Goal: Task Accomplishment & Management: Complete application form

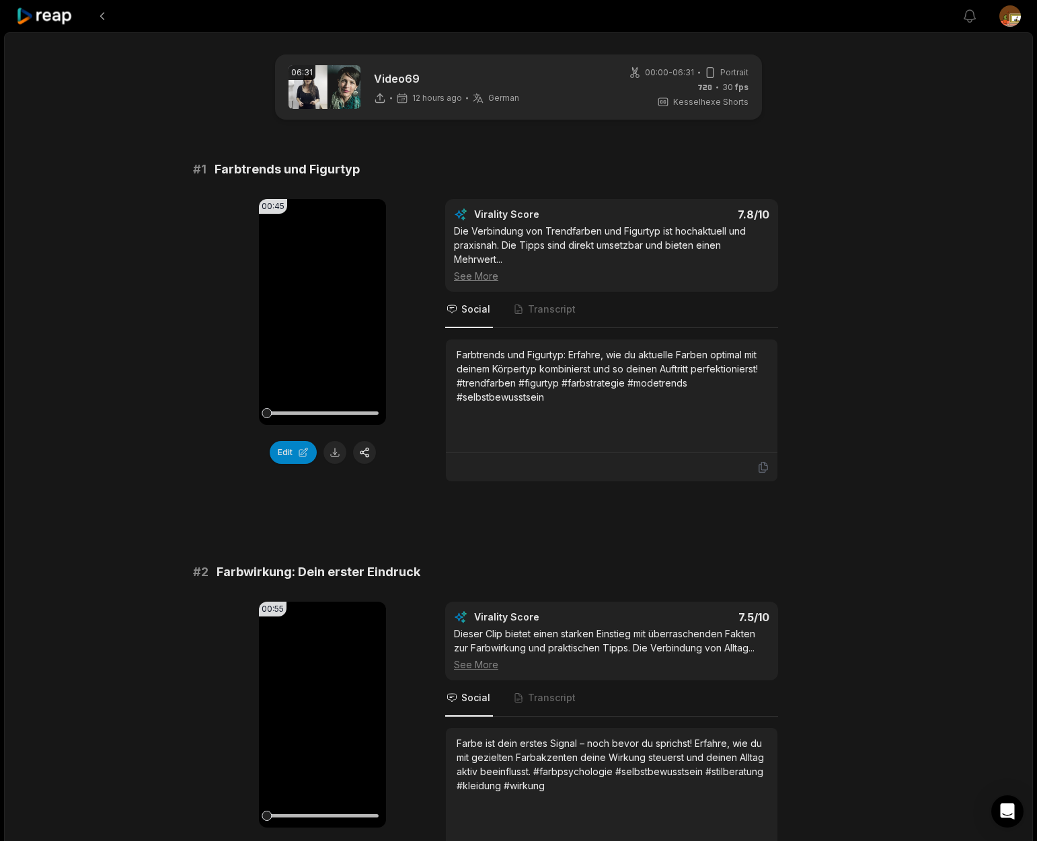
click at [403, 346] on div "00:45 Your browser does not support mp4 format. Edit Virality Score 7.8 /10 Die…" at bounding box center [518, 340] width 651 height 283
click at [321, 311] on icon at bounding box center [322, 311] width 10 height 11
click at [291, 455] on button "Edit" at bounding box center [293, 452] width 47 height 23
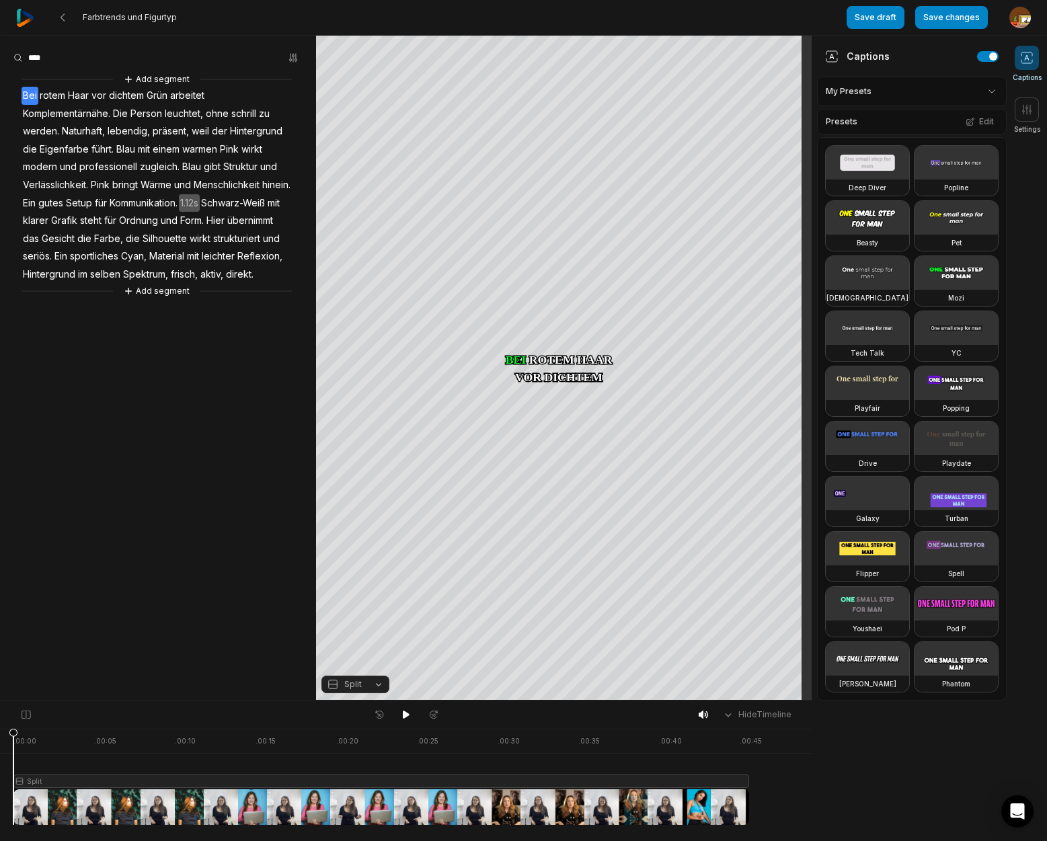
click at [76, 94] on span "Haar" at bounding box center [79, 96] width 24 height 18
click at [70, 239] on button "Cut" at bounding box center [80, 239] width 91 height 17
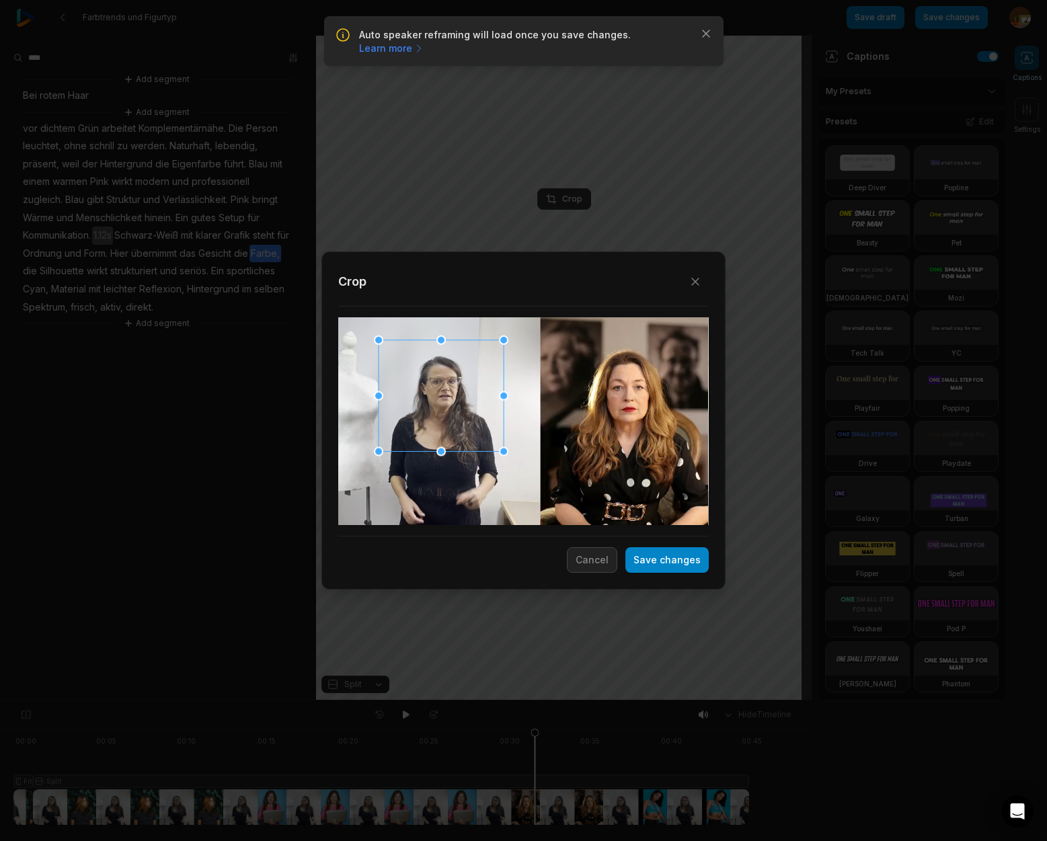
click at [460, 423] on div at bounding box center [441, 396] width 125 height 112
drag, startPoint x: 379, startPoint y: 342, endPoint x: 395, endPoint y: 356, distance: 21.4
click at [393, 354] on div at bounding box center [393, 353] width 9 height 9
drag, startPoint x: 469, startPoint y: 432, endPoint x: 463, endPoint y: 426, distance: 9.0
click at [463, 426] on div at bounding box center [439, 395] width 109 height 97
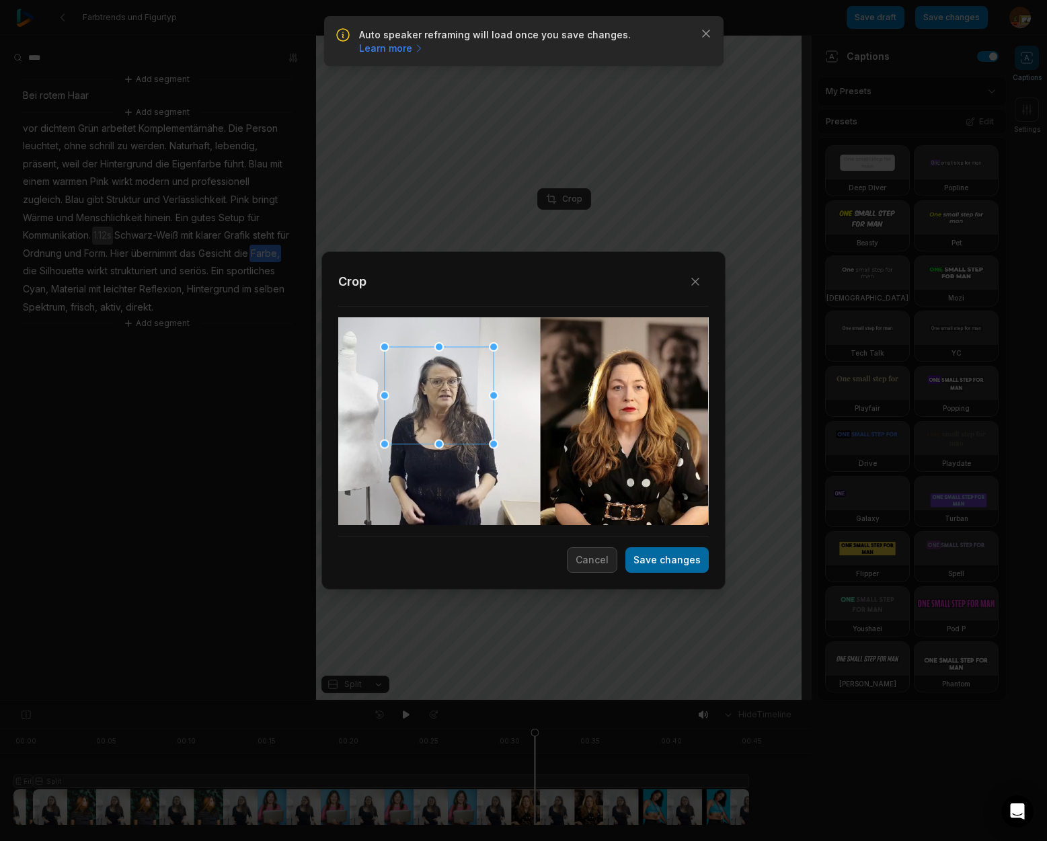
click at [675, 563] on button "Save changes" at bounding box center [666, 560] width 83 height 26
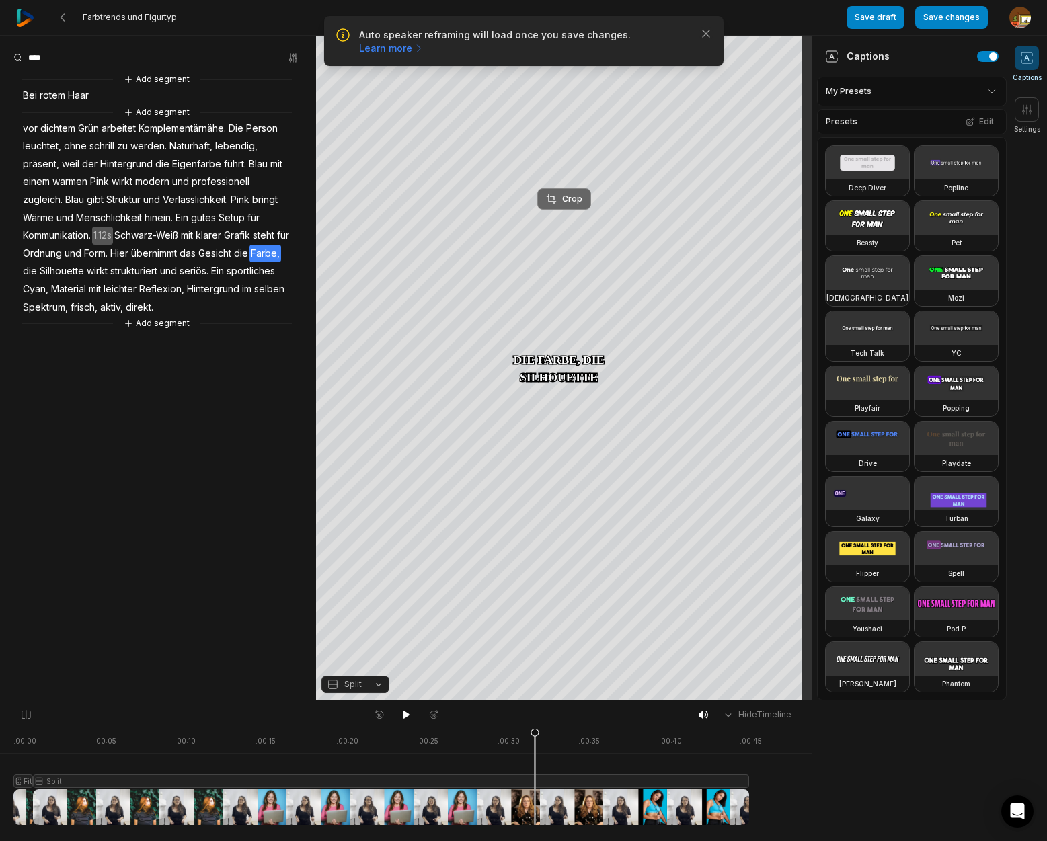
click at [568, 200] on div "Crop" at bounding box center [564, 199] width 36 height 12
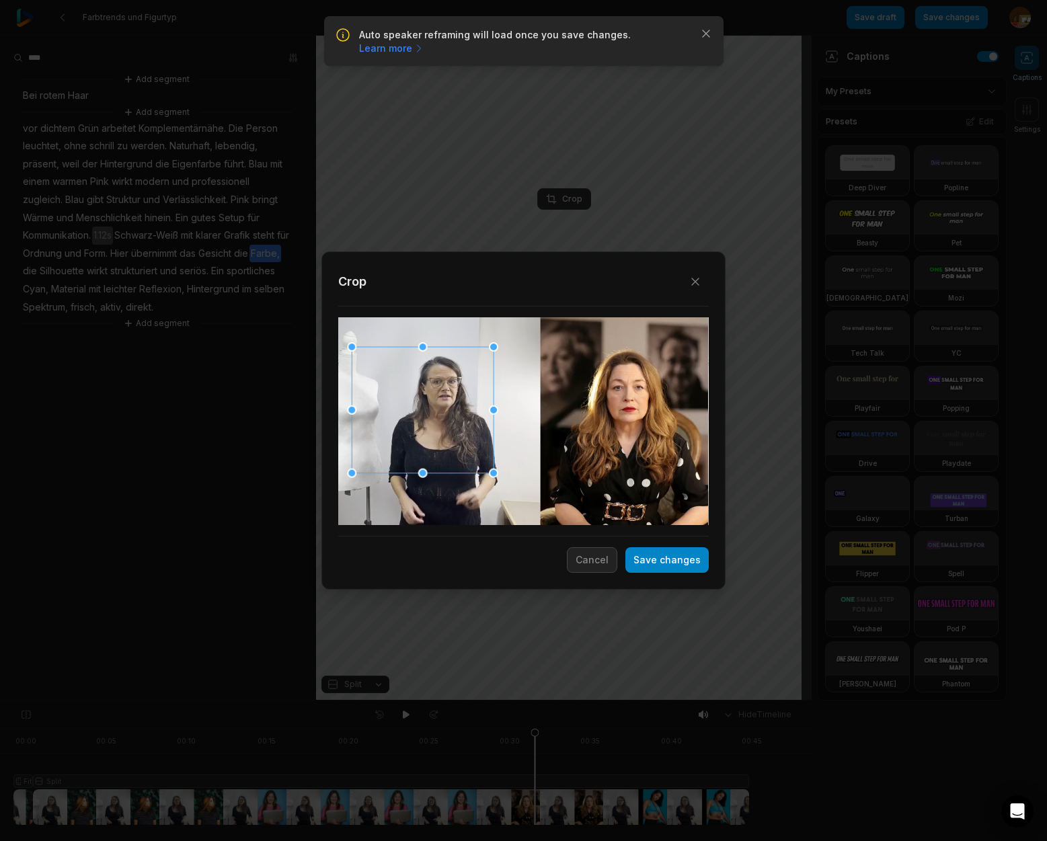
drag, startPoint x: 385, startPoint y: 445, endPoint x: 354, endPoint y: 475, distance: 43.7
click at [354, 475] on div at bounding box center [351, 473] width 9 height 9
drag, startPoint x: 494, startPoint y: 473, endPoint x: 506, endPoint y: 482, distance: 14.9
click at [509, 484] on div at bounding box center [507, 486] width 9 height 9
drag, startPoint x: 463, startPoint y: 446, endPoint x: 666, endPoint y: 562, distance: 233.7
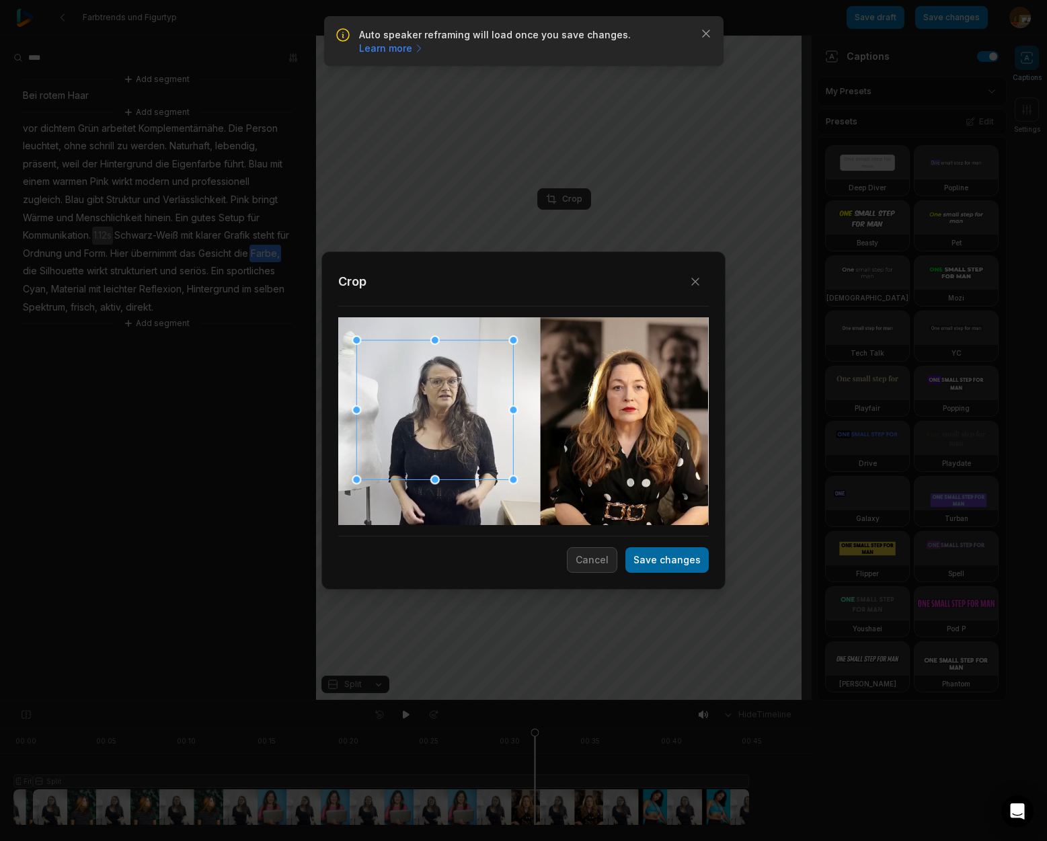
click at [463, 432] on div at bounding box center [434, 409] width 157 height 139
click at [670, 560] on button "Save changes" at bounding box center [666, 560] width 83 height 26
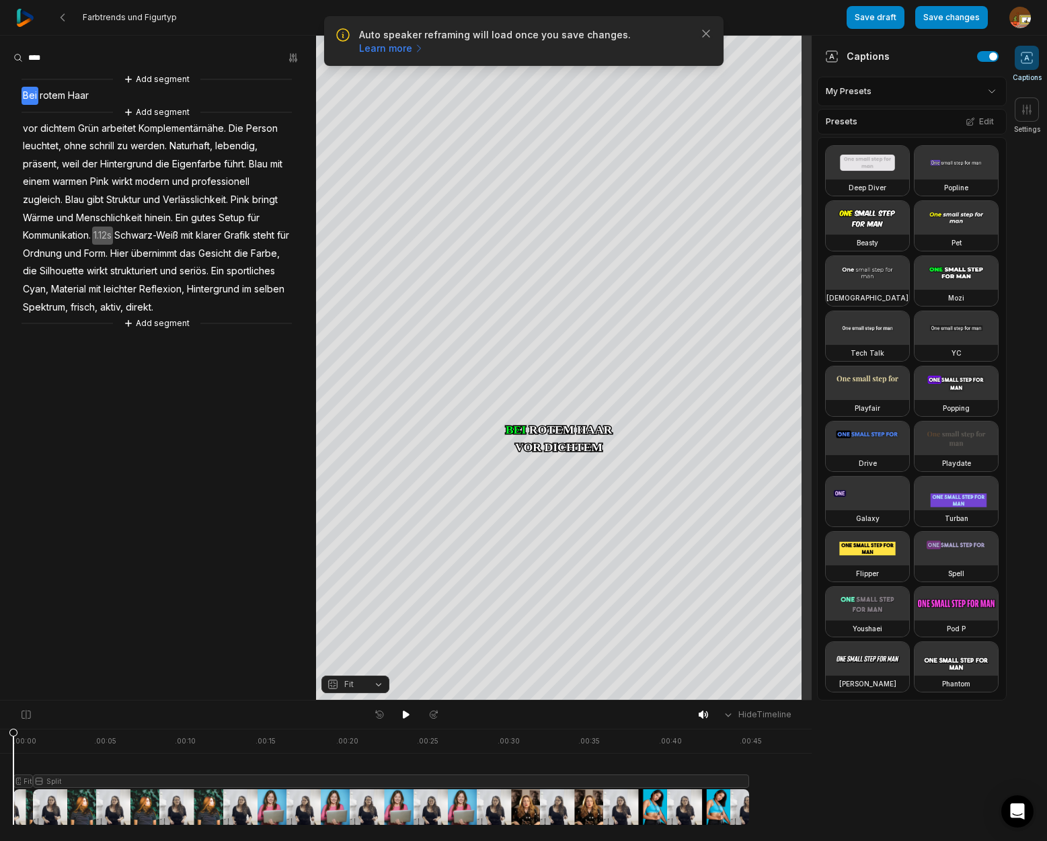
drag, startPoint x: 508, startPoint y: 738, endPoint x: -20, endPoint y: 744, distance: 527.9
click at [0, 744] on html "Auto speaker reframing will load once you save changes. Learn more Close Farbtr…" at bounding box center [523, 420] width 1047 height 841
click at [164, 325] on button "Add segment" at bounding box center [156, 323] width 71 height 15
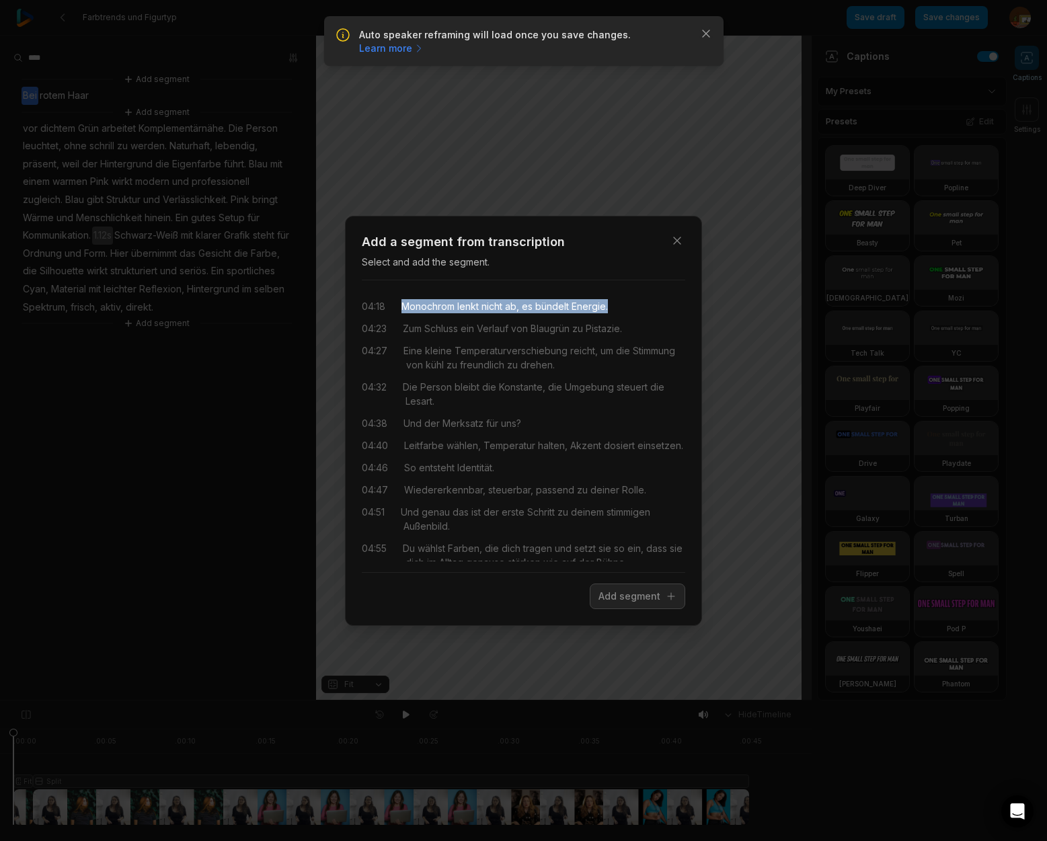
drag, startPoint x: 402, startPoint y: 307, endPoint x: 614, endPoint y: 312, distance: 211.9
click at [614, 312] on div "04:18 Monochrom lenkt nicht ab, es bündelt Energie." at bounding box center [523, 306] width 323 height 14
click at [648, 596] on button "Add segment" at bounding box center [637, 597] width 95 height 26
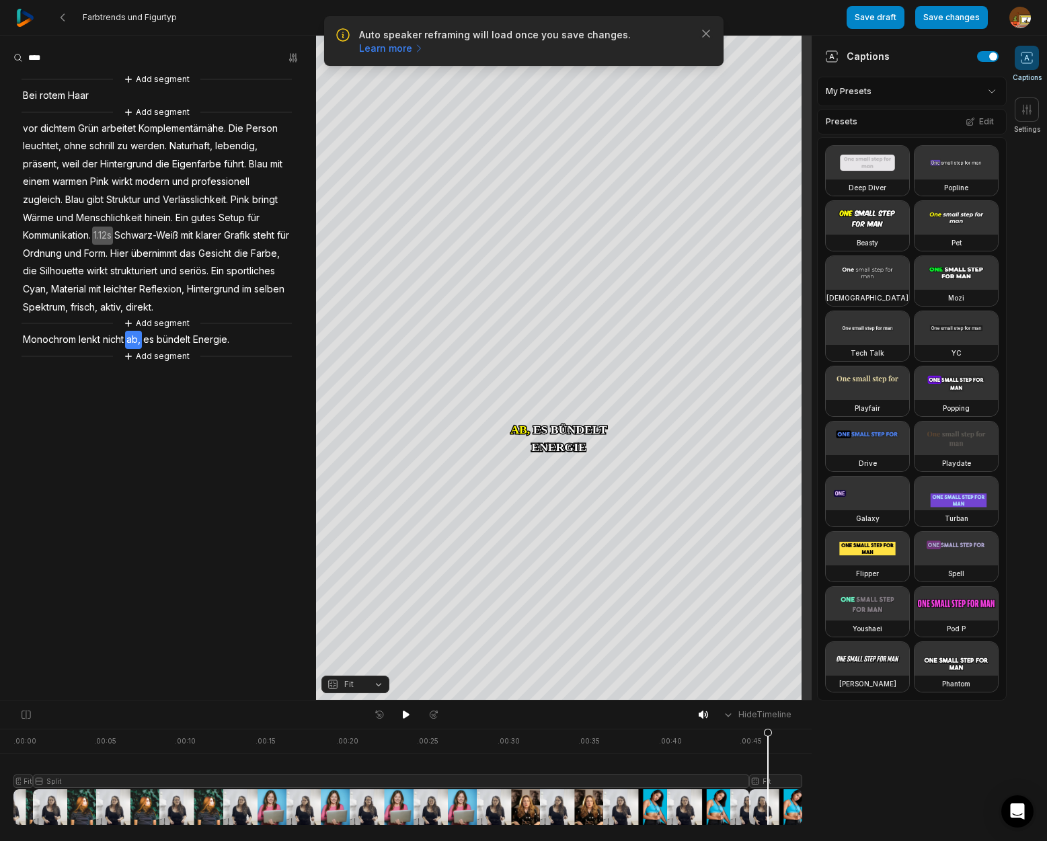
drag, startPoint x: 13, startPoint y: 732, endPoint x: 768, endPoint y: 738, distance: 754.6
click at [768, 738] on icon at bounding box center [768, 780] width 8 height 102
click at [574, 202] on div "Crop" at bounding box center [564, 200] width 36 height 12
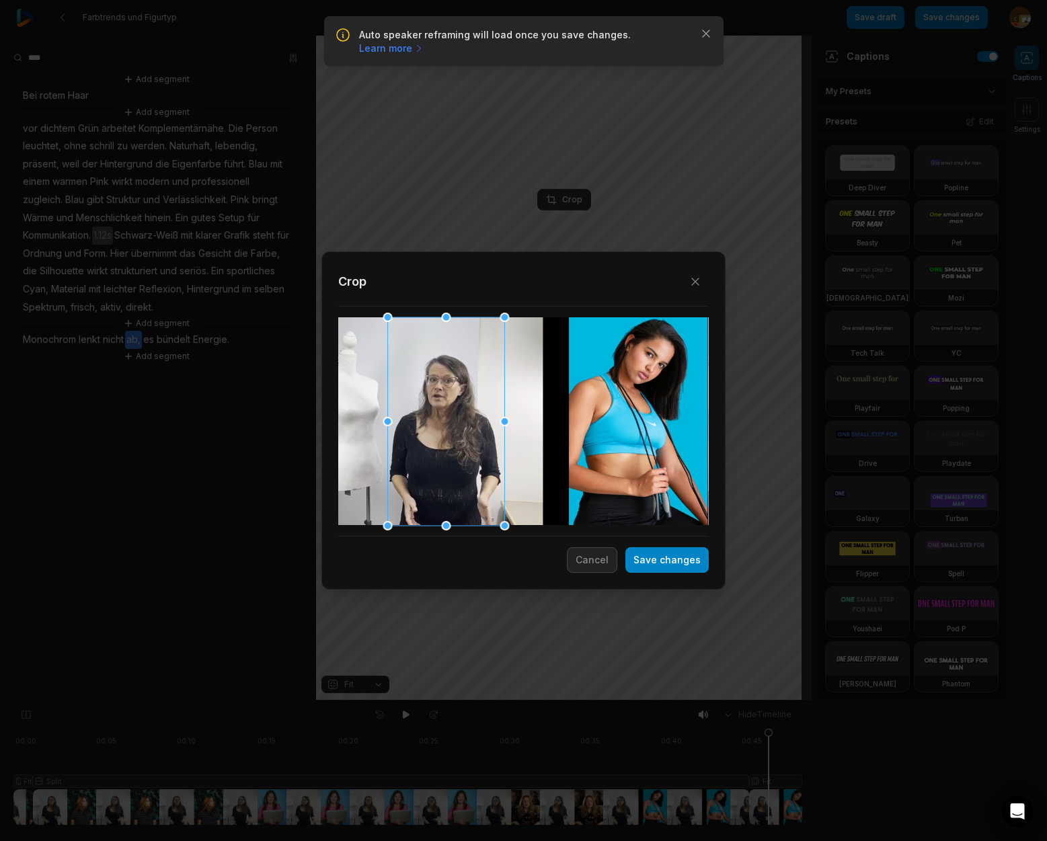
drag, startPoint x: 476, startPoint y: 393, endPoint x: 410, endPoint y: 389, distance: 66.0
click at [410, 389] on div at bounding box center [446, 421] width 117 height 208
drag, startPoint x: 387, startPoint y: 316, endPoint x: 402, endPoint y: 348, distance: 35.8
click at [402, 348] on div at bounding box center [405, 348] width 9 height 9
drag, startPoint x: 439, startPoint y: 464, endPoint x: 436, endPoint y: 449, distance: 15.2
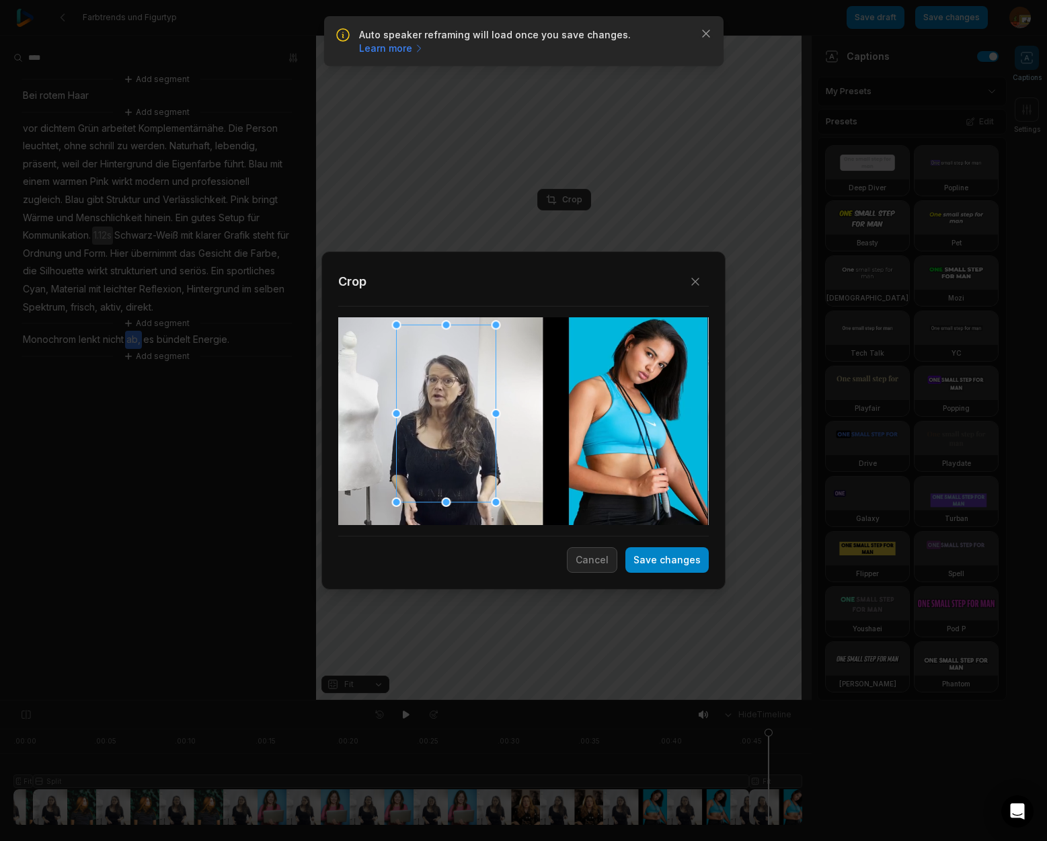
click at [436, 449] on div at bounding box center [447, 414] width 100 height 178
drag, startPoint x: 395, startPoint y: 324, endPoint x: 414, endPoint y: 368, distance: 47.9
click at [403, 341] on div at bounding box center [405, 341] width 9 height 9
drag, startPoint x: 426, startPoint y: 466, endPoint x: 423, endPoint y: 452, distance: 14.5
click at [423, 452] on div at bounding box center [446, 405] width 90 height 161
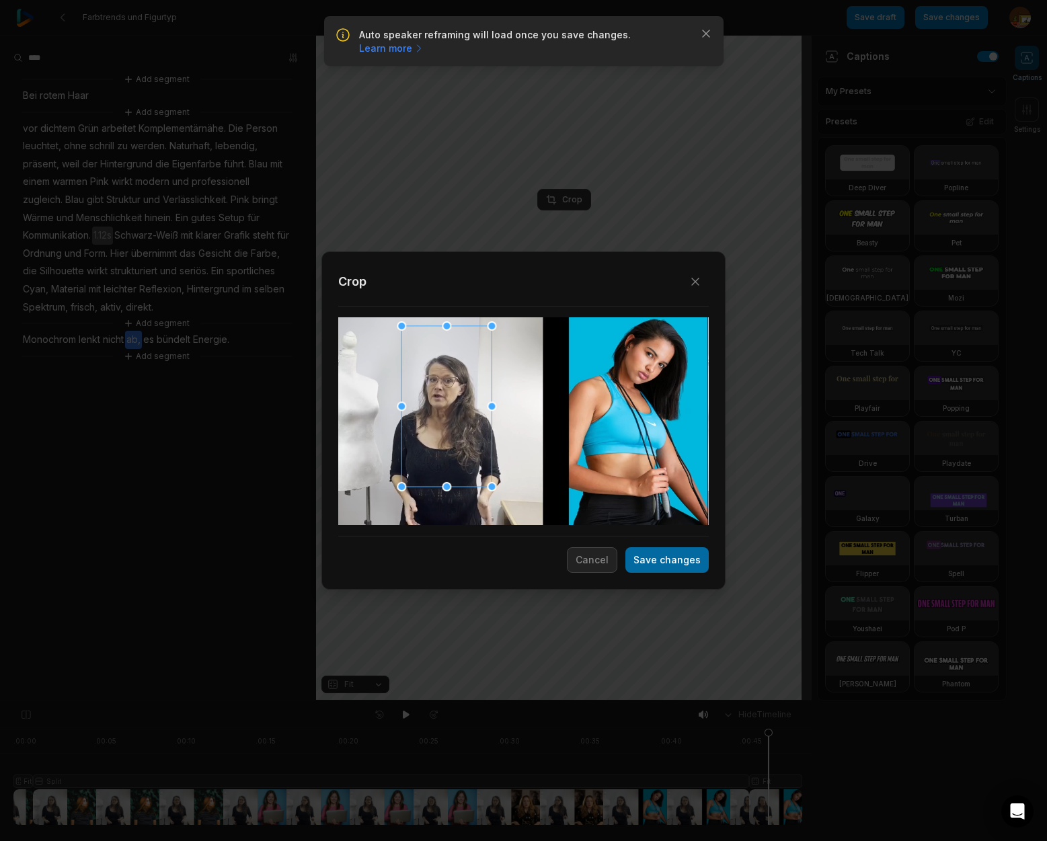
click at [676, 566] on button "Save changes" at bounding box center [666, 560] width 83 height 26
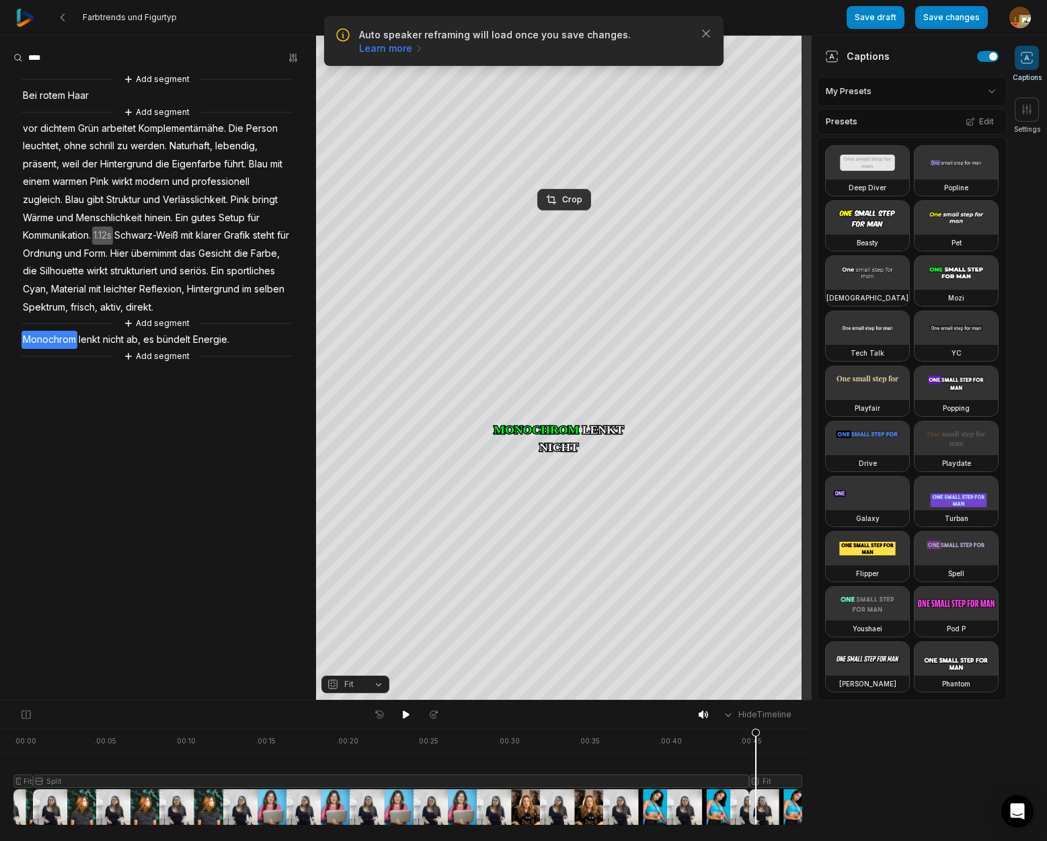
drag, startPoint x: 766, startPoint y: 731, endPoint x: 756, endPoint y: 732, distance: 10.2
click at [756, 732] on icon at bounding box center [756, 780] width 8 height 102
click at [133, 340] on span "ab," at bounding box center [133, 340] width 17 height 18
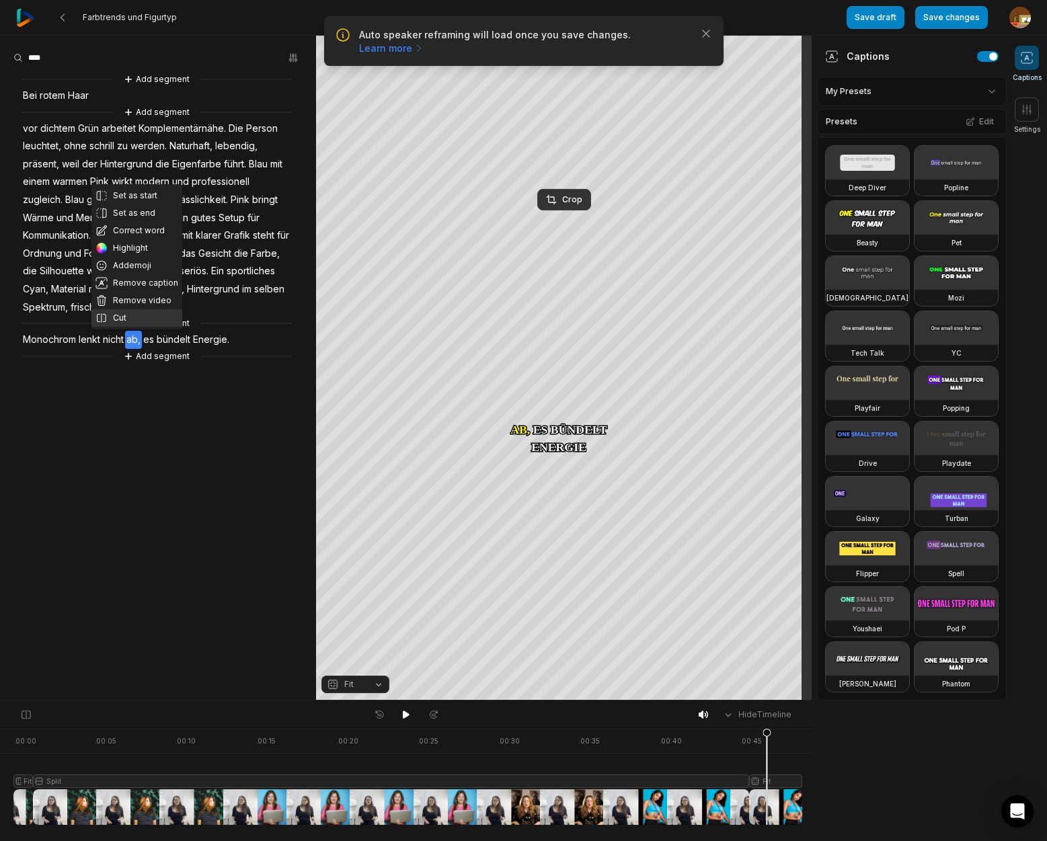
click at [117, 313] on button "Cut" at bounding box center [136, 317] width 91 height 17
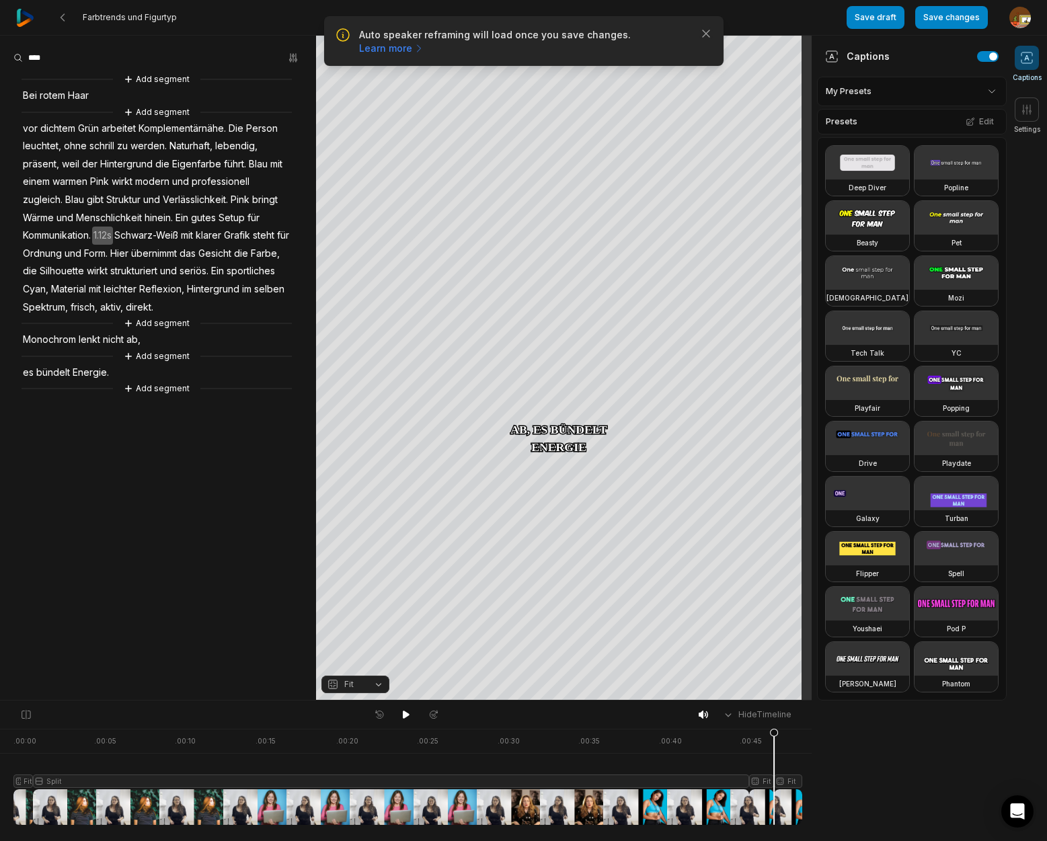
drag, startPoint x: 769, startPoint y: 733, endPoint x: 547, endPoint y: 719, distance: 222.4
click at [772, 740] on icon at bounding box center [774, 780] width 8 height 102
click at [403, 716] on icon at bounding box center [406, 715] width 7 height 8
click at [406, 716] on icon at bounding box center [406, 715] width 7 height 8
click at [77, 371] on span "Energie." at bounding box center [90, 373] width 39 height 18
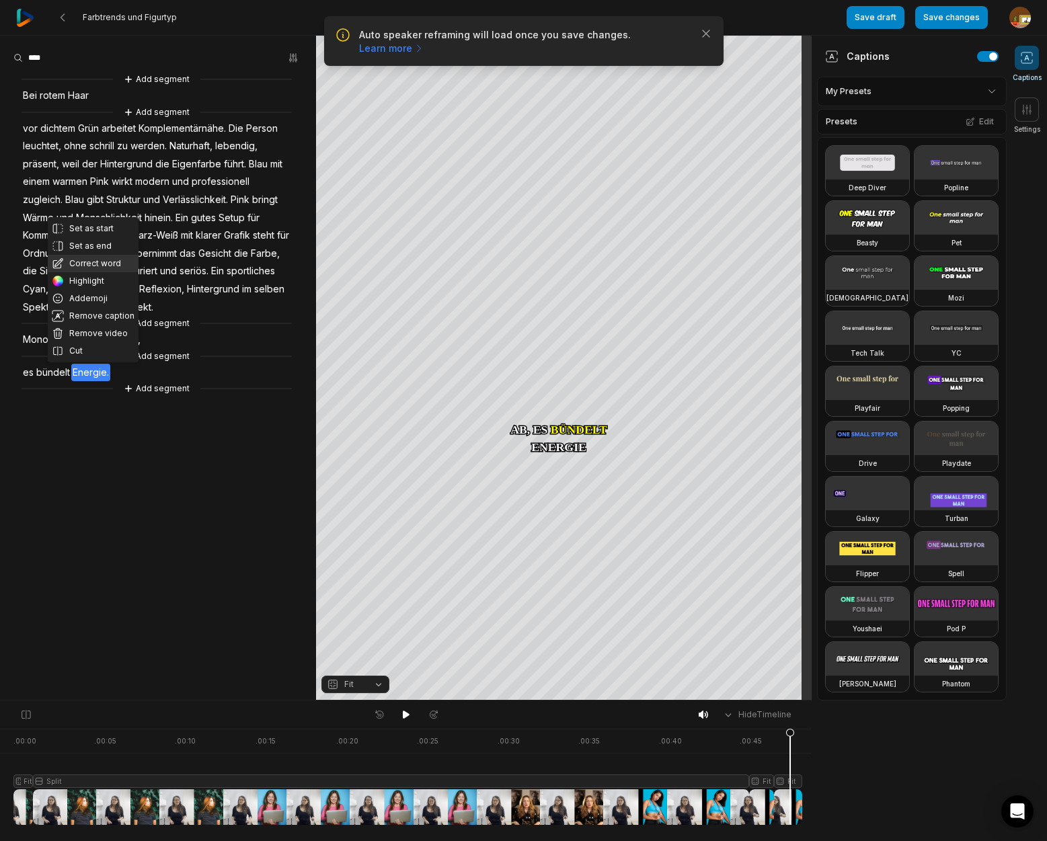
click at [91, 263] on button "Correct word" at bounding box center [93, 263] width 91 height 17
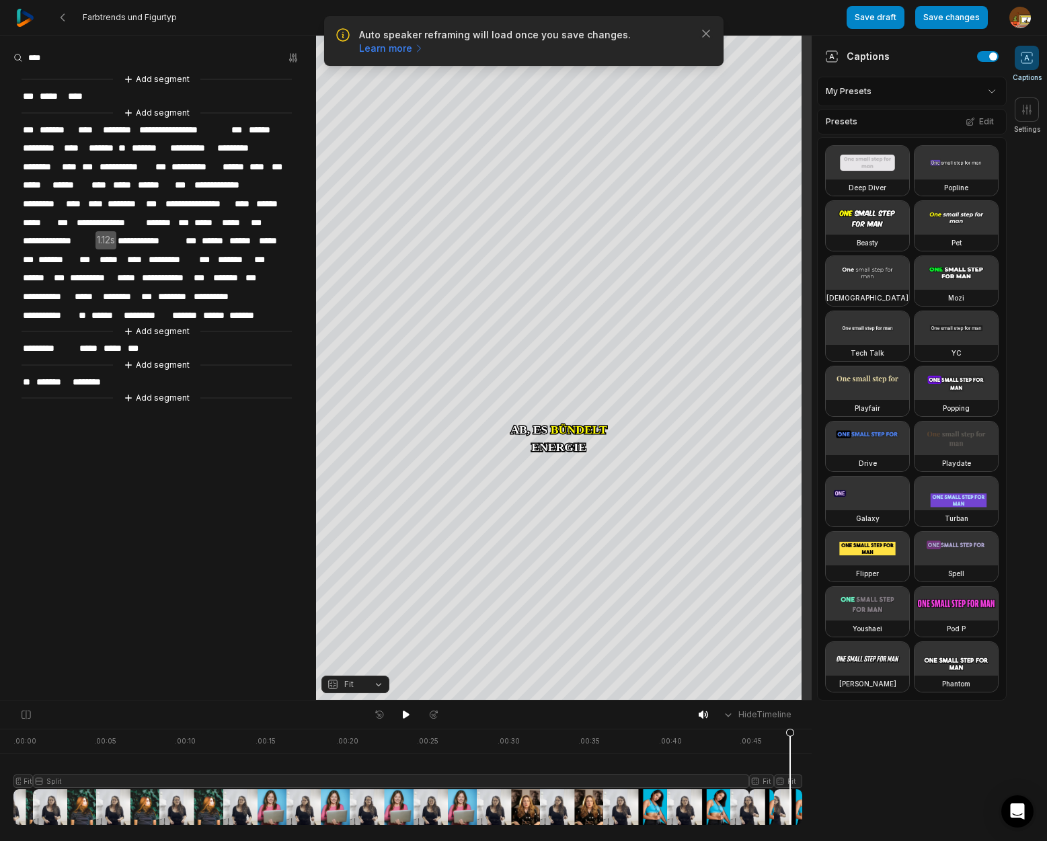
click at [72, 373] on span "********" at bounding box center [90, 382] width 39 height 18
click at [880, 21] on button "Save draft" at bounding box center [876, 17] width 58 height 23
click at [706, 36] on icon "button" at bounding box center [705, 33] width 13 height 13
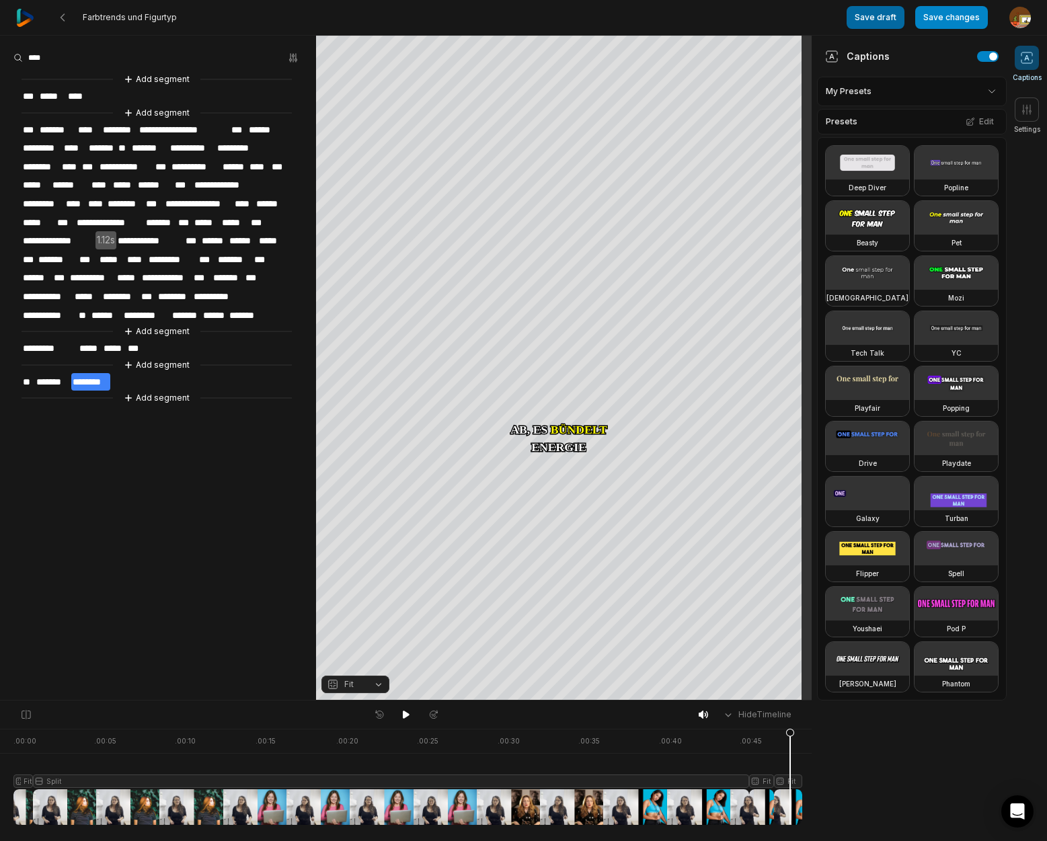
click at [874, 20] on button "Save draft" at bounding box center [876, 17] width 58 height 23
click at [65, 22] on icon at bounding box center [62, 17] width 11 height 11
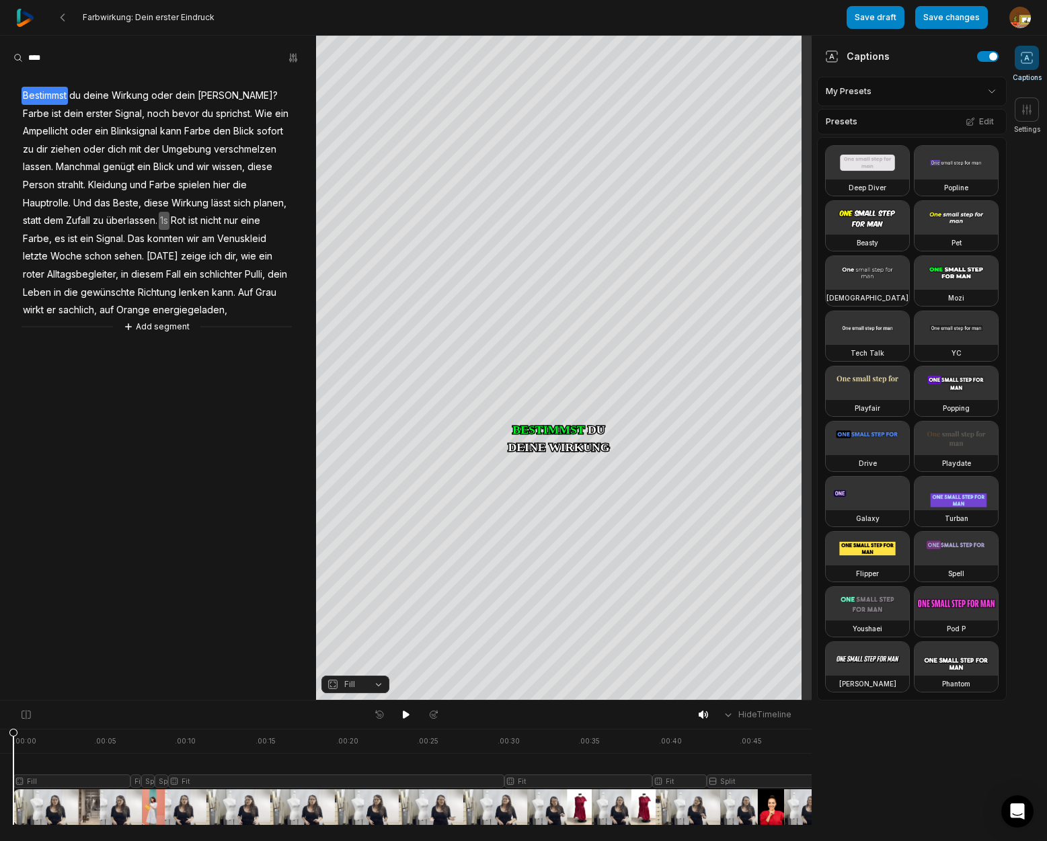
click at [138, 94] on span "Wirkung" at bounding box center [130, 96] width 40 height 18
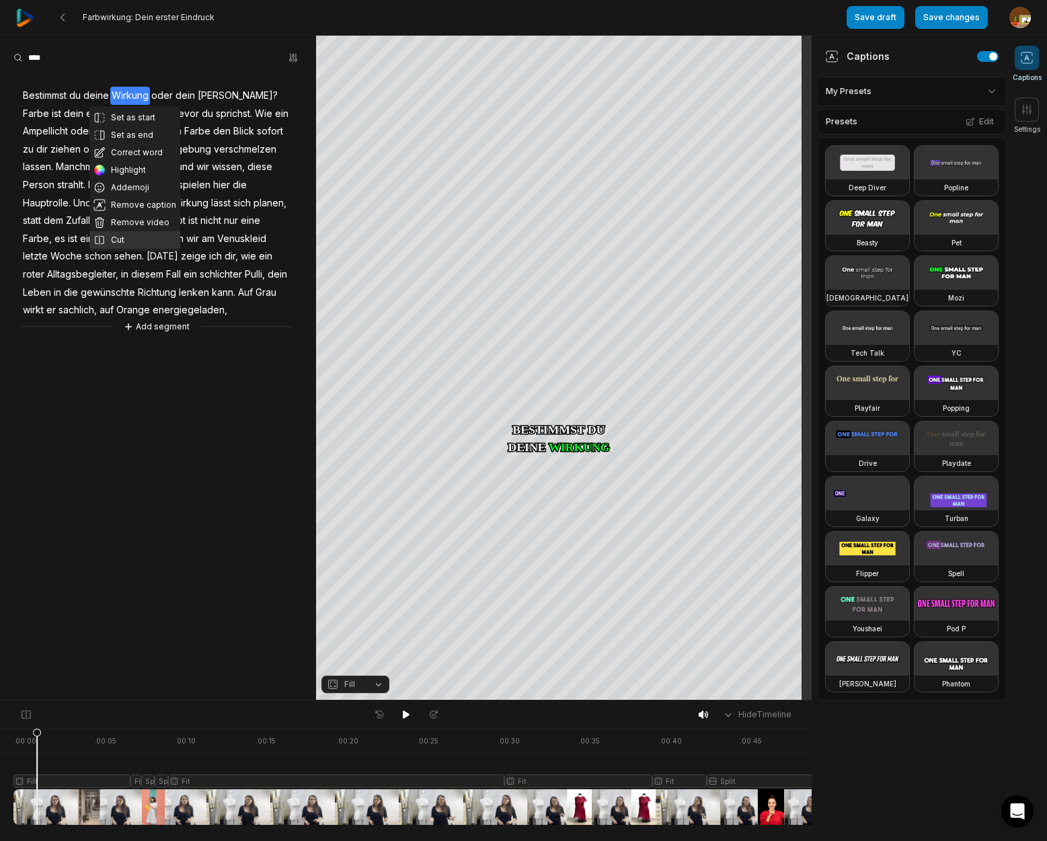
click at [120, 238] on button "Cut" at bounding box center [134, 239] width 91 height 17
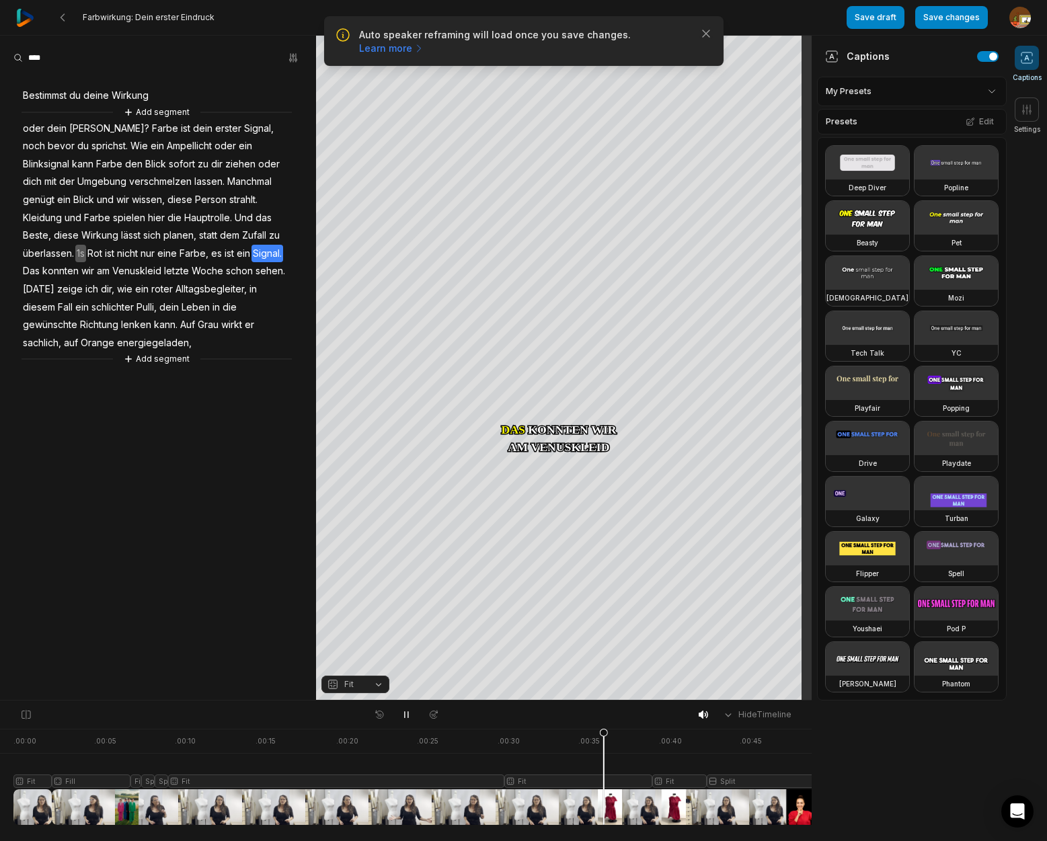
drag, startPoint x: 398, startPoint y: 711, endPoint x: 420, endPoint y: 717, distance: 22.2
click at [401, 711] on button at bounding box center [406, 714] width 19 height 17
drag, startPoint x: 606, startPoint y: 734, endPoint x: 508, endPoint y: 737, distance: 97.6
click at [508, 737] on icon at bounding box center [508, 780] width 8 height 102
click at [252, 252] on span "Signal." at bounding box center [268, 254] width 32 height 18
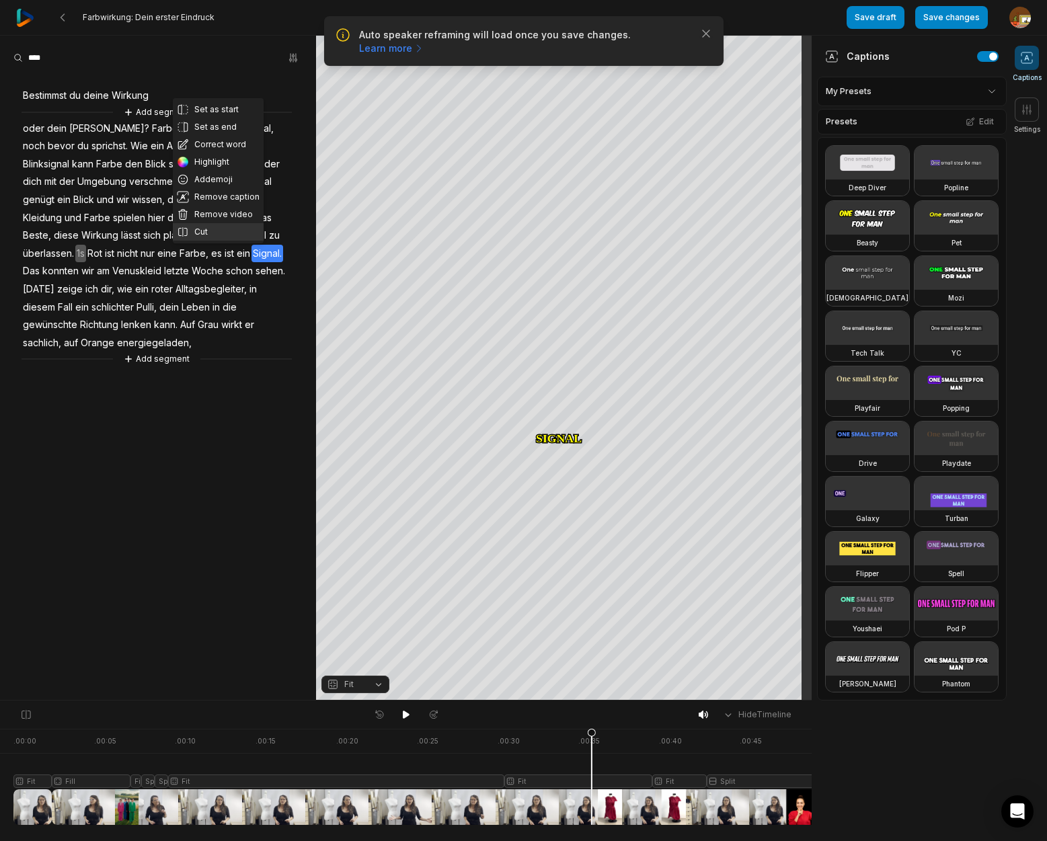
click at [201, 231] on button "Cut" at bounding box center [218, 231] width 91 height 17
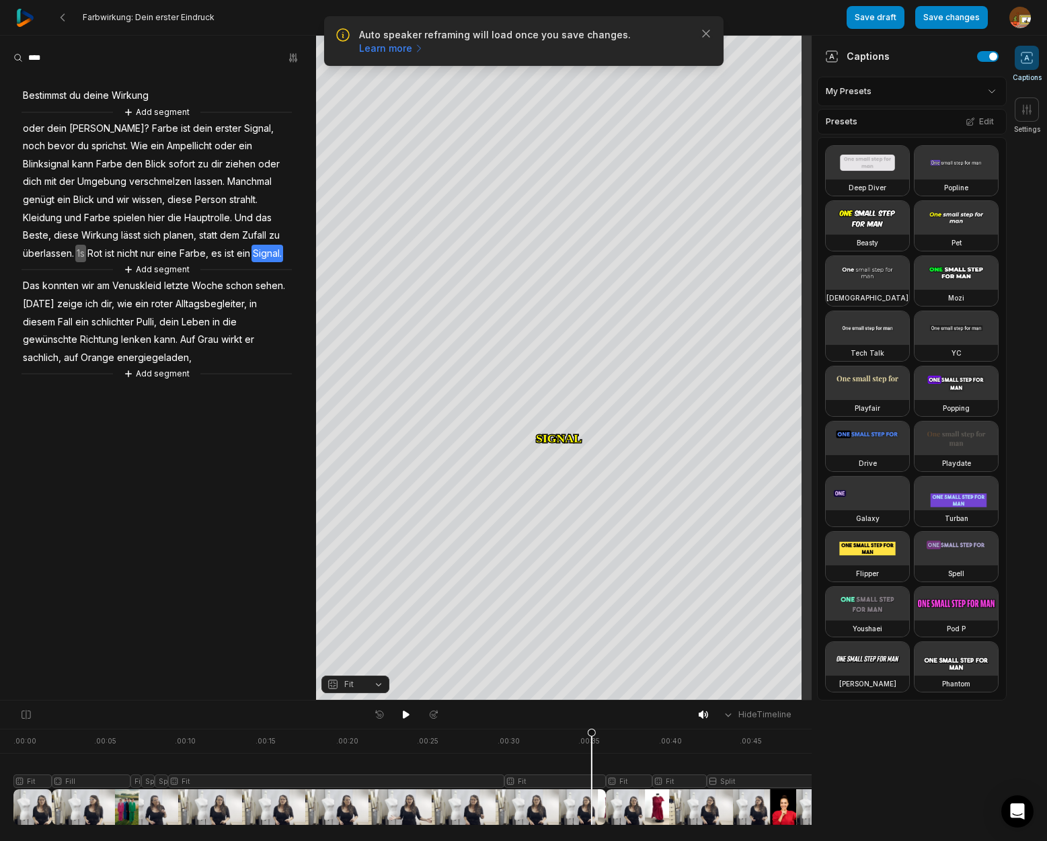
click at [566, 783] on div at bounding box center [462, 777] width 899 height 96
click at [377, 687] on button "Fit" at bounding box center [355, 684] width 68 height 17
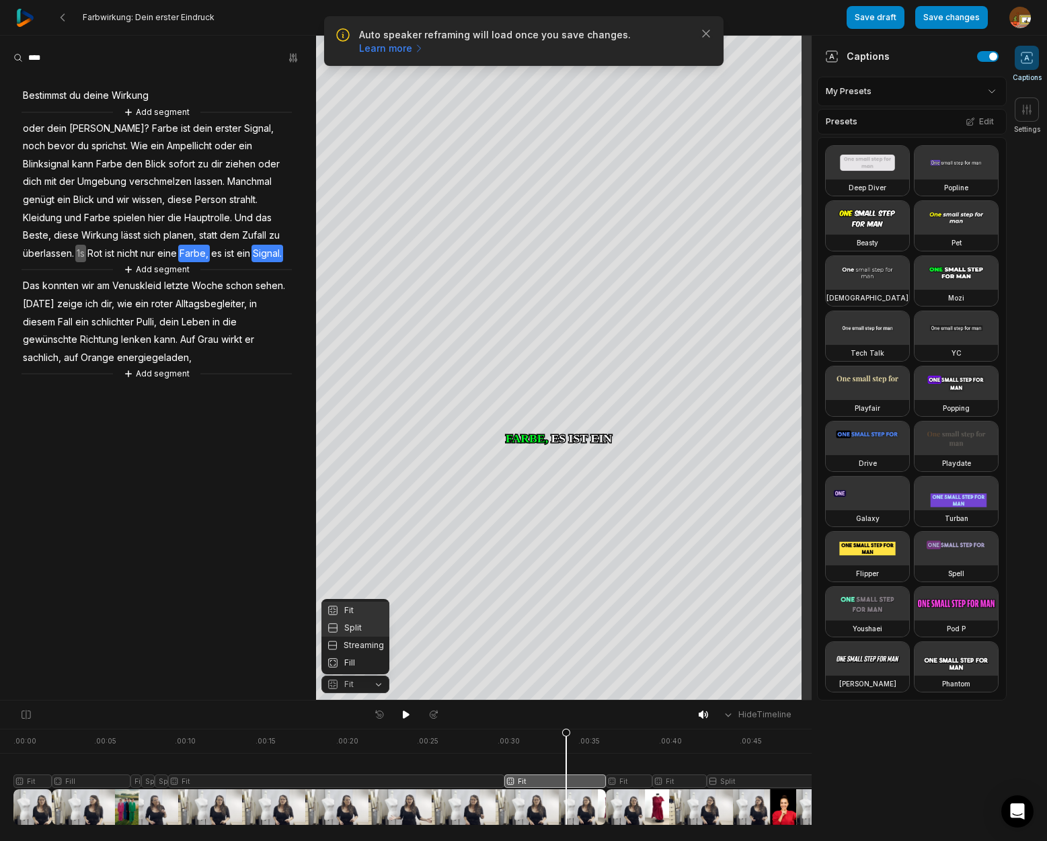
click at [360, 627] on div "Split" at bounding box center [355, 627] width 68 height 17
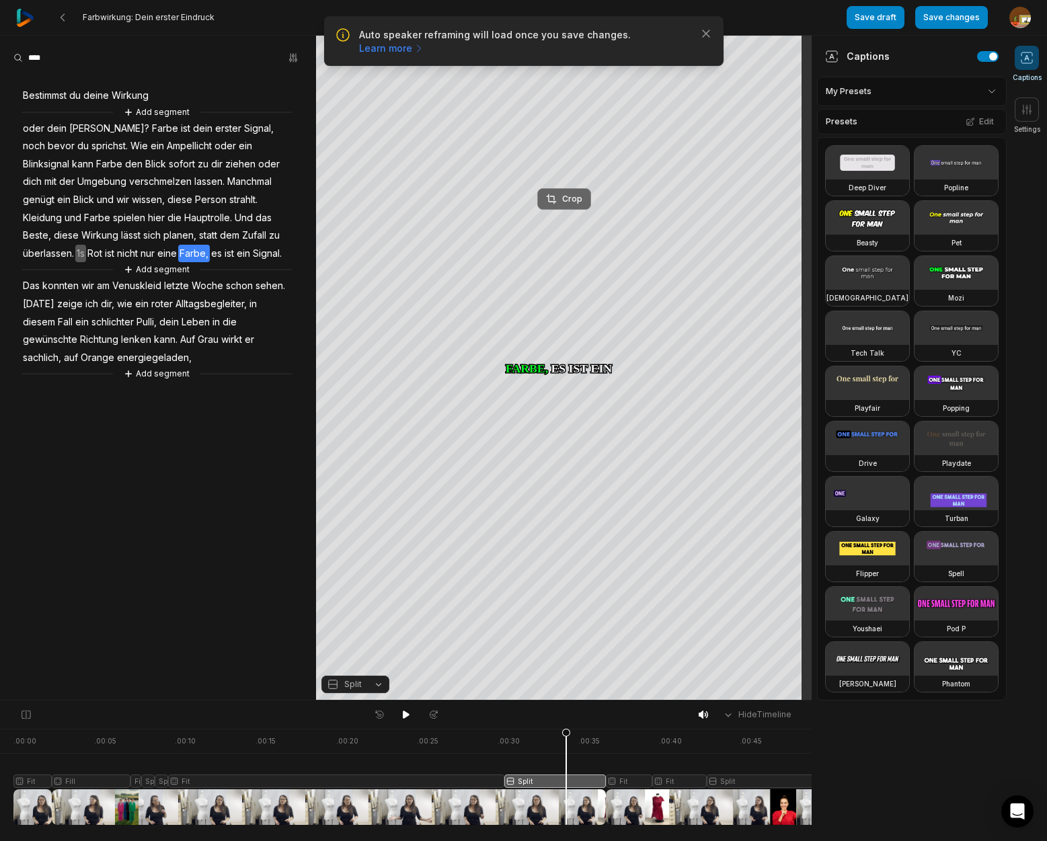
click at [572, 203] on div "Crop" at bounding box center [564, 199] width 36 height 12
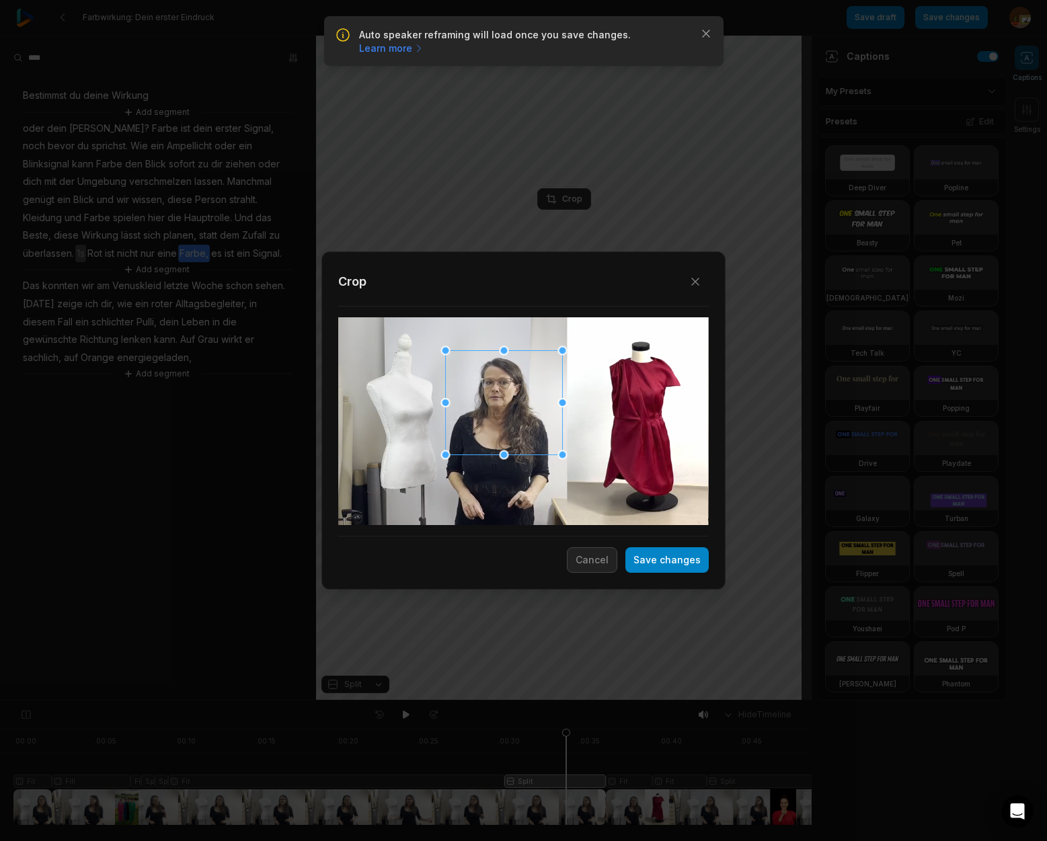
drag, startPoint x: 523, startPoint y: 423, endPoint x: 503, endPoint y: 404, distance: 27.1
click at [503, 404] on div at bounding box center [504, 402] width 117 height 104
click at [529, 445] on div at bounding box center [501, 403] width 117 height 104
drag, startPoint x: 558, startPoint y: 454, endPoint x: 532, endPoint y: 440, distance: 29.8
click at [545, 701] on div "Close Crop Save changes Cancel" at bounding box center [523, 701] width 1047 height 0
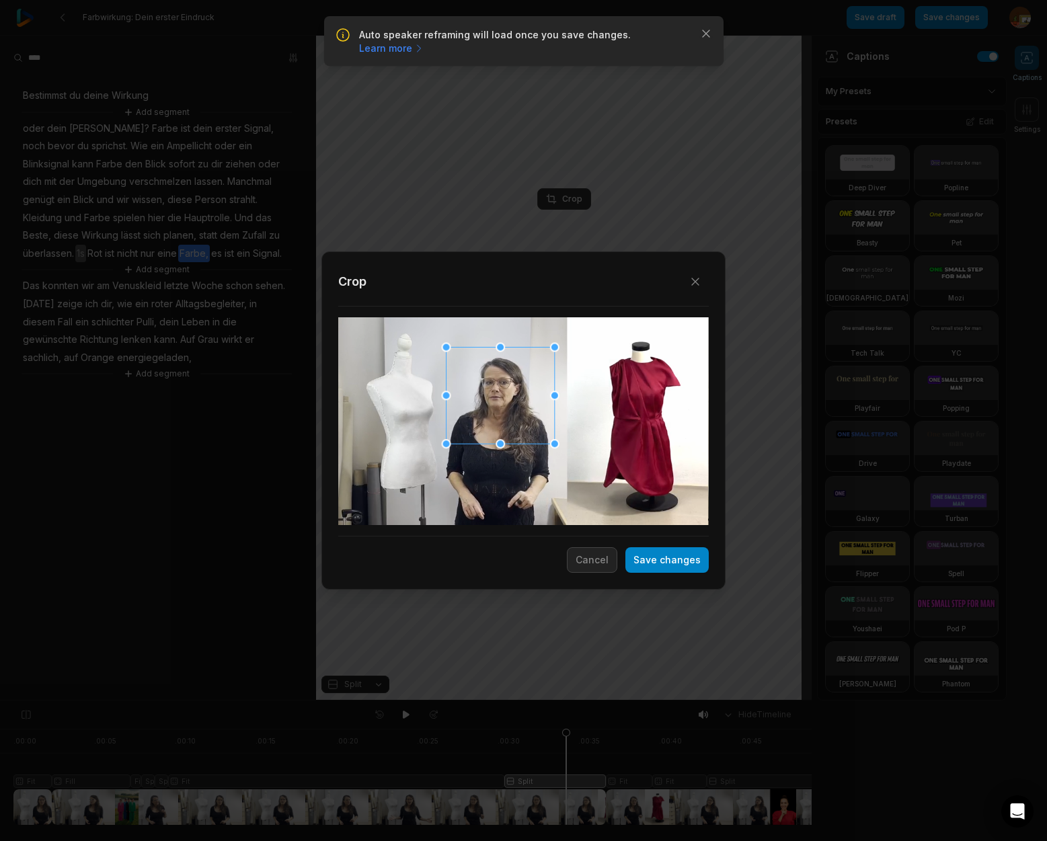
click at [532, 428] on div at bounding box center [501, 395] width 108 height 97
click at [681, 566] on button "Save changes" at bounding box center [666, 560] width 83 height 26
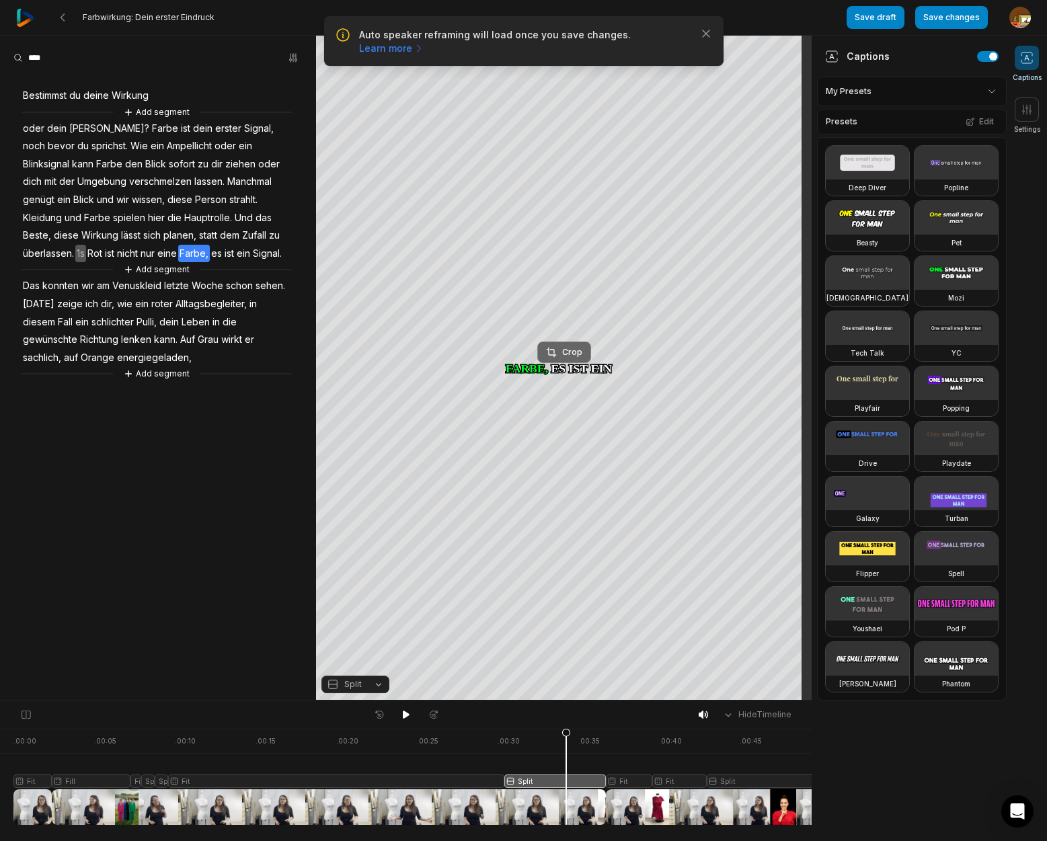
click at [570, 349] on div "Crop" at bounding box center [564, 352] width 36 height 12
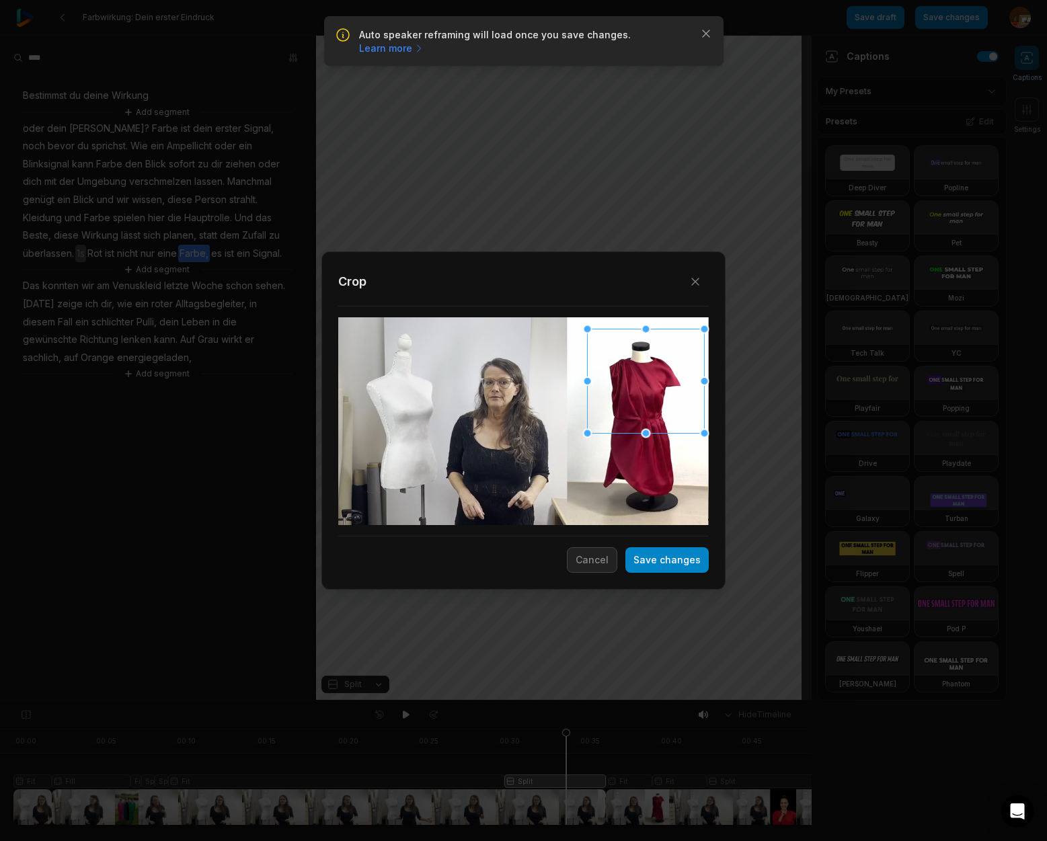
drag, startPoint x: 510, startPoint y: 432, endPoint x: 595, endPoint y: 428, distance: 85.5
click at [640, 391] on div at bounding box center [646, 381] width 117 height 104
drag, startPoint x: 586, startPoint y: 434, endPoint x: 651, endPoint y: 460, distance: 69.7
click at [595, 701] on div "Close Crop Save changes Cancel" at bounding box center [523, 701] width 1047 height 0
click at [662, 461] on div at bounding box center [633, 409] width 150 height 134
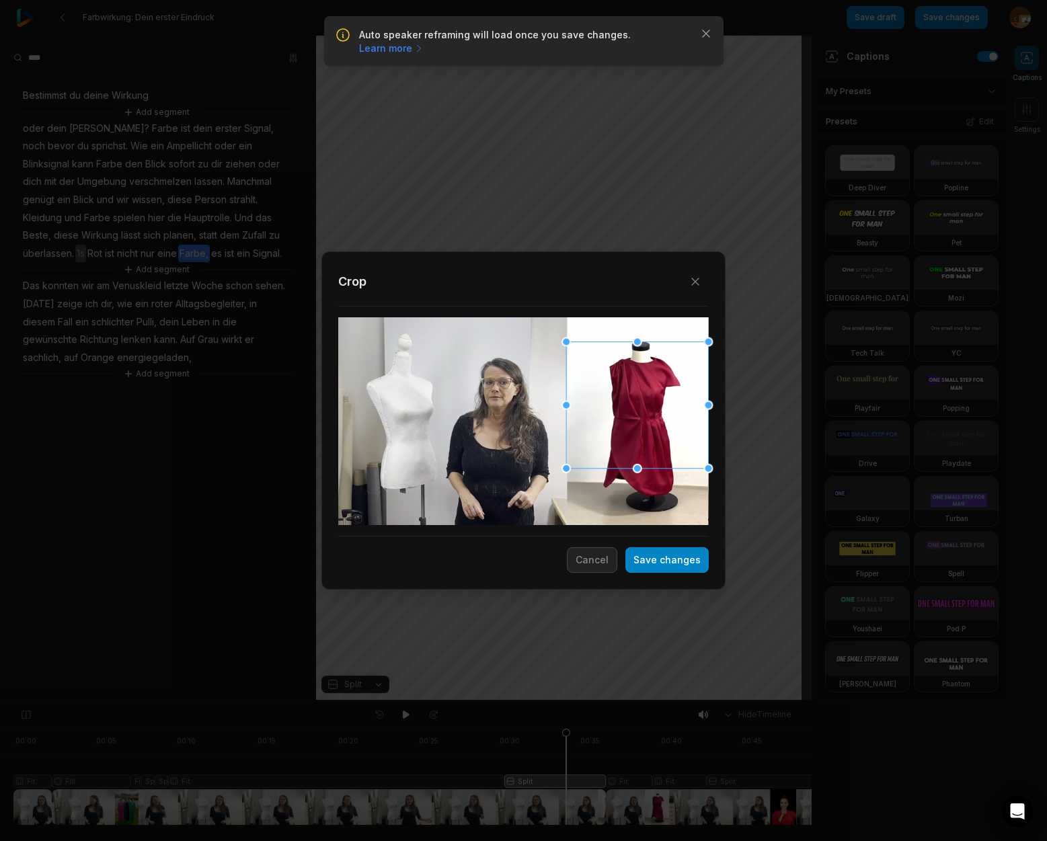
drag, startPoint x: 562, startPoint y: 473, endPoint x: 618, endPoint y: 451, distance: 60.1
click at [568, 471] on div at bounding box center [566, 468] width 9 height 9
drag, startPoint x: 619, startPoint y: 446, endPoint x: 623, endPoint y: 430, distance: 16.5
click at [623, 430] on div at bounding box center [637, 388] width 141 height 126
click at [681, 562] on button "Save changes" at bounding box center [666, 560] width 83 height 26
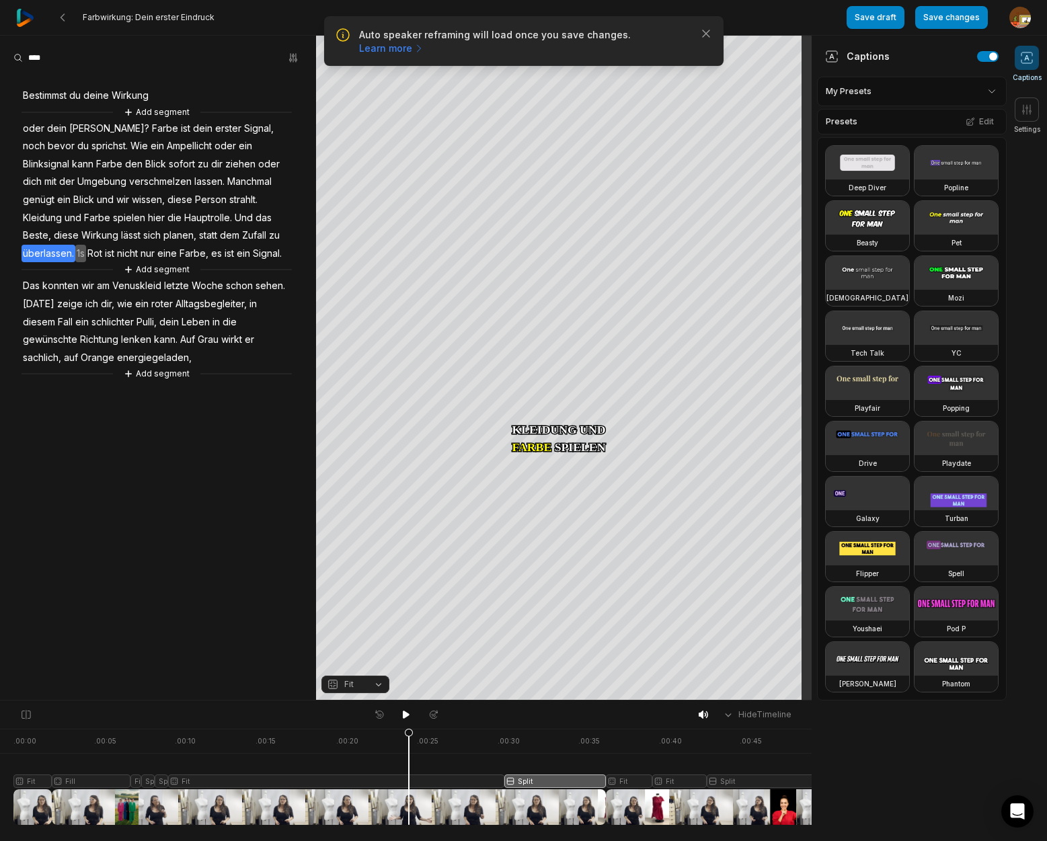
drag, startPoint x: 564, startPoint y: 738, endPoint x: 411, endPoint y: 742, distance: 152.7
click at [409, 753] on icon at bounding box center [408, 776] width 9 height 97
drag, startPoint x: 401, startPoint y: 714, endPoint x: 438, endPoint y: 703, distance: 37.9
click at [403, 714] on icon at bounding box center [406, 714] width 11 height 11
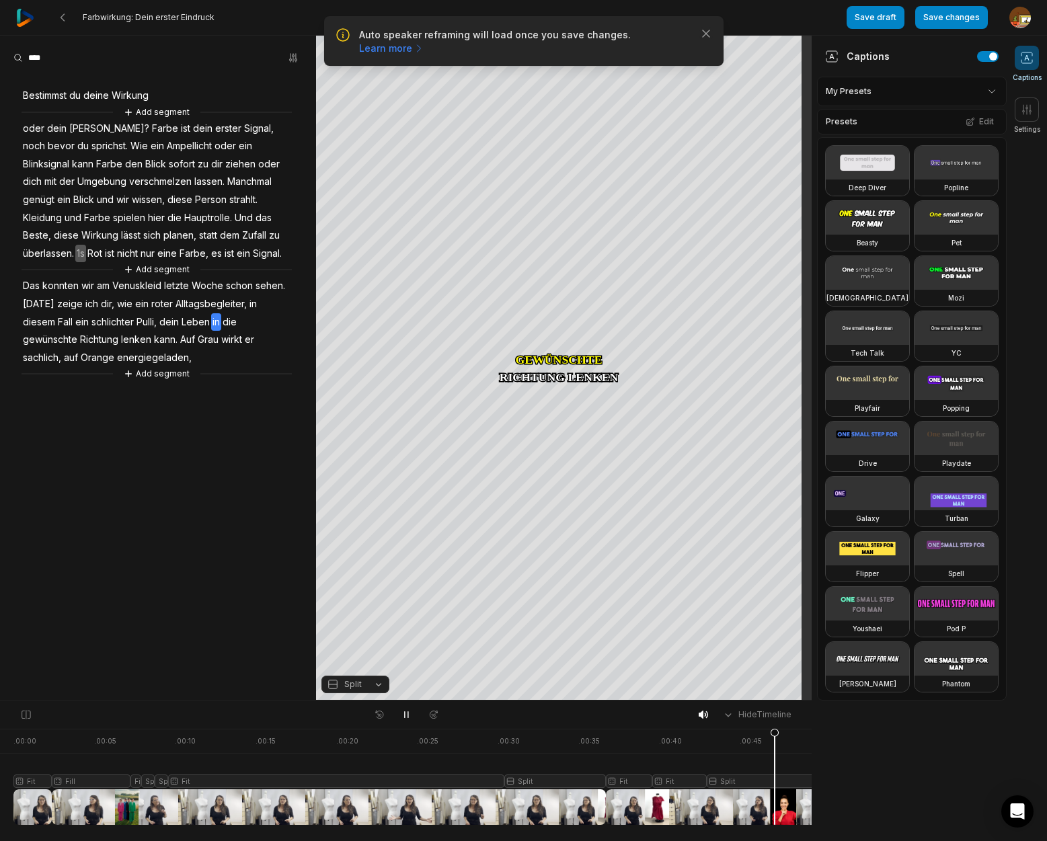
drag, startPoint x: 406, startPoint y: 715, endPoint x: 693, endPoint y: 740, distance: 288.3
click at [407, 714] on icon at bounding box center [406, 714] width 11 height 11
drag, startPoint x: 771, startPoint y: 736, endPoint x: 738, endPoint y: 713, distance: 40.1
click at [759, 739] on icon at bounding box center [759, 776] width 9 height 97
click at [567, 349] on div "Crop" at bounding box center [564, 352] width 36 height 12
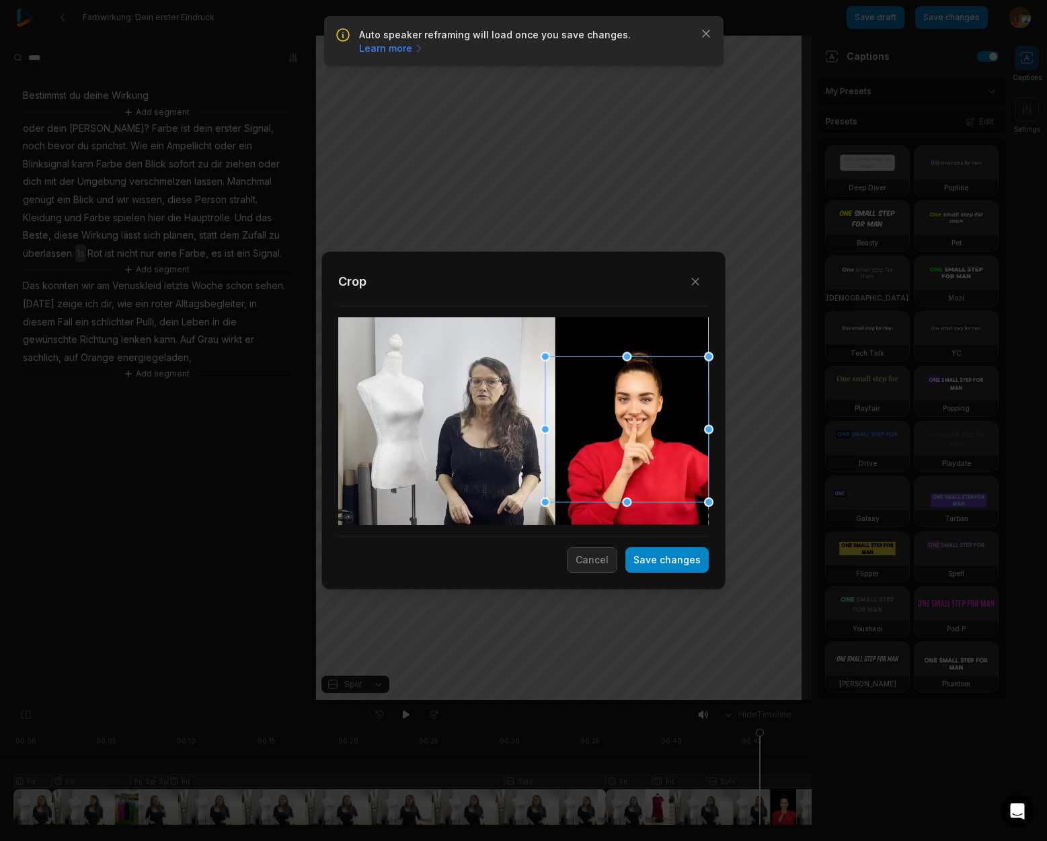
drag, startPoint x: 619, startPoint y: 406, endPoint x: 657, endPoint y: 423, distance: 41.2
click at [657, 424] on div at bounding box center [626, 429] width 163 height 146
drag, startPoint x: 652, startPoint y: 405, endPoint x: 567, endPoint y: 367, distance: 93.3
click at [656, 392] on div at bounding box center [626, 412] width 163 height 146
click at [556, 701] on div "Close Crop Save changes Cancel" at bounding box center [523, 701] width 1047 height 0
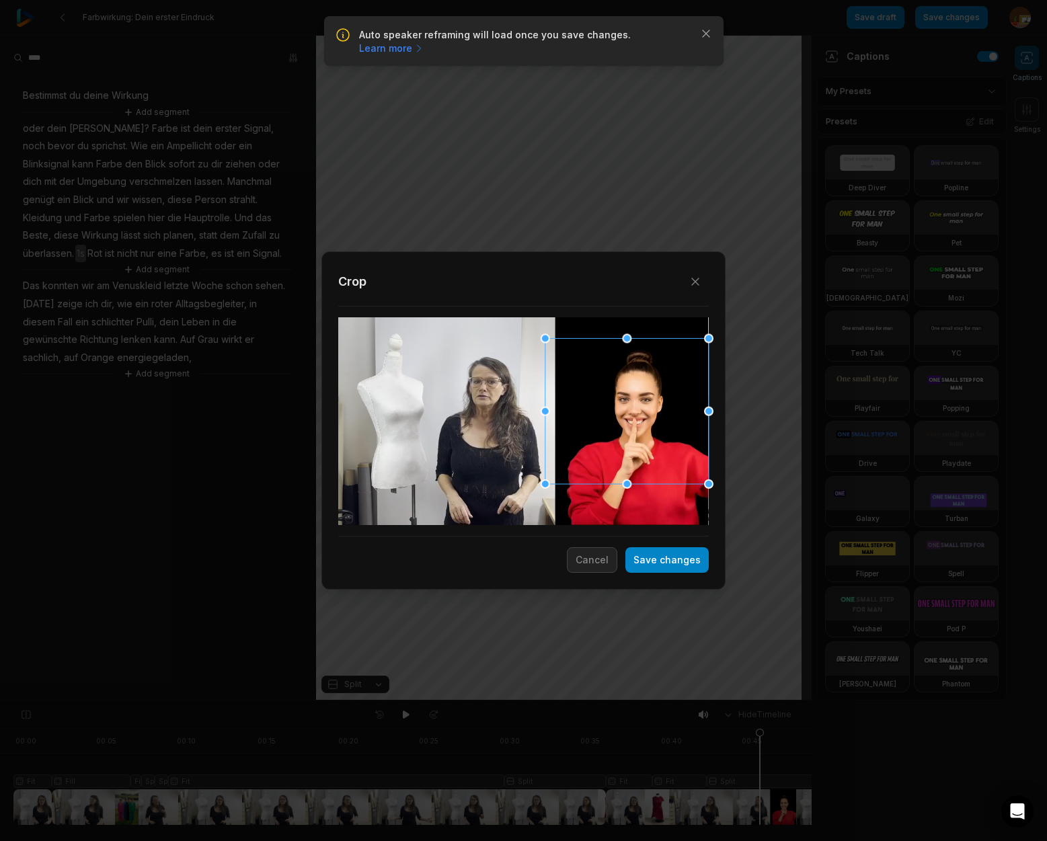
drag, startPoint x: 547, startPoint y: 339, endPoint x: 568, endPoint y: 355, distance: 26.4
click at [568, 701] on div "Close Crop Save changes Cancel" at bounding box center [523, 701] width 1047 height 0
drag, startPoint x: 545, startPoint y: 485, endPoint x: 674, endPoint y: 430, distance: 139.8
click at [602, 701] on div "Close Crop Save changes Cancel" at bounding box center [523, 701] width 1047 height 0
drag, startPoint x: 646, startPoint y: 431, endPoint x: 564, endPoint y: 399, distance: 88.2
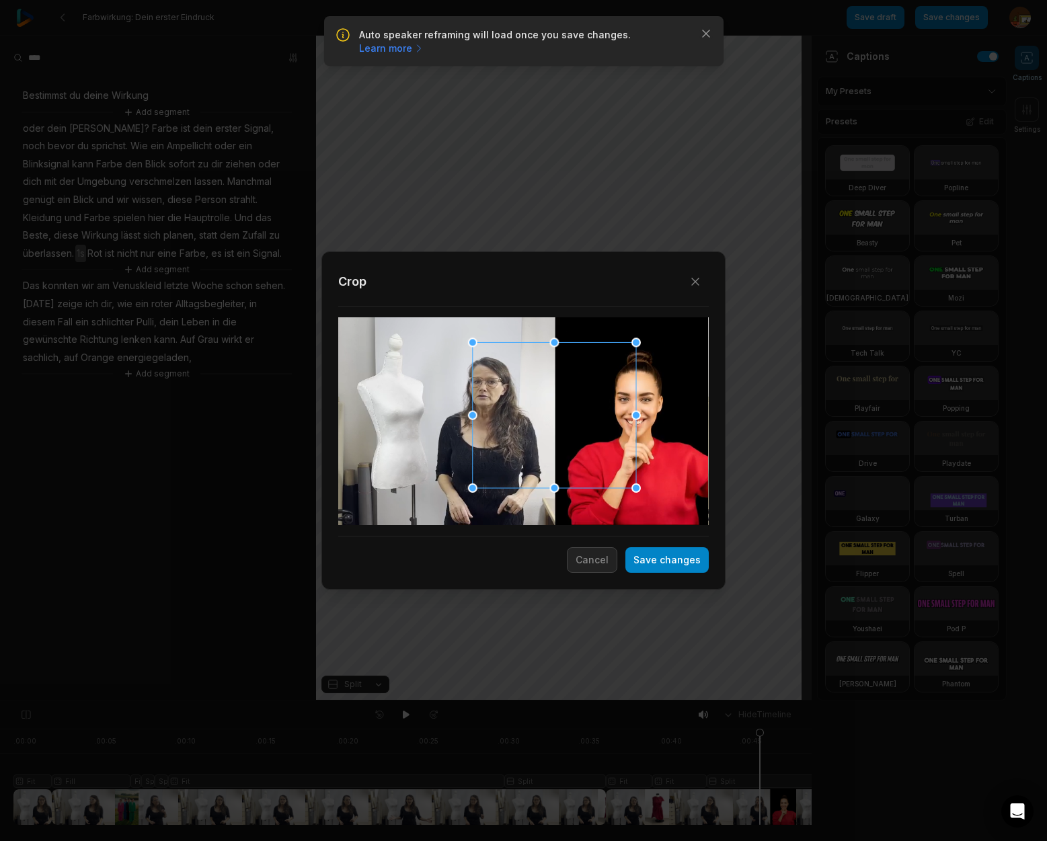
click at [614, 437] on div at bounding box center [554, 415] width 163 height 146
drag, startPoint x: 485, startPoint y: 347, endPoint x: 570, endPoint y: 416, distance: 110.0
click at [509, 701] on div "Close Crop Save changes Cancel" at bounding box center [523, 701] width 1047 height 0
drag, startPoint x: 602, startPoint y: 445, endPoint x: 642, endPoint y: 433, distance: 41.5
click at [642, 433] on div at bounding box center [636, 412] width 143 height 128
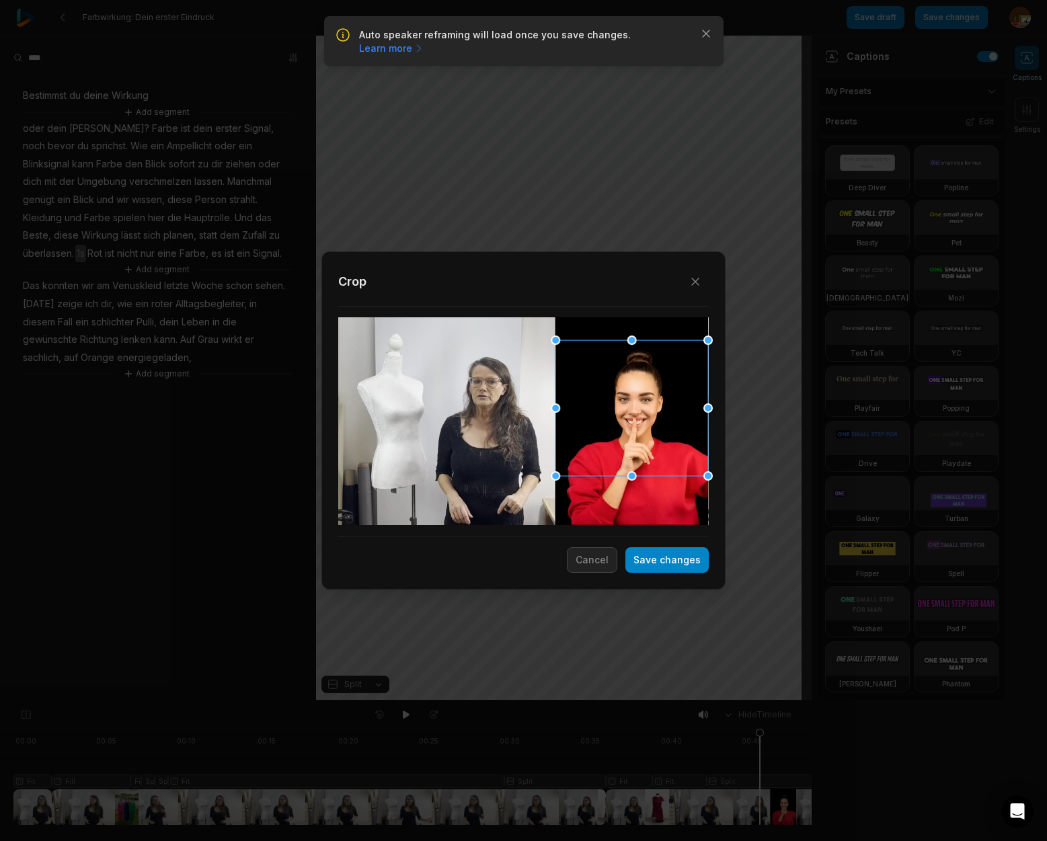
drag, startPoint x: 566, startPoint y: 348, endPoint x: 553, endPoint y: 344, distance: 13.4
click at [553, 344] on div at bounding box center [555, 340] width 9 height 9
click at [660, 560] on button "Save changes" at bounding box center [666, 560] width 83 height 26
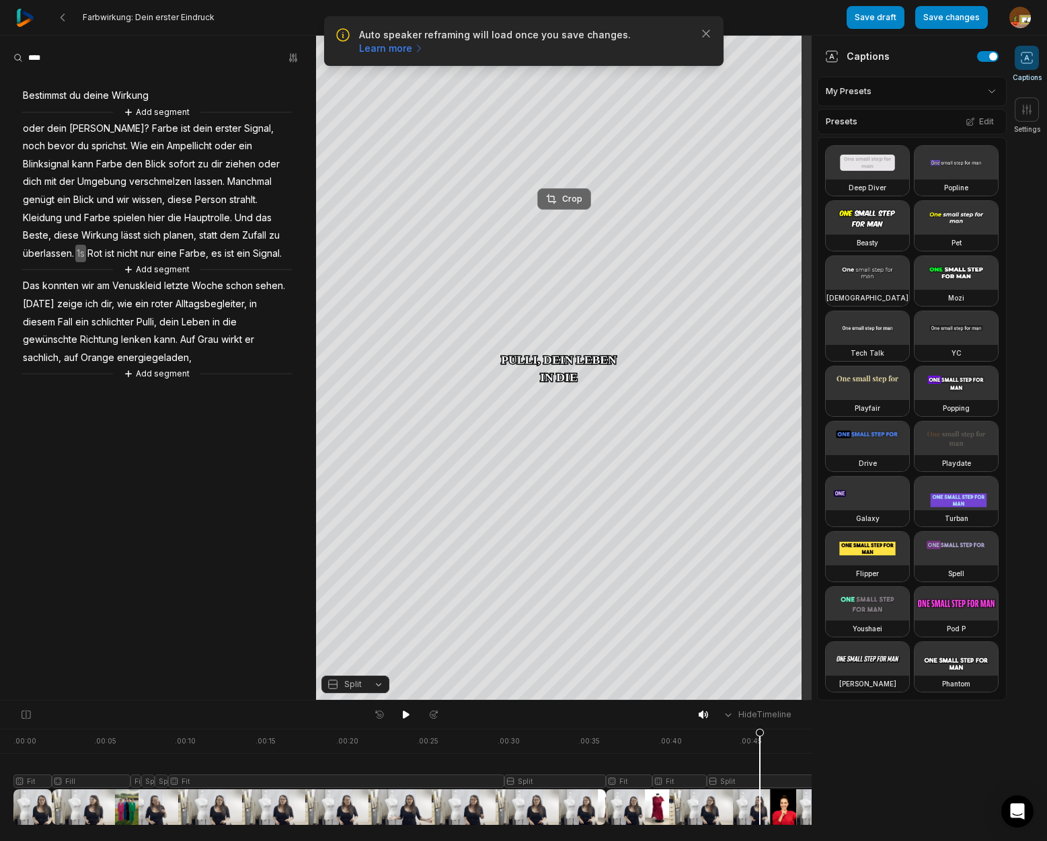
click at [565, 203] on div "Crop" at bounding box center [564, 199] width 36 height 12
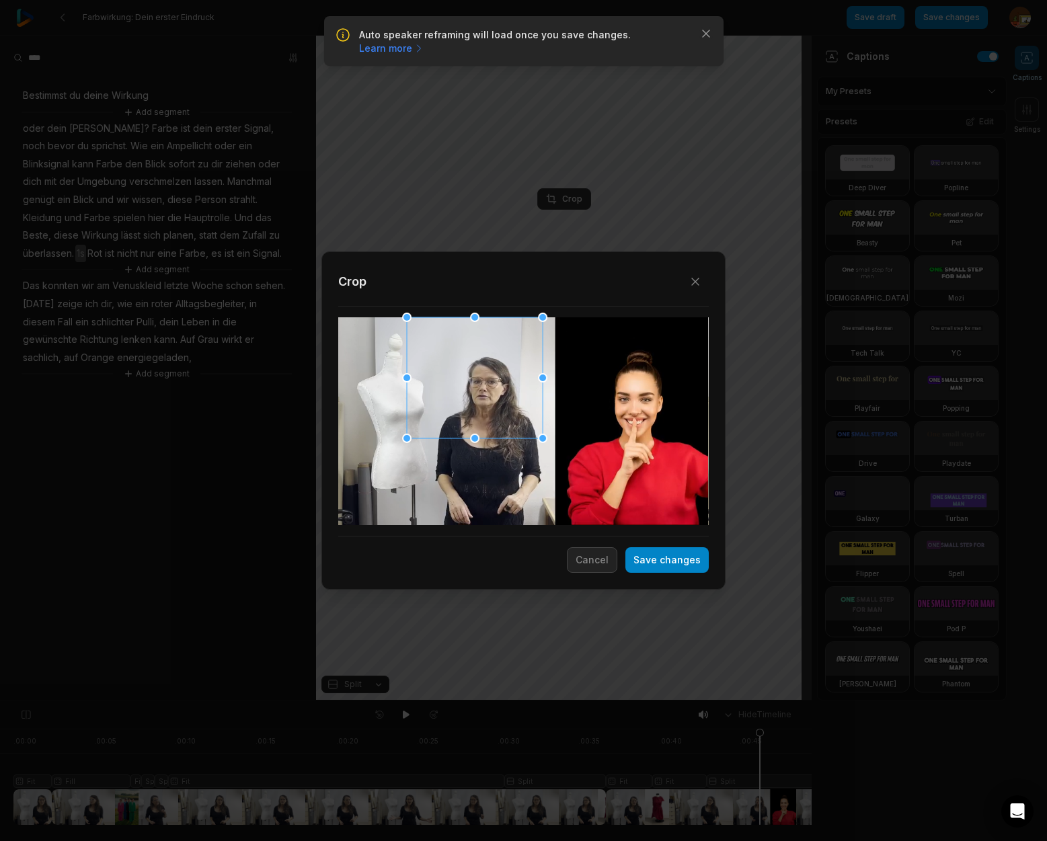
drag, startPoint x: 570, startPoint y: 461, endPoint x: 533, endPoint y: 447, distance: 39.6
click at [533, 701] on div "Close Crop Save changes Cancel" at bounding box center [523, 701] width 1047 height 0
drag, startPoint x: 491, startPoint y: 424, endPoint x: 502, endPoint y: 443, distance: 21.7
click at [502, 443] on div at bounding box center [487, 398] width 136 height 121
drag, startPoint x: 417, startPoint y: 337, endPoint x: 398, endPoint y: 323, distance: 23.5
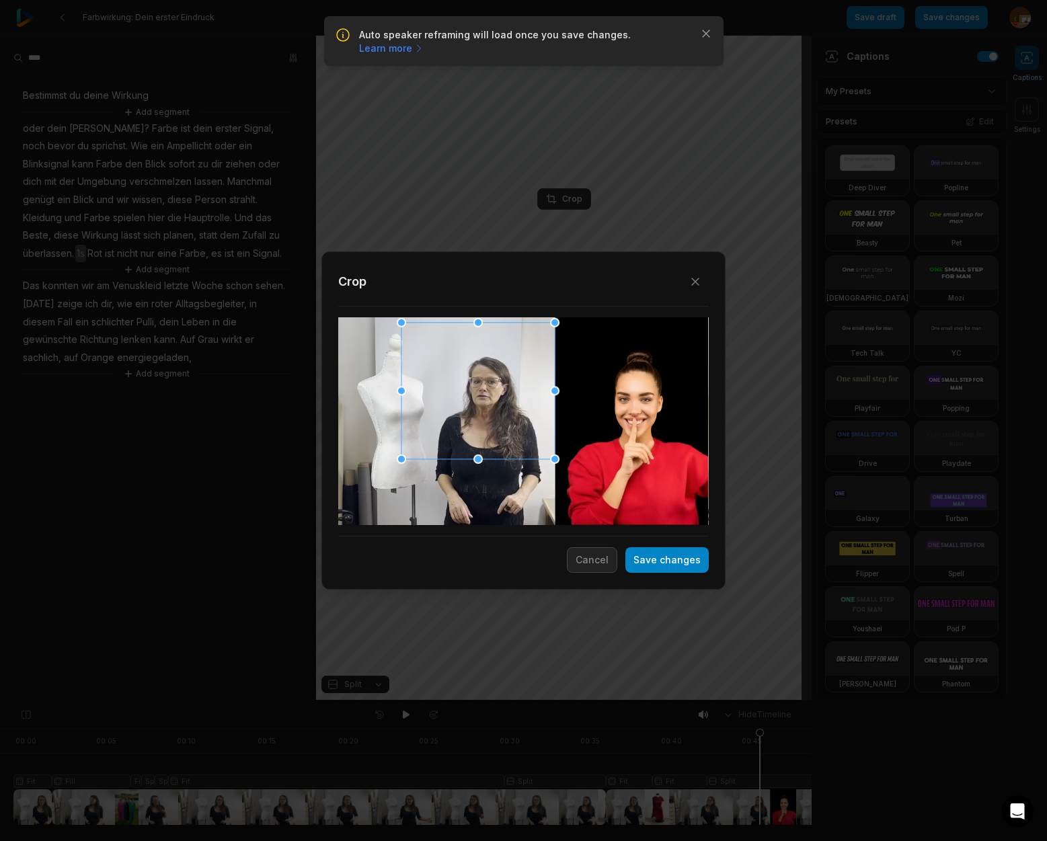
click at [398, 323] on div at bounding box center [401, 322] width 9 height 9
click at [665, 563] on button "Save changes" at bounding box center [666, 560] width 83 height 26
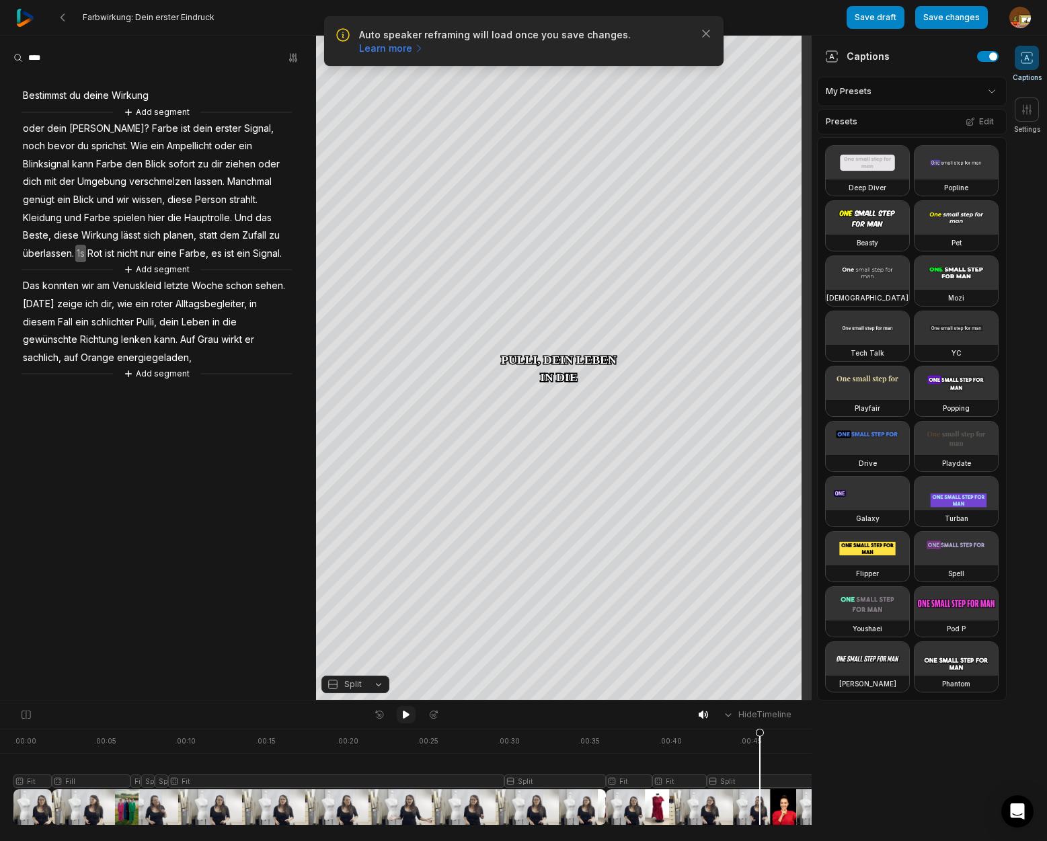
drag, startPoint x: 405, startPoint y: 711, endPoint x: 378, endPoint y: 706, distance: 27.4
click at [404, 711] on icon at bounding box center [406, 715] width 7 height 8
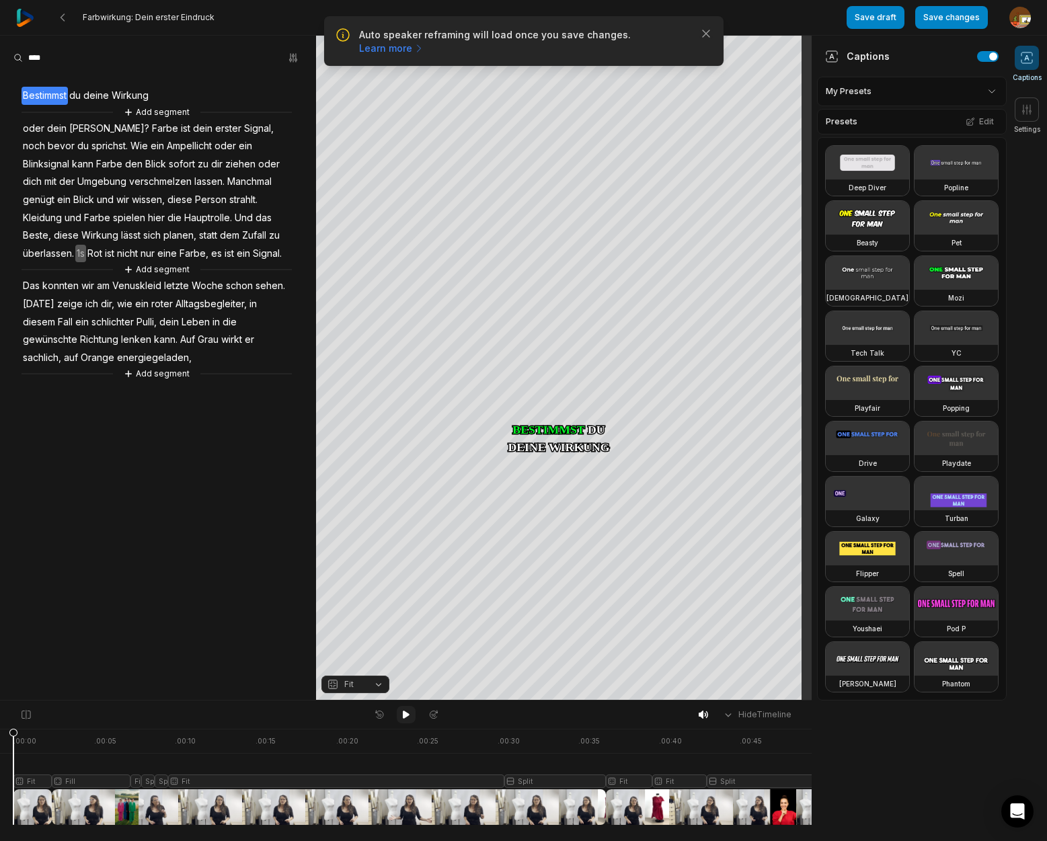
click at [407, 711] on icon at bounding box center [406, 714] width 11 height 11
drag, startPoint x: 403, startPoint y: 716, endPoint x: 398, endPoint y: 710, distance: 7.6
click at [405, 716] on icon at bounding box center [406, 714] width 11 height 11
click at [252, 130] on span "Signal," at bounding box center [259, 129] width 32 height 18
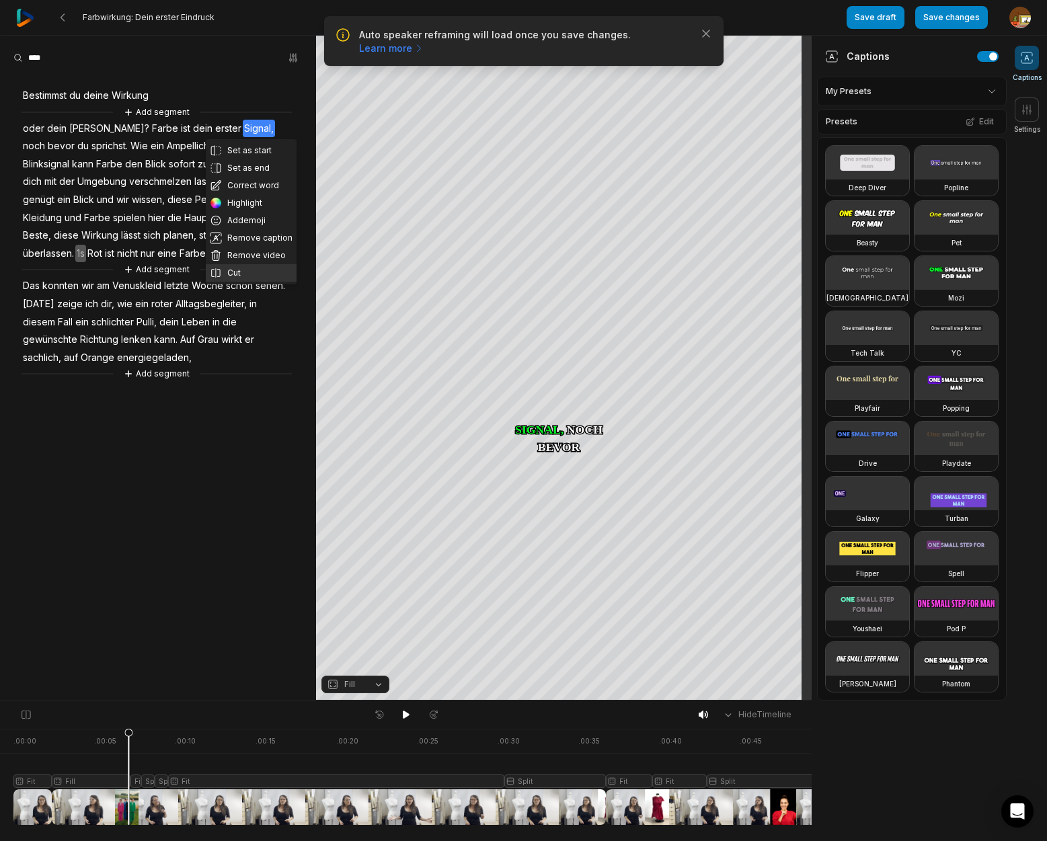
click at [237, 272] on button "Cut" at bounding box center [251, 272] width 91 height 17
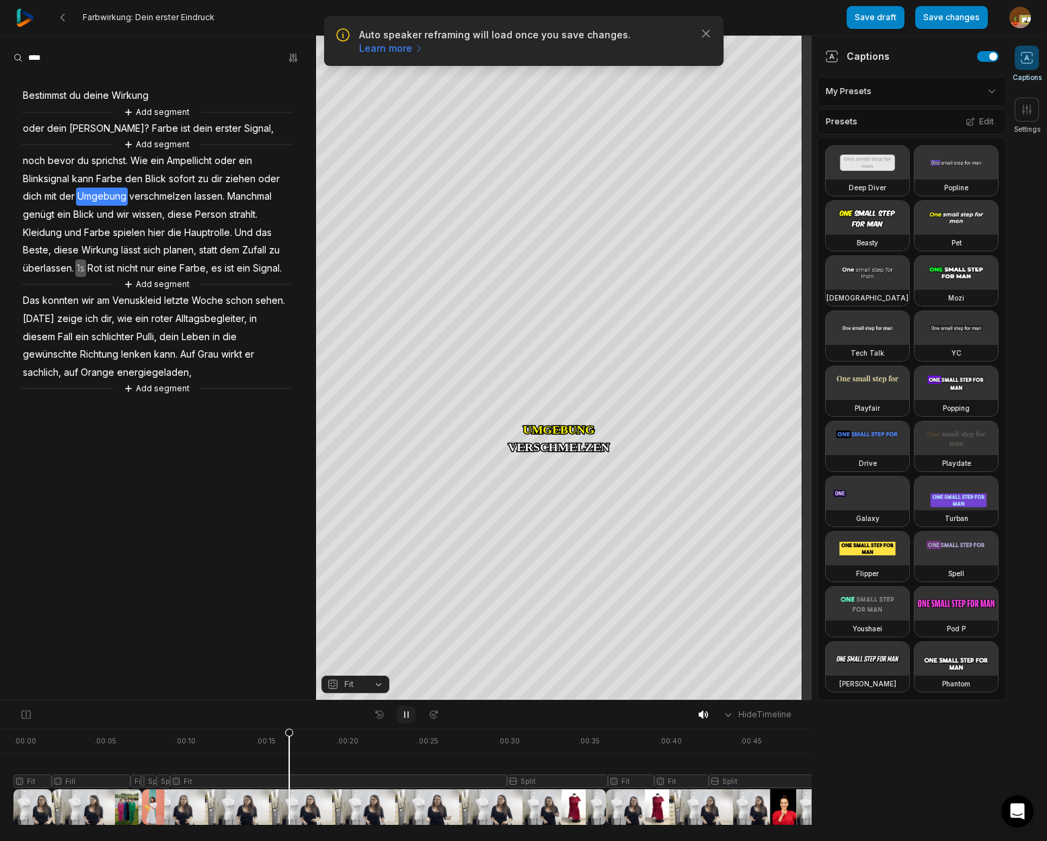
click at [406, 714] on icon at bounding box center [406, 714] width 11 height 11
drag, startPoint x: 293, startPoint y: 734, endPoint x: 145, endPoint y: 731, distance: 147.3
click at [115, 731] on icon at bounding box center [114, 780] width 8 height 102
click at [405, 716] on icon at bounding box center [406, 715] width 7 height 8
click at [410, 716] on icon at bounding box center [406, 714] width 11 height 11
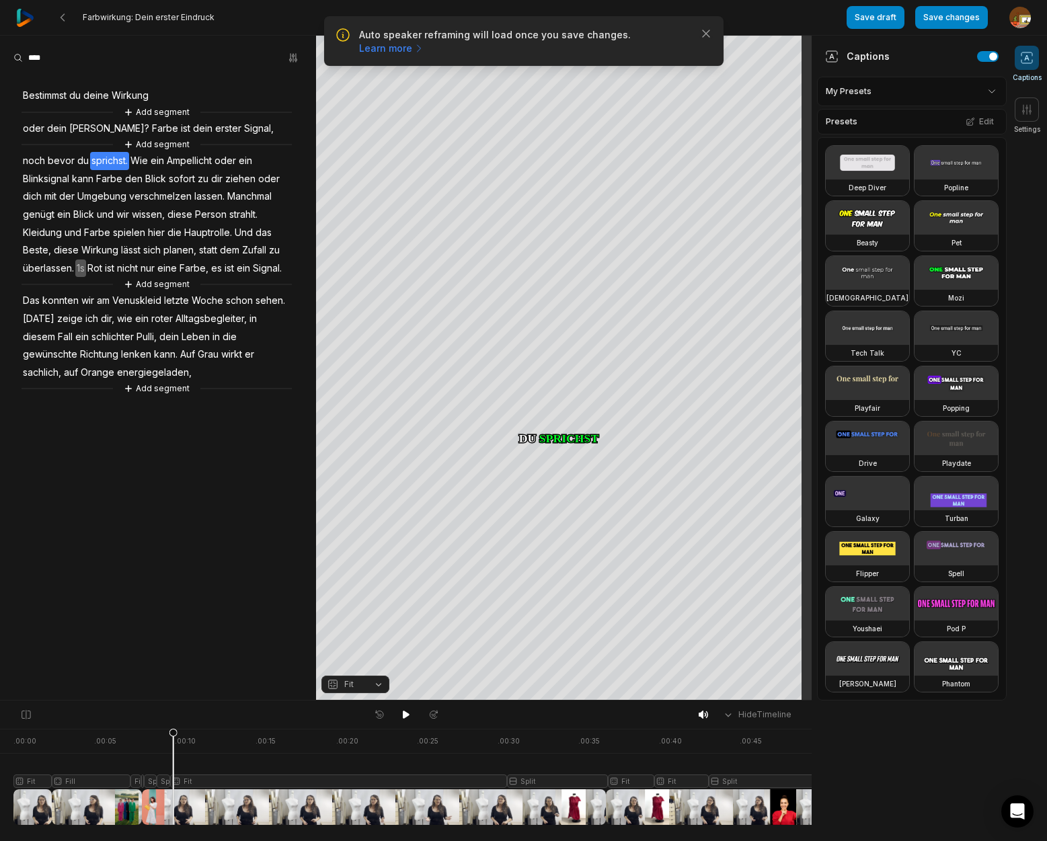
click at [222, 128] on span "erster" at bounding box center [228, 129] width 29 height 18
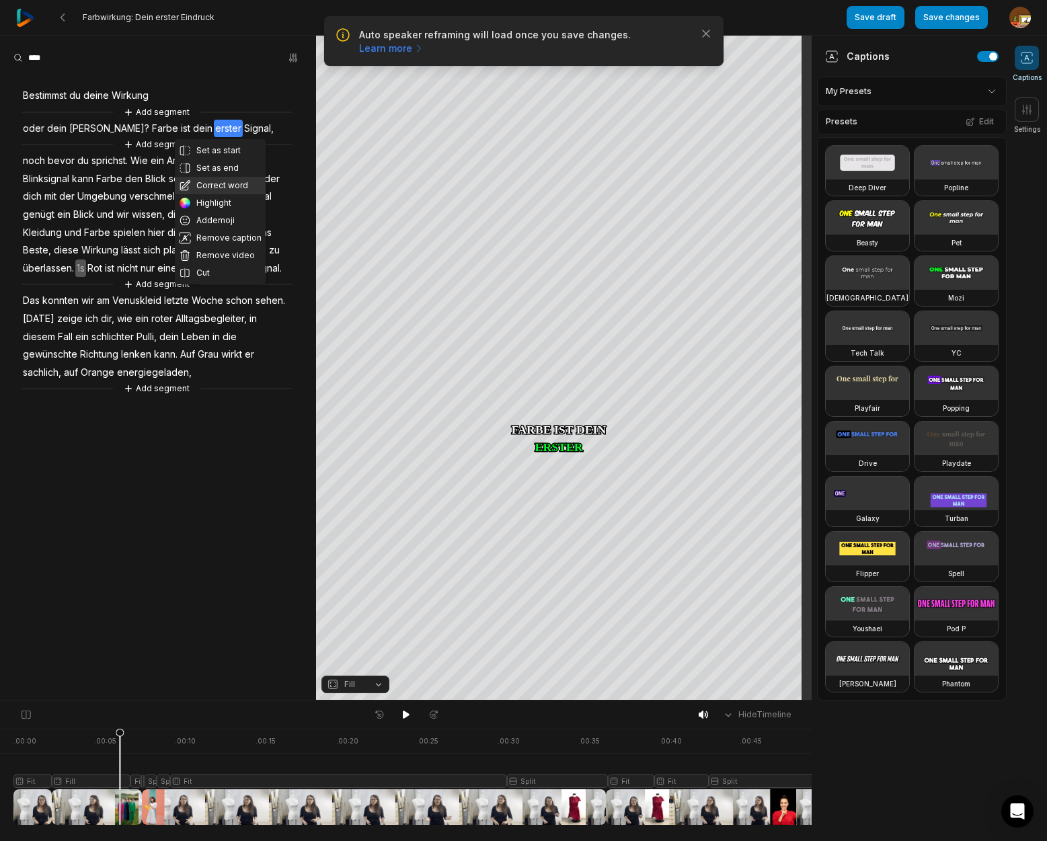
click at [213, 184] on button "Correct word" at bounding box center [220, 185] width 91 height 17
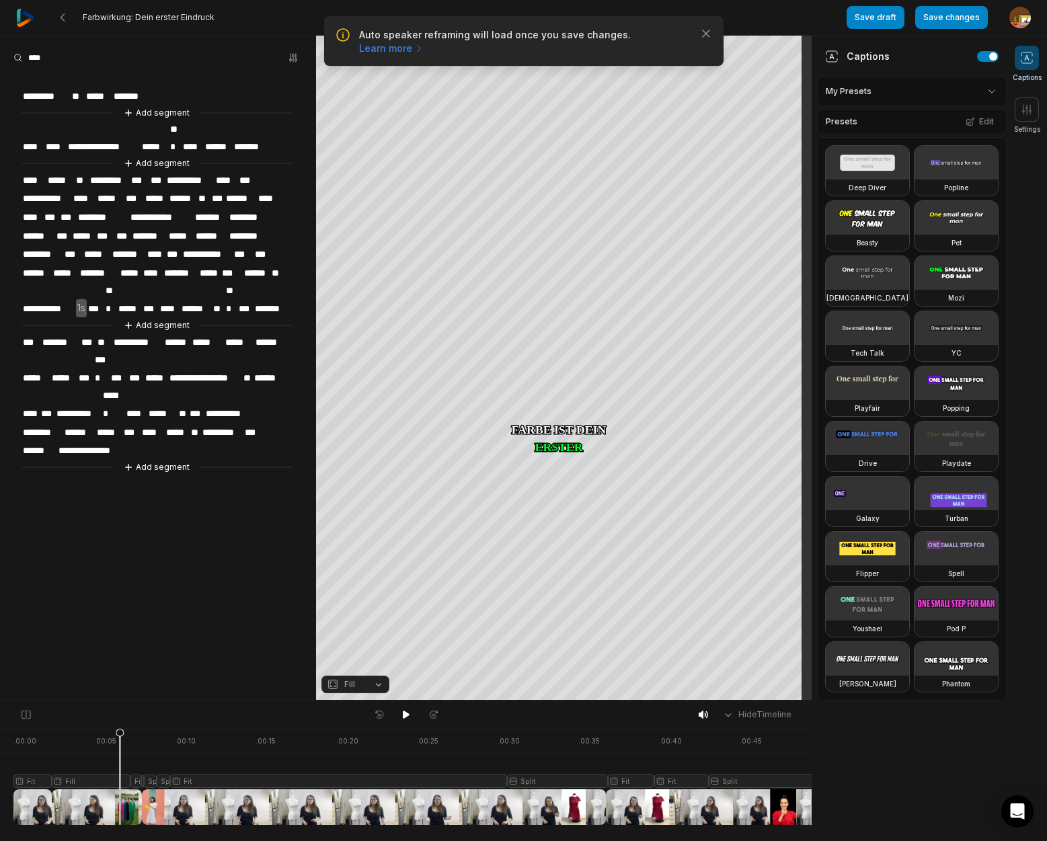
click at [229, 138] on span "******" at bounding box center [218, 147] width 29 height 18
click at [288, 156] on div "Add segment" at bounding box center [157, 163] width 270 height 15
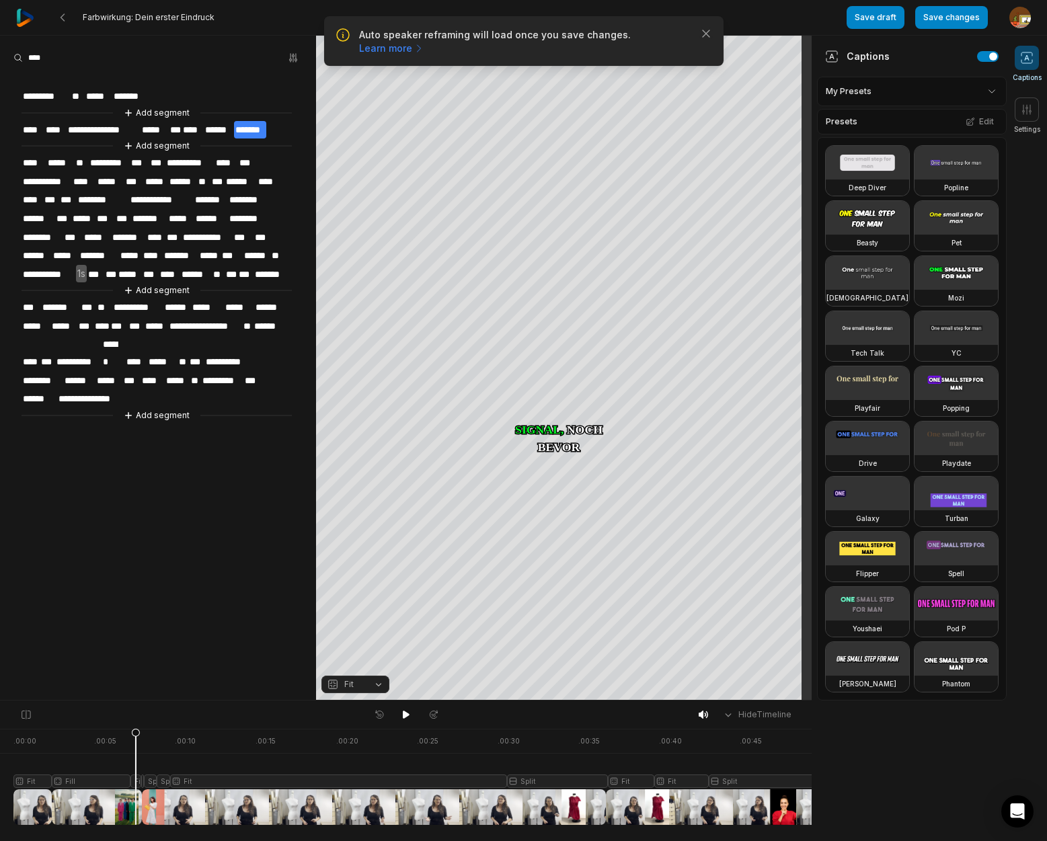
drag, startPoint x: 118, startPoint y: 734, endPoint x: 136, endPoint y: 737, distance: 17.8
click at [136, 737] on icon at bounding box center [136, 780] width 8 height 102
click at [134, 787] on icon at bounding box center [137, 780] width 8 height 102
click at [379, 683] on button "Fit" at bounding box center [355, 684] width 68 height 17
click at [360, 660] on div "Fill" at bounding box center [355, 662] width 68 height 17
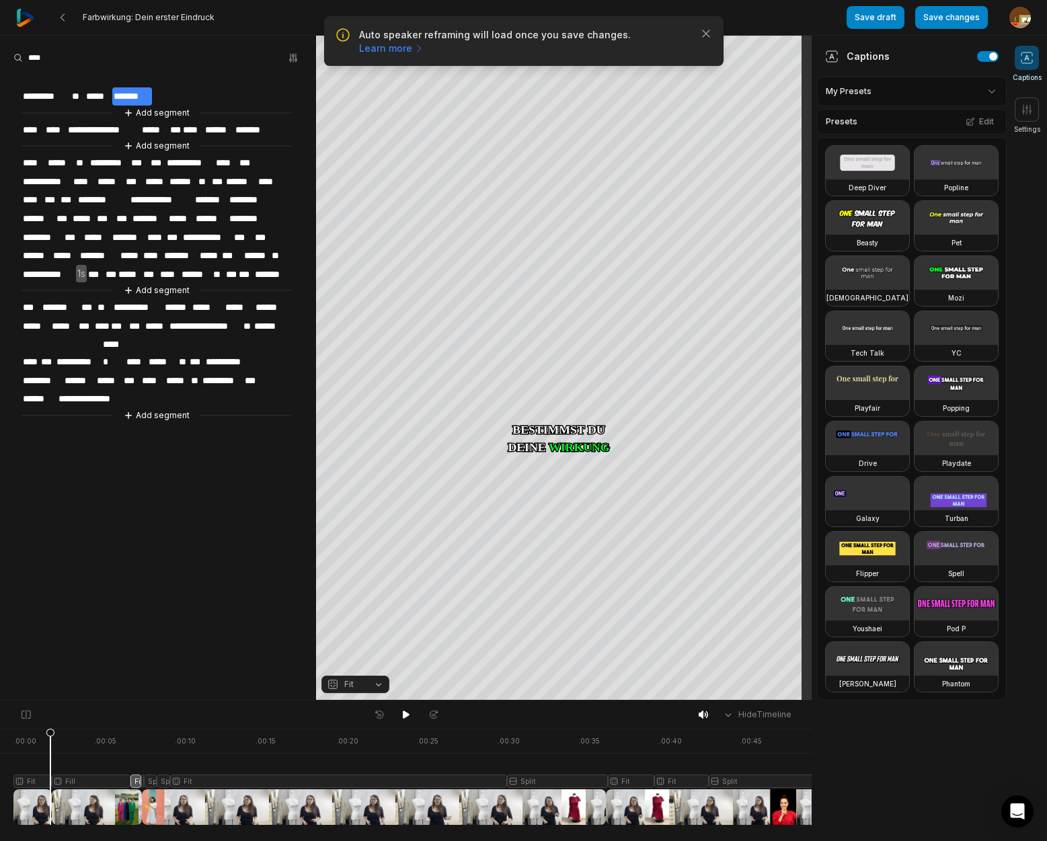
drag, startPoint x: 135, startPoint y: 734, endPoint x: 89, endPoint y: 738, distance: 46.5
click at [51, 747] on icon at bounding box center [50, 780] width 8 height 102
drag, startPoint x: 403, startPoint y: 715, endPoint x: 445, endPoint y: 703, distance: 43.9
click at [409, 714] on icon at bounding box center [406, 714] width 11 height 11
drag, startPoint x: 404, startPoint y: 717, endPoint x: 325, endPoint y: 730, distance: 80.4
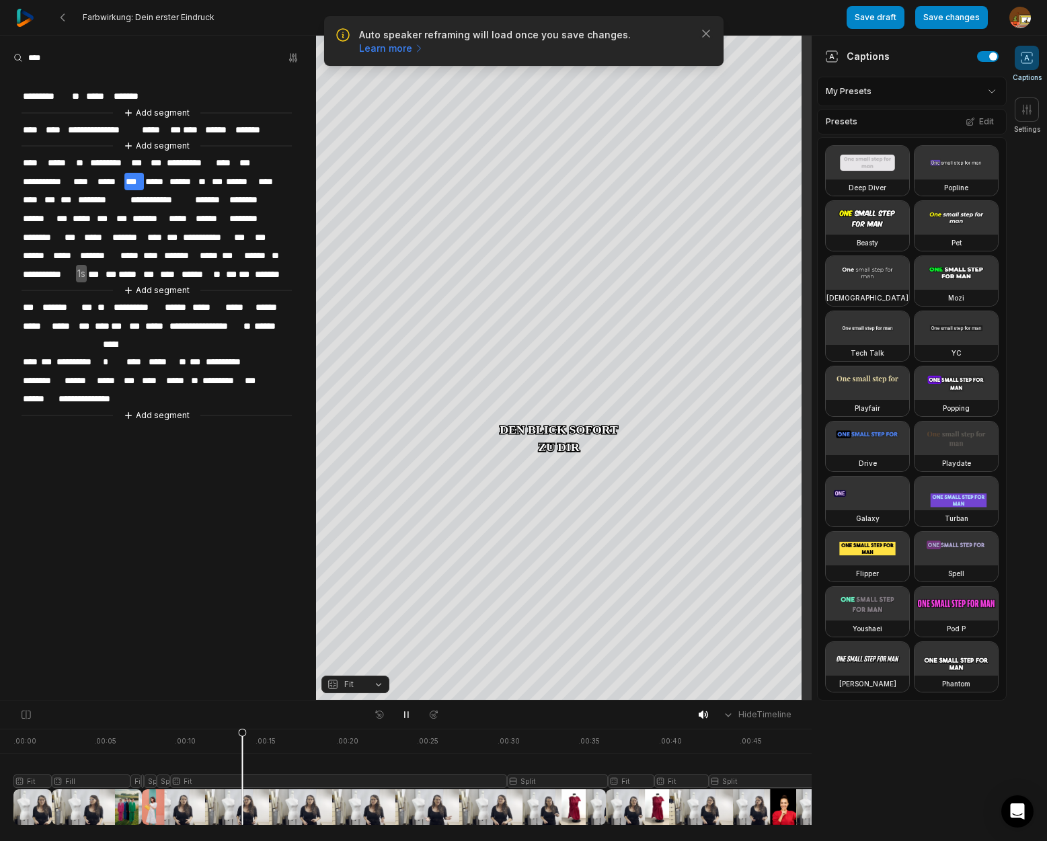
click at [404, 716] on icon at bounding box center [405, 715] width 3 height 6
drag, startPoint x: 241, startPoint y: 734, endPoint x: 143, endPoint y: 740, distance: 98.4
click at [143, 740] on icon at bounding box center [143, 780] width 8 height 102
click at [143, 785] on icon at bounding box center [143, 780] width 8 height 102
click at [137, 785] on div at bounding box center [462, 777] width 899 height 96
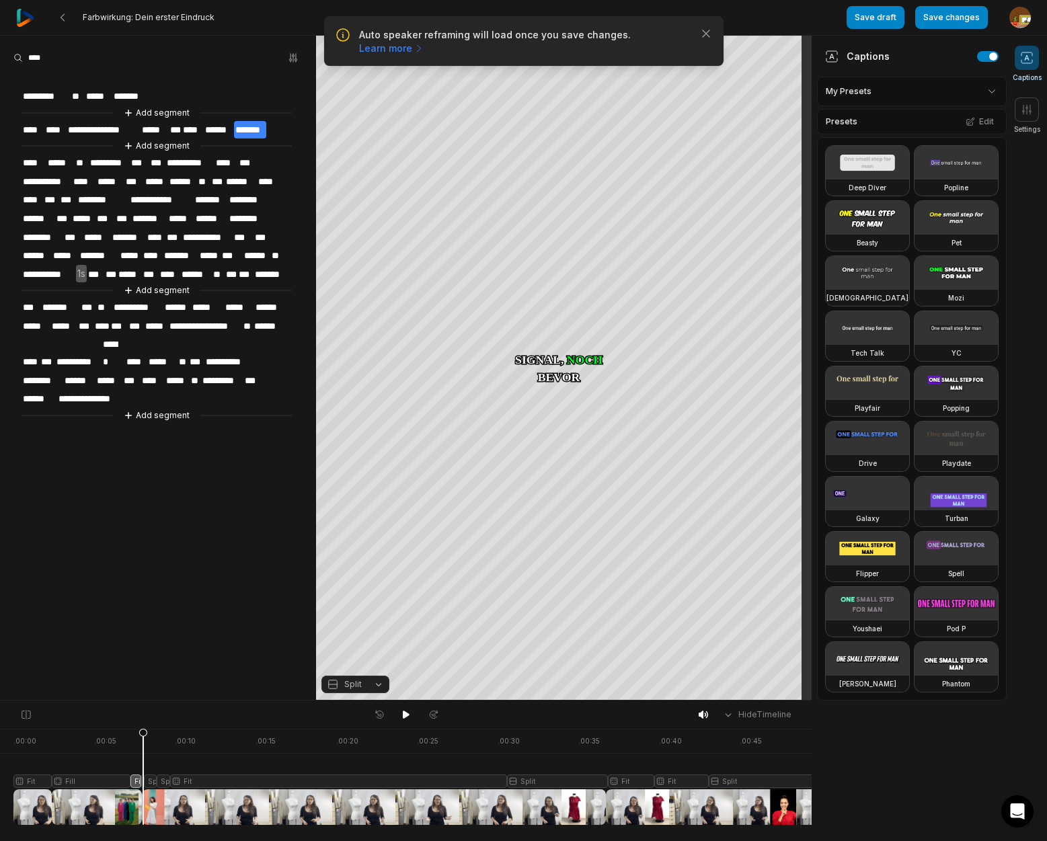
click at [143, 785] on div at bounding box center [462, 777] width 899 height 96
drag, startPoint x: 125, startPoint y: 740, endPoint x: 236, endPoint y: 719, distance: 112.9
click at [116, 742] on icon at bounding box center [116, 776] width 9 height 97
click at [401, 719] on icon at bounding box center [406, 714] width 11 height 11
click at [406, 720] on button at bounding box center [406, 714] width 19 height 17
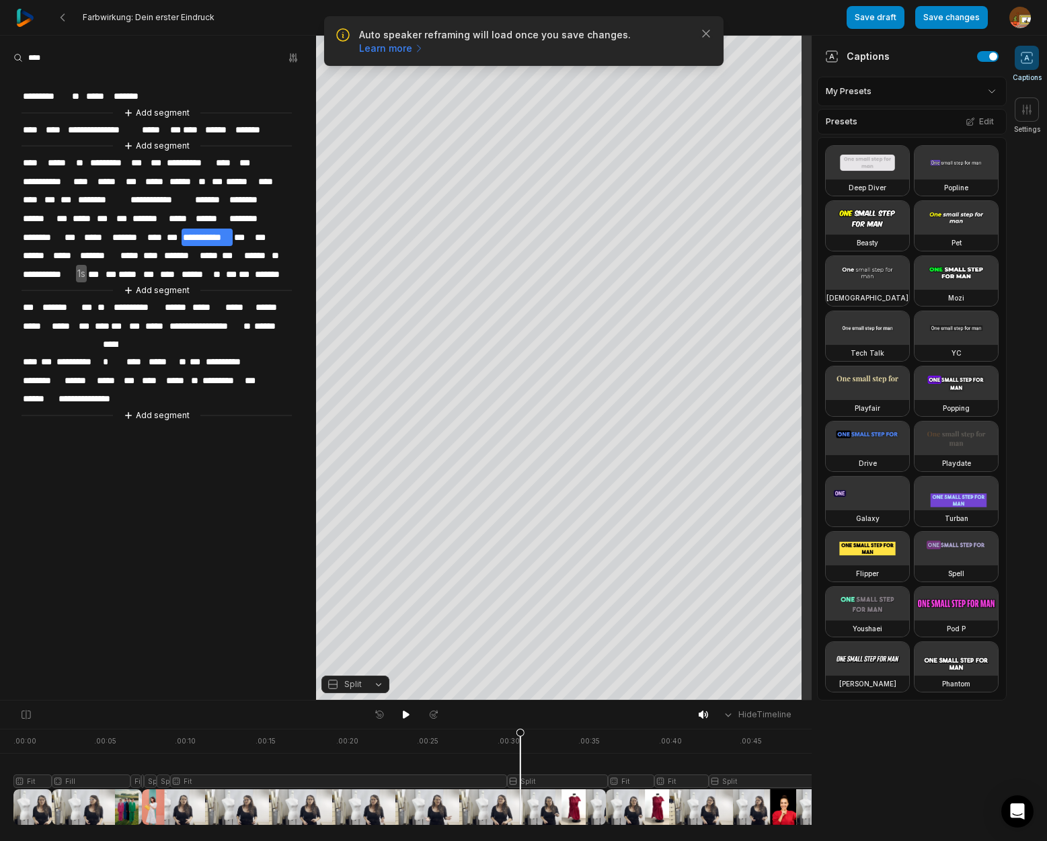
click at [219, 231] on span "**********" at bounding box center [207, 238] width 51 height 18
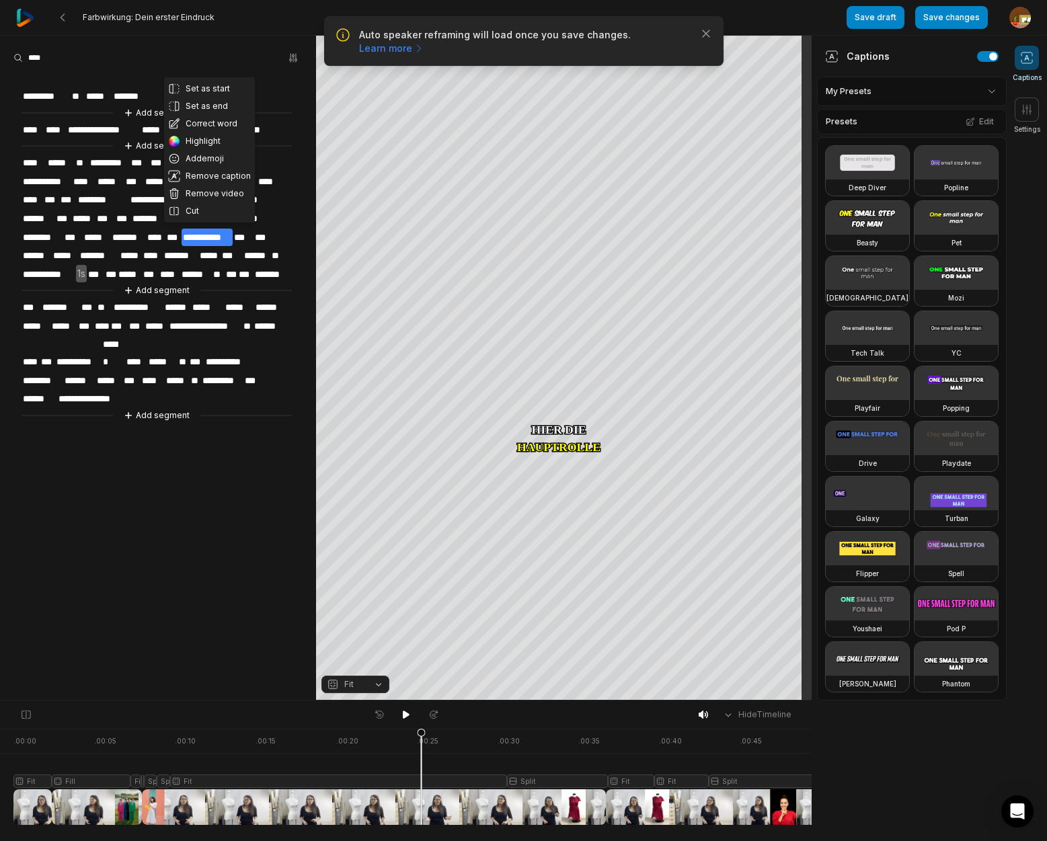
click at [196, 211] on button "Cut" at bounding box center [209, 210] width 91 height 17
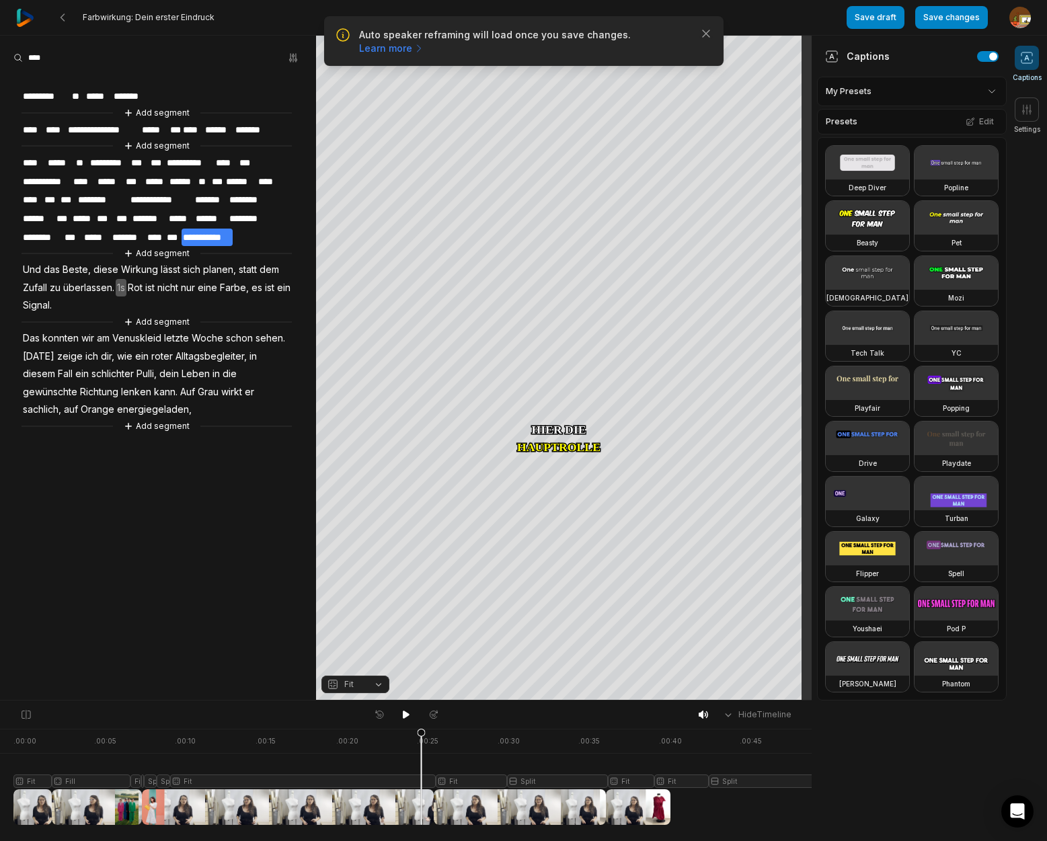
click at [32, 266] on span "Und" at bounding box center [32, 270] width 21 height 18
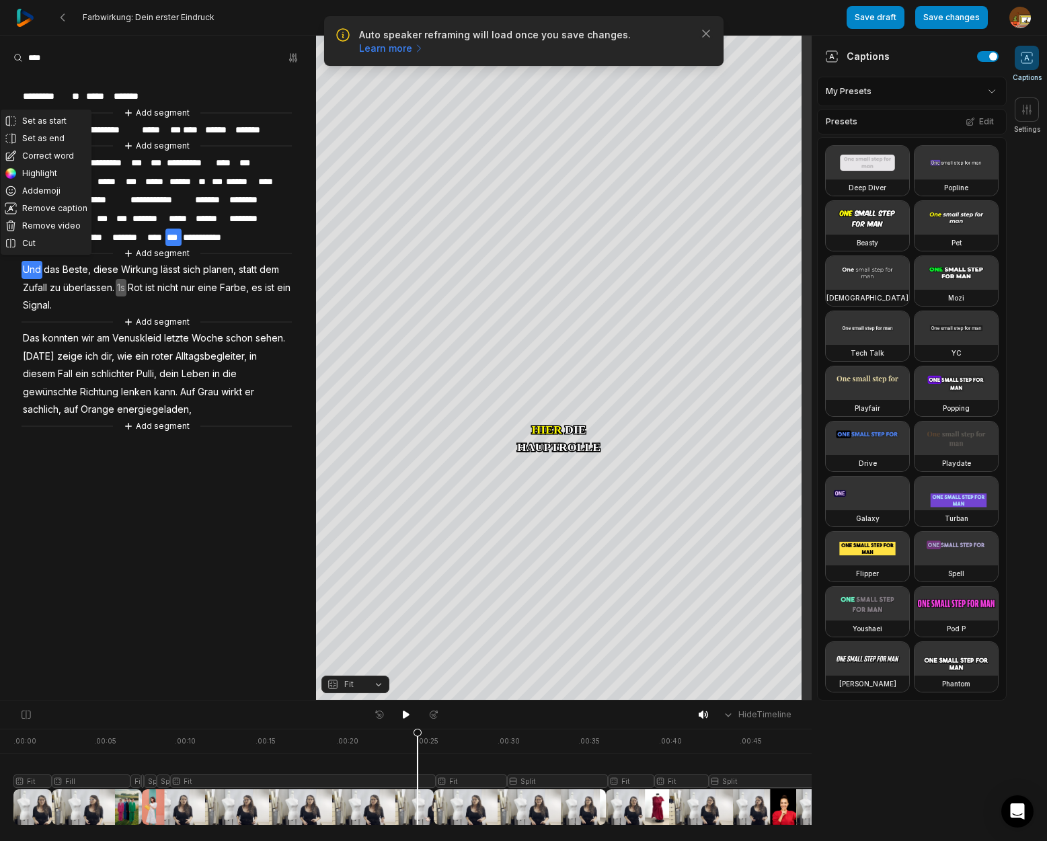
drag, startPoint x: 428, startPoint y: 736, endPoint x: 418, endPoint y: 736, distance: 10.8
click at [418, 736] on icon at bounding box center [418, 780] width 8 height 102
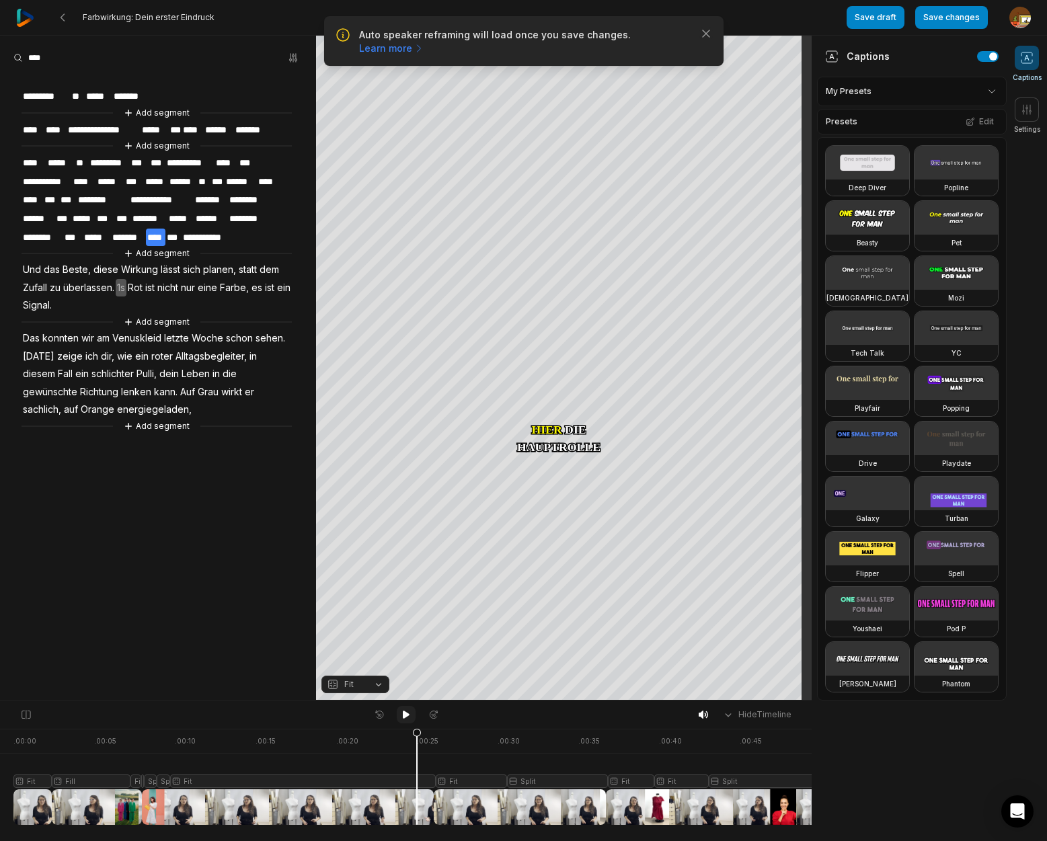
click at [403, 716] on icon at bounding box center [406, 715] width 7 height 8
click at [116, 403] on span "energiegeladen," at bounding box center [154, 410] width 77 height 18
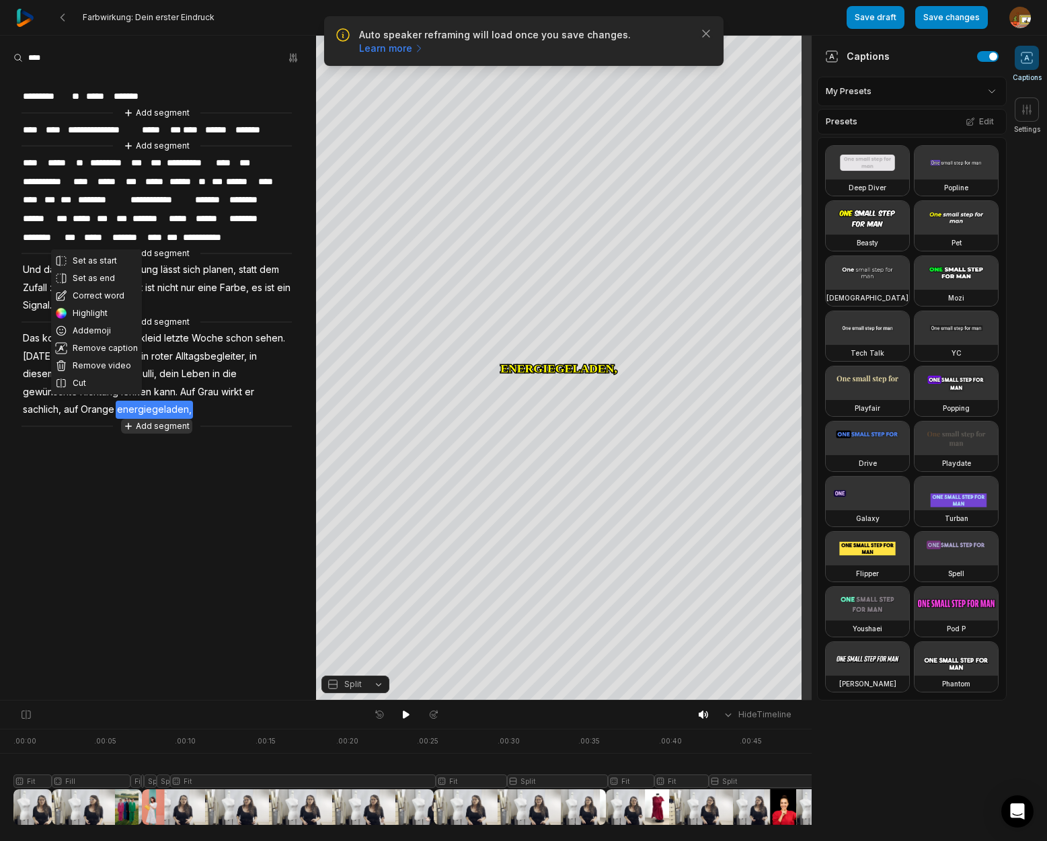
click at [153, 420] on button "Add segment" at bounding box center [156, 426] width 71 height 15
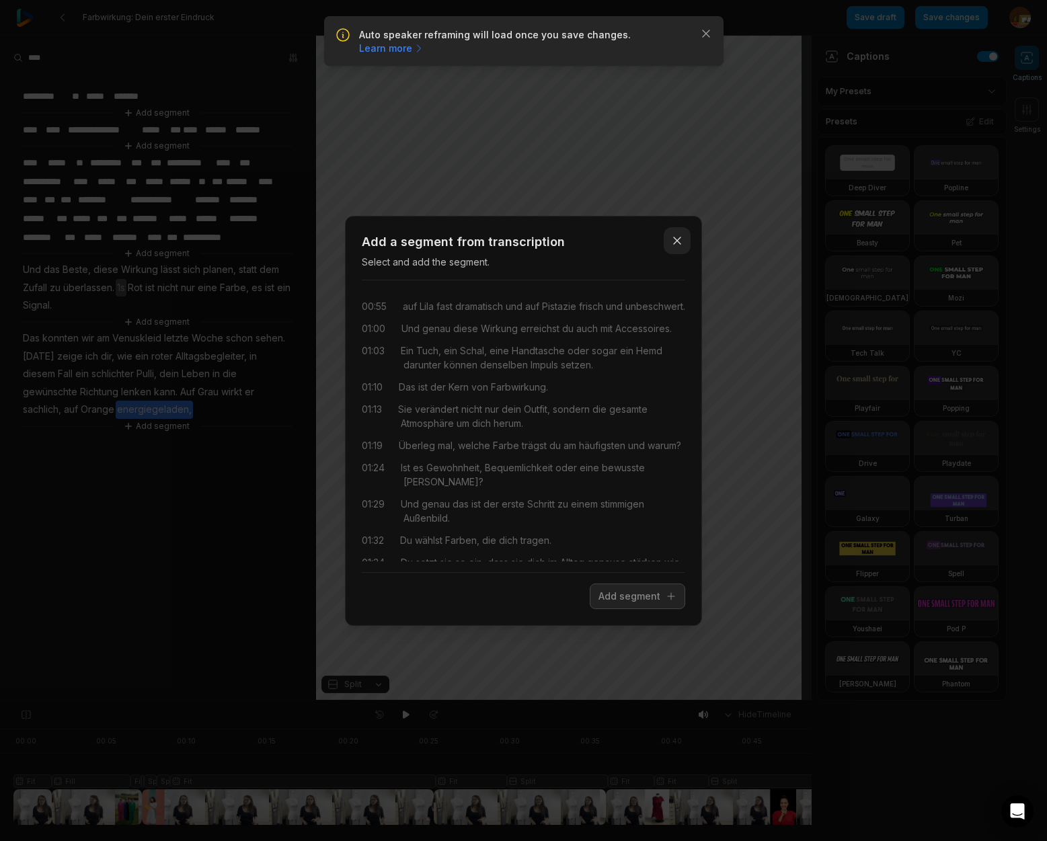
click at [680, 241] on icon "button" at bounding box center [676, 240] width 13 height 13
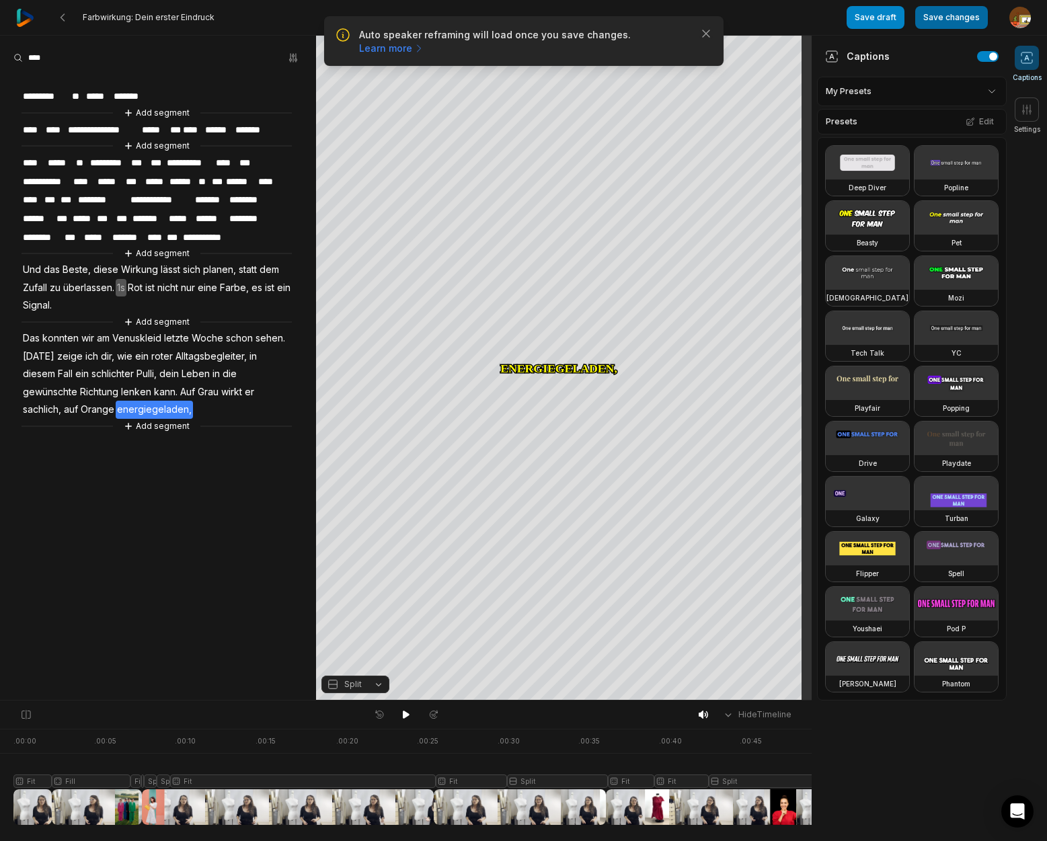
click at [966, 15] on button "Save changes" at bounding box center [951, 17] width 73 height 23
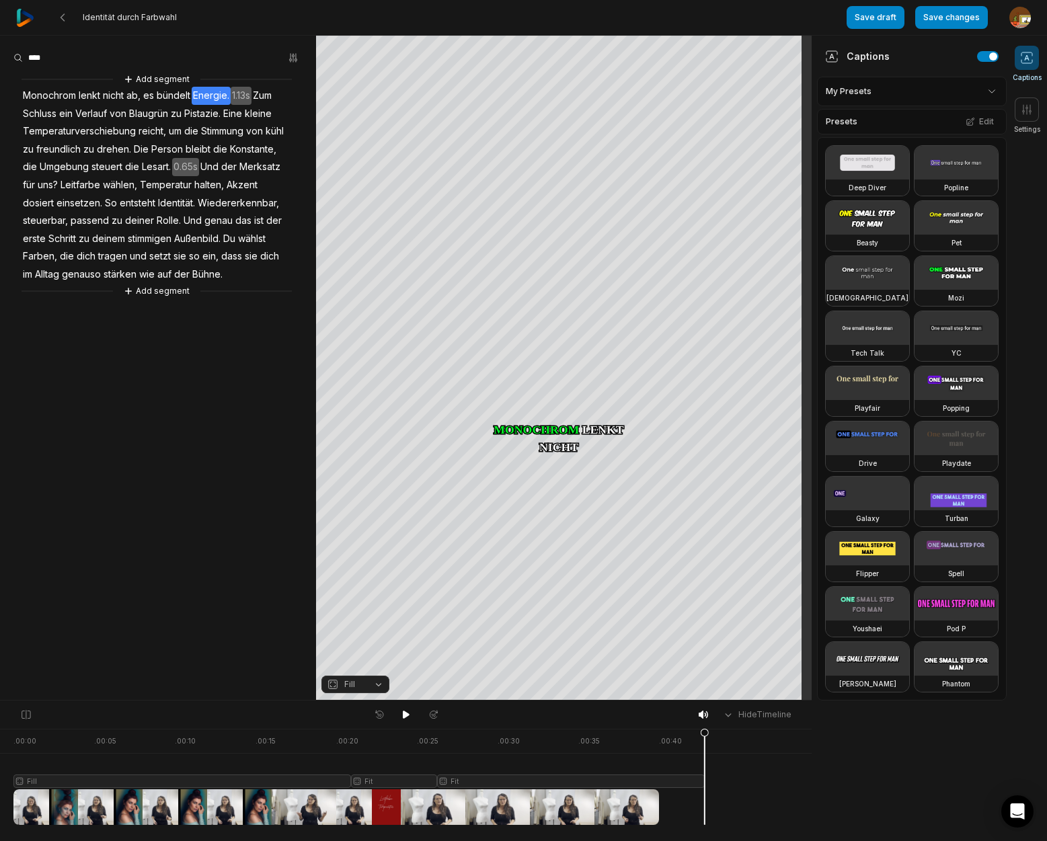
click at [215, 95] on span "Energie." at bounding box center [211, 96] width 39 height 18
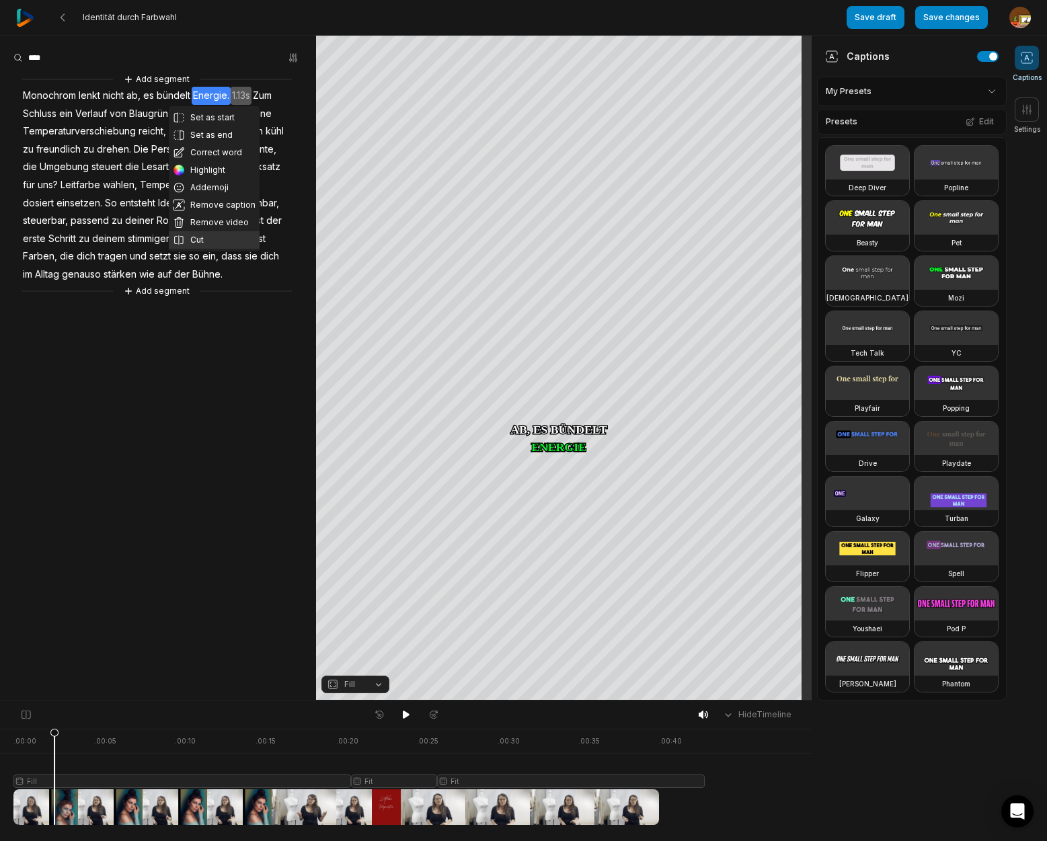
click at [204, 239] on button "Cut" at bounding box center [214, 239] width 91 height 17
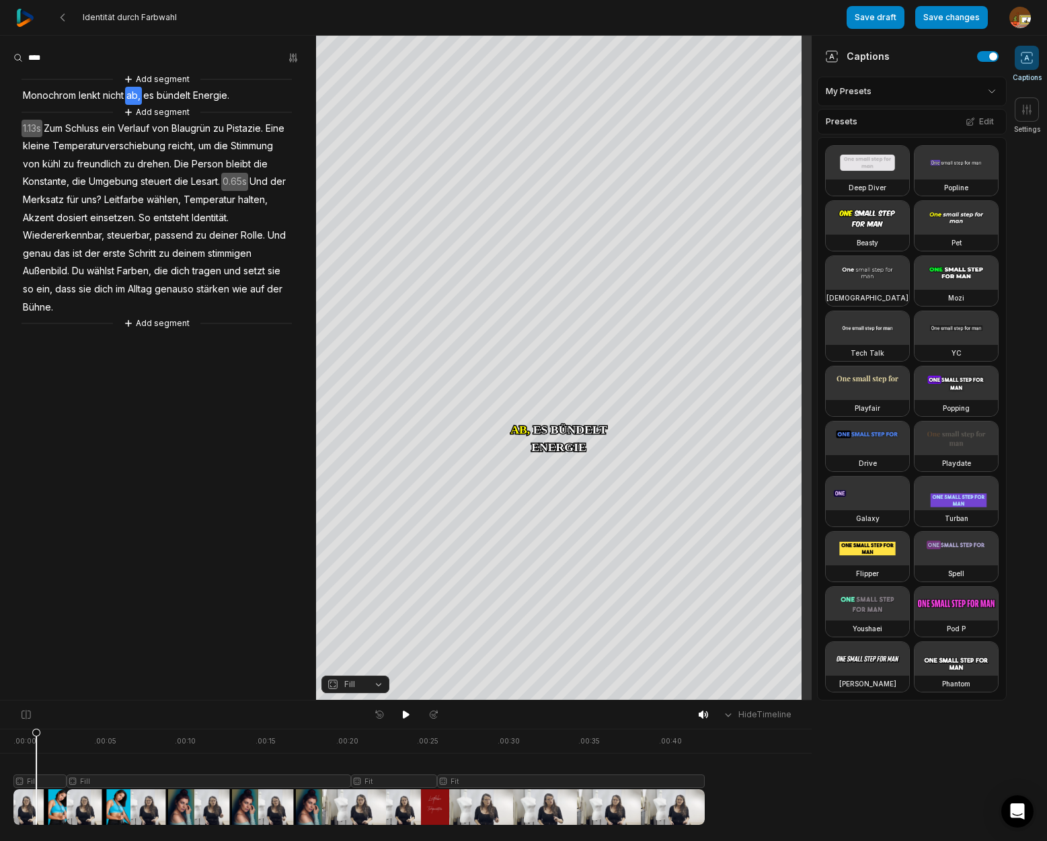
click at [36, 784] on div at bounding box center [358, 777] width 691 height 96
click at [378, 687] on button "Fill" at bounding box center [355, 684] width 68 height 17
click at [364, 610] on div "Fit" at bounding box center [355, 610] width 68 height 17
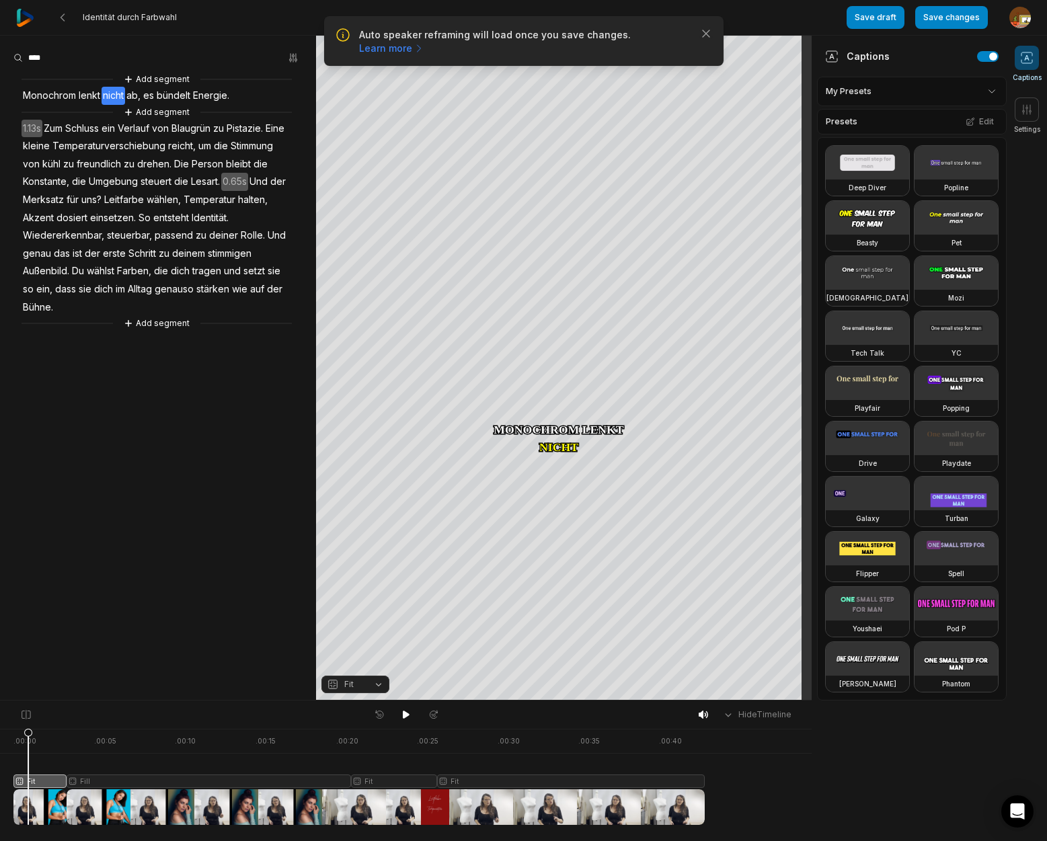
drag, startPoint x: 36, startPoint y: 732, endPoint x: 28, endPoint y: 740, distance: 11.9
click at [28, 740] on icon at bounding box center [28, 780] width 8 height 102
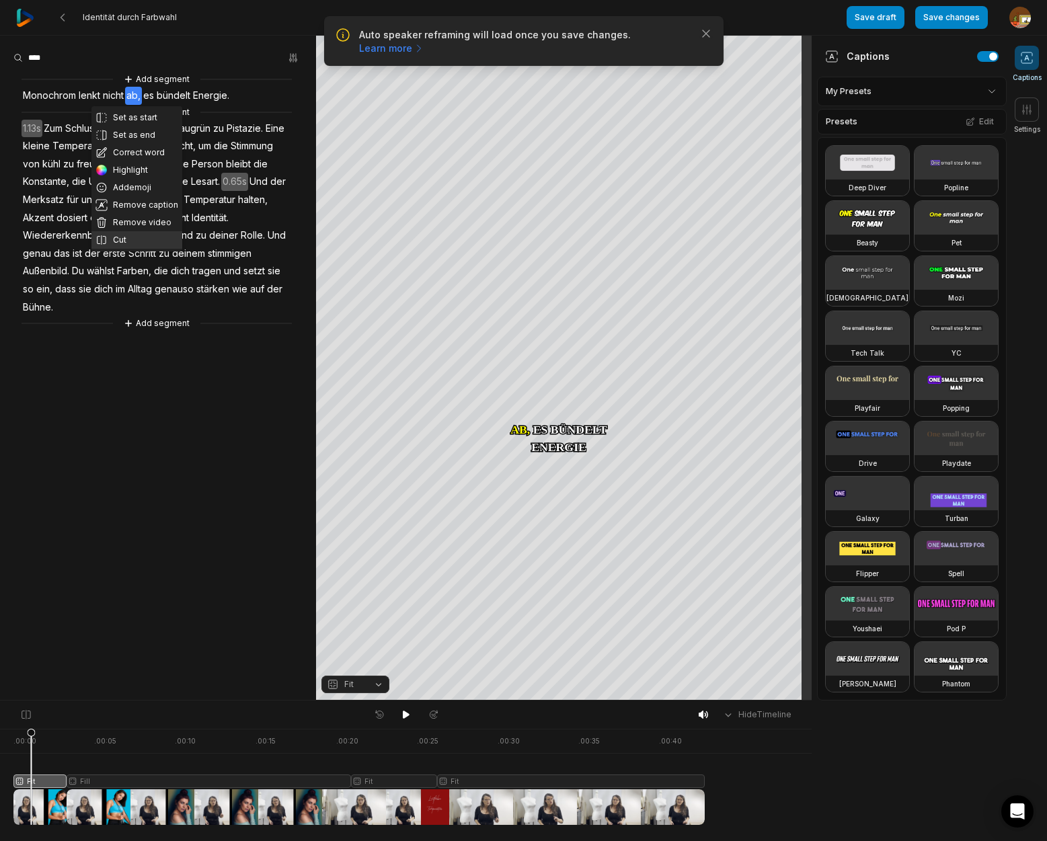
click at [127, 239] on button "Cut" at bounding box center [136, 239] width 91 height 17
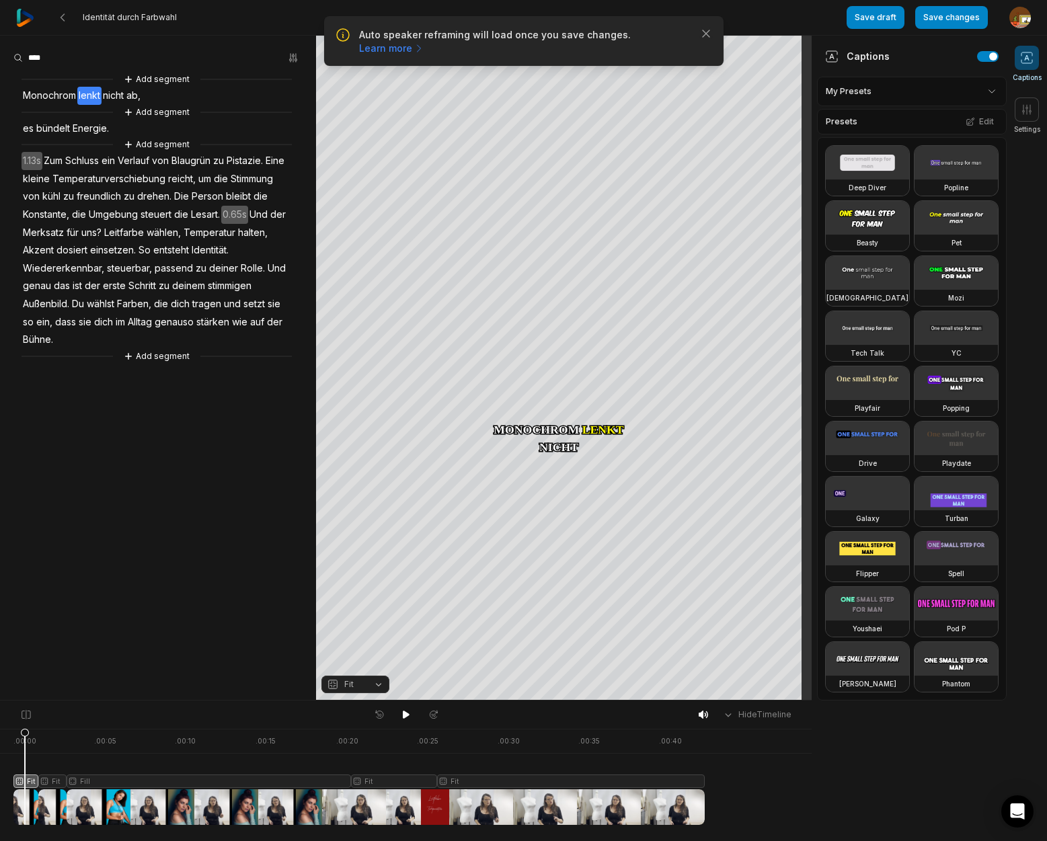
click at [25, 781] on div at bounding box center [358, 777] width 691 height 96
click at [378, 686] on button "Fit" at bounding box center [355, 684] width 68 height 17
click at [356, 612] on div "Fit" at bounding box center [355, 610] width 68 height 17
click at [574, 199] on div "Crop" at bounding box center [564, 200] width 36 height 12
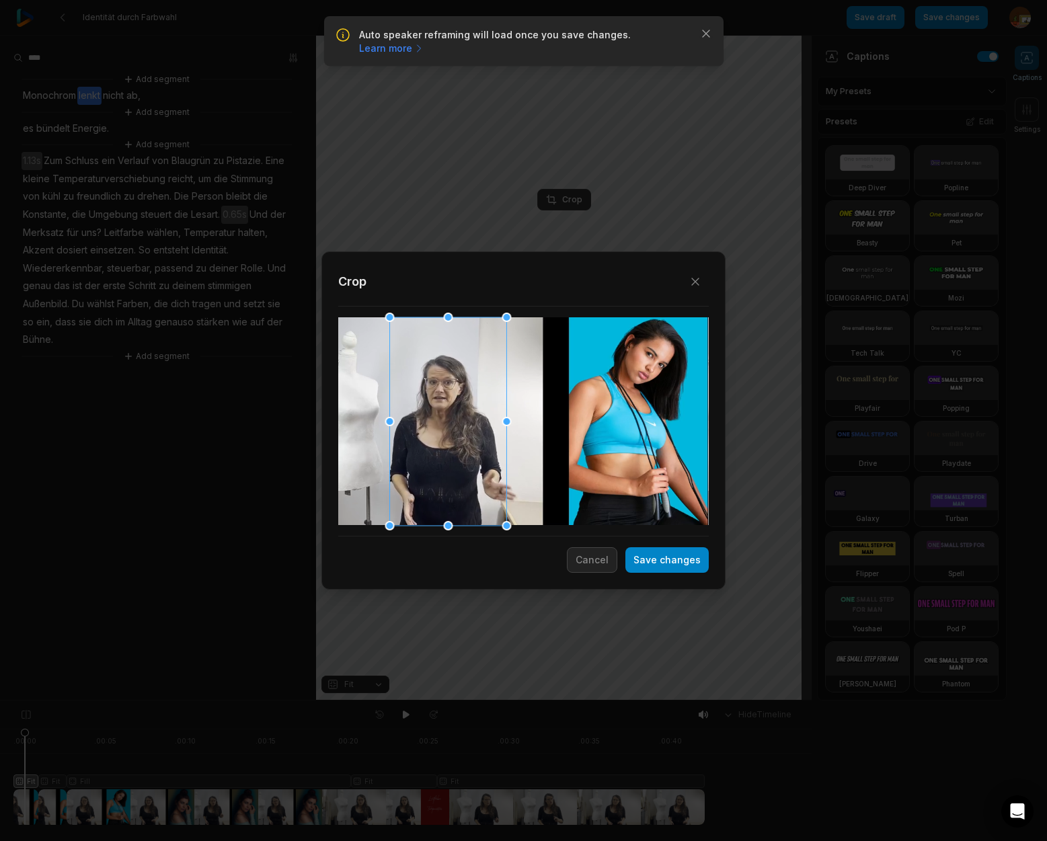
drag, startPoint x: 549, startPoint y: 415, endPoint x: 430, endPoint y: 381, distance: 124.5
click at [475, 419] on div at bounding box center [448, 421] width 117 height 208
drag, startPoint x: 391, startPoint y: 325, endPoint x: 404, endPoint y: 350, distance: 28.0
click at [404, 350] on div at bounding box center [406, 348] width 9 height 9
drag, startPoint x: 454, startPoint y: 474, endPoint x: 445, endPoint y: 455, distance: 21.7
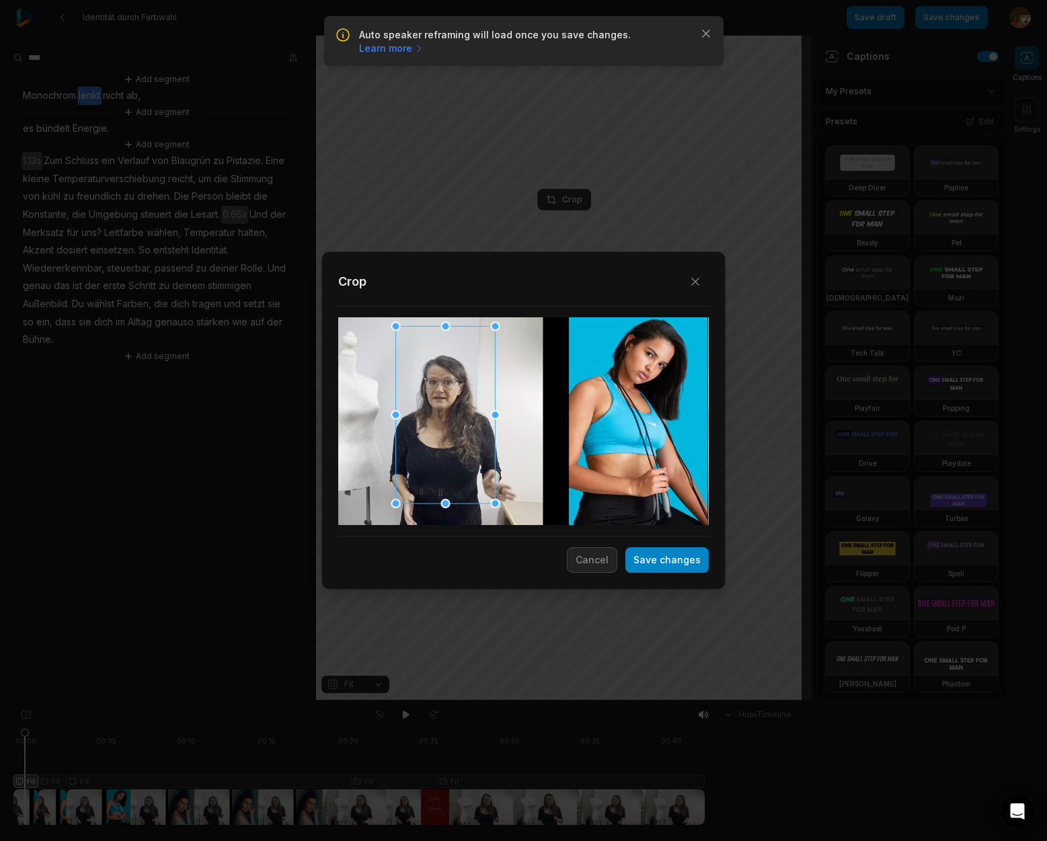
click at [445, 455] on div at bounding box center [446, 415] width 100 height 178
drag, startPoint x: 394, startPoint y: 328, endPoint x: 414, endPoint y: 364, distance: 42.1
click at [414, 359] on div at bounding box center [414, 358] width 9 height 9
drag, startPoint x: 440, startPoint y: 455, endPoint x: 432, endPoint y: 428, distance: 27.6
click at [432, 428] on div at bounding box center [446, 404] width 81 height 145
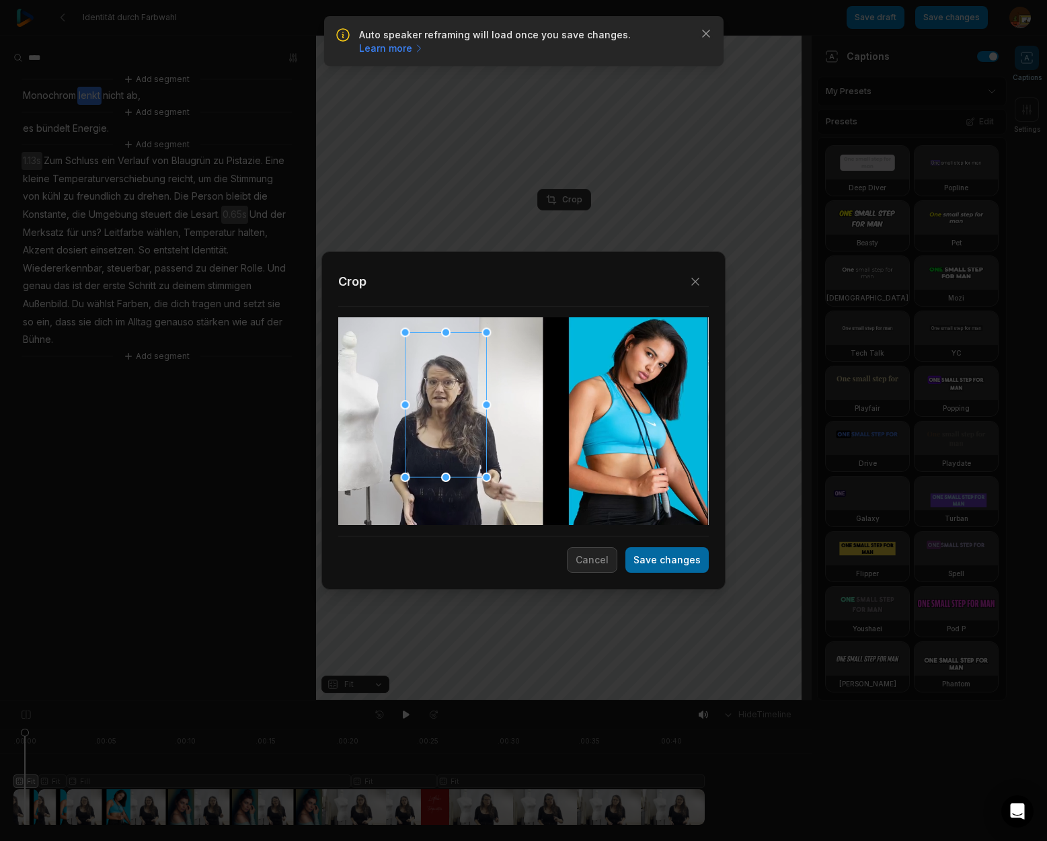
click at [683, 562] on button "Save changes" at bounding box center [666, 560] width 83 height 26
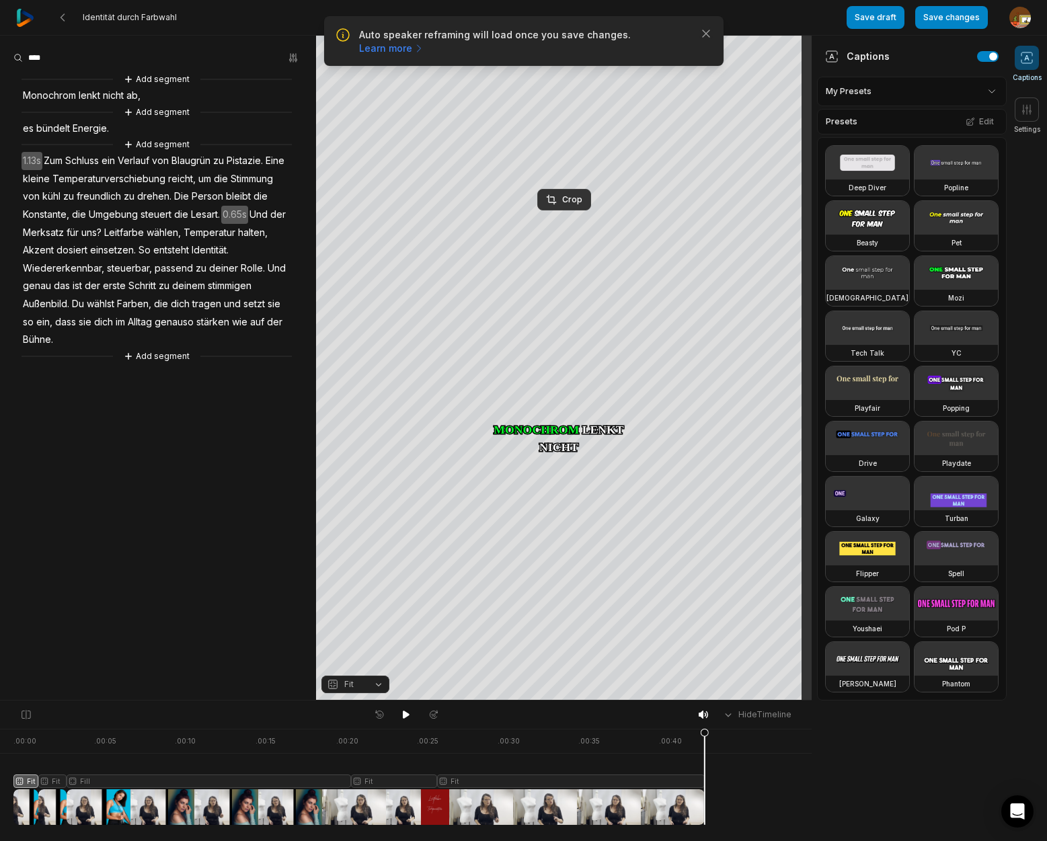
drag, startPoint x: 24, startPoint y: 736, endPoint x: 95, endPoint y: 740, distance: 70.7
click at [0, 736] on html "Auto speaker reframing will load once you save changes. Learn more Close Identi…" at bounding box center [523, 420] width 1047 height 841
drag, startPoint x: 703, startPoint y: 734, endPoint x: 14, endPoint y: 756, distance: 689.6
click at [14, 756] on icon at bounding box center [14, 780] width 8 height 102
click at [395, 716] on div at bounding box center [406, 714] width 74 height 17
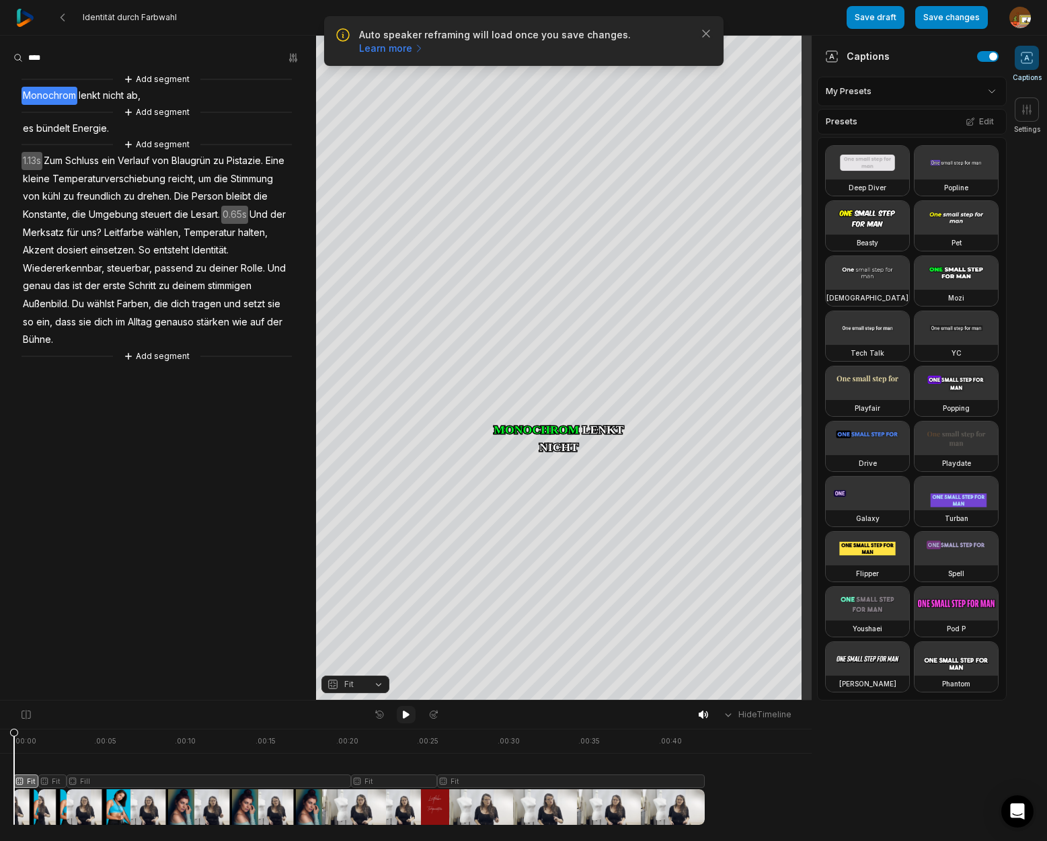
click at [406, 715] on icon at bounding box center [406, 715] width 7 height 8
drag, startPoint x: 407, startPoint y: 714, endPoint x: 143, endPoint y: 792, distance: 275.6
click at [401, 716] on icon at bounding box center [406, 714] width 11 height 11
click at [51, 779] on div at bounding box center [358, 777] width 691 height 96
click at [379, 687] on button "Fit" at bounding box center [355, 684] width 68 height 17
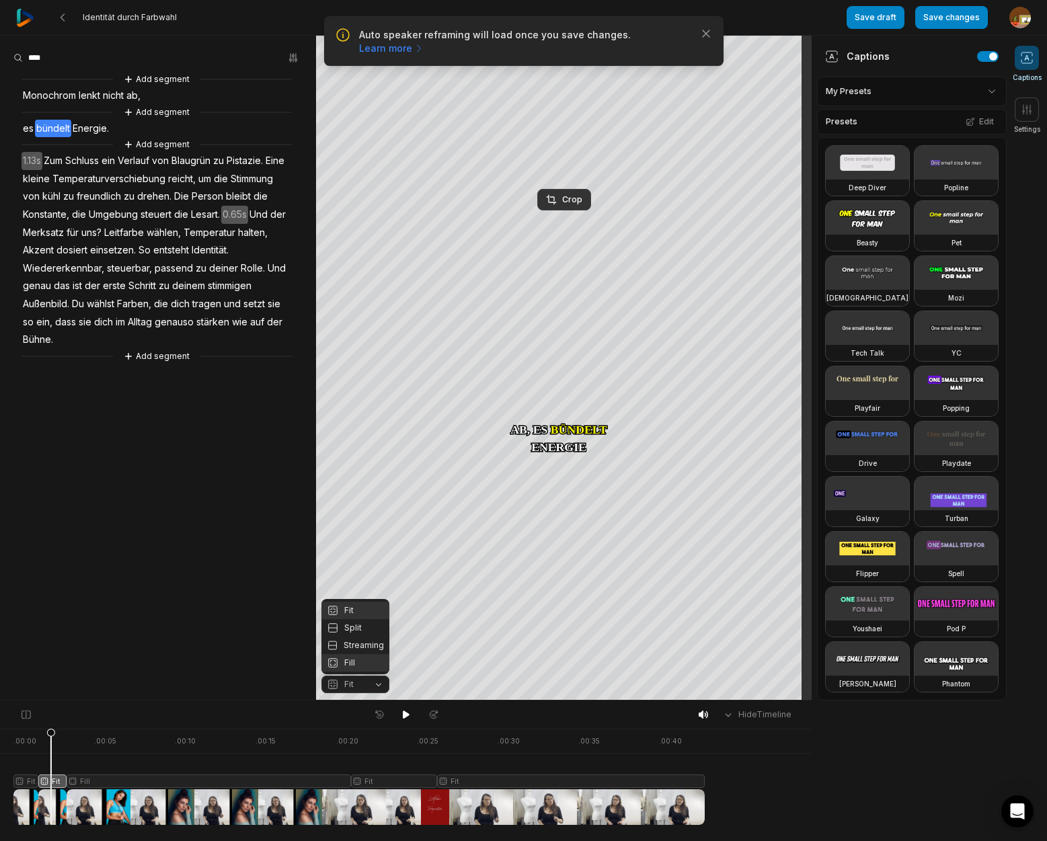
click at [349, 663] on div "Fill" at bounding box center [355, 662] width 68 height 17
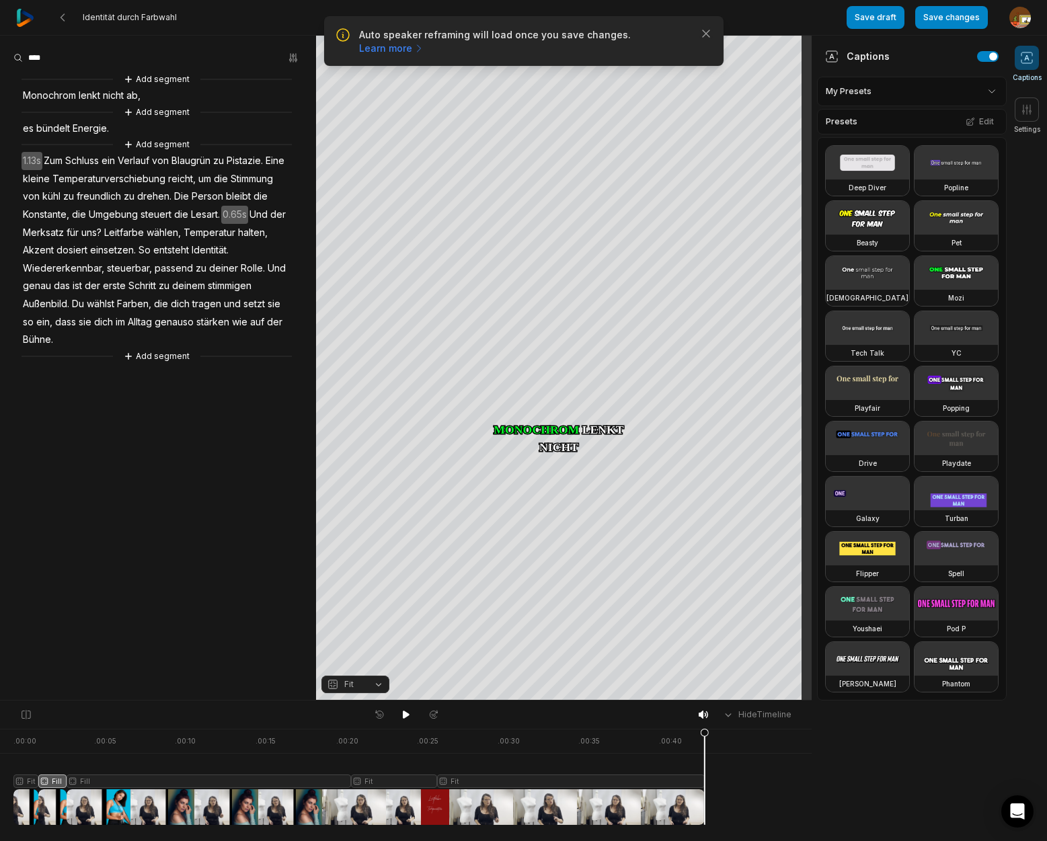
drag, startPoint x: 38, startPoint y: 734, endPoint x: -6, endPoint y: 740, distance: 44.7
click at [0, 740] on html "Auto speaker reframing will load once you save changes. Learn more Close Identi…" at bounding box center [523, 420] width 1047 height 841
click at [406, 716] on icon at bounding box center [406, 715] width 7 height 8
click at [406, 713] on icon at bounding box center [406, 714] width 11 height 11
click at [98, 231] on span "uns?" at bounding box center [91, 233] width 23 height 18
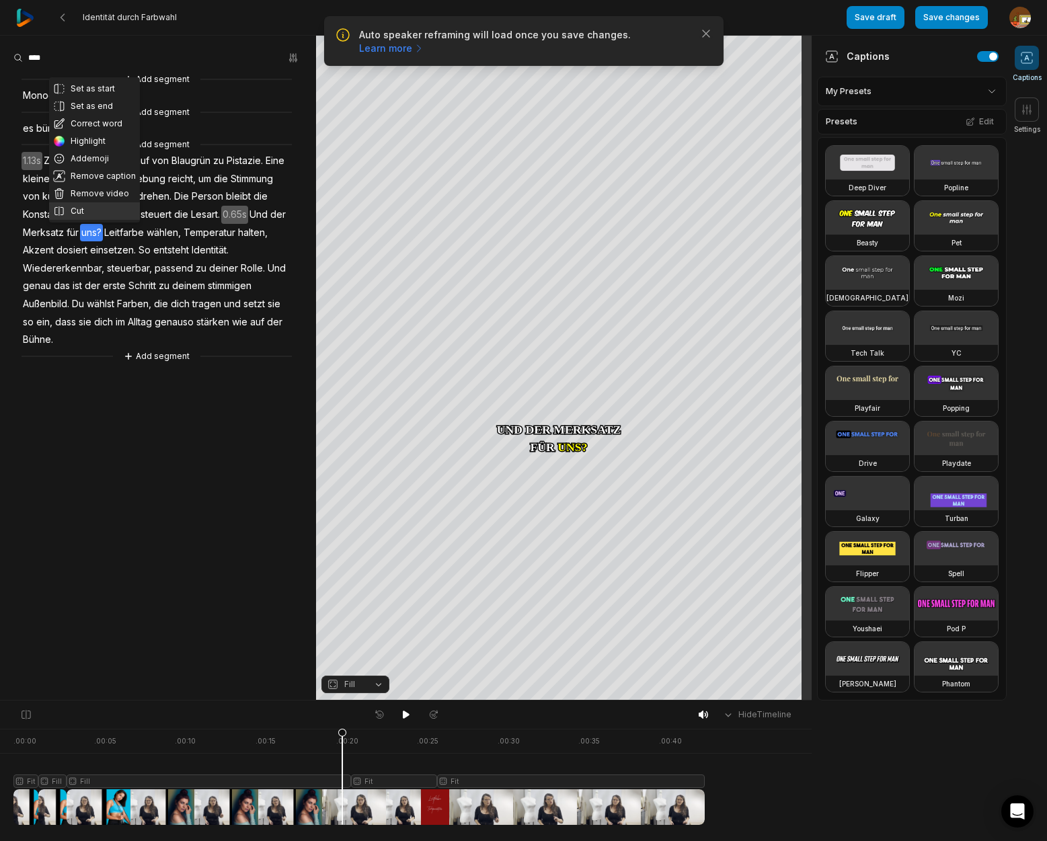
click at [89, 208] on button "Cut" at bounding box center [94, 210] width 91 height 17
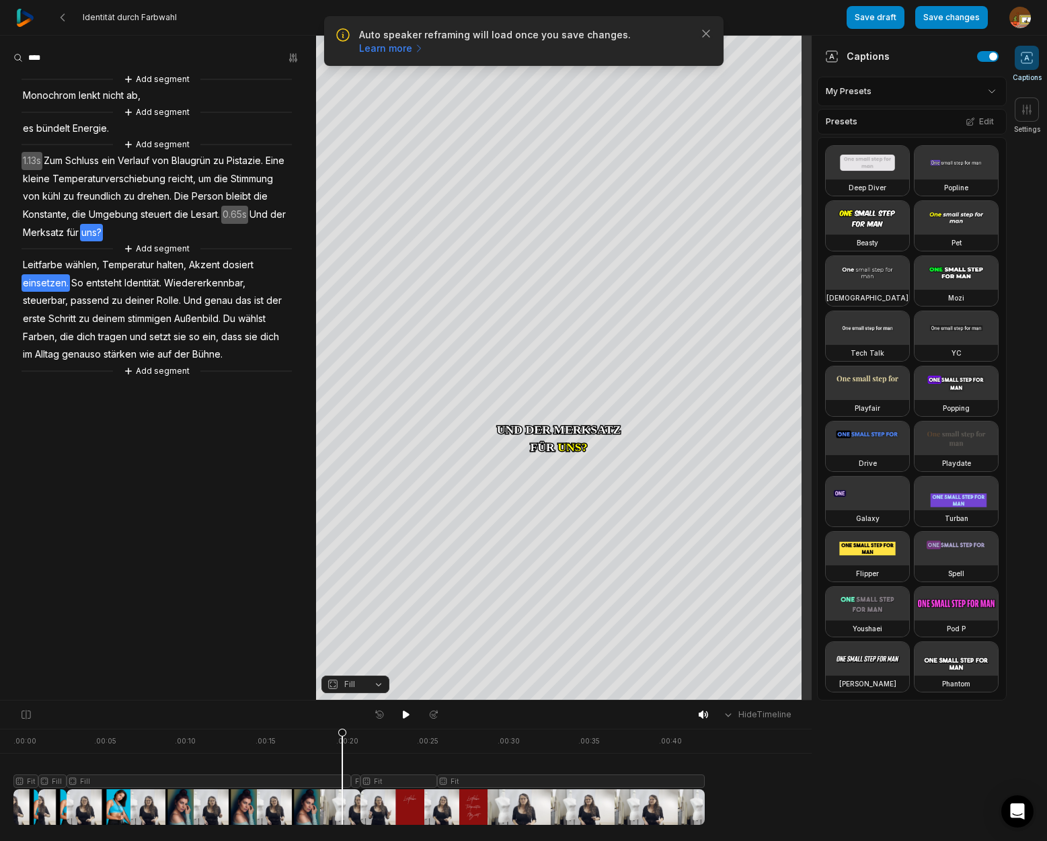
click at [56, 283] on span "einsetzen." at bounding box center [46, 283] width 48 height 18
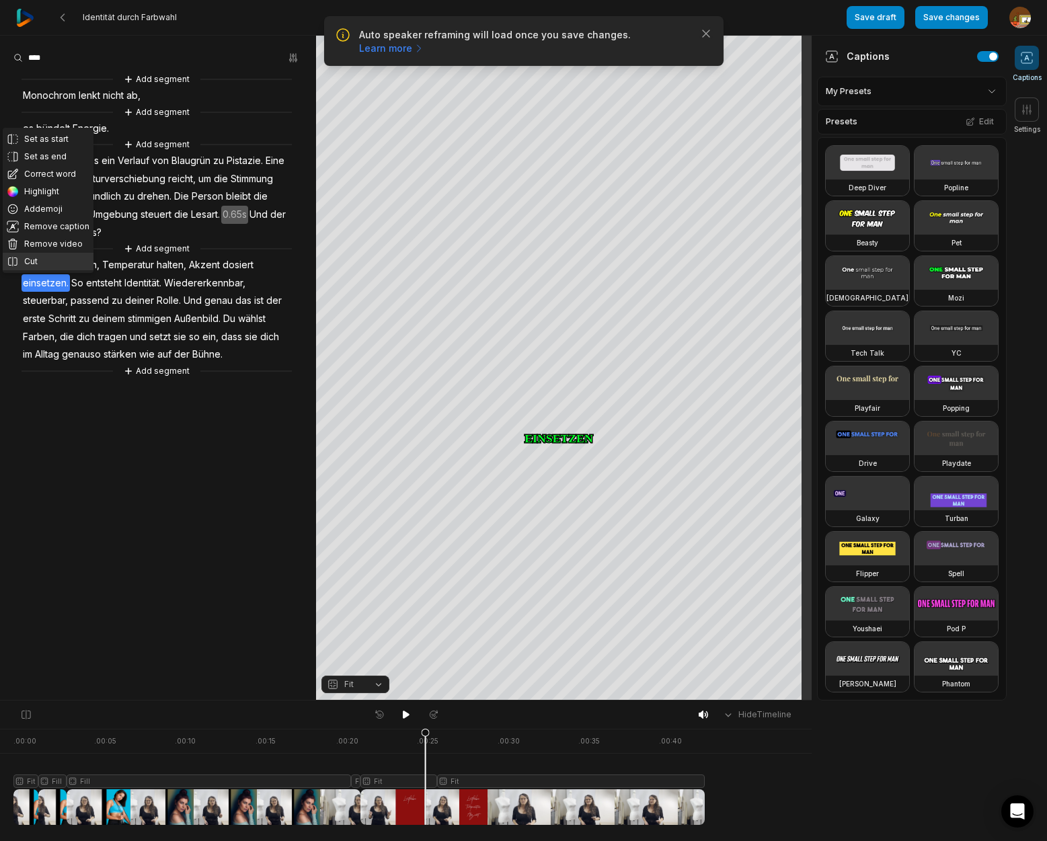
click at [52, 262] on button "Cut" at bounding box center [48, 261] width 91 height 17
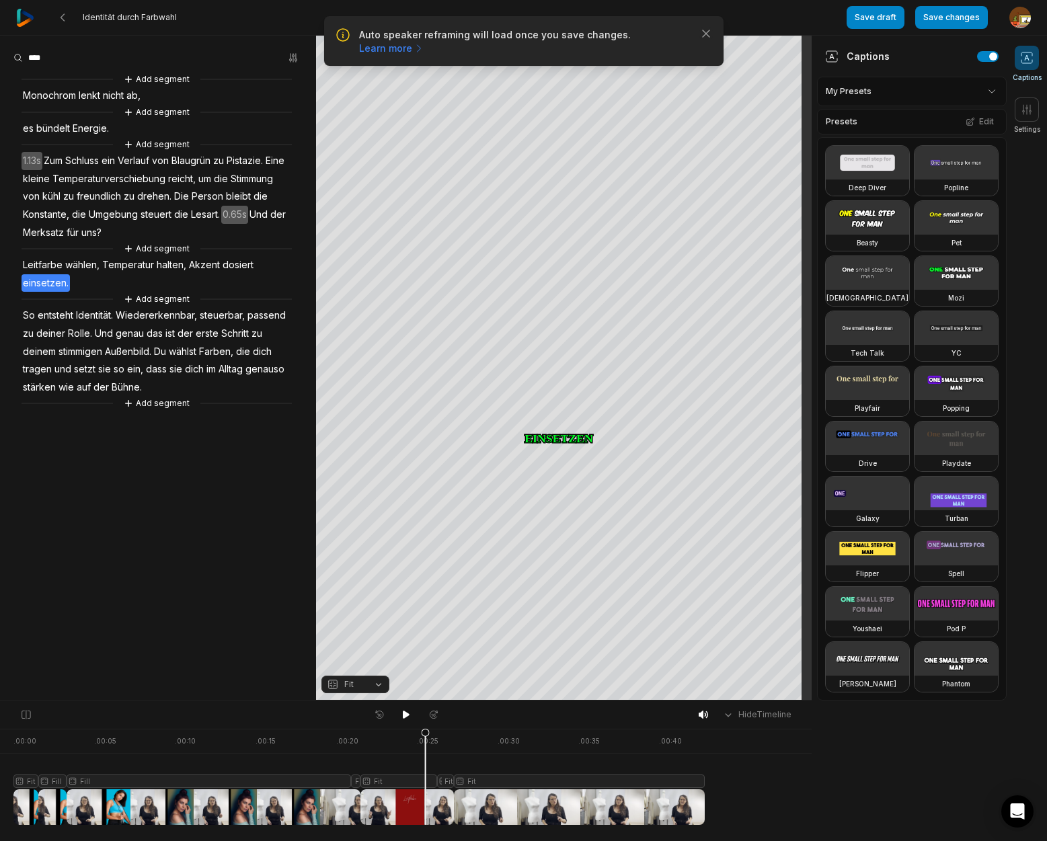
click at [32, 263] on span "Leitfarbe" at bounding box center [43, 265] width 42 height 18
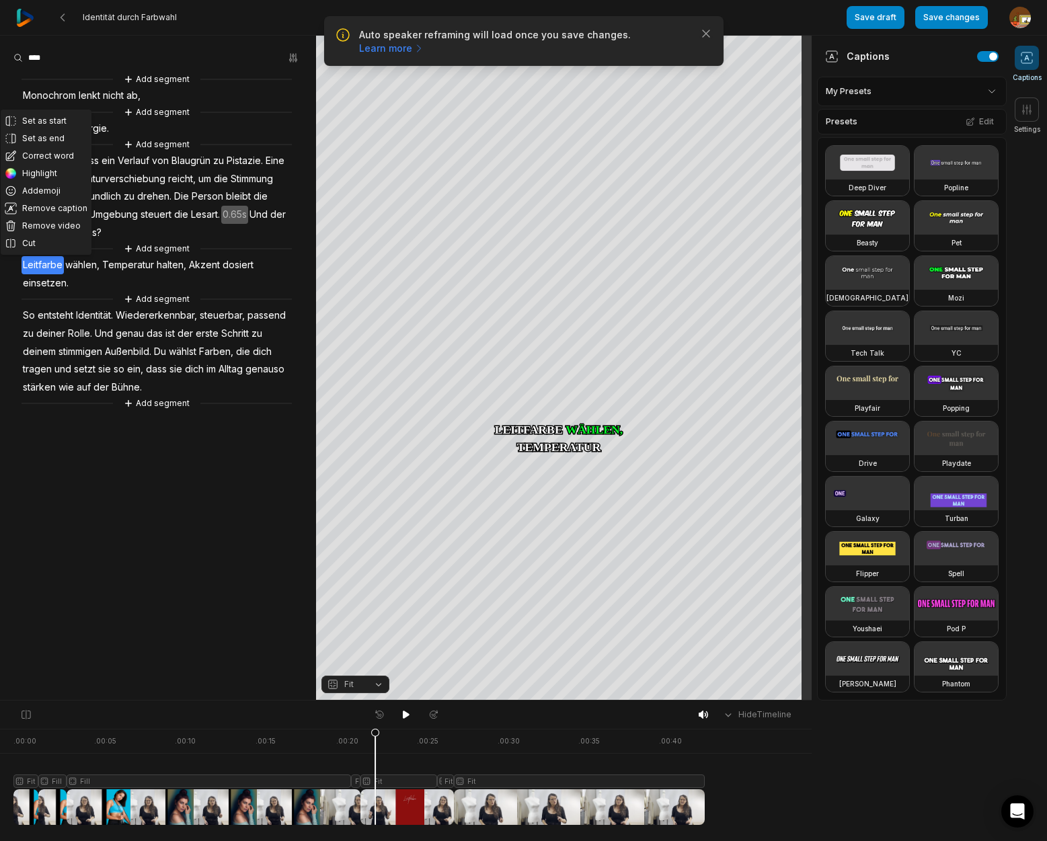
click at [375, 781] on div at bounding box center [358, 777] width 691 height 96
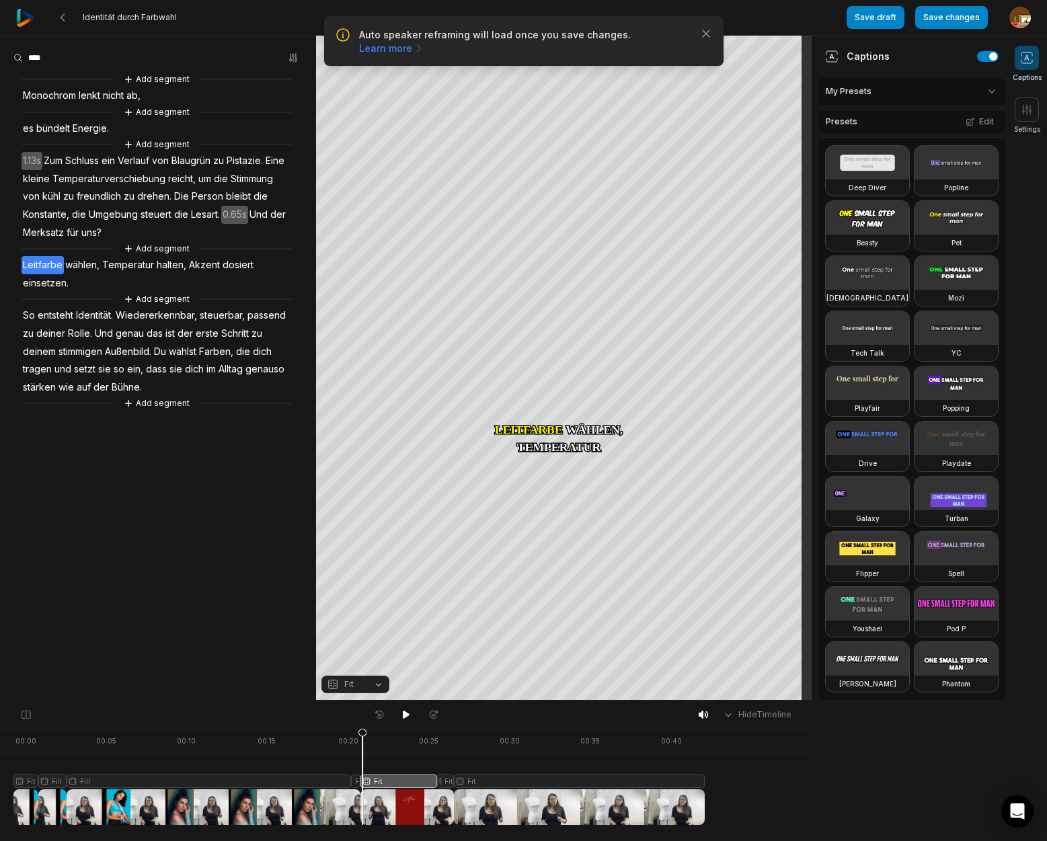
click at [362, 738] on icon at bounding box center [362, 780] width 8 height 102
click at [378, 681] on button "Fit" at bounding box center [355, 684] width 68 height 17
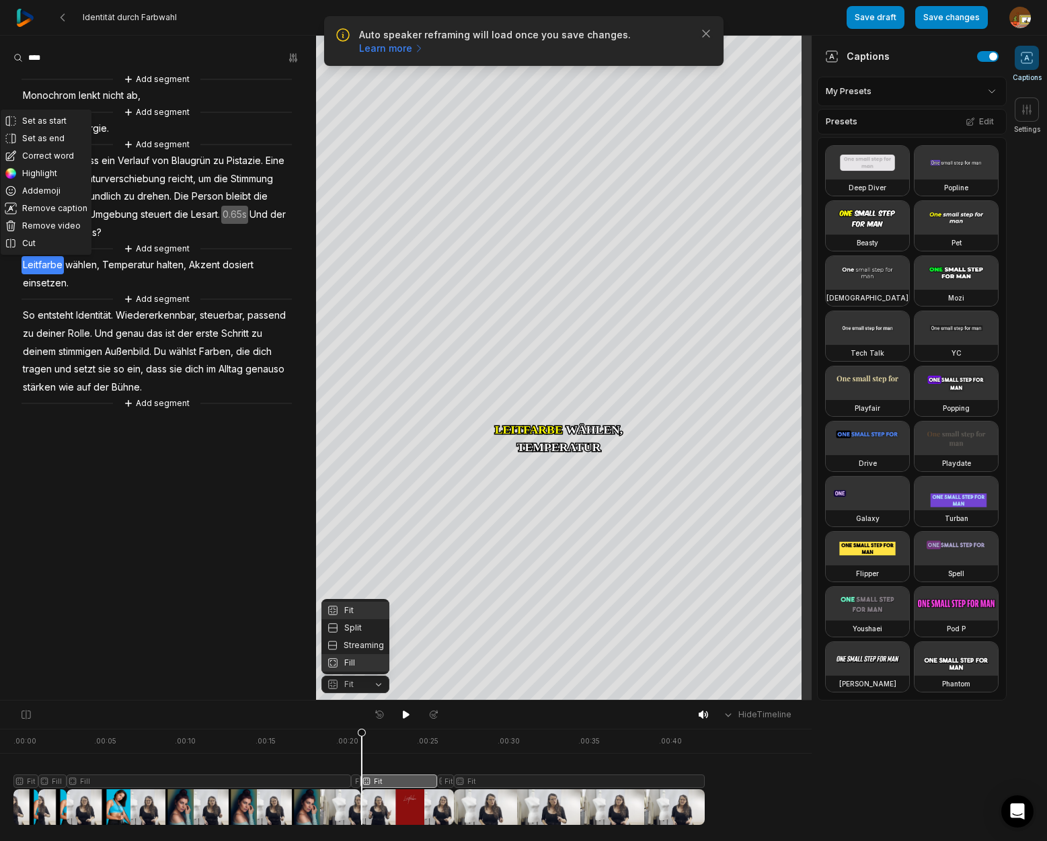
click at [348, 659] on div "Fill" at bounding box center [355, 662] width 68 height 17
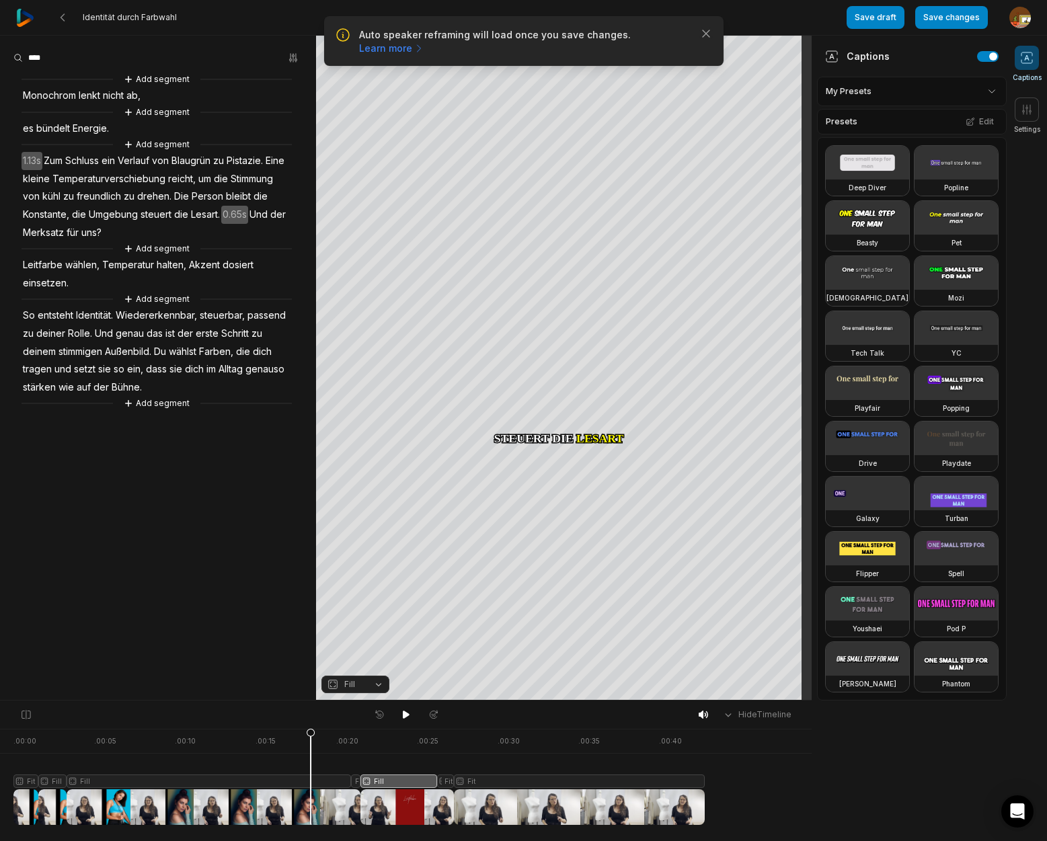
drag, startPoint x: 360, startPoint y: 732, endPoint x: 323, endPoint y: 731, distance: 36.3
click at [307, 739] on icon at bounding box center [311, 780] width 8 height 102
drag, startPoint x: 403, startPoint y: 715, endPoint x: 490, endPoint y: 707, distance: 87.1
click at [403, 715] on icon at bounding box center [406, 715] width 7 height 8
click at [210, 215] on span "Lesart." at bounding box center [206, 215] width 32 height 18
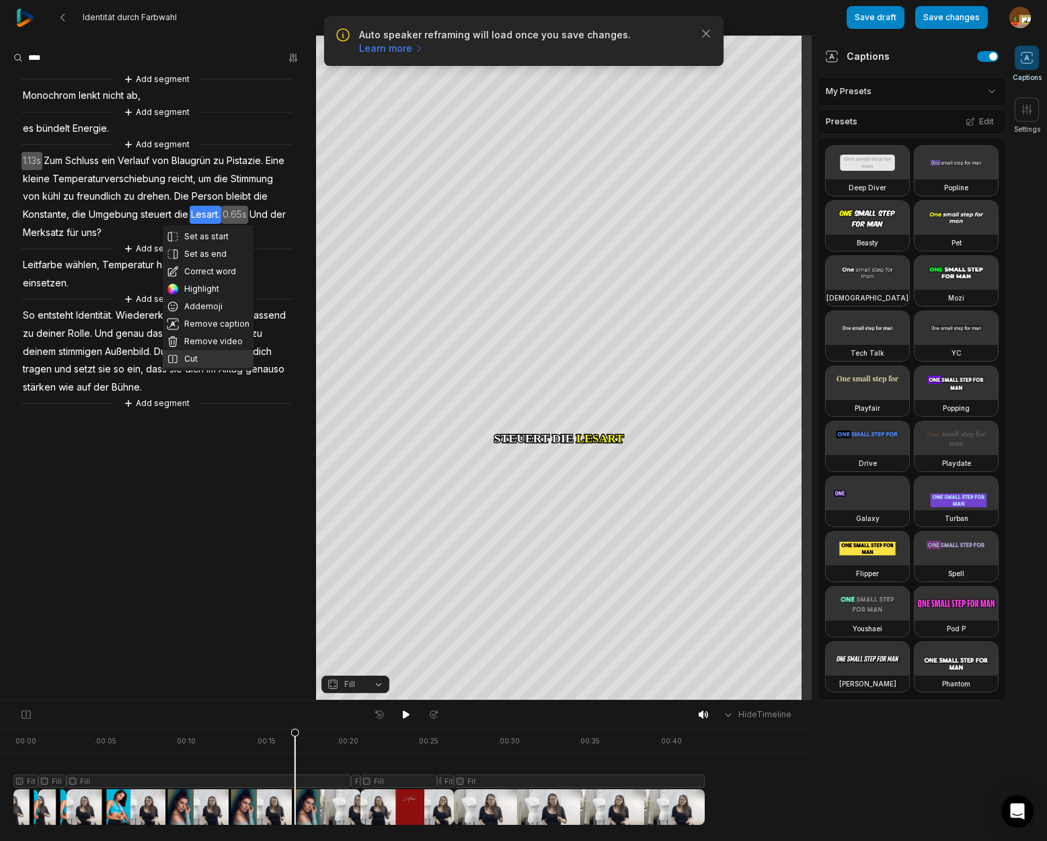
click at [194, 358] on button "Cut" at bounding box center [208, 358] width 91 height 17
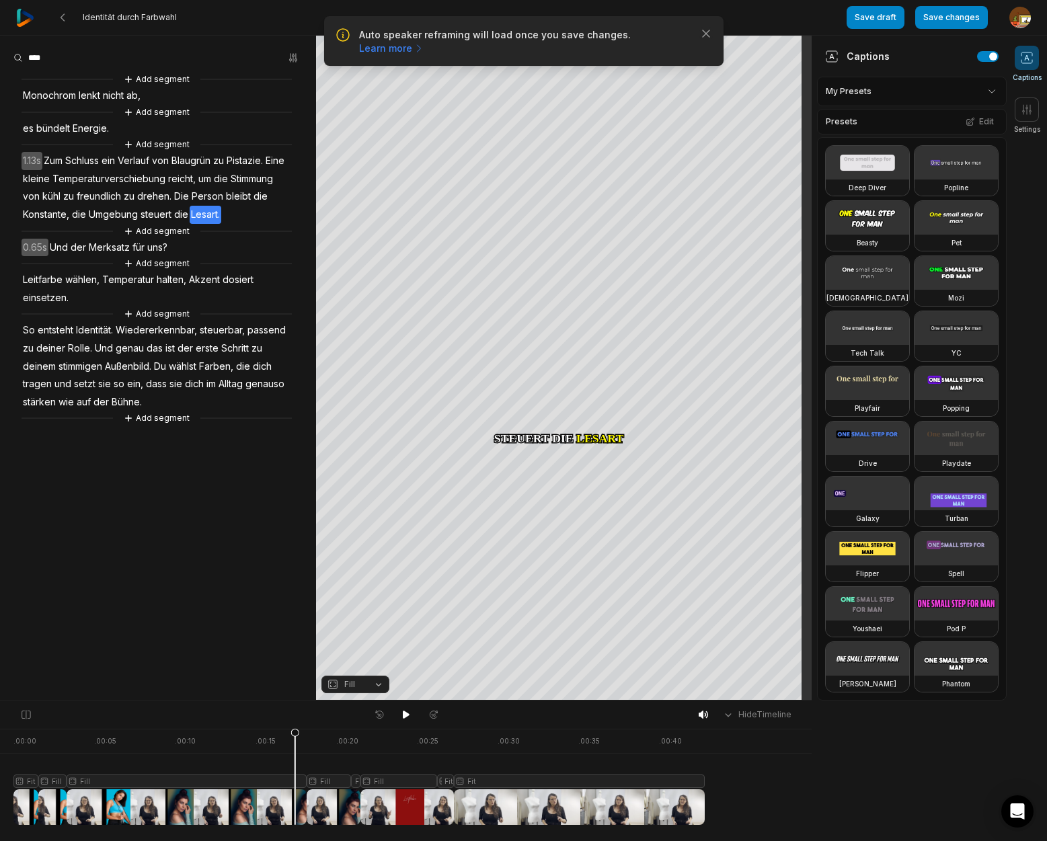
click at [61, 249] on span "Und" at bounding box center [58, 248] width 21 height 18
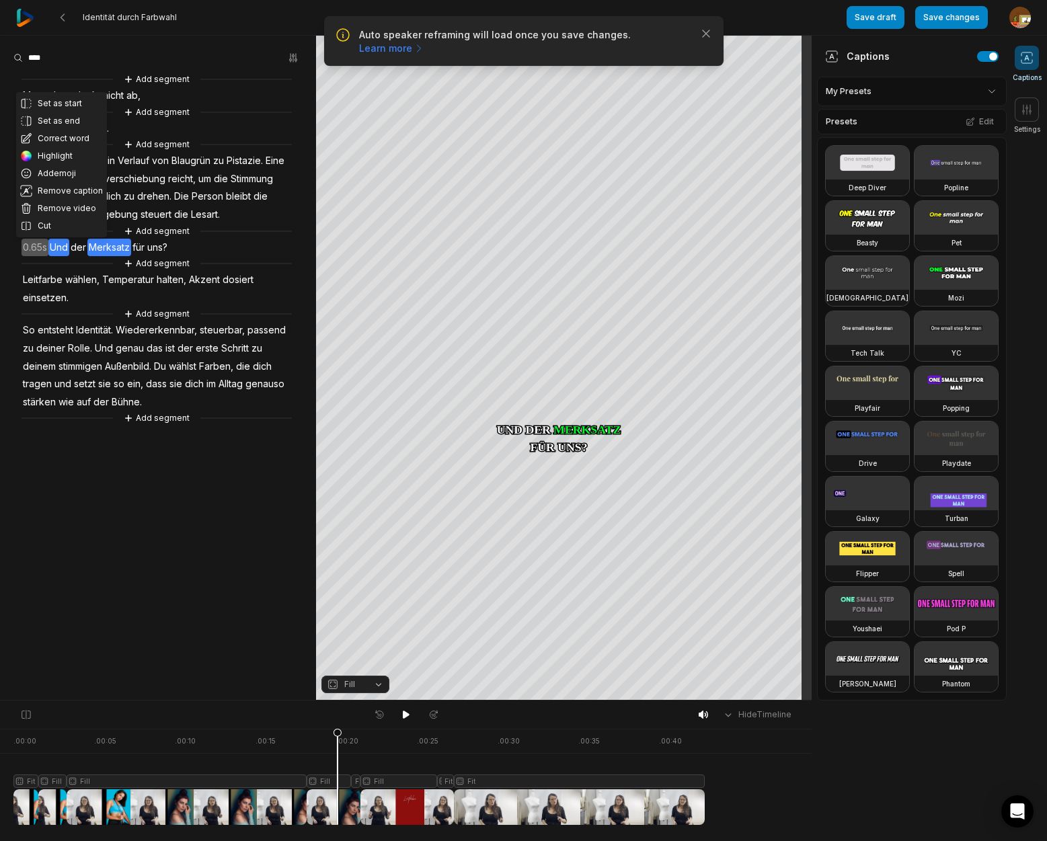
click at [338, 783] on div at bounding box center [358, 777] width 691 height 96
click at [380, 687] on button "Fill" at bounding box center [355, 684] width 68 height 17
click at [354, 611] on div "Fit" at bounding box center [355, 610] width 68 height 17
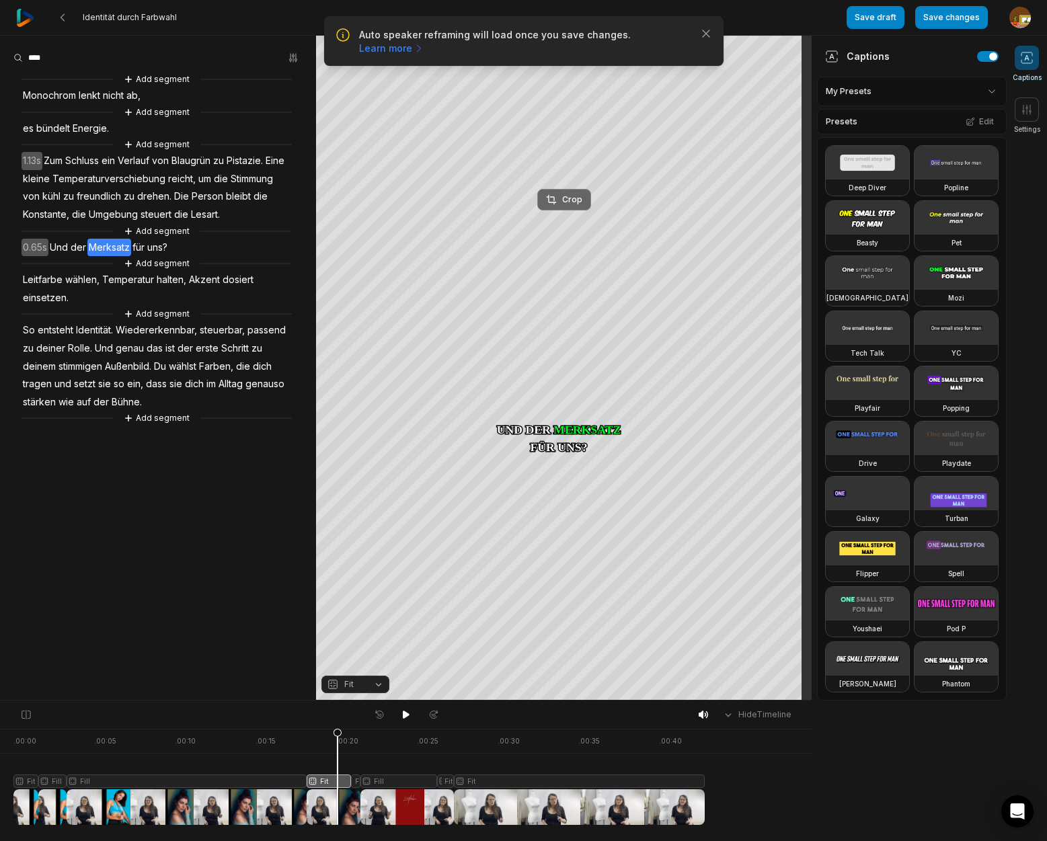
click at [578, 194] on div "Crop" at bounding box center [564, 200] width 36 height 12
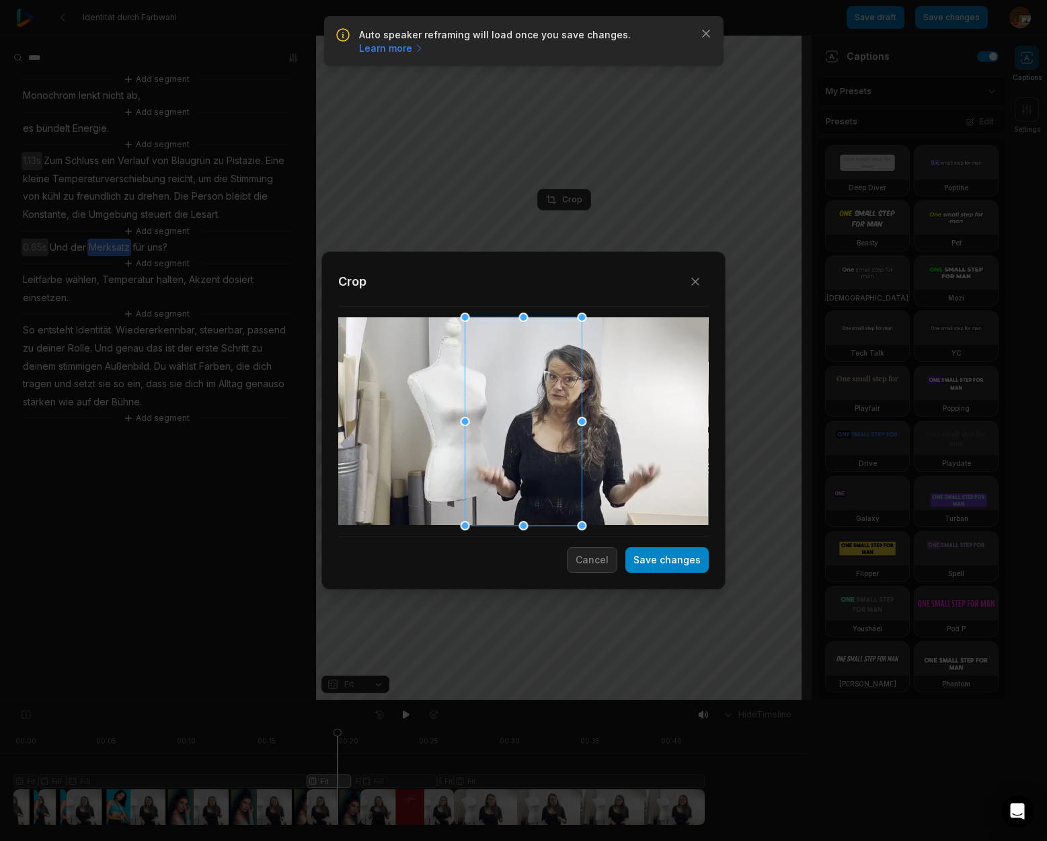
drag, startPoint x: 584, startPoint y: 526, endPoint x: 629, endPoint y: 516, distance: 46.0
click at [670, 701] on div "Close Crop Save changes Cancel" at bounding box center [523, 701] width 1047 height 0
drag, startPoint x: 464, startPoint y: 421, endPoint x: 457, endPoint y: 438, distance: 19.0
click at [349, 701] on div "Close Crop Save changes Cancel" at bounding box center [523, 701] width 1047 height 0
drag, startPoint x: 464, startPoint y: 523, endPoint x: 387, endPoint y: 492, distance: 83.5
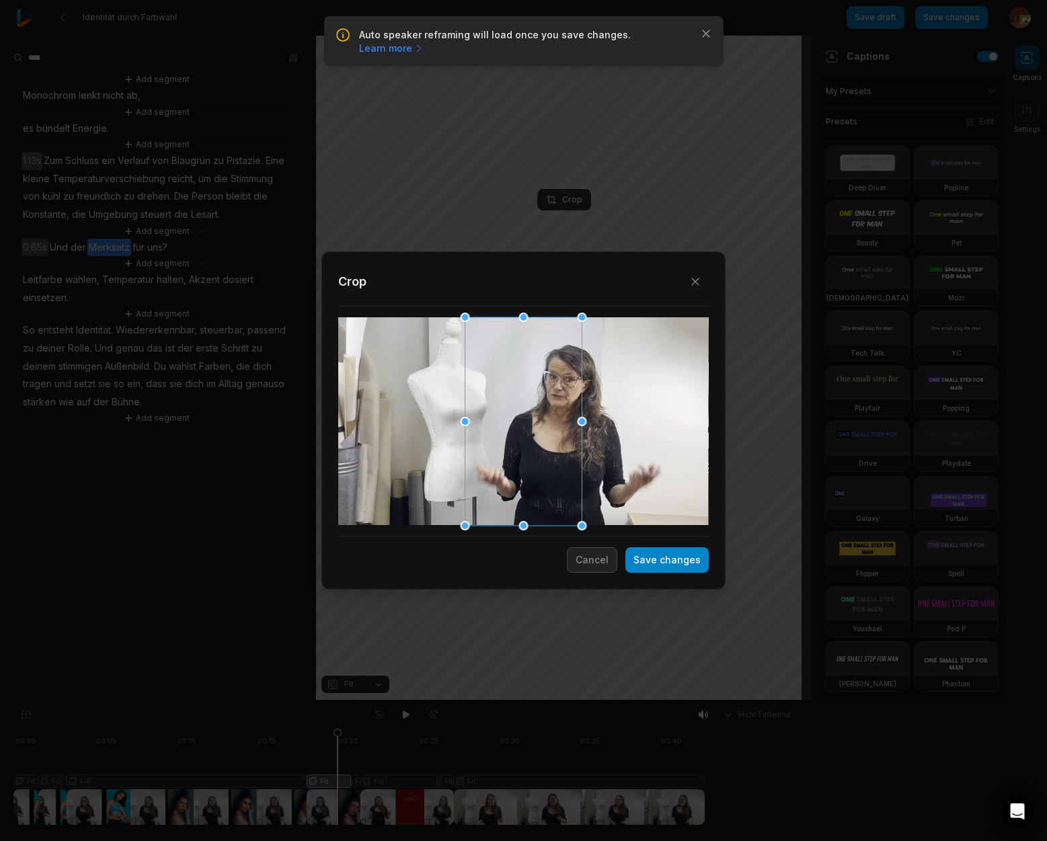
click at [301, 701] on div "Close Crop Save changes Cancel" at bounding box center [523, 701] width 1047 height 0
drag, startPoint x: 492, startPoint y: 471, endPoint x: 512, endPoint y: 468, distance: 19.7
click at [512, 468] on div at bounding box center [543, 421] width 117 height 208
click at [674, 564] on button "Save changes" at bounding box center [666, 560] width 83 height 26
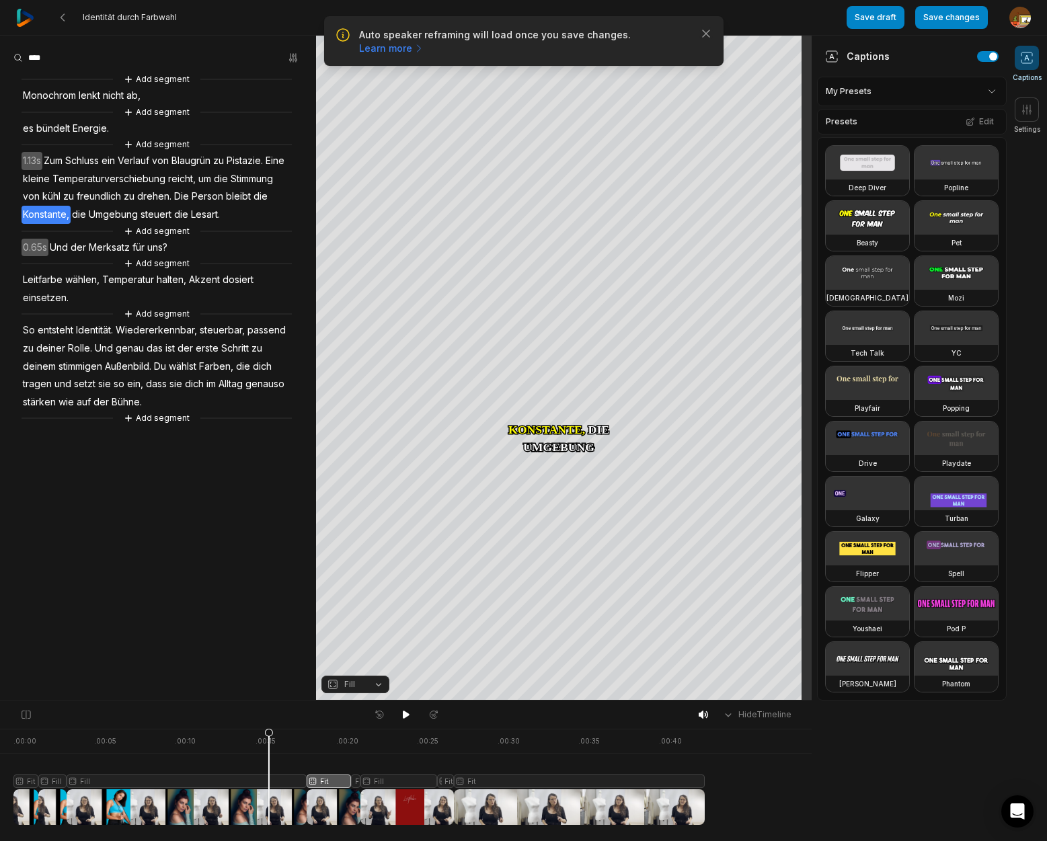
drag, startPoint x: 336, startPoint y: 732, endPoint x: 269, endPoint y: 744, distance: 68.3
click at [269, 744] on icon at bounding box center [269, 780] width 8 height 102
drag, startPoint x: 405, startPoint y: 718, endPoint x: 576, endPoint y: 728, distance: 171.1
click at [406, 717] on icon at bounding box center [406, 714] width 11 height 11
drag, startPoint x: 704, startPoint y: 736, endPoint x: 14, endPoint y: 777, distance: 691.2
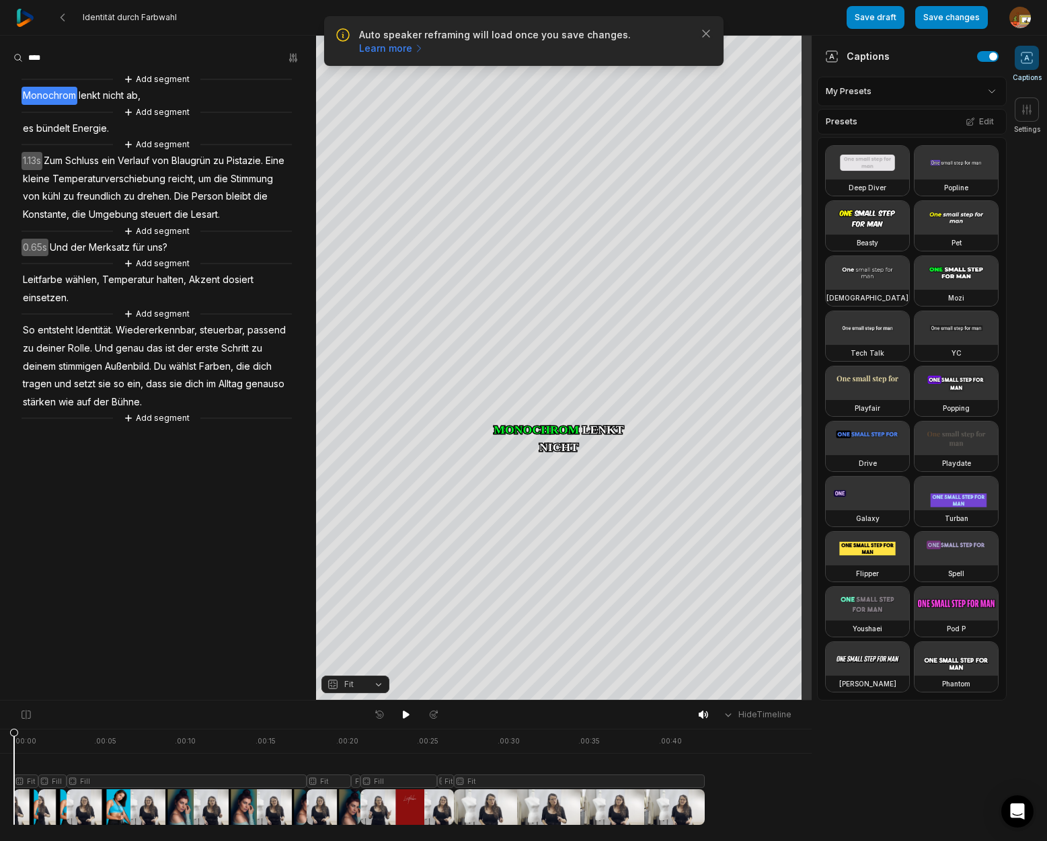
click at [14, 777] on icon at bounding box center [13, 776] width 9 height 97
click at [964, 16] on button "Save changes" at bounding box center [951, 17] width 73 height 23
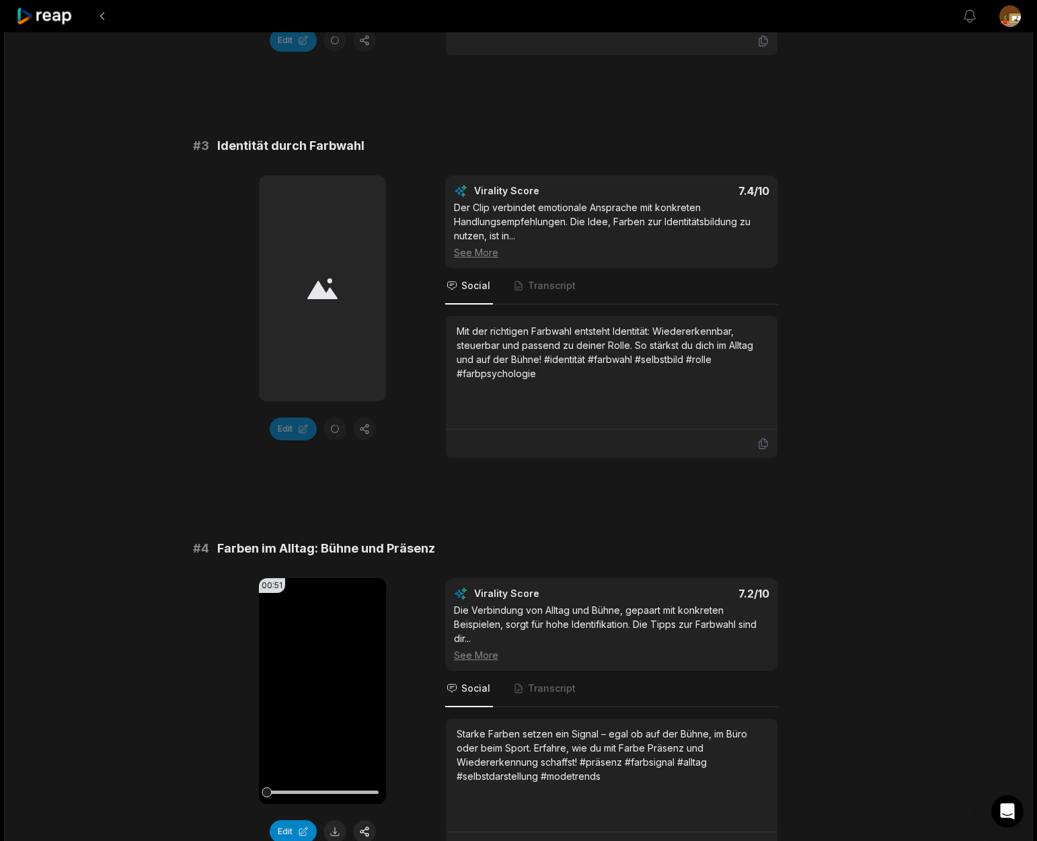
scroll to position [837, 0]
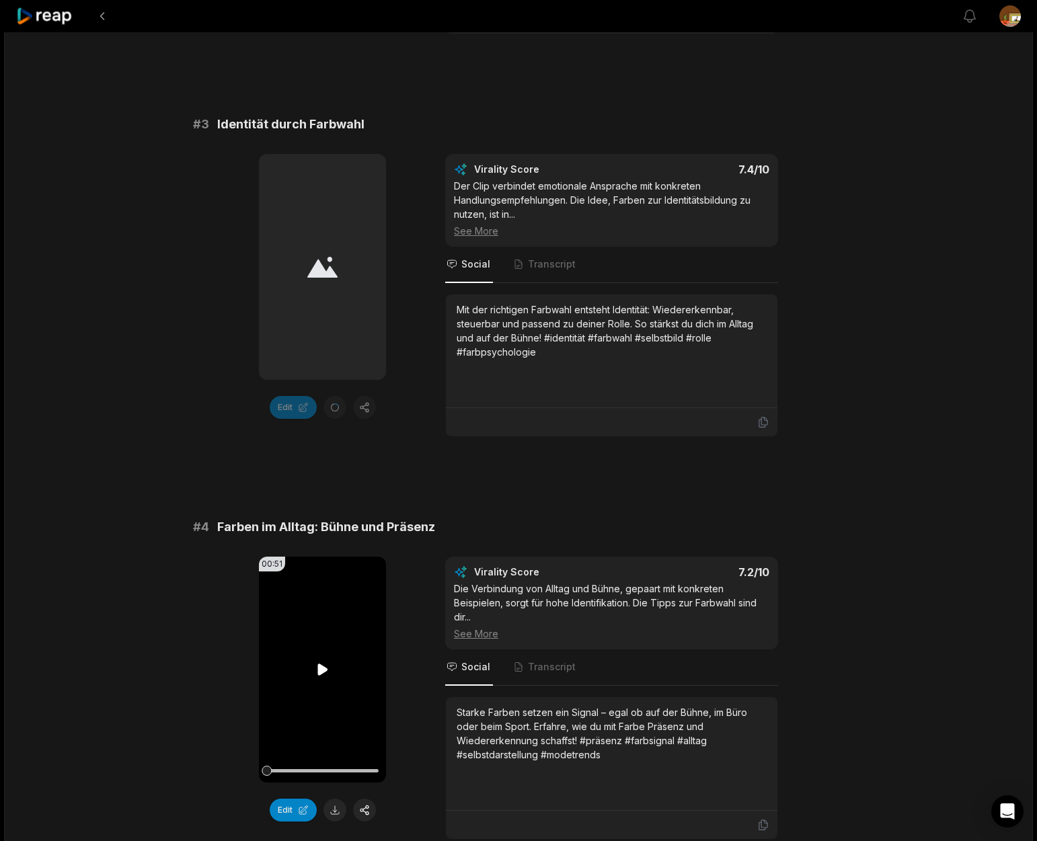
click at [324, 664] on icon at bounding box center [322, 669] width 10 height 11
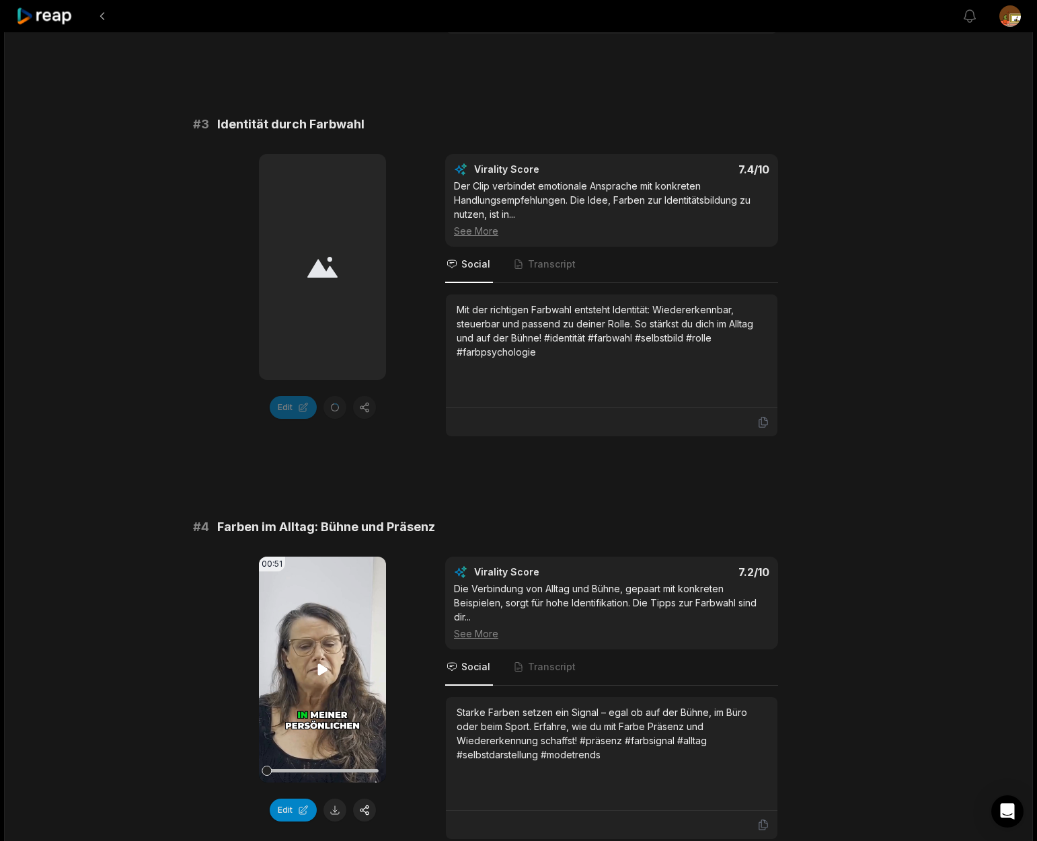
scroll to position [960, 0]
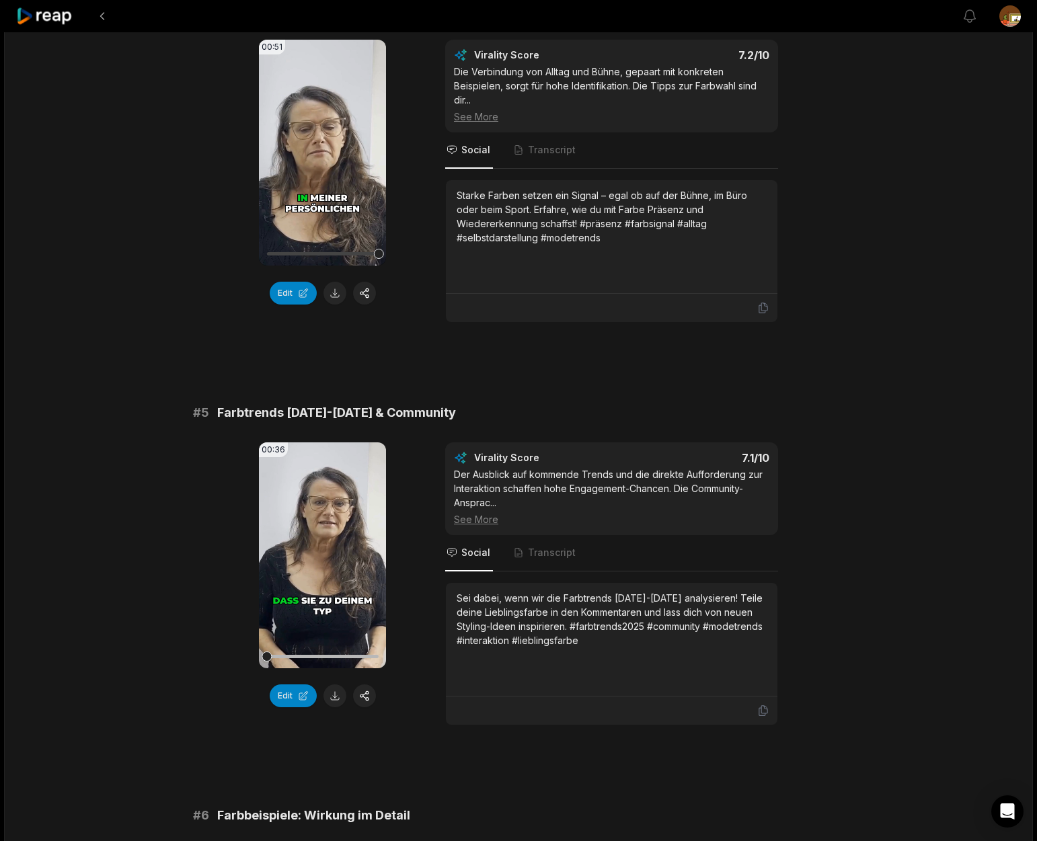
scroll to position [1359, 0]
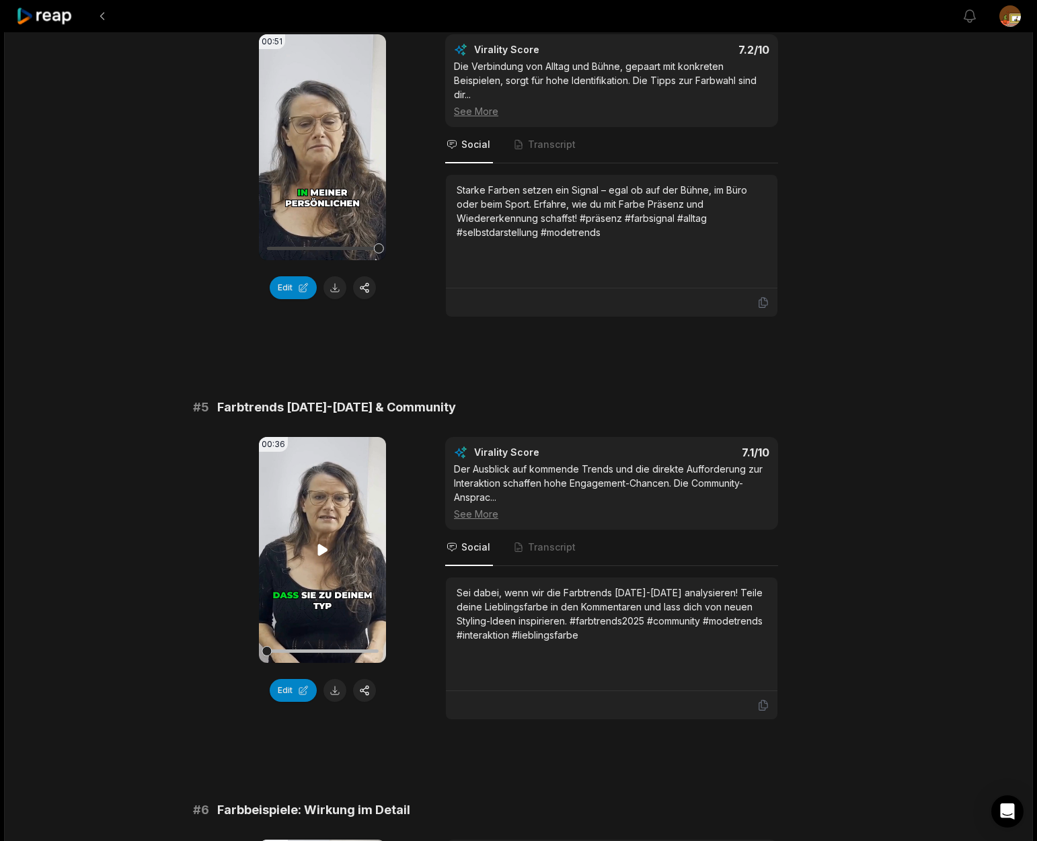
click at [323, 548] on icon at bounding box center [322, 549] width 10 height 11
click at [296, 695] on button "Edit" at bounding box center [293, 690] width 47 height 23
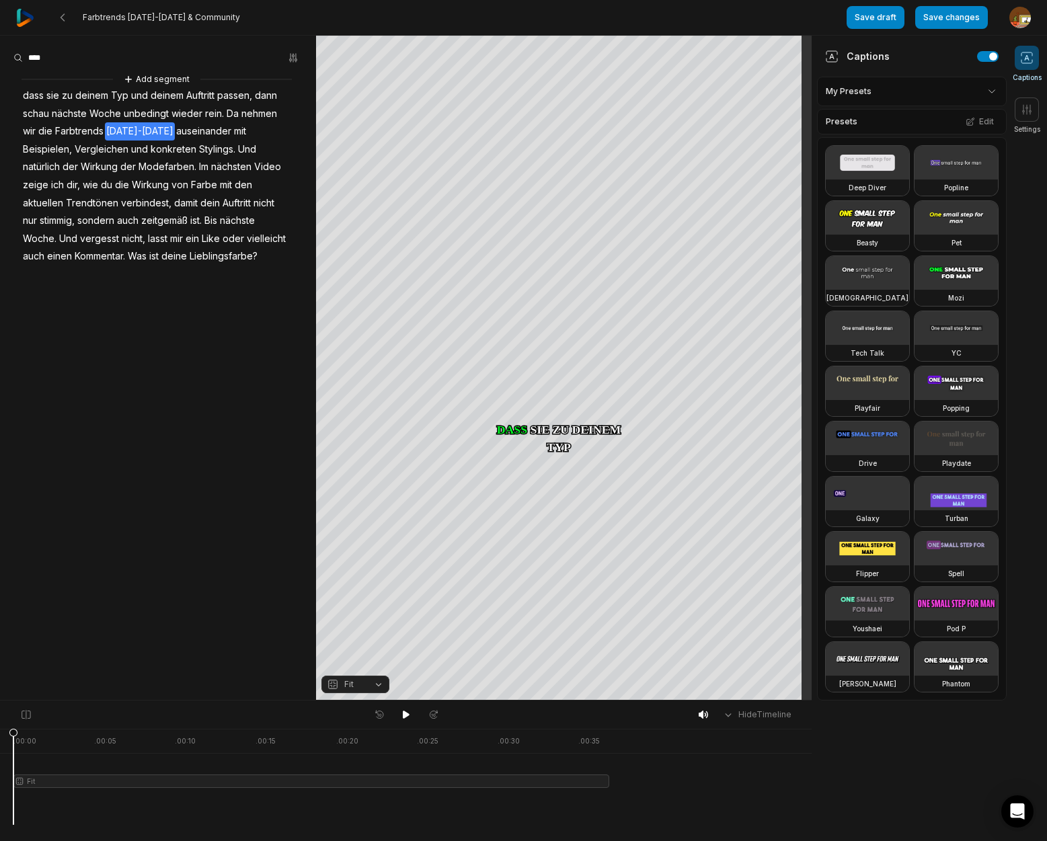
click at [125, 132] on span "2025-2026" at bounding box center [140, 131] width 70 height 18
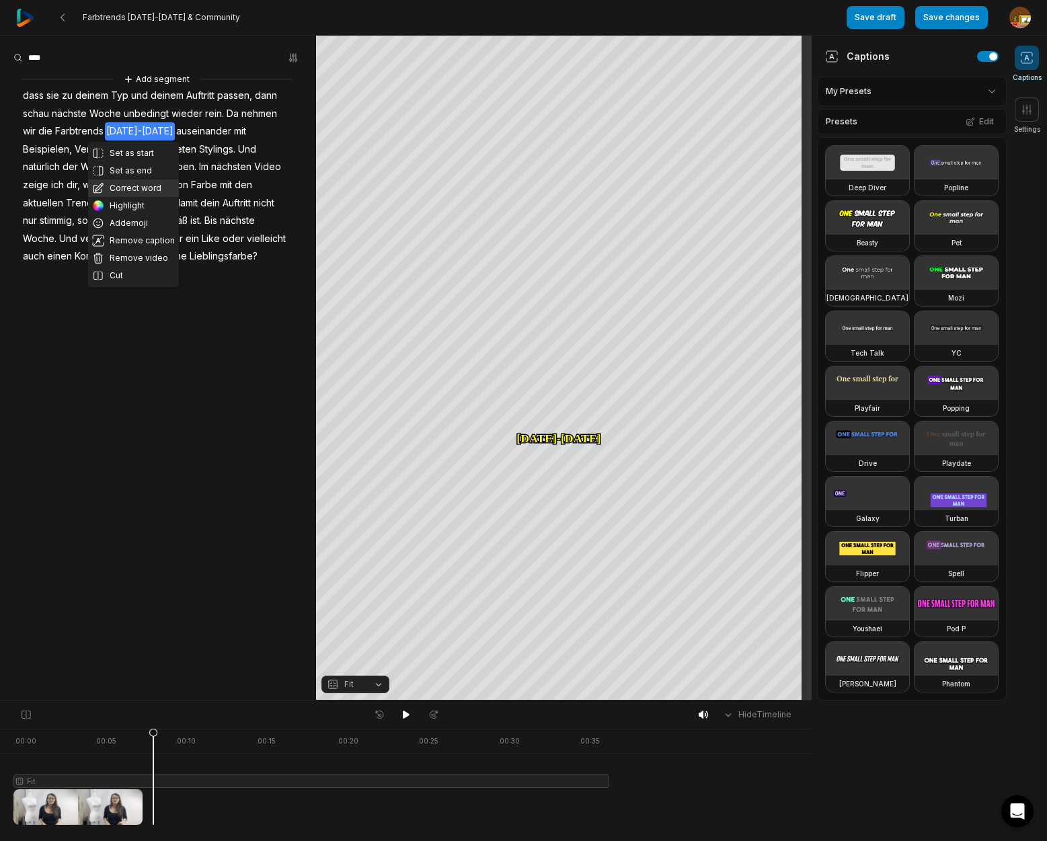
click at [129, 188] on button "Correct word" at bounding box center [133, 188] width 91 height 17
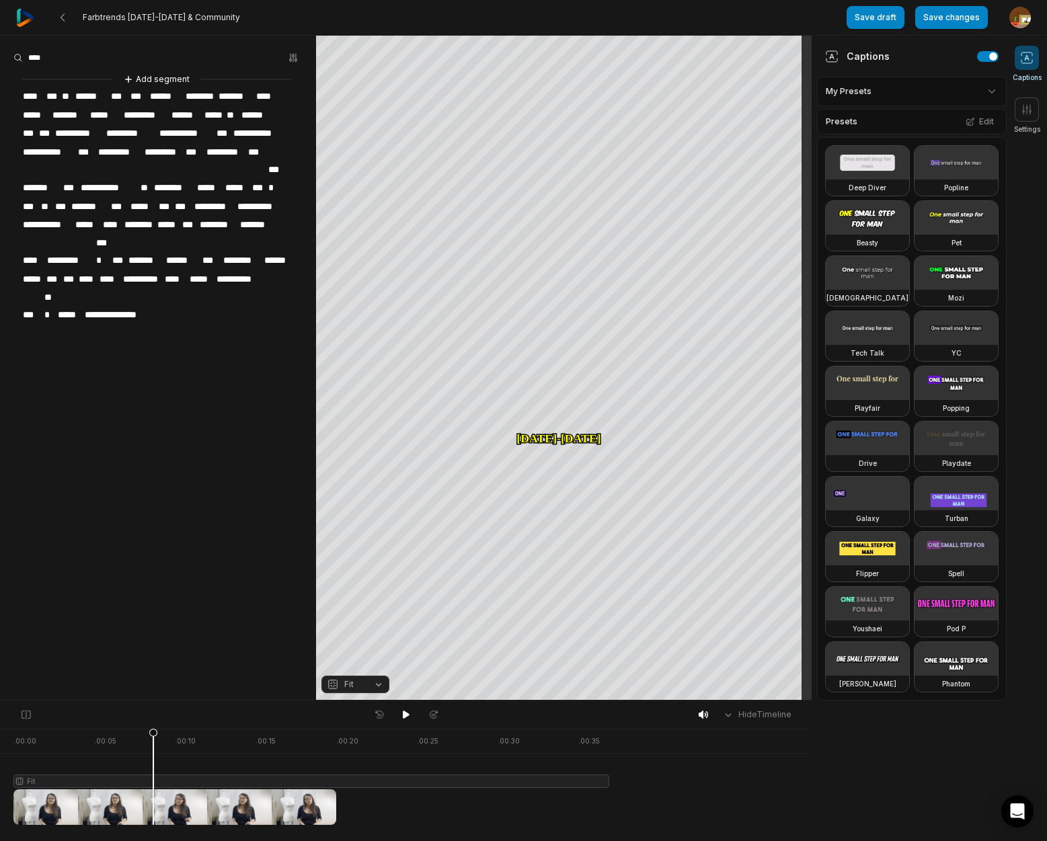
click at [132, 129] on span "*********" at bounding box center [131, 133] width 53 height 18
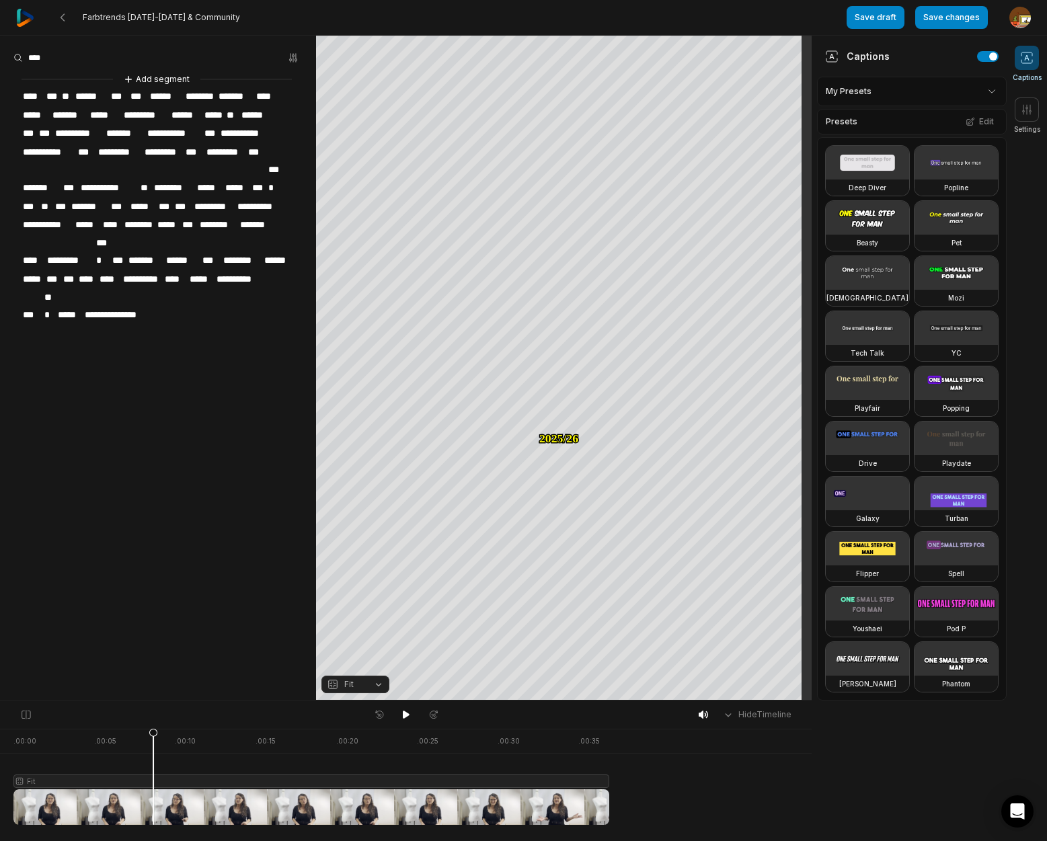
click at [34, 98] on span "****" at bounding box center [34, 96] width 24 height 18
click at [169, 79] on button "Add segment" at bounding box center [156, 79] width 71 height 15
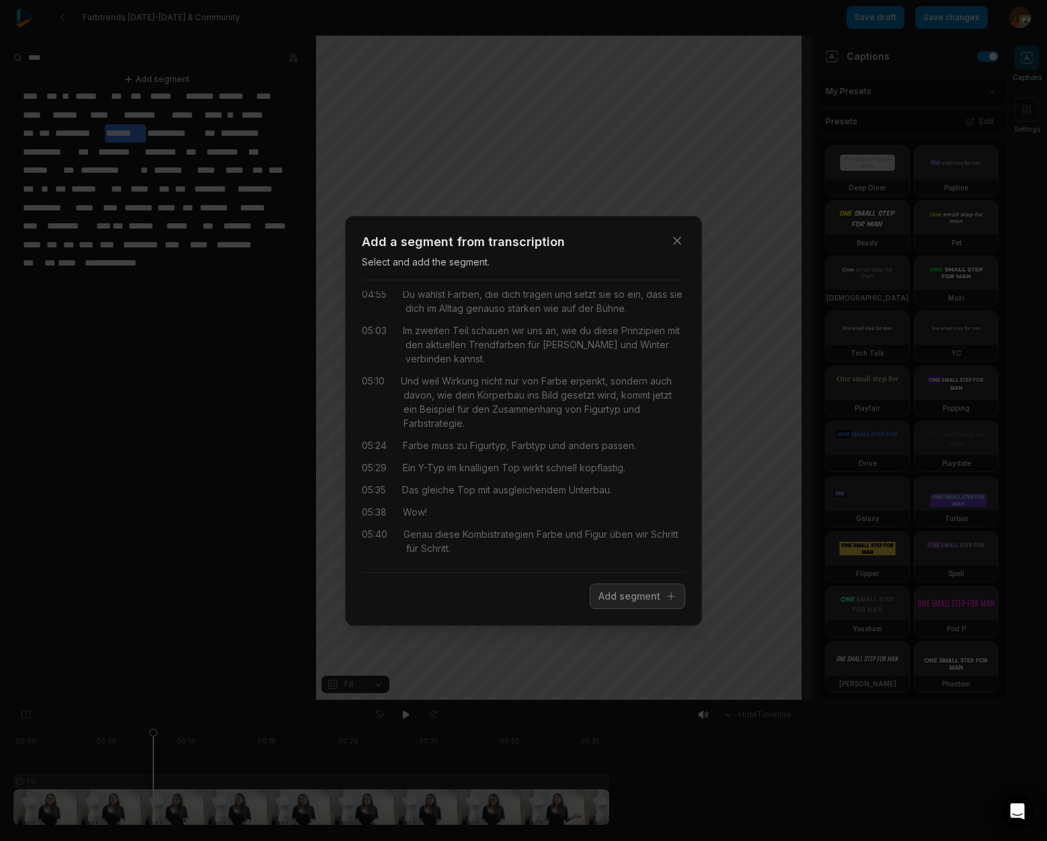
scroll to position [2034, 0]
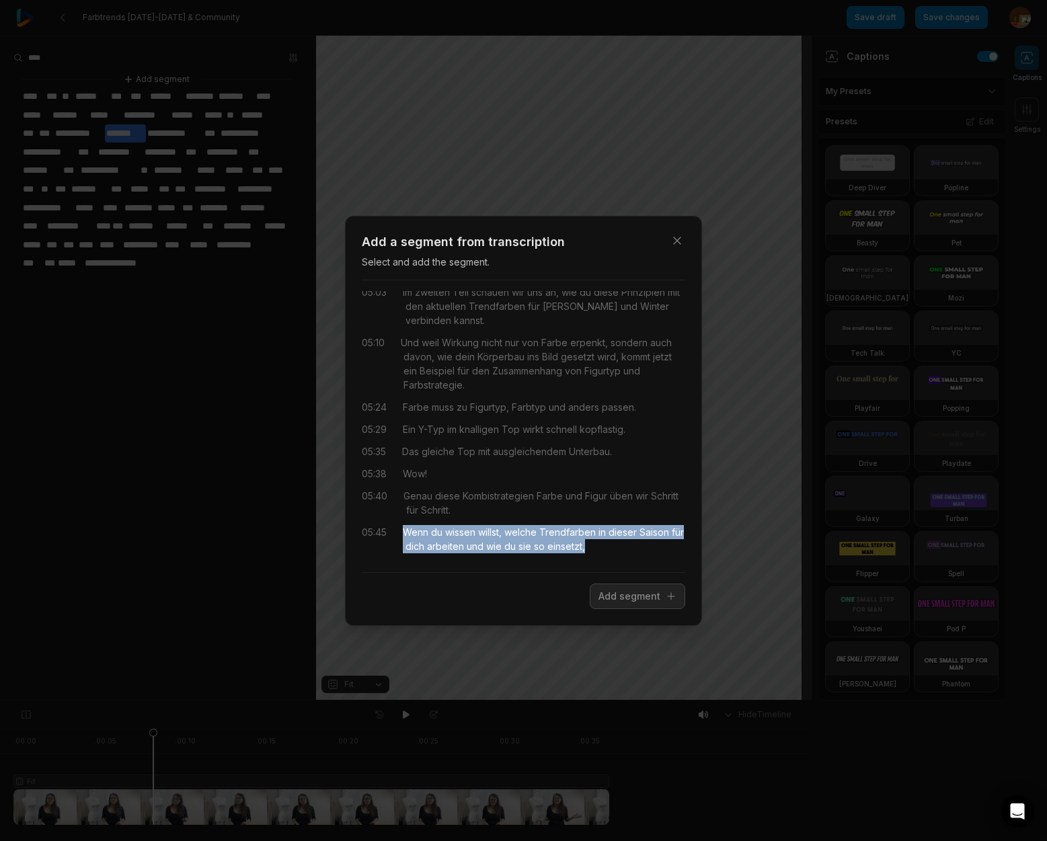
drag, startPoint x: 414, startPoint y: 533, endPoint x: 630, endPoint y: 548, distance: 216.4
click at [630, 548] on div "Wenn du wissen willst, welche Trendfarben in dieser Saison für dich arbeiten un…" at bounding box center [544, 539] width 282 height 28
click at [636, 597] on button "Add segment" at bounding box center [637, 597] width 95 height 26
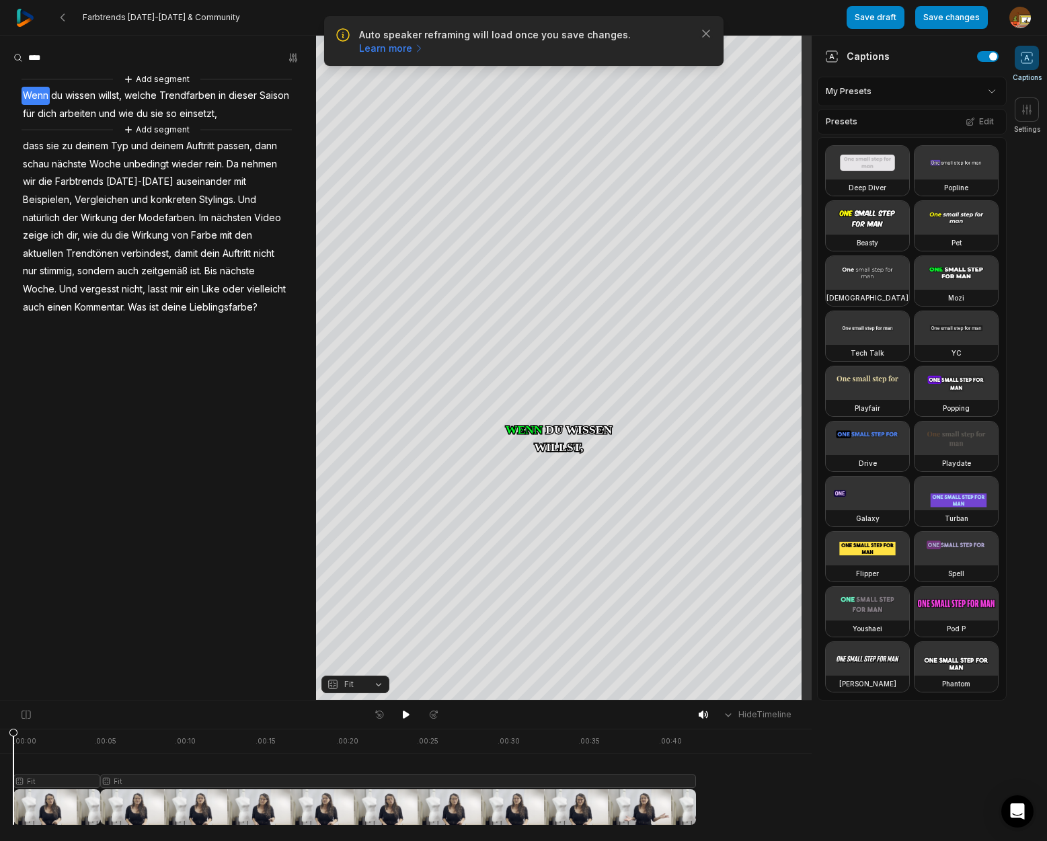
drag, startPoint x: 185, startPoint y: 736, endPoint x: -1, endPoint y: 759, distance: 187.8
click at [0, 759] on html "Auto speaker reframing will load once you save changes. Learn more Close Farbtr…" at bounding box center [523, 420] width 1047 height 841
click at [403, 716] on icon at bounding box center [406, 715] width 7 height 8
click at [407, 714] on icon at bounding box center [406, 714] width 11 height 11
drag, startPoint x: 482, startPoint y: 732, endPoint x: -103, endPoint y: 722, distance: 585.2
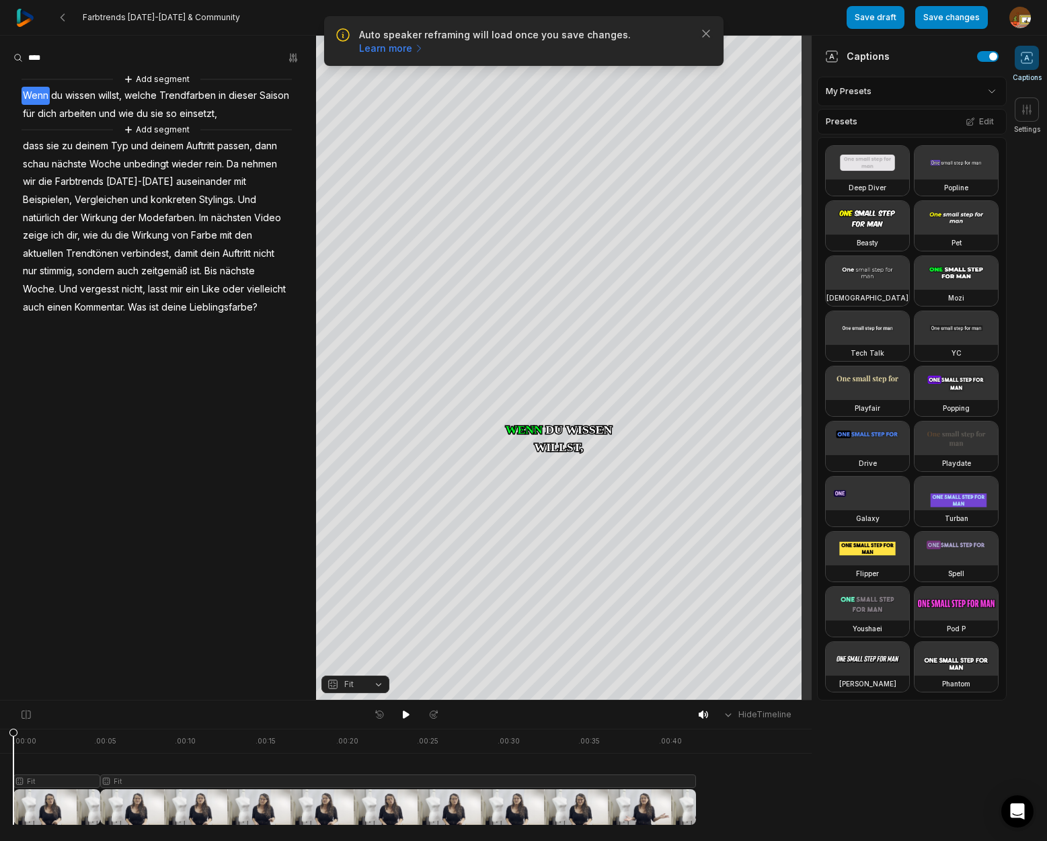
click at [0, 722] on html "Auto speaker reframing will load once you save changes. Learn more Close Farbtr…" at bounding box center [523, 420] width 1047 height 841
click at [571, 202] on div "Crop" at bounding box center [564, 200] width 36 height 12
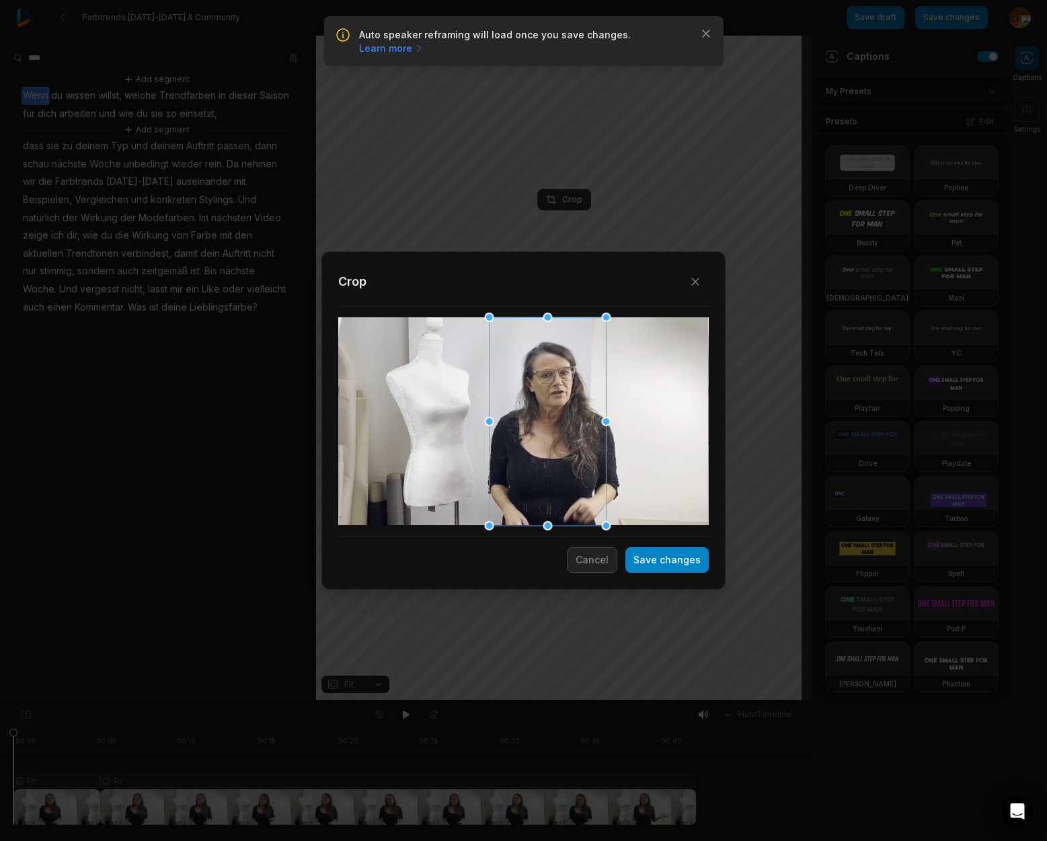
drag, startPoint x: 501, startPoint y: 428, endPoint x: 525, endPoint y: 428, distance: 24.2
click at [525, 428] on div at bounding box center [548, 421] width 117 height 208
click at [656, 563] on button "Save changes" at bounding box center [666, 560] width 83 height 26
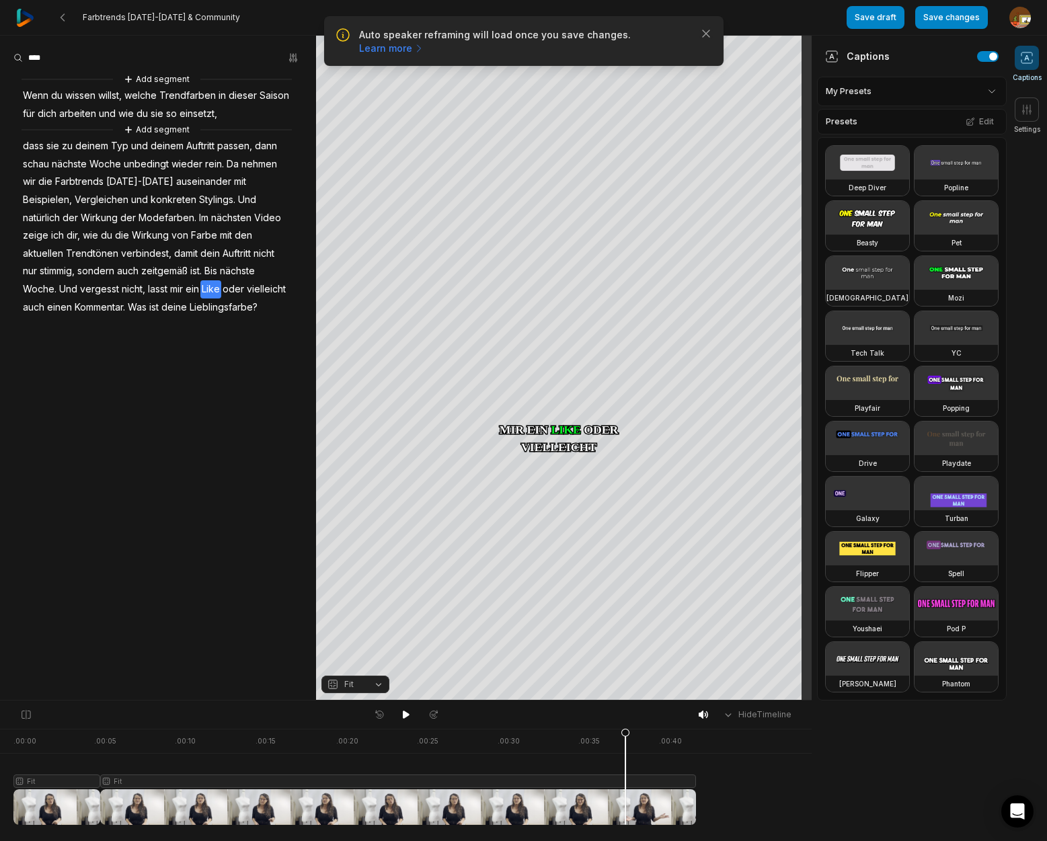
drag, startPoint x: 13, startPoint y: 734, endPoint x: 514, endPoint y: 743, distance: 500.4
click at [621, 753] on icon at bounding box center [625, 780] width 8 height 102
drag, startPoint x: 403, startPoint y: 718, endPoint x: 396, endPoint y: 712, distance: 9.1
click at [403, 718] on icon at bounding box center [406, 715] width 7 height 8
drag, startPoint x: 13, startPoint y: 734, endPoint x: 505, endPoint y: 775, distance: 493.2
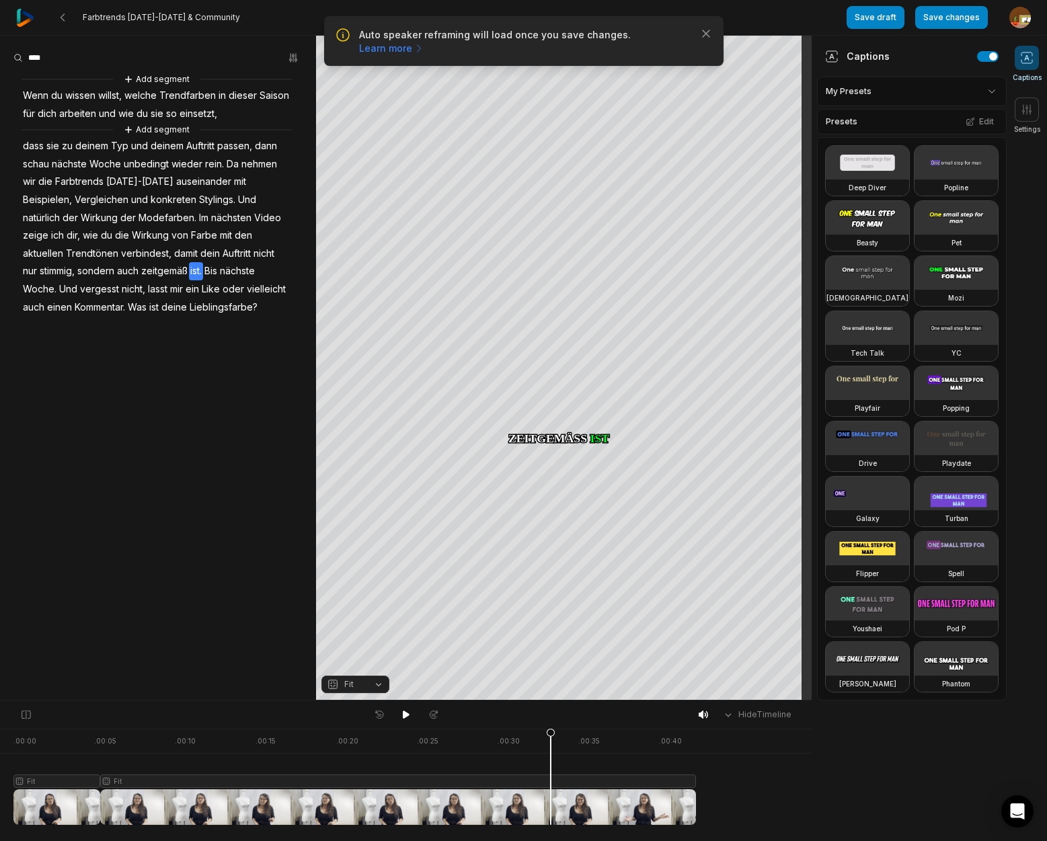
click at [550, 796] on icon at bounding box center [551, 780] width 8 height 102
click at [403, 716] on icon at bounding box center [406, 715] width 7 height 8
click at [404, 716] on icon at bounding box center [405, 715] width 3 height 6
click at [58, 280] on span "Woche." at bounding box center [40, 289] width 36 height 18
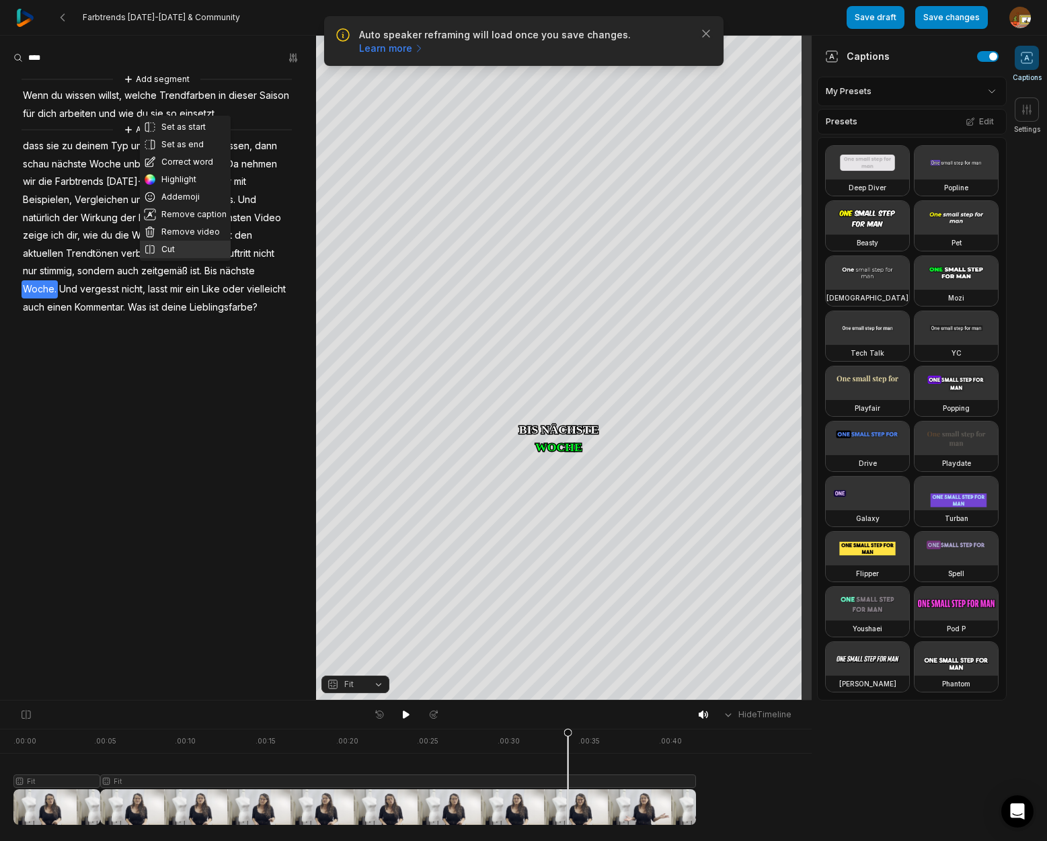
click at [171, 254] on button "Cut" at bounding box center [185, 249] width 91 height 17
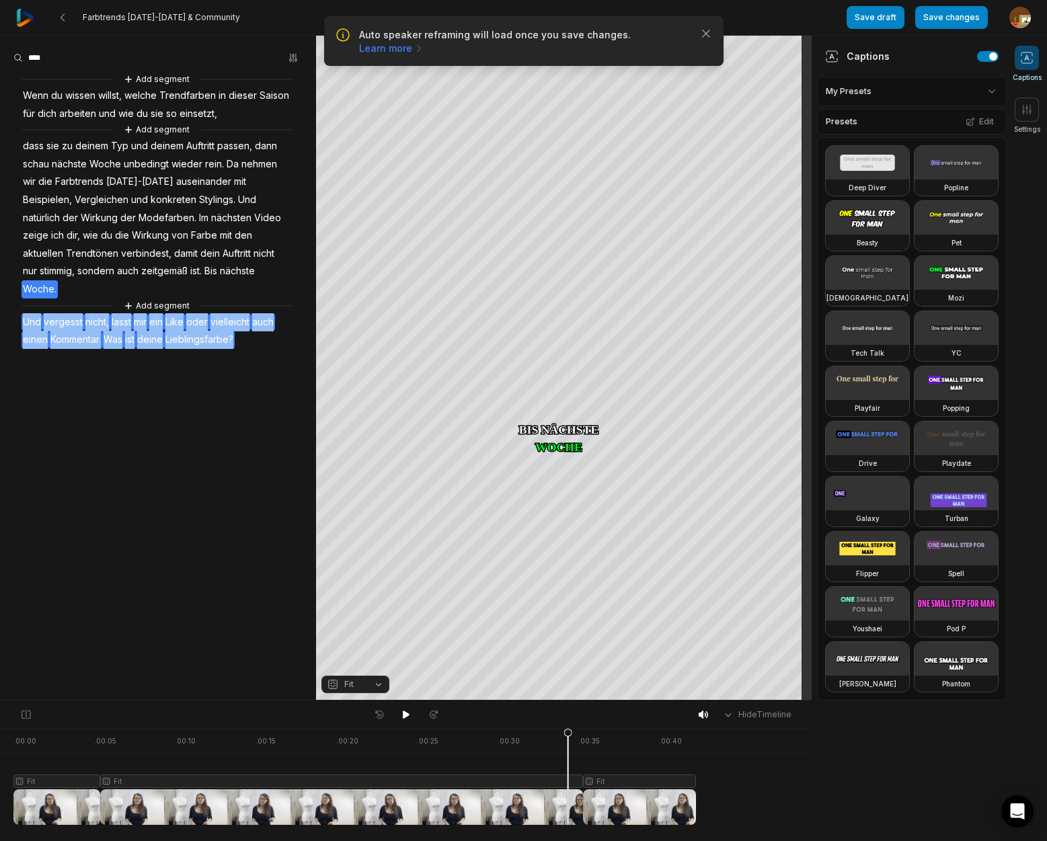
drag, startPoint x: 32, startPoint y: 303, endPoint x: 260, endPoint y: 328, distance: 229.9
click at [260, 328] on div "Add segment Wenn du wissen willst, welche Trendfarben in dieser Saison für dich…" at bounding box center [158, 210] width 316 height 277
click at [206, 303] on button "Remove video" at bounding box center [204, 300] width 91 height 17
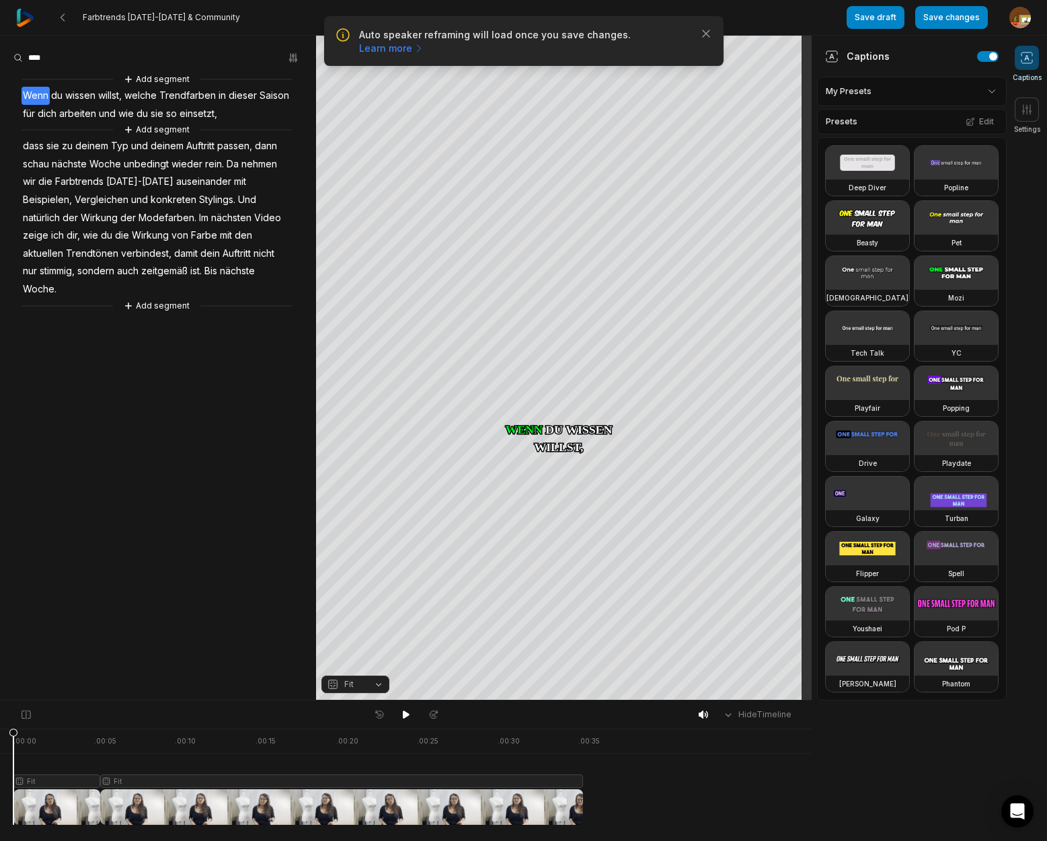
drag, startPoint x: 568, startPoint y: 737, endPoint x: 255, endPoint y: 748, distance: 312.9
click at [0, 783] on html "Auto speaker reframing will load once you save changes. Learn more Close Farbtr…" at bounding box center [523, 420] width 1047 height 841
drag, startPoint x: 404, startPoint y: 712, endPoint x: 652, endPoint y: 732, distance: 248.3
click at [410, 712] on icon at bounding box center [406, 714] width 11 height 11
click at [955, 22] on button "Save changes" at bounding box center [951, 17] width 73 height 23
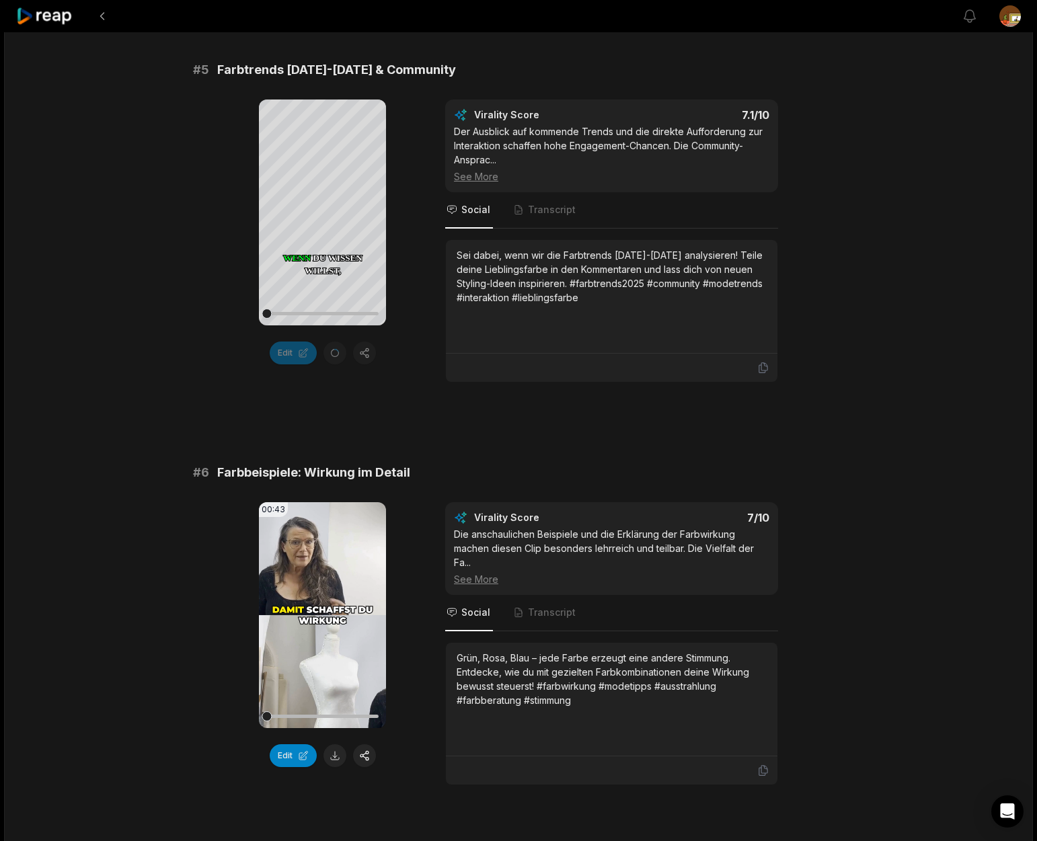
scroll to position [1702, 0]
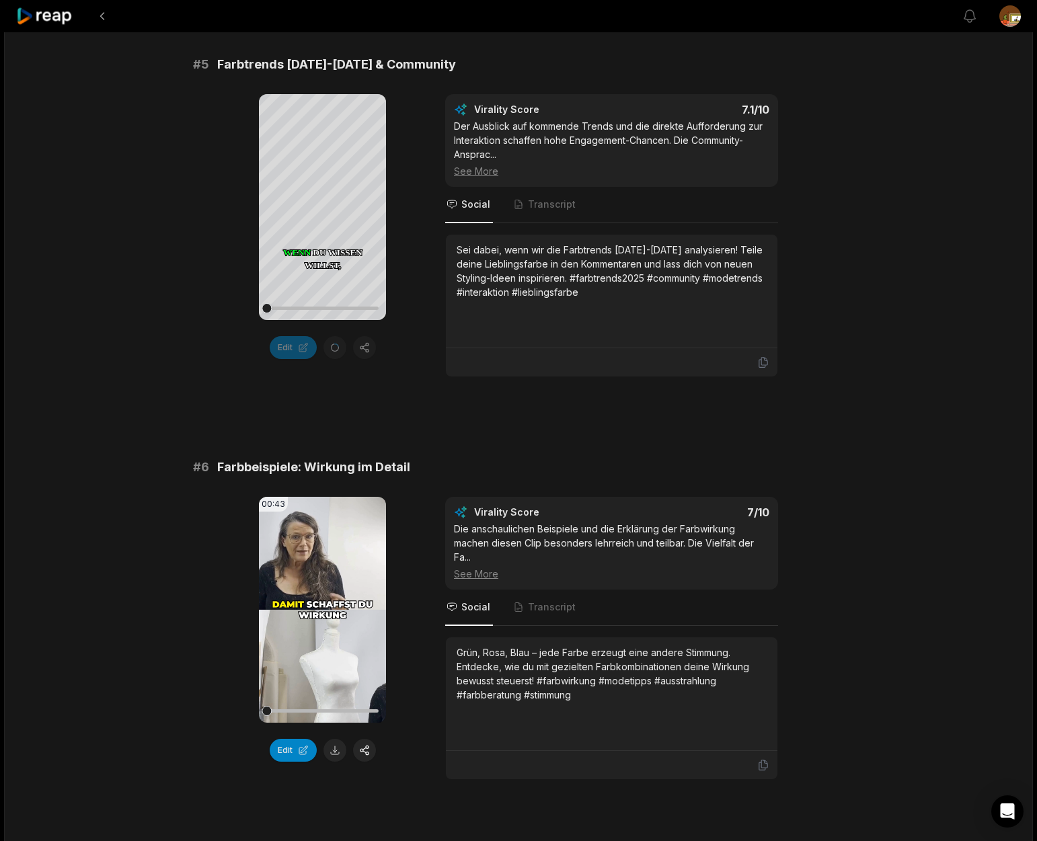
drag, startPoint x: 322, startPoint y: 609, endPoint x: 197, endPoint y: 611, distance: 125.1
click at [322, 609] on icon at bounding box center [322, 609] width 10 height 11
click at [323, 615] on icon at bounding box center [323, 610] width 16 height 16
click at [297, 754] on button "Edit" at bounding box center [293, 750] width 47 height 23
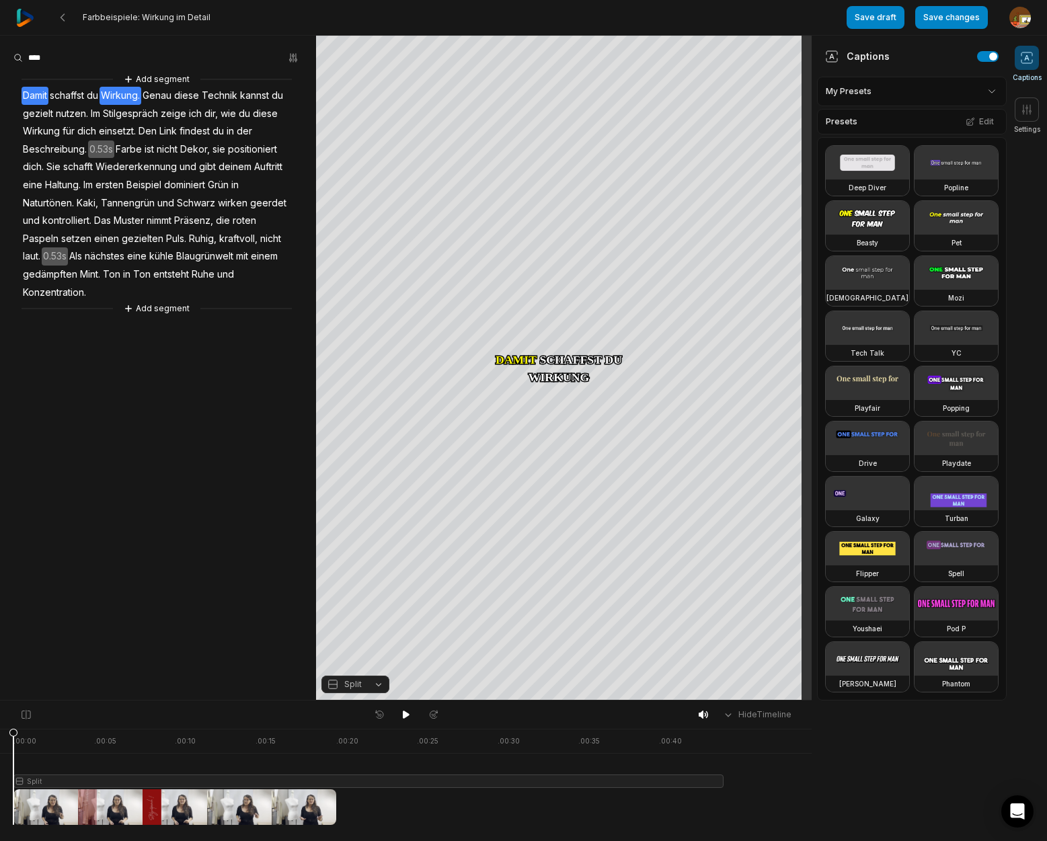
click at [128, 97] on span "Wirkung." at bounding box center [121, 96] width 42 height 18
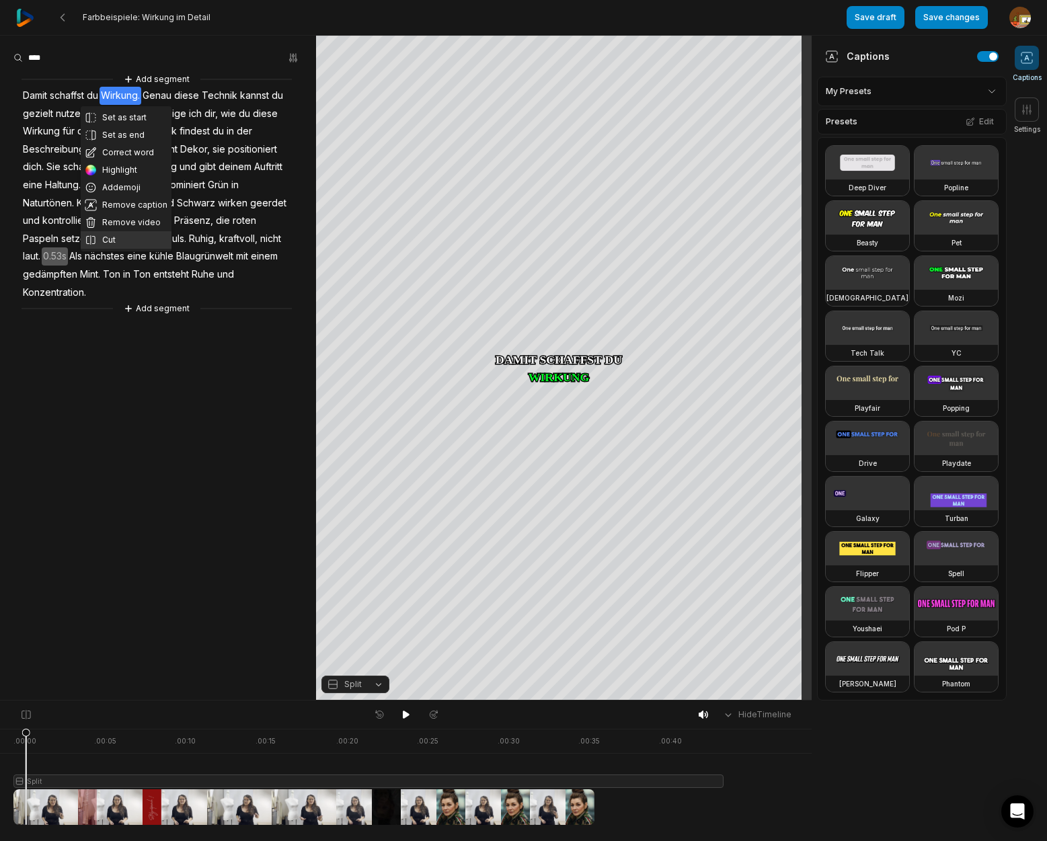
click at [116, 241] on button "Cut" at bounding box center [126, 239] width 91 height 17
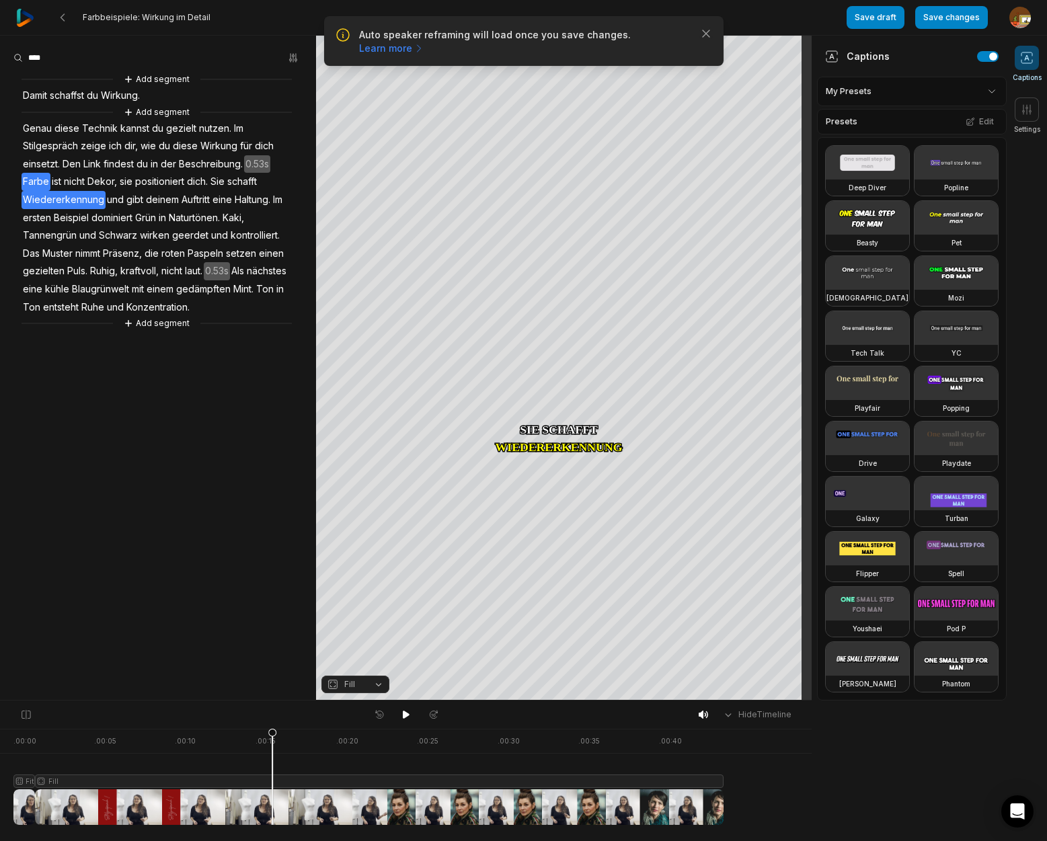
click at [34, 181] on span "Farbe" at bounding box center [36, 182] width 29 height 18
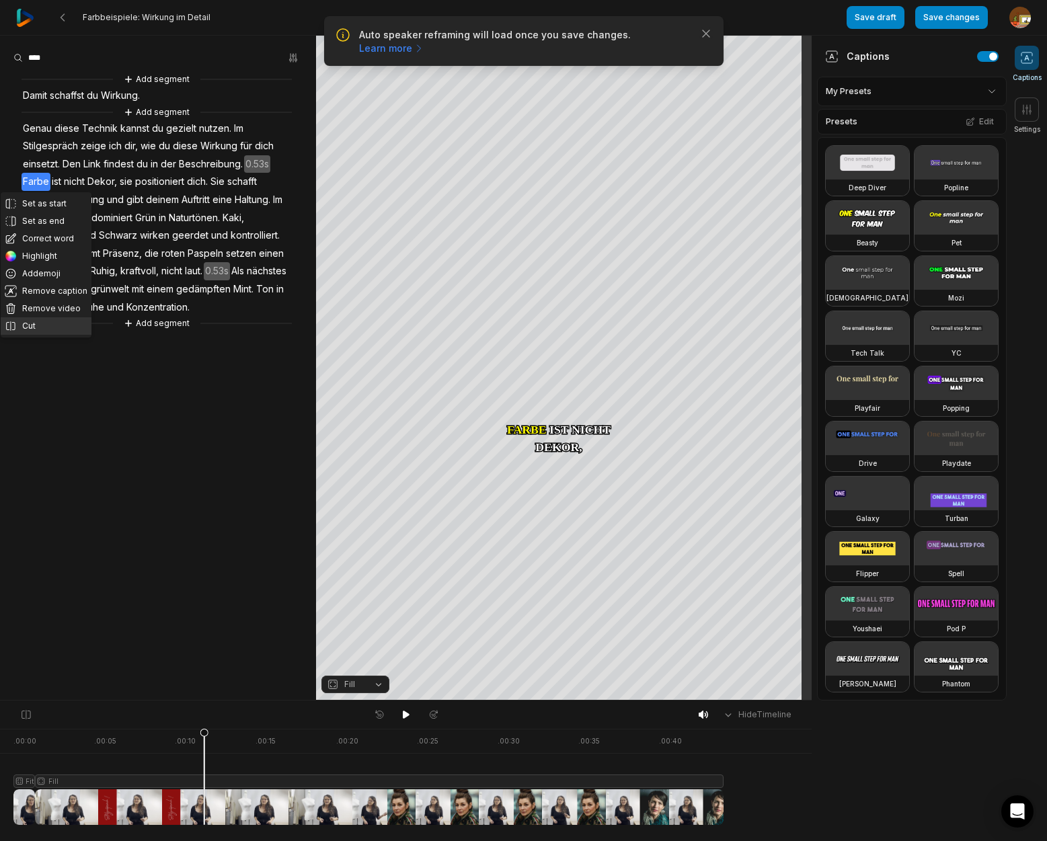
click at [35, 327] on button "Cut" at bounding box center [46, 325] width 91 height 17
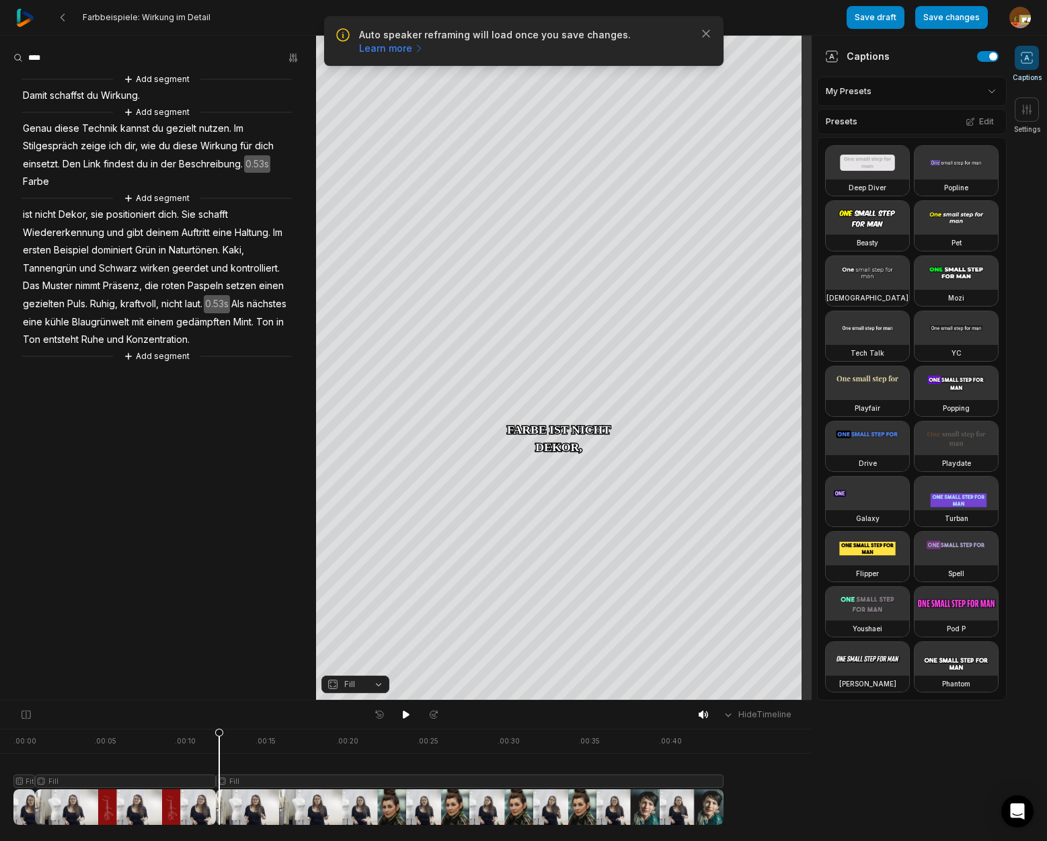
drag, startPoint x: 205, startPoint y: 736, endPoint x: 219, endPoint y: 737, distance: 14.1
click at [219, 737] on icon at bounding box center [219, 776] width 9 height 97
click at [271, 780] on div at bounding box center [368, 777] width 710 height 96
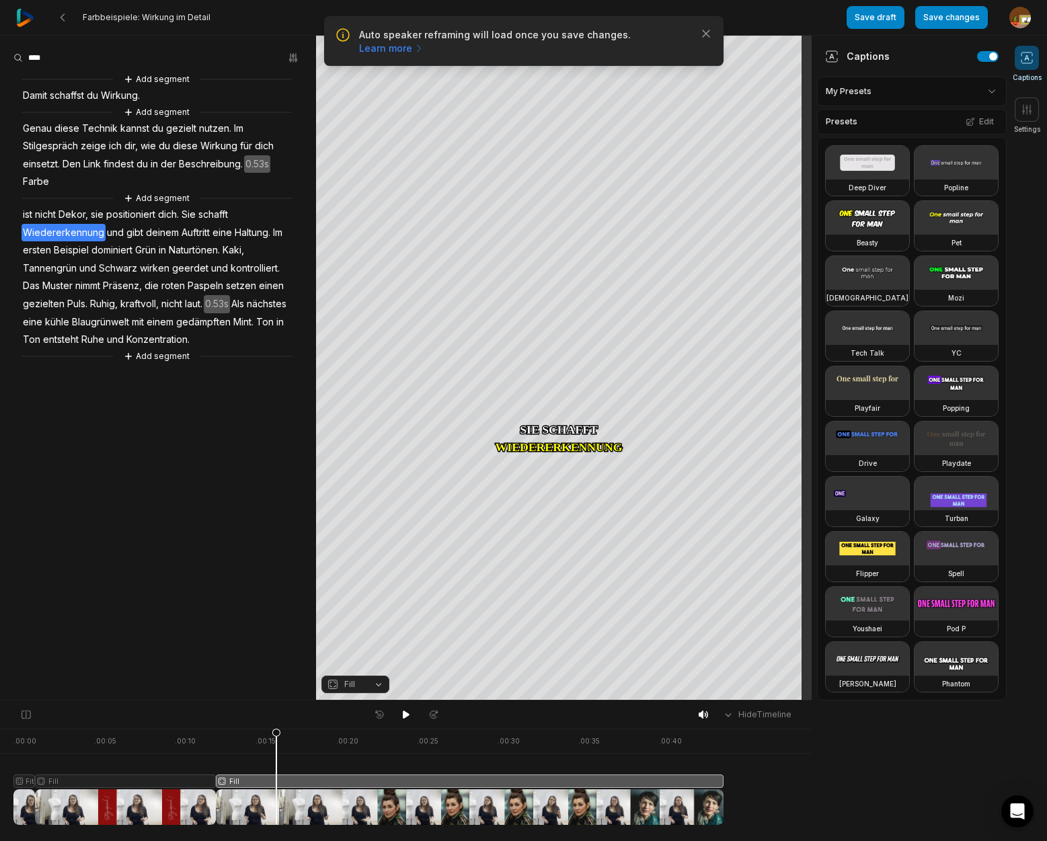
click at [378, 686] on button "Fill" at bounding box center [355, 684] width 68 height 17
click at [355, 609] on div "Fit" at bounding box center [355, 610] width 68 height 17
click at [572, 194] on div "Crop" at bounding box center [564, 200] width 36 height 12
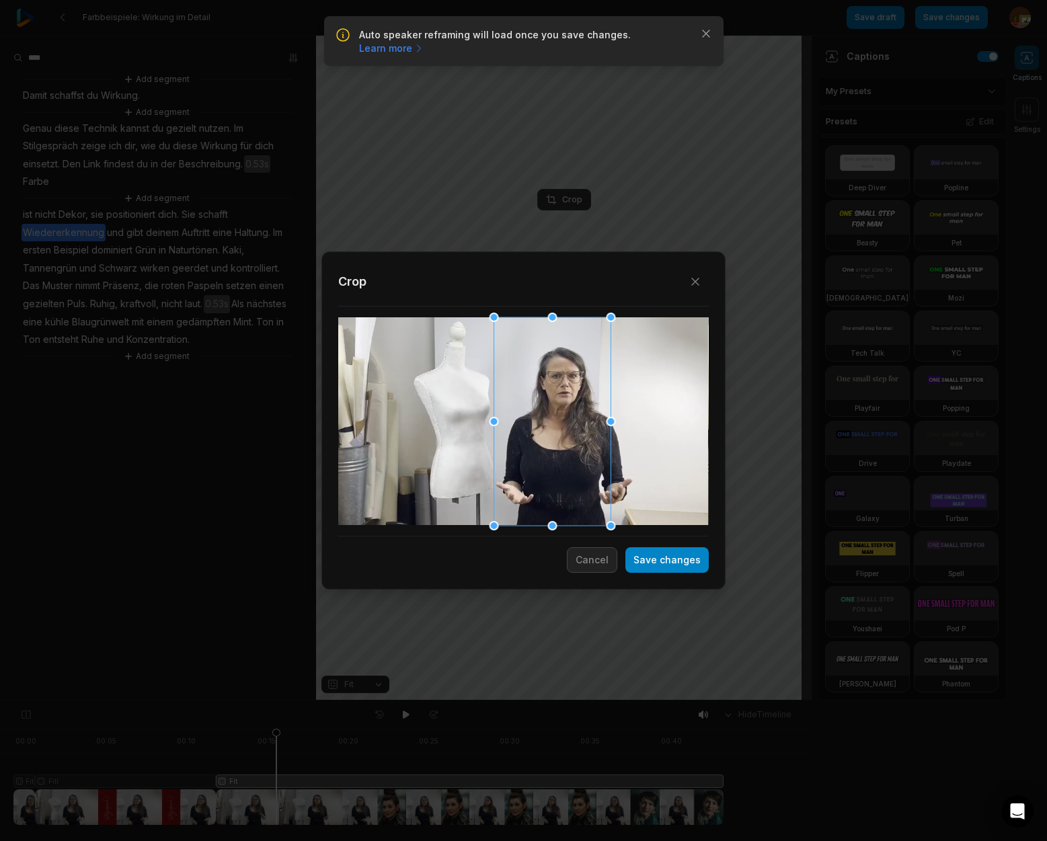
drag, startPoint x: 514, startPoint y: 428, endPoint x: 527, endPoint y: 427, distance: 12.8
click at [527, 427] on div at bounding box center [552, 421] width 117 height 208
click at [668, 553] on button "Save changes" at bounding box center [666, 560] width 83 height 26
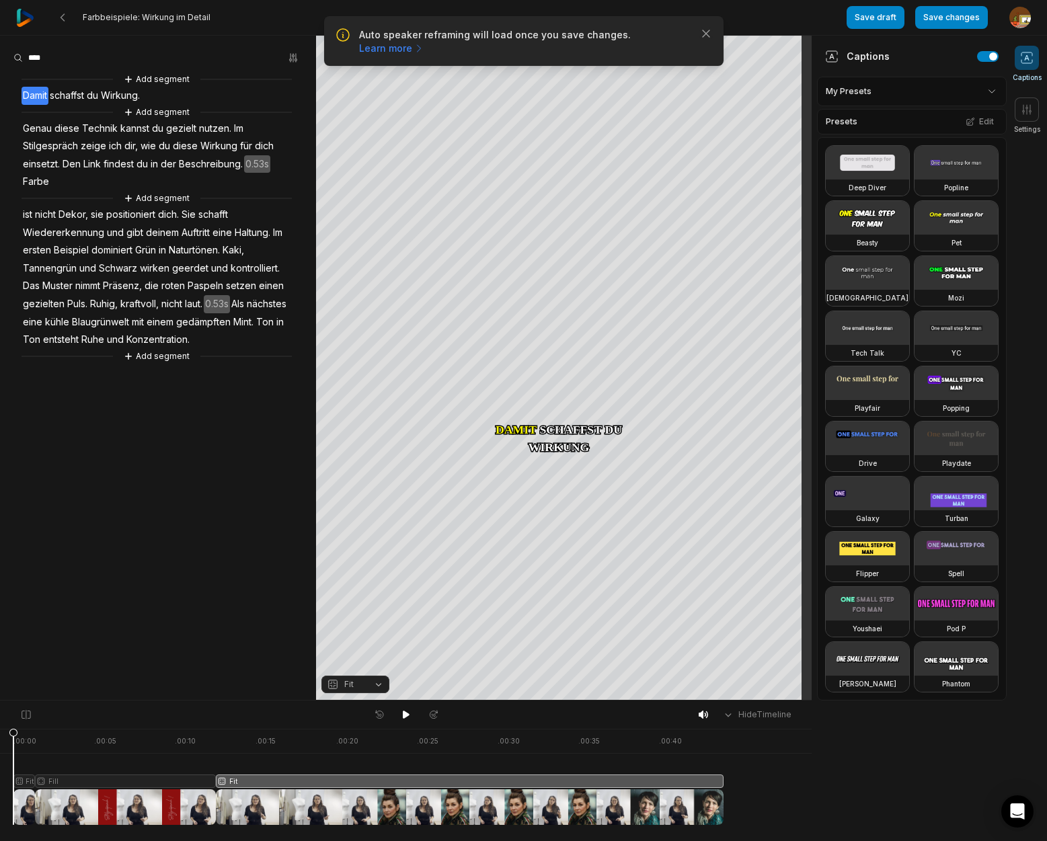
drag, startPoint x: 273, startPoint y: 734, endPoint x: 193, endPoint y: 742, distance: 80.4
click at [5, 766] on div ". 00:00 . 00:05 . 00:10 . 00:15 . 00:20 . 00:25 . 00:30 . 00:35 . 00:40 Fit Fil…" at bounding box center [406, 785] width 812 height 112
click at [403, 712] on icon at bounding box center [406, 714] width 11 height 11
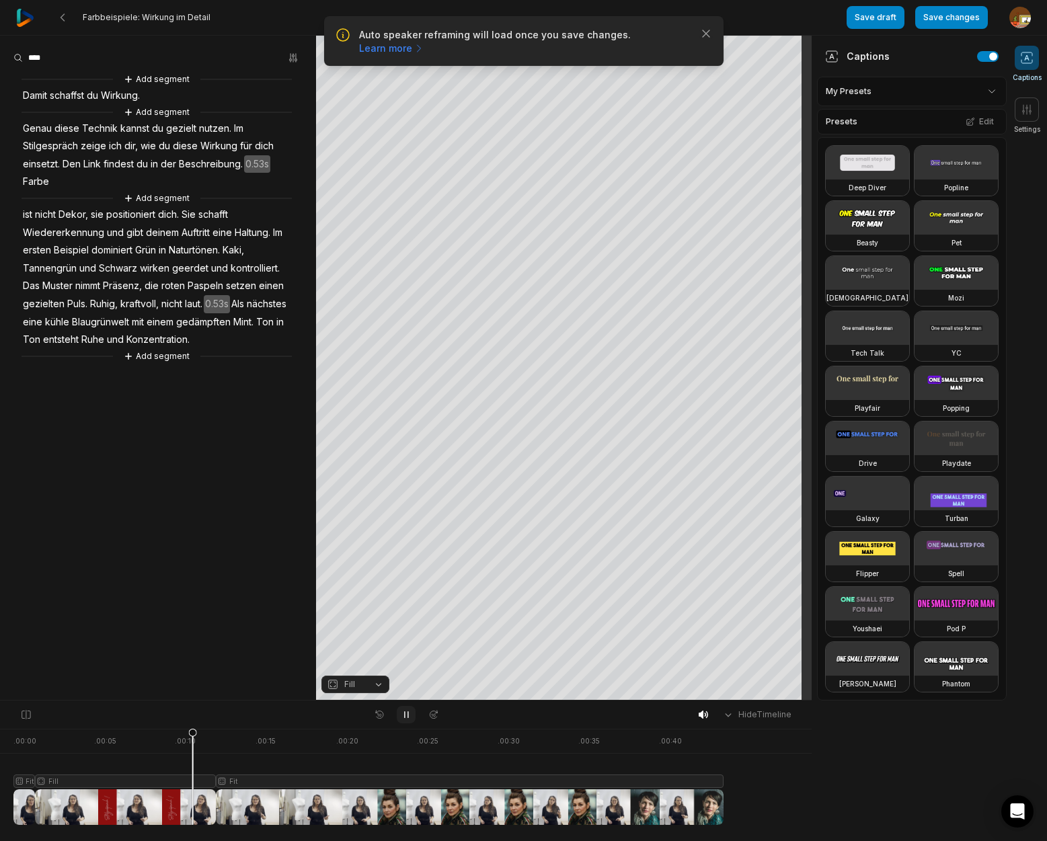
click at [403, 714] on icon at bounding box center [406, 714] width 11 height 11
click at [36, 182] on span "Farbe" at bounding box center [36, 182] width 29 height 18
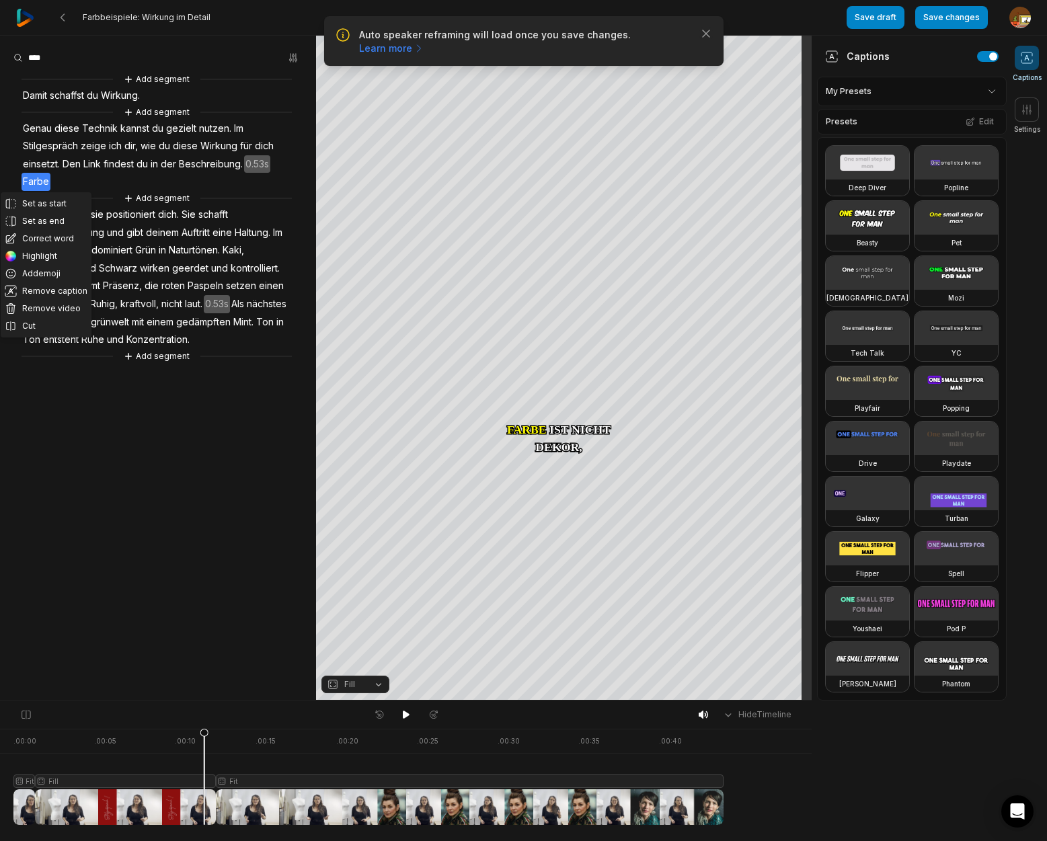
click at [217, 164] on span "Beschreibung." at bounding box center [211, 164] width 67 height 18
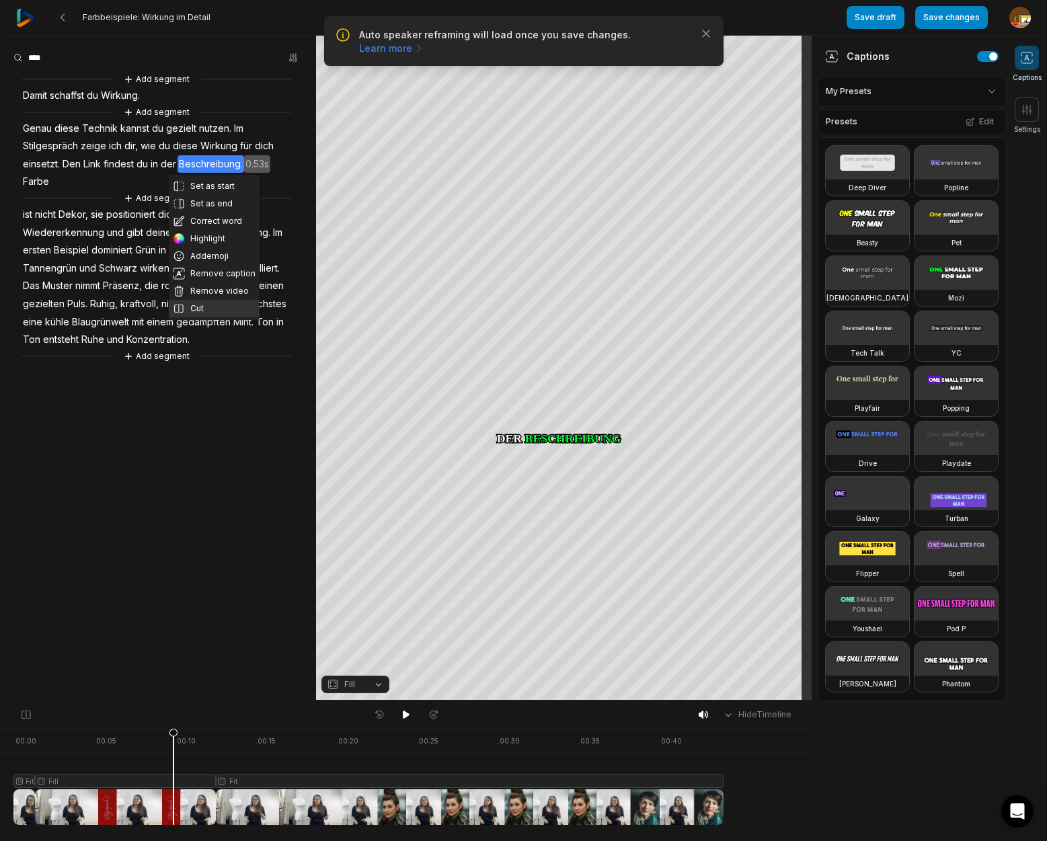
click at [200, 305] on button "Cut" at bounding box center [214, 308] width 91 height 17
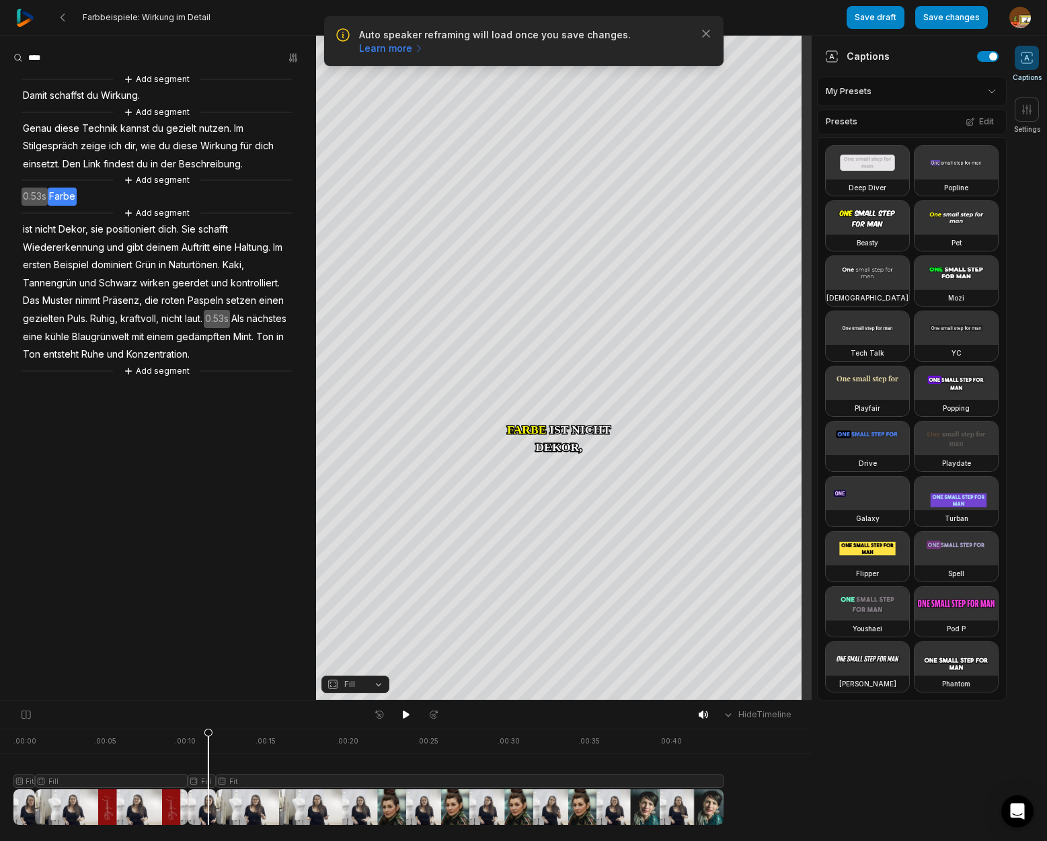
drag, startPoint x: 169, startPoint y: 736, endPoint x: 208, endPoint y: 753, distance: 42.8
click at [208, 753] on icon at bounding box center [208, 780] width 8 height 102
drag, startPoint x: 205, startPoint y: 736, endPoint x: 114, endPoint y: 740, distance: 90.8
click at [110, 741] on icon at bounding box center [108, 776] width 9 height 97
drag, startPoint x: 399, startPoint y: 713, endPoint x: 412, endPoint y: 715, distance: 12.9
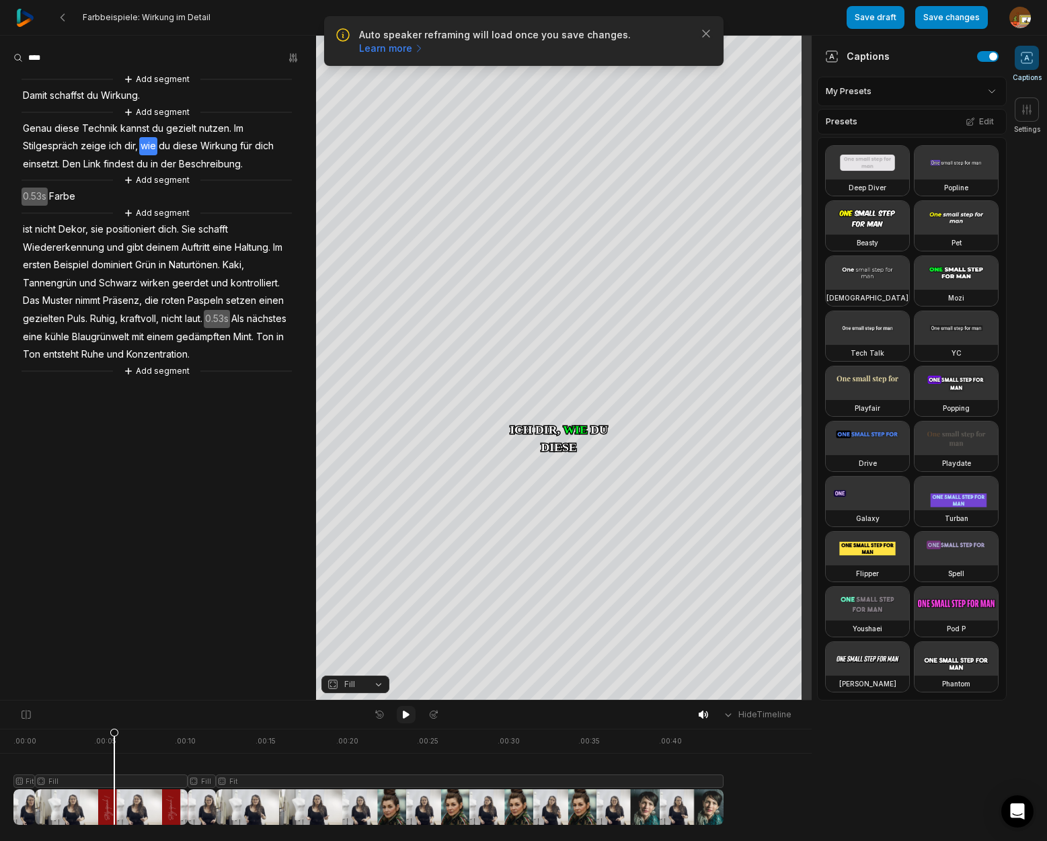
click at [406, 715] on button at bounding box center [406, 714] width 19 height 17
drag, startPoint x: 407, startPoint y: 716, endPoint x: 421, endPoint y: 714, distance: 14.3
click at [410, 716] on icon at bounding box center [406, 714] width 11 height 11
drag, startPoint x: 633, startPoint y: 737, endPoint x: -70, endPoint y: 750, distance: 702.9
click at [0, 750] on html "Auto speaker reframing will load once you save changes. Learn more Close Farbbe…" at bounding box center [523, 420] width 1047 height 841
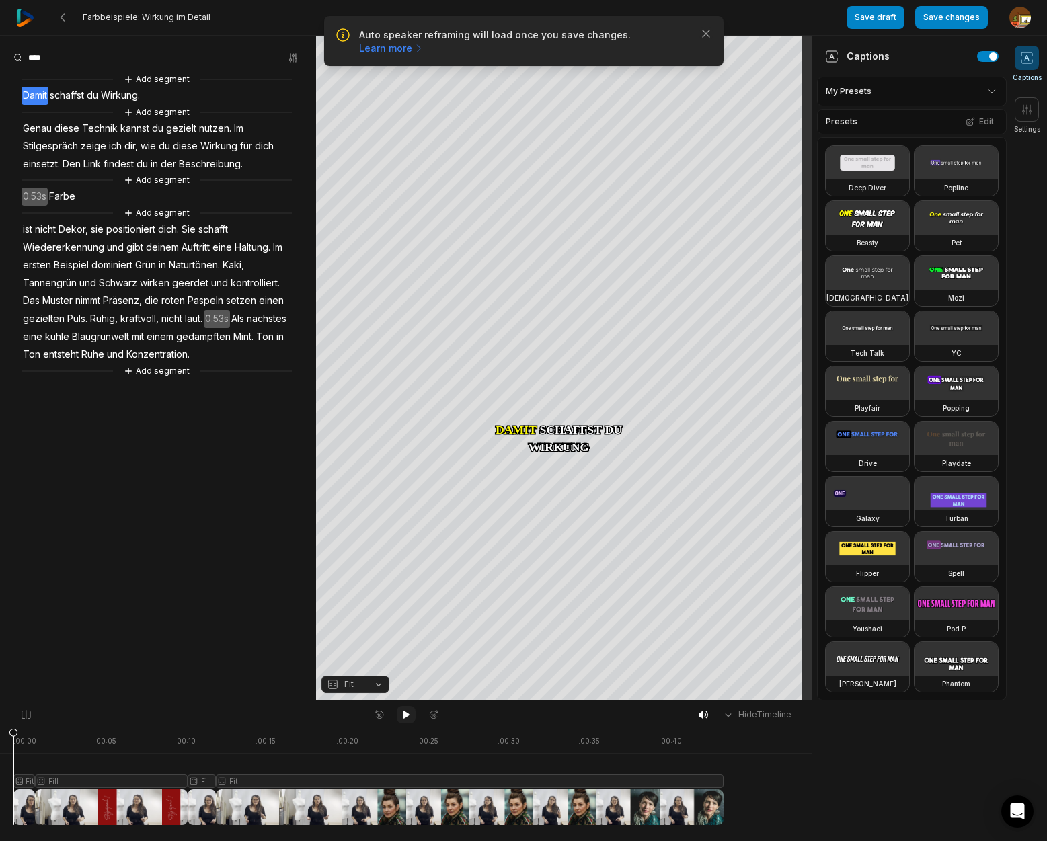
drag, startPoint x: 406, startPoint y: 716, endPoint x: 408, endPoint y: 704, distance: 11.7
click at [406, 714] on icon at bounding box center [406, 715] width 7 height 8
drag, startPoint x: 405, startPoint y: 716, endPoint x: 289, endPoint y: 753, distance: 121.2
click at [404, 716] on icon at bounding box center [406, 714] width 11 height 11
drag, startPoint x: 247, startPoint y: 736, endPoint x: 198, endPoint y: 750, distance: 51.7
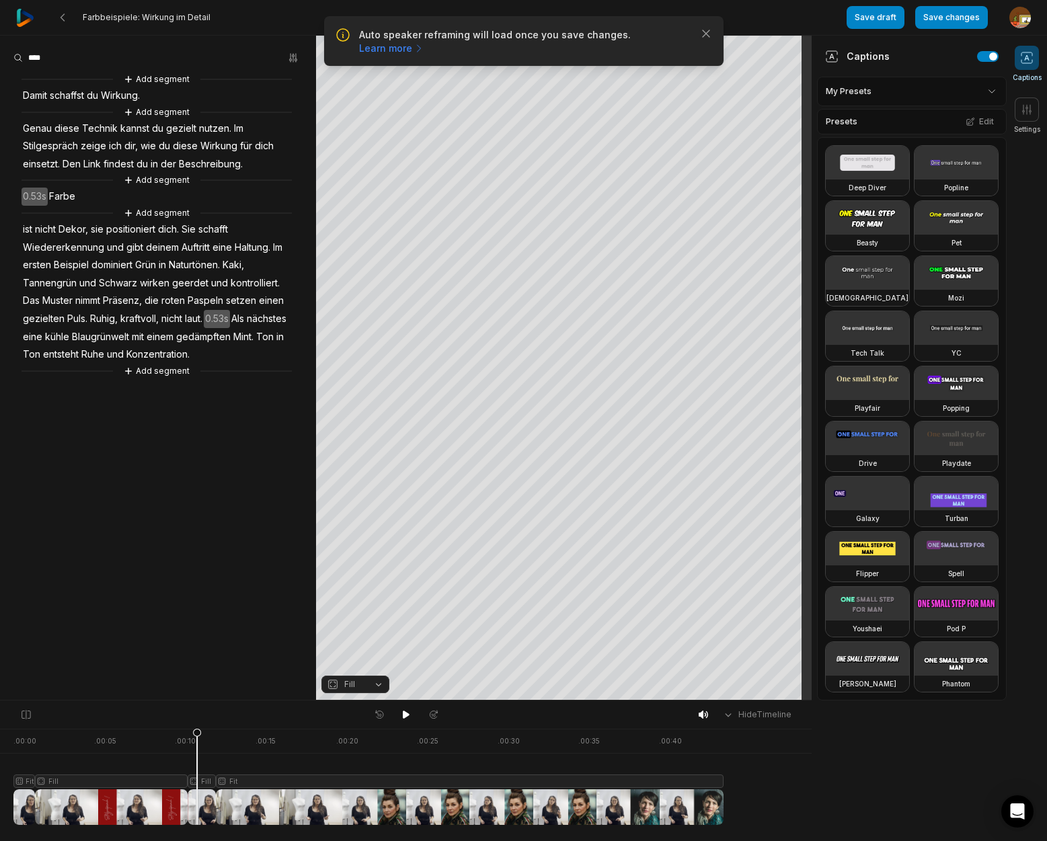
click at [197, 746] on icon at bounding box center [196, 776] width 9 height 97
click at [206, 782] on div at bounding box center [368, 777] width 710 height 96
click at [378, 687] on button "Fill" at bounding box center [355, 684] width 68 height 17
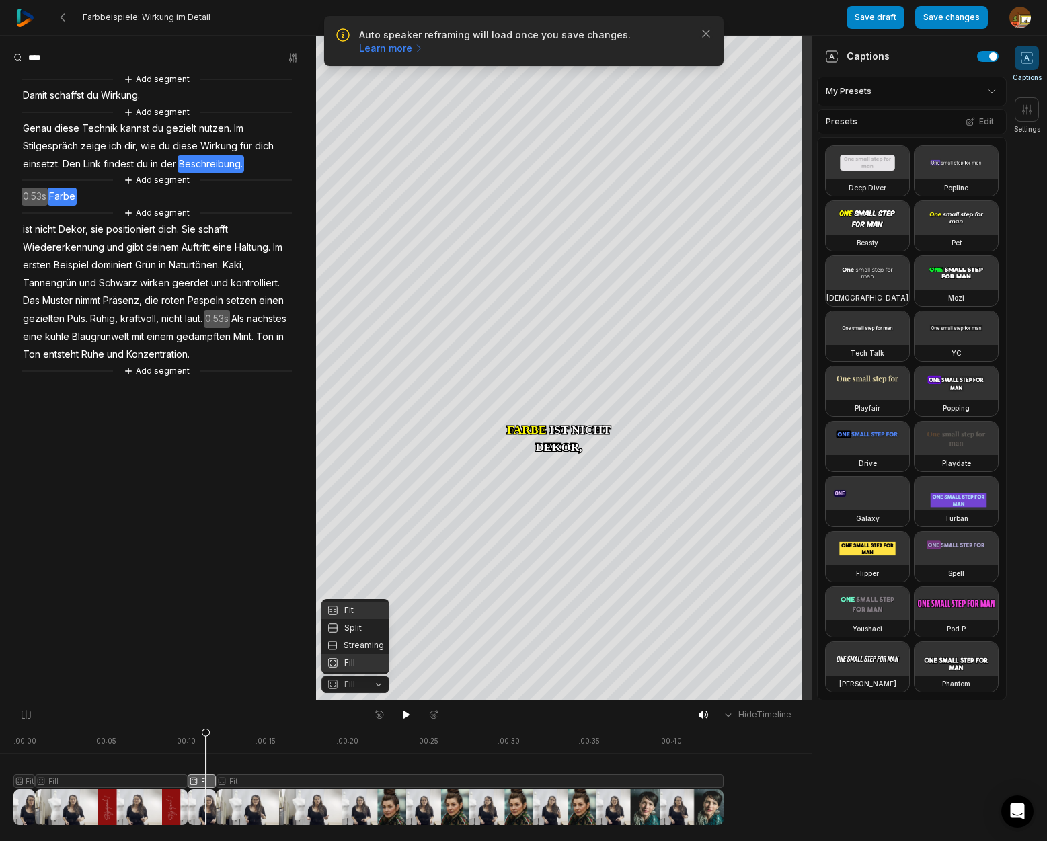
click at [360, 604] on div "Fit" at bounding box center [355, 610] width 68 height 17
click at [568, 194] on div "Crop" at bounding box center [564, 200] width 36 height 12
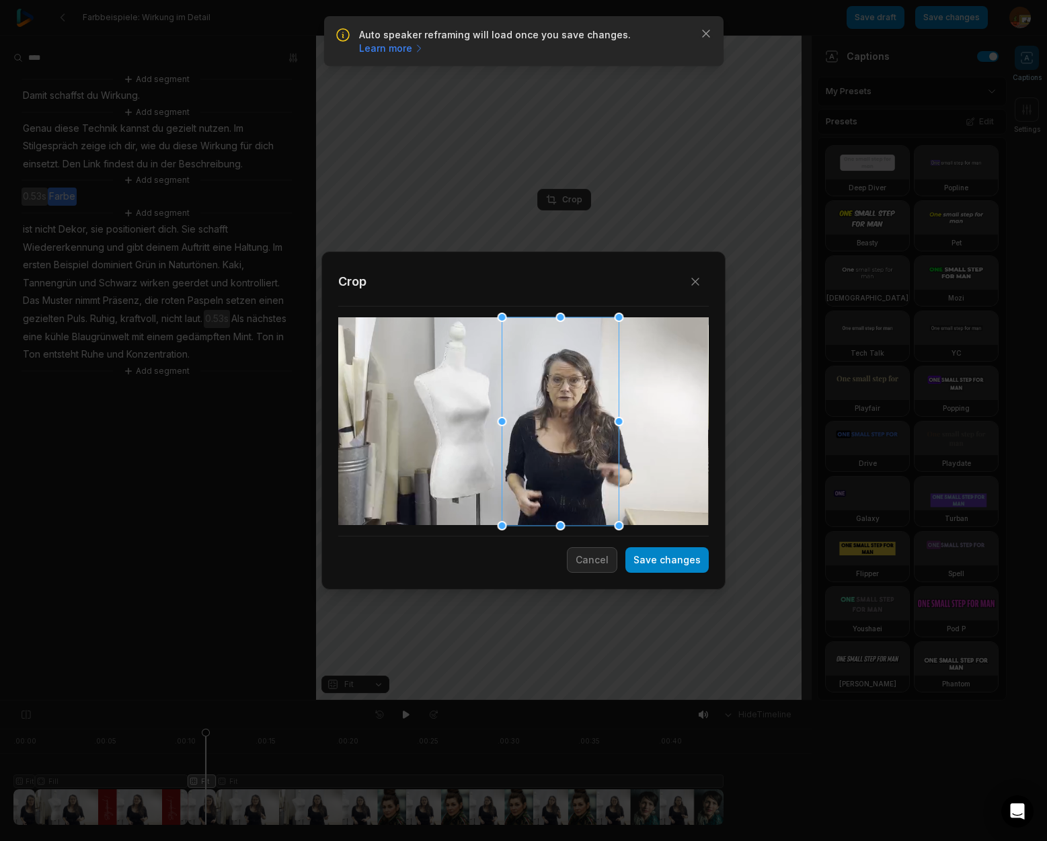
drag, startPoint x: 531, startPoint y: 438, endPoint x: 568, endPoint y: 436, distance: 37.0
click at [568, 436] on div at bounding box center [560, 421] width 117 height 208
click at [685, 563] on button "Save changes" at bounding box center [666, 560] width 83 height 26
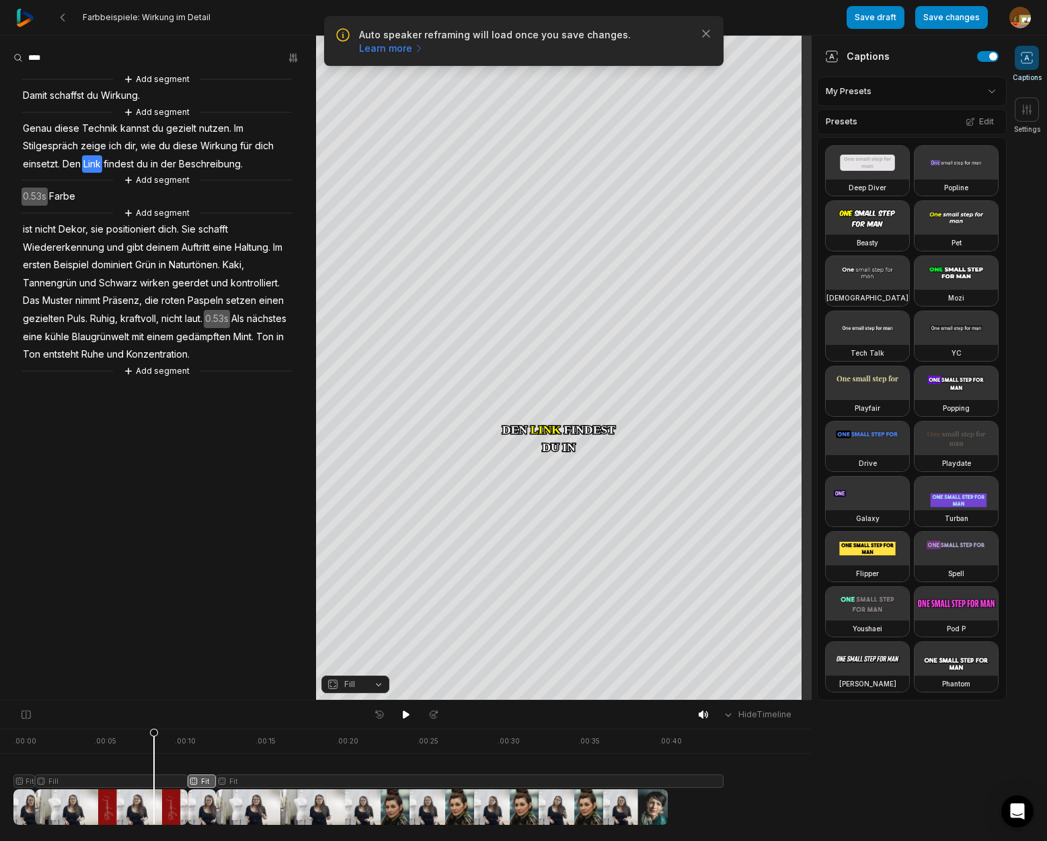
drag, startPoint x: 204, startPoint y: 733, endPoint x: 154, endPoint y: 749, distance: 53.0
click at [154, 749] on icon at bounding box center [154, 780] width 8 height 102
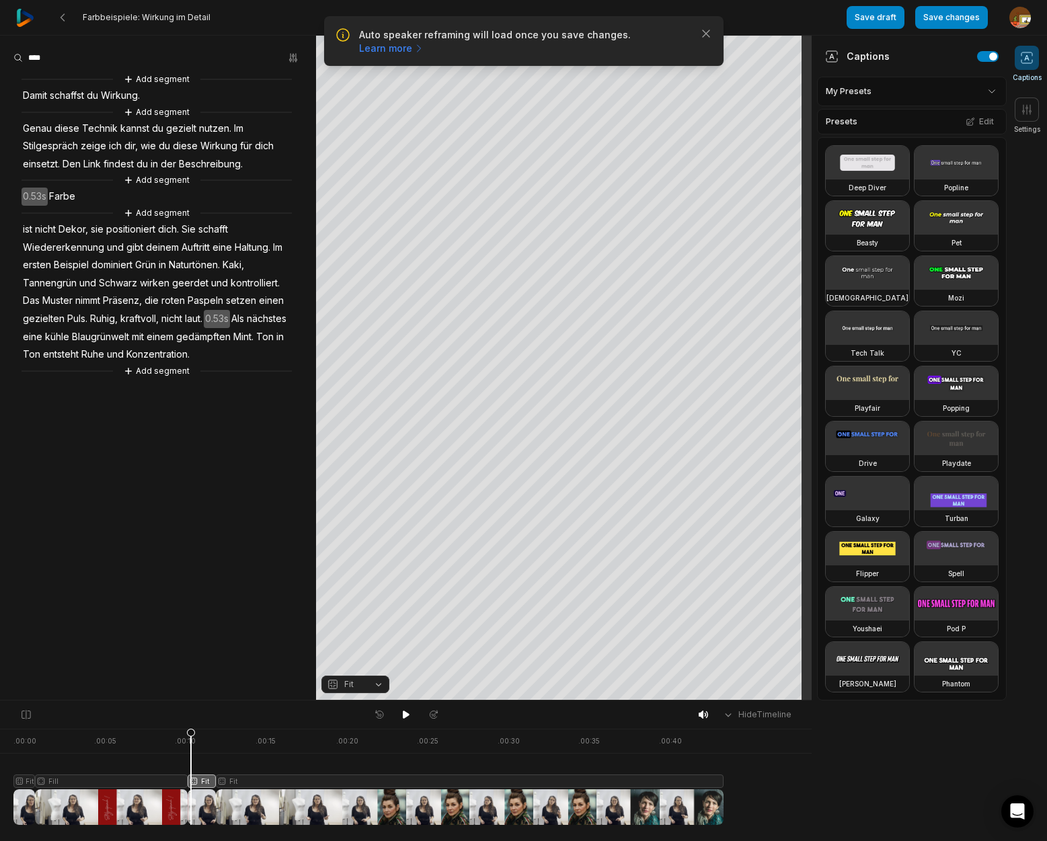
drag, startPoint x: 406, startPoint y: 717, endPoint x: 354, endPoint y: 693, distance: 56.6
click at [405, 717] on icon at bounding box center [406, 715] width 7 height 8
click at [410, 714] on icon at bounding box center [406, 714] width 11 height 11
click at [260, 246] on span "Haltung." at bounding box center [252, 248] width 38 height 18
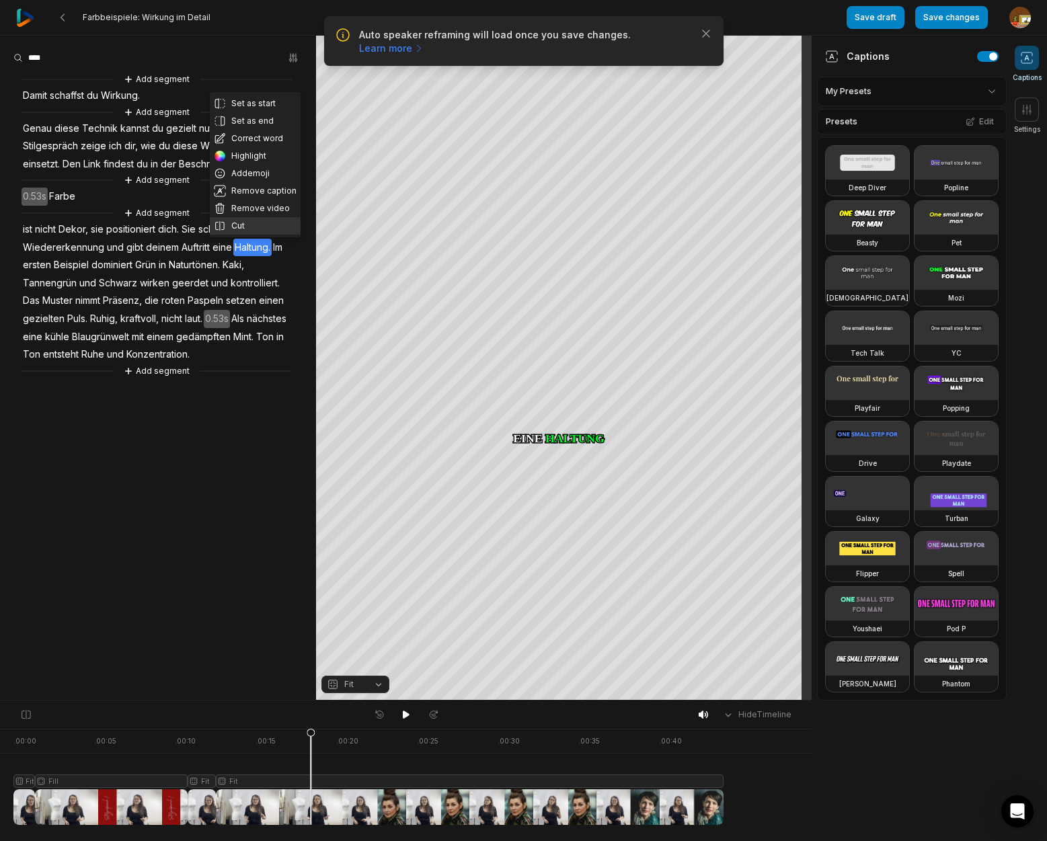
click at [249, 228] on button "Cut" at bounding box center [255, 225] width 91 height 17
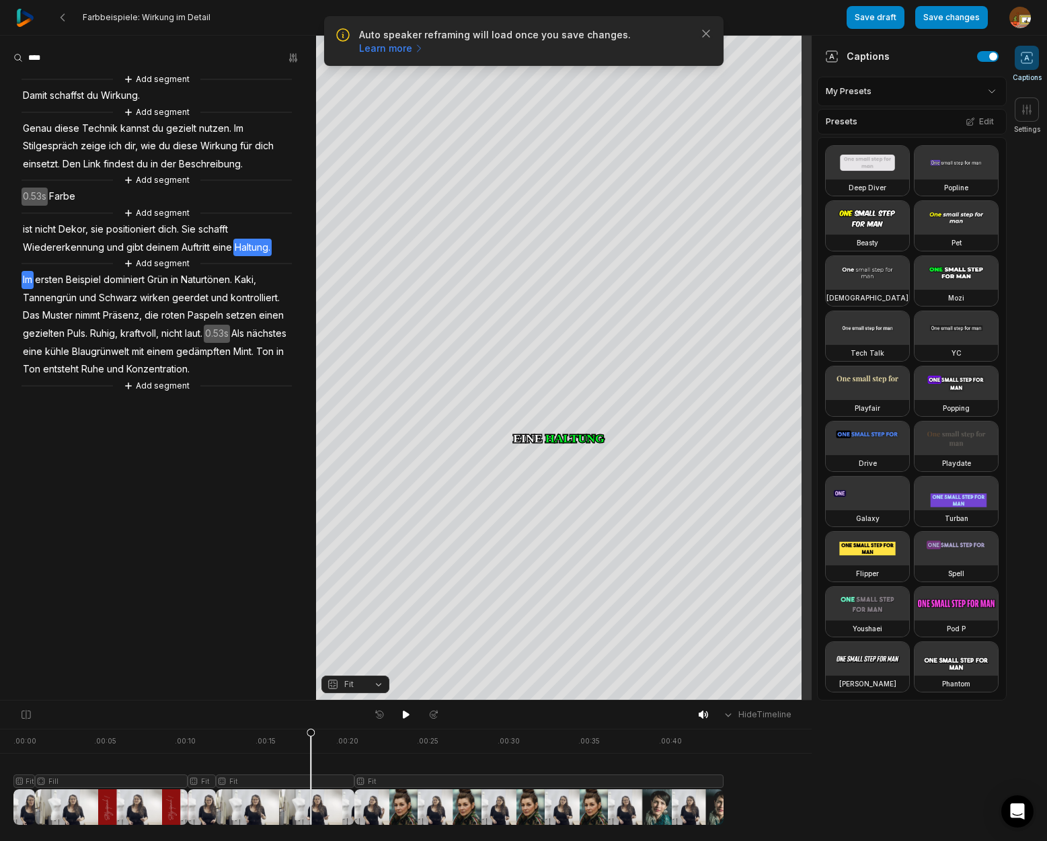
click at [27, 282] on span "Im" at bounding box center [28, 280] width 12 height 18
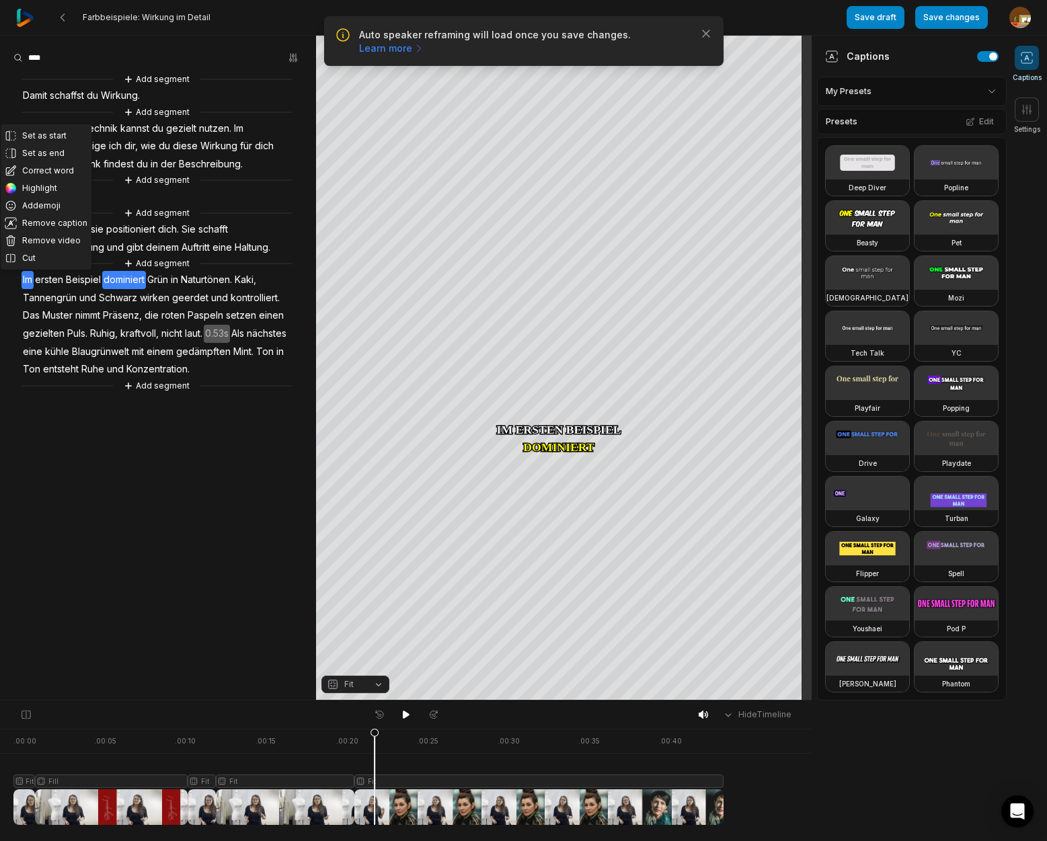
click at [375, 783] on div at bounding box center [368, 777] width 710 height 96
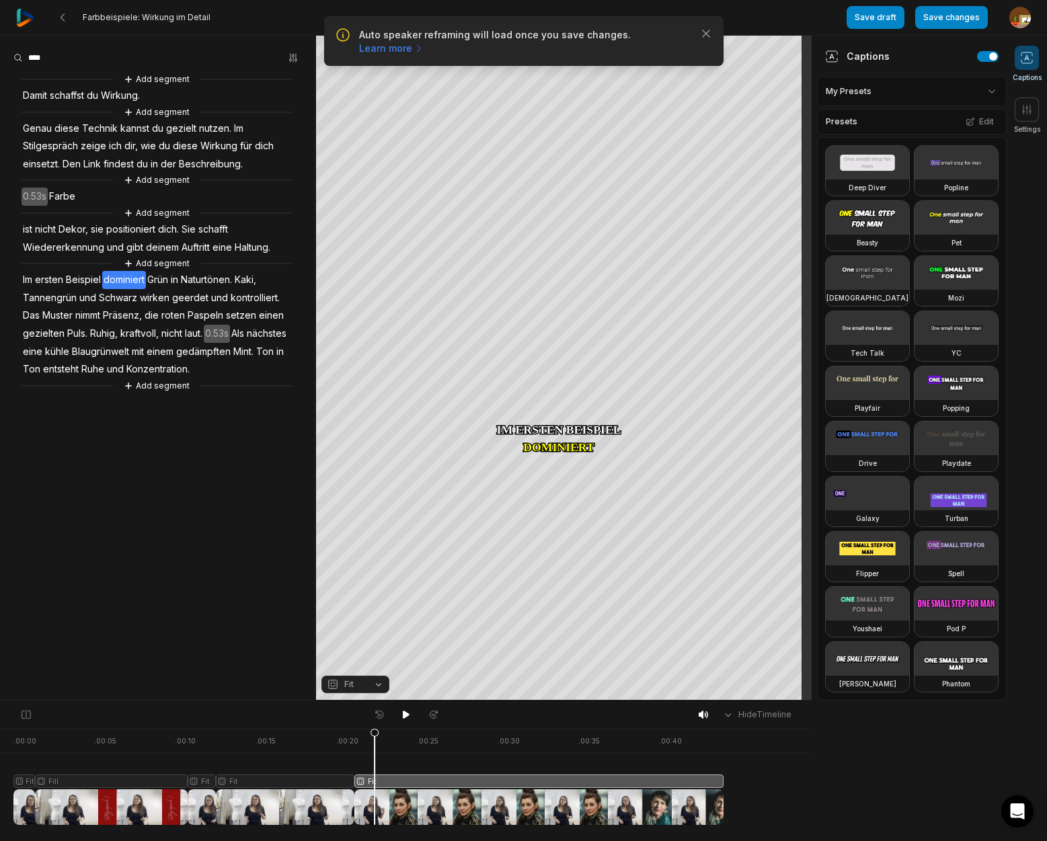
click at [382, 685] on button "Fit" at bounding box center [355, 684] width 68 height 17
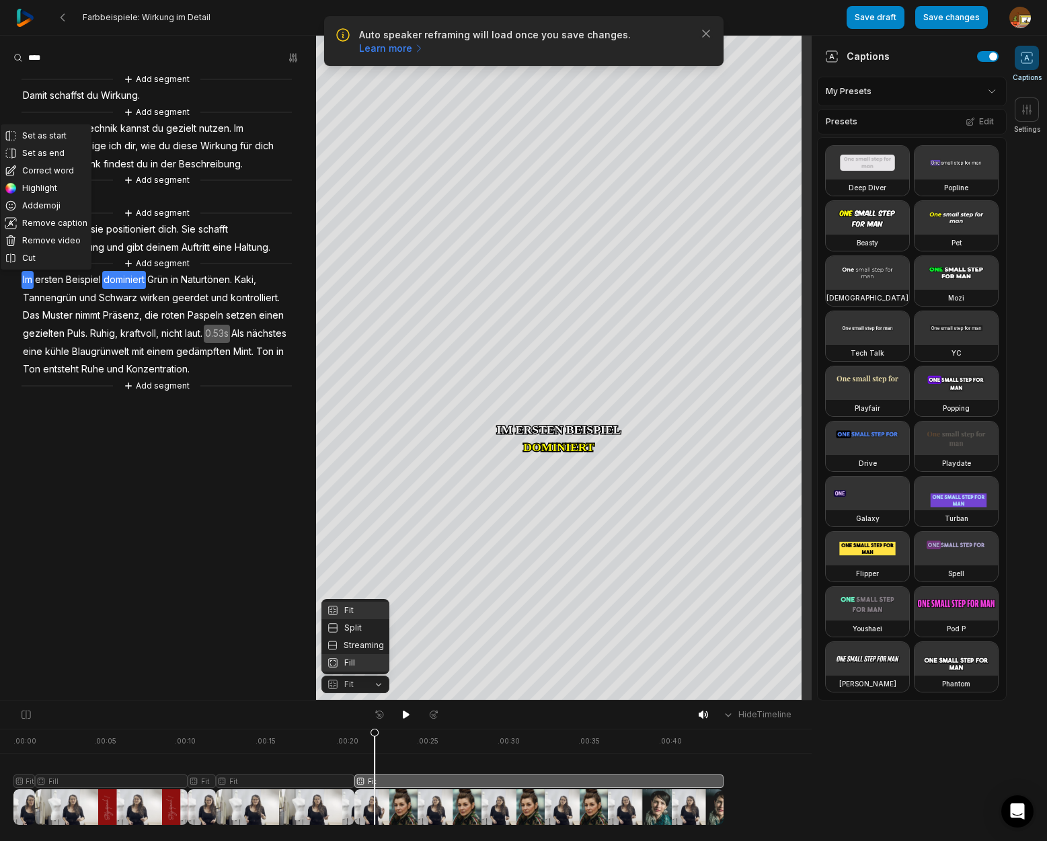
click at [352, 666] on div "Fill" at bounding box center [355, 662] width 68 height 17
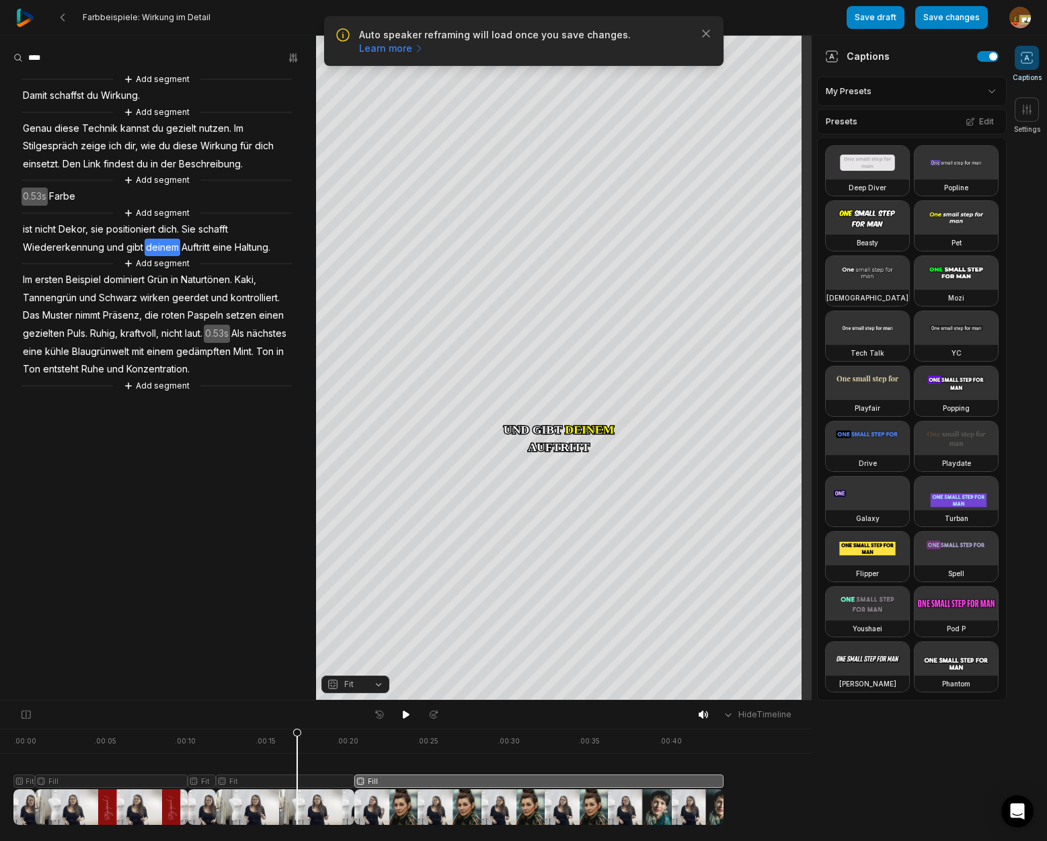
drag, startPoint x: 376, startPoint y: 738, endPoint x: 297, endPoint y: 753, distance: 79.9
click at [297, 753] on icon at bounding box center [297, 776] width 9 height 97
click at [407, 716] on icon at bounding box center [406, 715] width 7 height 8
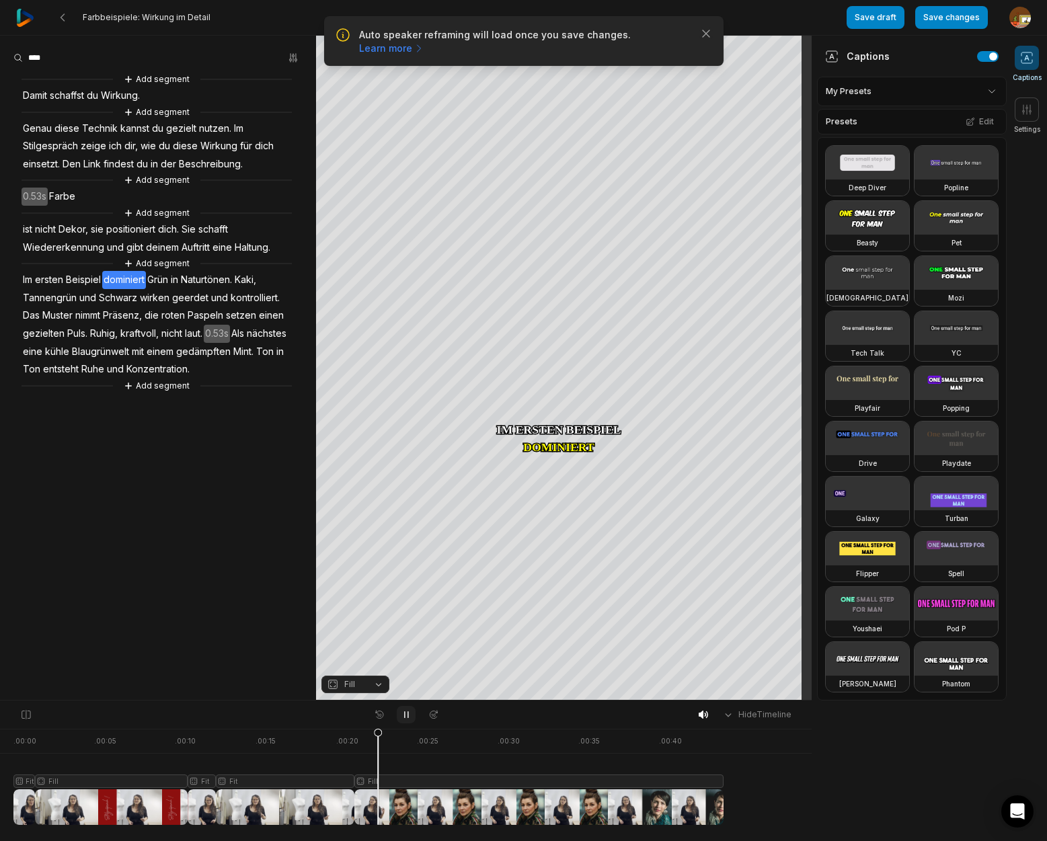
click at [408, 711] on icon at bounding box center [406, 714] width 11 height 11
click at [258, 249] on span "Haltung." at bounding box center [252, 248] width 38 height 18
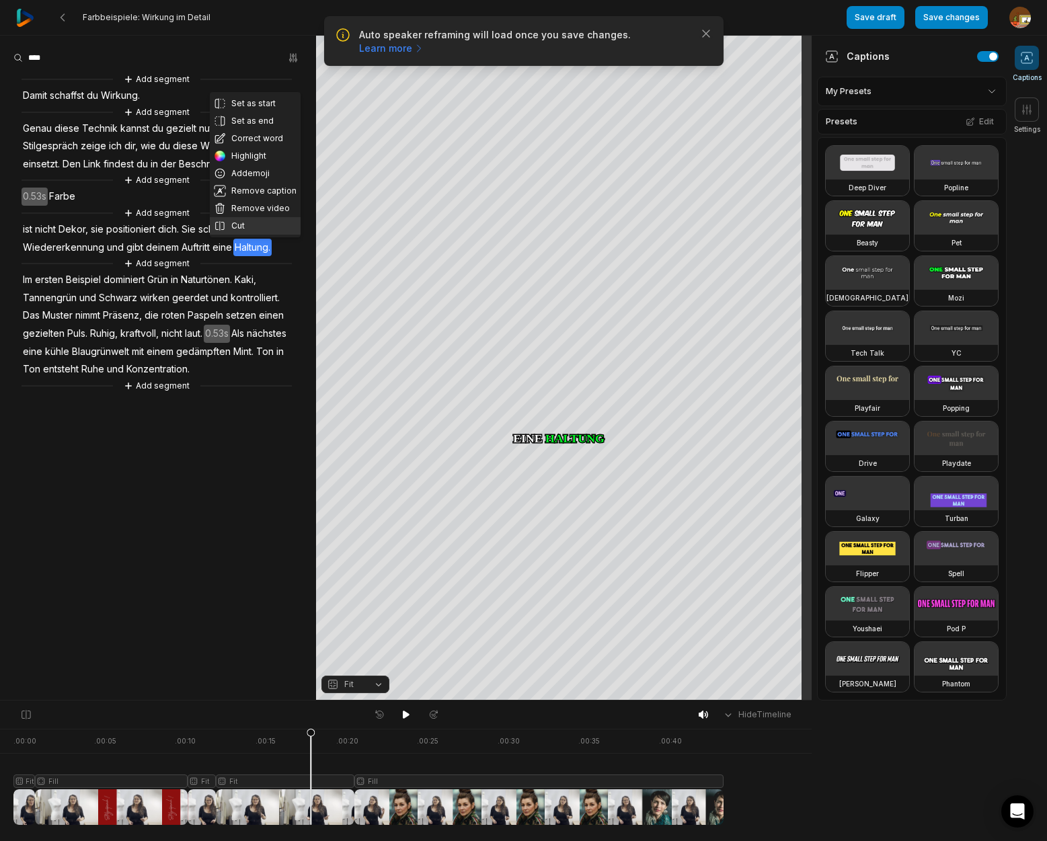
click at [249, 227] on button "Cut" at bounding box center [255, 225] width 91 height 17
click at [225, 251] on span "eine" at bounding box center [222, 248] width 22 height 18
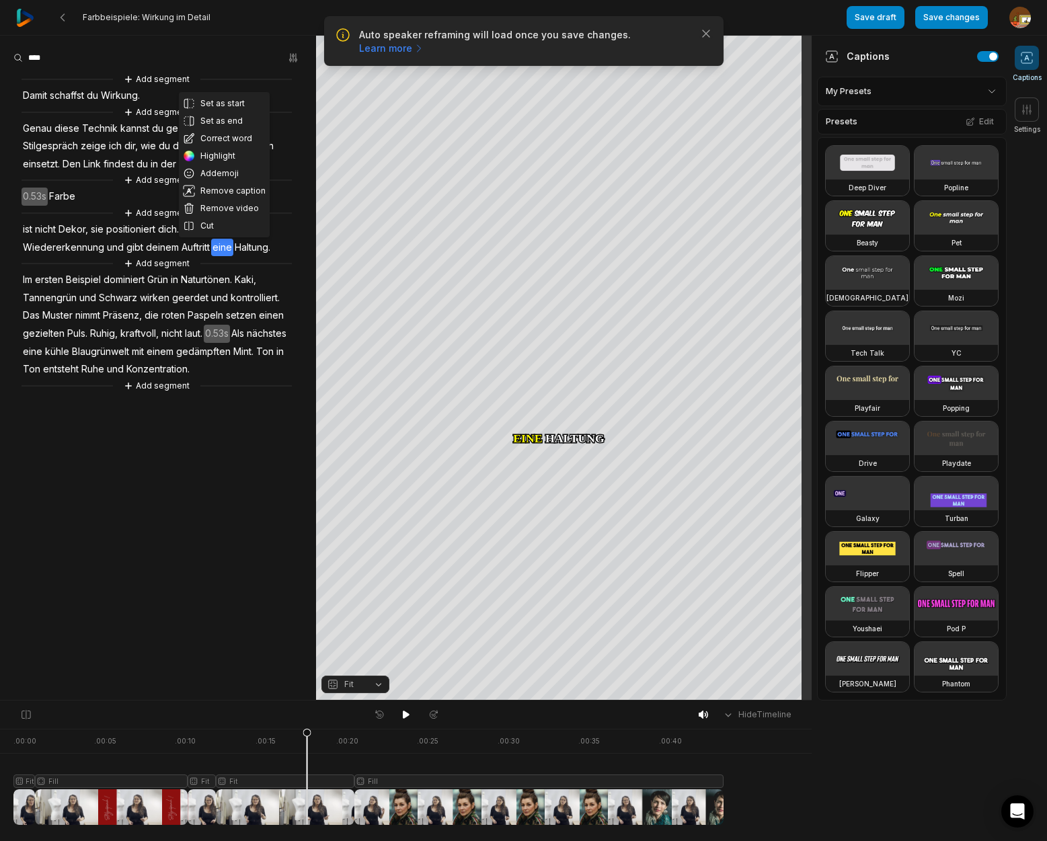
click at [205, 223] on button "Cut" at bounding box center [224, 225] width 91 height 17
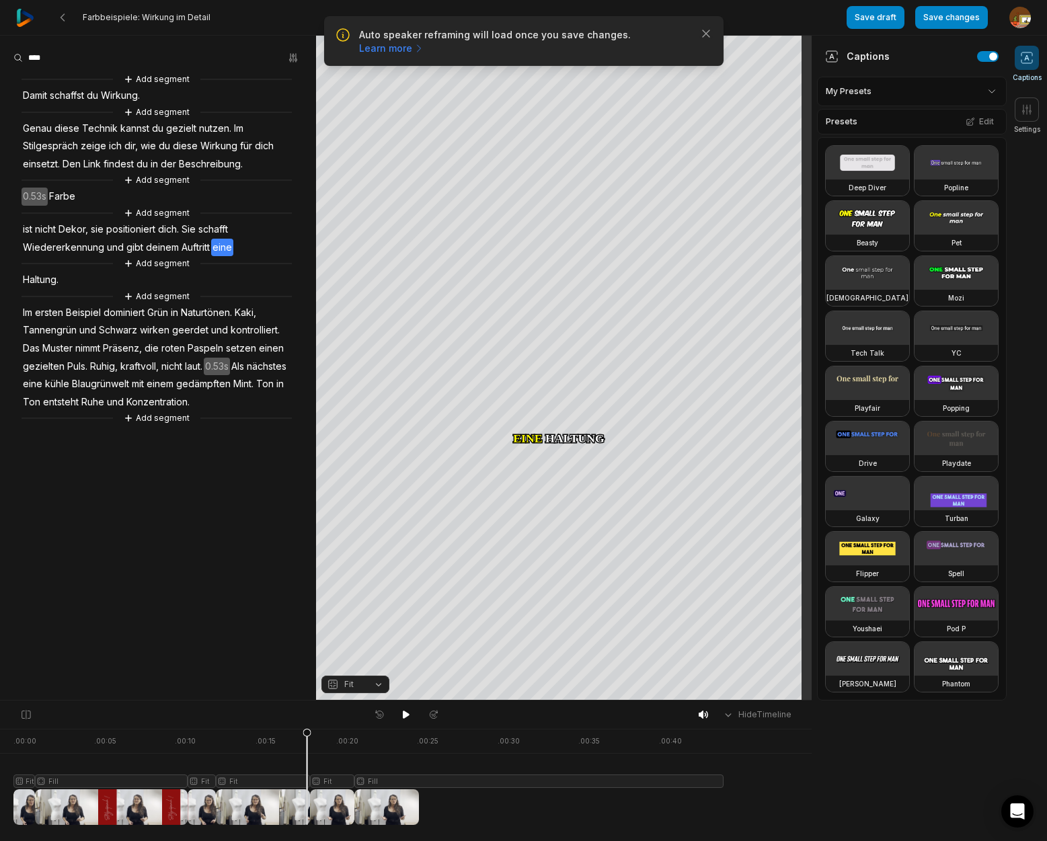
click at [40, 281] on span "Haltung." at bounding box center [41, 280] width 38 height 18
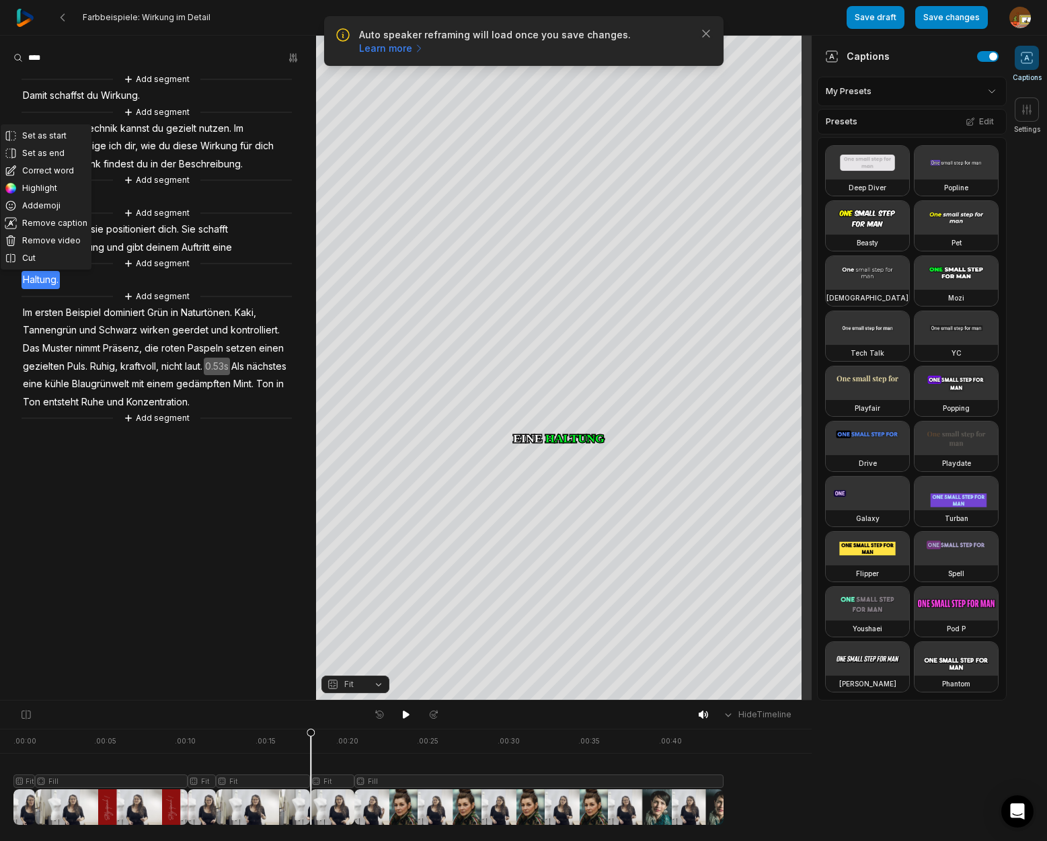
click at [379, 686] on button "Fit" at bounding box center [355, 684] width 68 height 17
click at [354, 660] on div "Fill" at bounding box center [355, 662] width 68 height 17
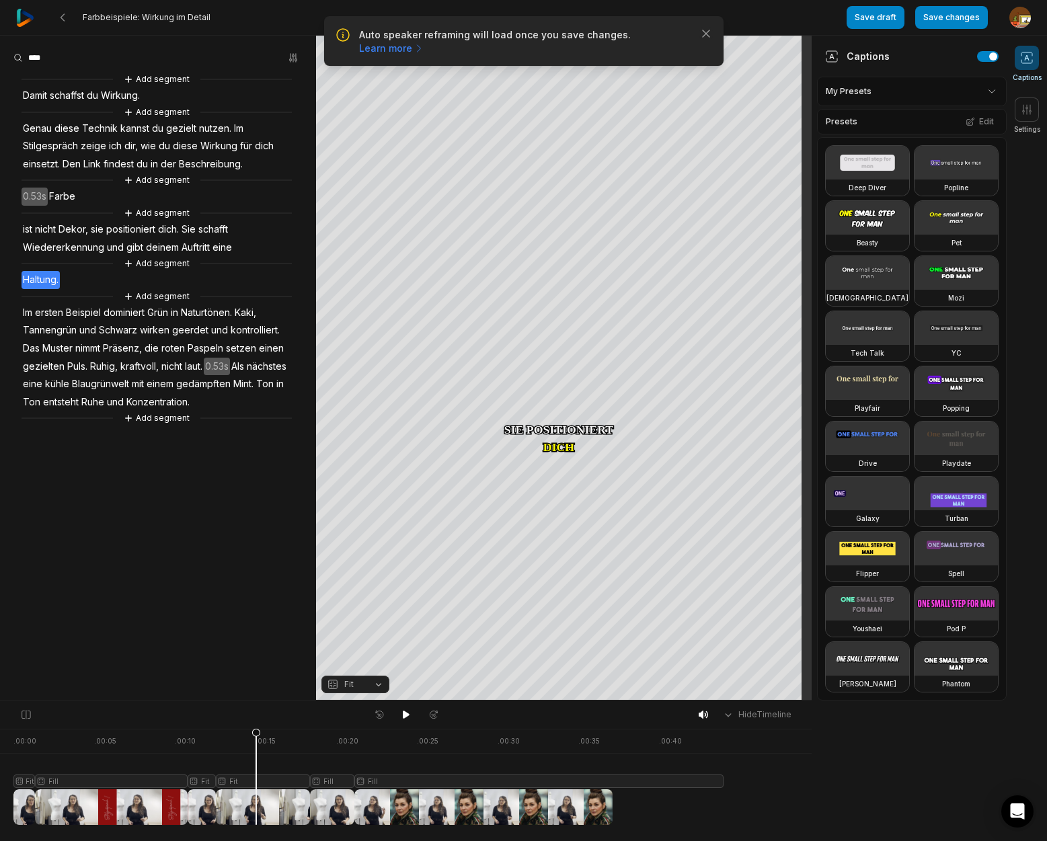
drag, startPoint x: 270, startPoint y: 747, endPoint x: 396, endPoint y: 733, distance: 127.2
click at [258, 751] on icon at bounding box center [256, 780] width 8 height 102
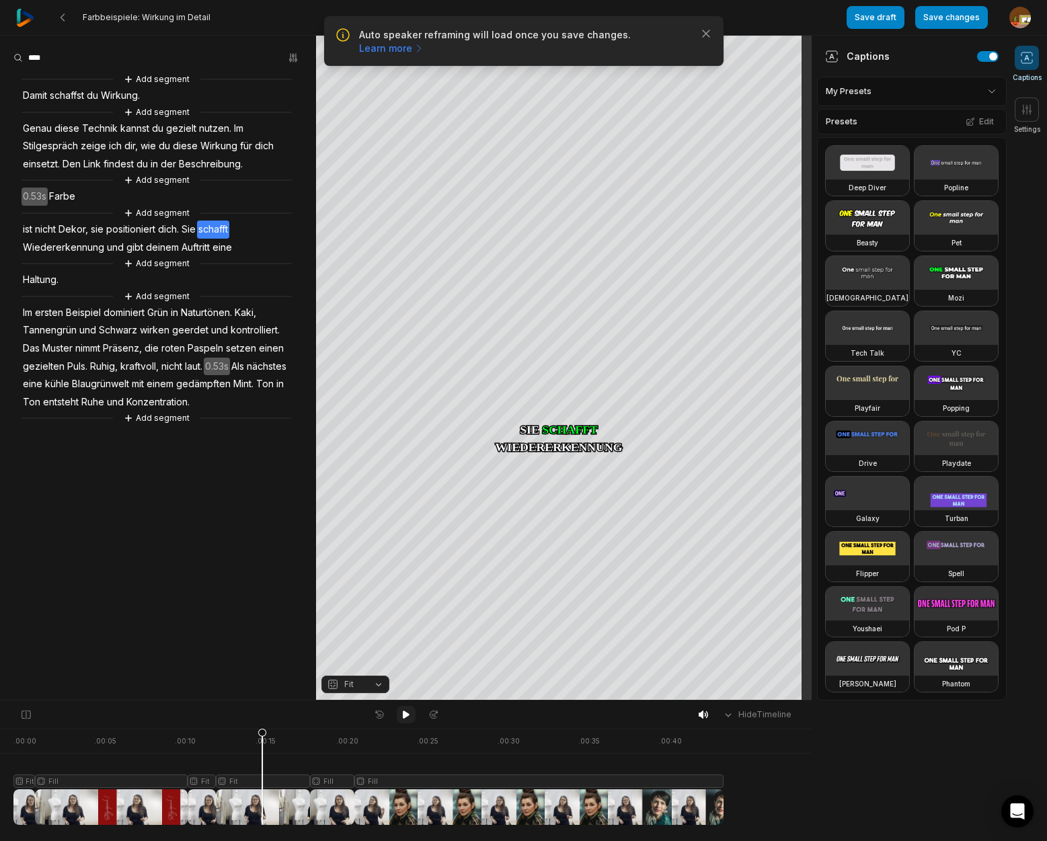
click at [408, 716] on icon at bounding box center [406, 715] width 7 height 8
click at [173, 421] on button "Add segment" at bounding box center [156, 418] width 71 height 15
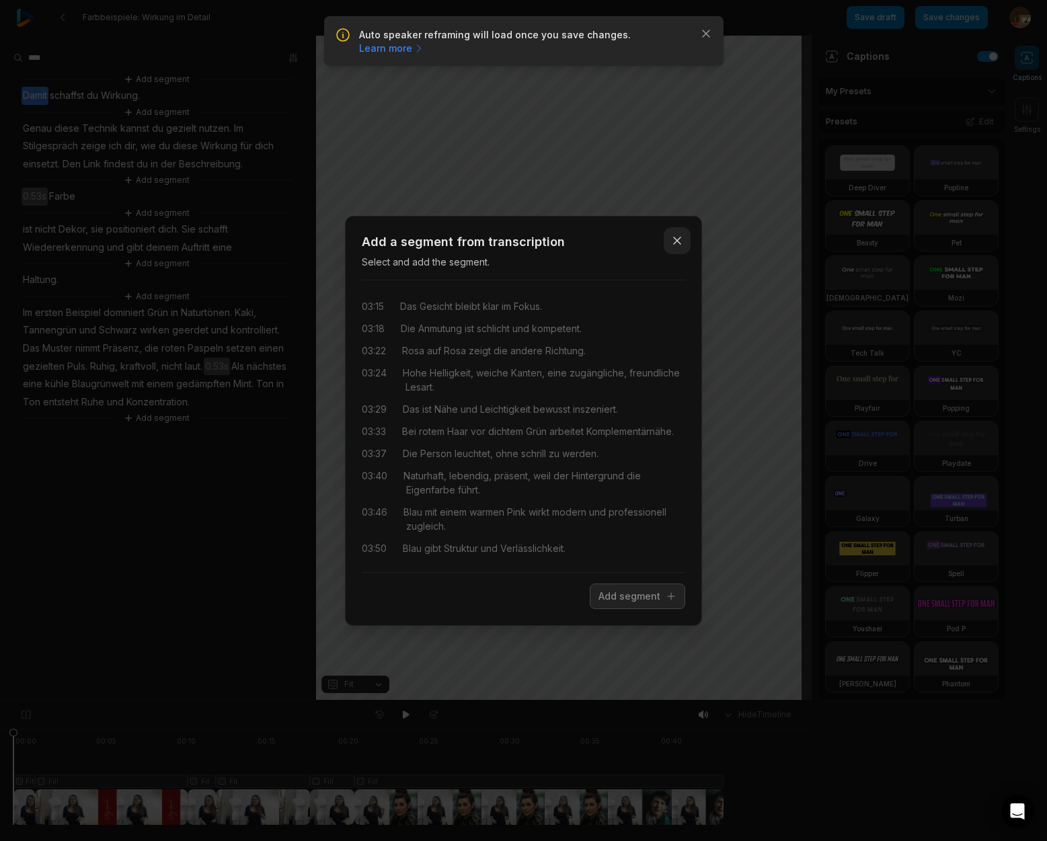
click at [677, 243] on icon "button" at bounding box center [676, 240] width 13 height 13
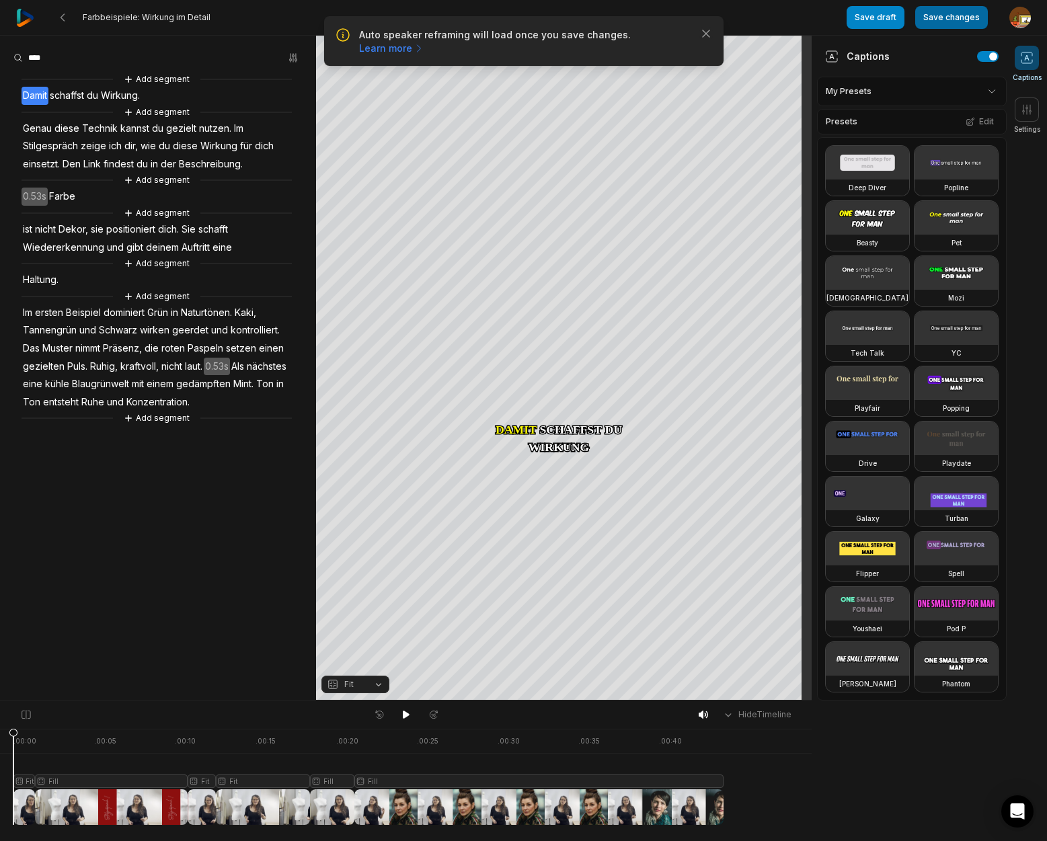
drag, startPoint x: 958, startPoint y: 16, endPoint x: 933, endPoint y: 19, distance: 24.4
click at [958, 16] on button "Save changes" at bounding box center [951, 17] width 73 height 23
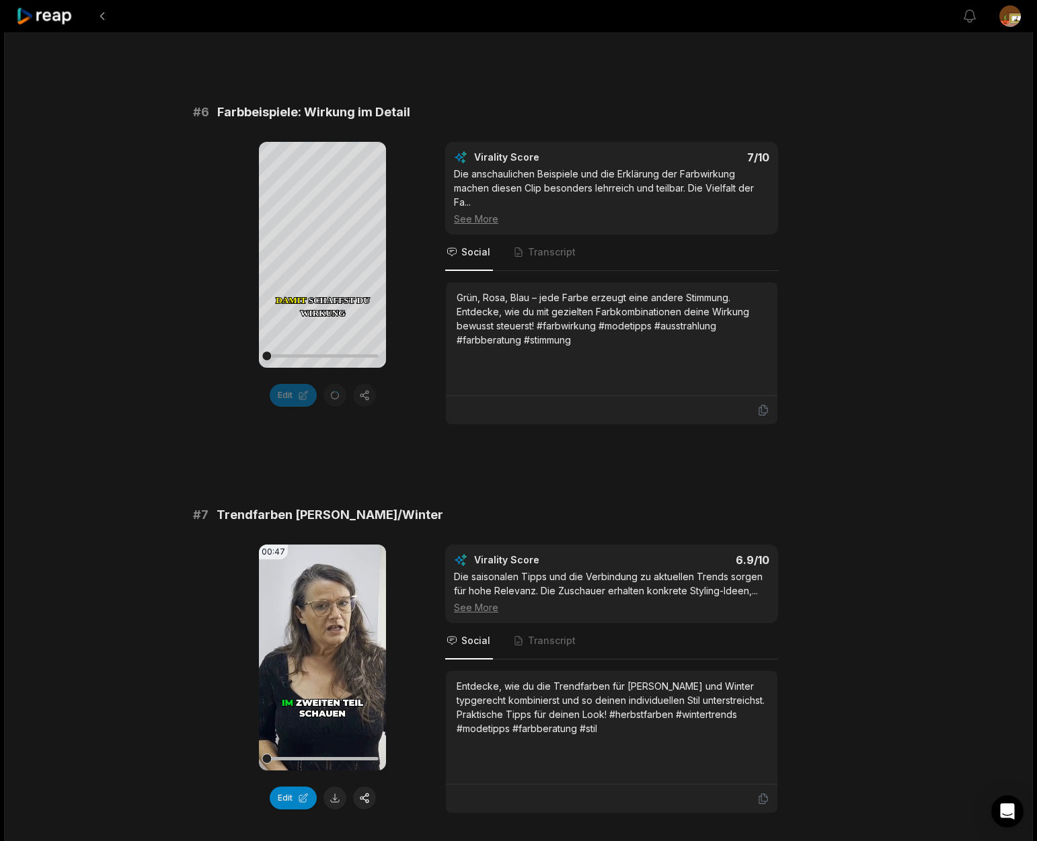
scroll to position [2265, 0]
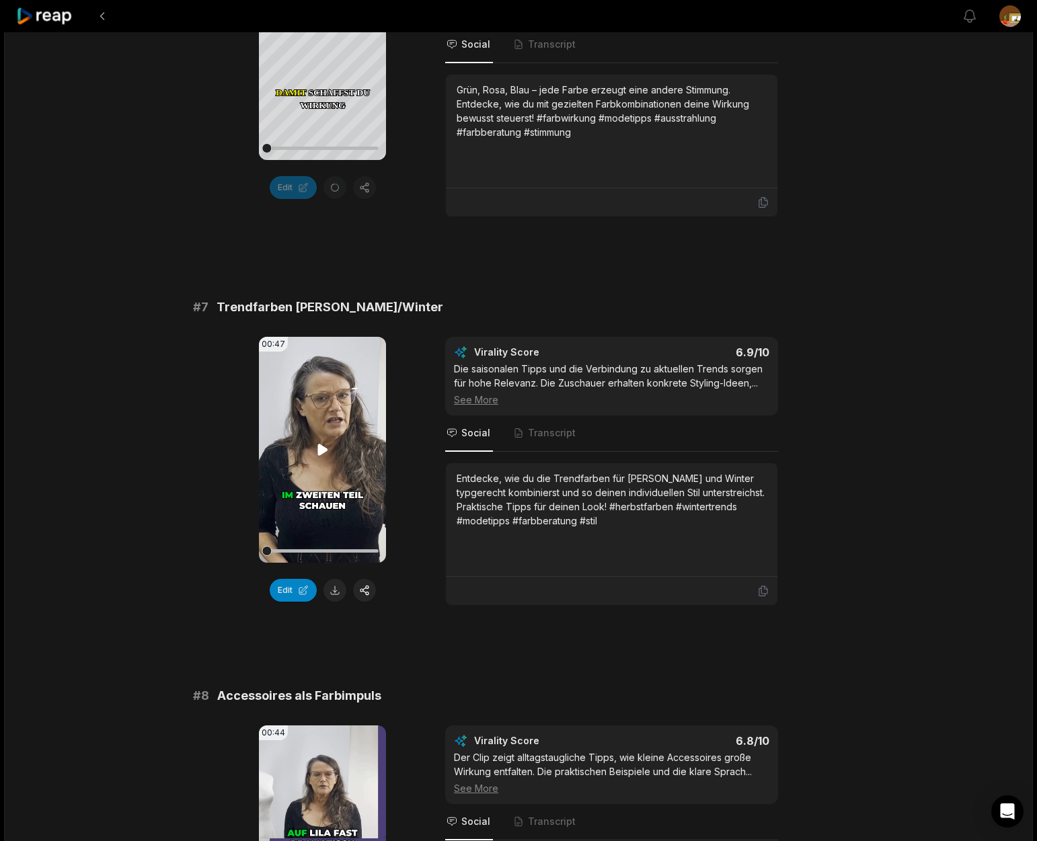
click at [323, 449] on icon at bounding box center [322, 449] width 10 height 11
click at [289, 592] on button "Edit" at bounding box center [293, 590] width 47 height 23
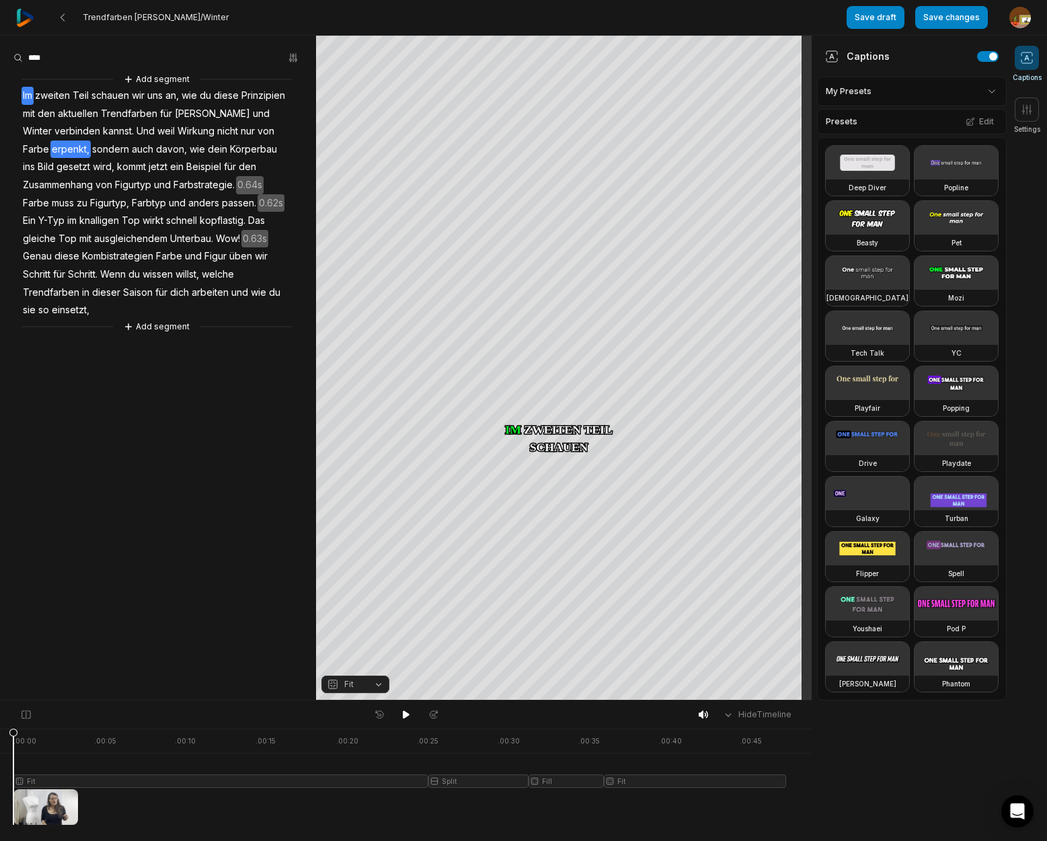
click at [50, 149] on span "erpenkt," at bounding box center [70, 150] width 40 height 18
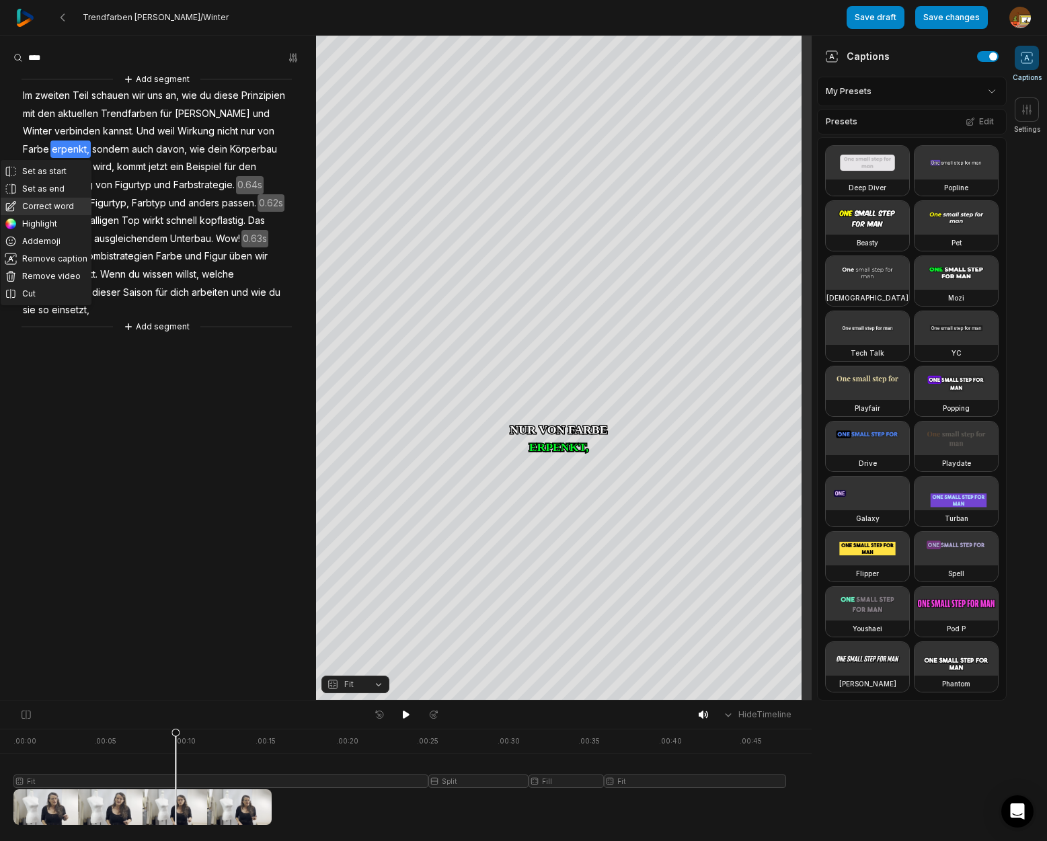
click at [39, 200] on button "Correct word" at bounding box center [46, 206] width 91 height 17
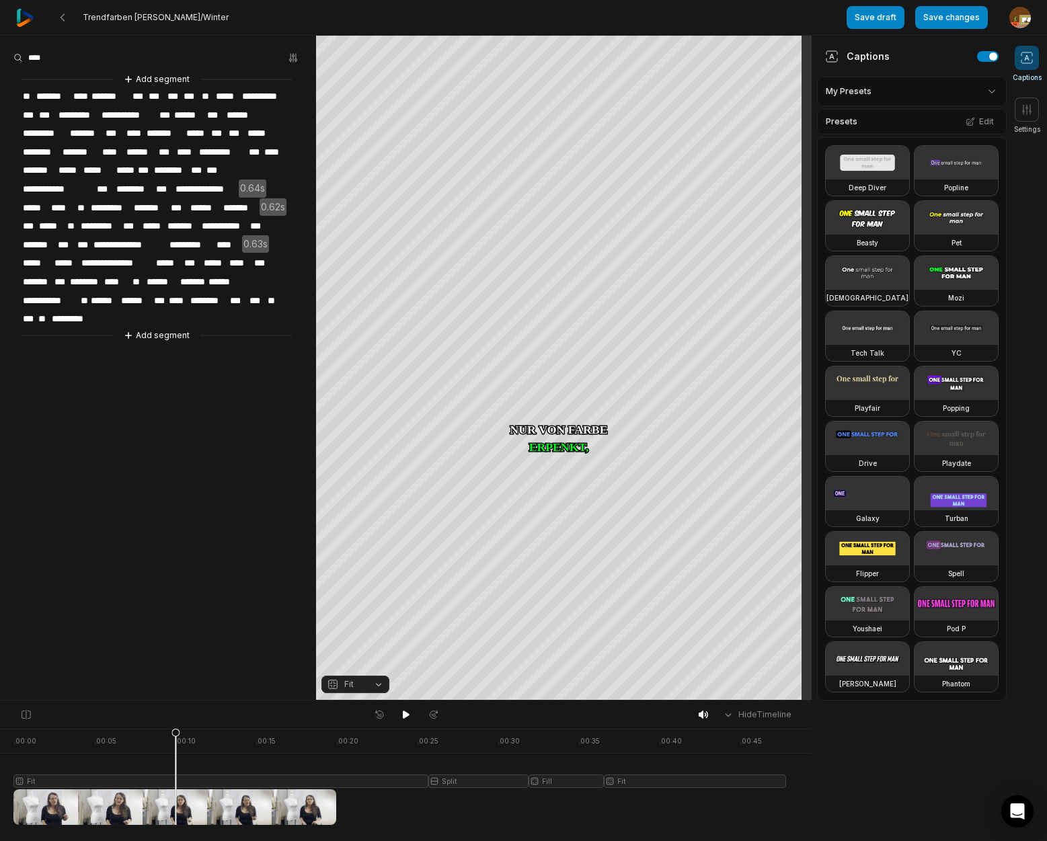
drag, startPoint x: 30, startPoint y: 146, endPoint x: 40, endPoint y: 141, distance: 10.8
click at [31, 145] on span "********" at bounding box center [42, 152] width 40 height 18
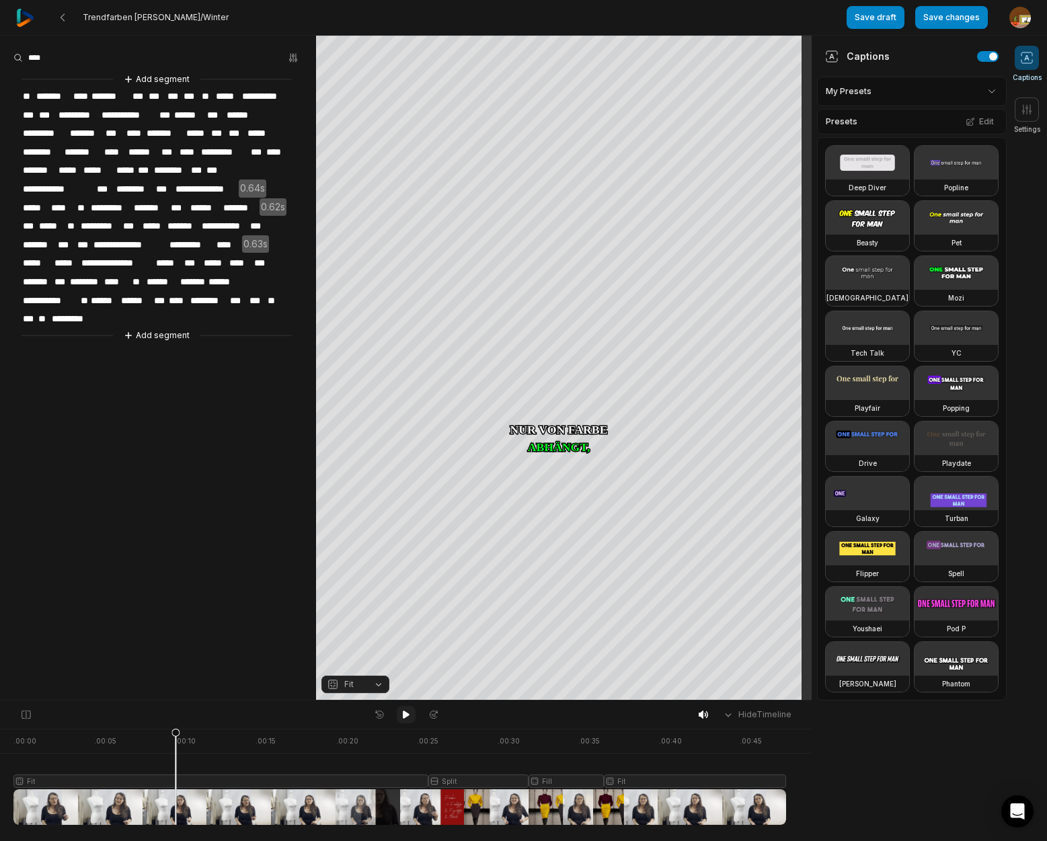
click at [406, 716] on icon at bounding box center [406, 715] width 7 height 8
click at [407, 714] on icon at bounding box center [406, 714] width 11 height 11
click at [215, 183] on span "**********" at bounding box center [206, 189] width 65 height 18
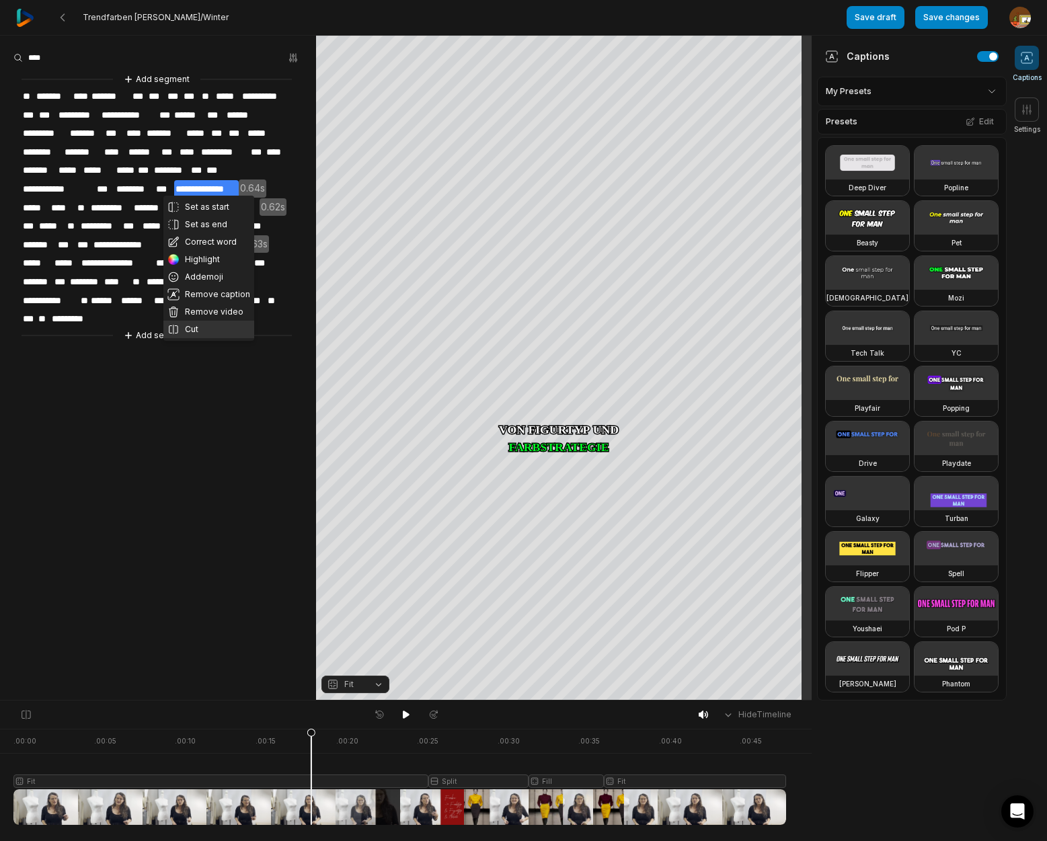
click at [192, 328] on button "Cut" at bounding box center [208, 329] width 91 height 17
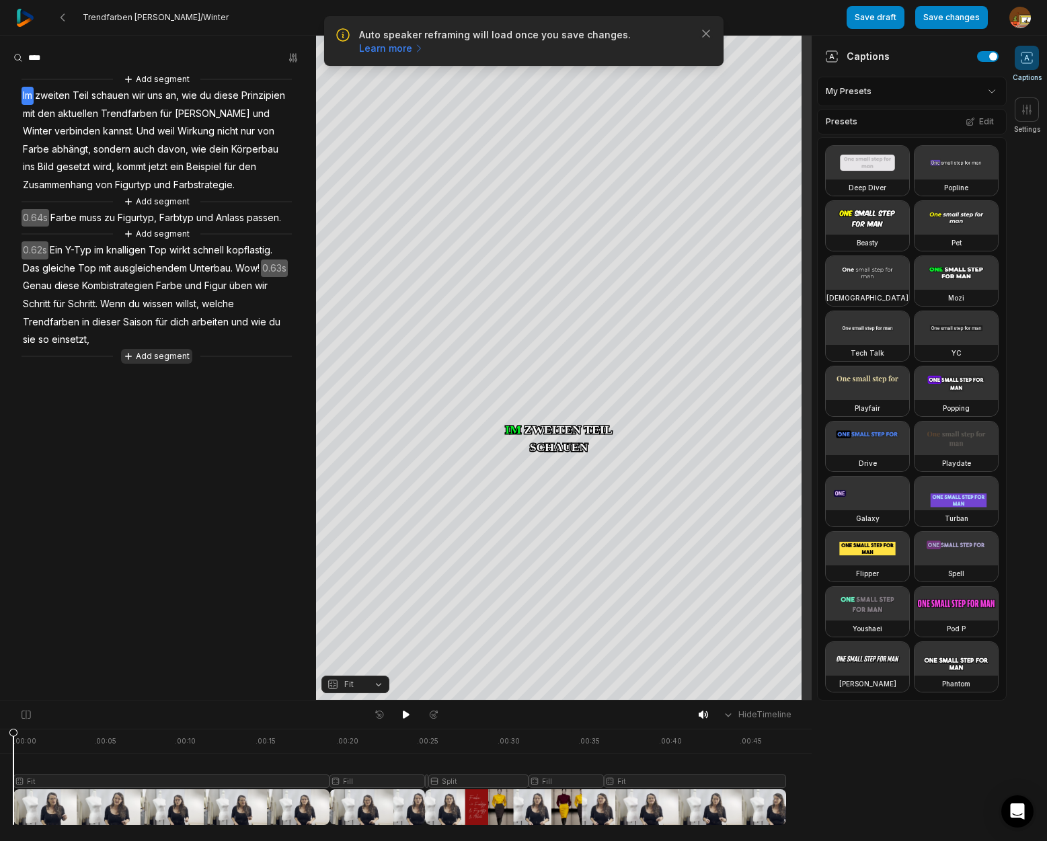
click at [176, 355] on button "Add segment" at bounding box center [156, 356] width 71 height 15
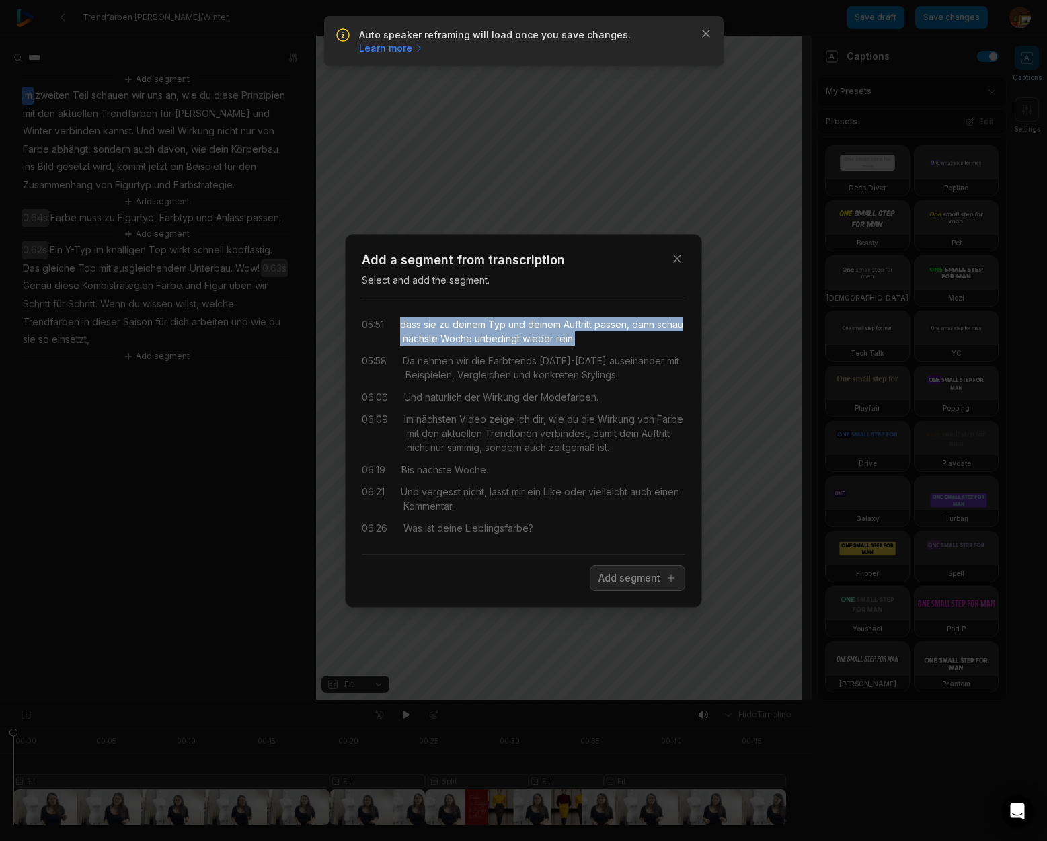
drag, startPoint x: 401, startPoint y: 323, endPoint x: 622, endPoint y: 339, distance: 221.1
click at [622, 339] on div "dass sie zu deinem Typ und deinem Auftritt passen, dann schau nächste Woche unb…" at bounding box center [542, 331] width 285 height 28
drag, startPoint x: 644, startPoint y: 581, endPoint x: 320, endPoint y: 518, distance: 330.2
click at [645, 581] on button "Add segment" at bounding box center [637, 579] width 95 height 26
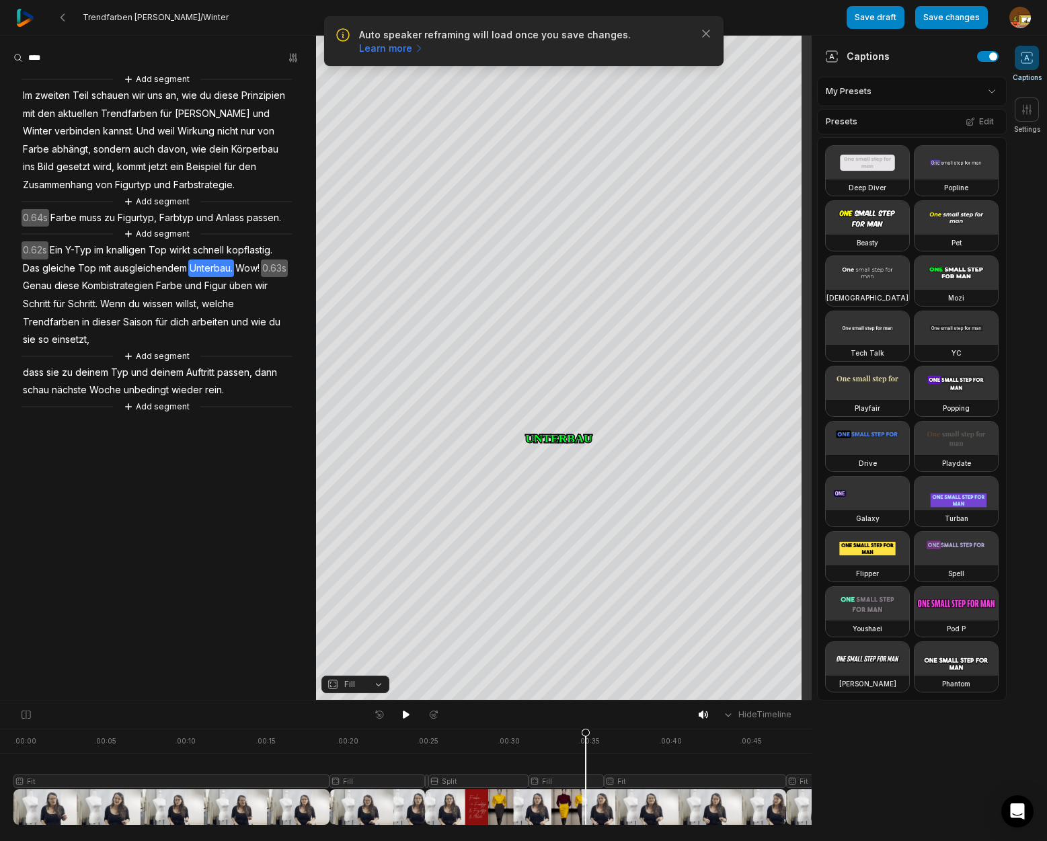
drag, startPoint x: 14, startPoint y: 738, endPoint x: 542, endPoint y: 718, distance: 528.3
click at [585, 760] on icon at bounding box center [585, 776] width 9 height 97
click at [406, 714] on icon at bounding box center [406, 715] width 7 height 8
click at [959, 15] on button "Save changes" at bounding box center [951, 17] width 73 height 23
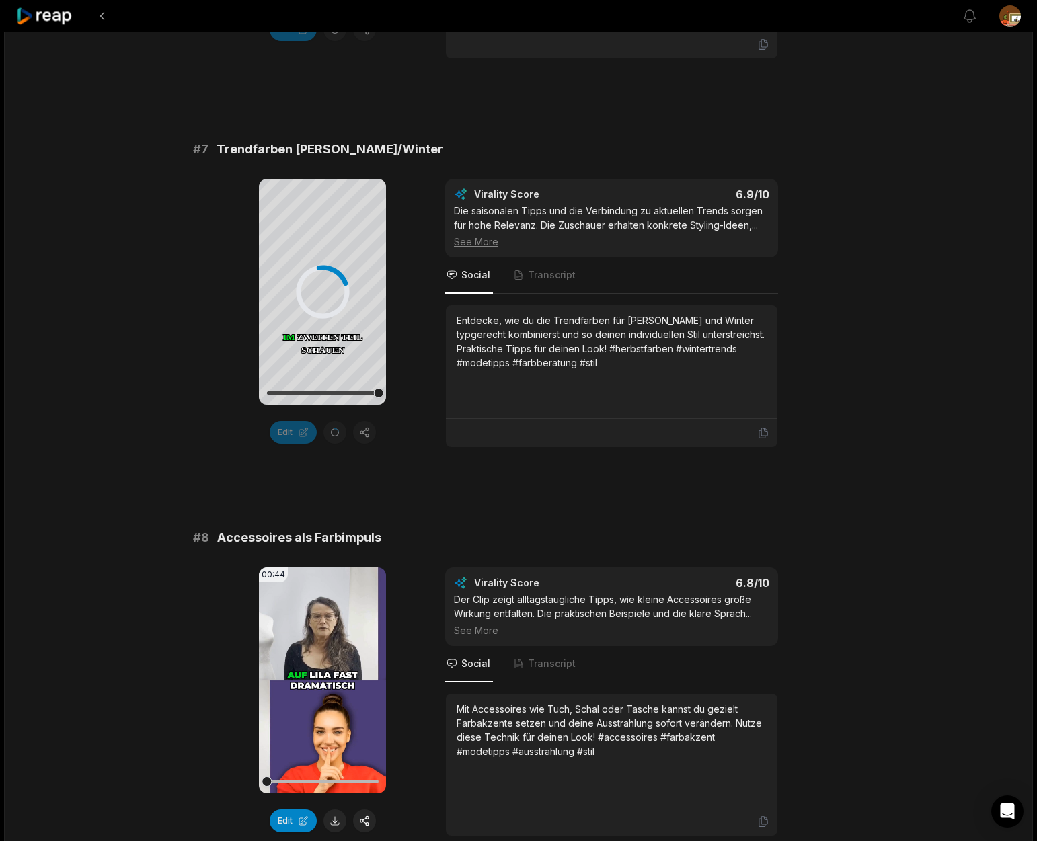
scroll to position [2497, 0]
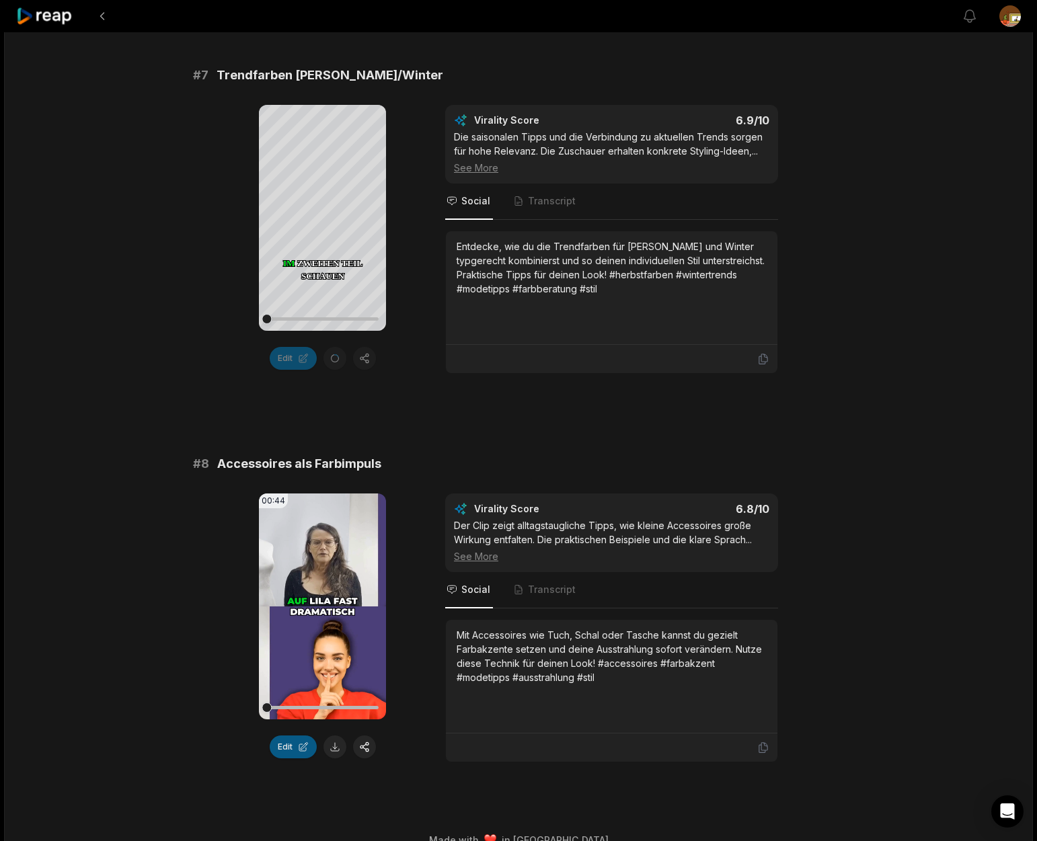
click at [294, 746] on button "Edit" at bounding box center [293, 747] width 47 height 23
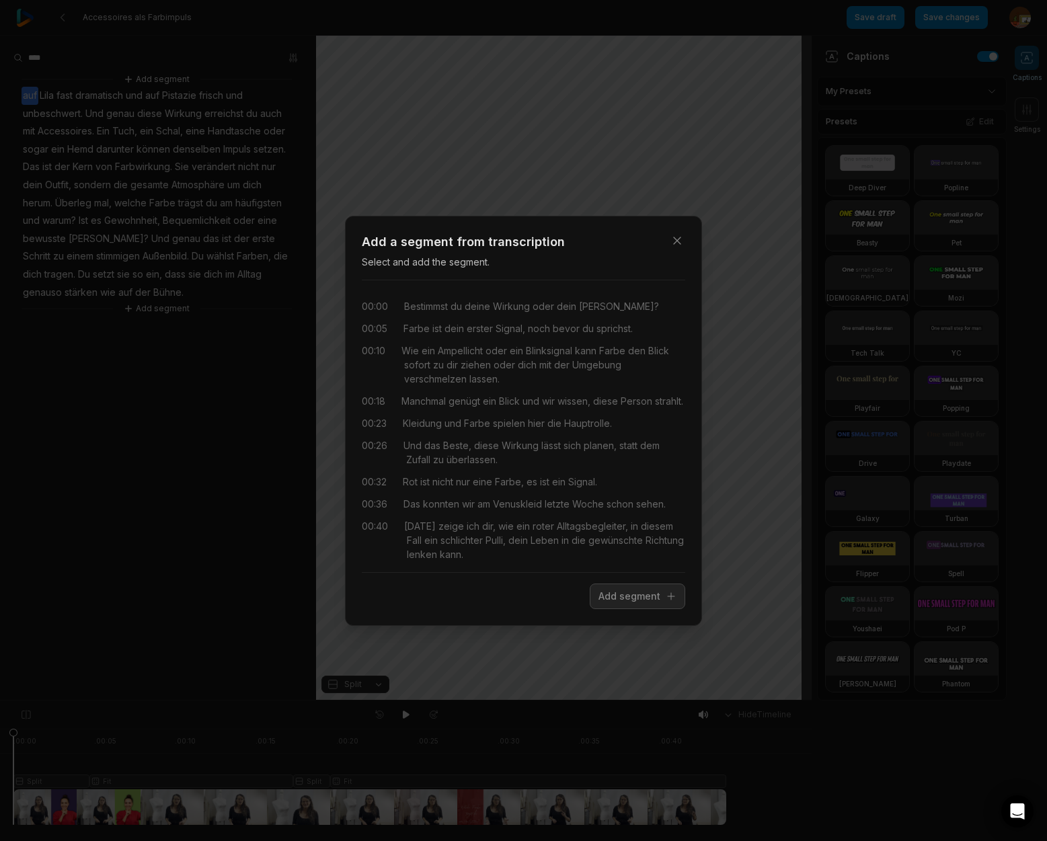
scroll to position [44, 0]
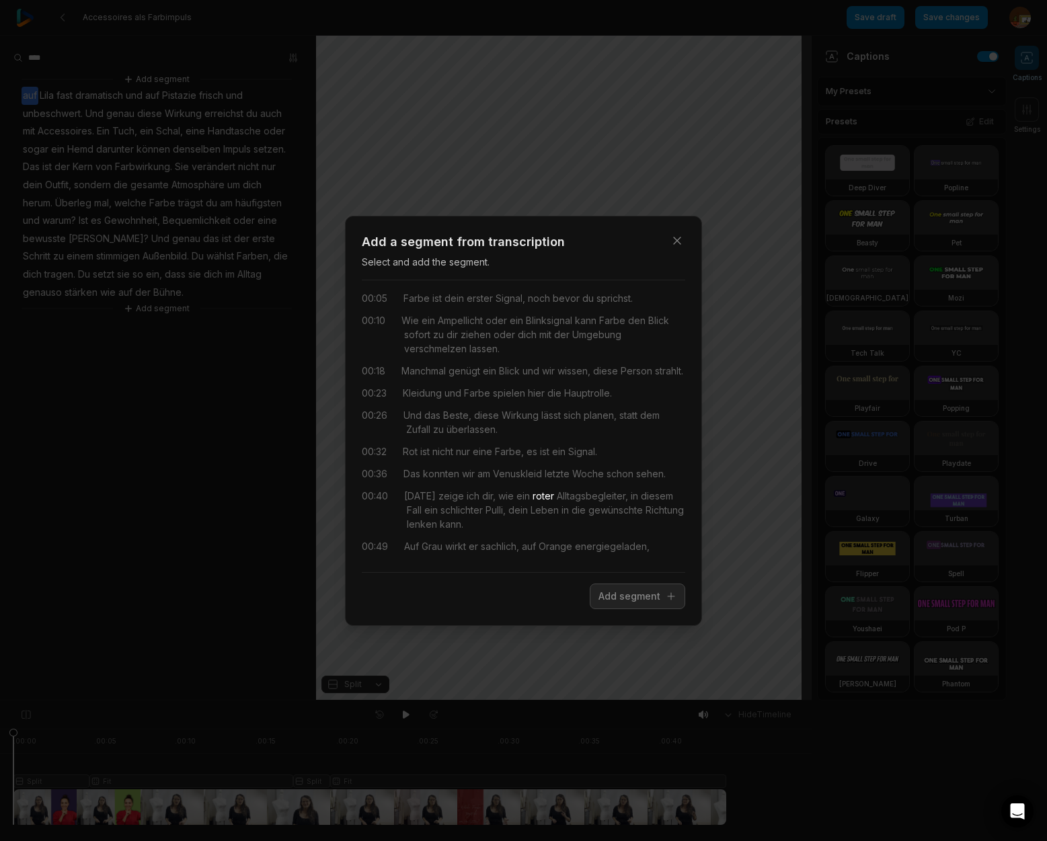
click at [530, 495] on span "roter" at bounding box center [542, 496] width 24 height 14
drag, startPoint x: 495, startPoint y: 496, endPoint x: 539, endPoint y: 521, distance: 50.6
click at [539, 521] on div "[DATE] zeige ich dir, wie ein roter Alltagsbegleiter, in diesem Fall ein schlic…" at bounding box center [544, 510] width 281 height 42
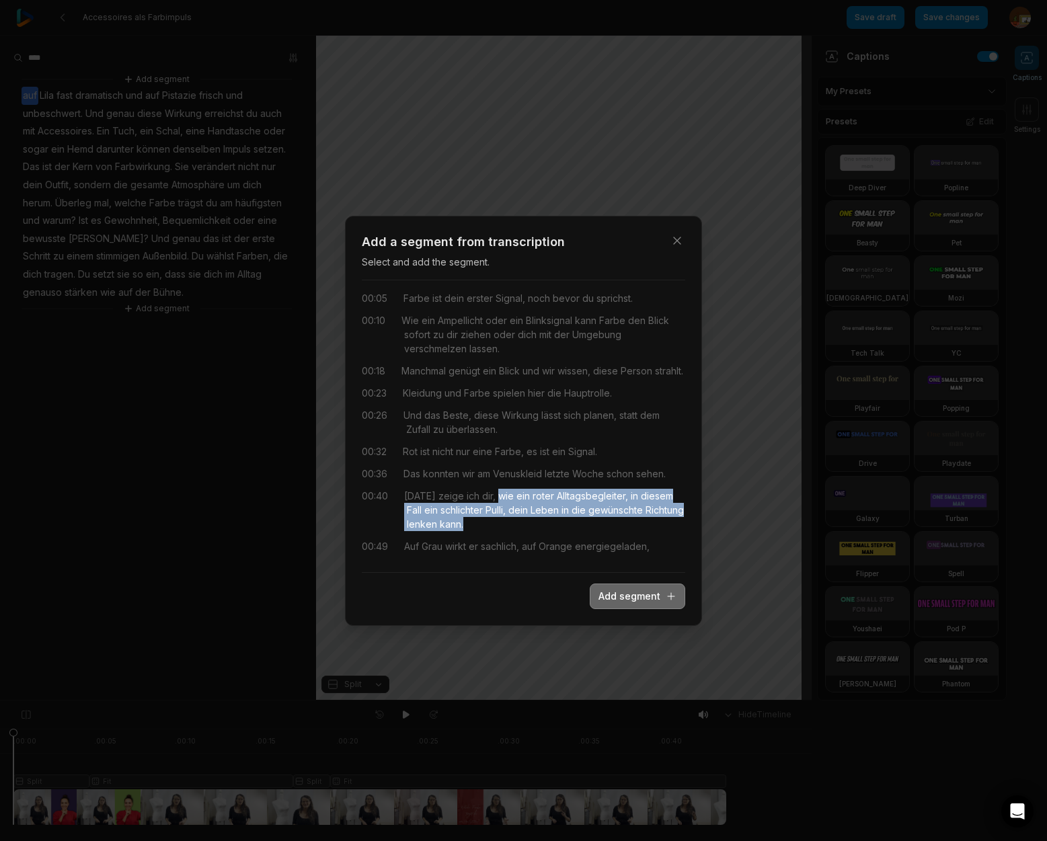
click at [635, 593] on button "Add segment" at bounding box center [637, 597] width 95 height 26
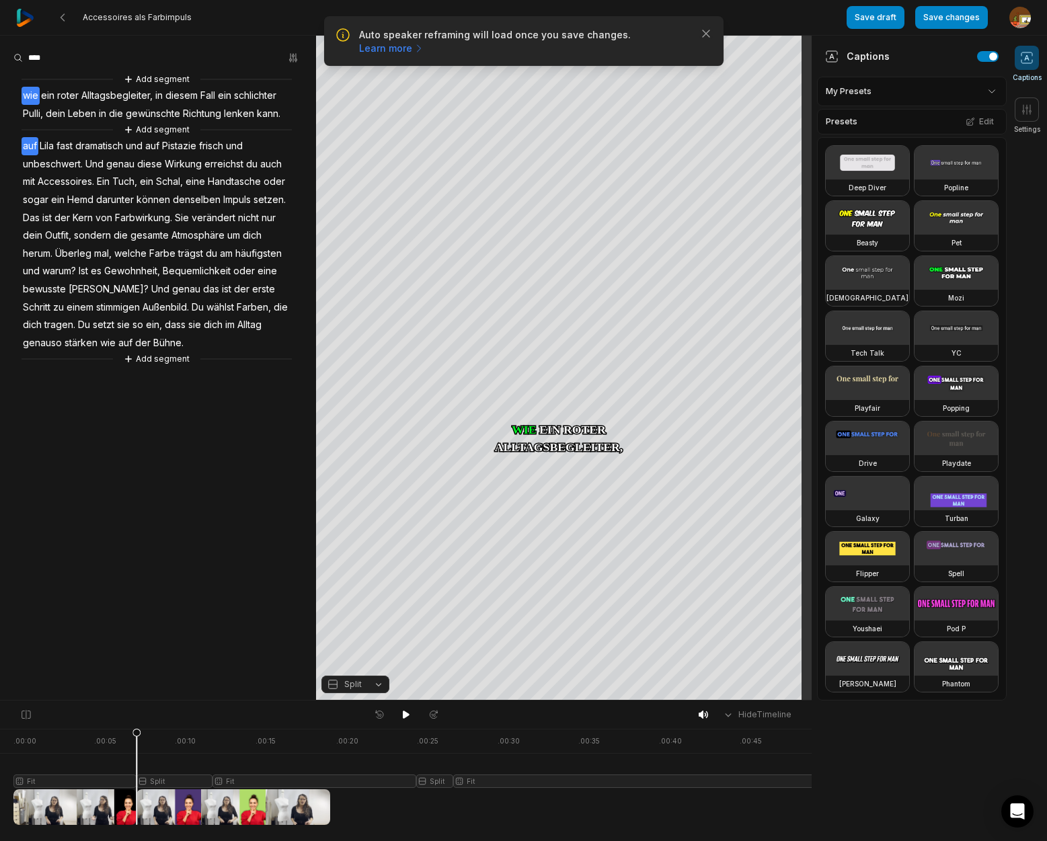
click at [29, 95] on span "wie" at bounding box center [31, 96] width 18 height 18
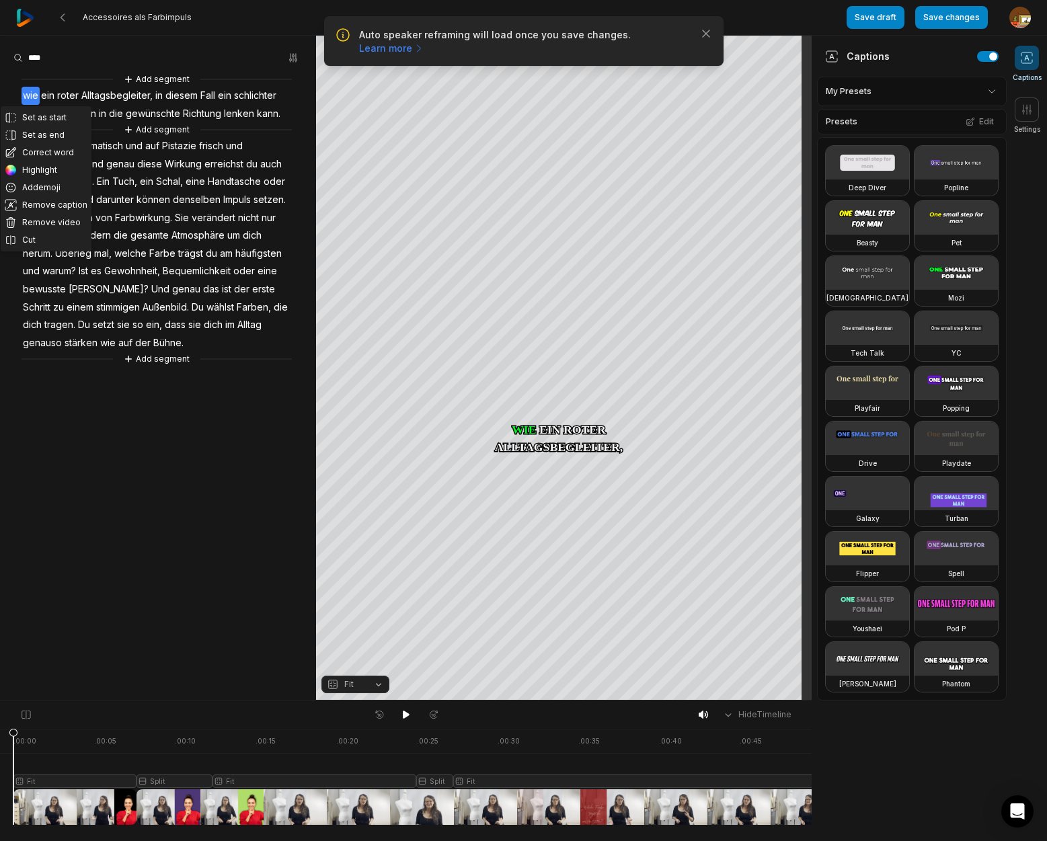
drag, startPoint x: 408, startPoint y: 717, endPoint x: 393, endPoint y: 708, distance: 17.2
click at [406, 715] on icon at bounding box center [406, 714] width 11 height 11
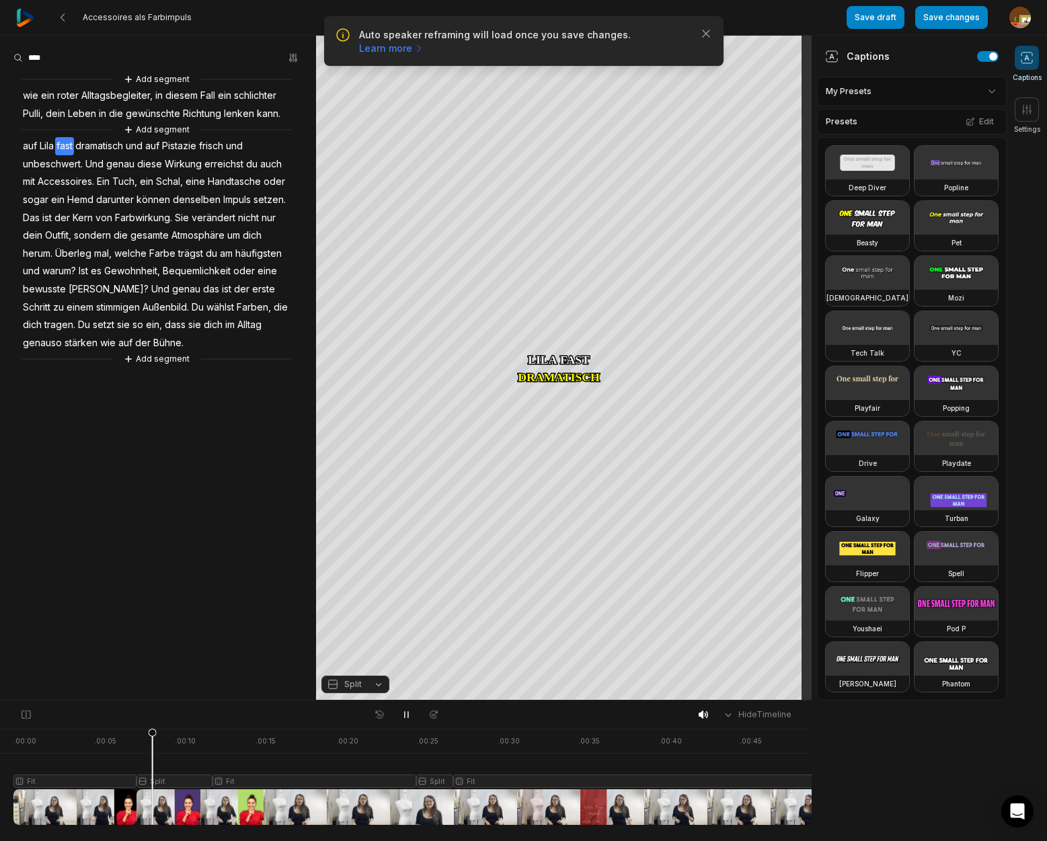
drag, startPoint x: 401, startPoint y: 715, endPoint x: 385, endPoint y: 701, distance: 21.4
click at [401, 714] on icon at bounding box center [406, 714] width 11 height 11
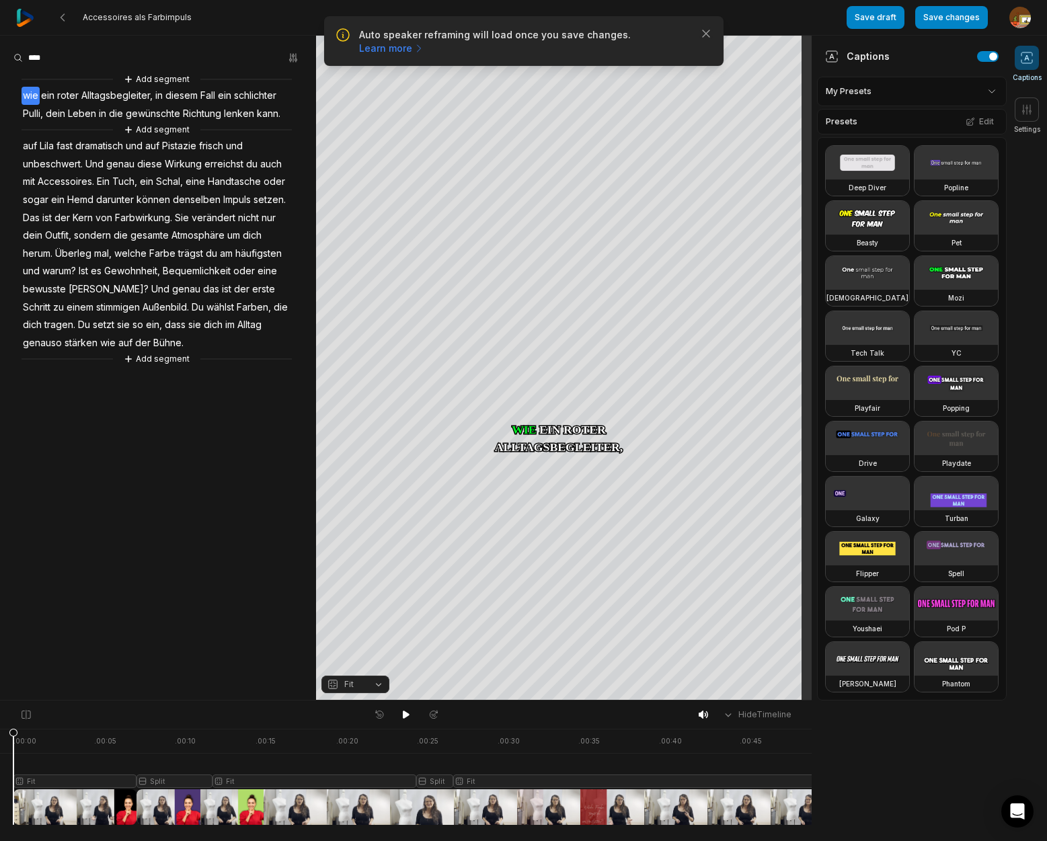
drag, startPoint x: 152, startPoint y: 731, endPoint x: 9, endPoint y: 747, distance: 143.5
click at [0, 765] on html "Auto speaker reframing will load once you save changes. Learn more Close Access…" at bounding box center [523, 420] width 1047 height 841
drag, startPoint x: 14, startPoint y: 738, endPoint x: 91, endPoint y: 742, distance: 77.4
click at [91, 742] on icon at bounding box center [91, 776] width 9 height 97
click at [61, 783] on div at bounding box center [431, 777] width 836 height 96
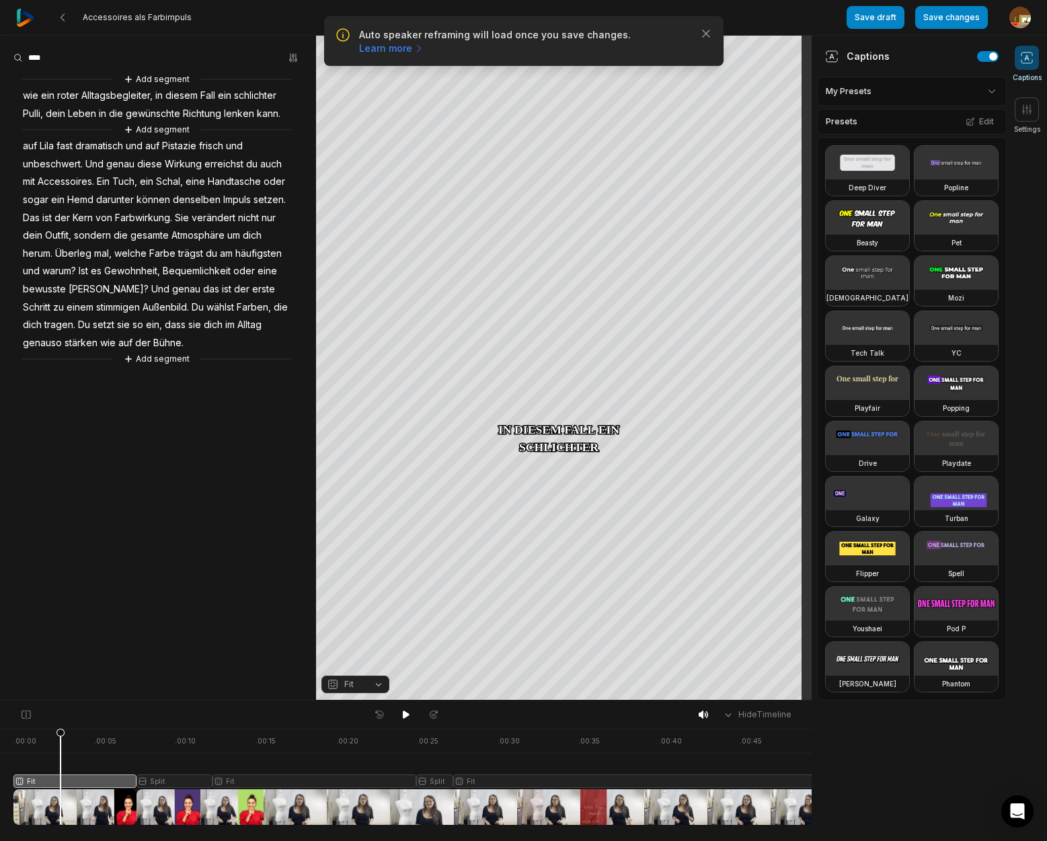
click at [382, 686] on button "Fit" at bounding box center [355, 684] width 68 height 17
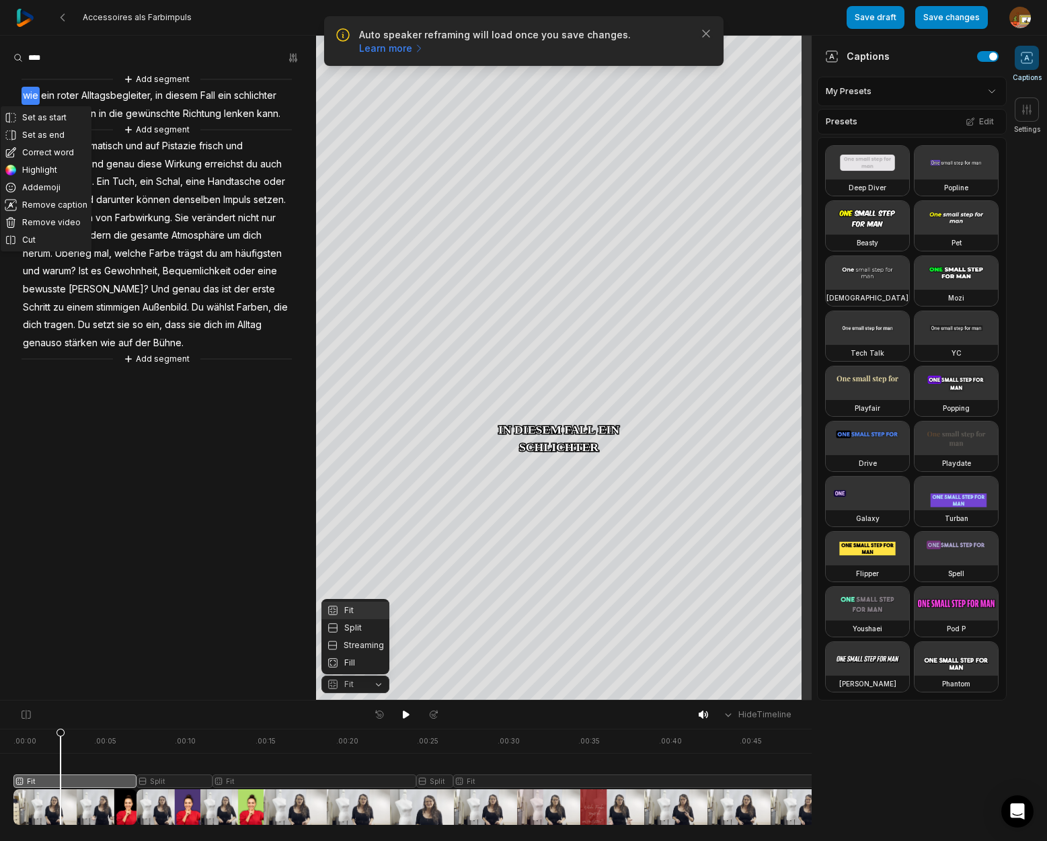
click at [352, 610] on div "Fit" at bounding box center [355, 610] width 68 height 17
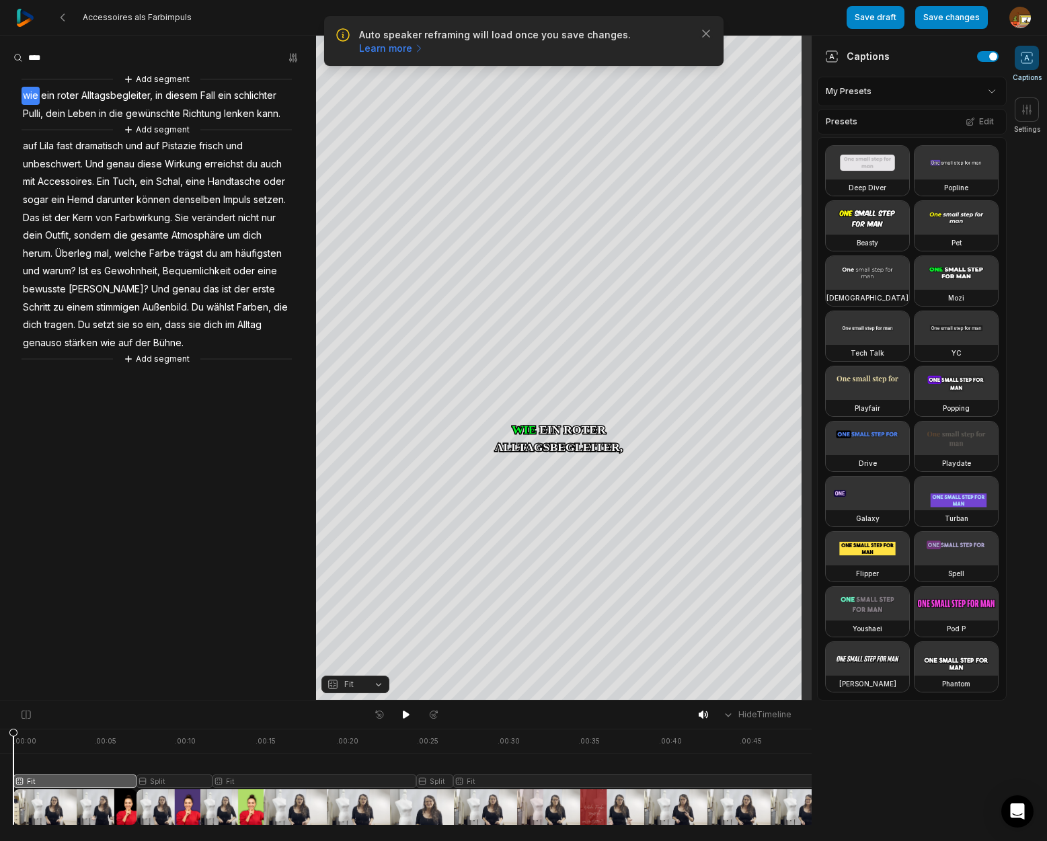
drag, startPoint x: 41, startPoint y: 739, endPoint x: 12, endPoint y: 748, distance: 30.4
click at [13, 748] on div at bounding box center [431, 777] width 836 height 96
click at [574, 203] on div "Crop" at bounding box center [564, 200] width 36 height 12
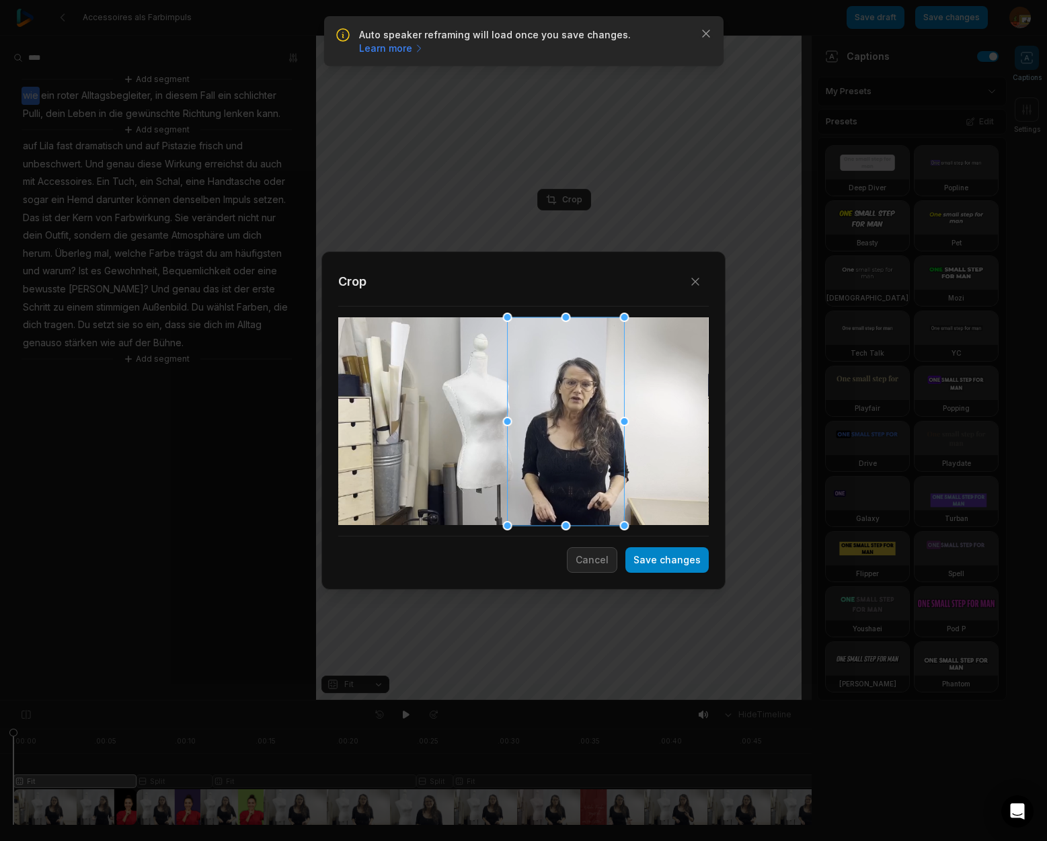
drag, startPoint x: 498, startPoint y: 484, endPoint x: 541, endPoint y: 483, distance: 42.4
click at [541, 483] on div at bounding box center [566, 421] width 117 height 208
drag, startPoint x: 504, startPoint y: 318, endPoint x: 531, endPoint y: 350, distance: 41.6
click at [527, 350] on div at bounding box center [525, 350] width 9 height 9
drag, startPoint x: 563, startPoint y: 430, endPoint x: 566, endPoint y: 414, distance: 16.5
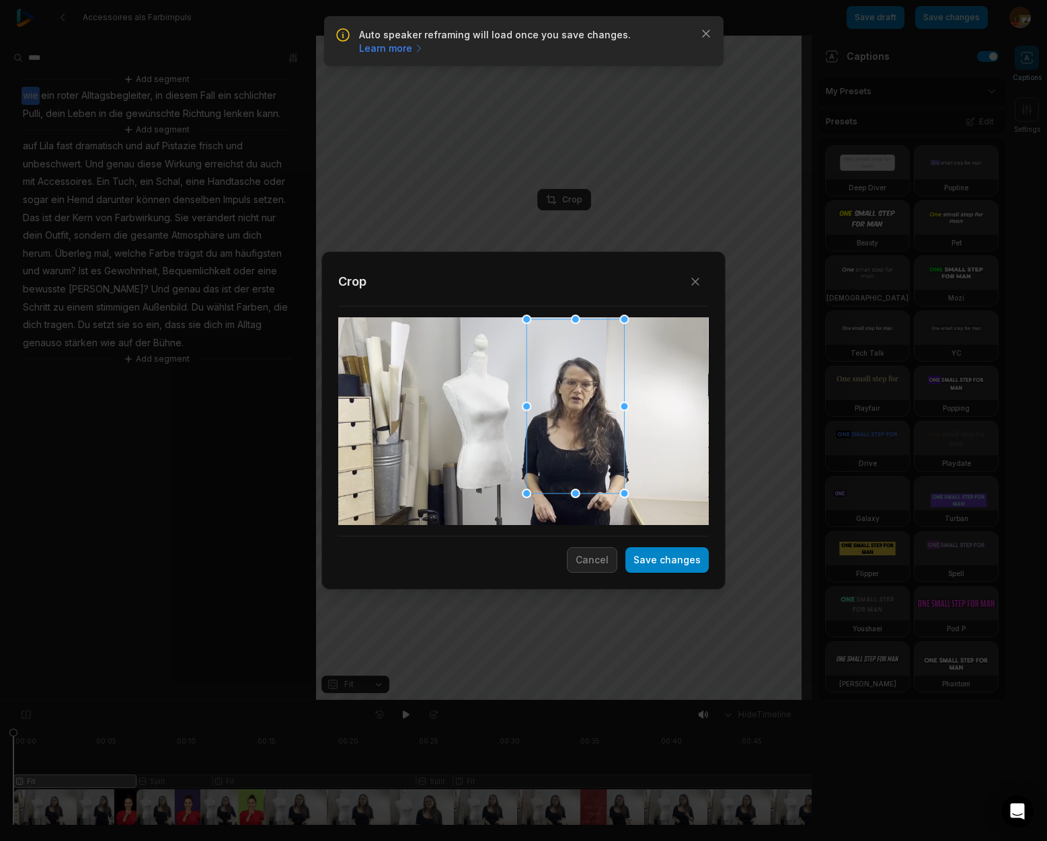
click at [566, 414] on div at bounding box center [576, 406] width 98 height 174
drag, startPoint x: 529, startPoint y: 325, endPoint x: 537, endPoint y: 340, distance: 15.9
click at [537, 340] on div at bounding box center [537, 338] width 9 height 9
drag, startPoint x: 572, startPoint y: 453, endPoint x: 566, endPoint y: 443, distance: 11.6
click at [566, 443] on div at bounding box center [574, 406] width 87 height 155
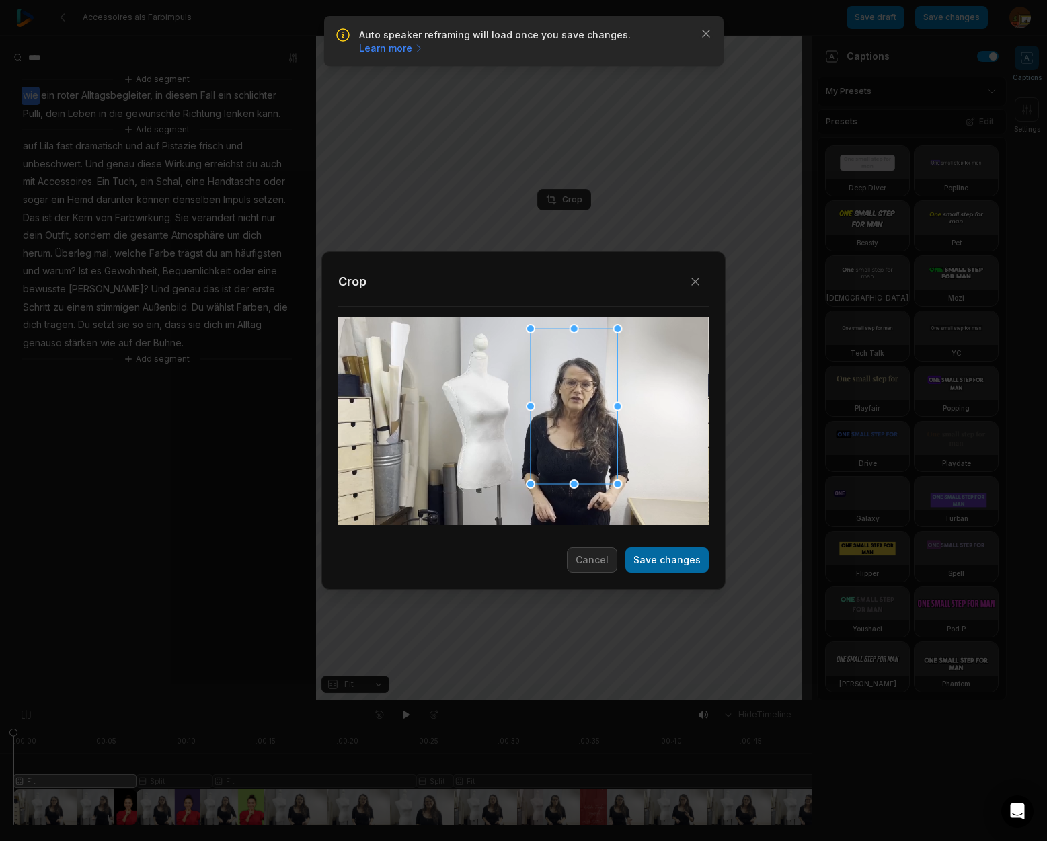
drag, startPoint x: 682, startPoint y: 557, endPoint x: 694, endPoint y: 561, distance: 12.8
click at [682, 557] on button "Save changes" at bounding box center [666, 560] width 83 height 26
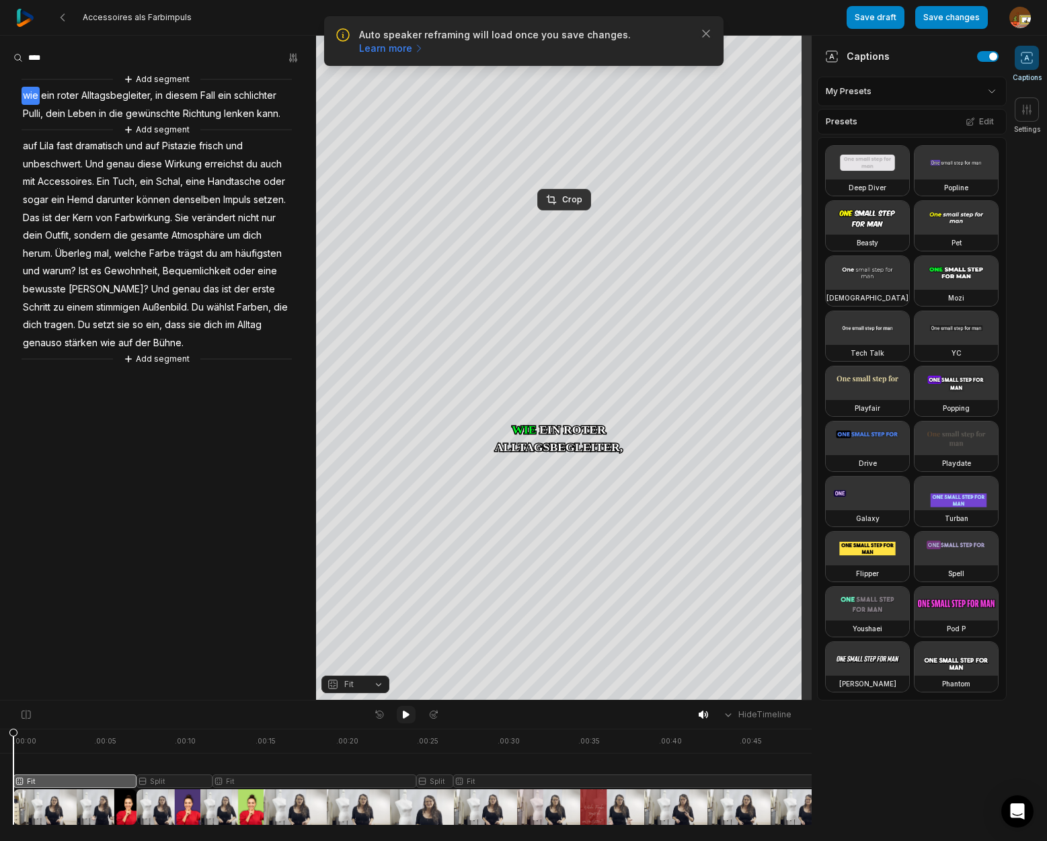
click at [407, 717] on icon at bounding box center [406, 714] width 11 height 11
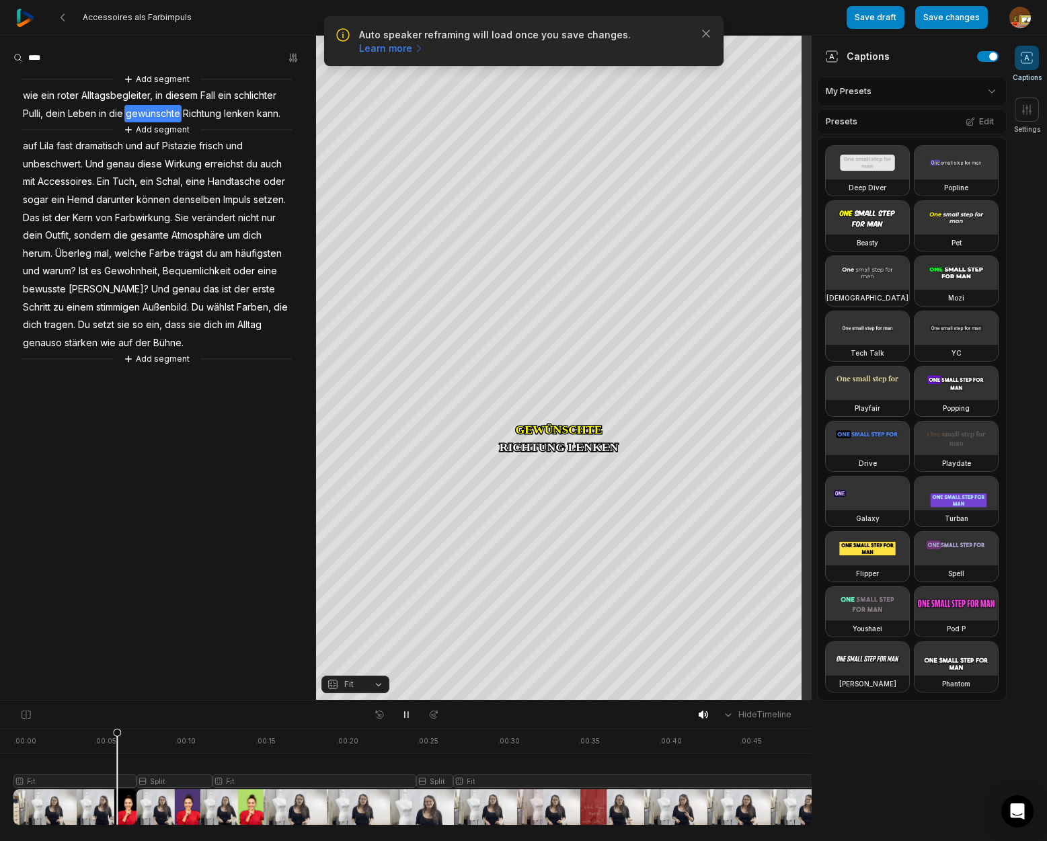
drag, startPoint x: 408, startPoint y: 713, endPoint x: 414, endPoint y: 704, distance: 10.6
click at [411, 711] on icon at bounding box center [406, 714] width 11 height 11
click at [137, 93] on span "Alltagsbegleiter," at bounding box center [117, 96] width 74 height 18
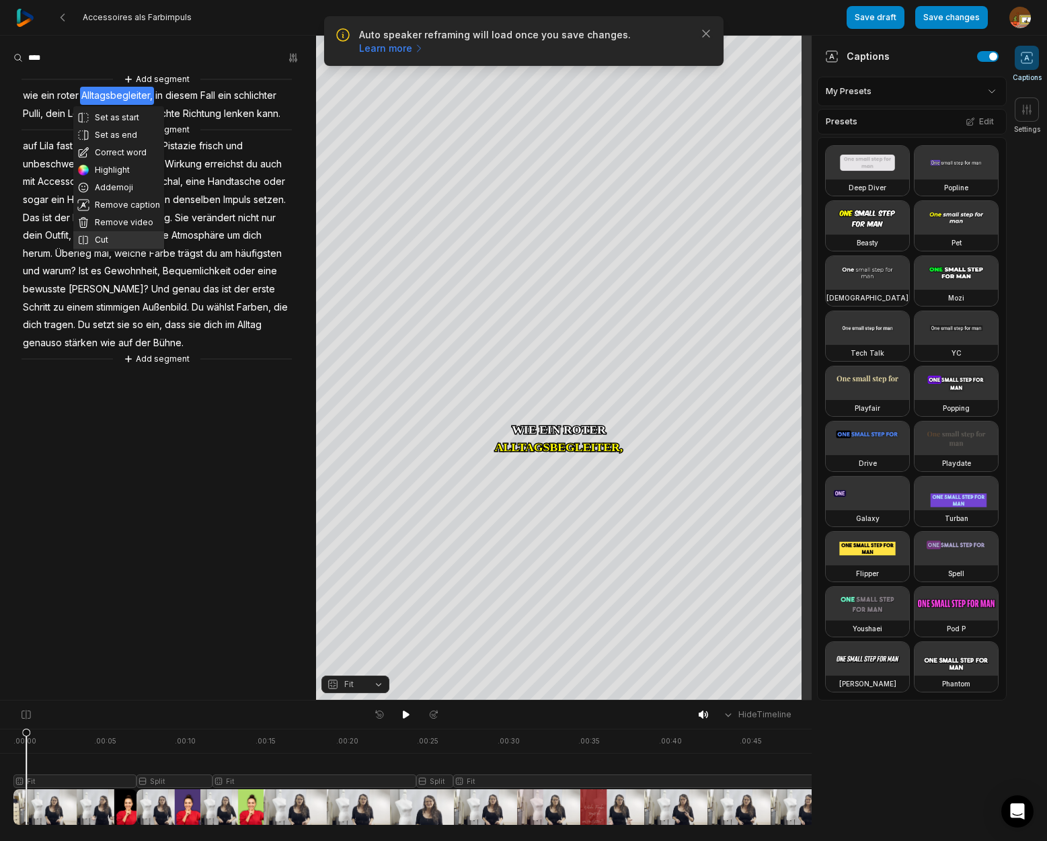
click at [104, 236] on button "Cut" at bounding box center [118, 239] width 91 height 17
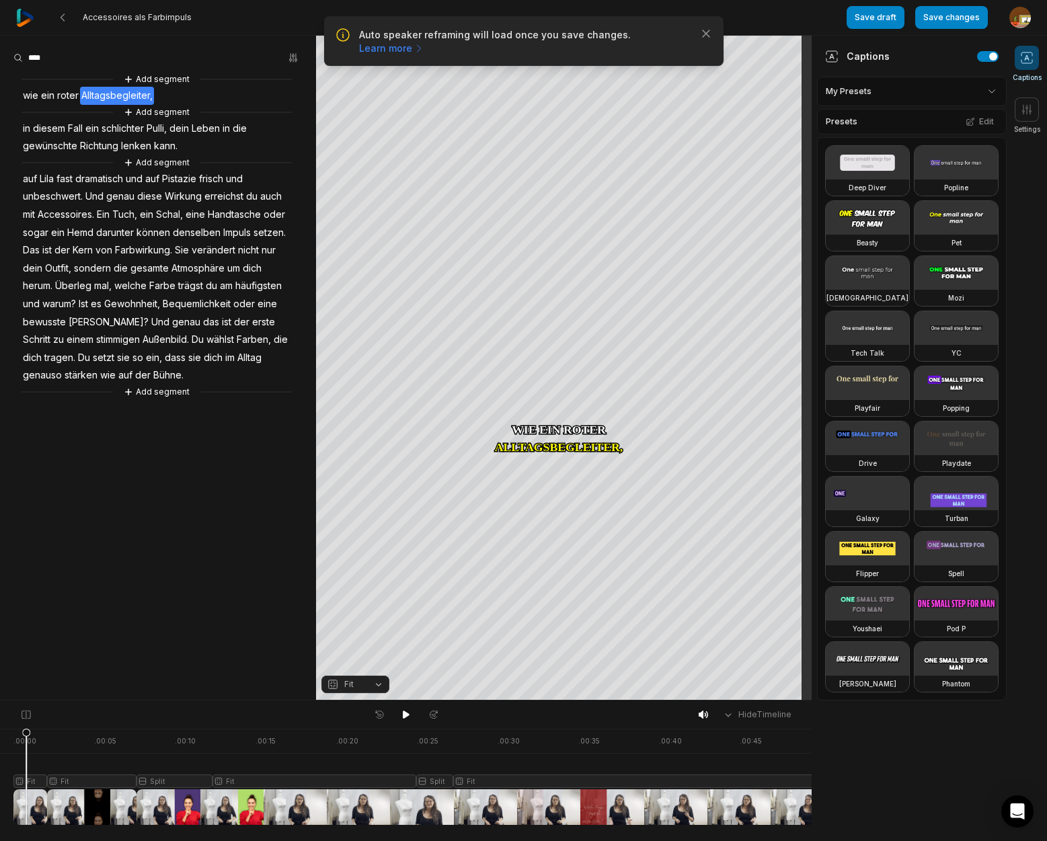
click at [94, 781] on div at bounding box center [431, 777] width 836 height 96
click at [375, 687] on button "Fit" at bounding box center [355, 684] width 68 height 17
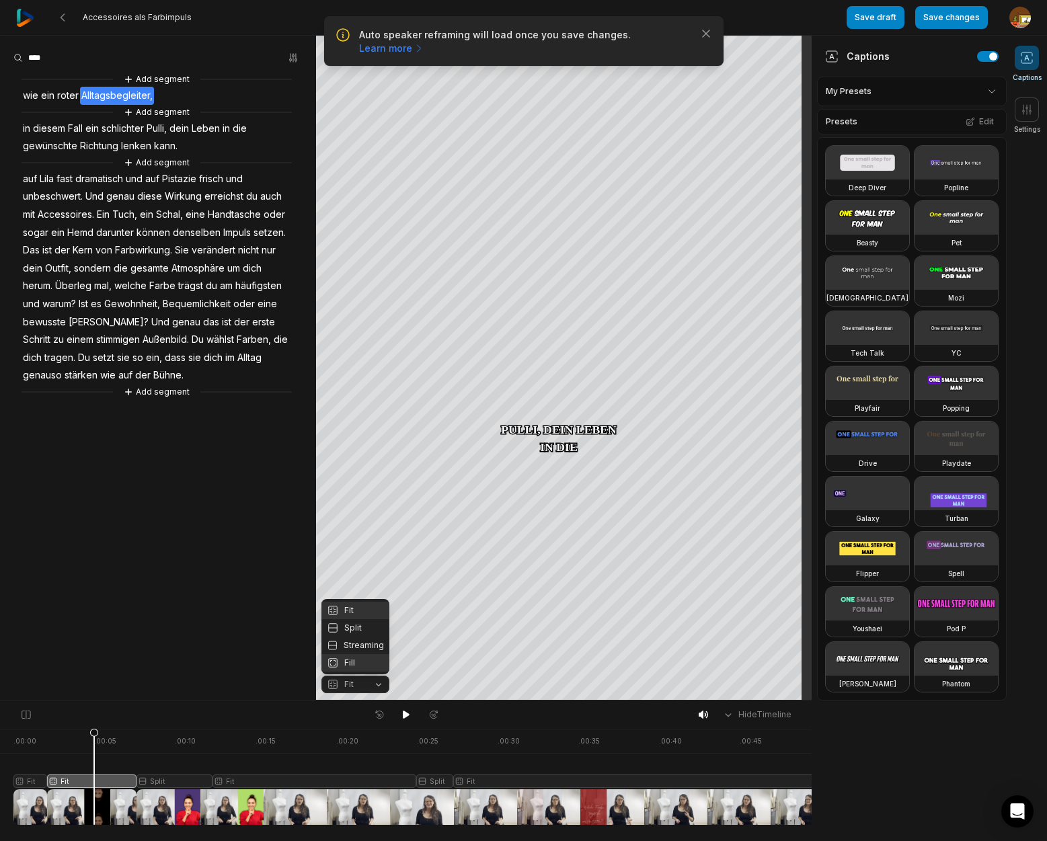
click at [356, 662] on div "Fill" at bounding box center [355, 662] width 68 height 17
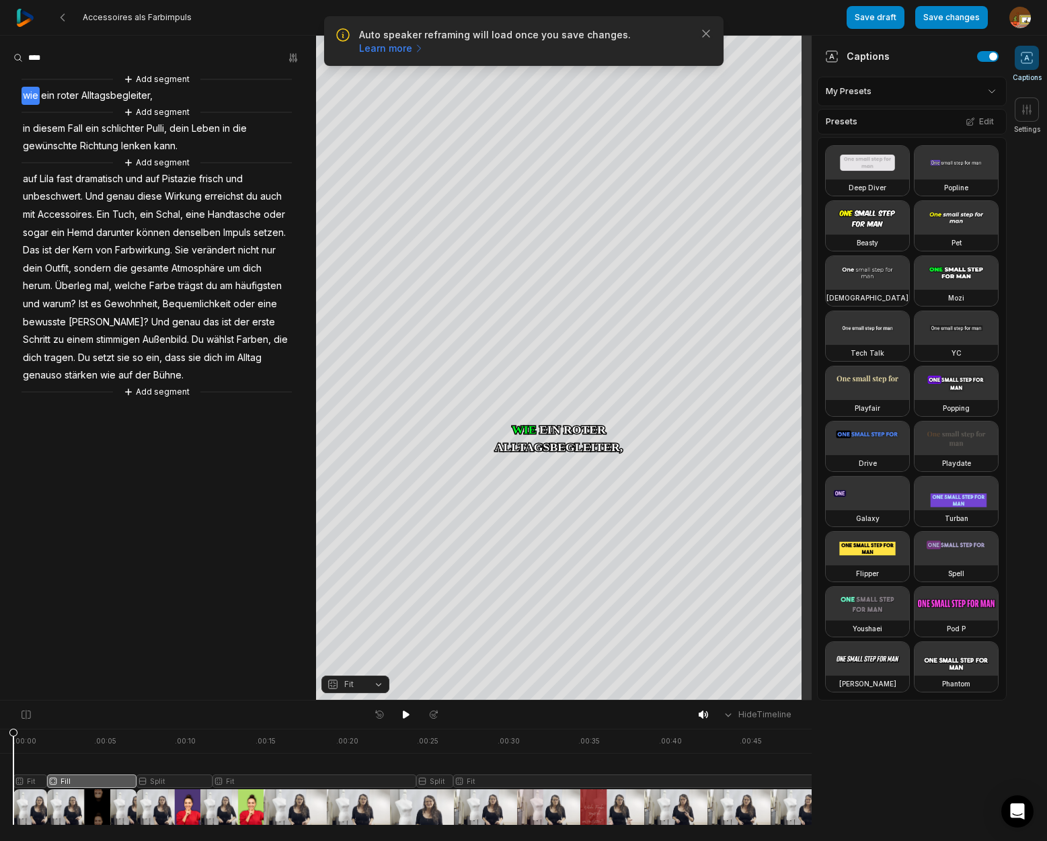
drag, startPoint x: 92, startPoint y: 734, endPoint x: 299, endPoint y: 726, distance: 206.6
click at [0, 750] on html "Auto speaker reframing will load once you save changes. Learn more Close Access…" at bounding box center [523, 420] width 1047 height 841
drag, startPoint x: 401, startPoint y: 718, endPoint x: 367, endPoint y: 693, distance: 42.4
click at [394, 711] on div at bounding box center [406, 714] width 74 height 17
click at [407, 716] on icon at bounding box center [406, 715] width 7 height 8
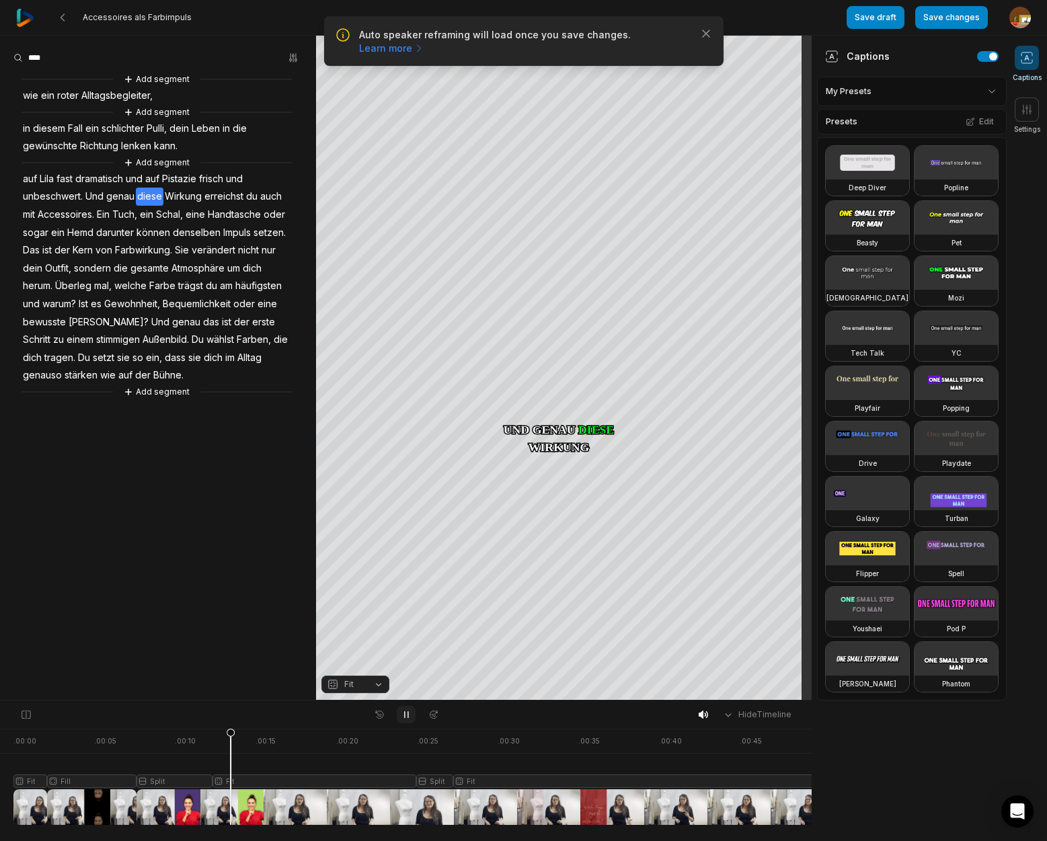
click at [406, 713] on icon at bounding box center [406, 714] width 11 height 11
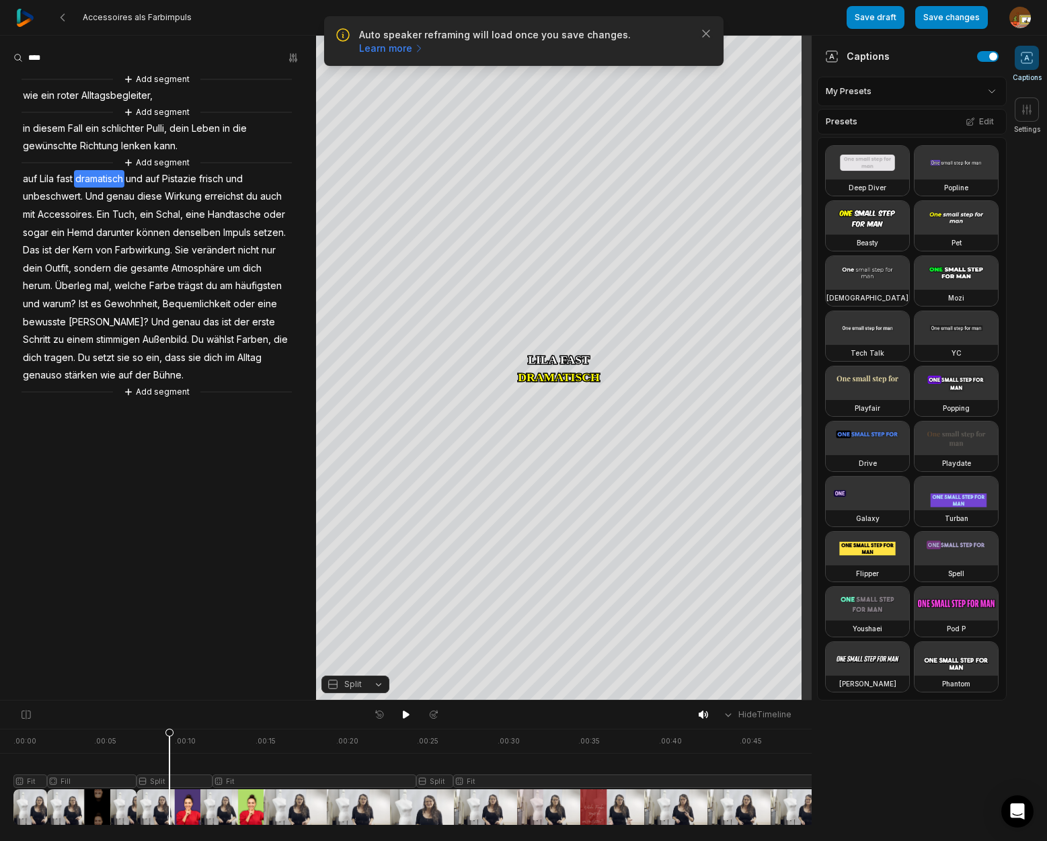
drag, startPoint x: 234, startPoint y: 738, endPoint x: 169, endPoint y: 741, distance: 64.6
click at [169, 741] on icon at bounding box center [169, 776] width 9 height 97
click at [569, 202] on div "Crop" at bounding box center [564, 199] width 36 height 12
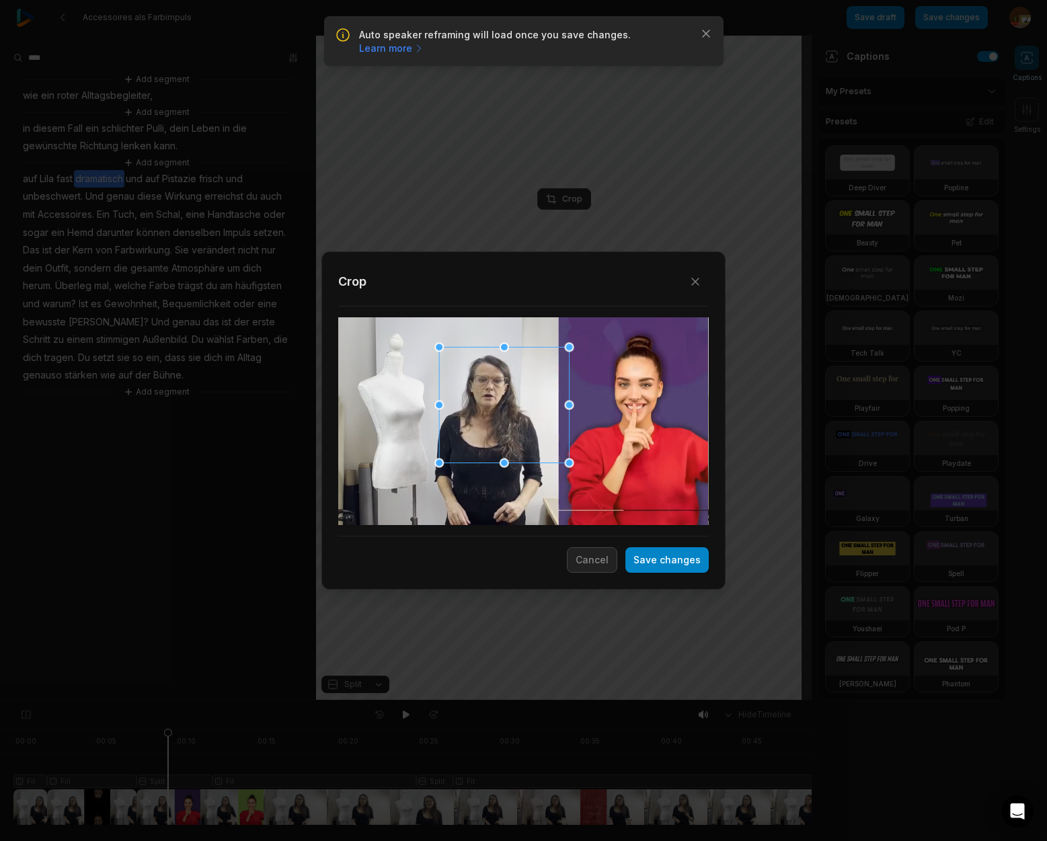
drag, startPoint x: 405, startPoint y: 316, endPoint x: 452, endPoint y: 348, distance: 57.1
click at [439, 344] on div at bounding box center [438, 346] width 9 height 9
drag, startPoint x: 482, startPoint y: 401, endPoint x: 475, endPoint y: 393, distance: 10.9
click at [475, 393] on div at bounding box center [493, 395] width 130 height 116
click at [698, 561] on button "Save changes" at bounding box center [666, 560] width 83 height 26
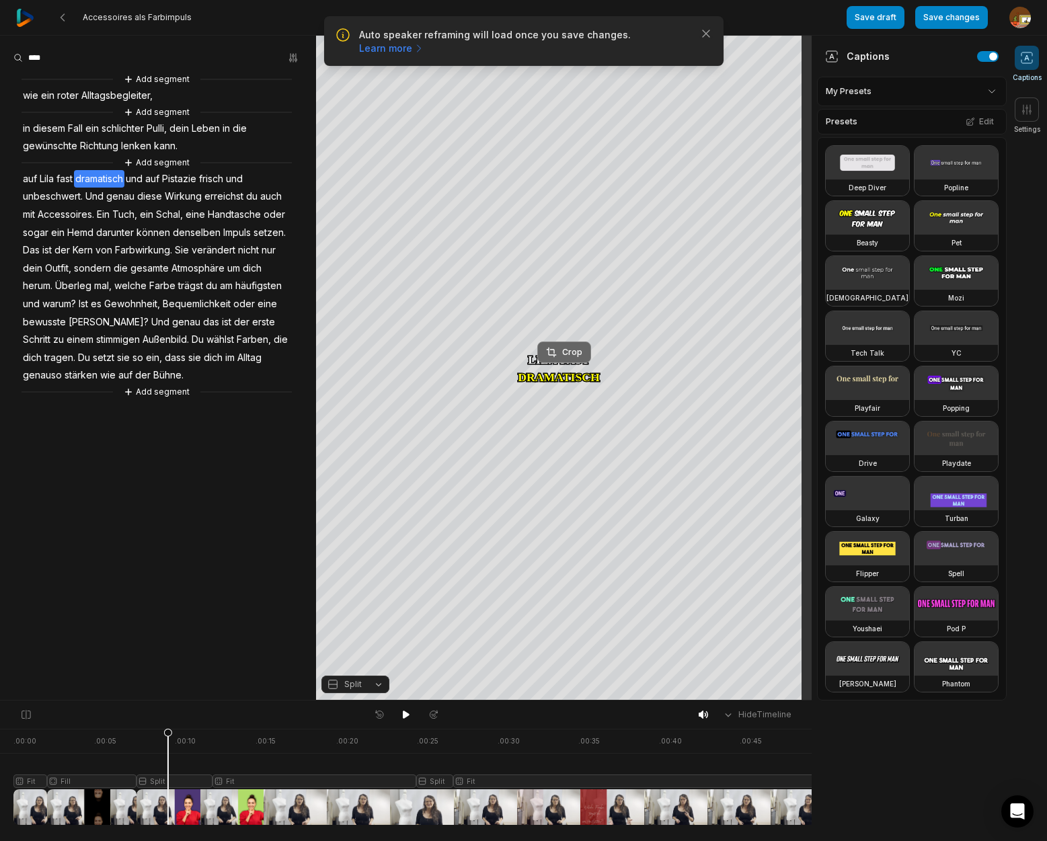
click at [565, 350] on div "Crop" at bounding box center [564, 352] width 36 height 12
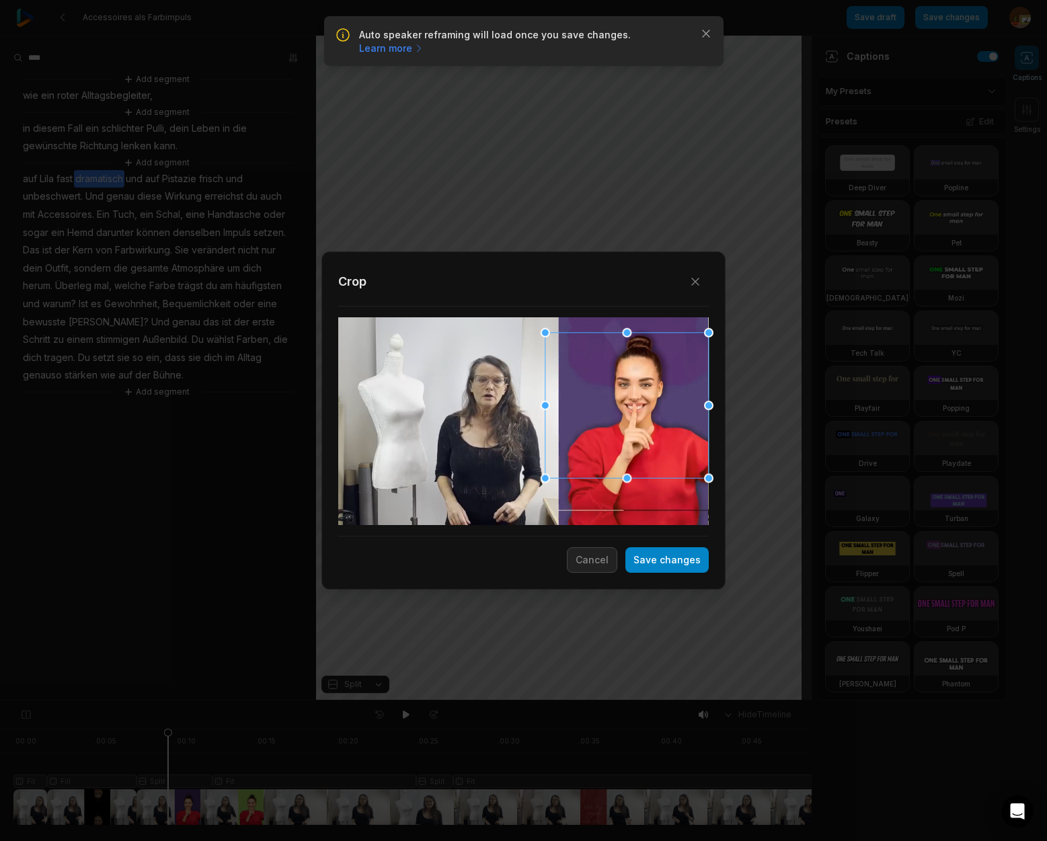
drag, startPoint x: 545, startPoint y: 333, endPoint x: 576, endPoint y: 354, distance: 37.3
click at [579, 701] on div "Close Crop Save changes Cancel" at bounding box center [523, 701] width 1047 height 0
drag, startPoint x: 707, startPoint y: 334, endPoint x: 679, endPoint y: 348, distance: 31.0
click at [679, 701] on div "Close Crop Save changes Cancel" at bounding box center [523, 701] width 1047 height 0
drag, startPoint x: 650, startPoint y: 403, endPoint x: 672, endPoint y: 377, distance: 34.4
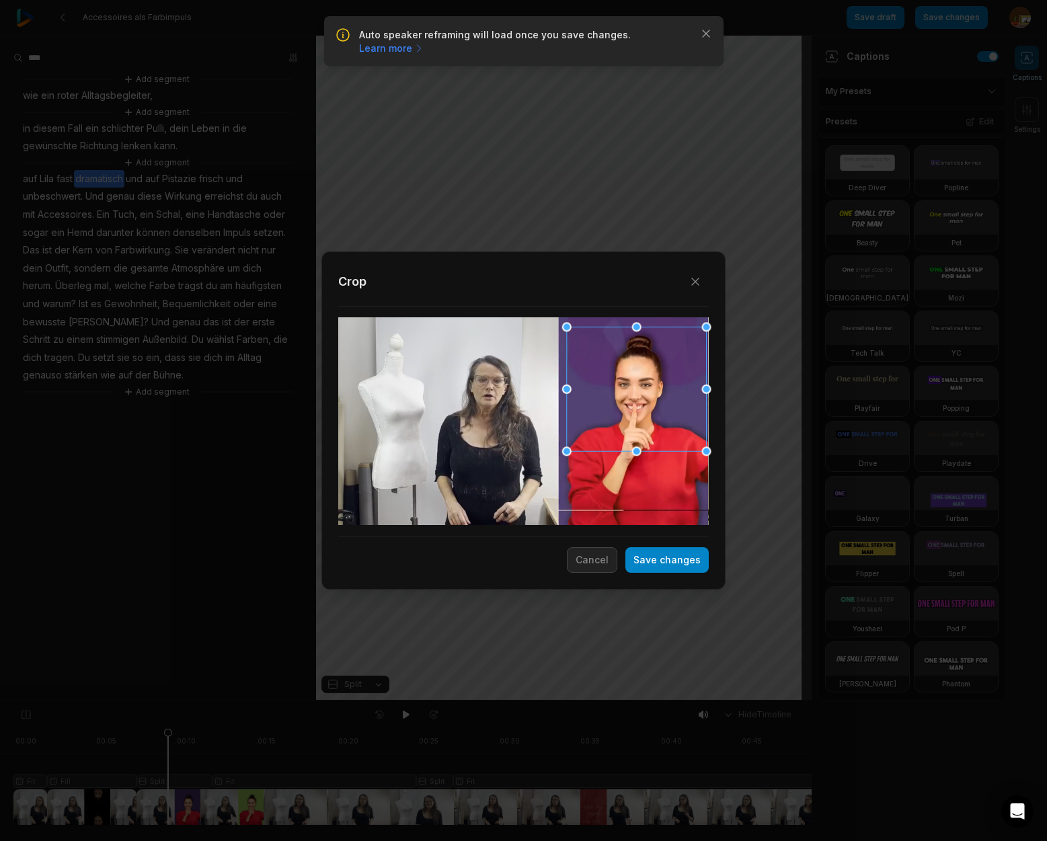
click at [672, 377] on div at bounding box center [637, 389] width 140 height 124
drag, startPoint x: 566, startPoint y: 452, endPoint x: 564, endPoint y: 461, distance: 9.6
click at [564, 701] on div "Close Crop Save changes Cancel" at bounding box center [523, 701] width 1047 height 0
click at [668, 562] on button "Save changes" at bounding box center [666, 560] width 83 height 26
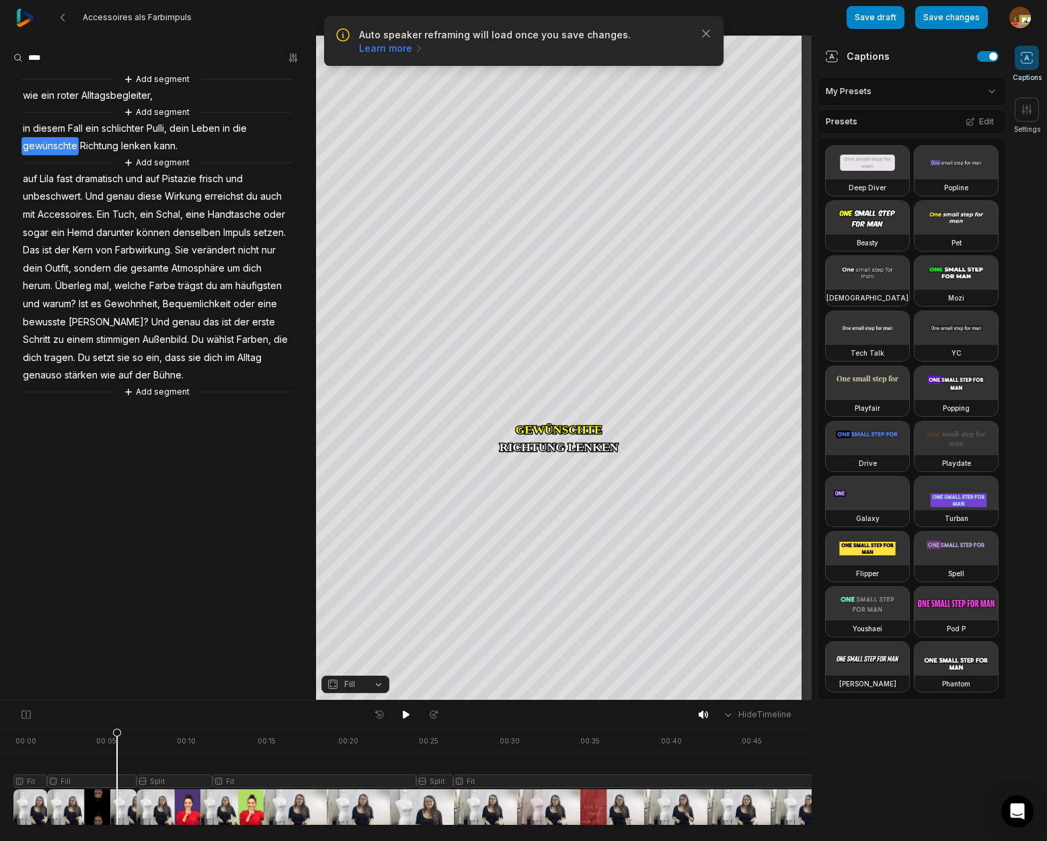
drag, startPoint x: 166, startPoint y: 731, endPoint x: 204, endPoint y: 718, distance: 39.8
click at [118, 738] on icon at bounding box center [117, 780] width 8 height 102
drag, startPoint x: 399, startPoint y: 714, endPoint x: 408, endPoint y: 701, distance: 14.5
click at [403, 710] on button at bounding box center [406, 714] width 19 height 17
drag, startPoint x: 405, startPoint y: 714, endPoint x: 406, endPoint y: 702, distance: 11.5
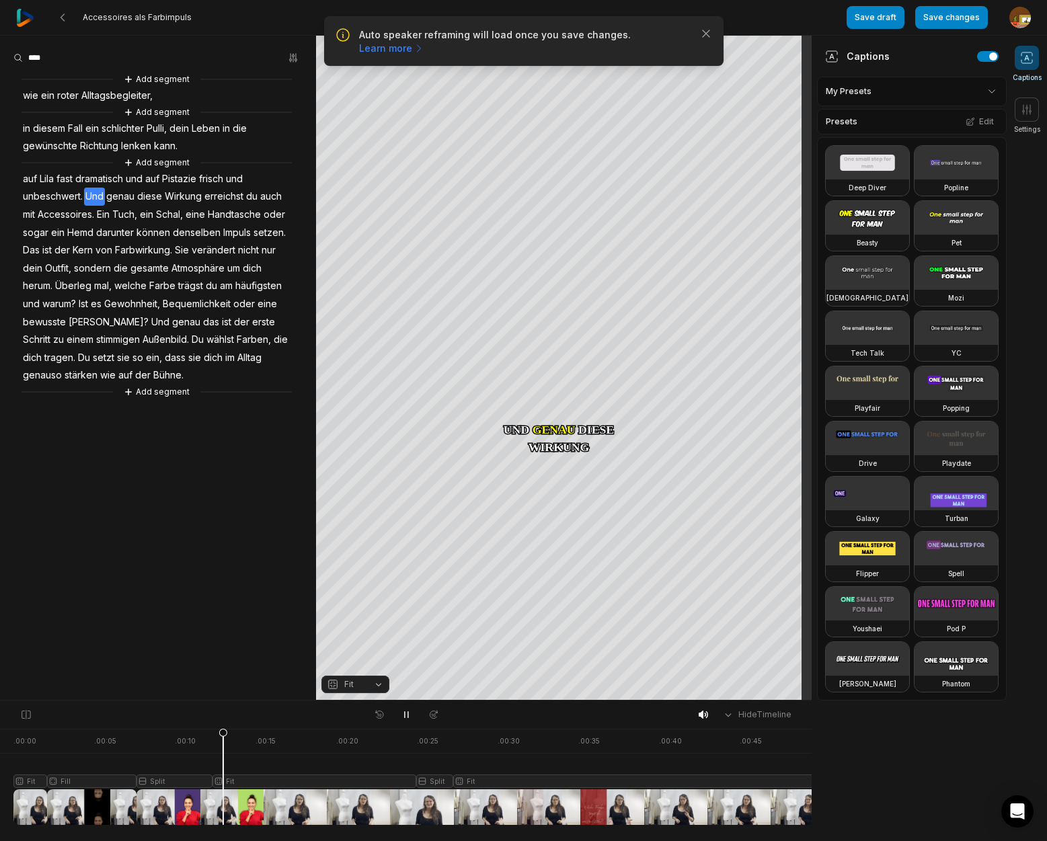
click at [405, 714] on icon at bounding box center [406, 714] width 11 height 11
drag, startPoint x: 225, startPoint y: 733, endPoint x: 40, endPoint y: 738, distance: 185.0
click at [40, 738] on icon at bounding box center [40, 780] width 8 height 102
drag, startPoint x: 406, startPoint y: 719, endPoint x: 410, endPoint y: 705, distance: 14.0
click at [407, 718] on icon at bounding box center [406, 714] width 11 height 11
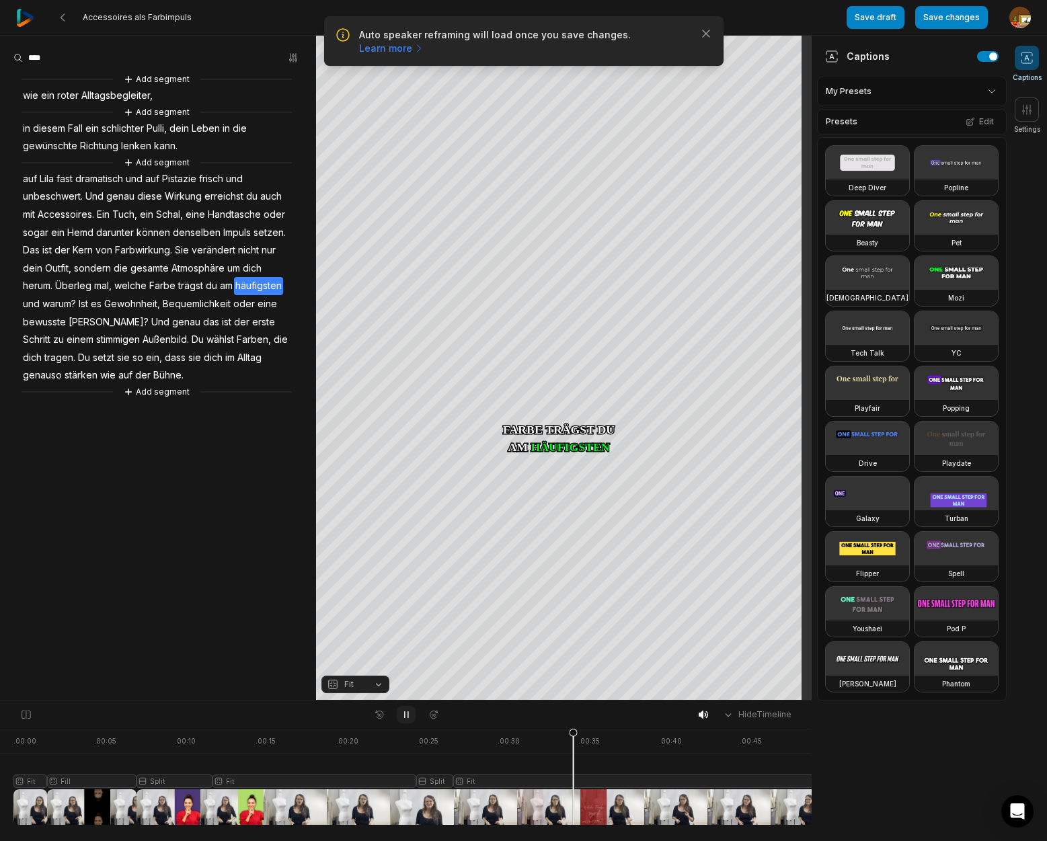
click at [409, 717] on icon at bounding box center [406, 714] width 11 height 11
click at [67, 286] on span "Überleg" at bounding box center [73, 286] width 39 height 18
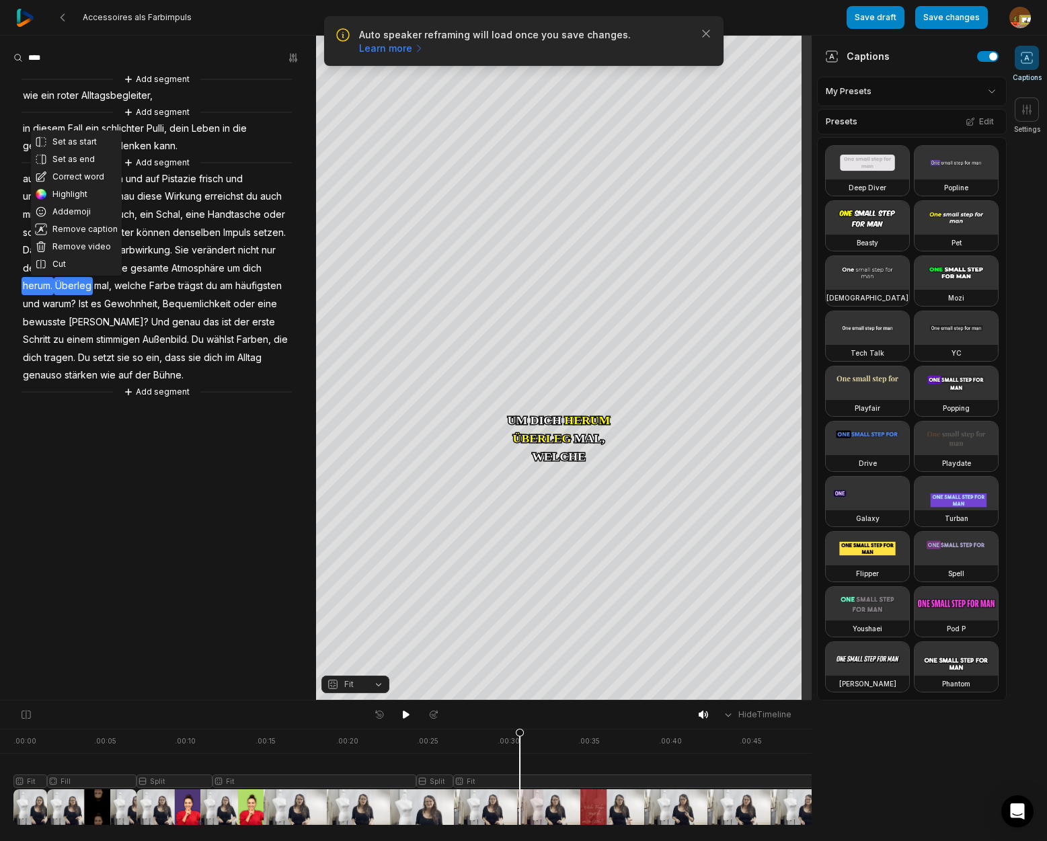
click at [44, 286] on span "herum." at bounding box center [38, 286] width 32 height 18
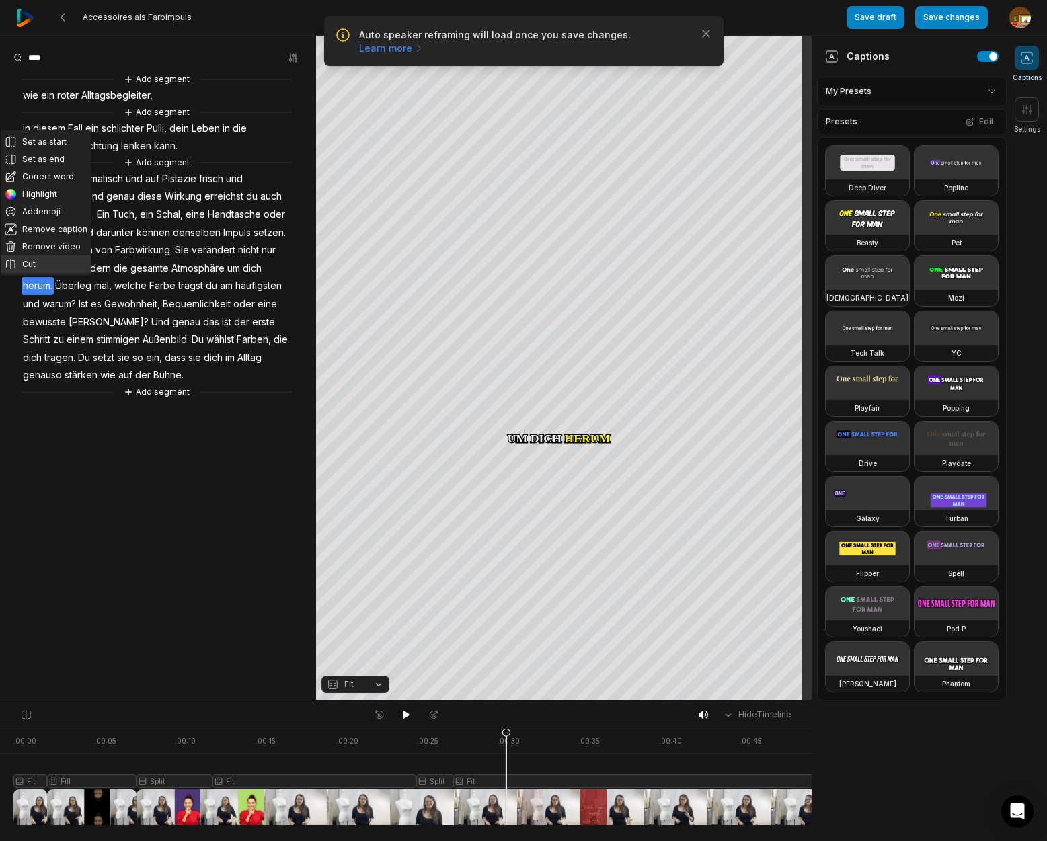
click at [24, 260] on button "Cut" at bounding box center [46, 264] width 91 height 17
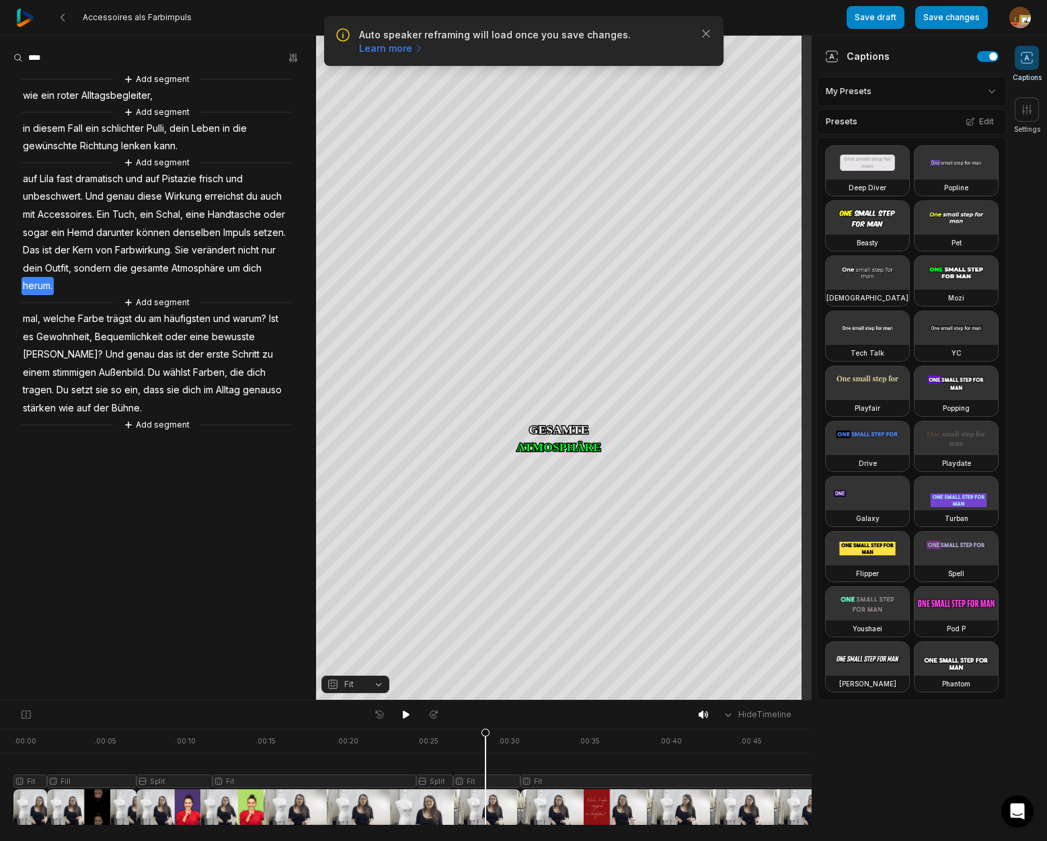
click at [486, 783] on div at bounding box center [431, 777] width 836 height 96
drag, startPoint x: 488, startPoint y: 735, endPoint x: 481, endPoint y: 754, distance: 20.0
click at [481, 754] on icon at bounding box center [481, 780] width 8 height 102
click at [570, 197] on div "Crop" at bounding box center [564, 200] width 36 height 12
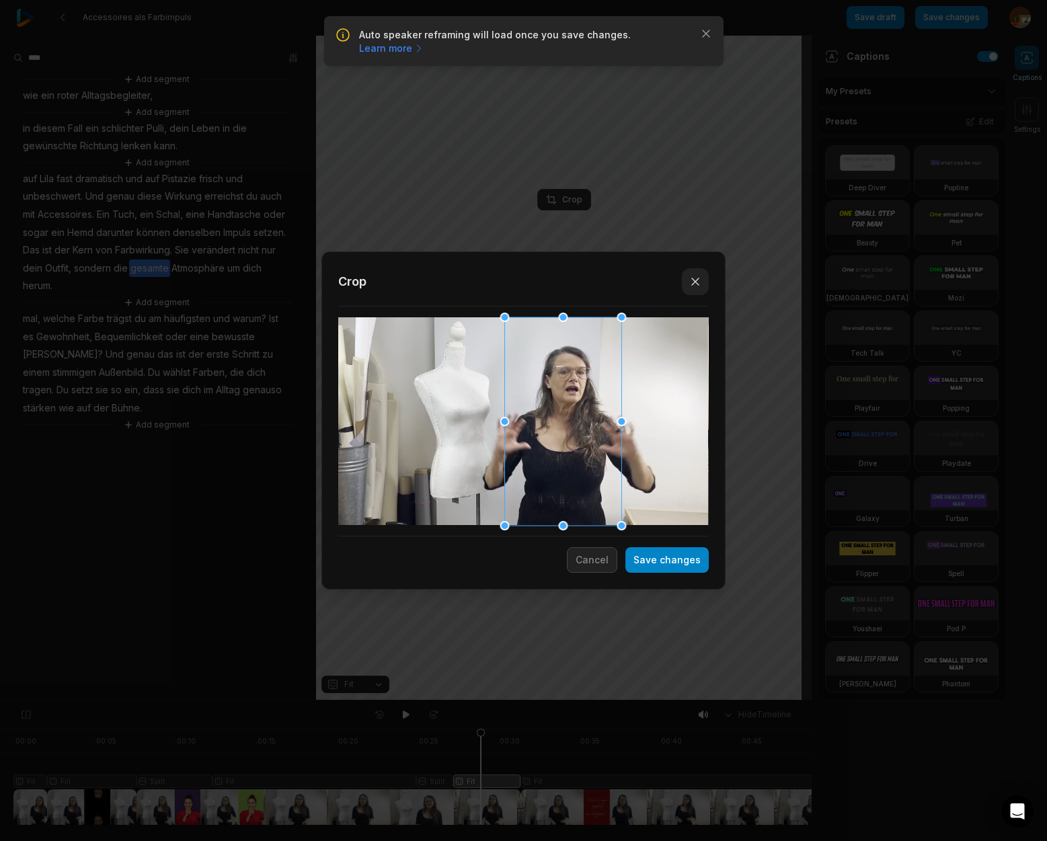
click at [695, 278] on icon "button" at bounding box center [695, 281] width 13 height 13
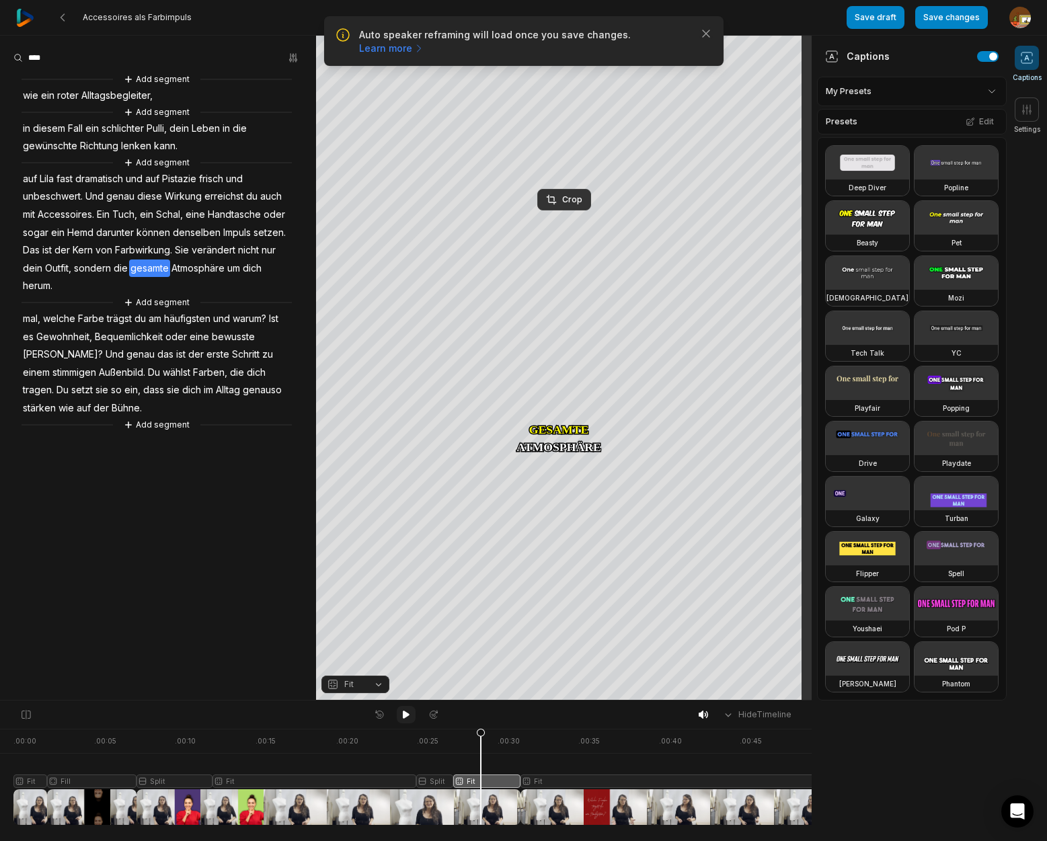
click at [406, 713] on icon at bounding box center [406, 715] width 7 height 8
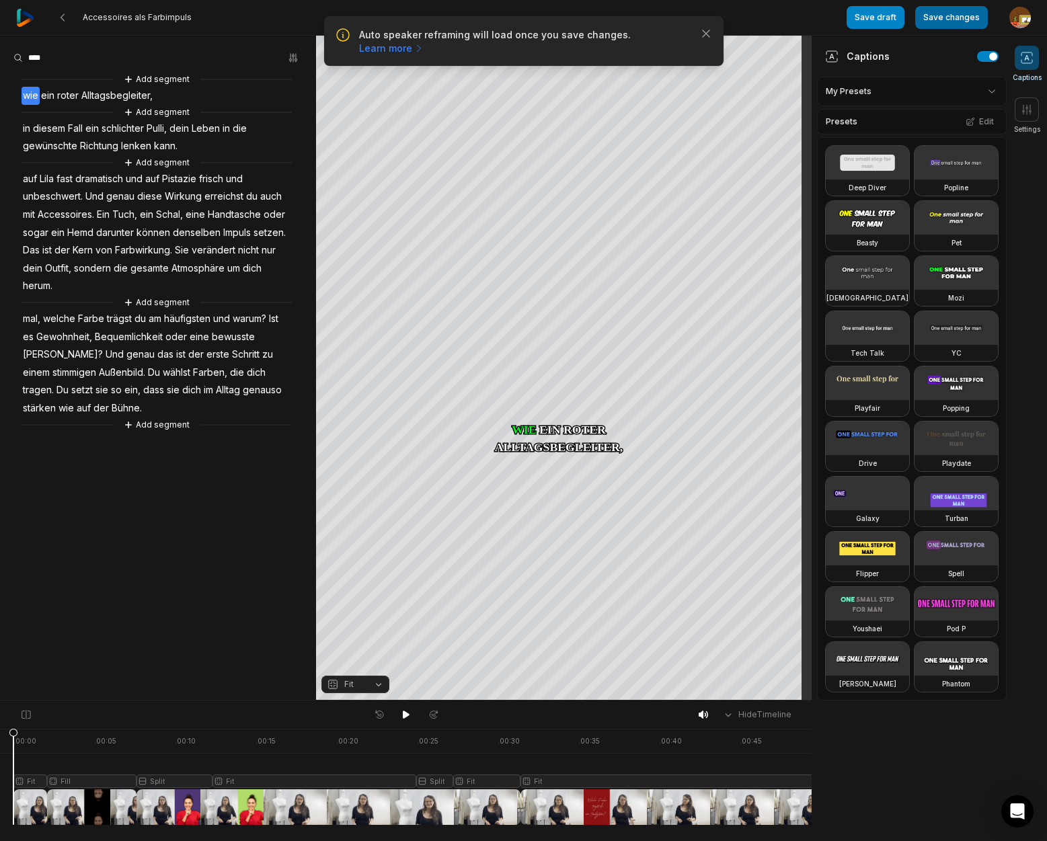
drag, startPoint x: 953, startPoint y: 22, endPoint x: 919, endPoint y: 21, distance: 33.6
click at [954, 22] on button "Save changes" at bounding box center [951, 17] width 73 height 23
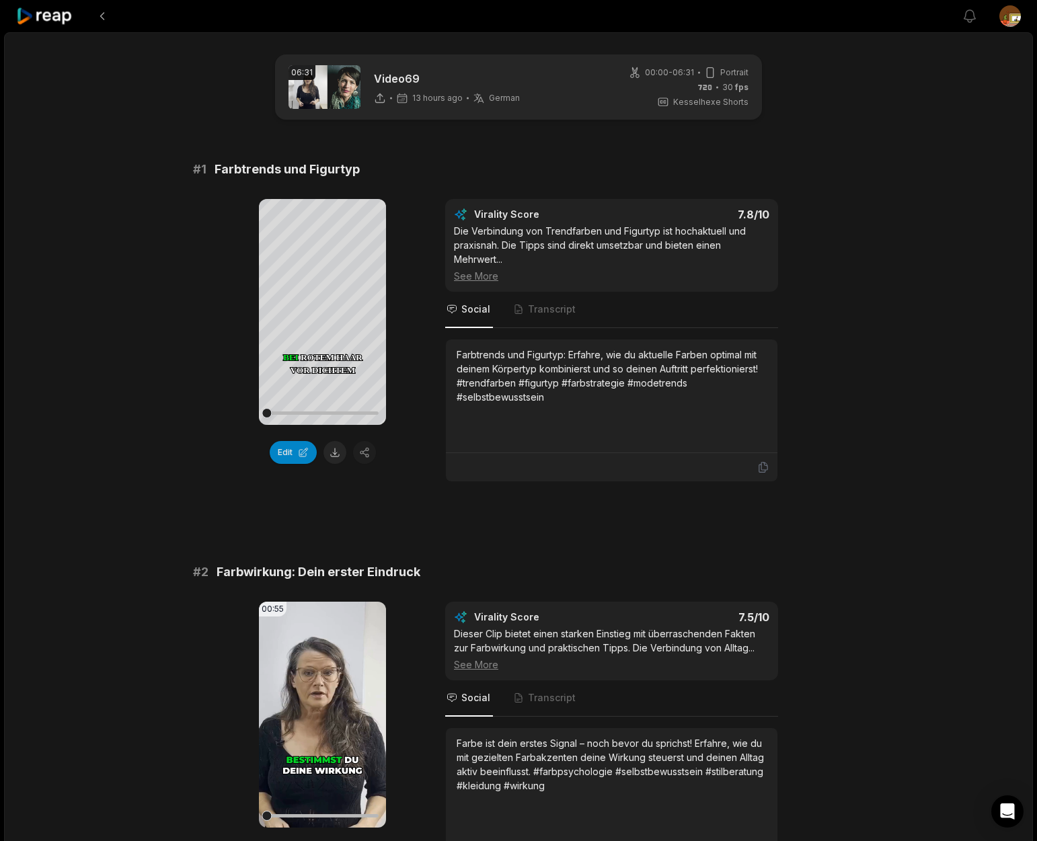
drag, startPoint x: 323, startPoint y: 313, endPoint x: 514, endPoint y: 430, distance: 223.6
click at [324, 314] on icon at bounding box center [322, 311] width 10 height 11
click at [325, 310] on icon at bounding box center [322, 311] width 5 height 9
click at [334, 456] on button at bounding box center [334, 452] width 23 height 23
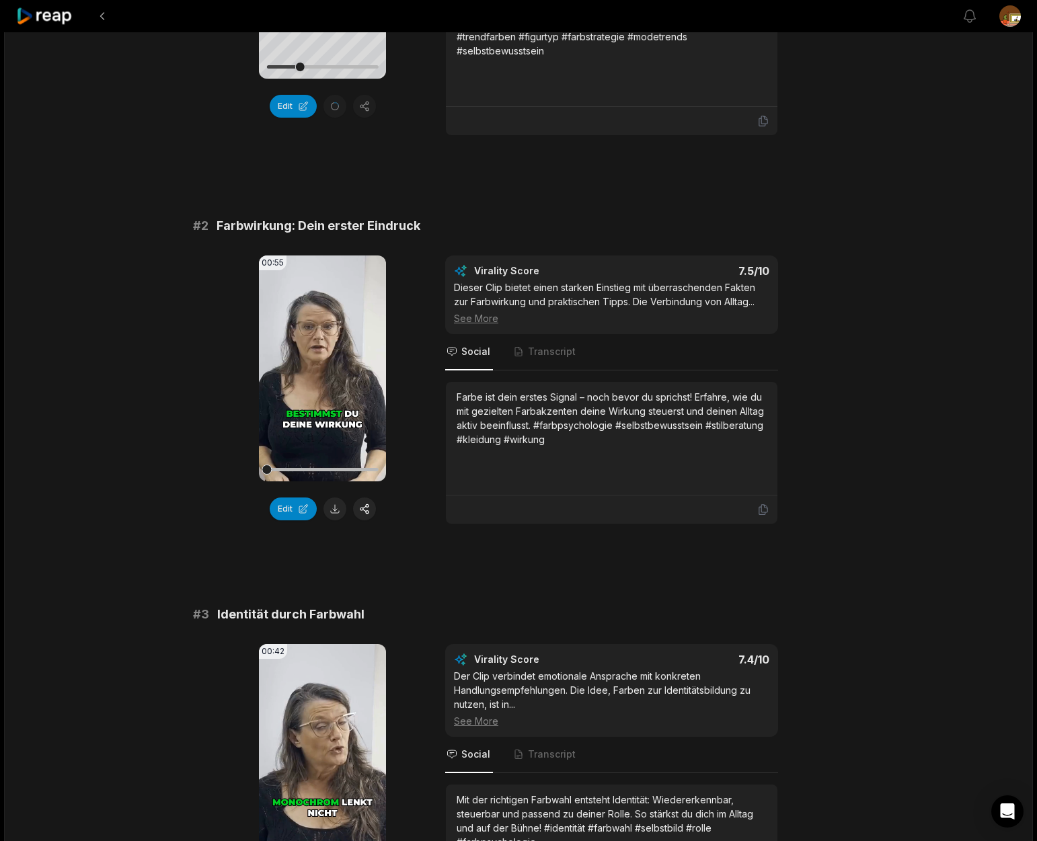
scroll to position [368, 0]
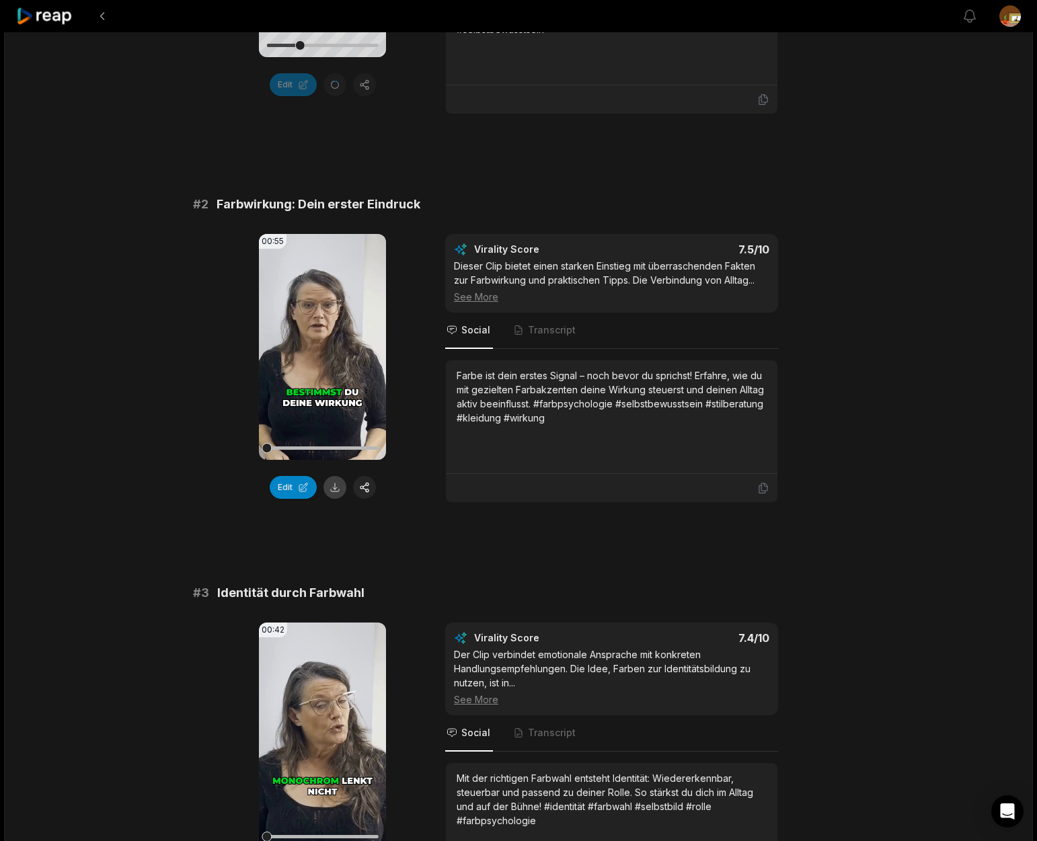
click at [338, 491] on button at bounding box center [334, 487] width 23 height 23
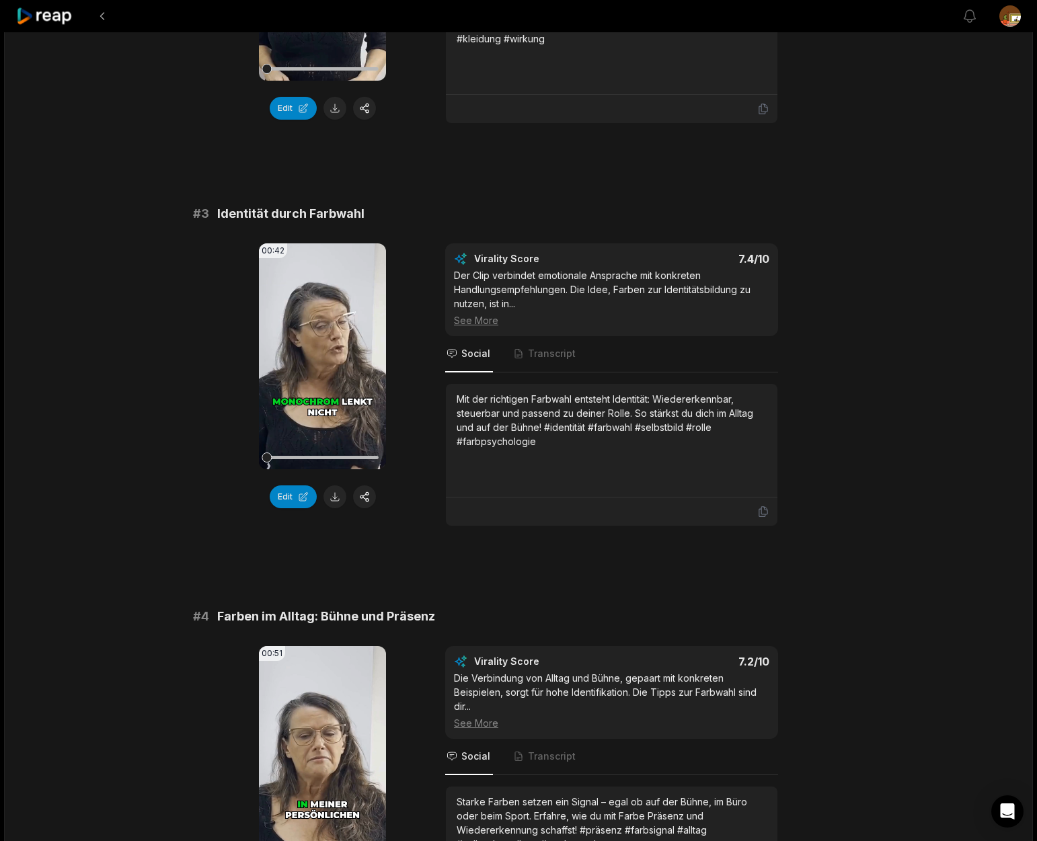
scroll to position [809, 0]
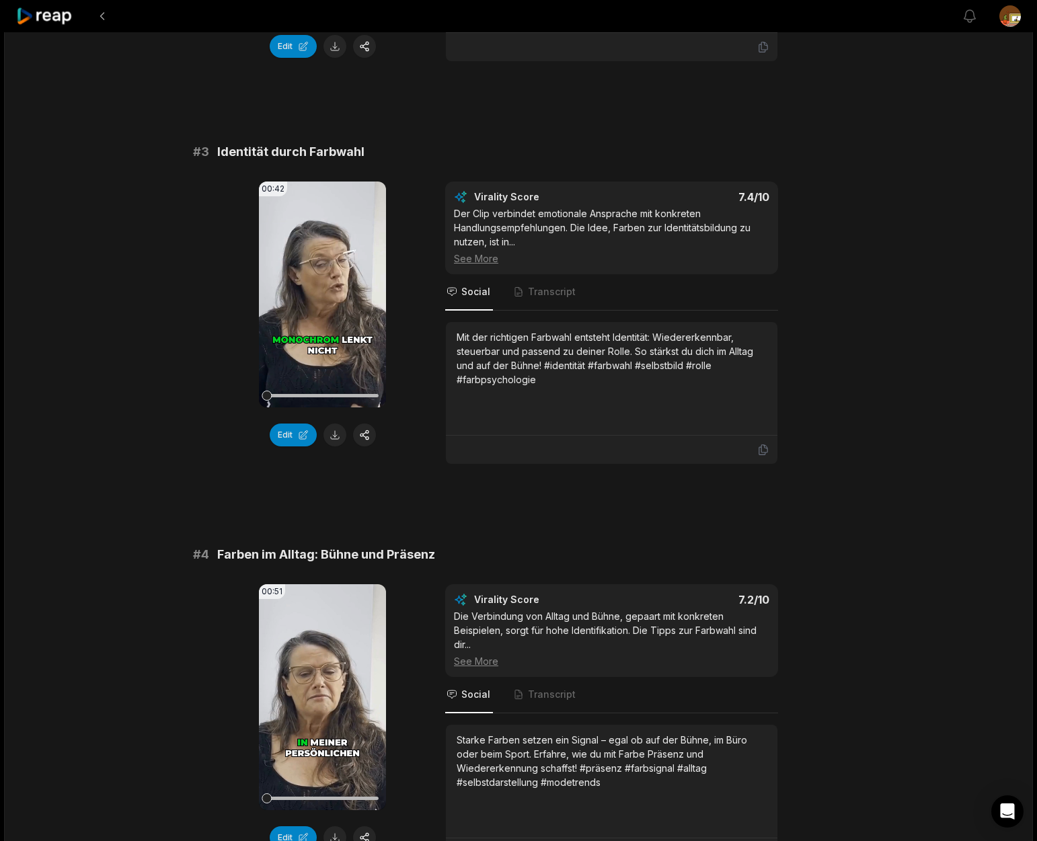
drag, startPoint x: 336, startPoint y: 433, endPoint x: 490, endPoint y: 470, distance: 158.4
click at [337, 433] on button at bounding box center [334, 435] width 23 height 23
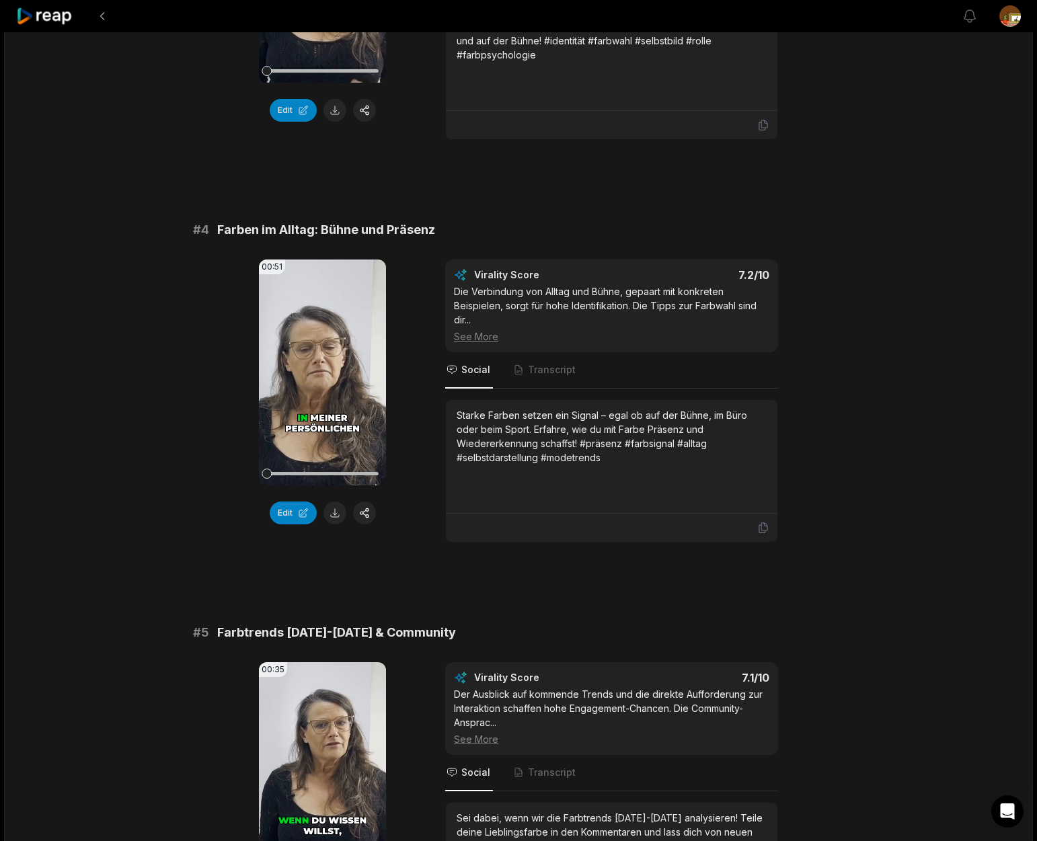
scroll to position [1137, 0]
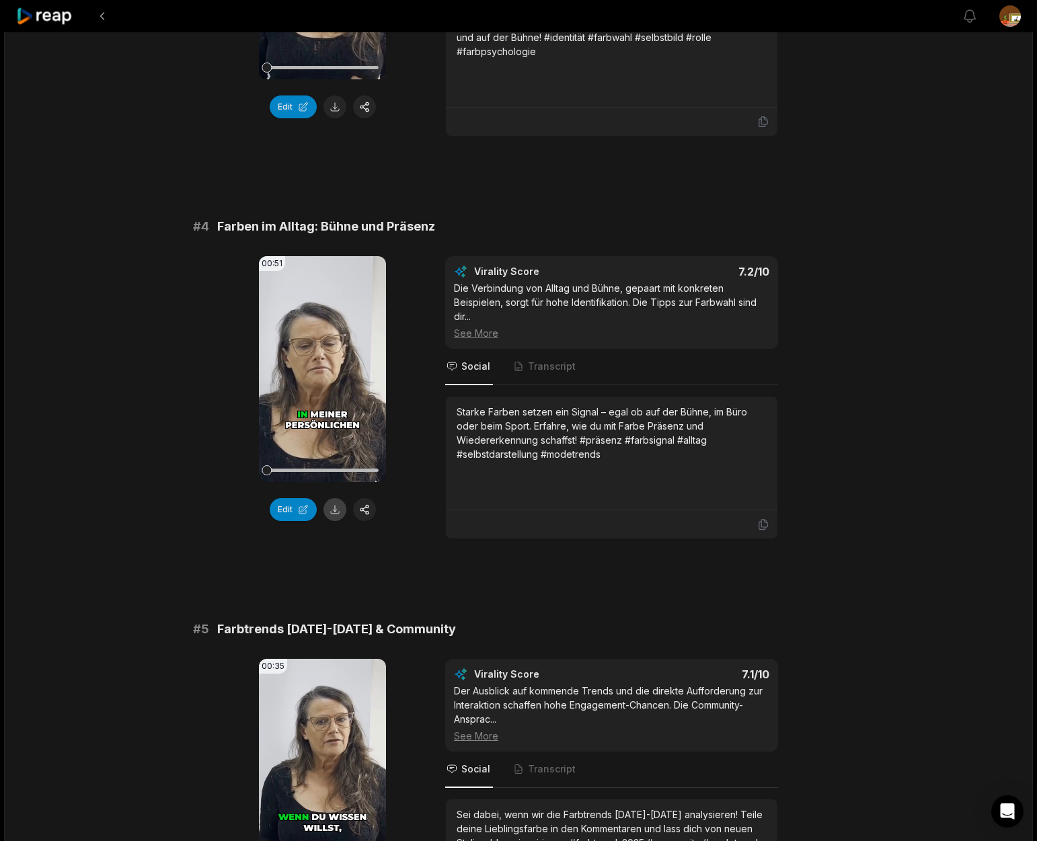
click at [338, 512] on button at bounding box center [334, 509] width 23 height 23
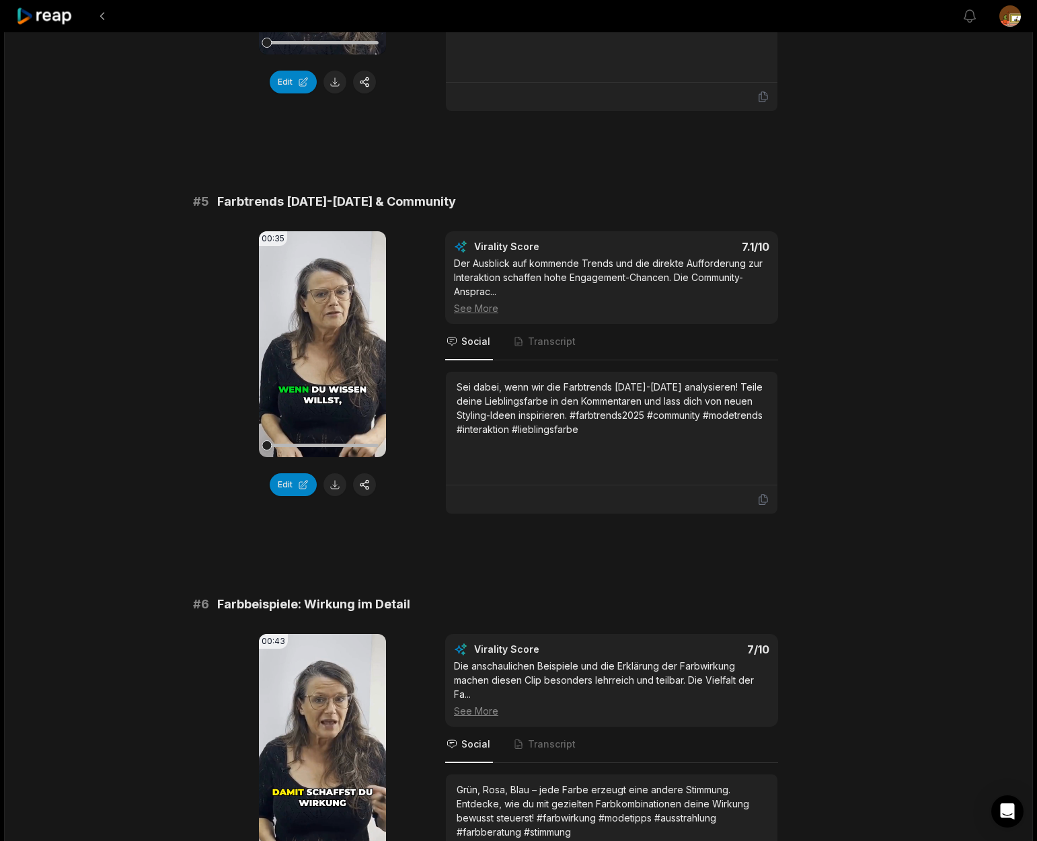
scroll to position [1580, 0]
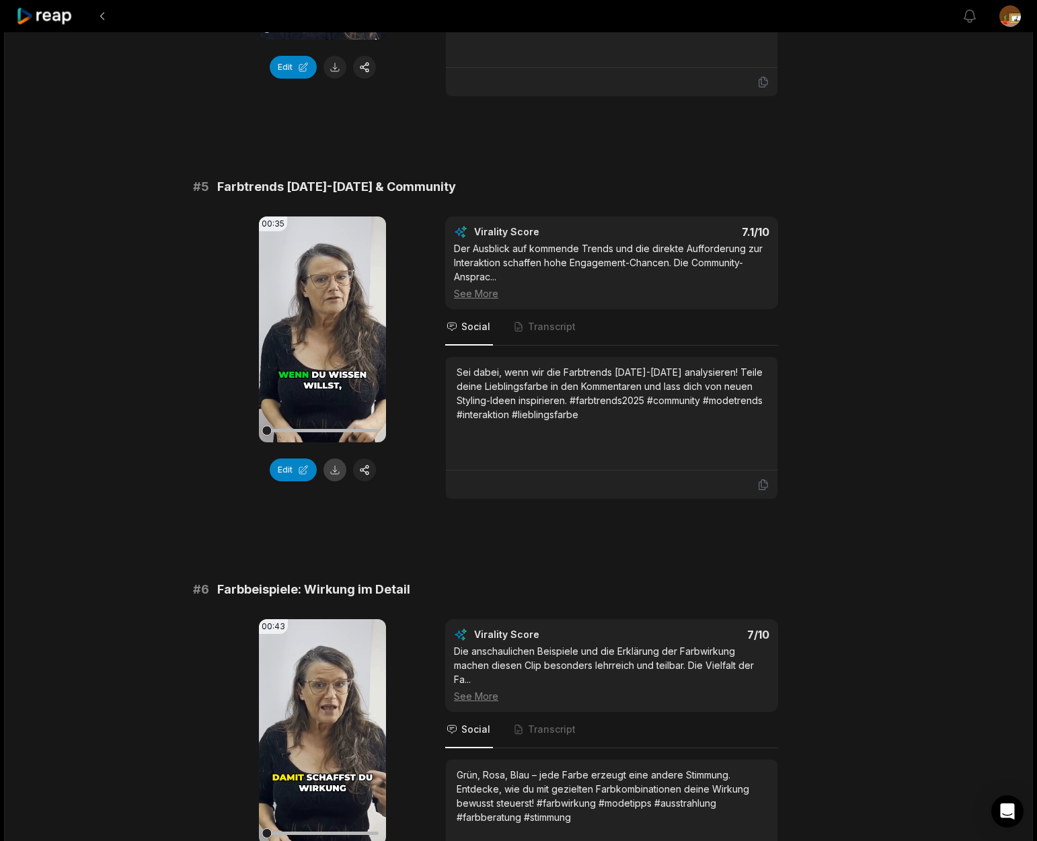
click at [338, 474] on button at bounding box center [334, 470] width 23 height 23
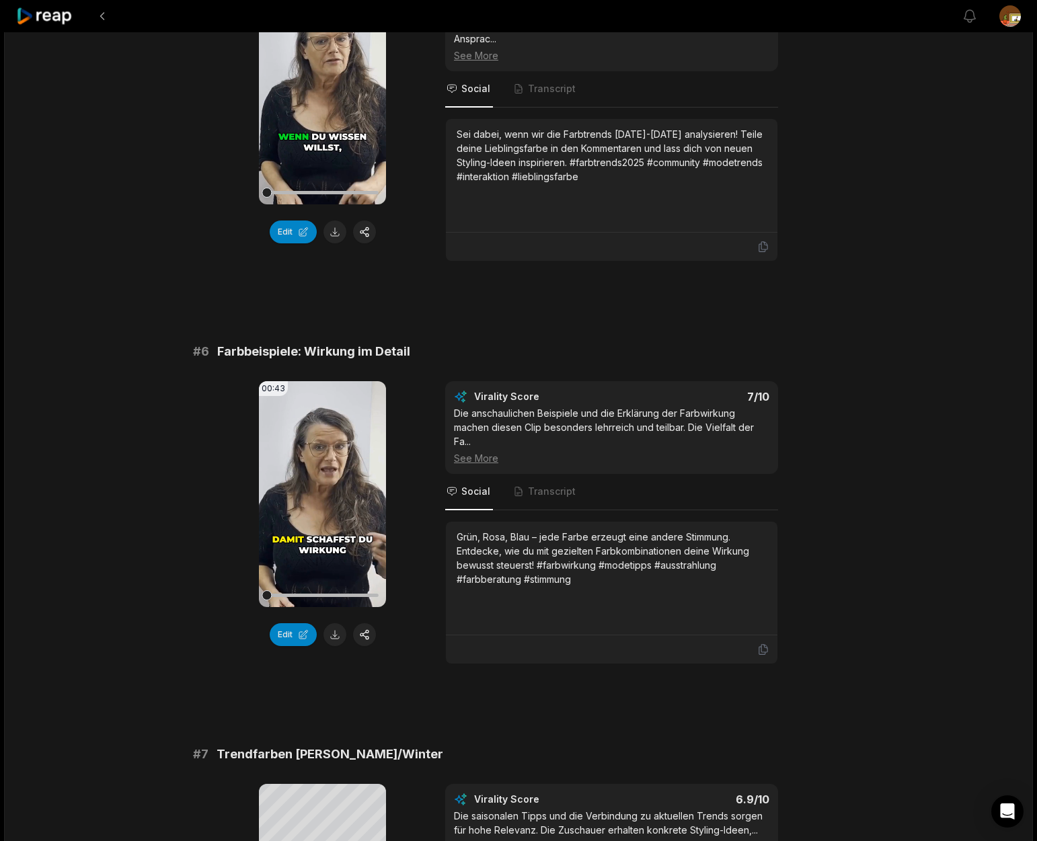
scroll to position [1835, 0]
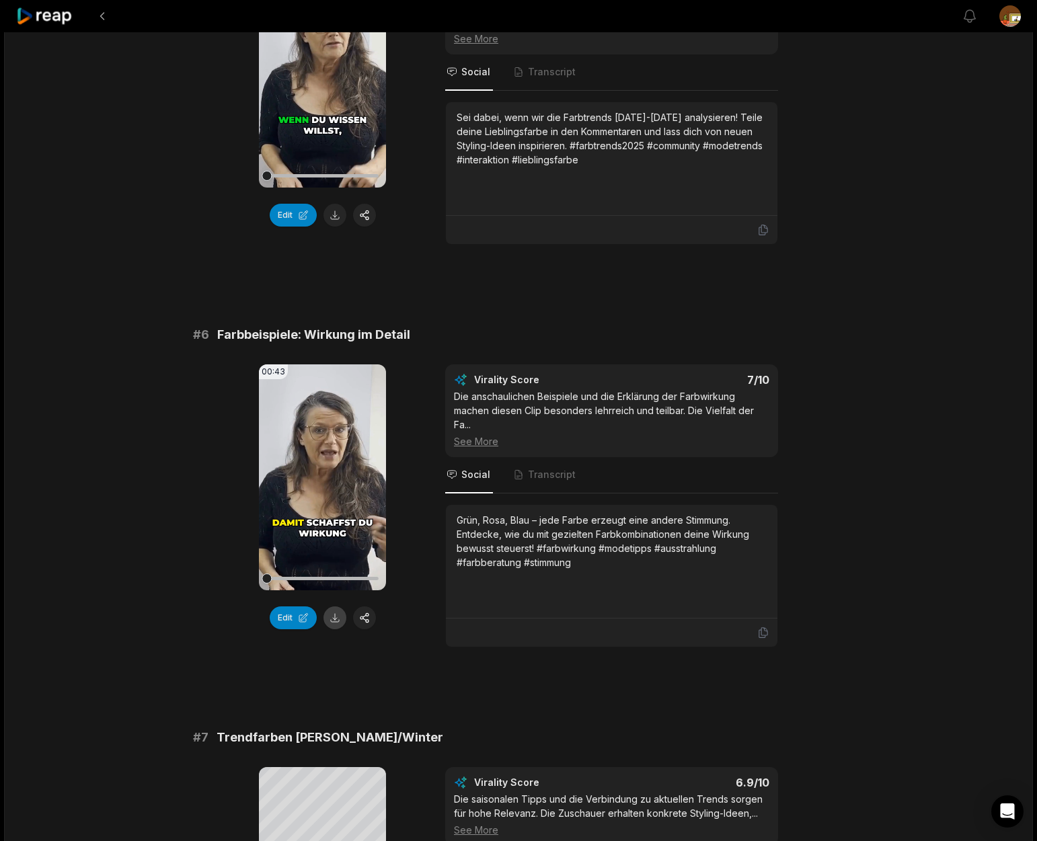
click at [338, 622] on button at bounding box center [334, 618] width 23 height 23
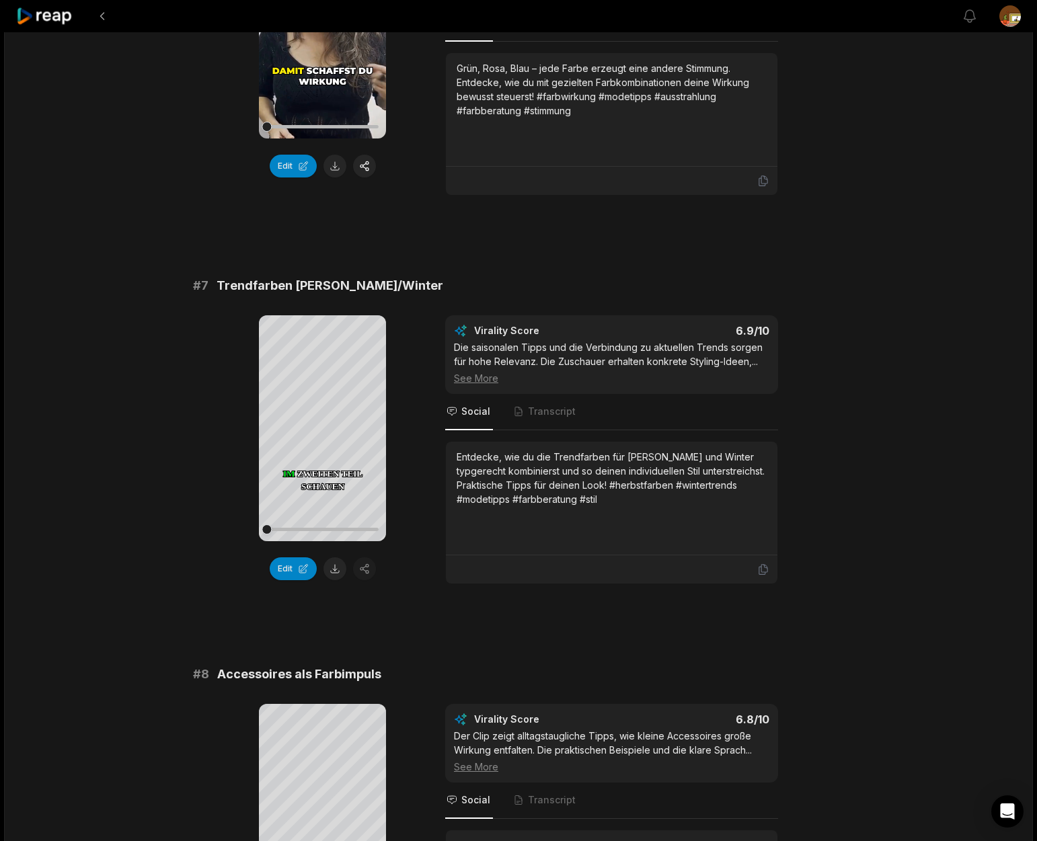
scroll to position [2305, 0]
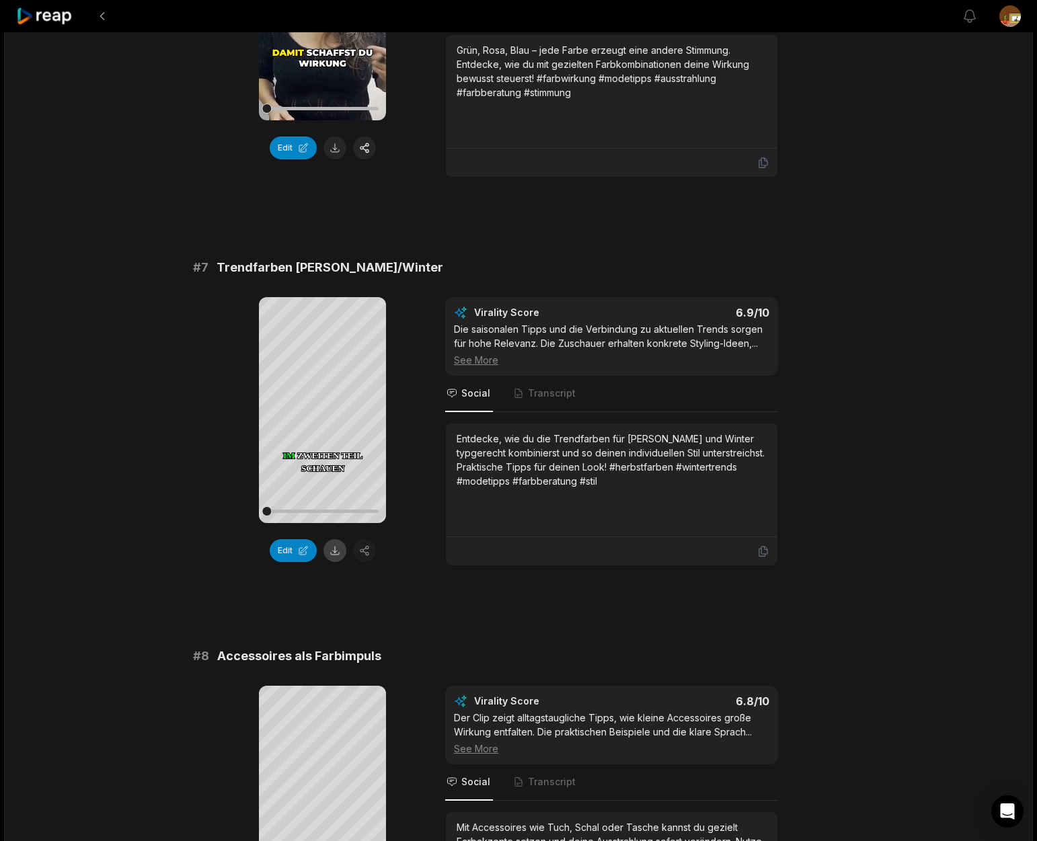
click at [336, 553] on button at bounding box center [334, 550] width 23 height 23
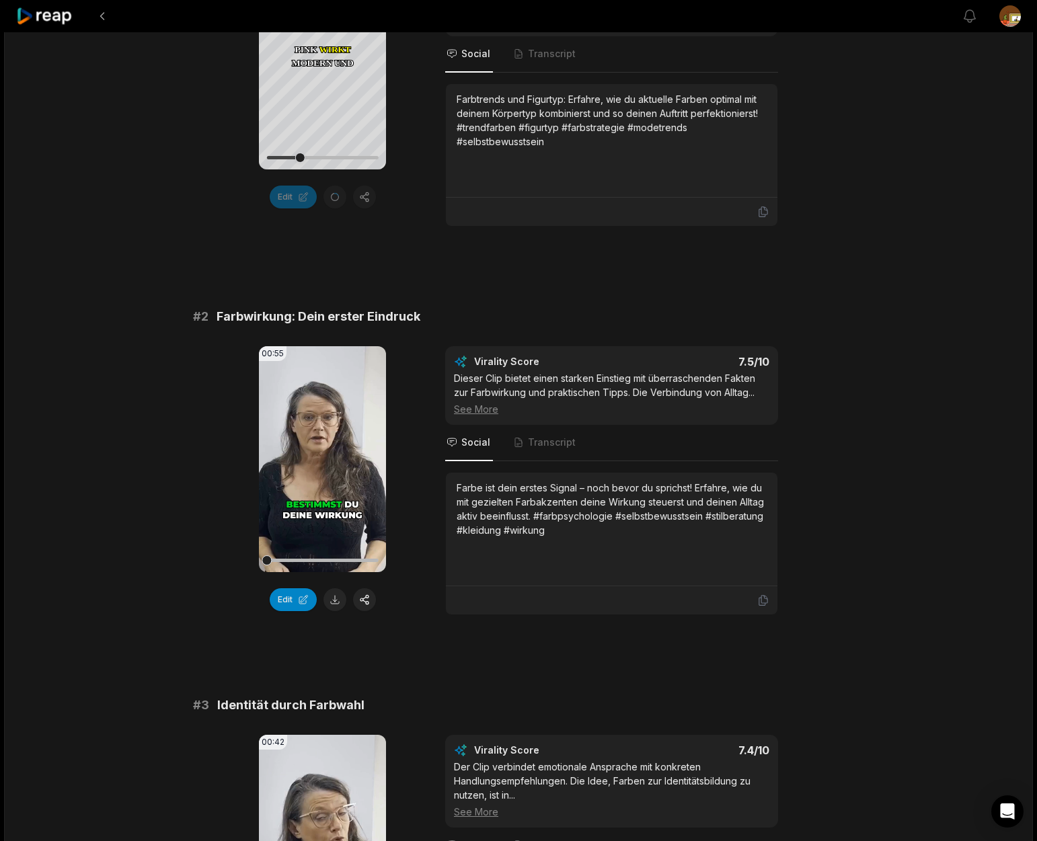
scroll to position [0, 0]
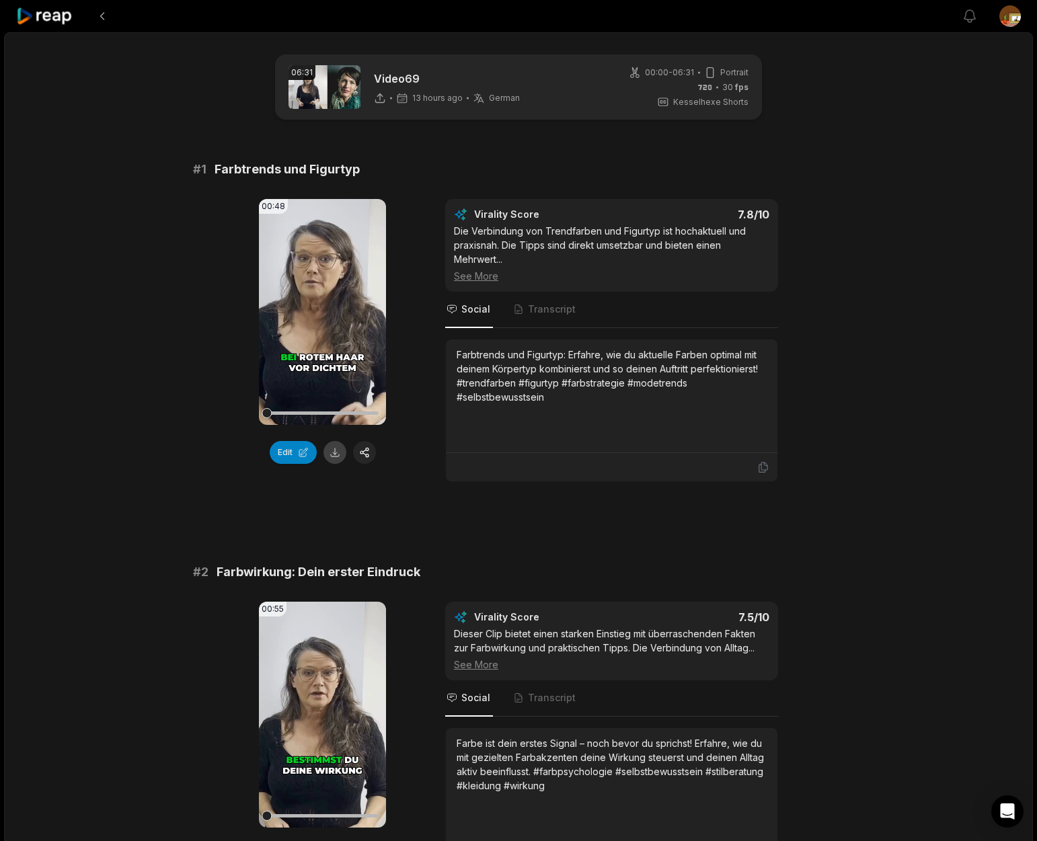
click at [338, 454] on button at bounding box center [334, 452] width 23 height 23
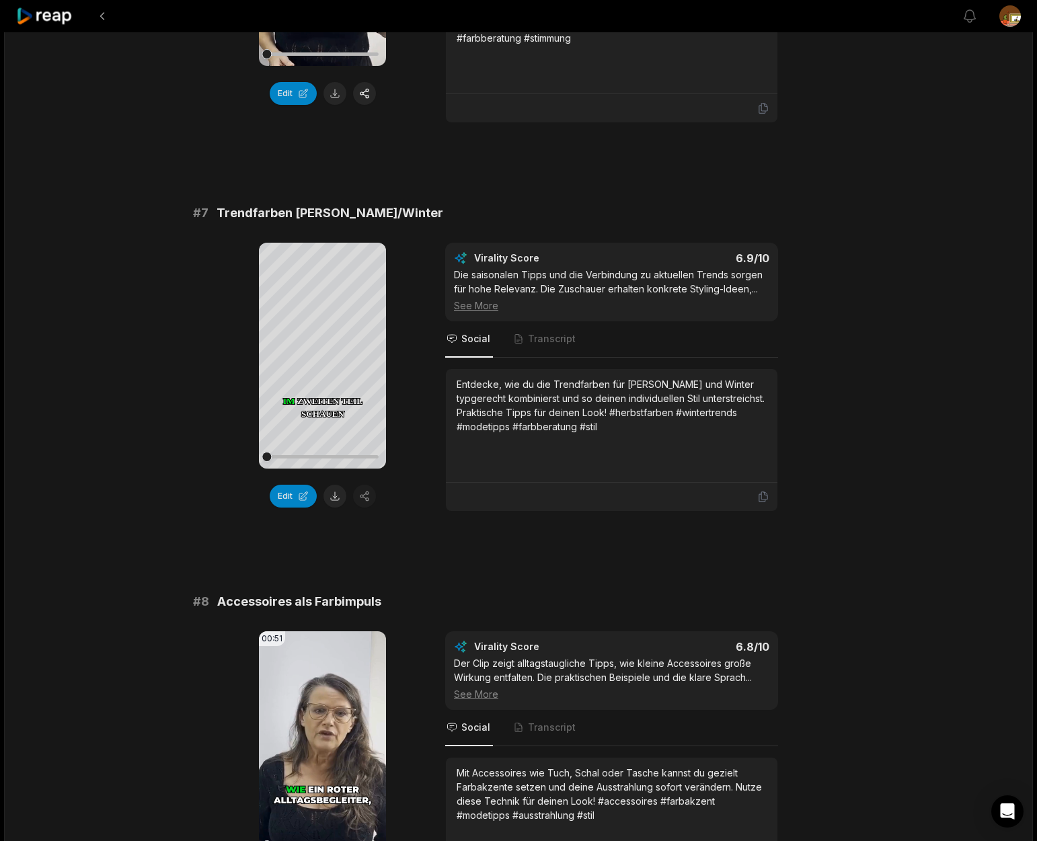
scroll to position [2520, 0]
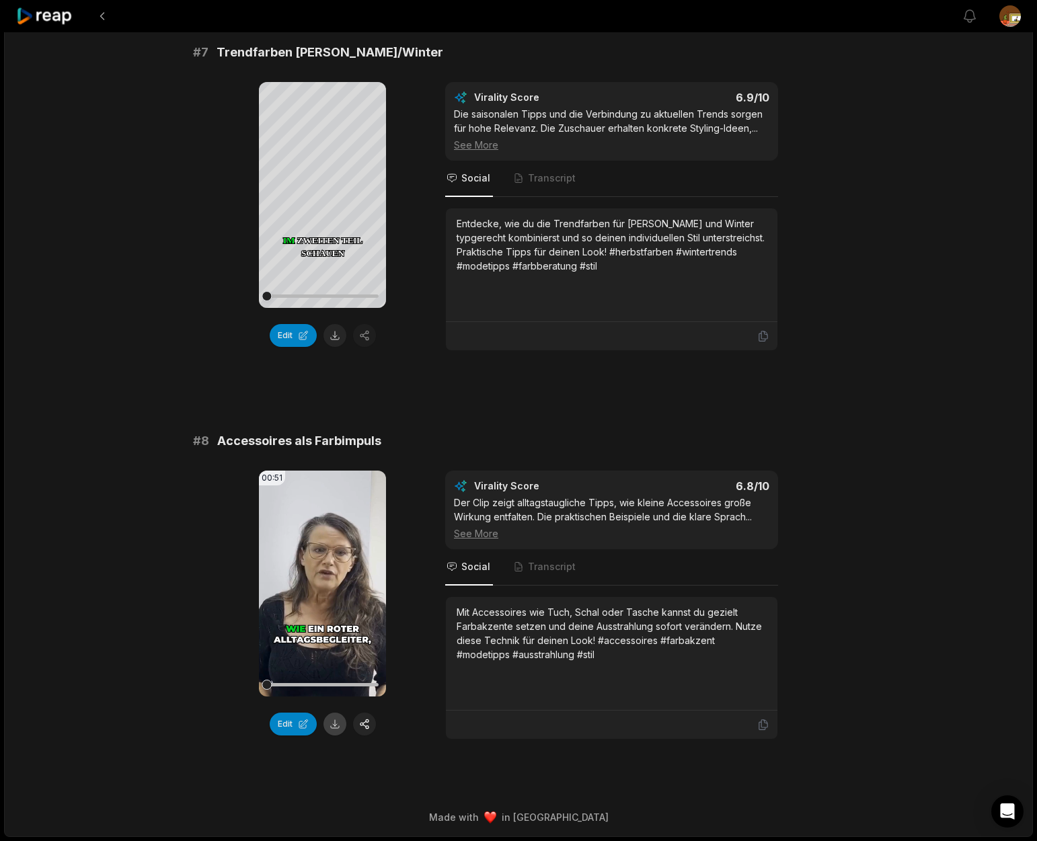
click at [331, 721] on button at bounding box center [334, 724] width 23 height 23
click at [332, 336] on button at bounding box center [334, 335] width 23 height 23
click at [432, 436] on div "# 8 Accessoires als Farbimpuls" at bounding box center [518, 441] width 651 height 19
drag, startPoint x: 651, startPoint y: 635, endPoint x: 654, endPoint y: 609, distance: 25.8
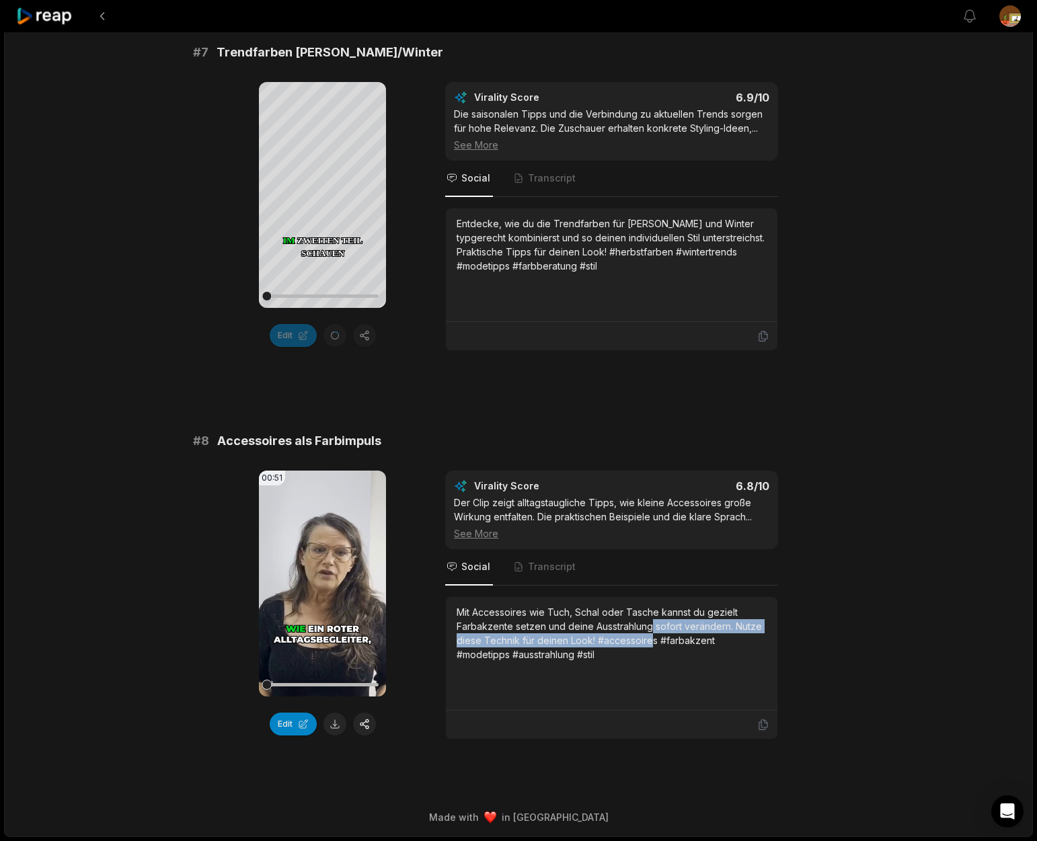
click at [655, 623] on div "Mit Accessoires wie Tuch, Schal oder Tasche kannst du gezielt Farbakzente setze…" at bounding box center [612, 633] width 310 height 56
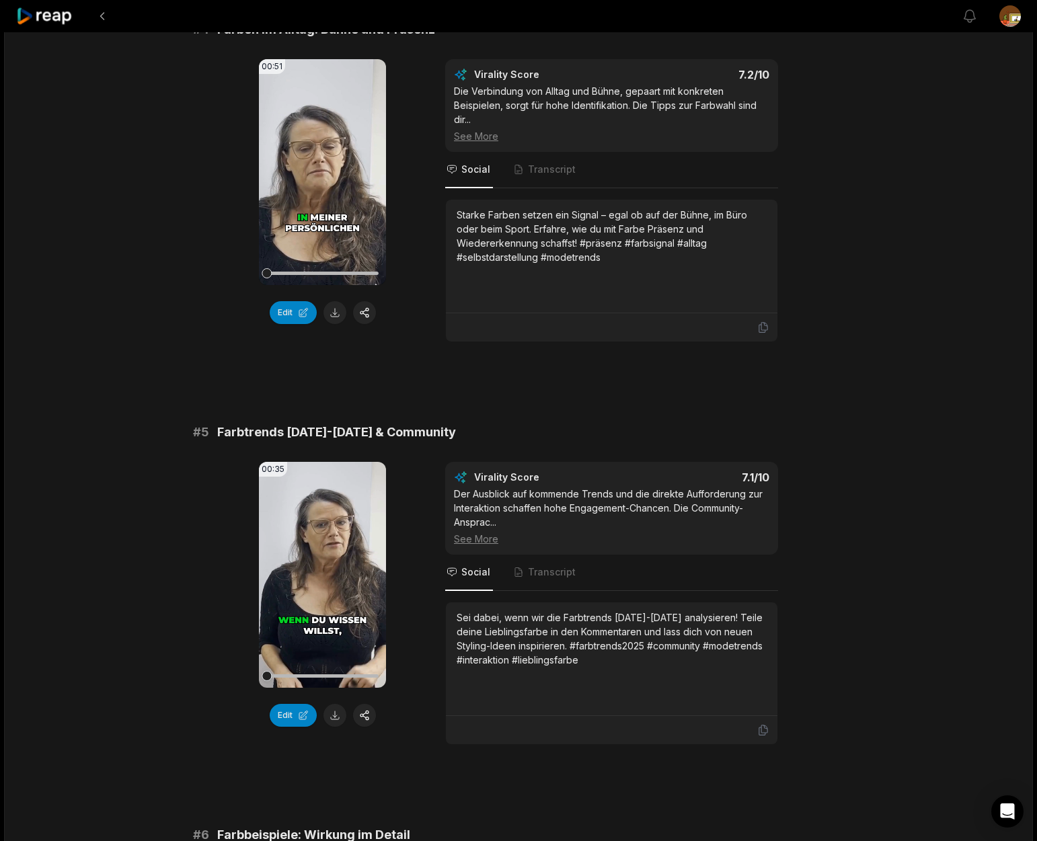
scroll to position [2520, 0]
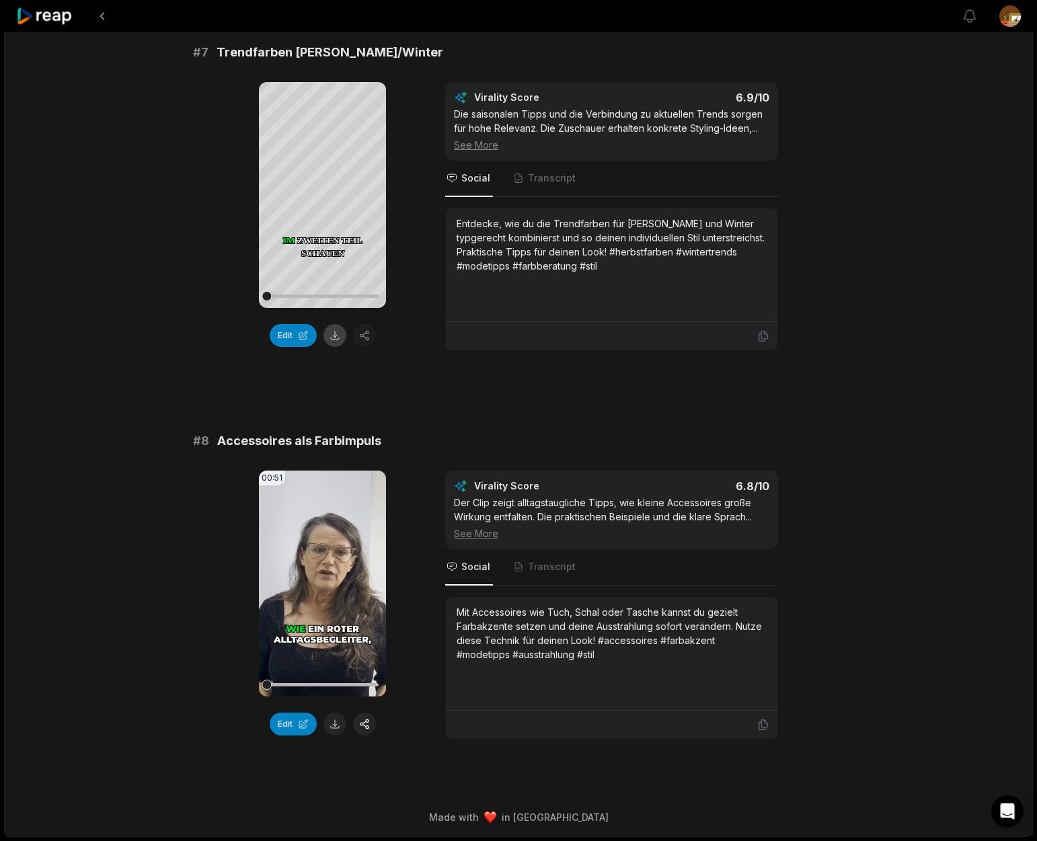
click at [333, 338] on button at bounding box center [334, 335] width 23 height 23
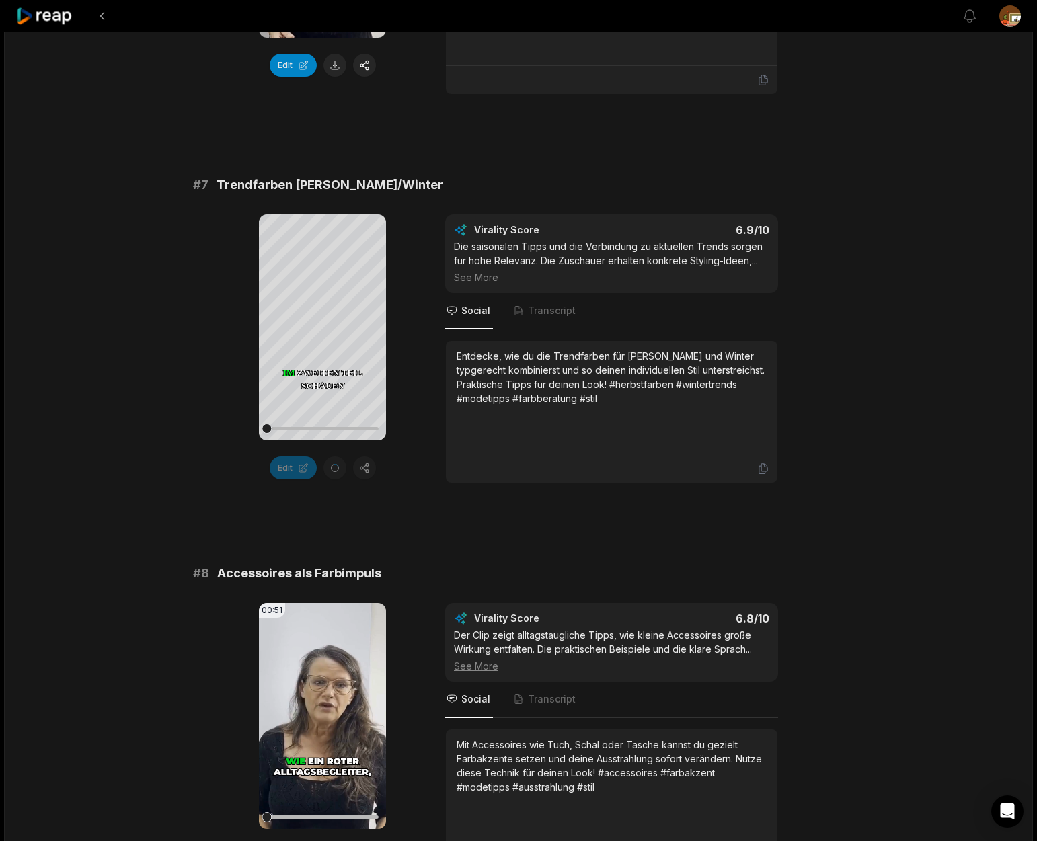
scroll to position [2427, 0]
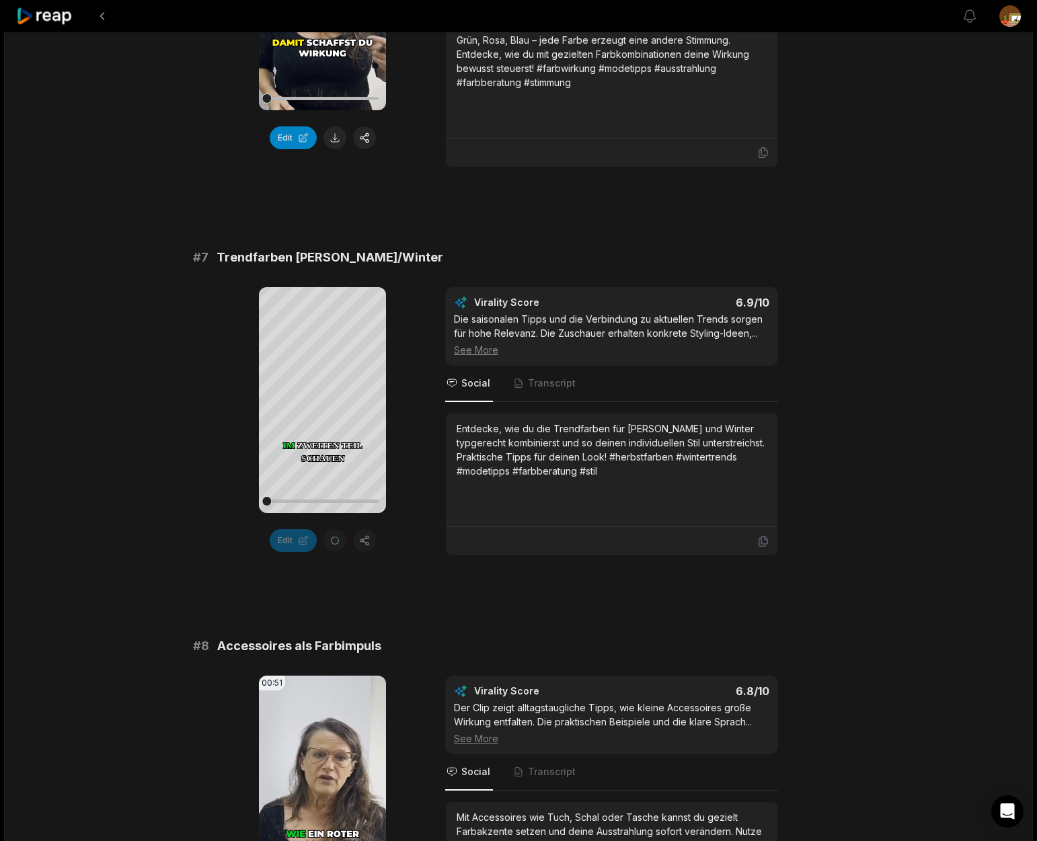
scroll to position [2520, 0]
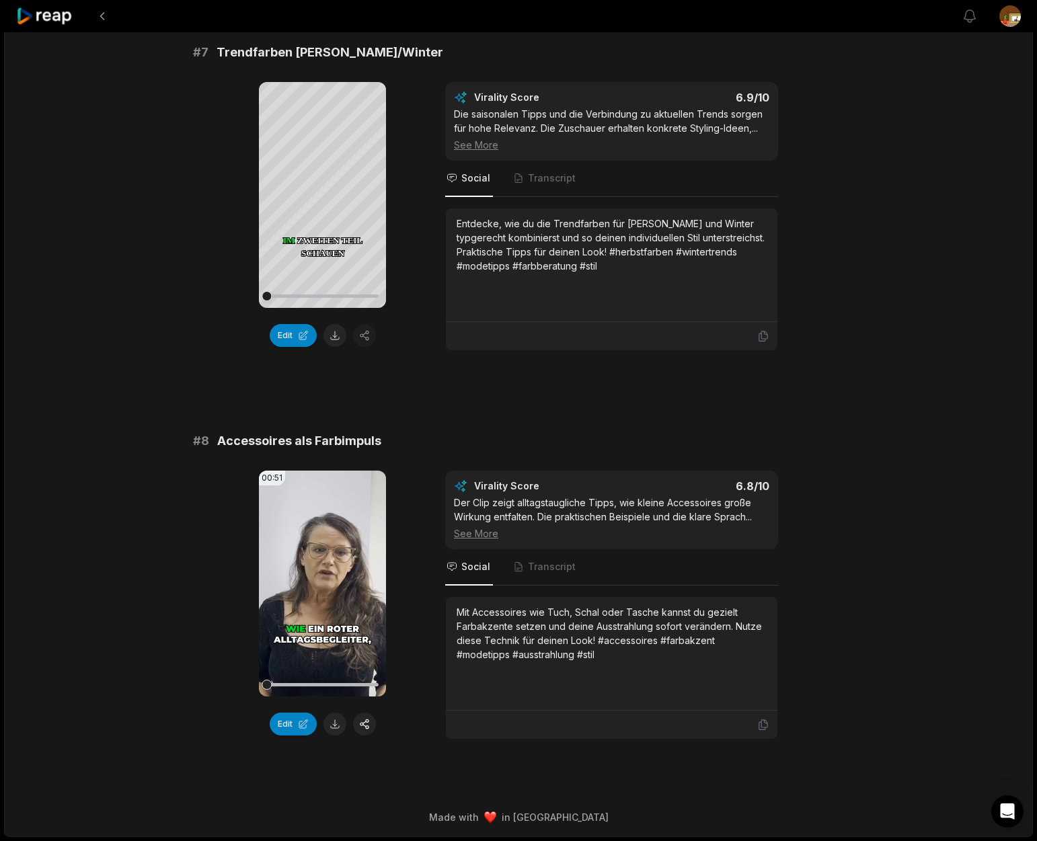
click at [336, 337] on button at bounding box center [334, 335] width 23 height 23
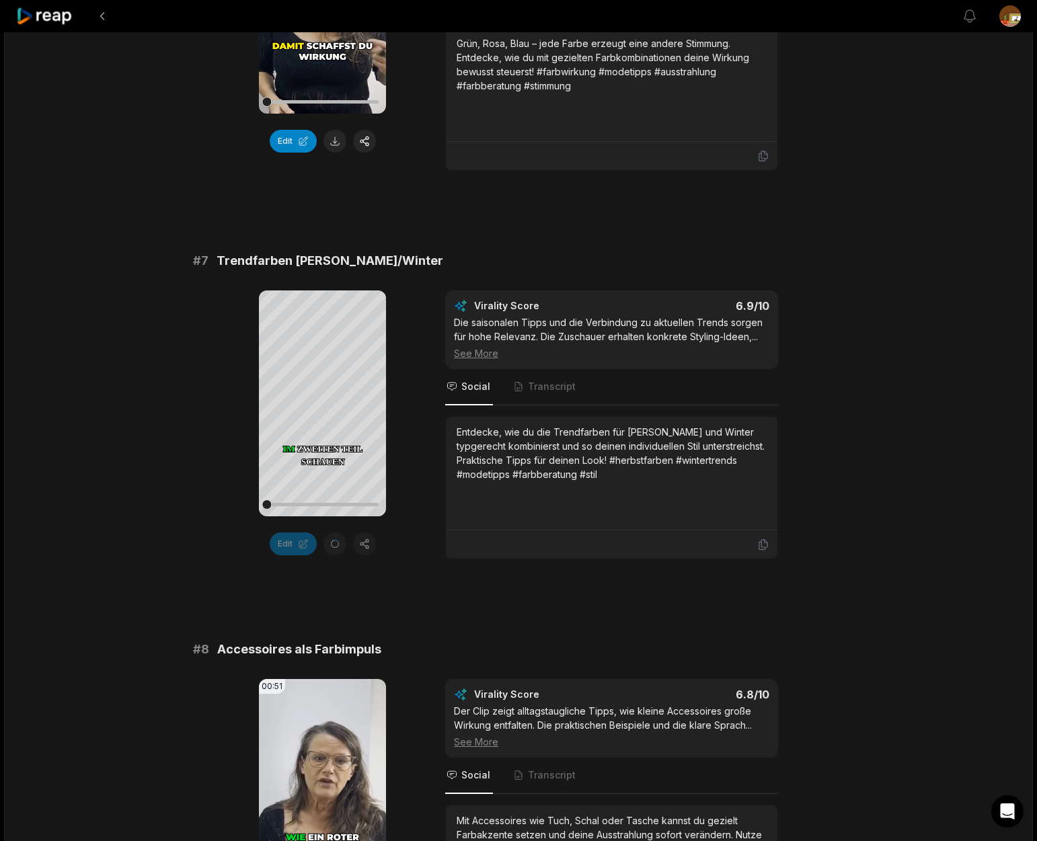
scroll to position [2315, 0]
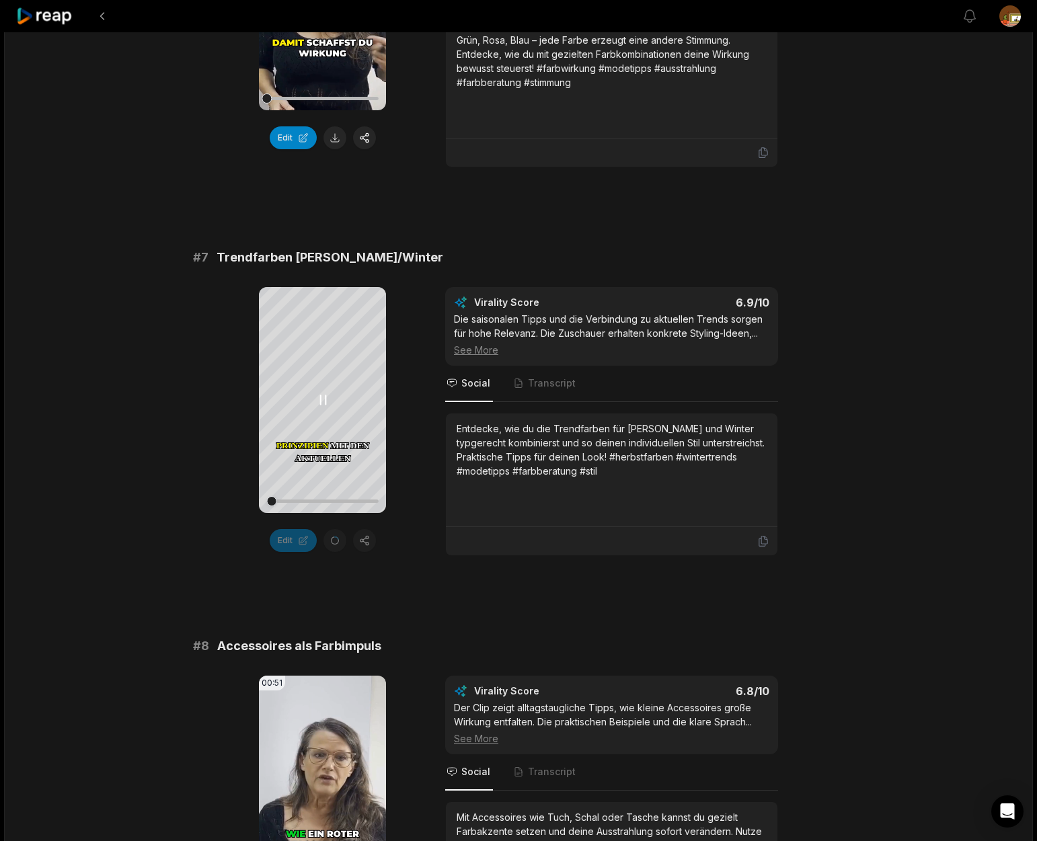
click at [321, 404] on icon at bounding box center [323, 400] width 16 height 16
click at [336, 540] on button at bounding box center [334, 540] width 23 height 23
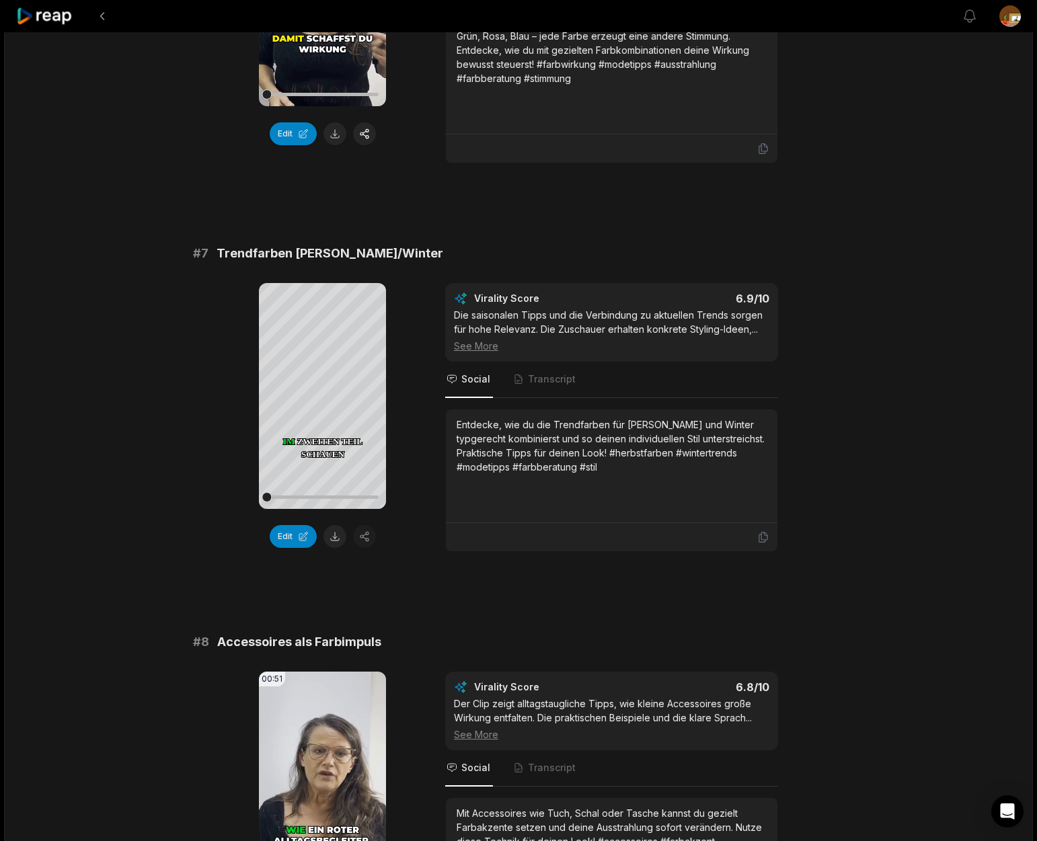
scroll to position [2321, 0]
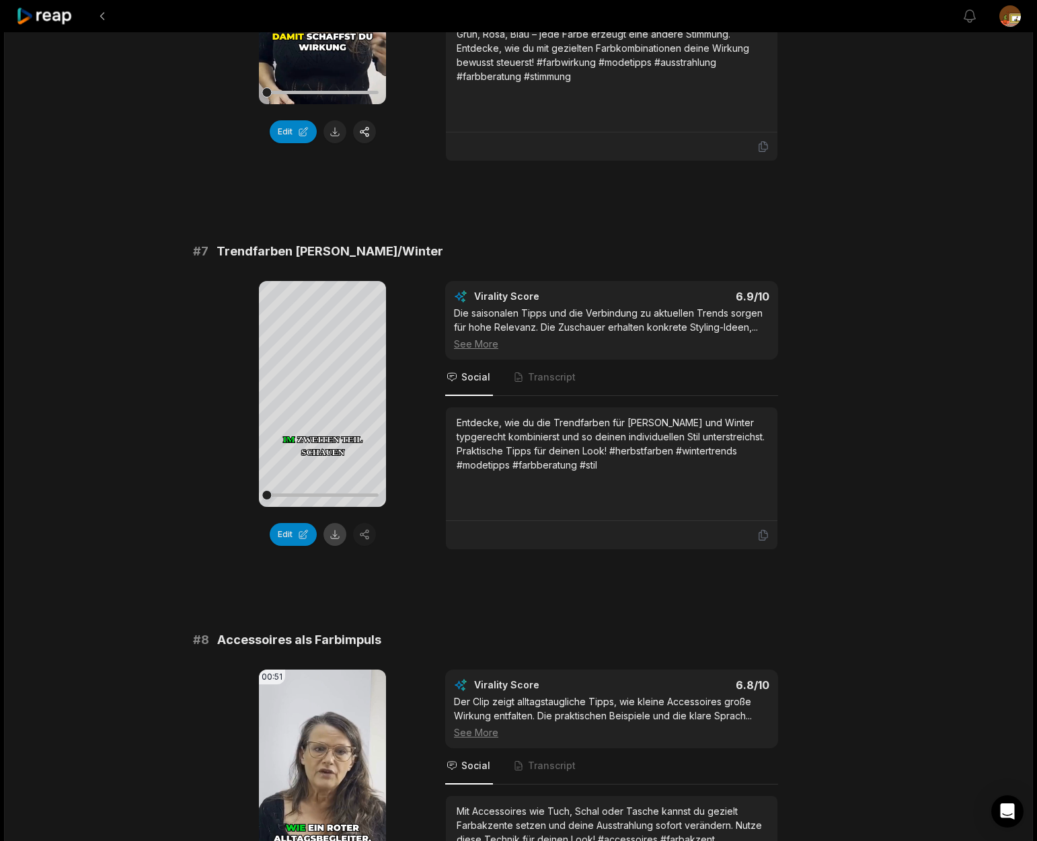
click at [336, 535] on button at bounding box center [334, 534] width 23 height 23
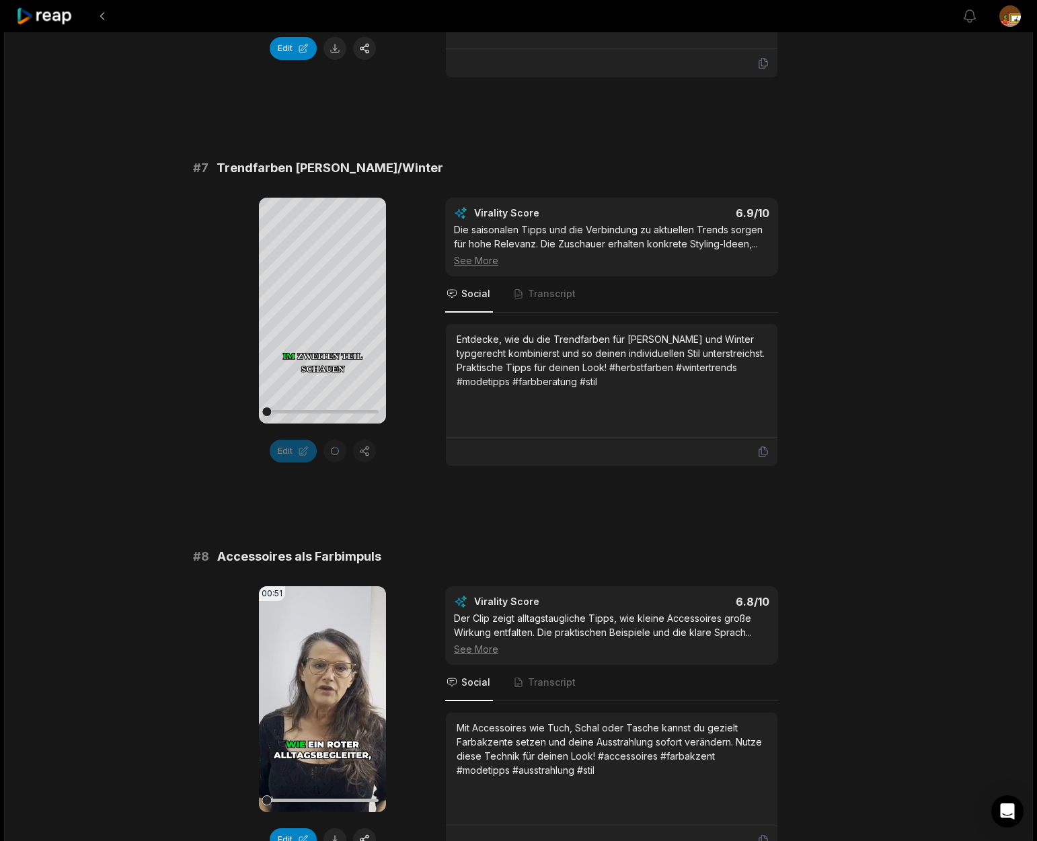
scroll to position [2520, 0]
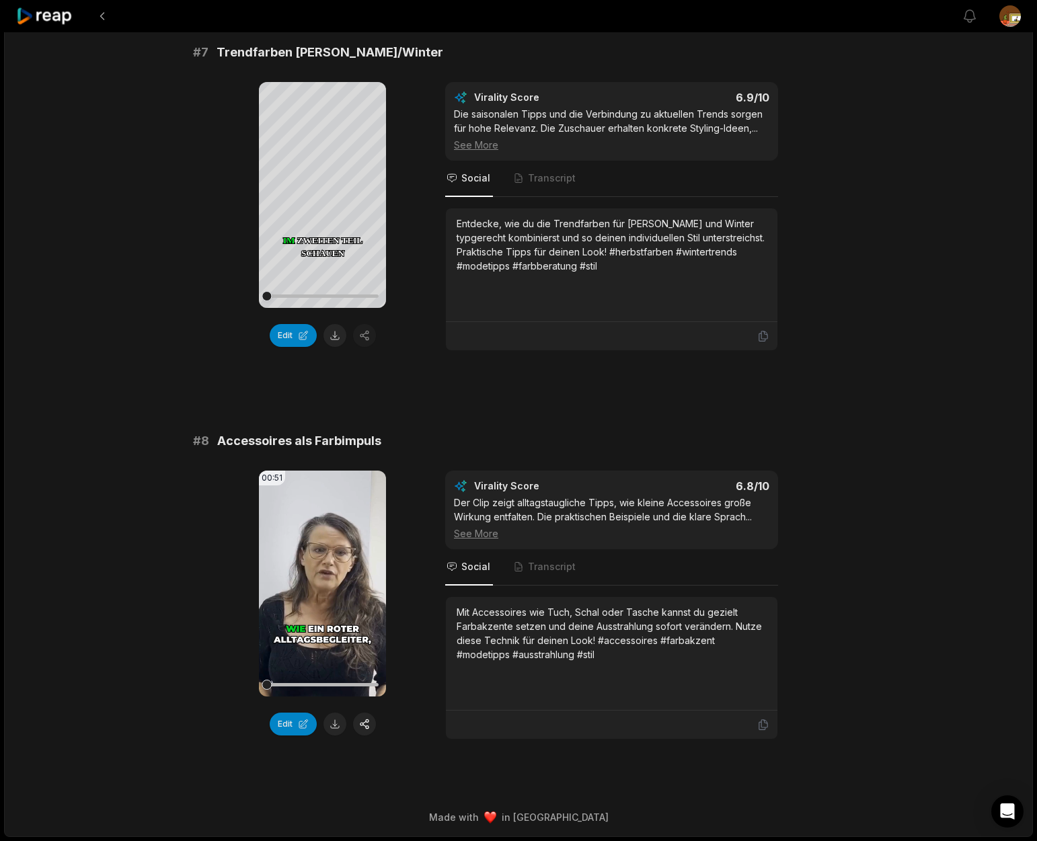
click at [338, 335] on button at bounding box center [334, 335] width 23 height 23
click at [1015, 816] on div "Open Intercom Messenger" at bounding box center [1008, 812] width 36 height 36
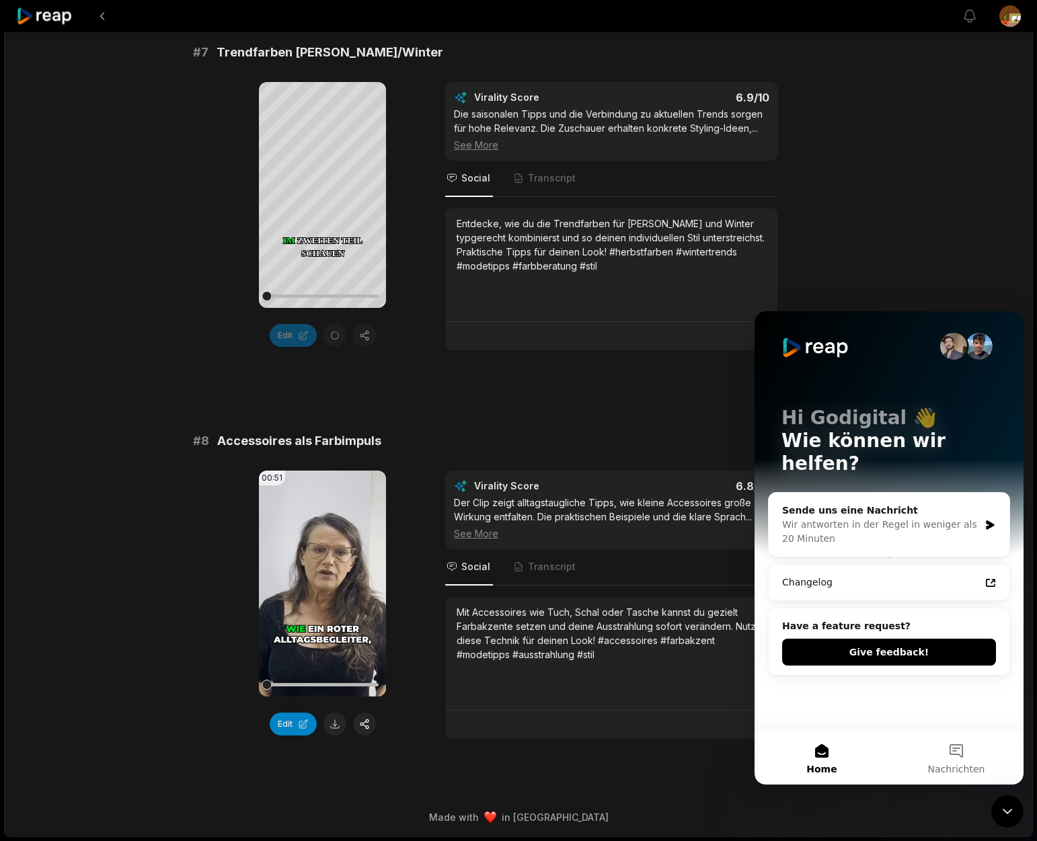
scroll to position [0, 0]
click at [876, 518] on div "Wir antworten in der Regel in weniger als 20 Minuten" at bounding box center [880, 532] width 197 height 28
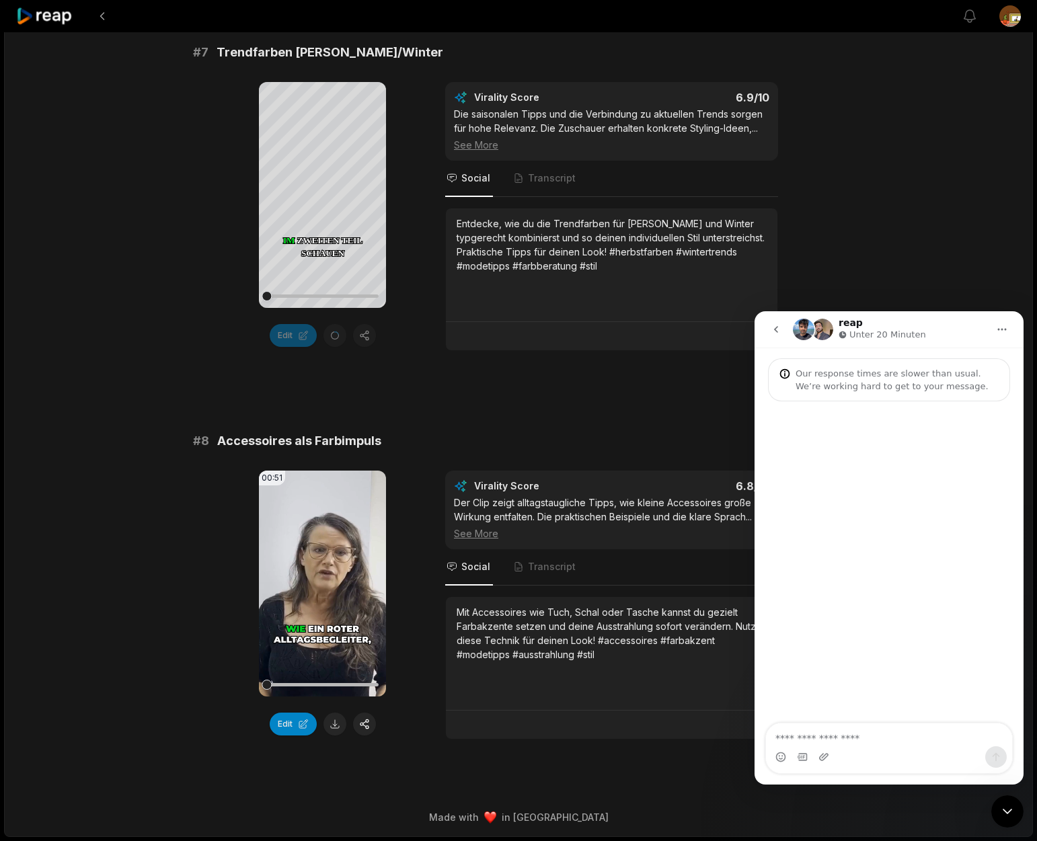
click at [870, 742] on textarea "Nachricht senden..." at bounding box center [889, 735] width 246 height 23
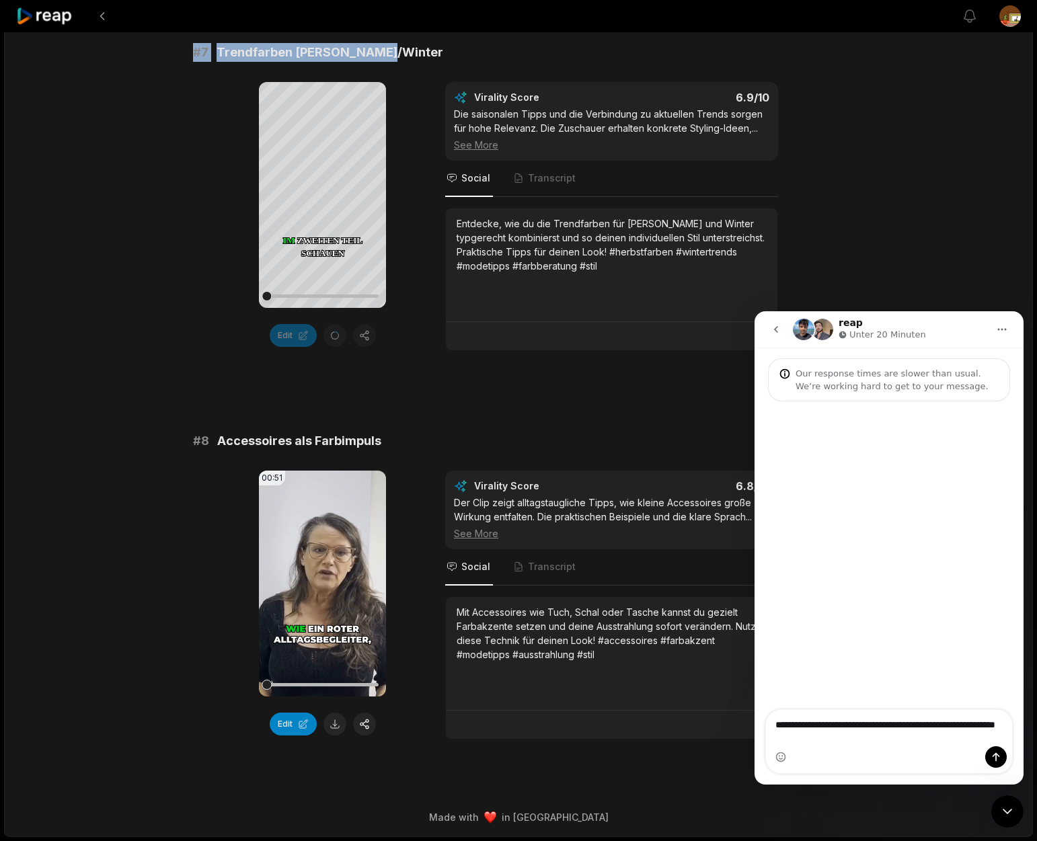
drag, startPoint x: 195, startPoint y: 56, endPoint x: 424, endPoint y: 60, distance: 229.4
click at [424, 60] on div "# 7 Trendfarben [PERSON_NAME]/Winter" at bounding box center [518, 52] width 651 height 19
copy div "# 7 Trendfarben [PERSON_NAME]/Winter"
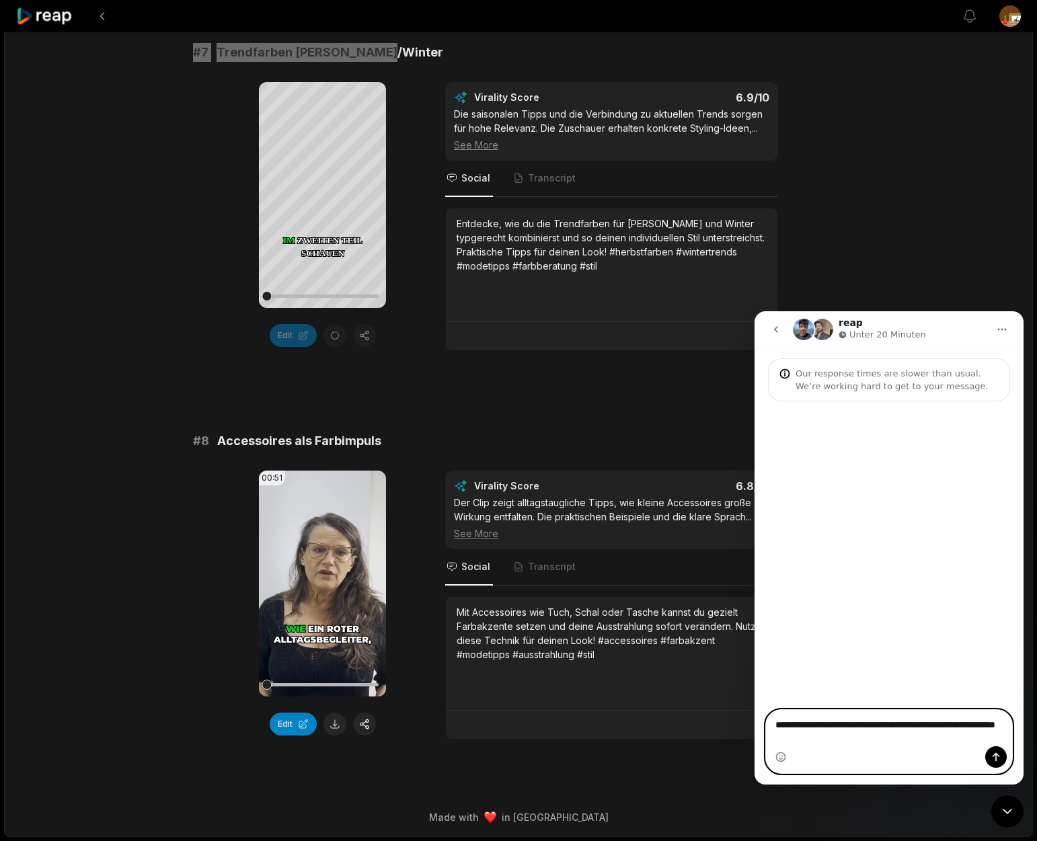
click at [872, 740] on textarea "**********" at bounding box center [889, 728] width 246 height 36
paste textarea "**********"
click at [847, 723] on textarea "**********" at bounding box center [889, 722] width 246 height 50
click at [822, 733] on textarea "**********" at bounding box center [889, 715] width 246 height 36
click at [962, 733] on textarea "**********" at bounding box center [889, 715] width 246 height 36
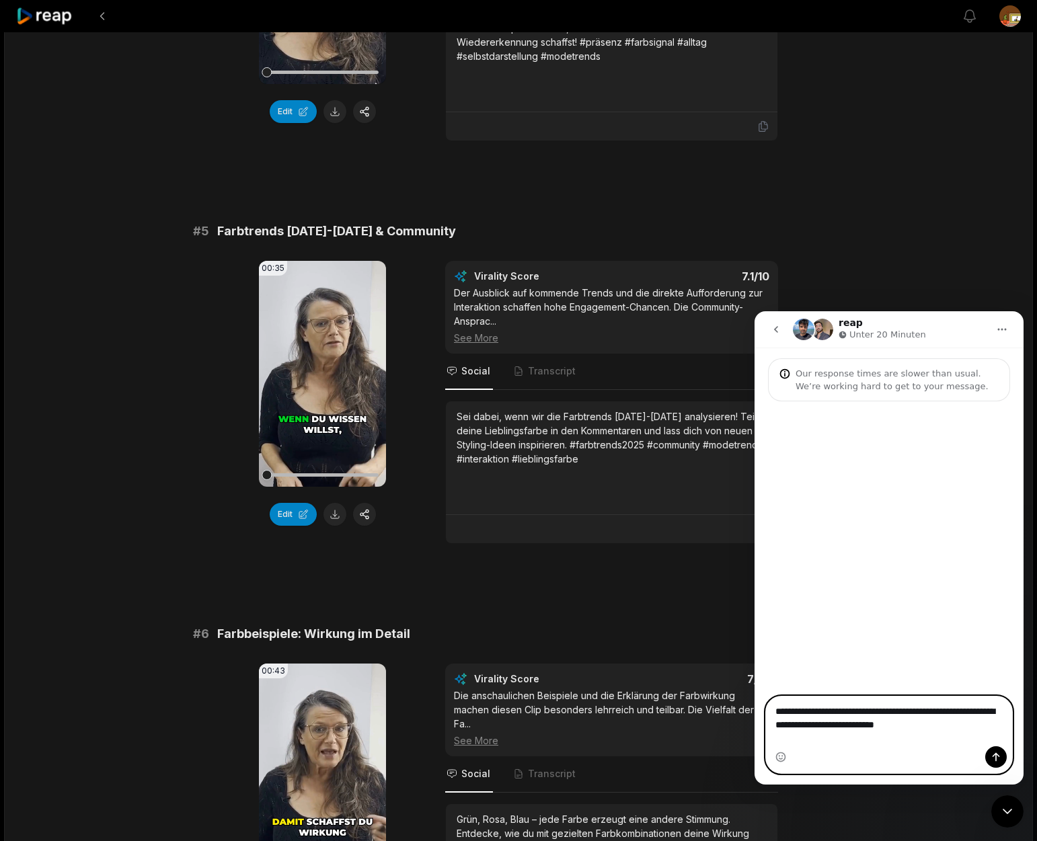
scroll to position [1537, 0]
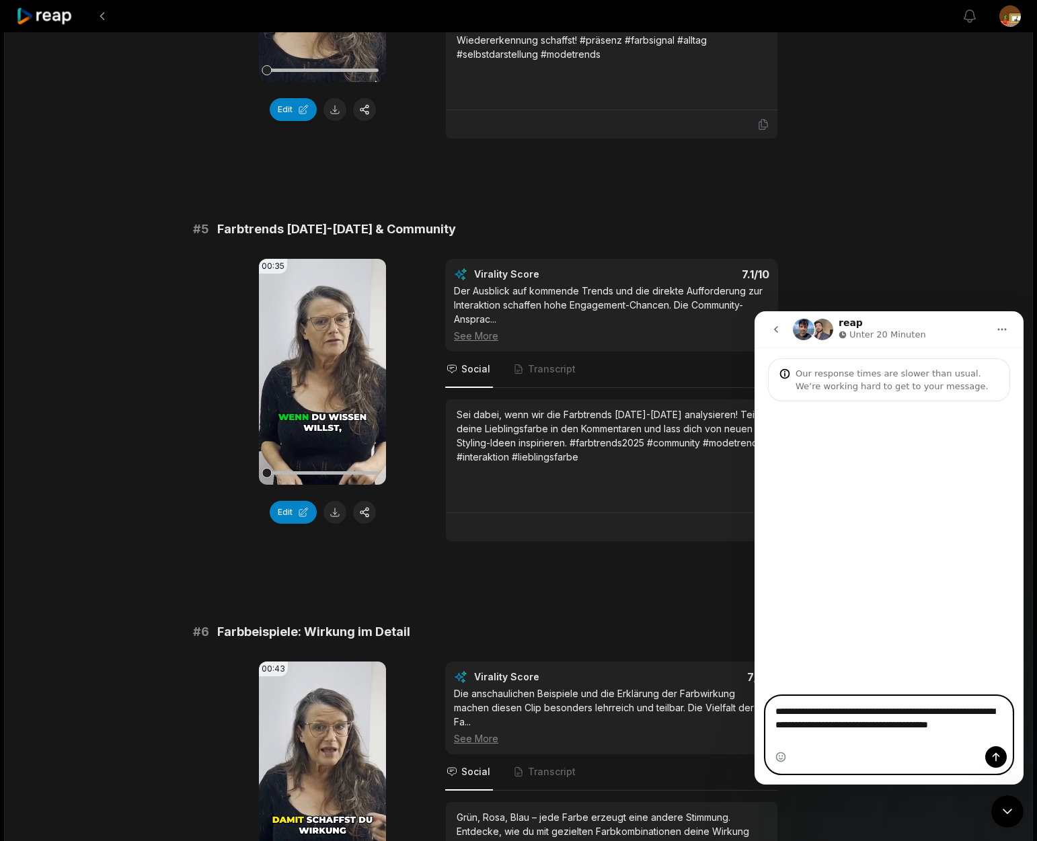
type textarea "**********"
click at [352, 554] on div "# 1 Farbtrends und Figurtyp 00:48 Your browser does not support mp4 format. Edi…" at bounding box center [518, 172] width 651 height 3099
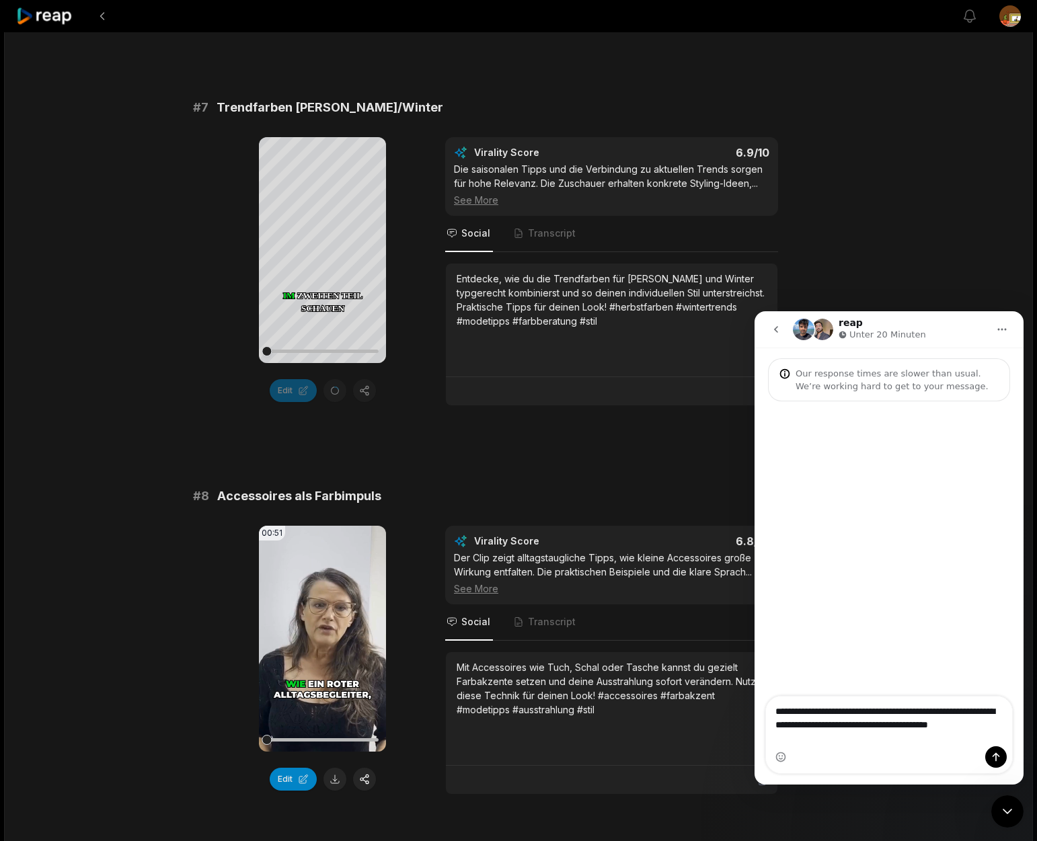
scroll to position [2520, 0]
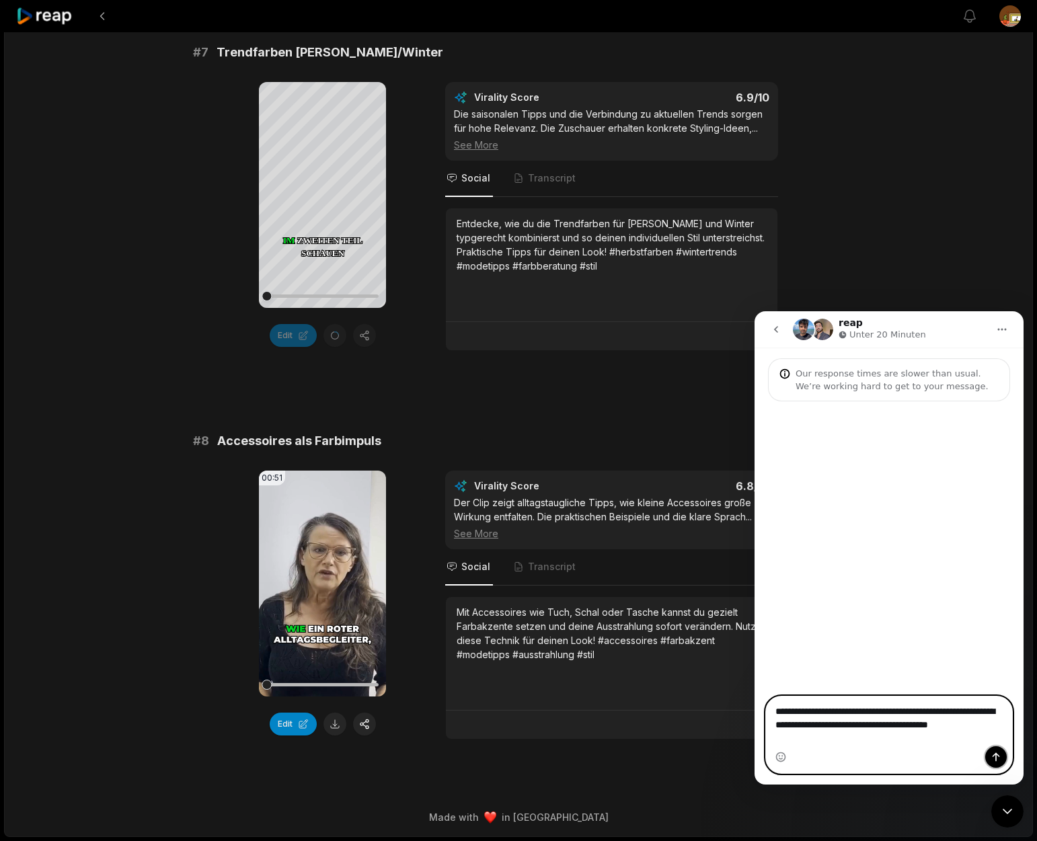
click at [999, 759] on icon "Sende eine Nachricht…" at bounding box center [996, 757] width 11 height 11
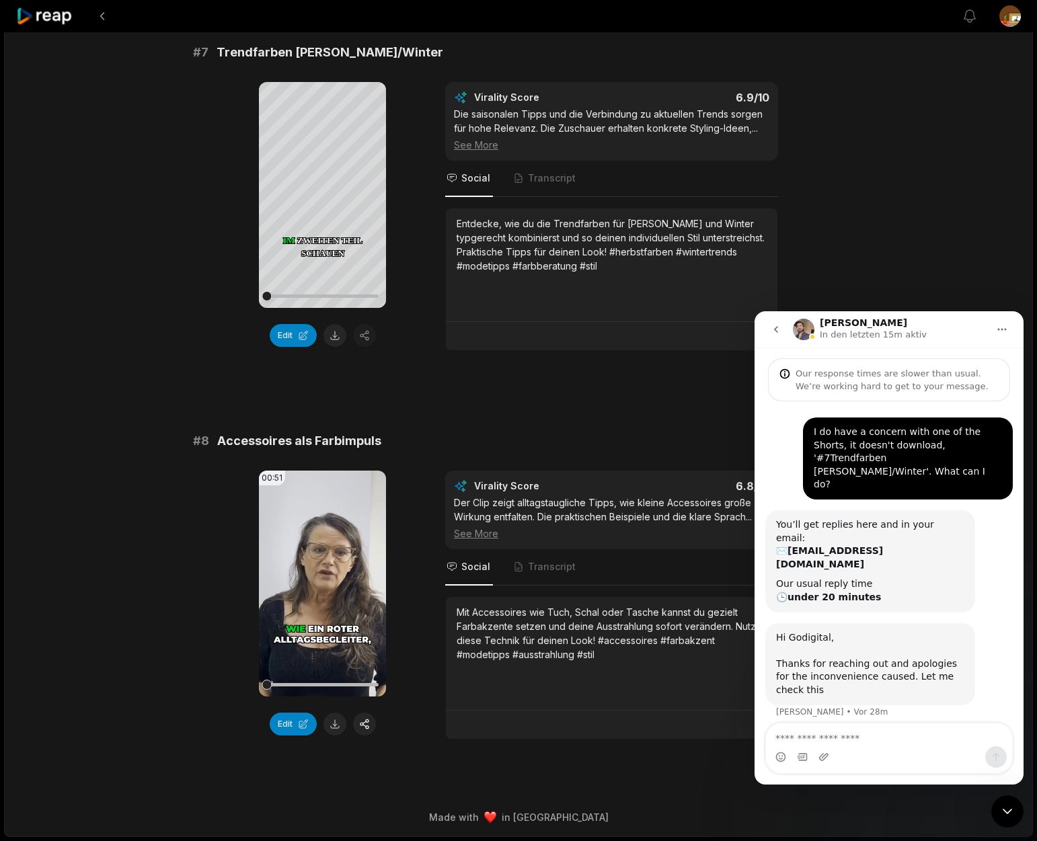
drag, startPoint x: 138, startPoint y: 407, endPoint x: 131, endPoint y: 403, distance: 7.8
click at [336, 339] on button at bounding box center [334, 335] width 23 height 23
drag, startPoint x: 440, startPoint y: 395, endPoint x: 362, endPoint y: 316, distance: 111.3
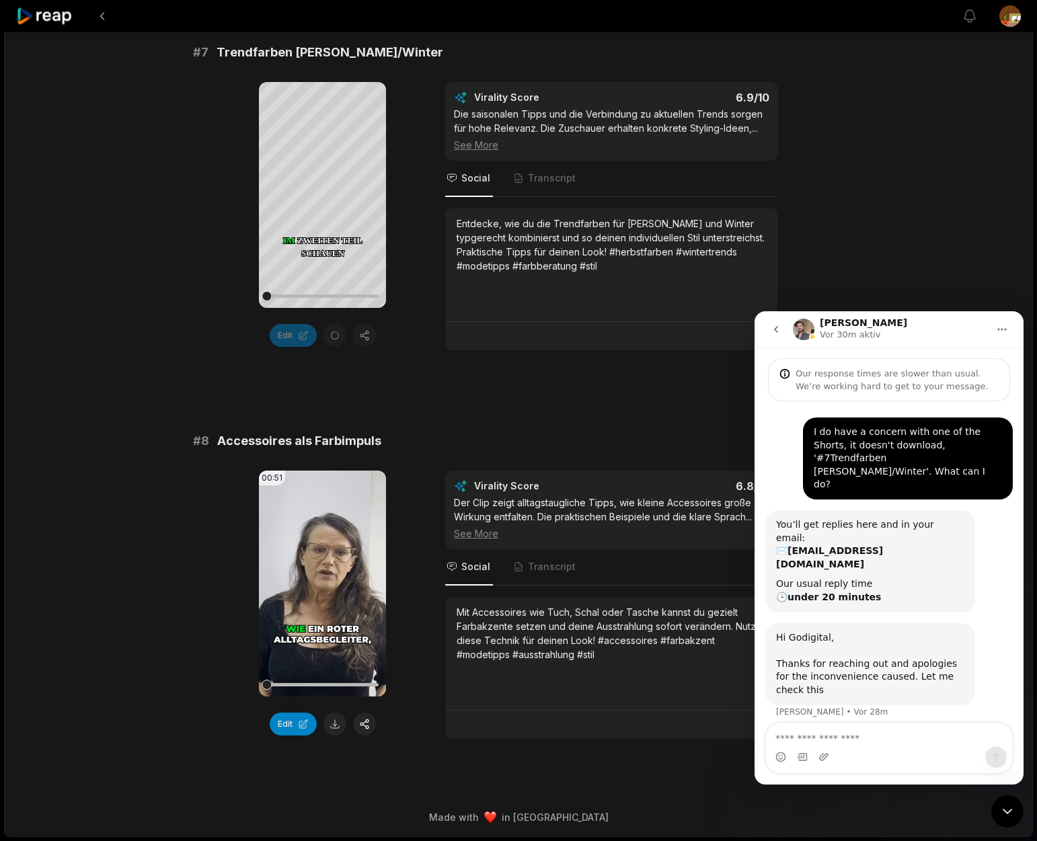
scroll to position [2517, 0]
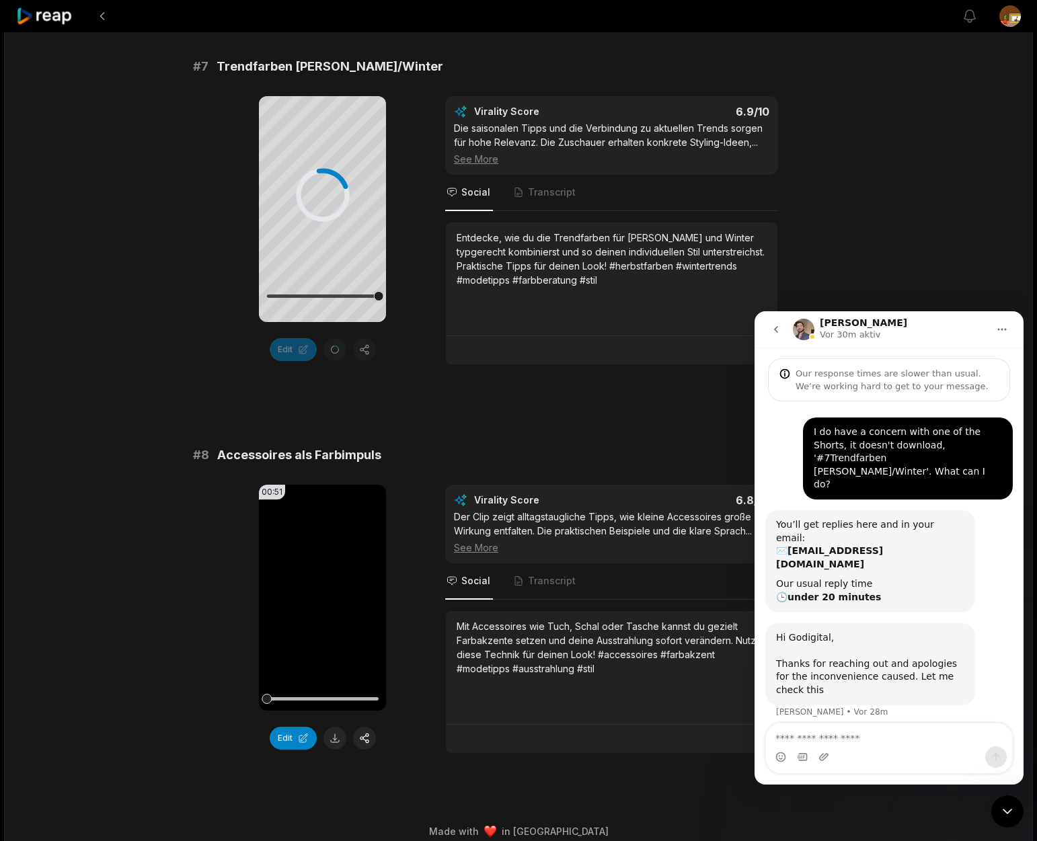
scroll to position [2520, 0]
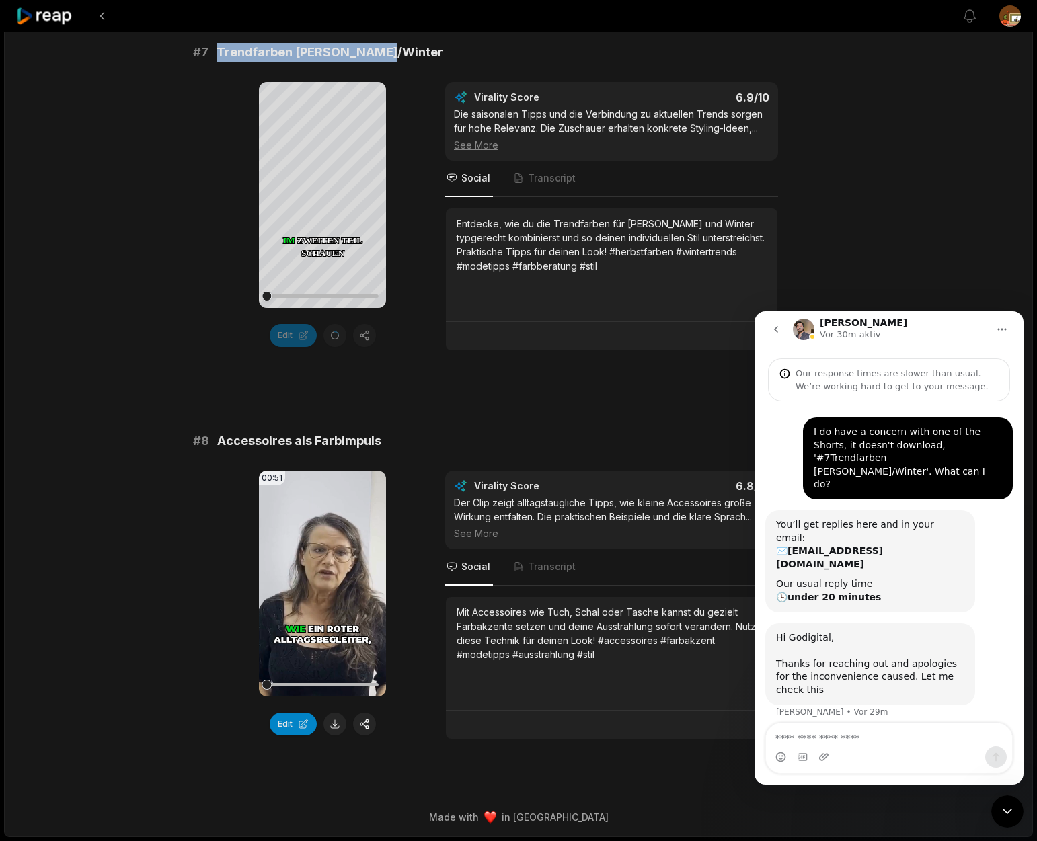
drag, startPoint x: 218, startPoint y: 51, endPoint x: 416, endPoint y: 53, distance: 197.7
click at [416, 53] on div "# 7 Trendfarben [PERSON_NAME]/Winter" at bounding box center [518, 52] width 651 height 19
copy span "Trendfarben [PERSON_NAME]/Winter"
click at [319, 193] on icon at bounding box center [323, 195] width 16 height 16
drag, startPoint x: 264, startPoint y: 298, endPoint x: 128, endPoint y: 292, distance: 136.6
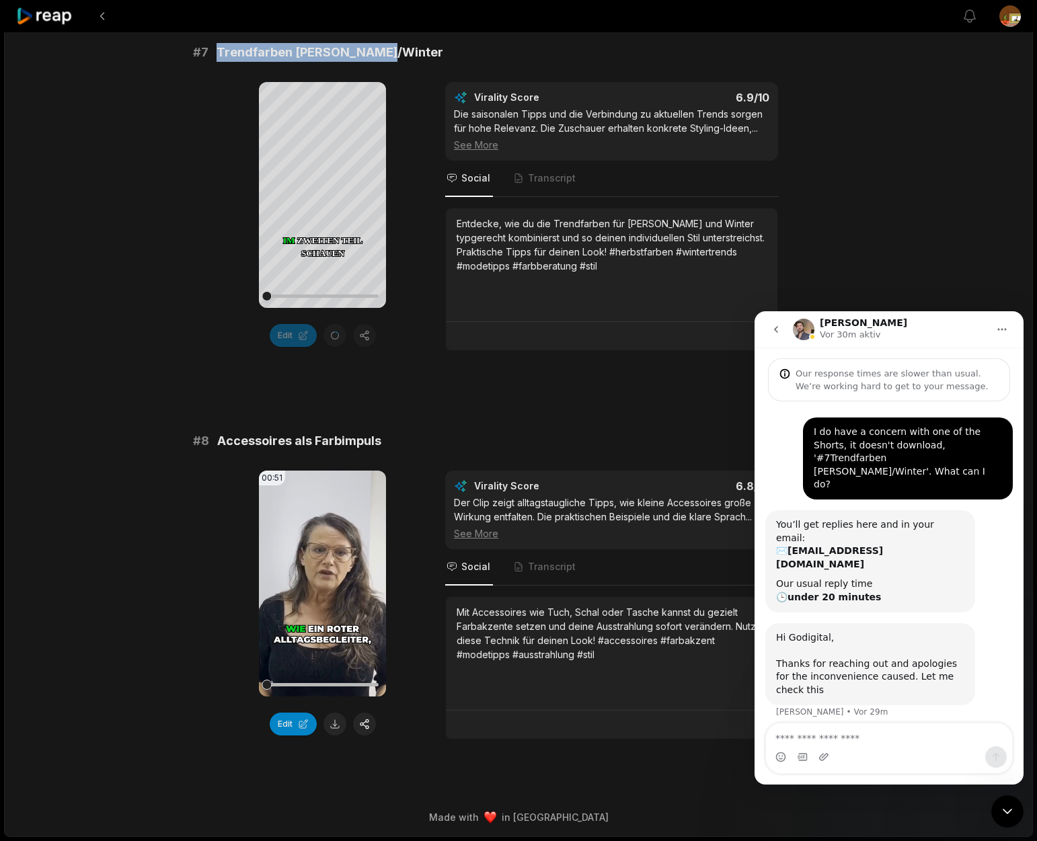
click at [323, 193] on icon at bounding box center [322, 194] width 10 height 11
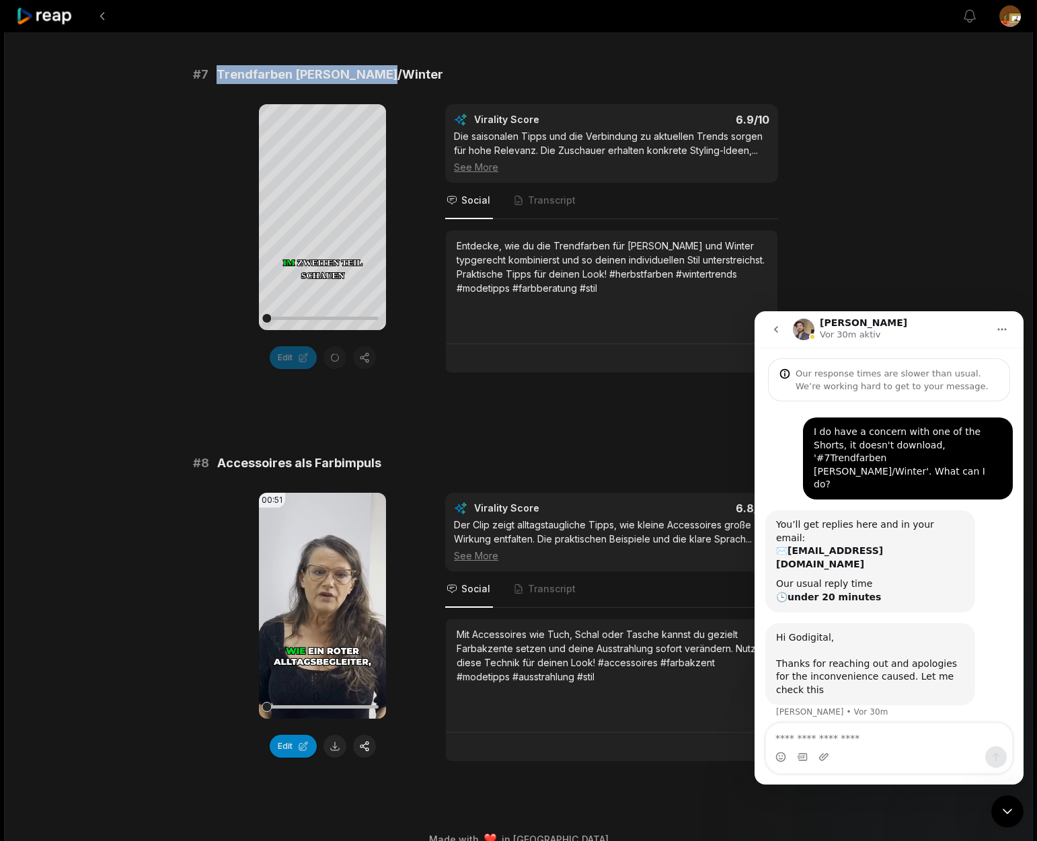
scroll to position [2496, 0]
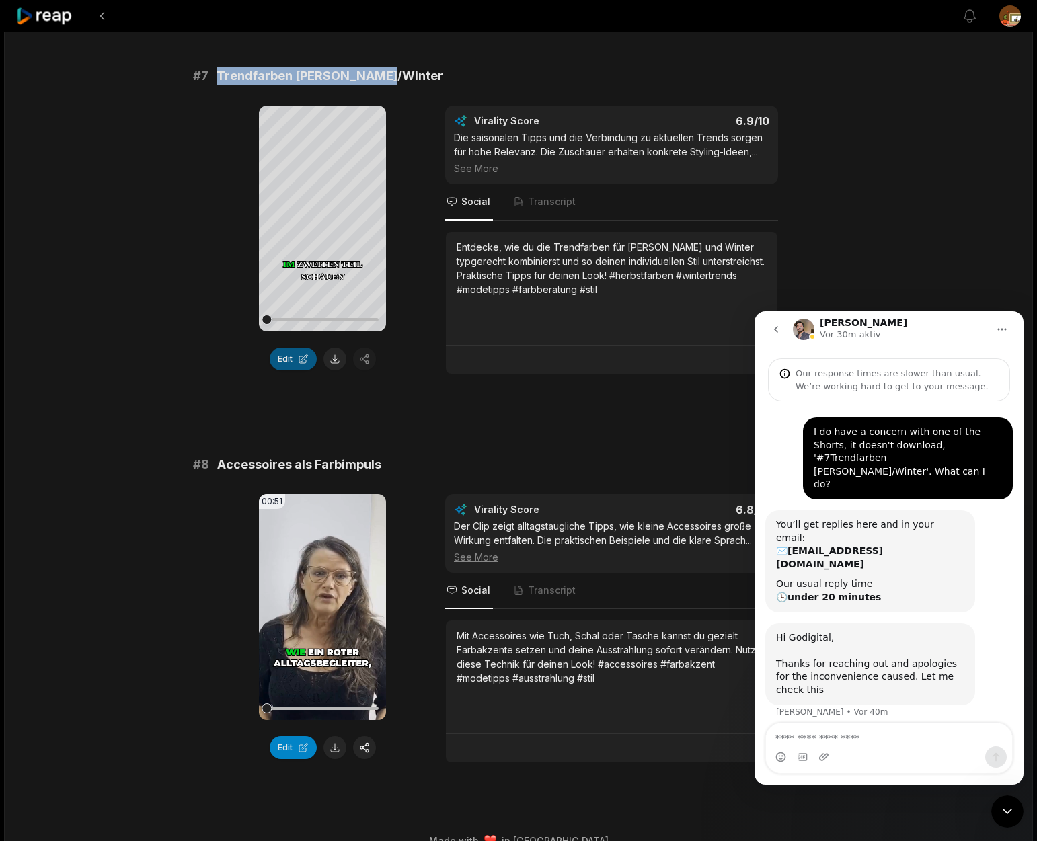
click at [291, 356] on button "Edit" at bounding box center [293, 359] width 47 height 23
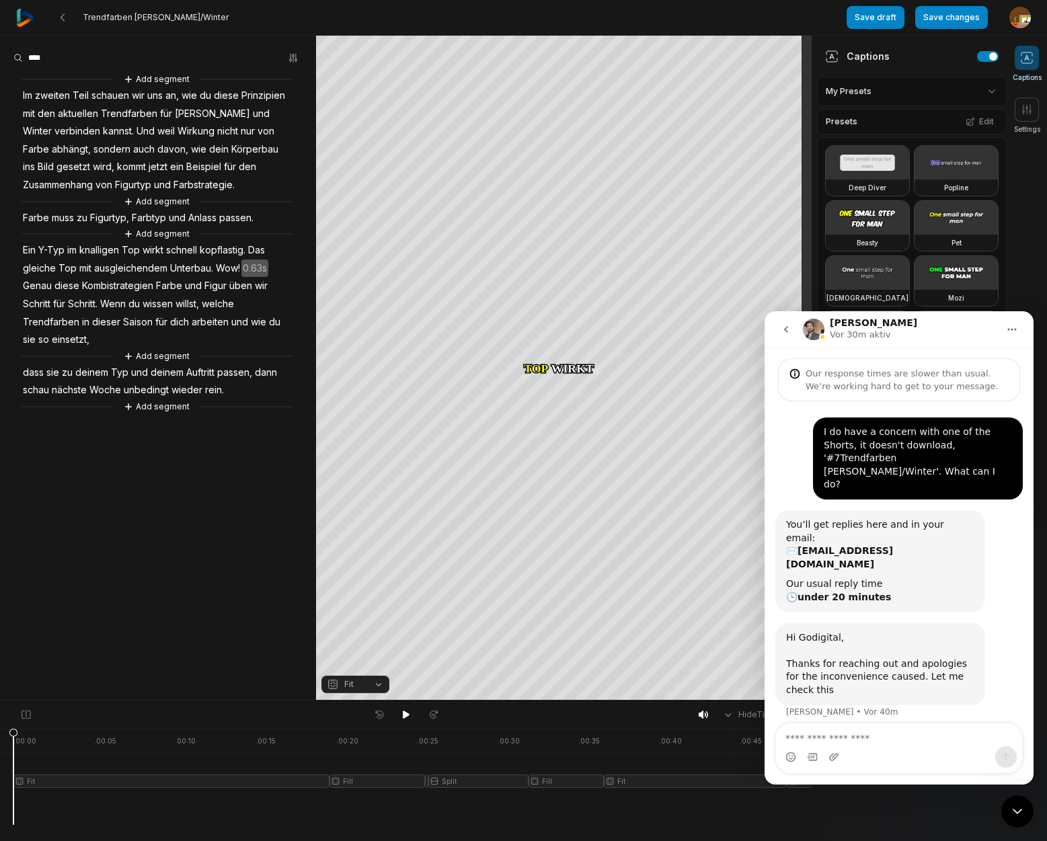
click at [496, 781] on div at bounding box center [454, 777] width 882 height 96
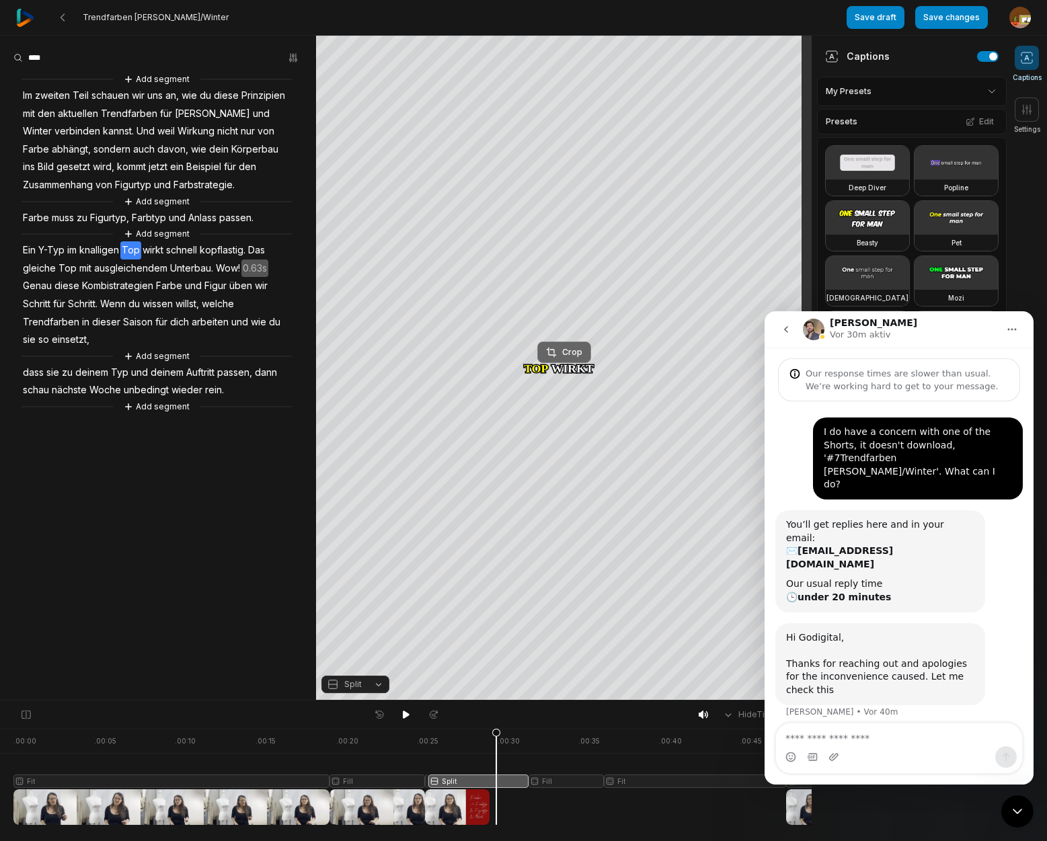
click at [568, 348] on div "Crop" at bounding box center [564, 352] width 36 height 12
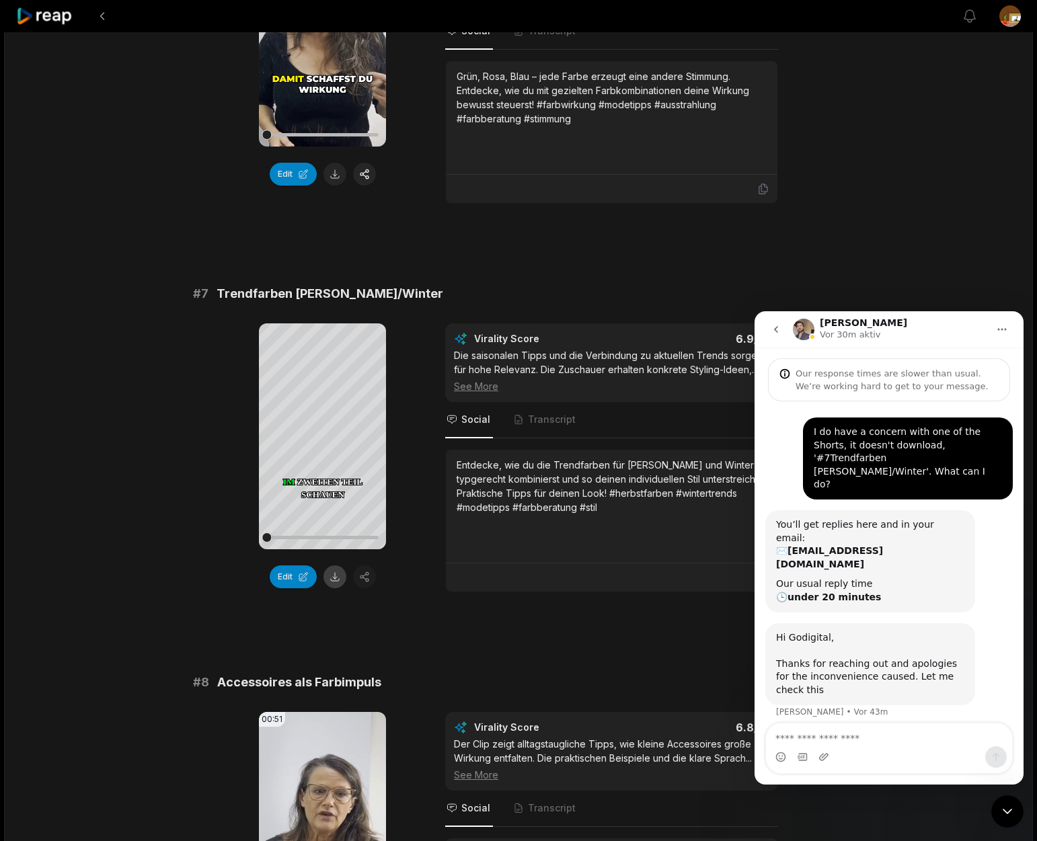
click at [336, 577] on button at bounding box center [334, 577] width 23 height 23
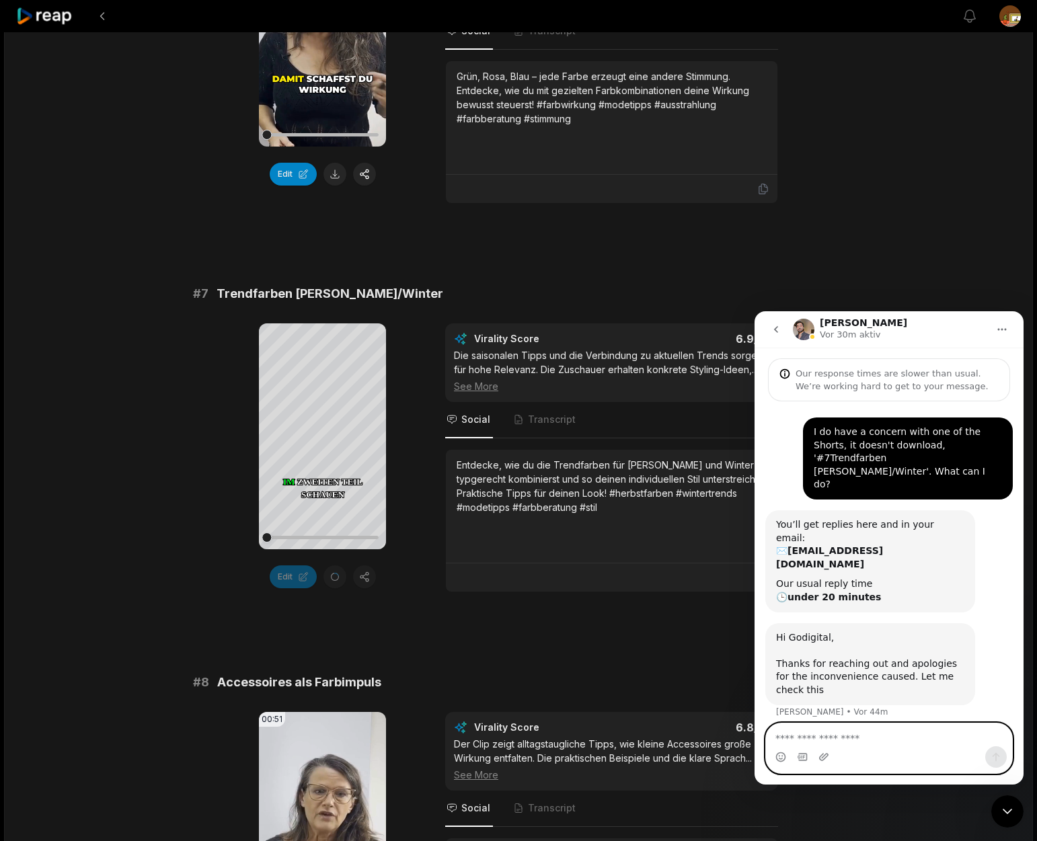
click at [851, 742] on textarea "Nachricht senden..." at bounding box center [889, 735] width 246 height 23
type textarea "*"
type textarea "**********"
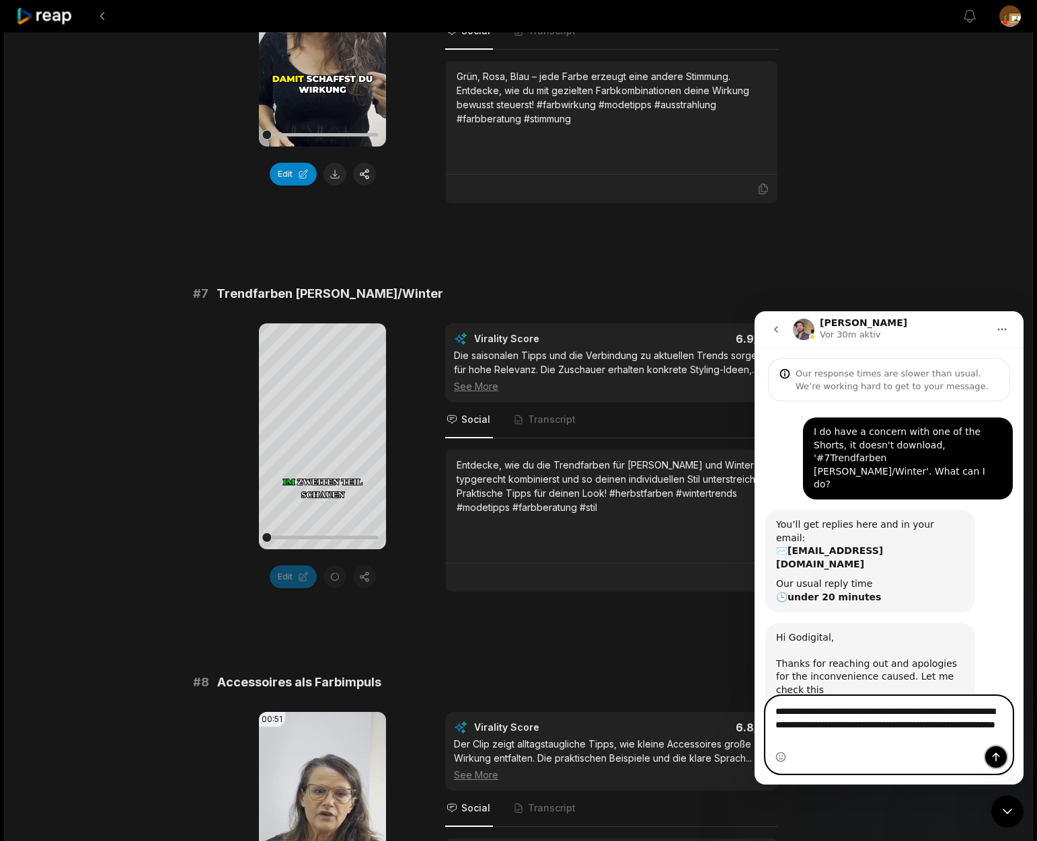
click at [995, 758] on icon "Sende eine Nachricht…" at bounding box center [996, 757] width 7 height 9
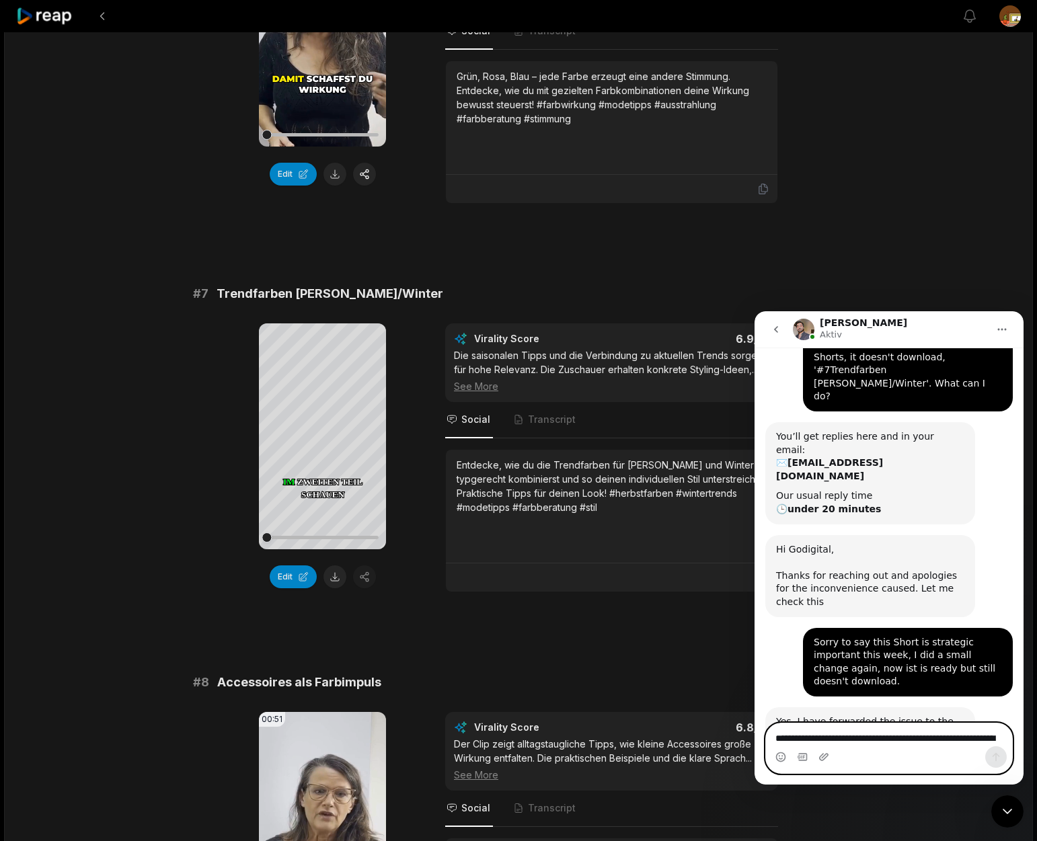
scroll to position [103, 0]
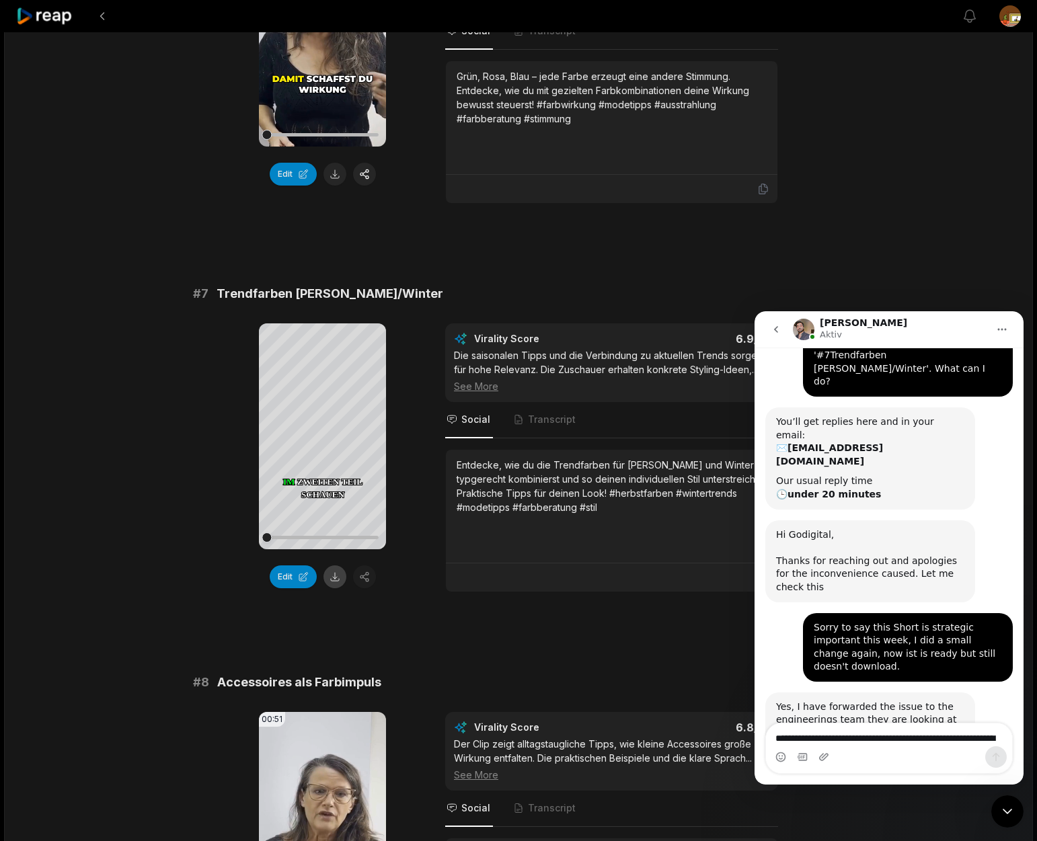
click at [335, 575] on button at bounding box center [334, 577] width 23 height 23
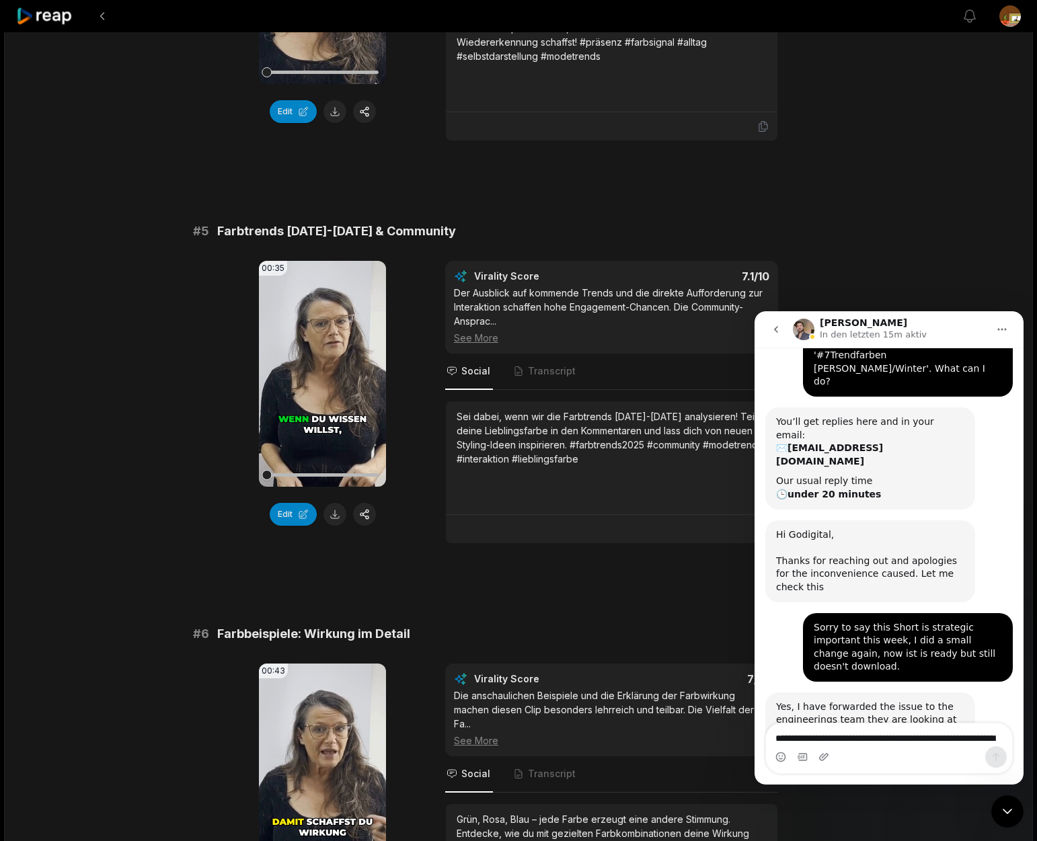
scroll to position [1455, 0]
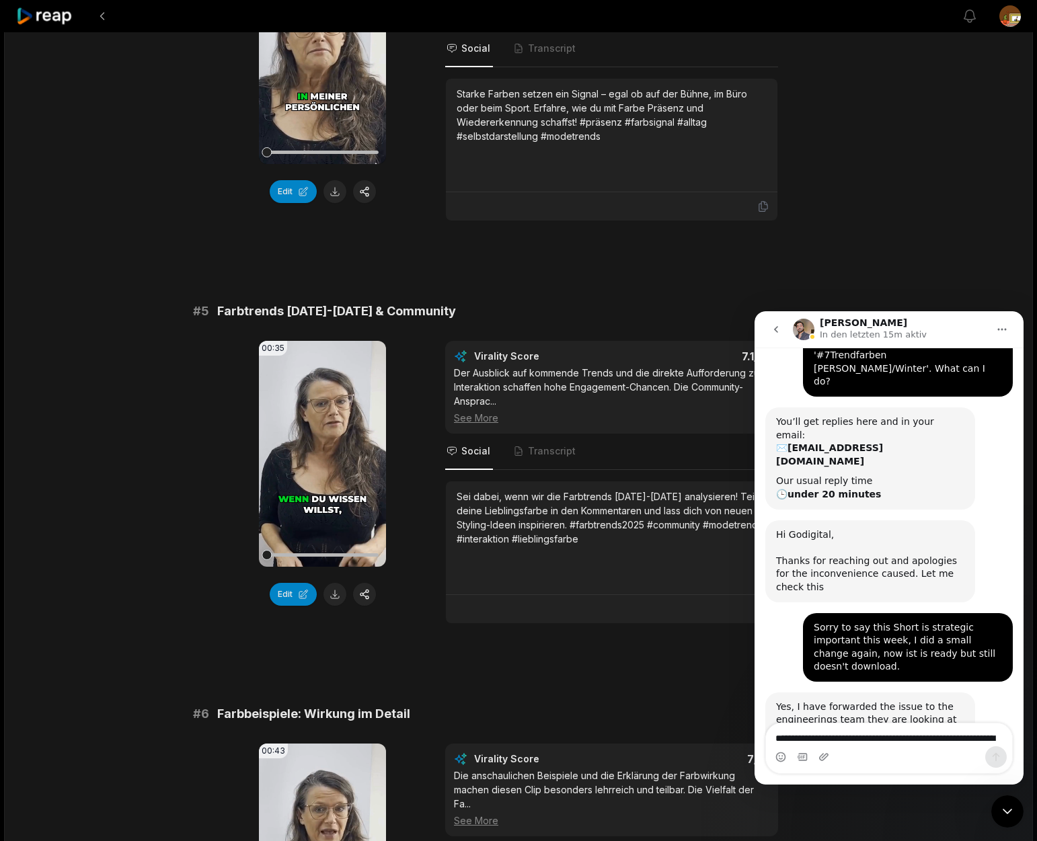
click at [50, 18] on icon at bounding box center [44, 16] width 57 height 18
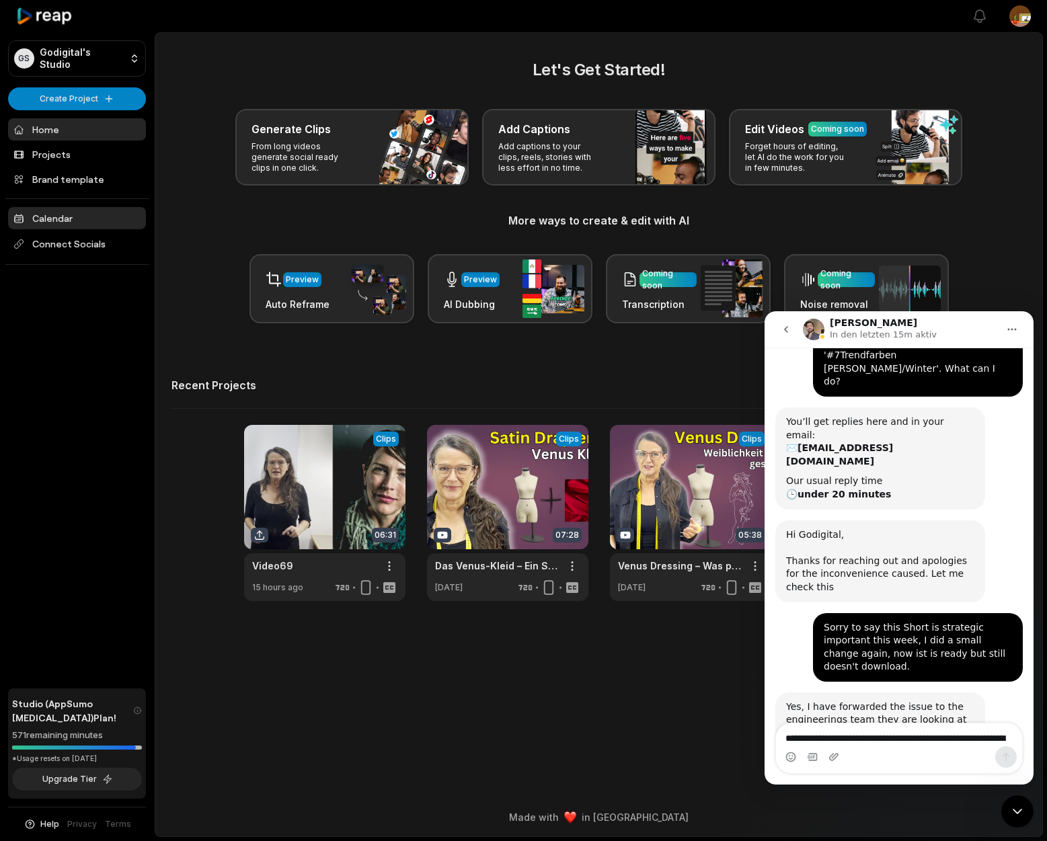
click at [53, 215] on link "Calendar" at bounding box center [77, 218] width 138 height 22
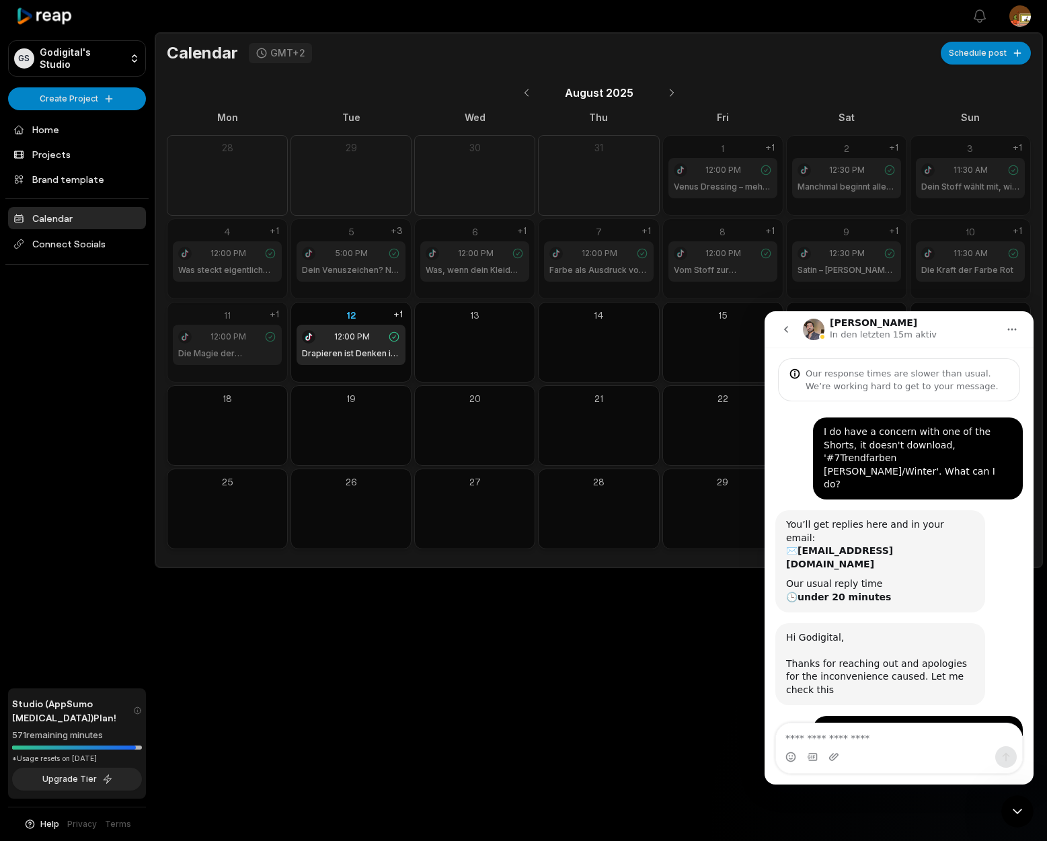
scroll to position [103, 0]
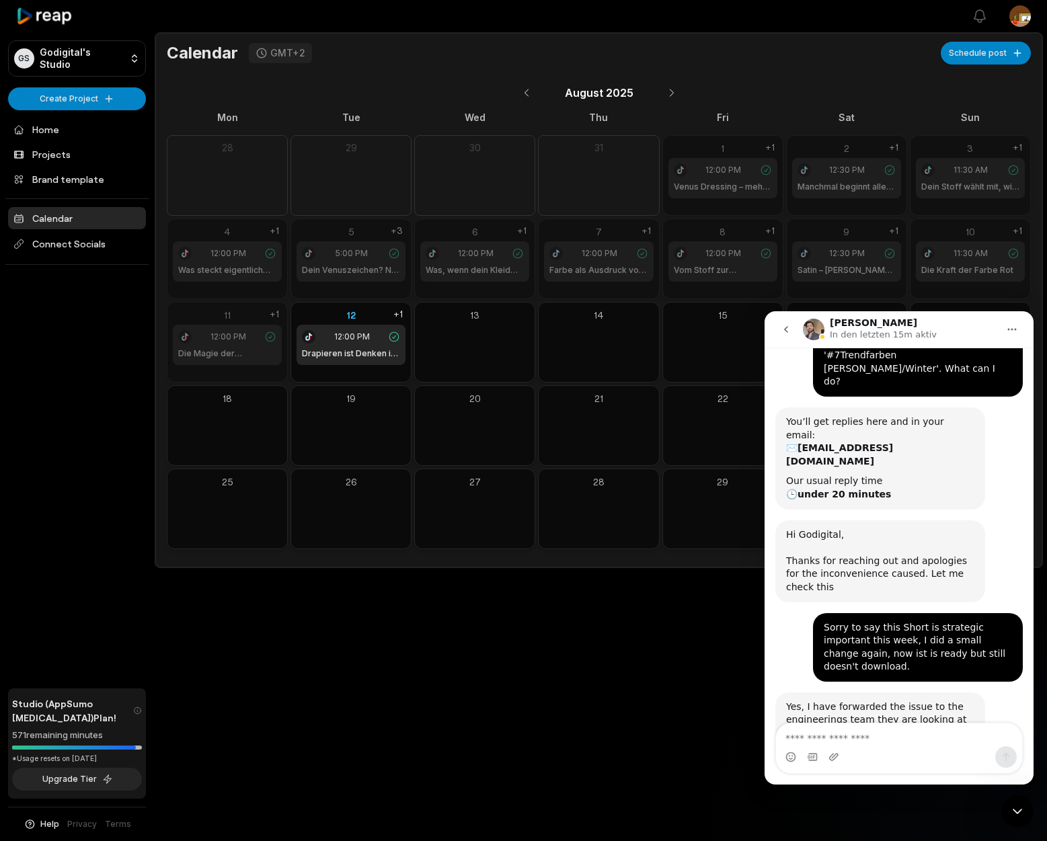
click at [784, 330] on icon "go back" at bounding box center [786, 329] width 4 height 7
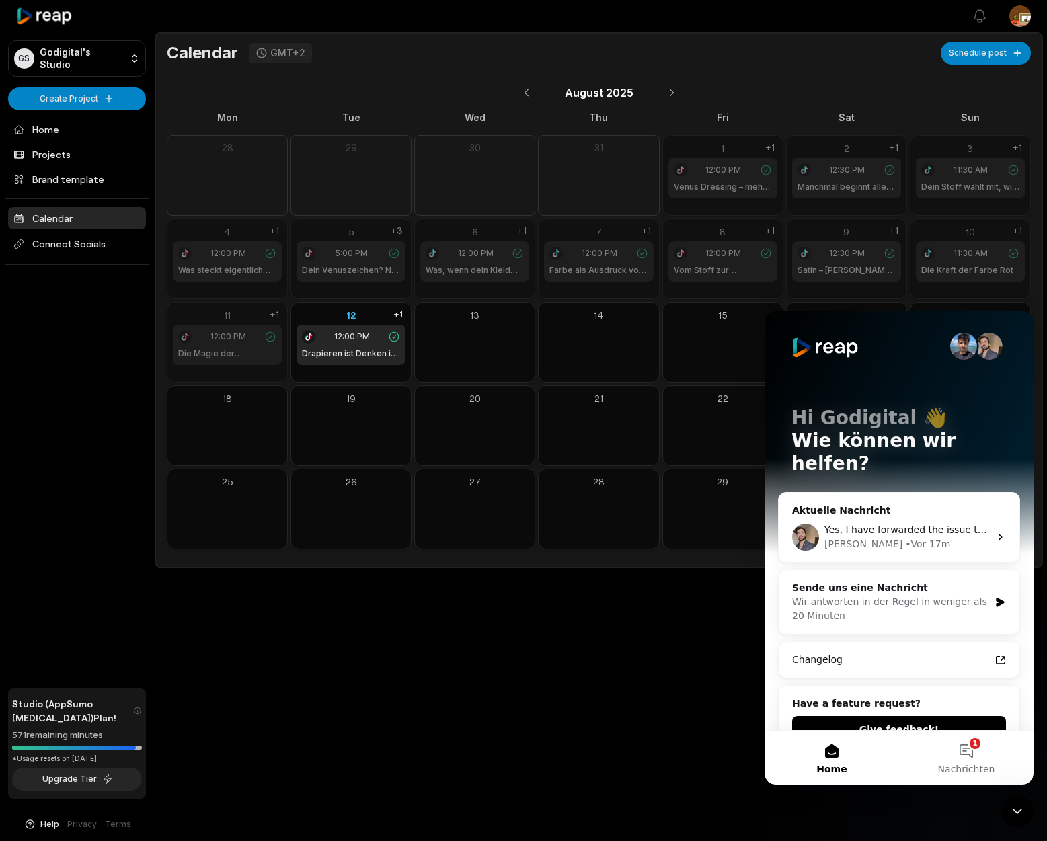
scroll to position [0, 0]
click at [968, 749] on button "1 Nachrichten" at bounding box center [966, 758] width 134 height 54
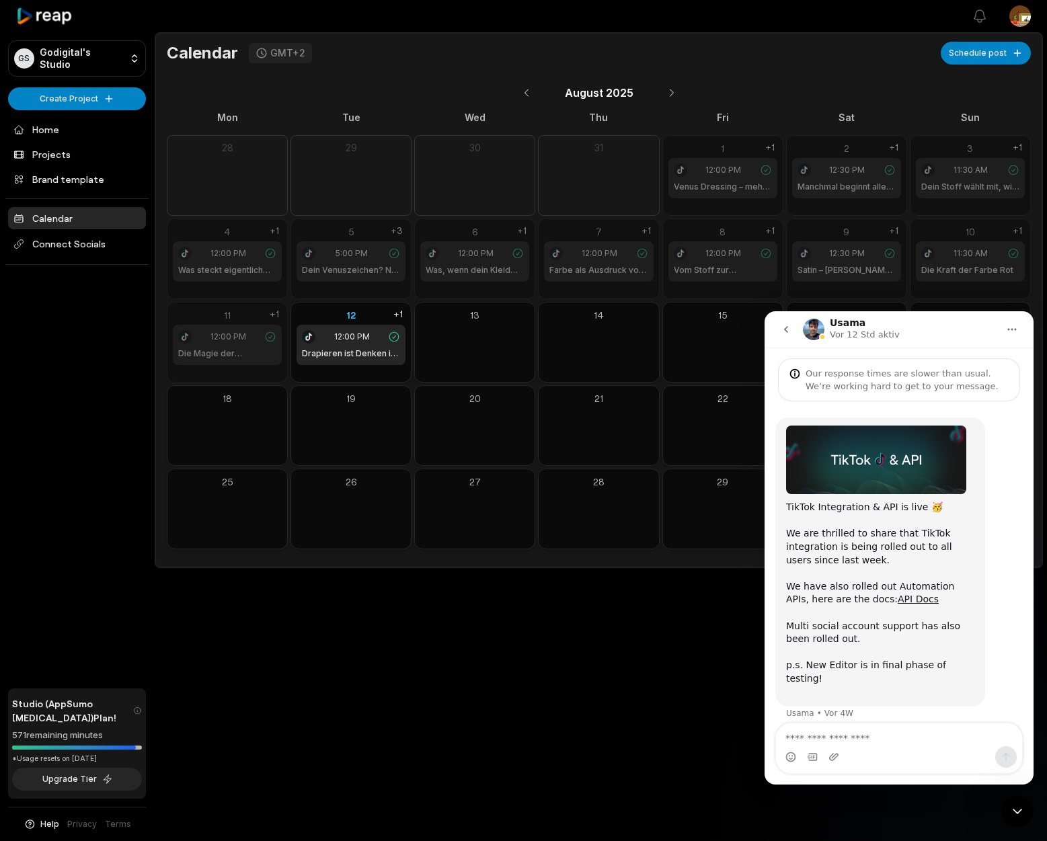
click at [787, 331] on icon "go back" at bounding box center [786, 329] width 4 height 7
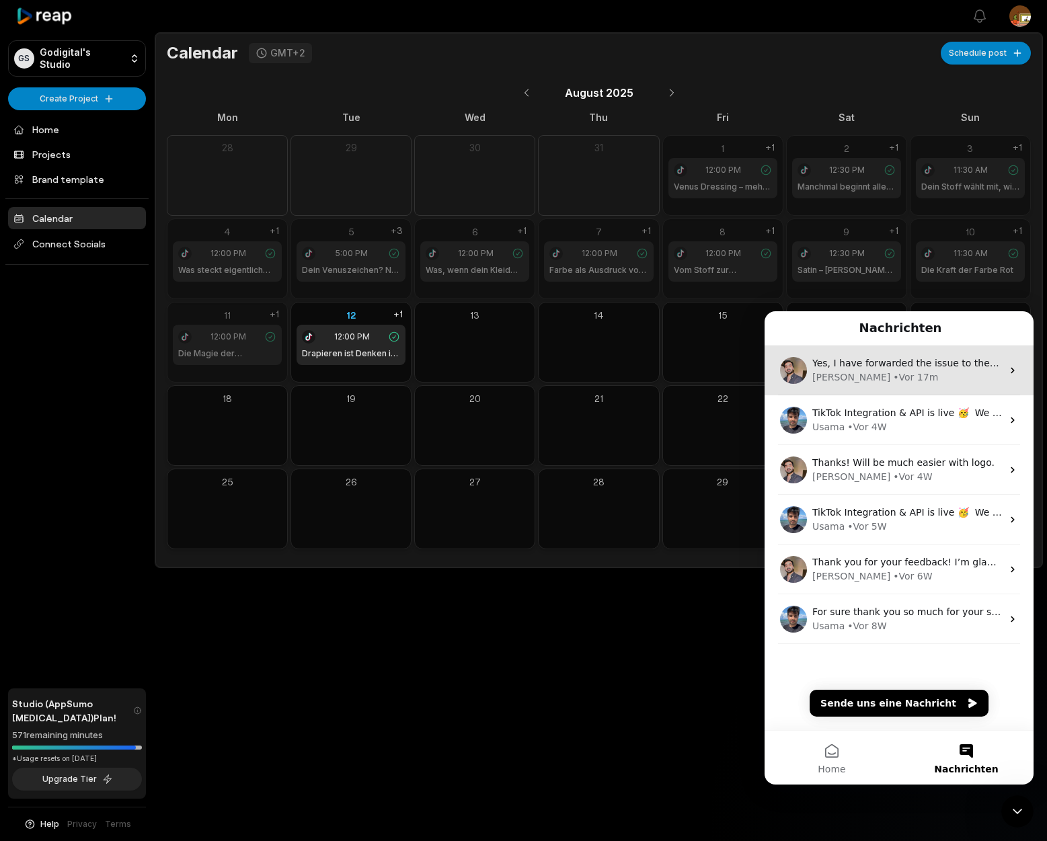
click at [893, 377] on div "• Vor 17m" at bounding box center [915, 378] width 45 height 14
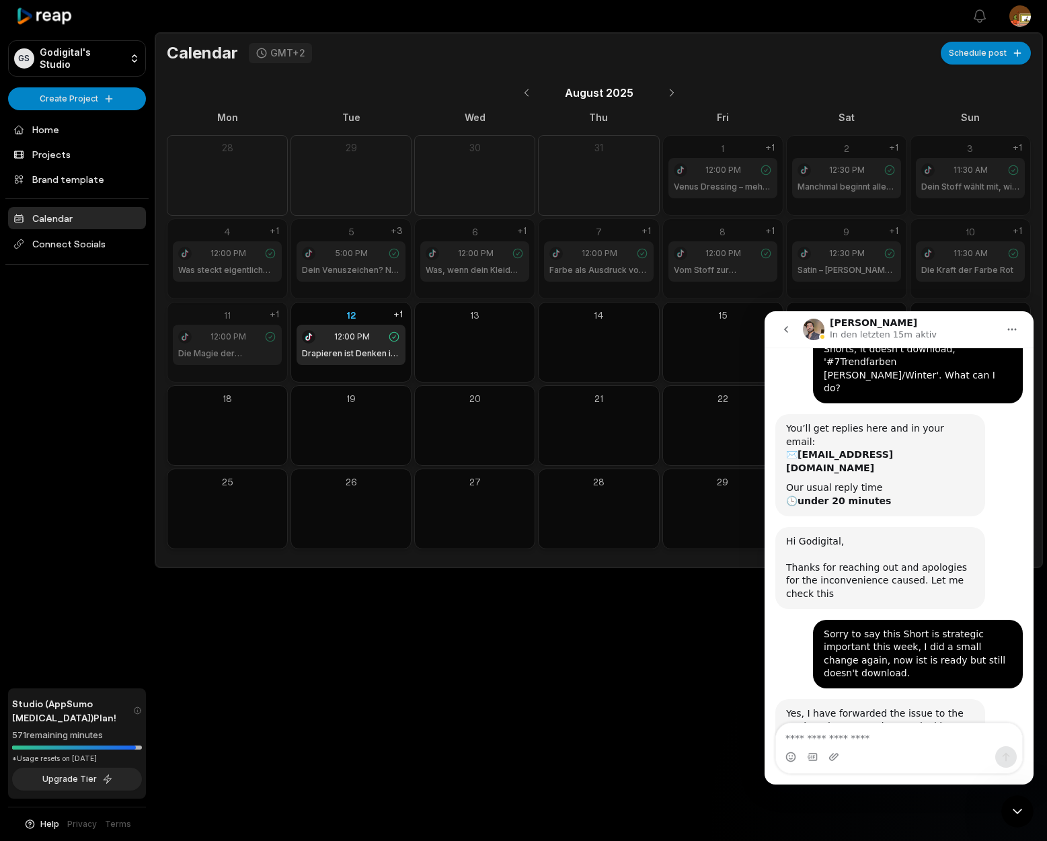
scroll to position [103, 0]
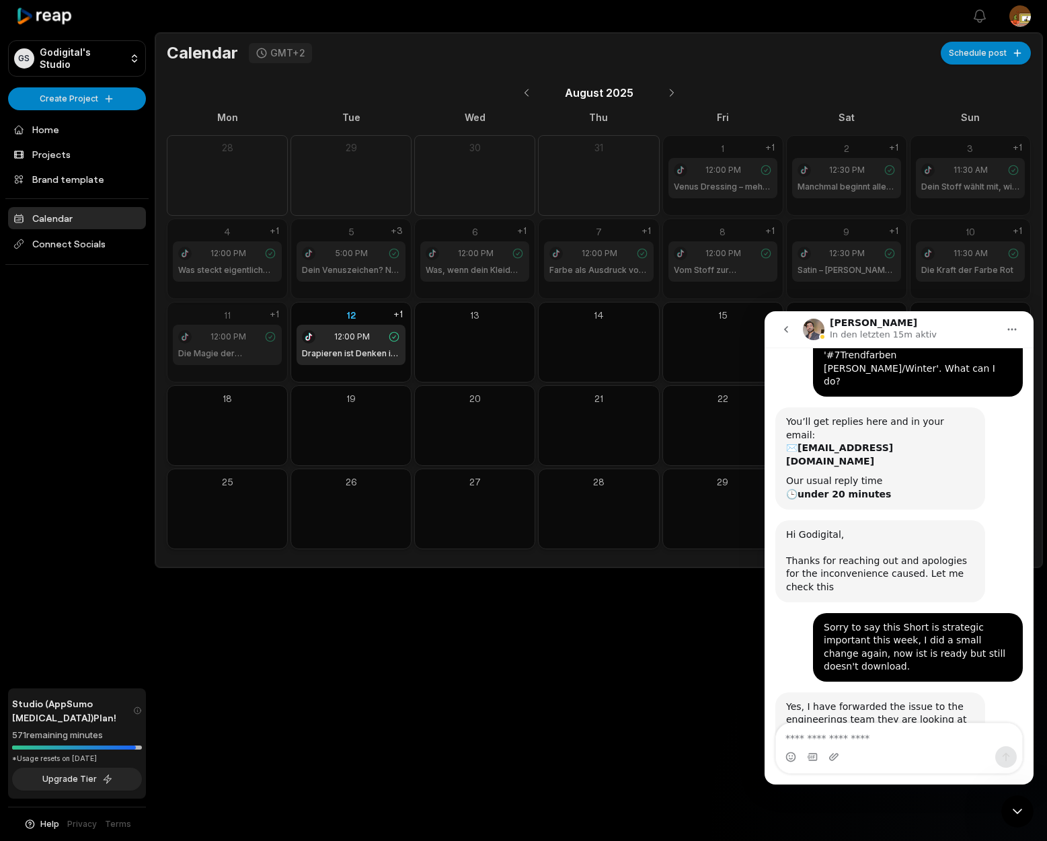
click at [1019, 814] on icon "Intercom-Nachrichtendienst schließen" at bounding box center [1017, 812] width 16 height 16
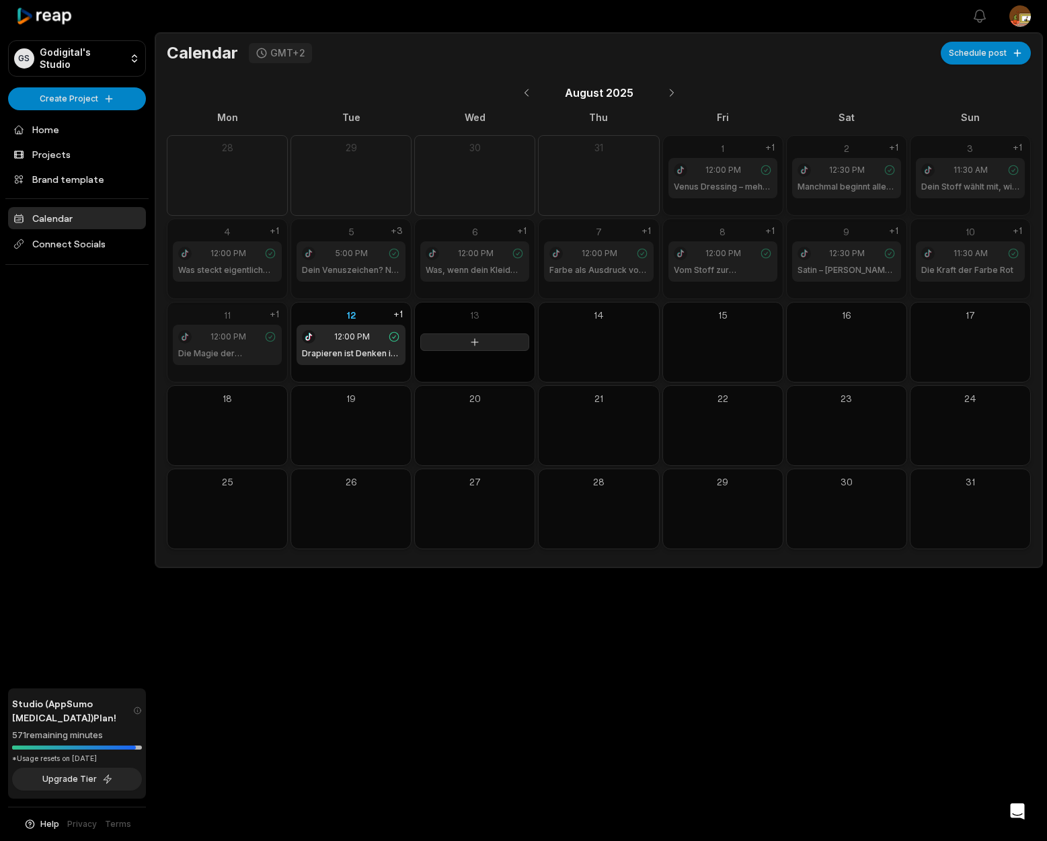
click at [475, 340] on icon at bounding box center [474, 342] width 11 height 11
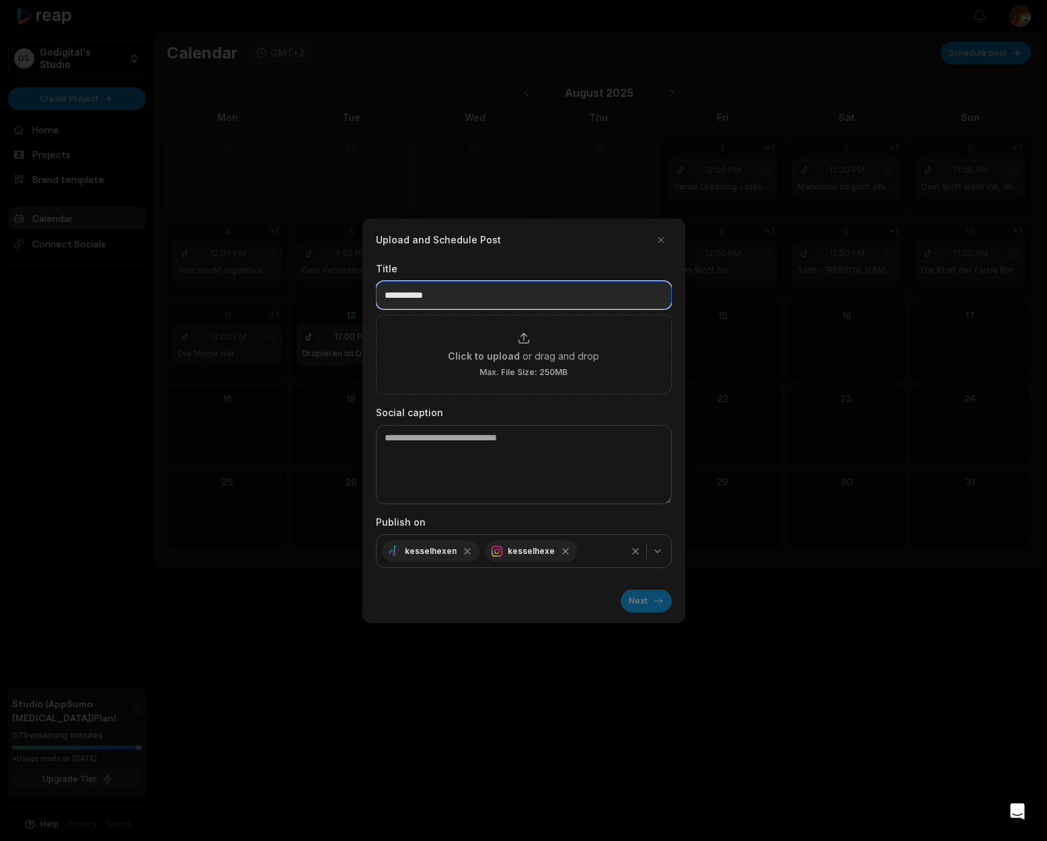
click at [482, 295] on input at bounding box center [524, 295] width 296 height 28
paste input "**********"
type input "**********"
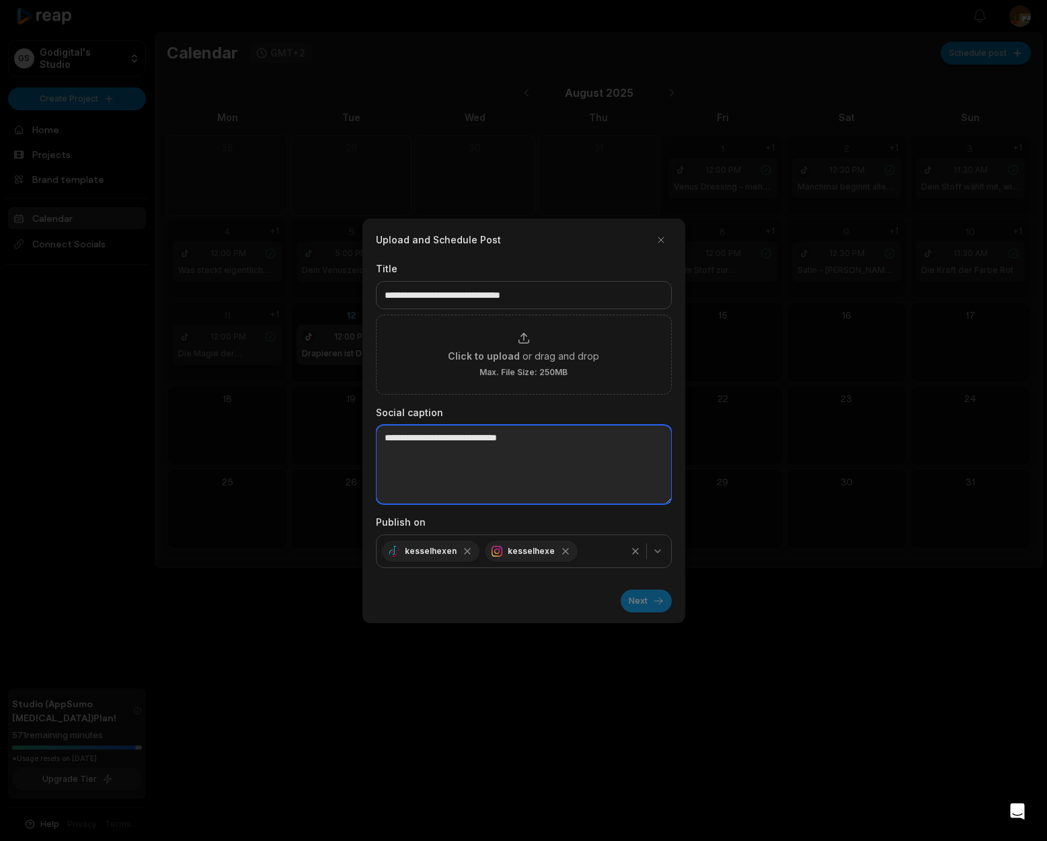
click at [397, 442] on textarea at bounding box center [524, 464] width 296 height 79
paste textarea "**********"
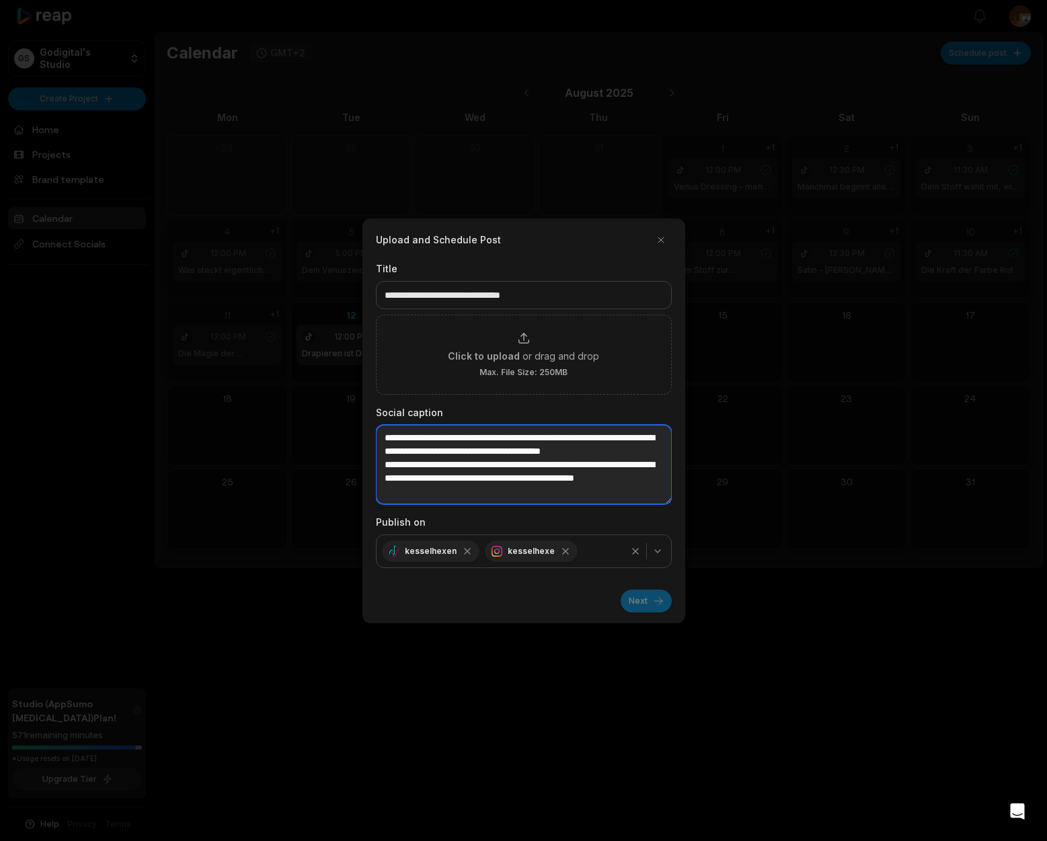
scroll to position [7, 0]
drag, startPoint x: 385, startPoint y: 472, endPoint x: 551, endPoint y: 495, distance: 167.7
click at [551, 495] on textarea "**********" at bounding box center [524, 464] width 296 height 79
paste textarea
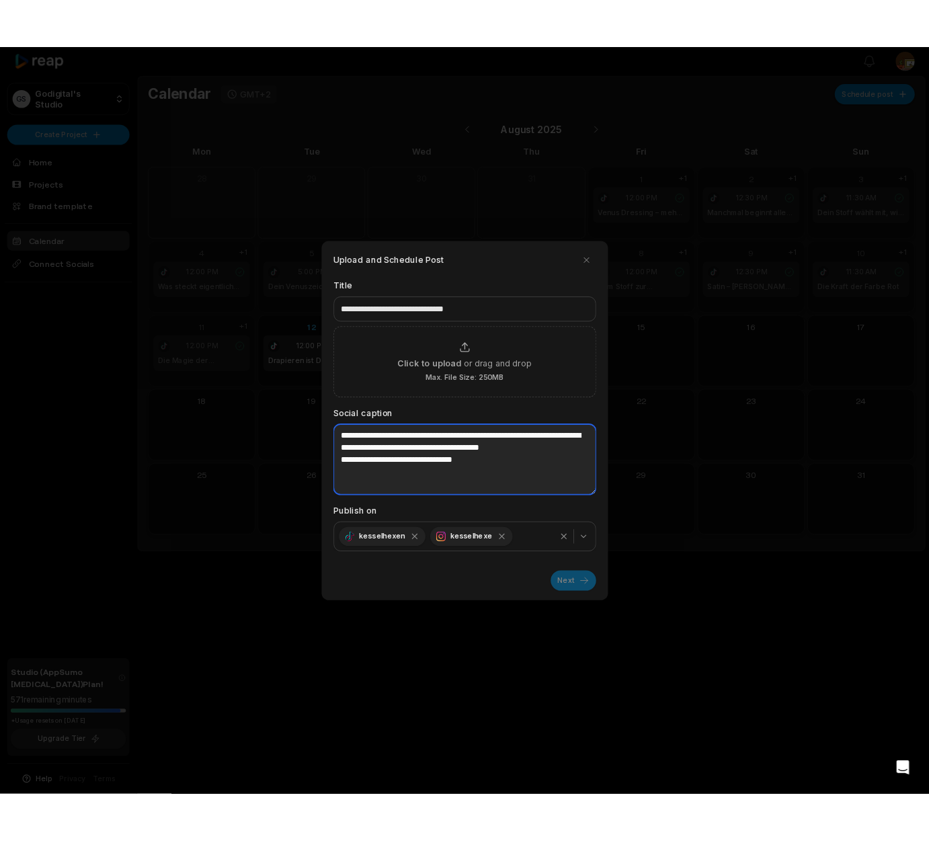
scroll to position [0, 0]
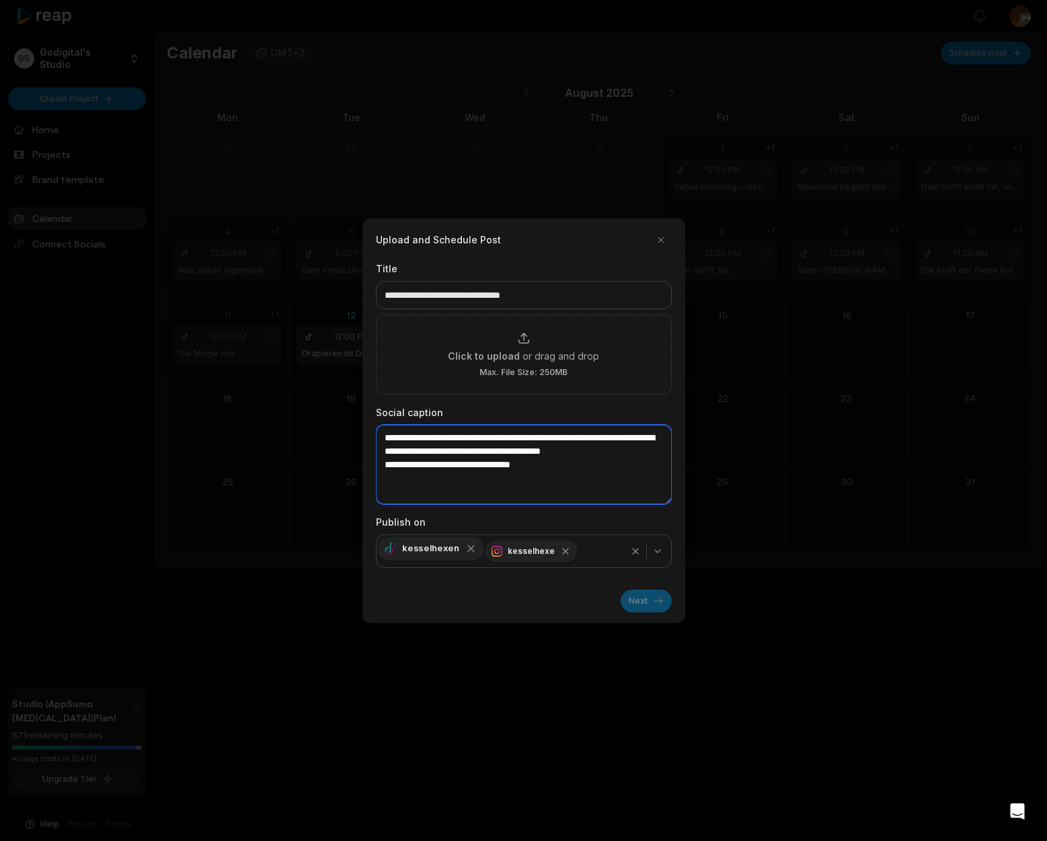
type textarea "**********"
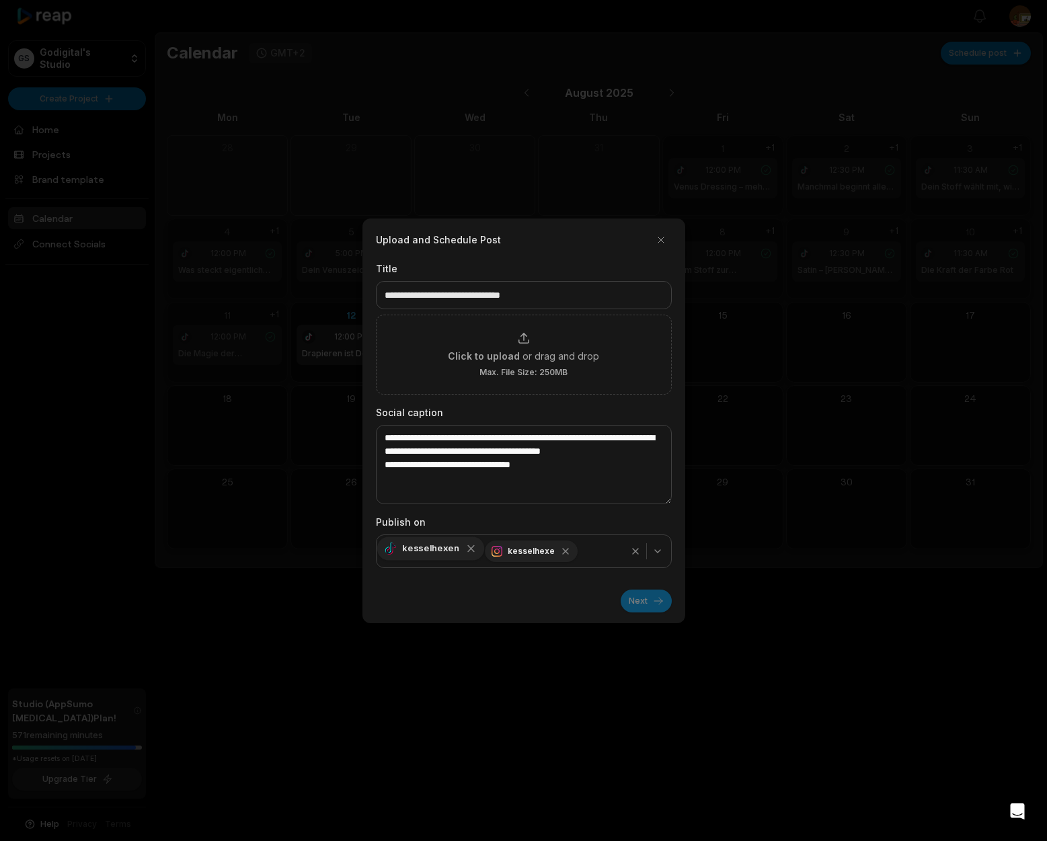
click at [465, 551] on icon "button" at bounding box center [471, 549] width 12 height 12
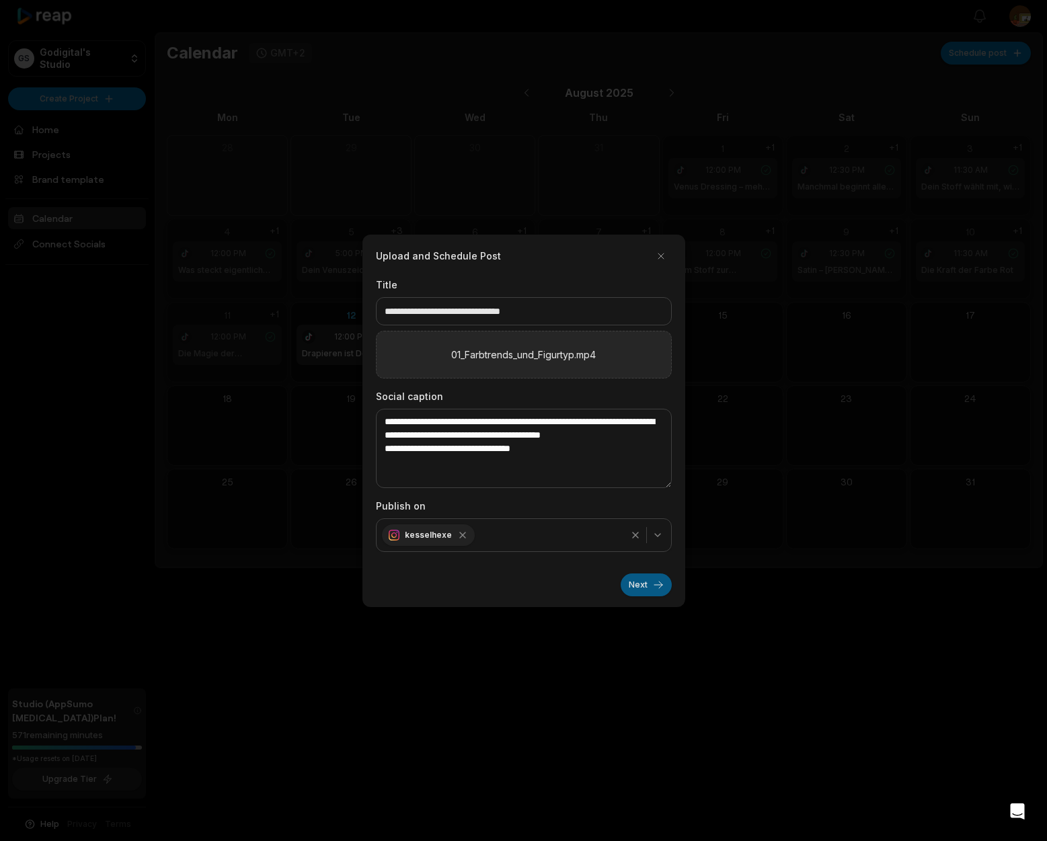
click at [646, 584] on button "Next" at bounding box center [646, 585] width 51 height 23
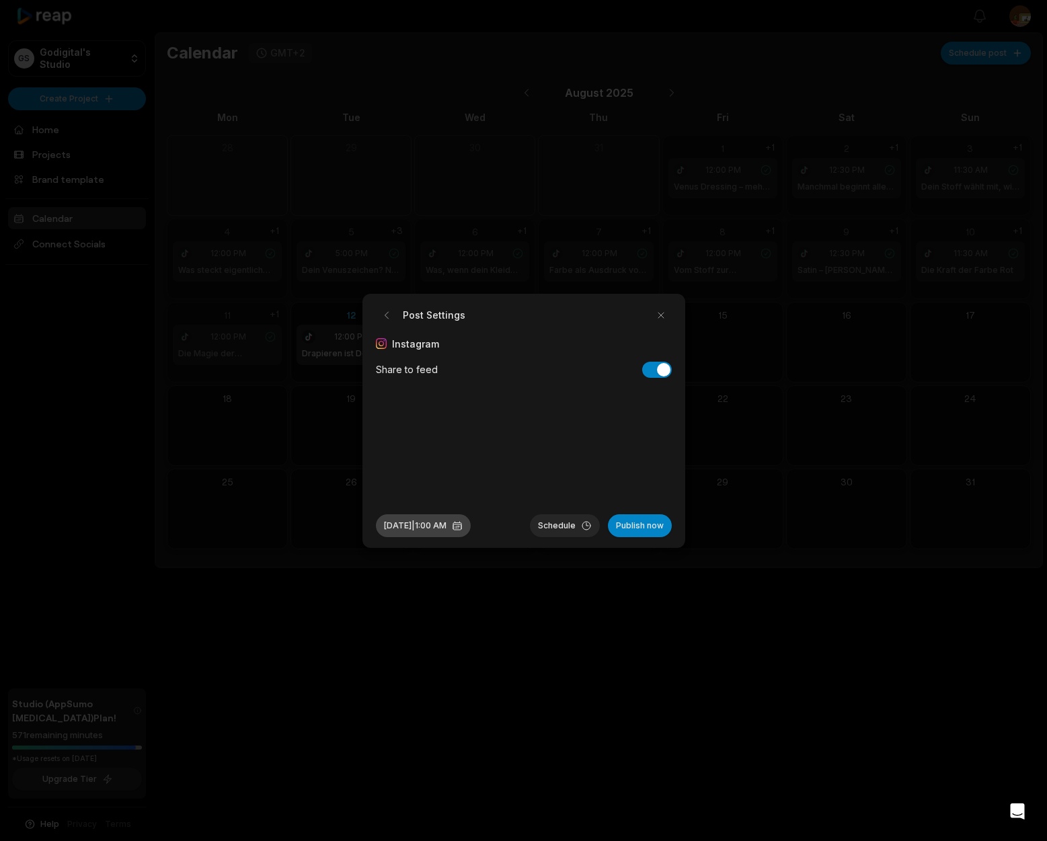
click at [453, 529] on button "Aug 13, 2025 | 1:00 AM" at bounding box center [423, 525] width 95 height 23
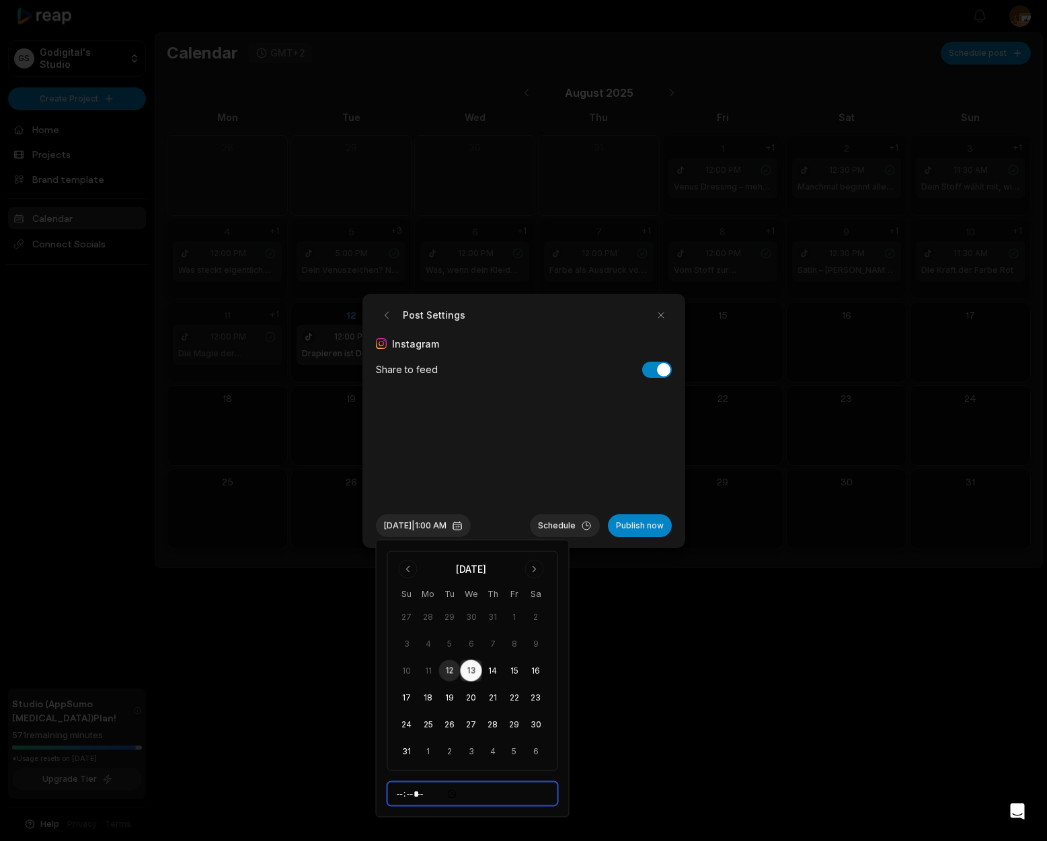
click at [404, 797] on input "*****" at bounding box center [472, 794] width 171 height 24
type input "*****"
click at [564, 527] on button "Schedule" at bounding box center [565, 525] width 70 height 23
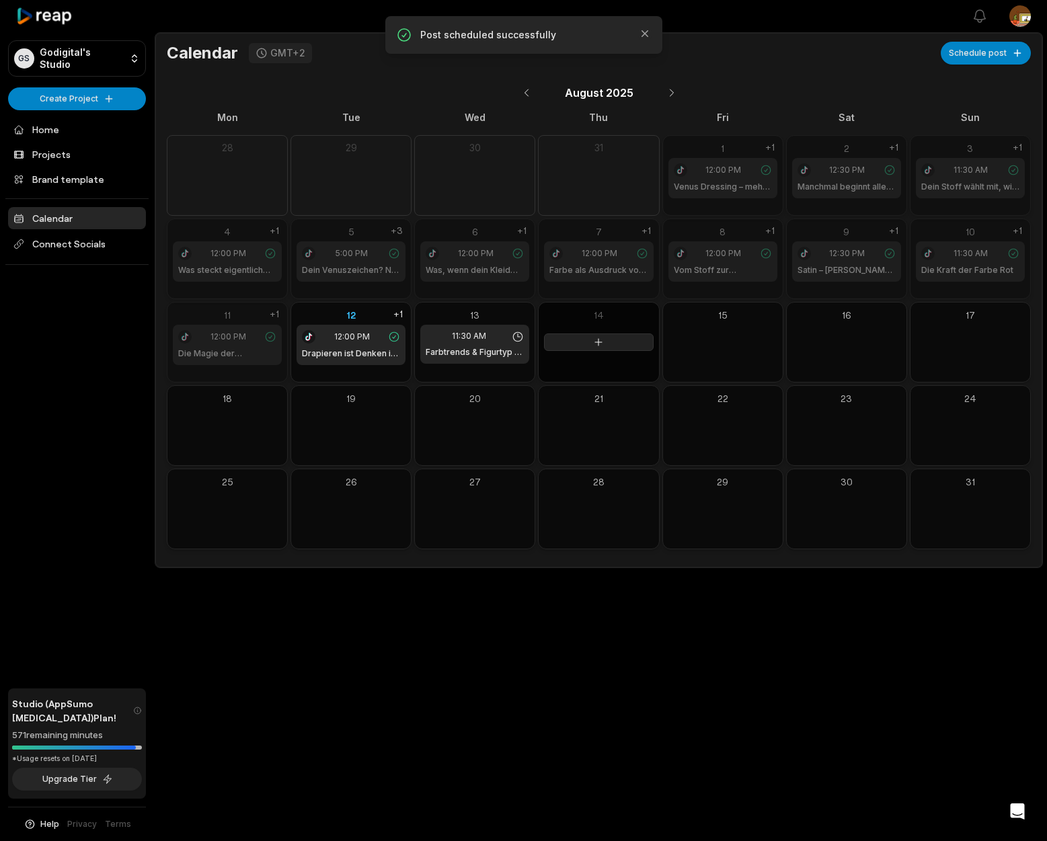
click at [601, 342] on icon at bounding box center [598, 342] width 7 height 7
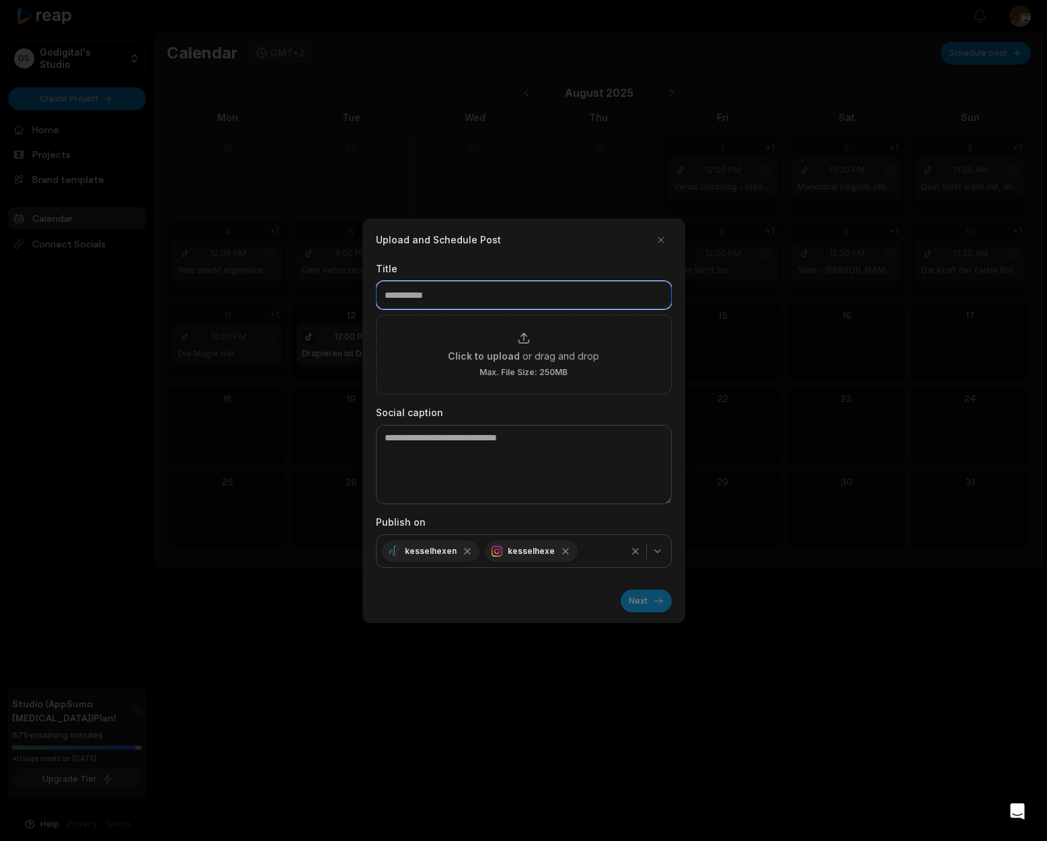
drag, startPoint x: 410, startPoint y: 297, endPoint x: 344, endPoint y: 293, distance: 65.4
click at [344, 293] on body "GS Godigital's Studio Create Project Home Projects Brand template Calendar Conn…" at bounding box center [523, 420] width 1047 height 841
drag, startPoint x: 380, startPoint y: 297, endPoint x: 390, endPoint y: 294, distance: 10.4
click at [381, 296] on input at bounding box center [524, 295] width 296 height 28
drag, startPoint x: 385, startPoint y: 295, endPoint x: 453, endPoint y: 294, distance: 68.6
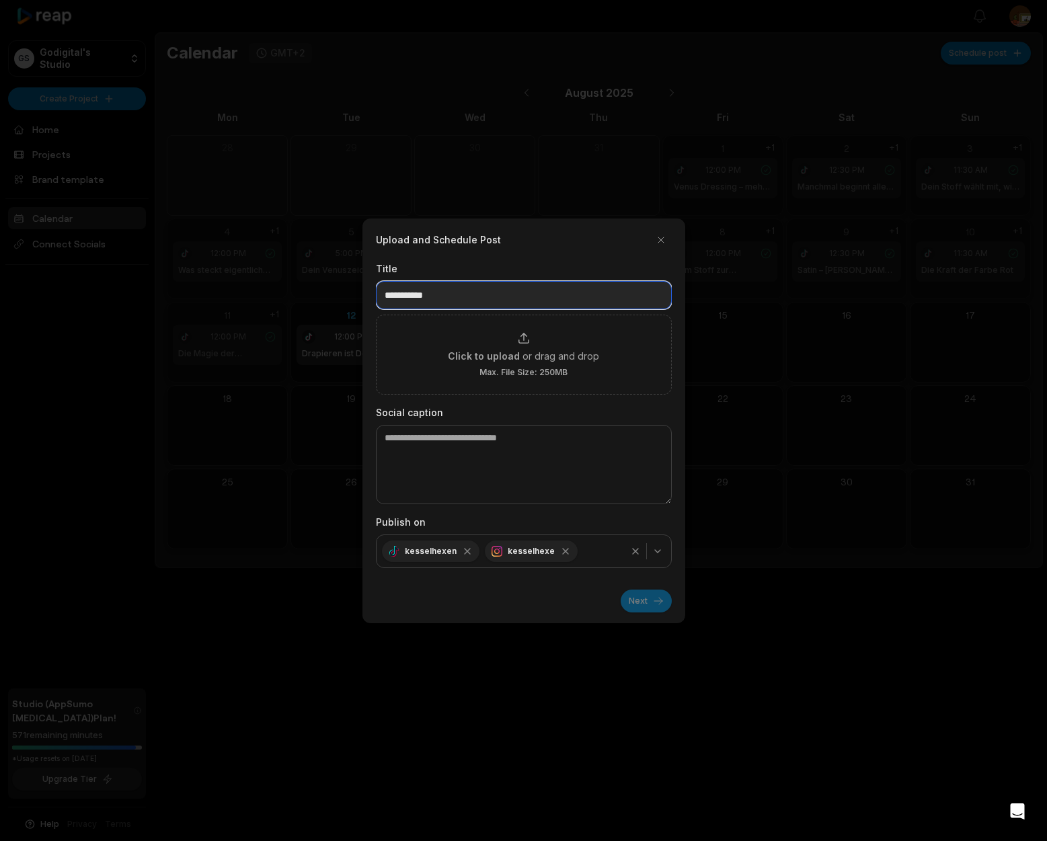
click at [463, 297] on input at bounding box center [524, 295] width 296 height 28
click at [453, 295] on input at bounding box center [524, 295] width 296 height 28
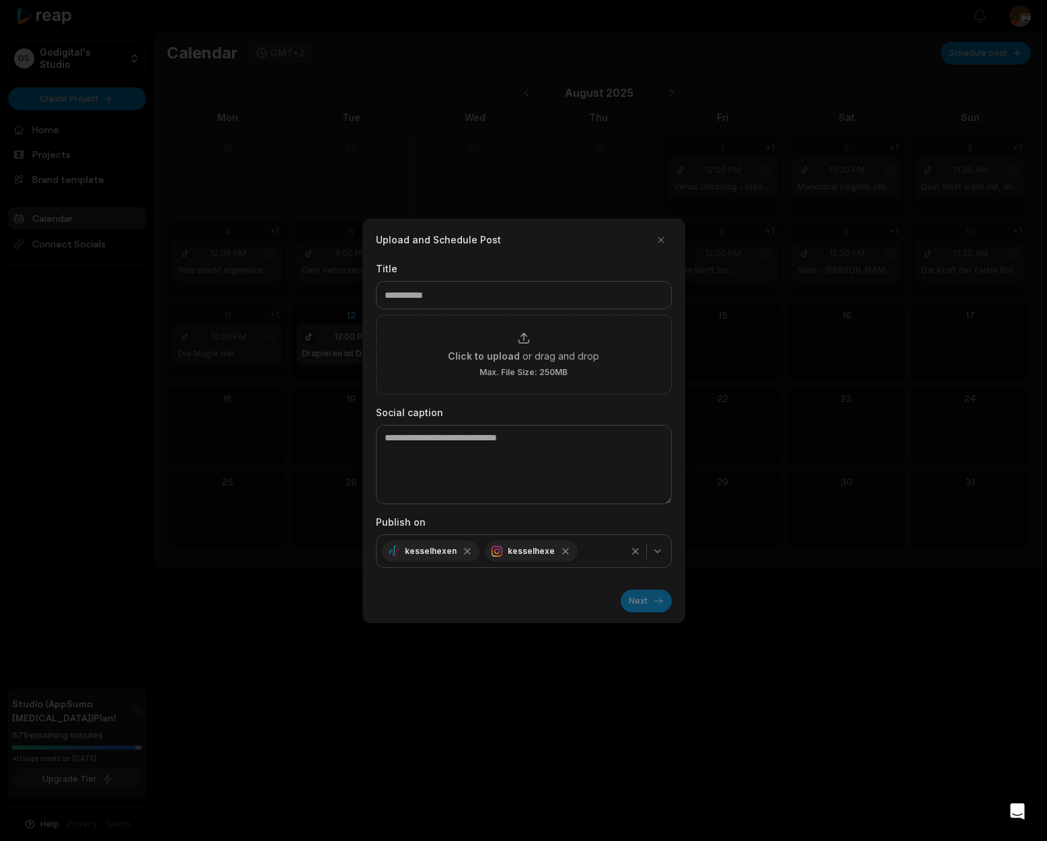
drag, startPoint x: 872, startPoint y: 492, endPoint x: 834, endPoint y: 468, distance: 44.4
click at [872, 490] on div at bounding box center [523, 420] width 1047 height 841
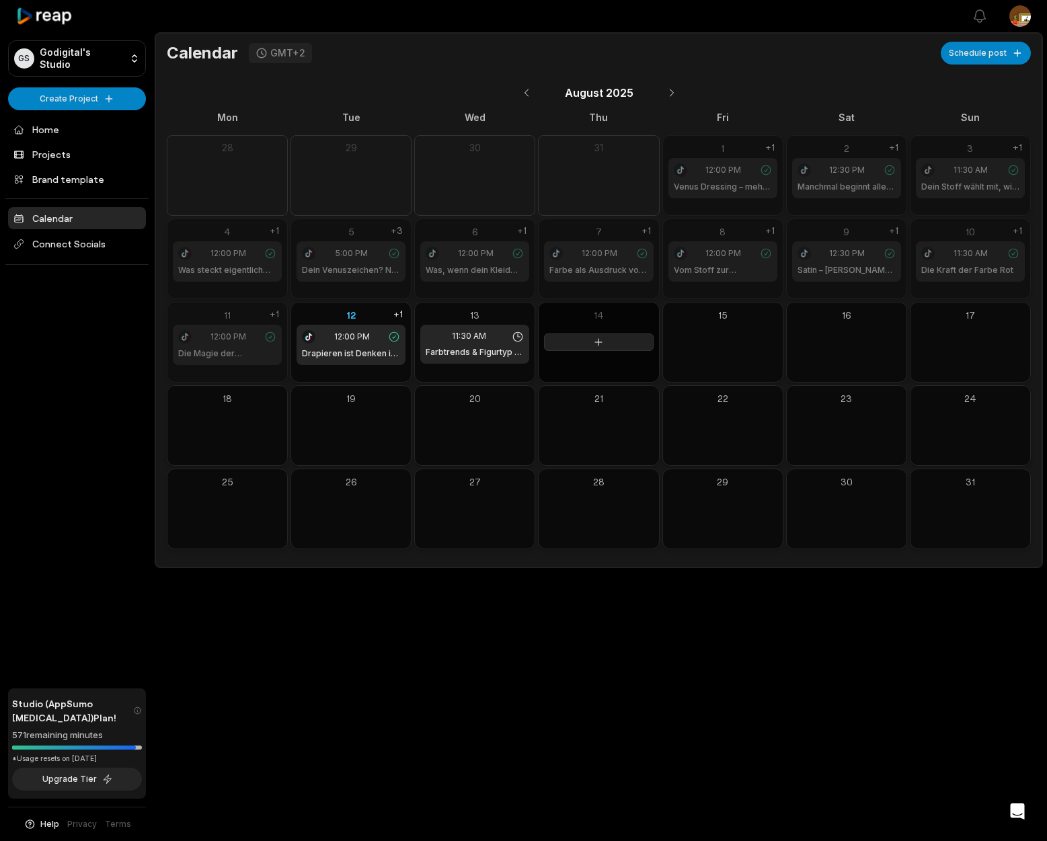
click at [603, 345] on icon at bounding box center [598, 342] width 11 height 11
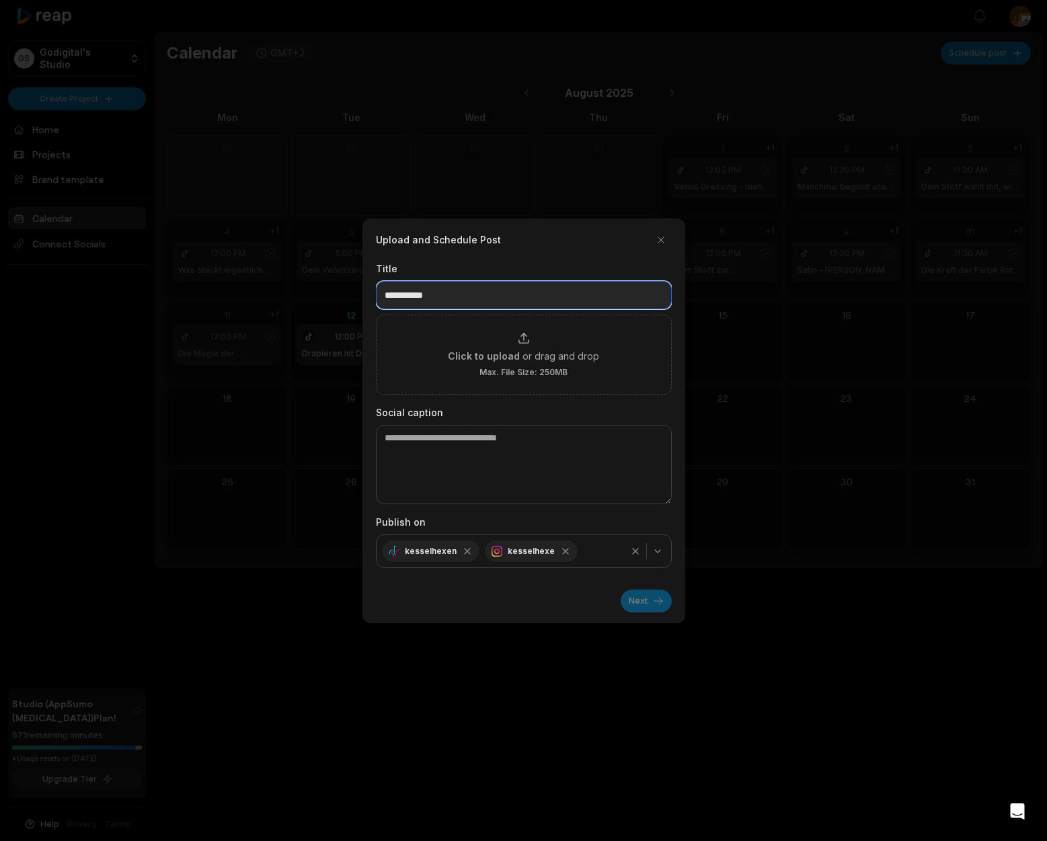
click at [425, 295] on input at bounding box center [524, 295] width 296 height 28
paste input "**********"
drag, startPoint x: 557, startPoint y: 295, endPoint x: 344, endPoint y: 298, distance: 212.5
click at [335, 295] on body "GS Godigital's Studio Create Project Home Projects Brand template Calendar Conn…" at bounding box center [523, 420] width 1047 height 841
paste input
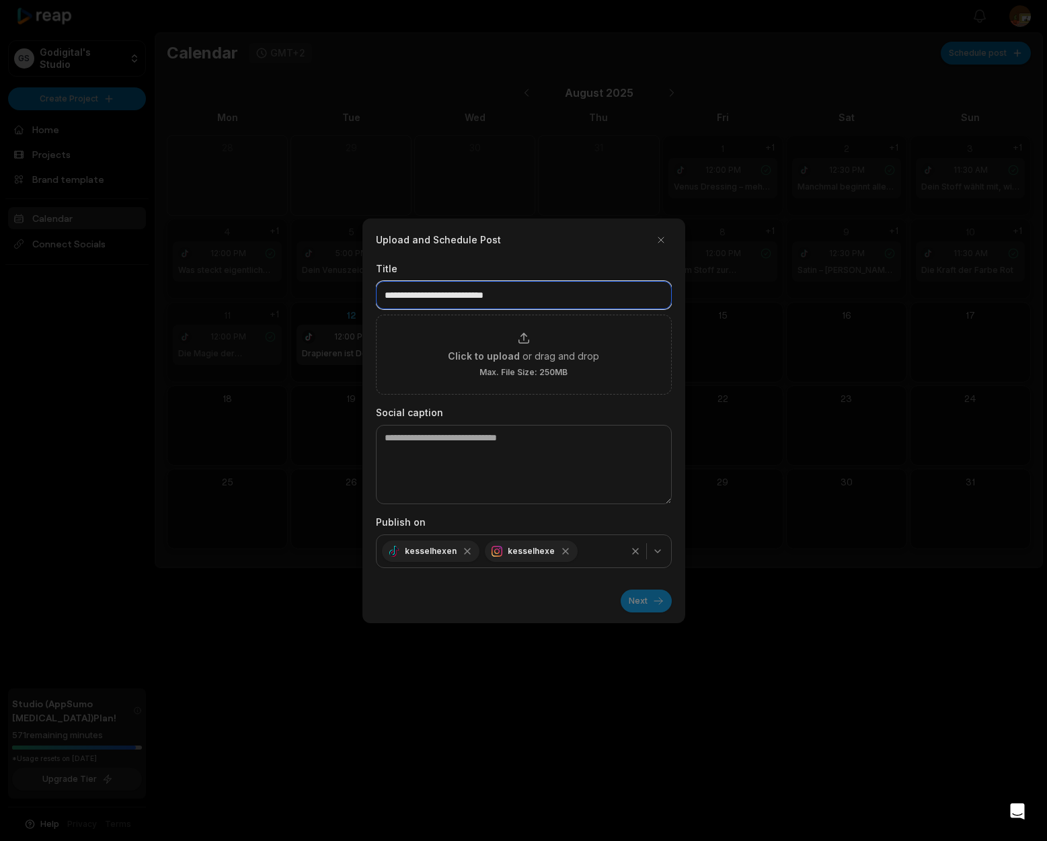
type input "**********"
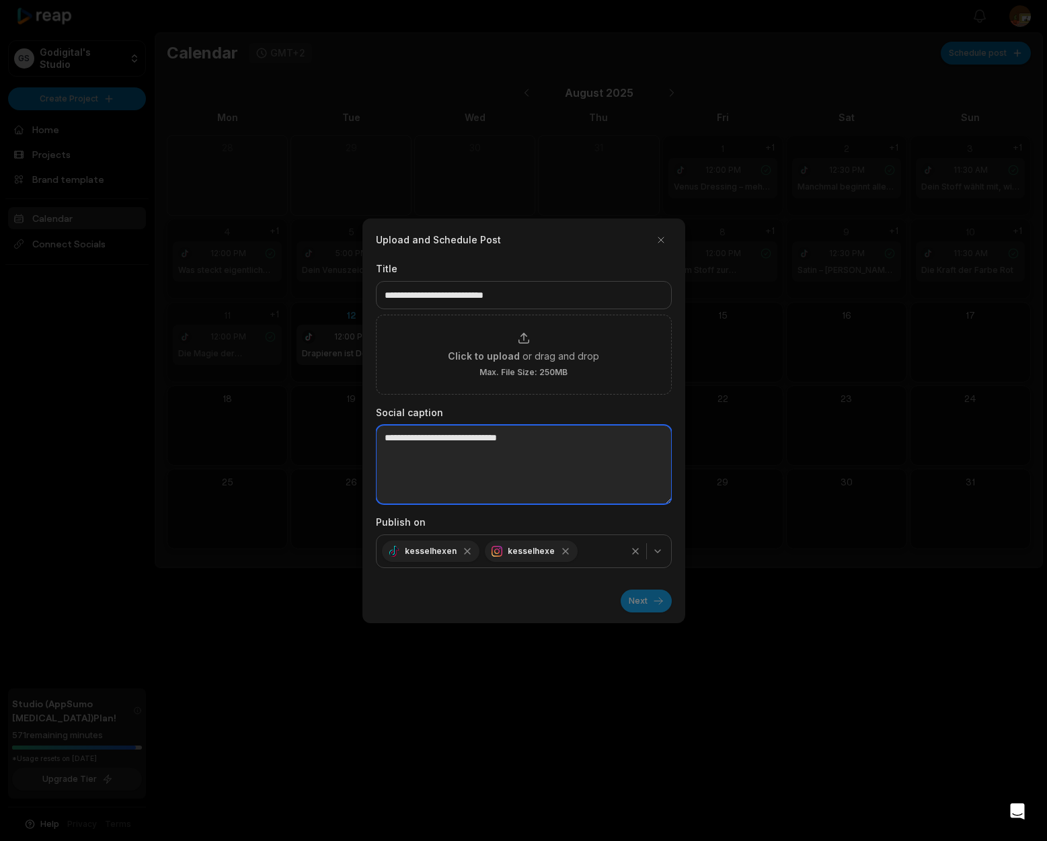
click at [443, 445] on textarea at bounding box center [524, 464] width 296 height 79
paste textarea "**********"
click at [385, 462] on textarea "**********" at bounding box center [524, 464] width 296 height 79
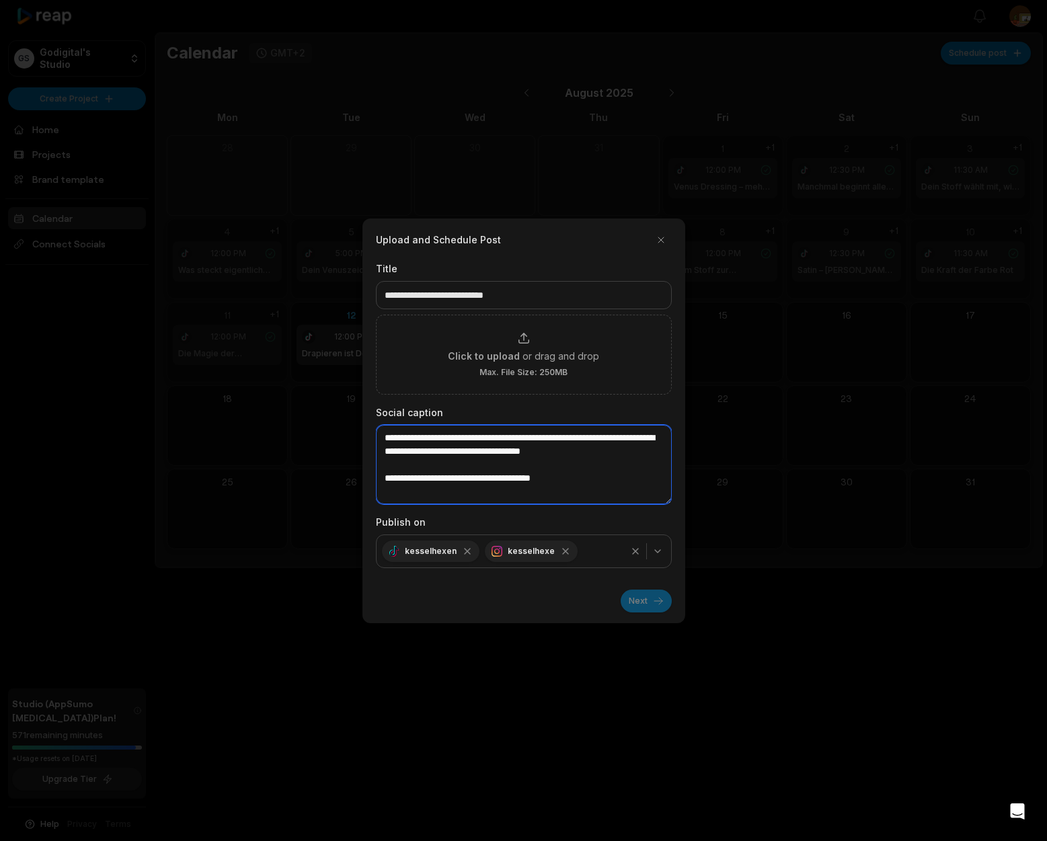
type textarea "**********"
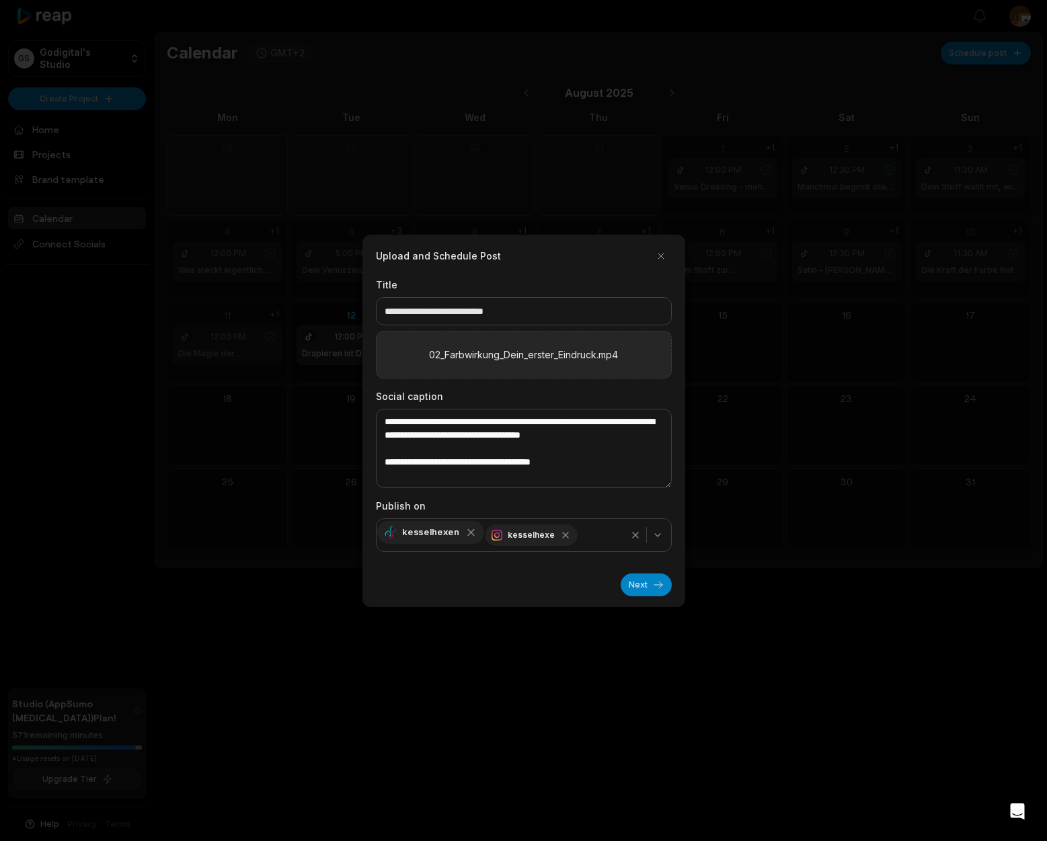
click at [465, 537] on icon "button" at bounding box center [471, 533] width 12 height 12
click at [651, 587] on button "Next" at bounding box center [646, 585] width 51 height 23
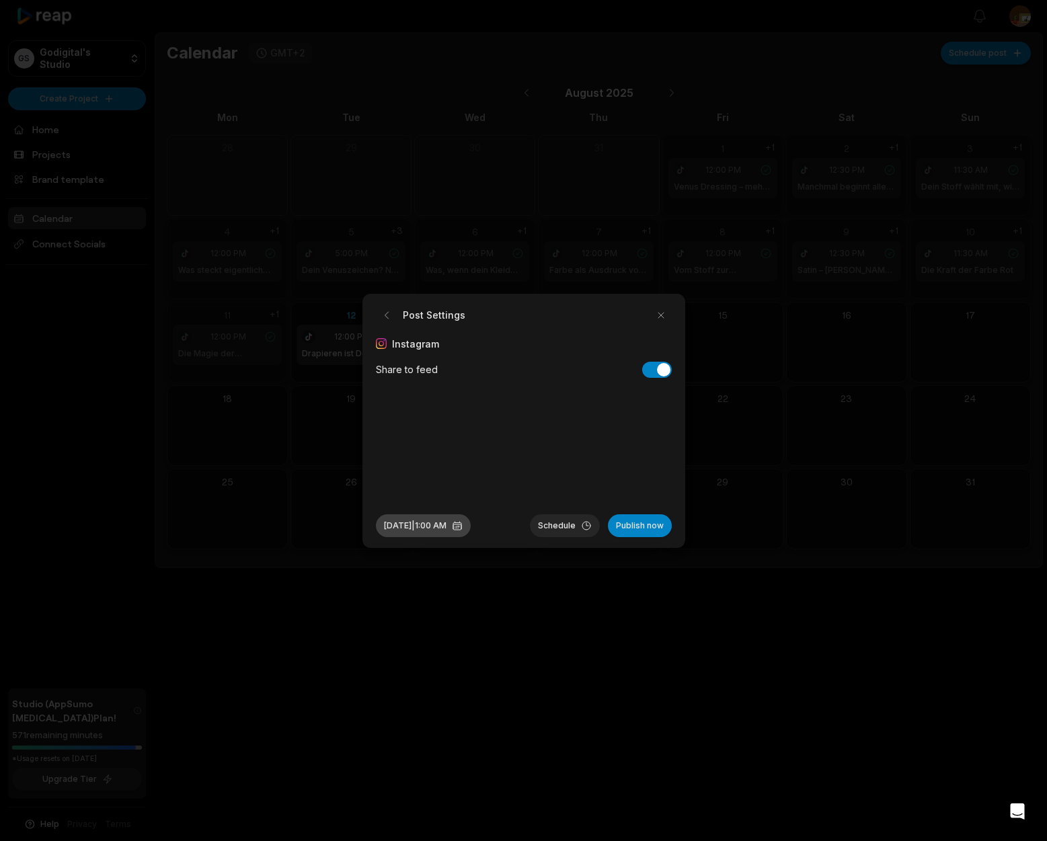
click at [428, 531] on button "Aug 14, 2025 | 1:00 AM" at bounding box center [423, 525] width 95 height 23
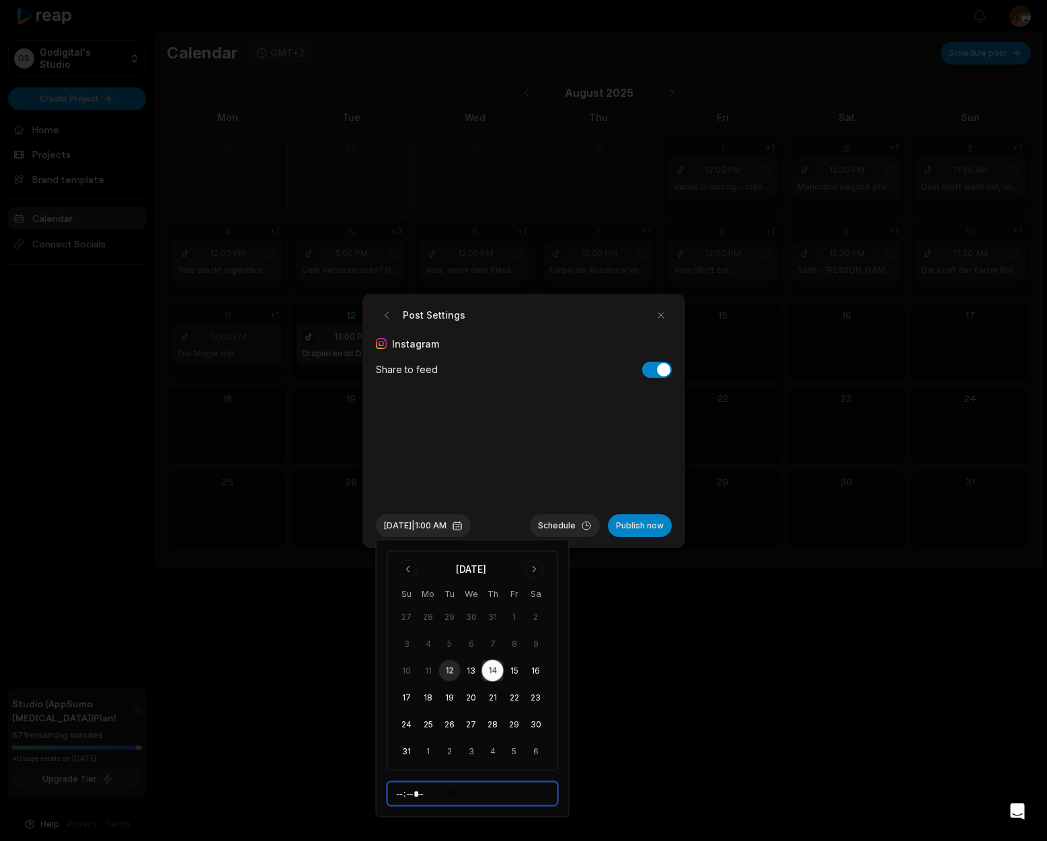
drag, startPoint x: 403, startPoint y: 796, endPoint x: 405, endPoint y: 806, distance: 10.2
click at [404, 796] on input "*****" at bounding box center [472, 794] width 171 height 24
type input "*****"
click at [571, 523] on button "Schedule" at bounding box center [565, 525] width 70 height 23
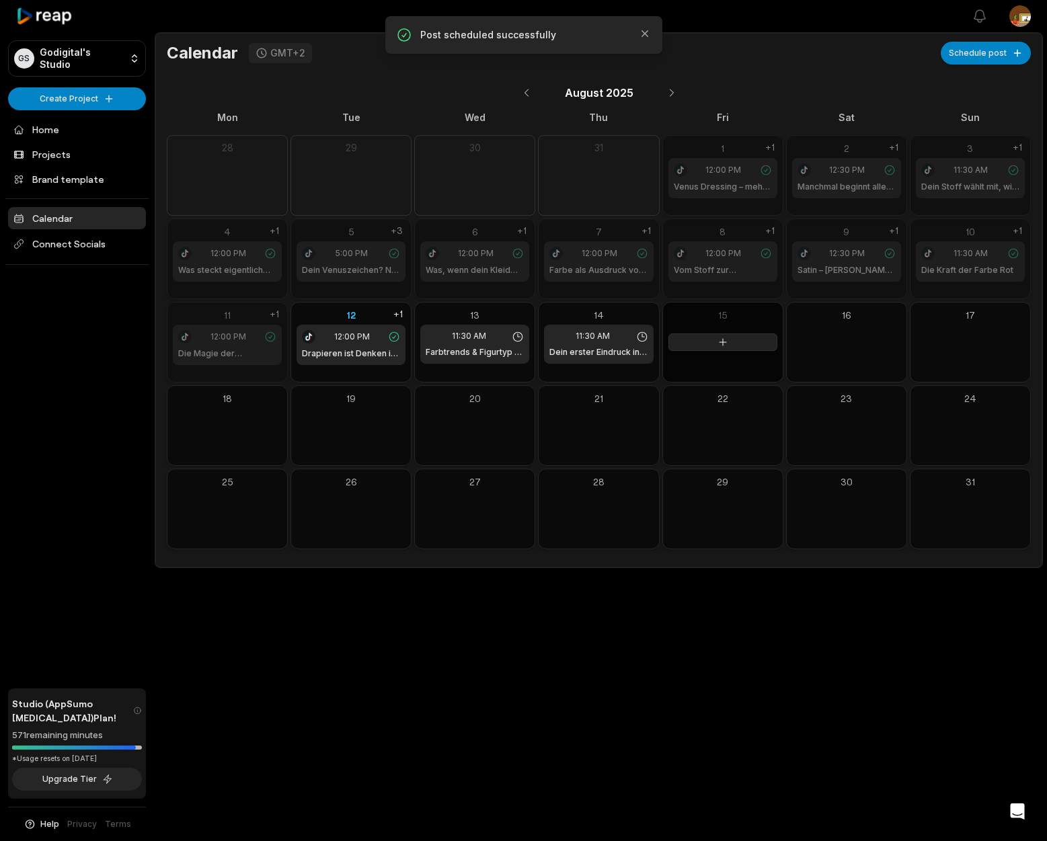
click at [721, 345] on icon at bounding box center [723, 342] width 11 height 11
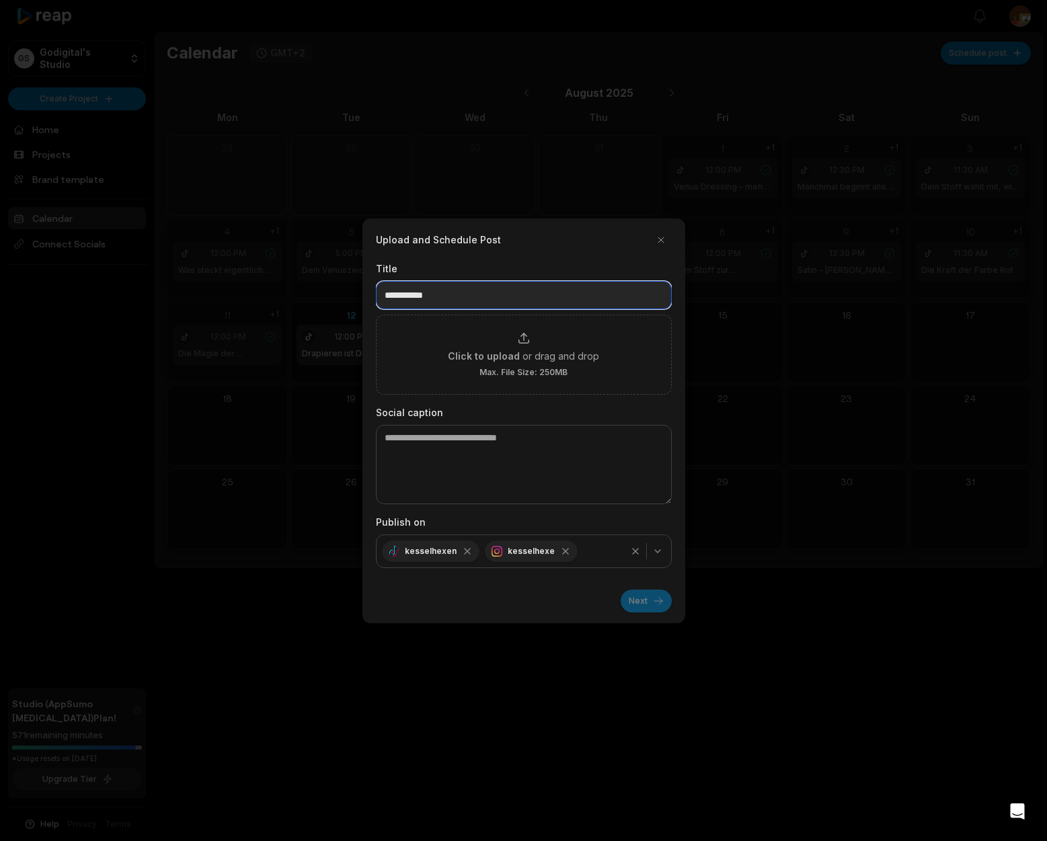
click at [471, 297] on input at bounding box center [524, 295] width 296 height 28
paste input "**********"
type input "**********"
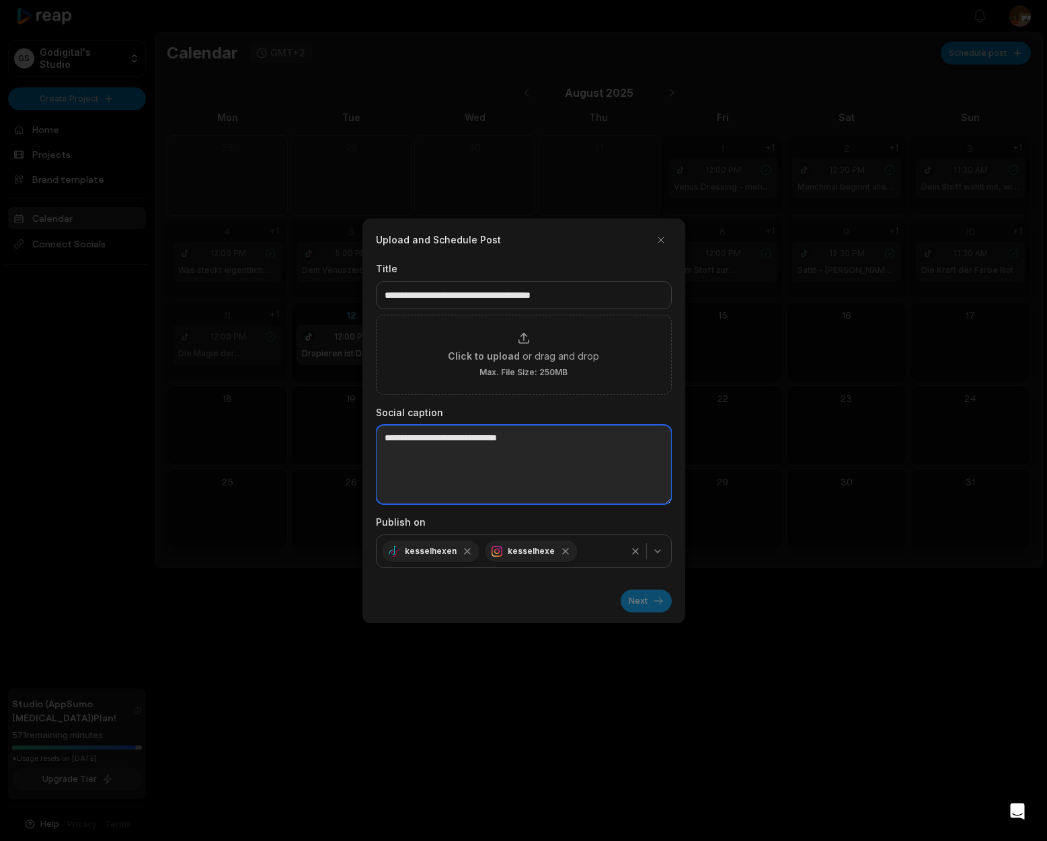
click at [434, 445] on textarea at bounding box center [524, 464] width 296 height 79
paste textarea "**********"
click at [383, 465] on textarea "**********" at bounding box center [524, 464] width 296 height 79
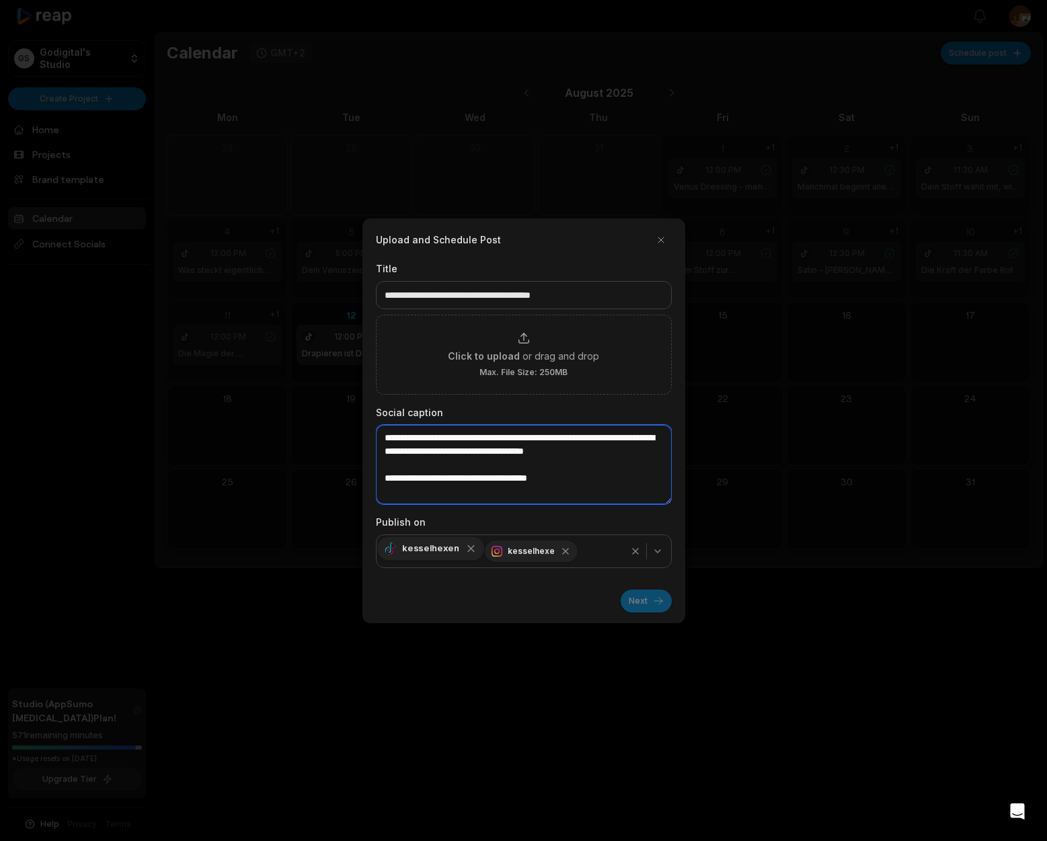
type textarea "**********"
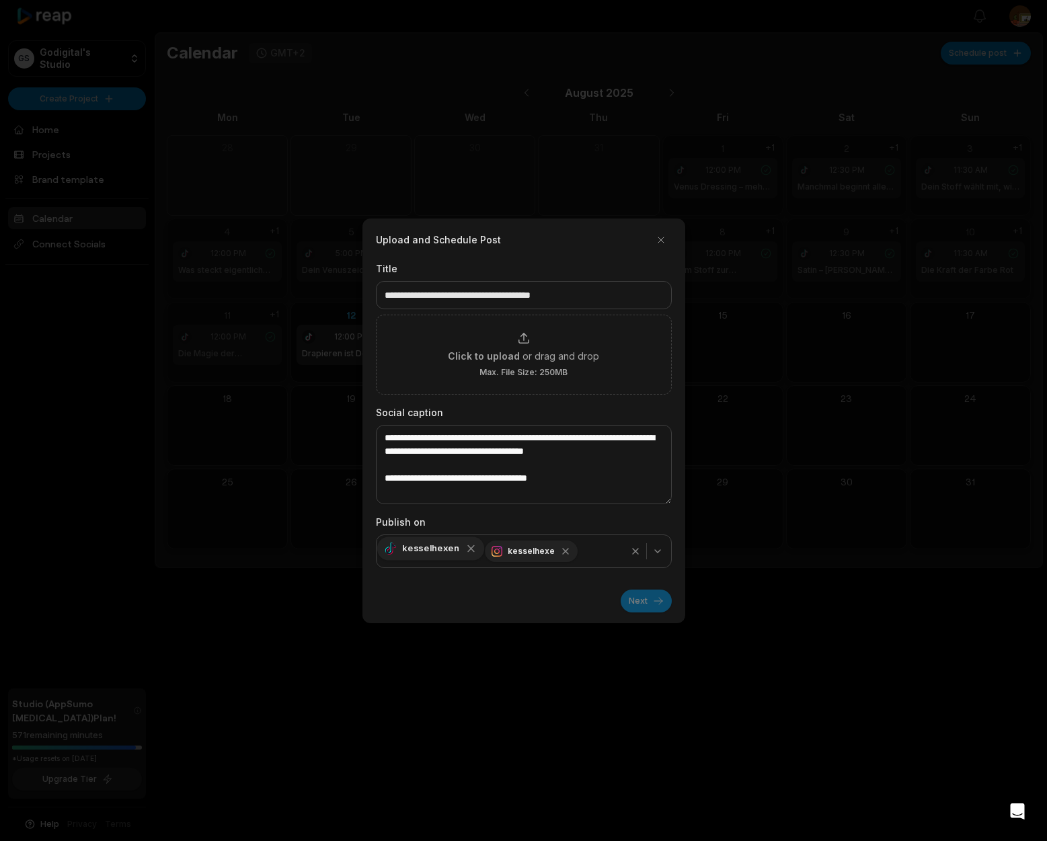
click at [465, 551] on icon "button" at bounding box center [471, 549] width 12 height 12
click at [662, 235] on button "button" at bounding box center [661, 240] width 22 height 22
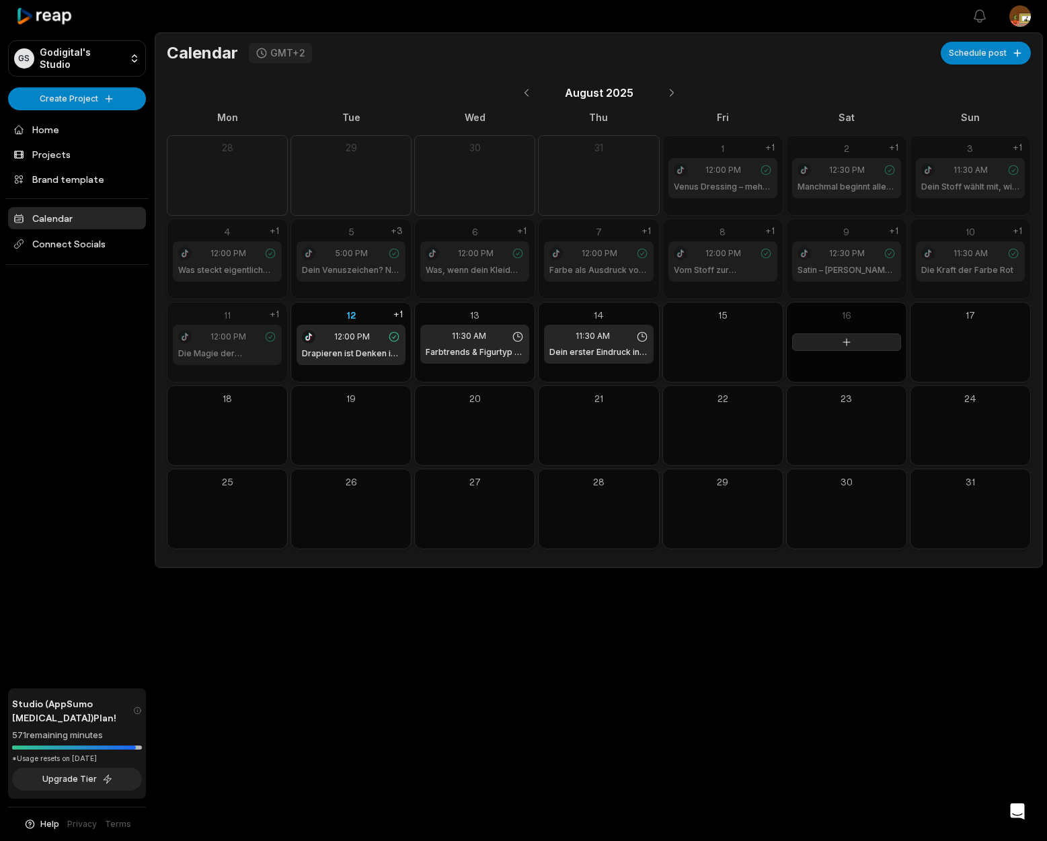
click at [848, 344] on icon at bounding box center [846, 342] width 11 height 11
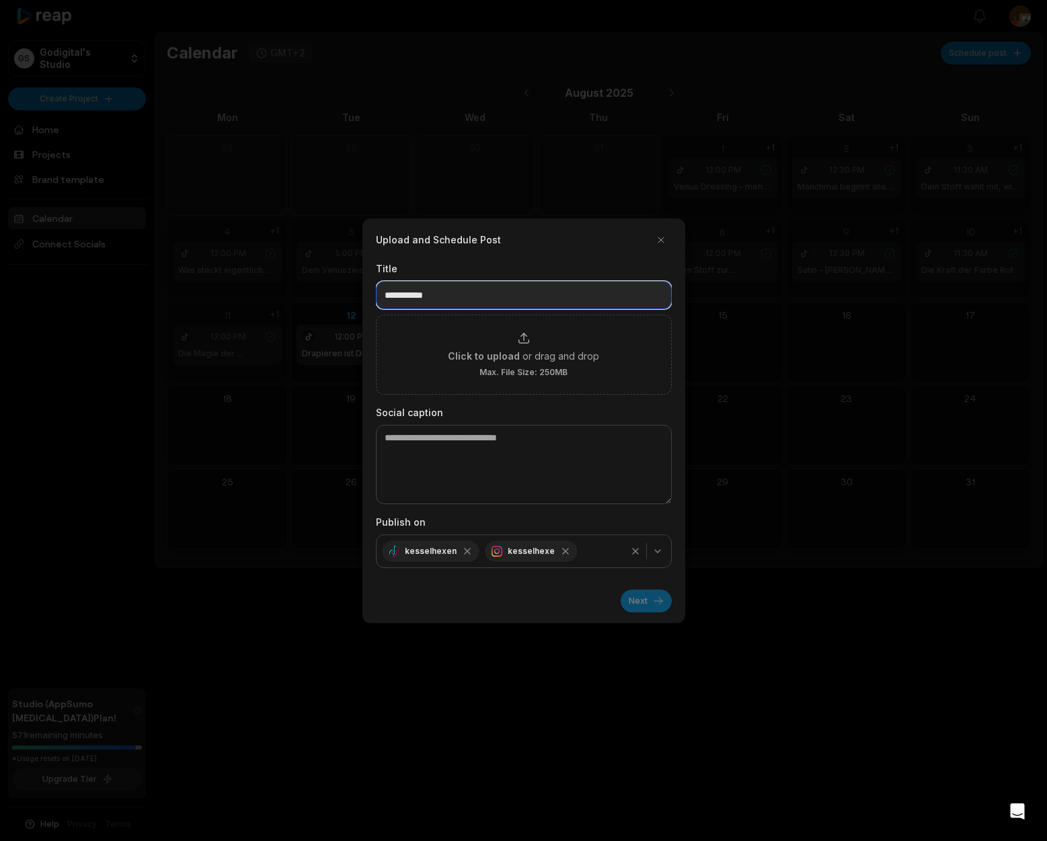
click at [453, 294] on input at bounding box center [524, 295] width 296 height 28
paste input "**********"
type input "**********"
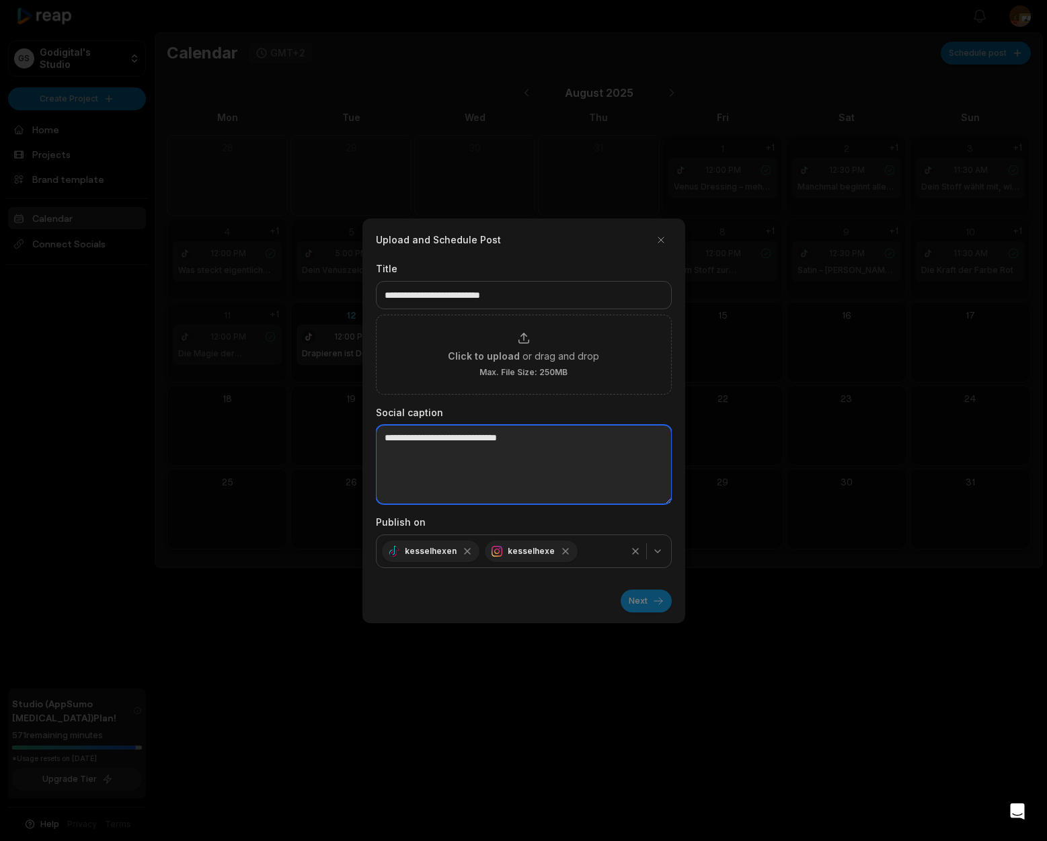
click at [387, 434] on textarea at bounding box center [524, 464] width 296 height 79
paste textarea "**********"
click at [384, 466] on textarea "**********" at bounding box center [524, 464] width 296 height 79
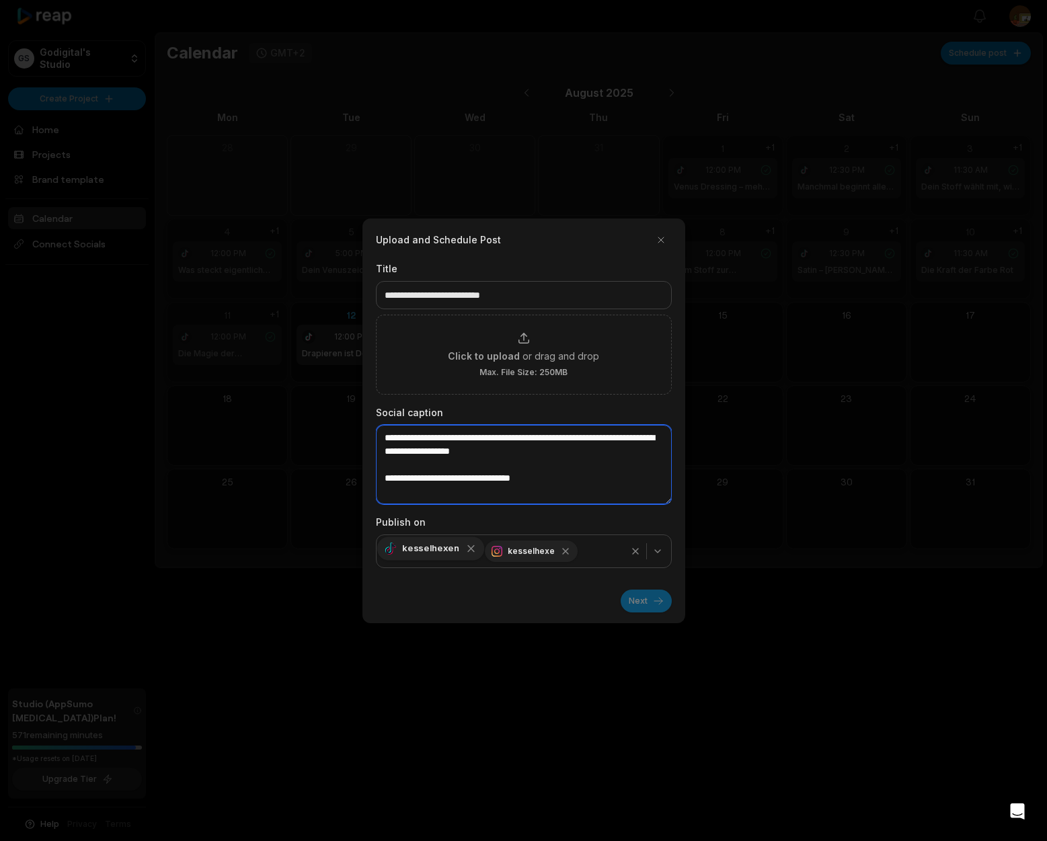
type textarea "**********"
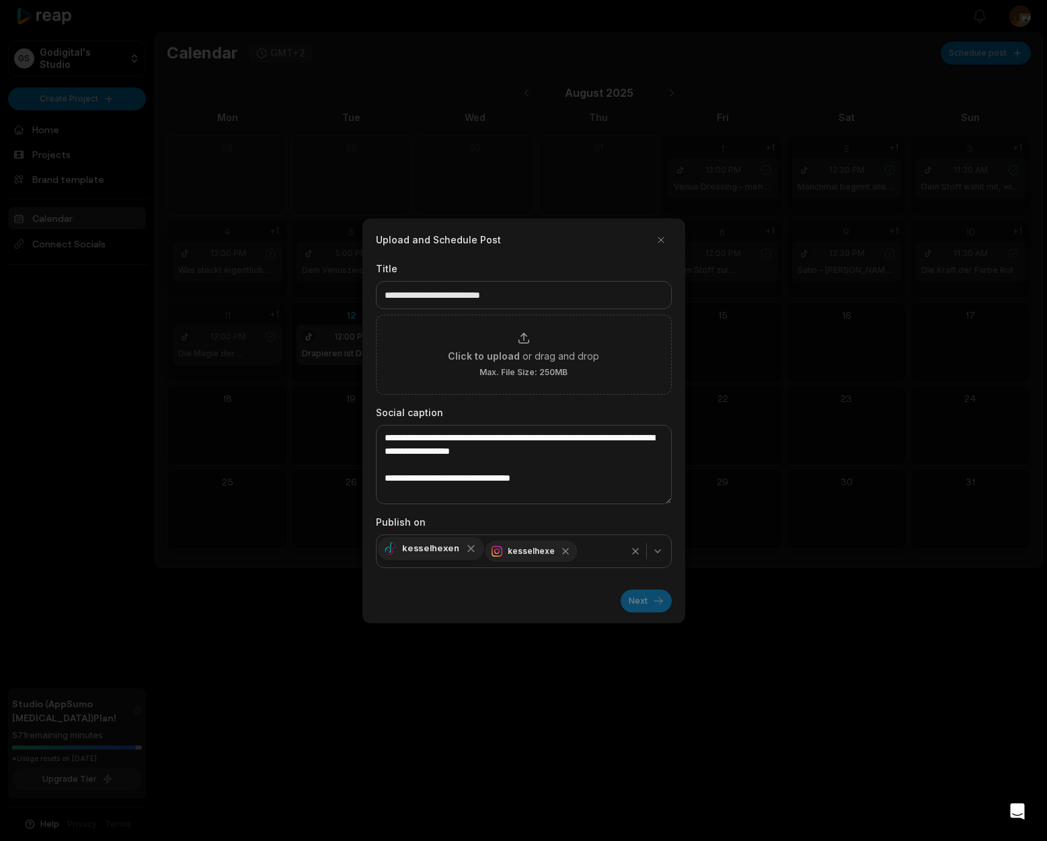
click at [468, 549] on icon "button" at bounding box center [471, 548] width 6 height 6
click at [638, 603] on div "Next" at bounding box center [524, 596] width 296 height 34
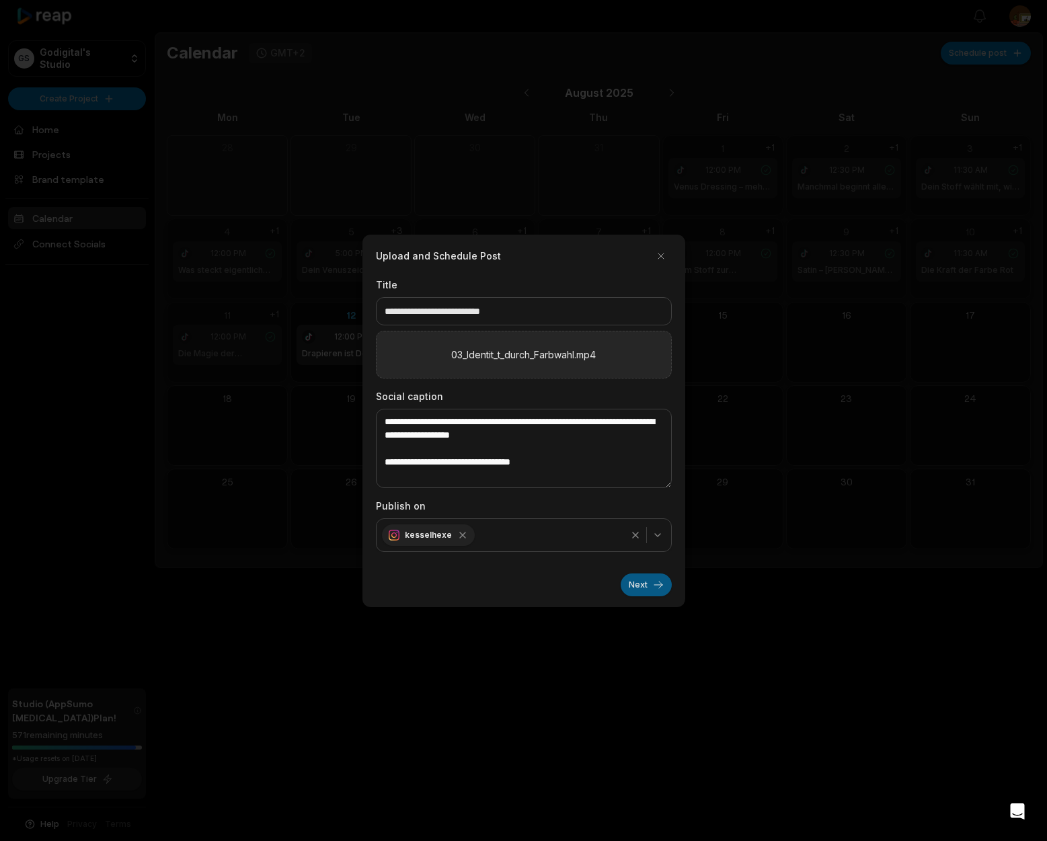
click at [638, 583] on button "Next" at bounding box center [646, 585] width 51 height 23
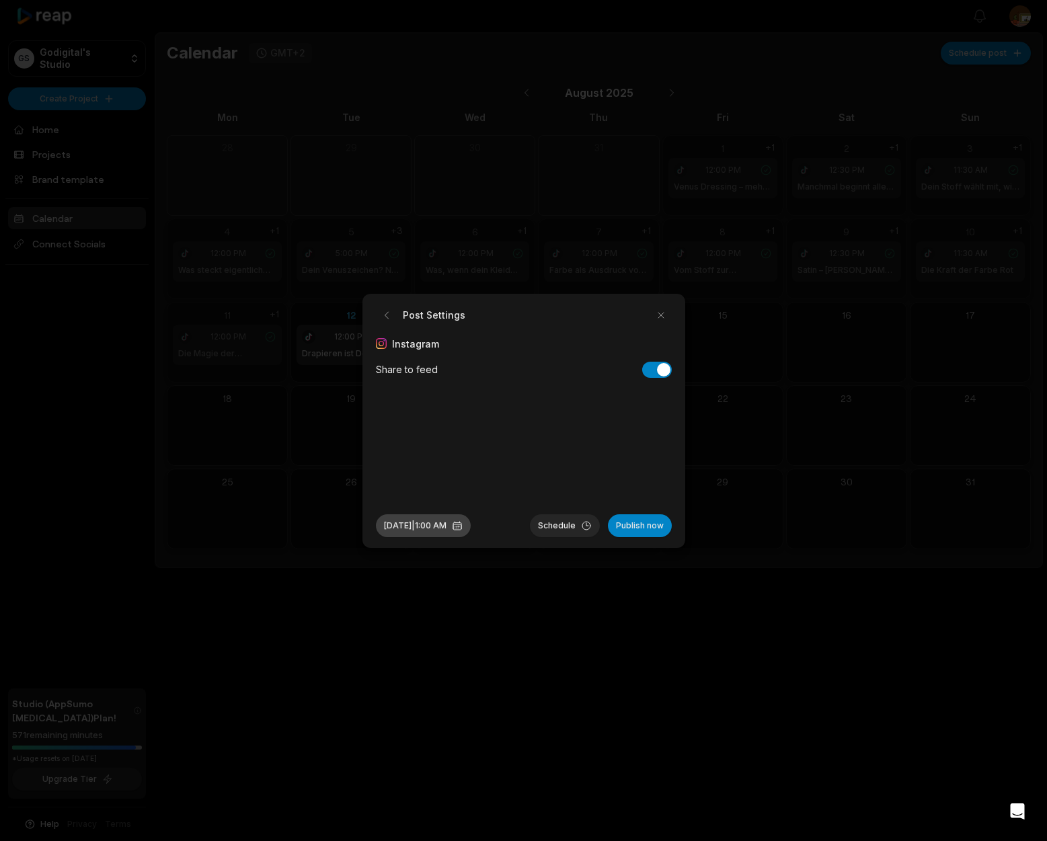
drag, startPoint x: 450, startPoint y: 527, endPoint x: 446, endPoint y: 534, distance: 7.8
click at [450, 527] on button "Aug 16, 2025 | 1:00 AM" at bounding box center [423, 525] width 95 height 23
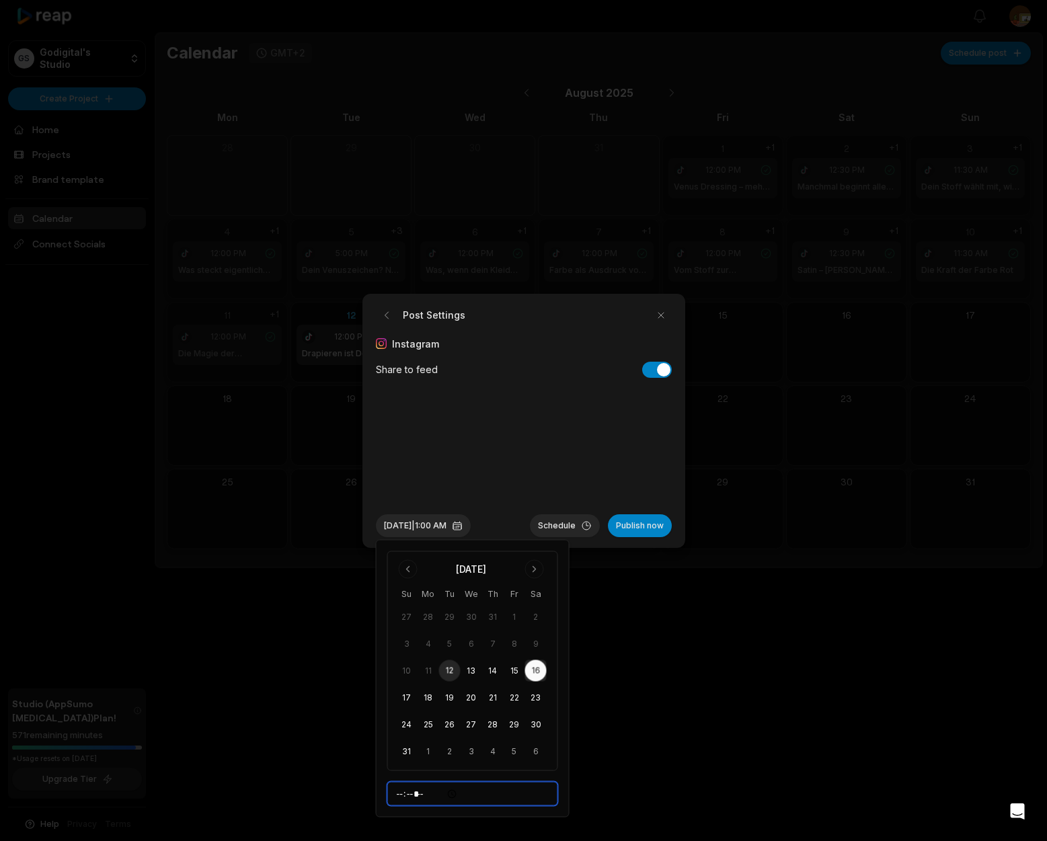
click at [403, 800] on input "*****" at bounding box center [472, 794] width 171 height 24
type input "*****"
drag, startPoint x: 564, startPoint y: 523, endPoint x: 580, endPoint y: 518, distance: 16.8
click at [564, 523] on button "Schedule" at bounding box center [565, 525] width 70 height 23
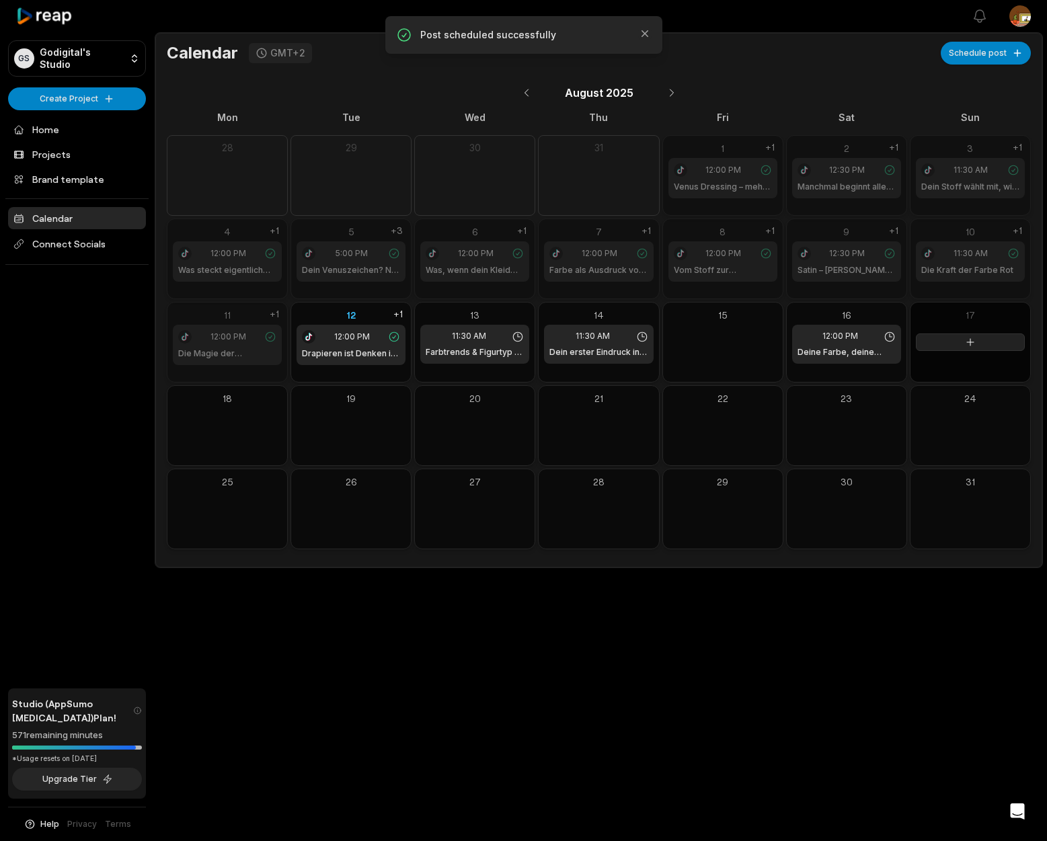
click at [977, 346] on button at bounding box center [970, 342] width 109 height 17
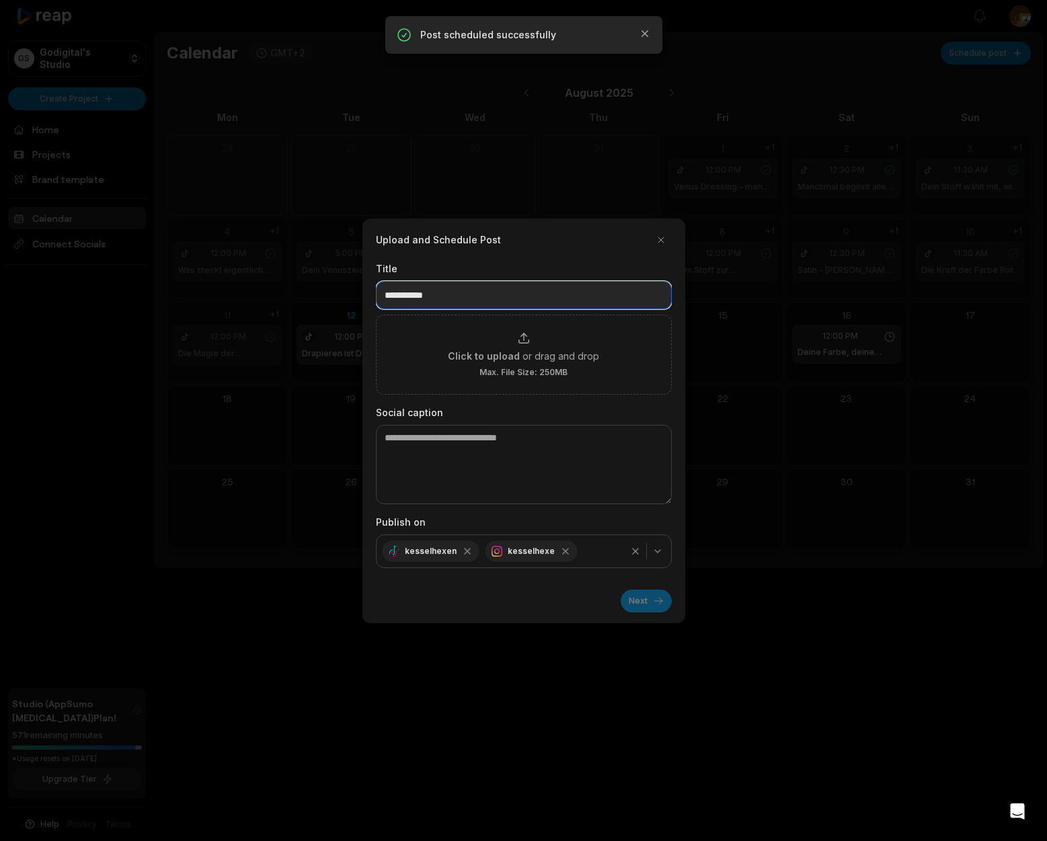
click at [449, 290] on input at bounding box center [524, 295] width 296 height 28
paste input "**********"
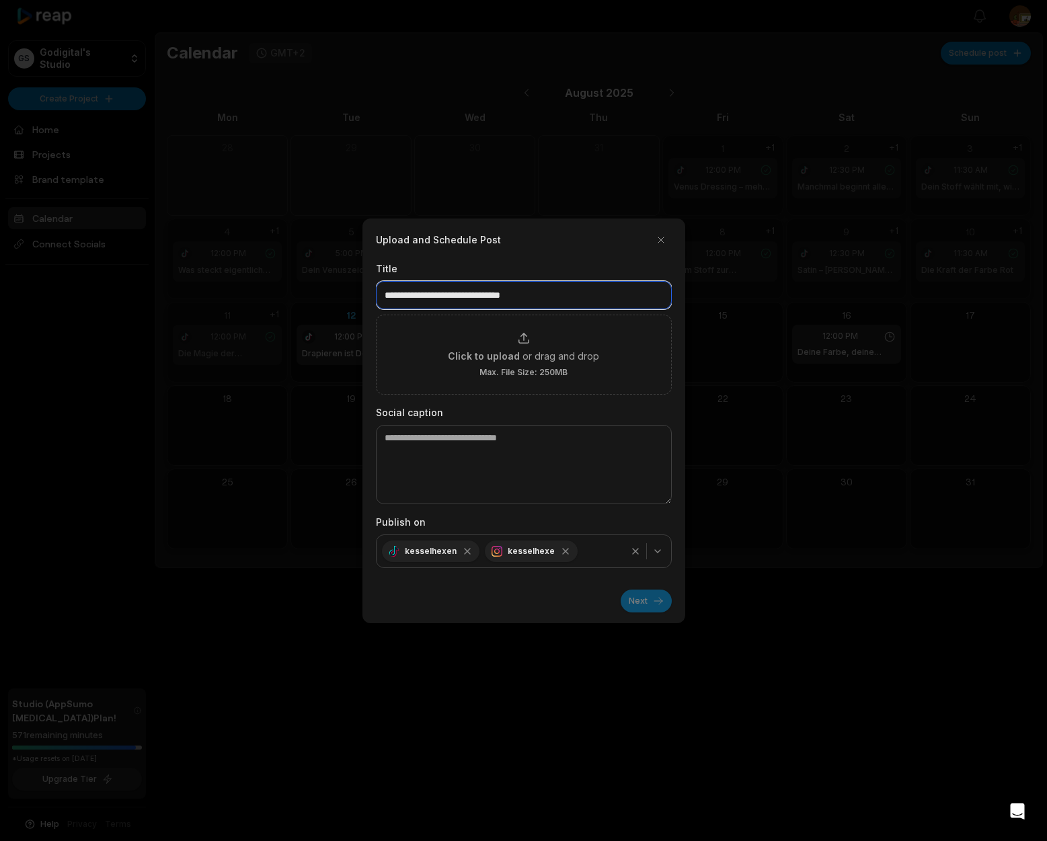
type input "**********"
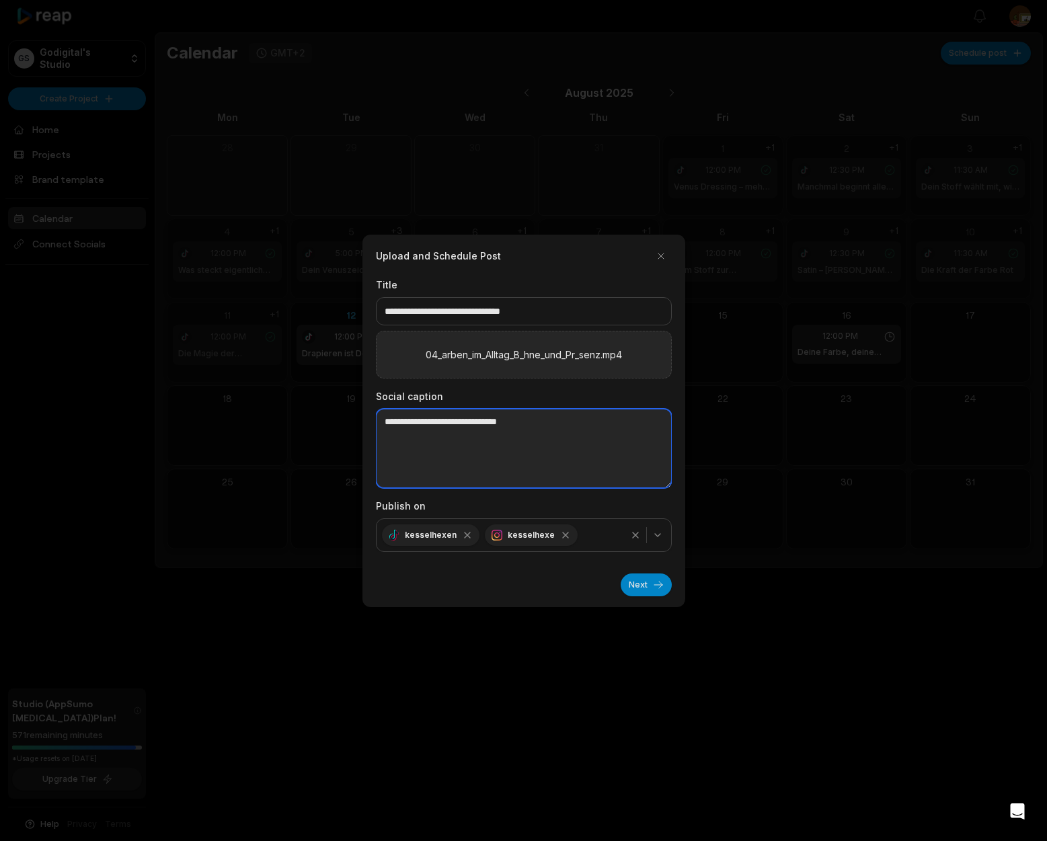
click at [413, 426] on textarea at bounding box center [524, 448] width 296 height 79
paste textarea "**********"
click at [385, 450] on textarea "**********" at bounding box center [524, 448] width 296 height 79
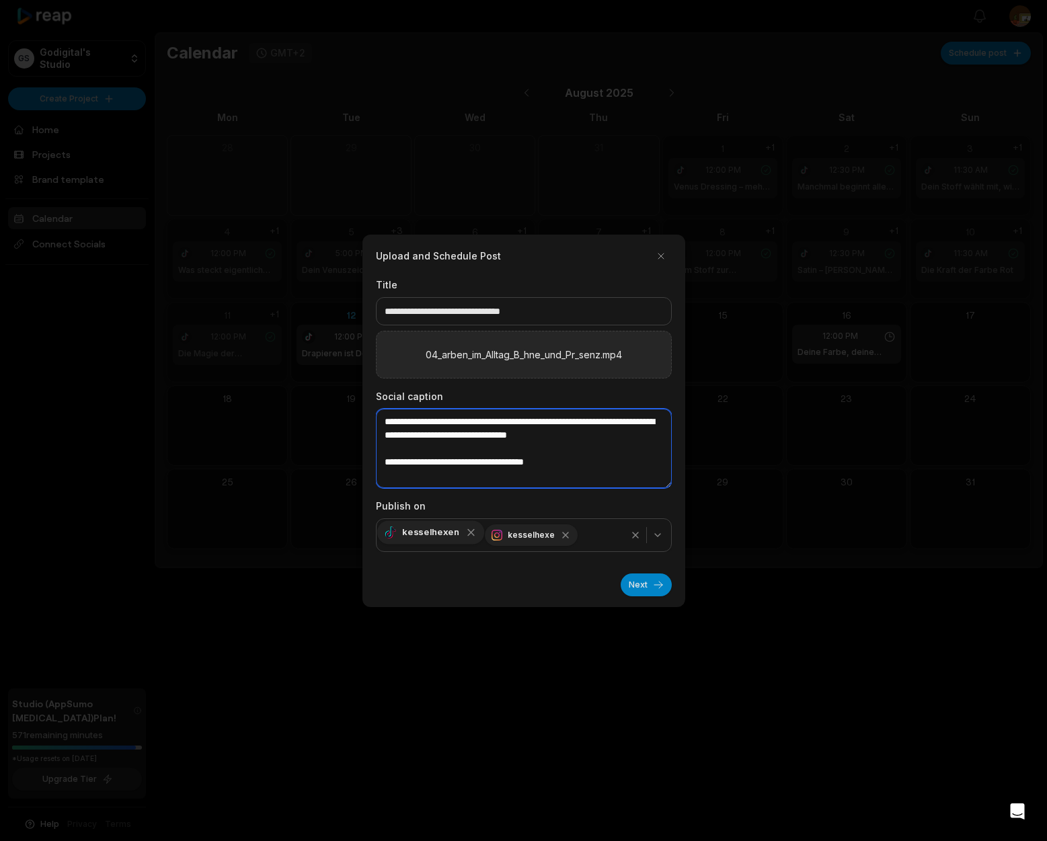
type textarea "**********"
click at [465, 538] on icon "button" at bounding box center [471, 533] width 12 height 12
click at [640, 589] on button "Next" at bounding box center [646, 585] width 51 height 23
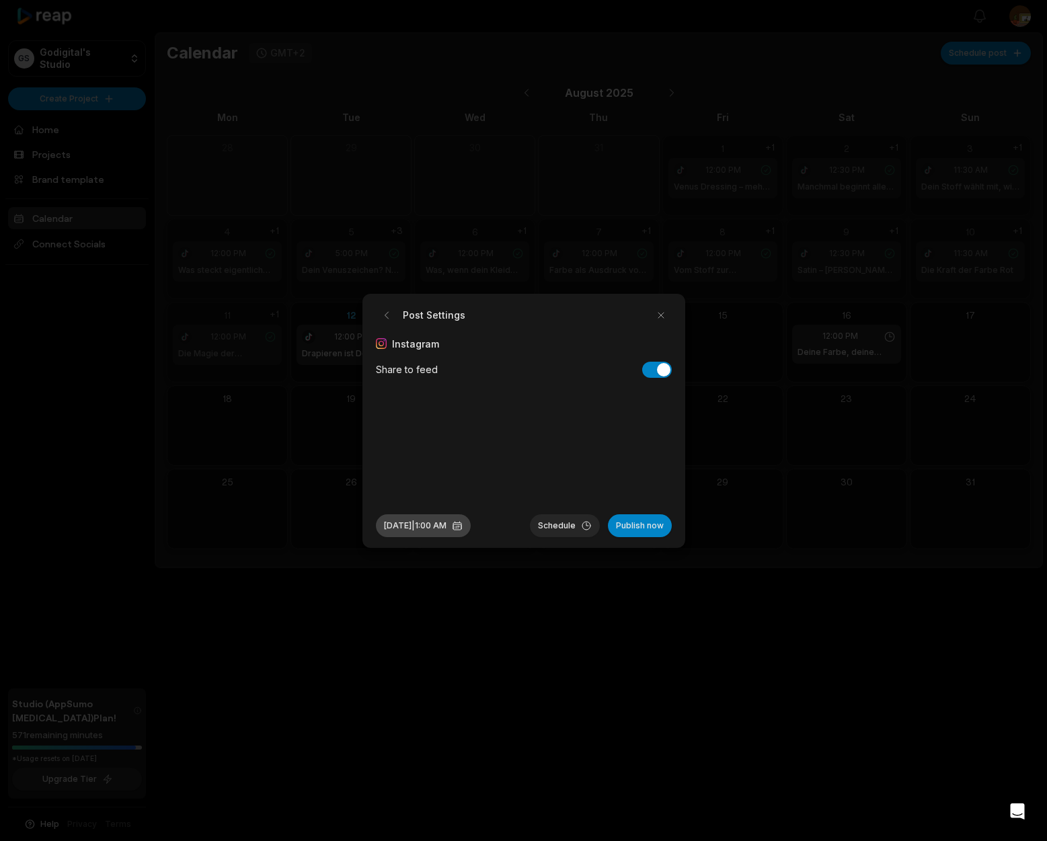
click at [447, 526] on button "Aug 17, 2025 | 1:00 AM" at bounding box center [423, 525] width 95 height 23
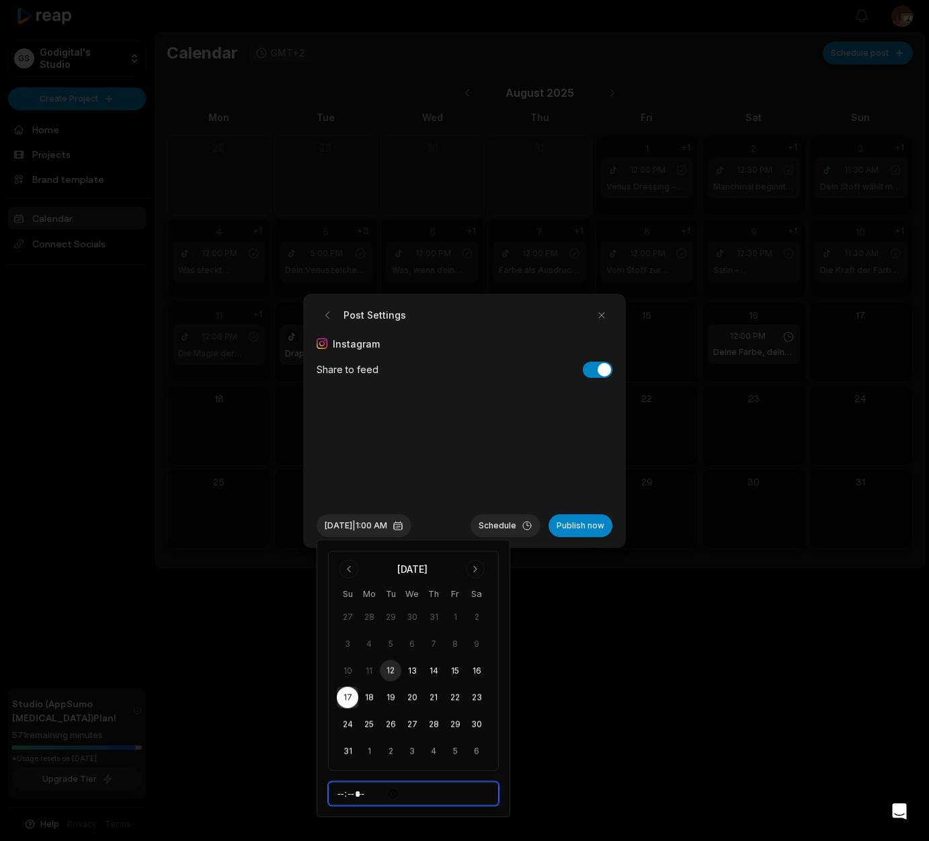
drag, startPoint x: 342, startPoint y: 796, endPoint x: 341, endPoint y: 804, distance: 7.5
click at [342, 796] on input "*****" at bounding box center [413, 794] width 171 height 24
type input "*****"
click at [505, 525] on button "Schedule" at bounding box center [506, 525] width 70 height 23
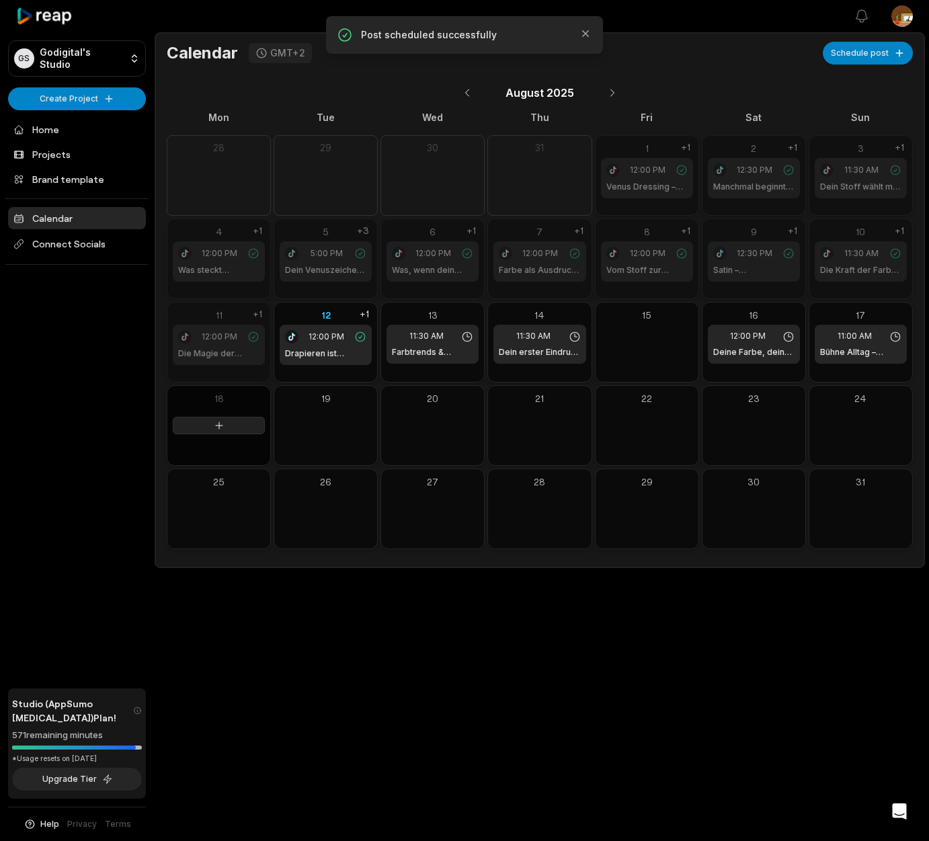
click at [221, 427] on icon at bounding box center [219, 425] width 11 height 11
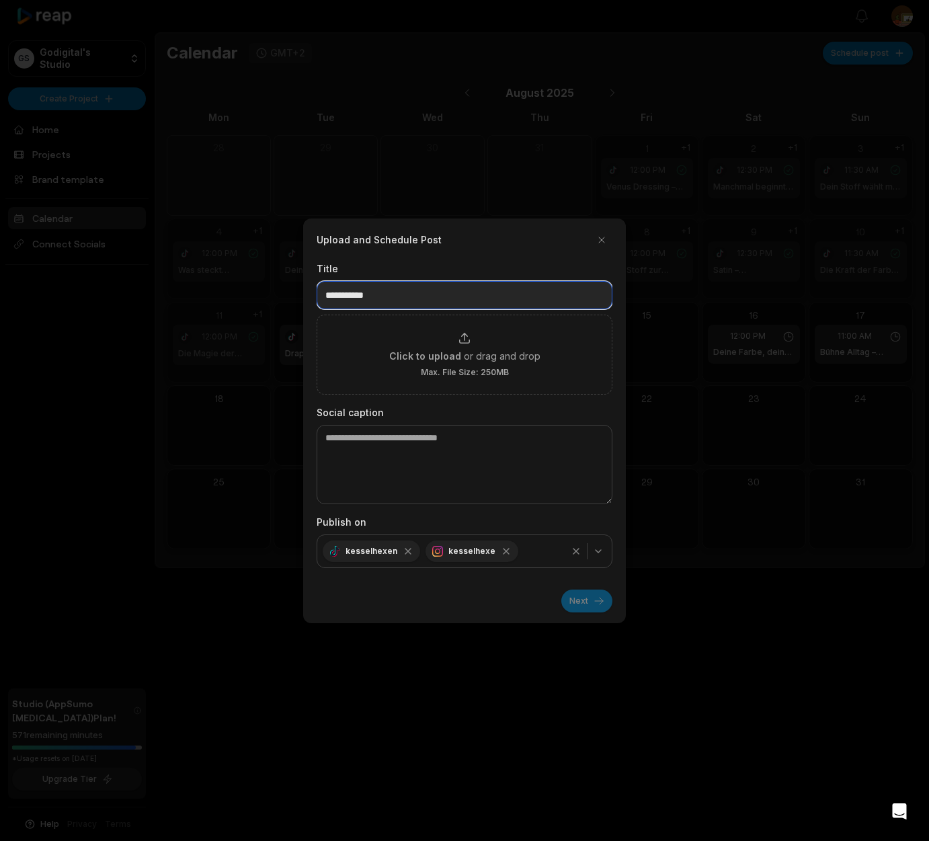
click at [370, 297] on input at bounding box center [465, 295] width 296 height 28
paste input "**********"
type input "**********"
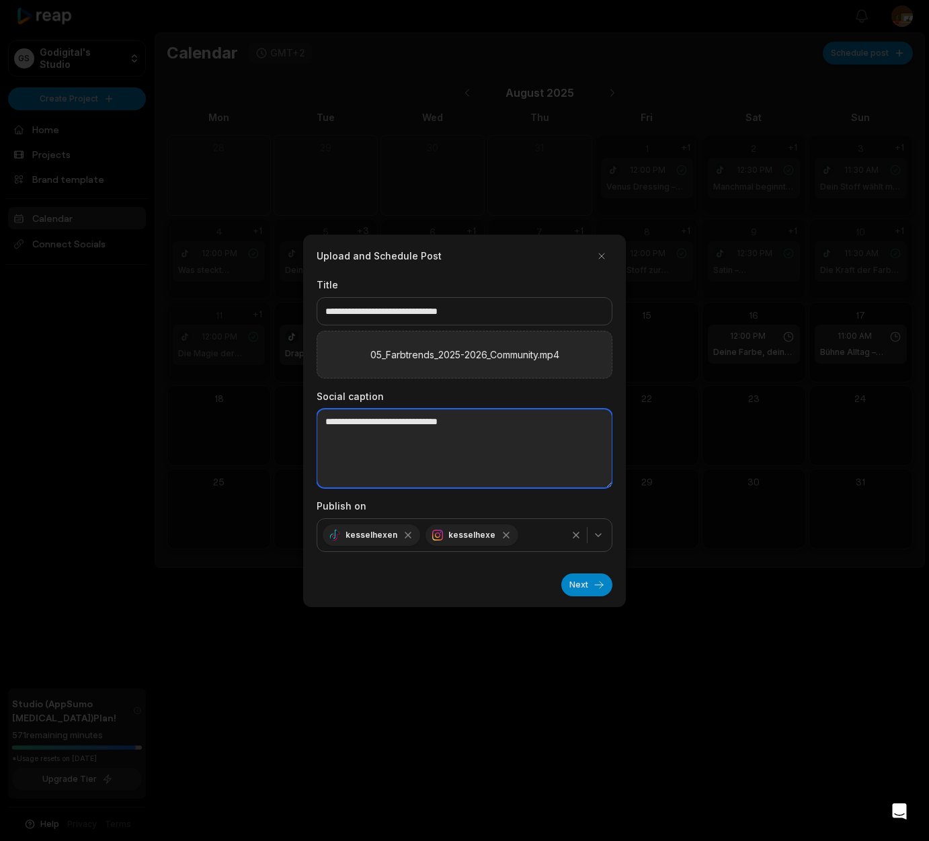
click at [340, 426] on textarea at bounding box center [465, 448] width 296 height 79
paste textarea "**********"
click at [327, 462] on textarea "**********" at bounding box center [465, 448] width 296 height 79
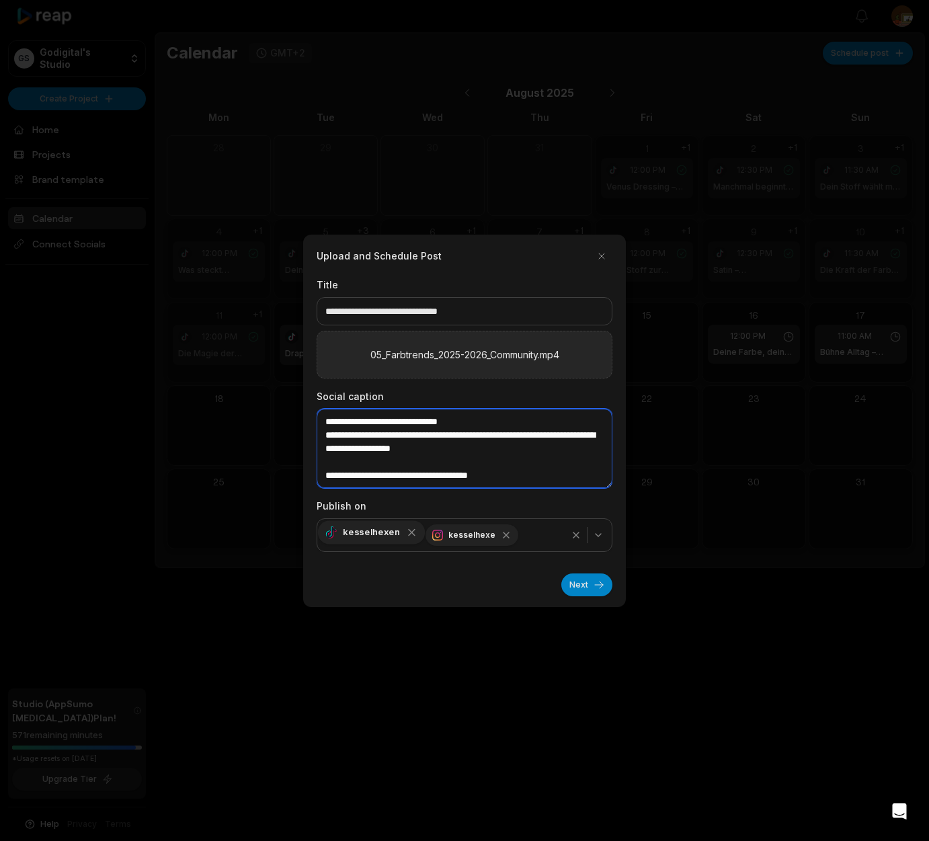
type textarea "**********"
click at [406, 537] on icon "button" at bounding box center [412, 533] width 12 height 12
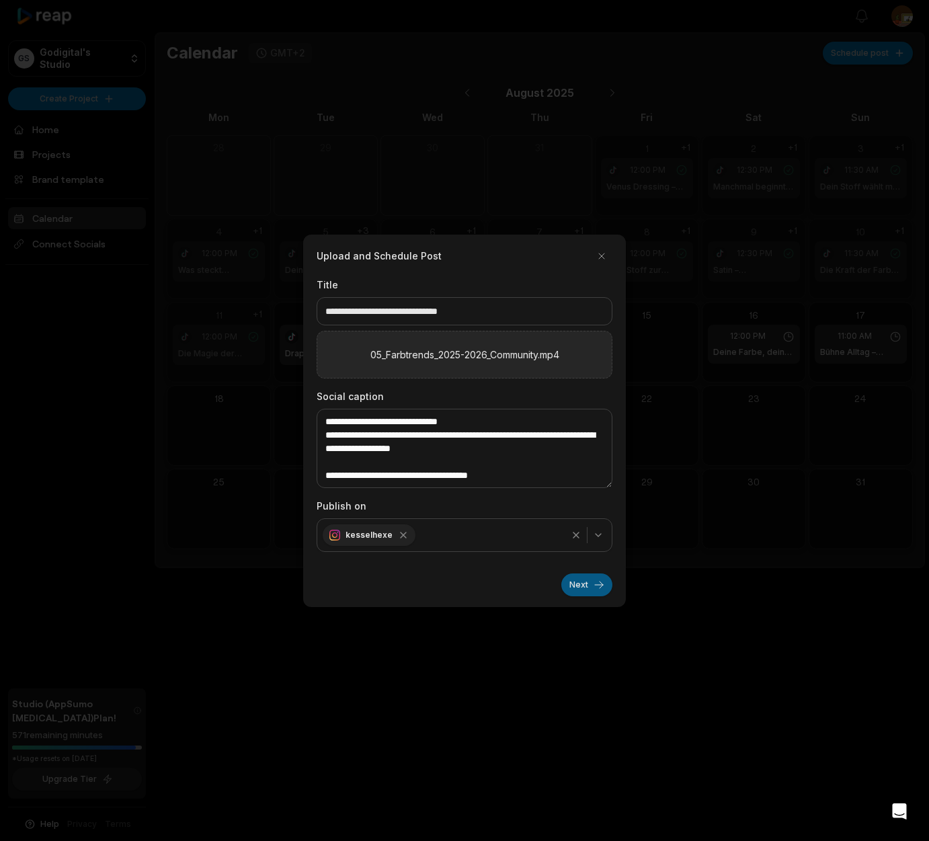
click at [580, 586] on button "Next" at bounding box center [587, 585] width 51 height 23
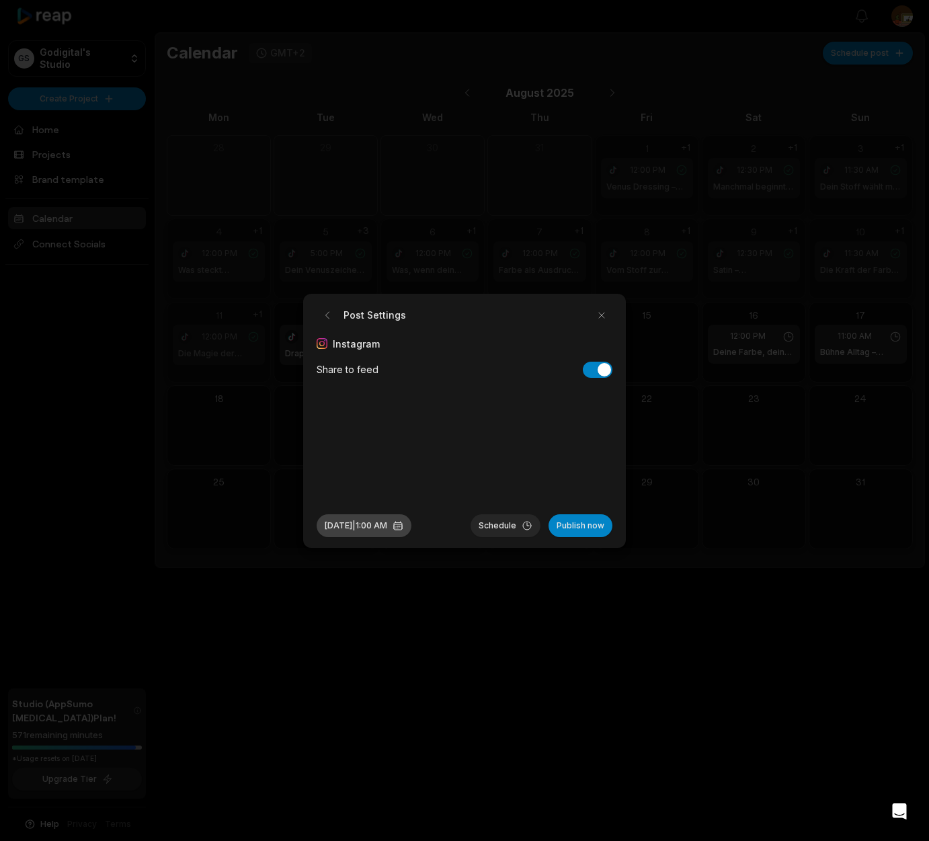
click at [362, 529] on button "Aug 18, 2025 | 1:00 AM" at bounding box center [364, 525] width 95 height 23
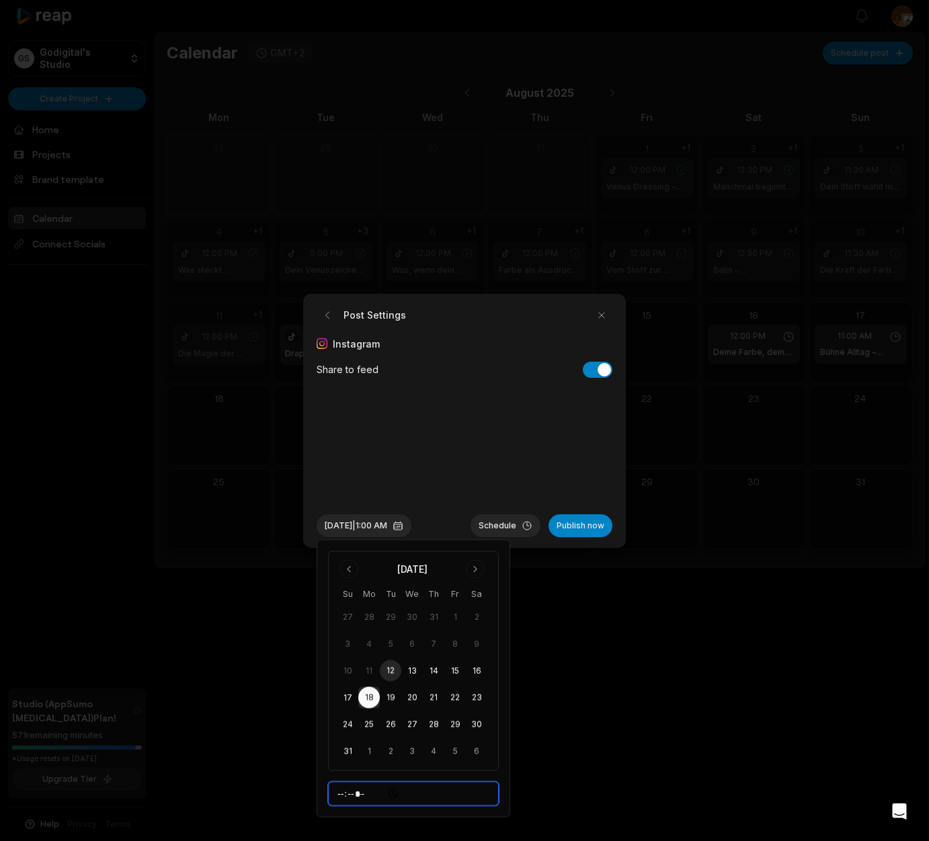
click at [341, 798] on input "*****" at bounding box center [413, 794] width 171 height 24
type input "*****"
click at [498, 526] on button "Schedule" at bounding box center [506, 525] width 70 height 23
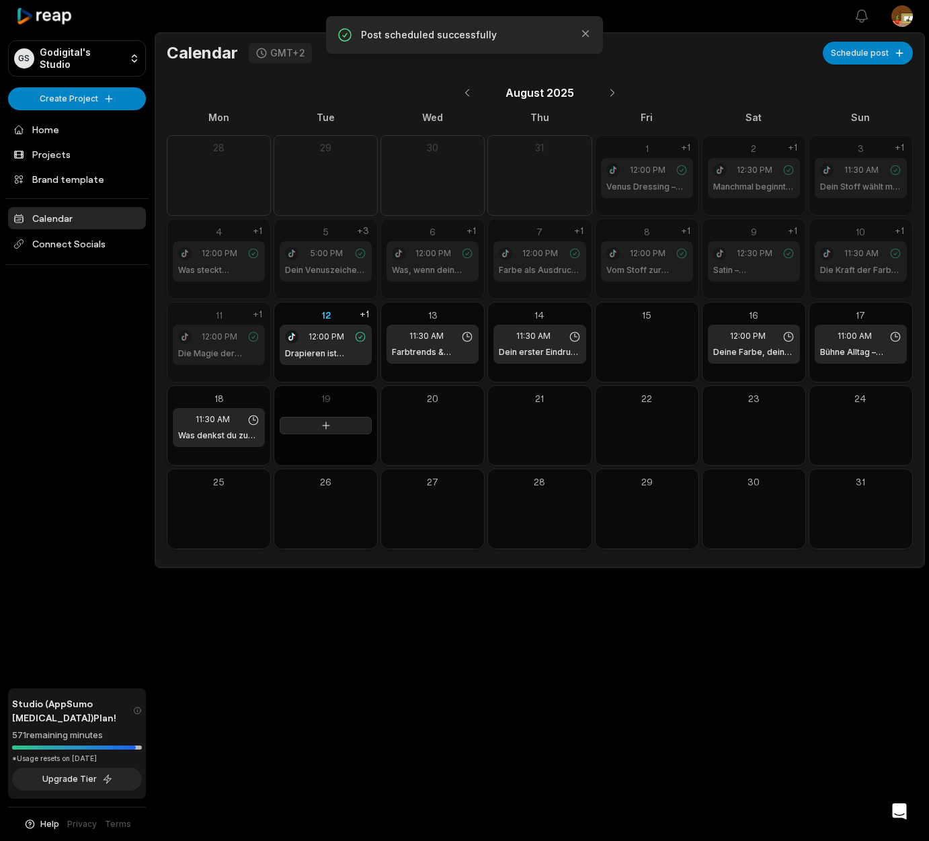
click at [326, 425] on icon at bounding box center [326, 425] width 7 height 7
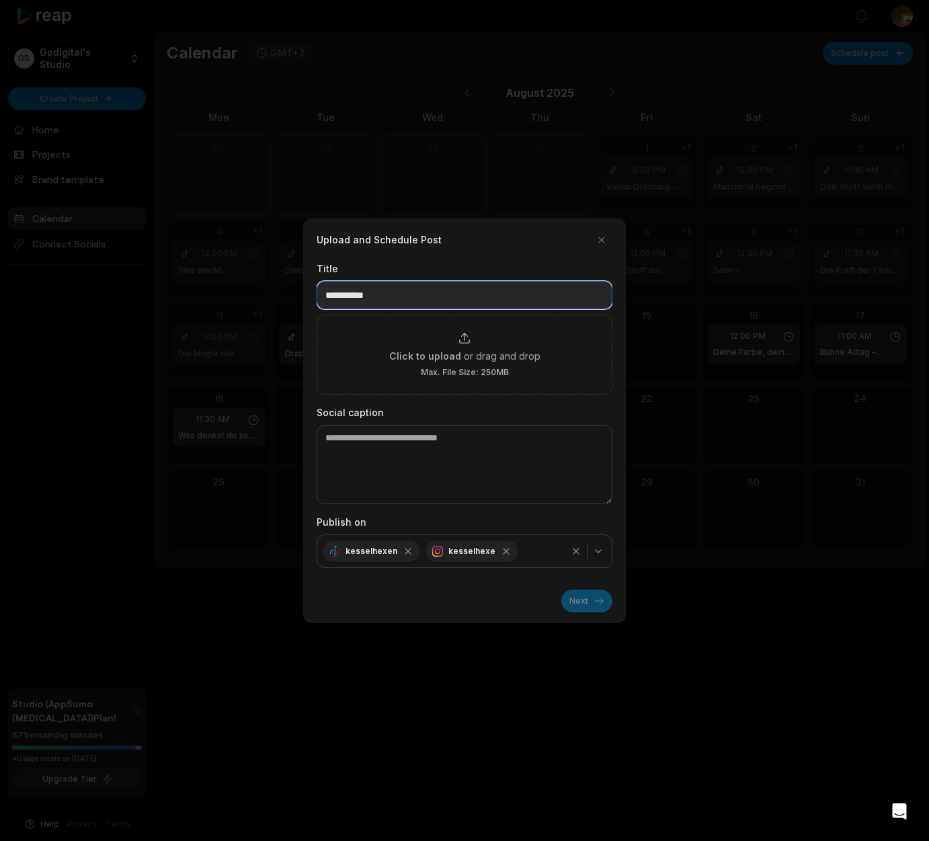
click at [357, 292] on input at bounding box center [465, 295] width 296 height 28
paste input "**********"
type input "**********"
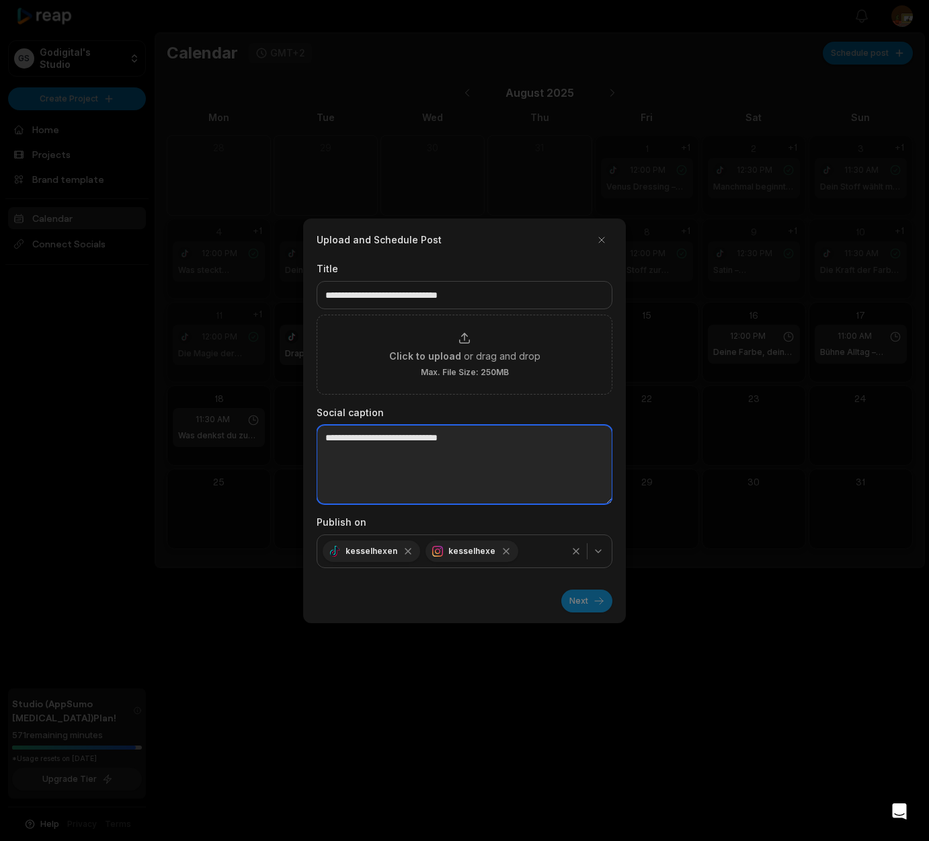
click at [335, 439] on textarea at bounding box center [465, 464] width 296 height 79
paste textarea "**********"
click at [325, 465] on textarea "**********" at bounding box center [465, 464] width 296 height 79
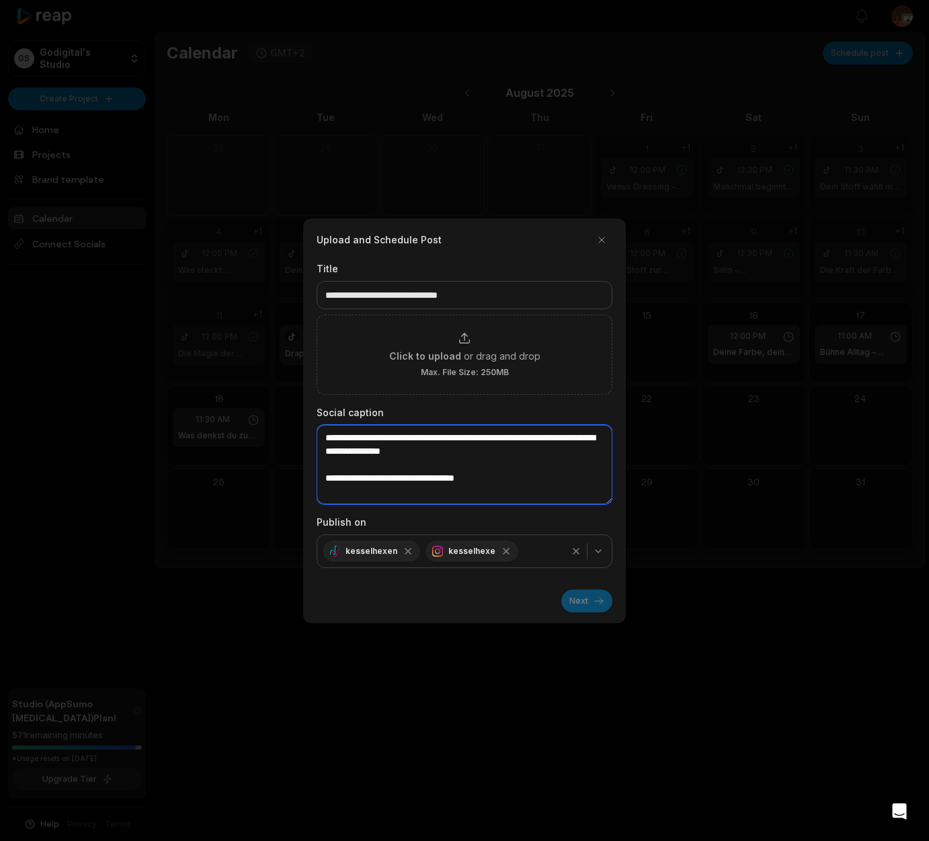
type textarea "**********"
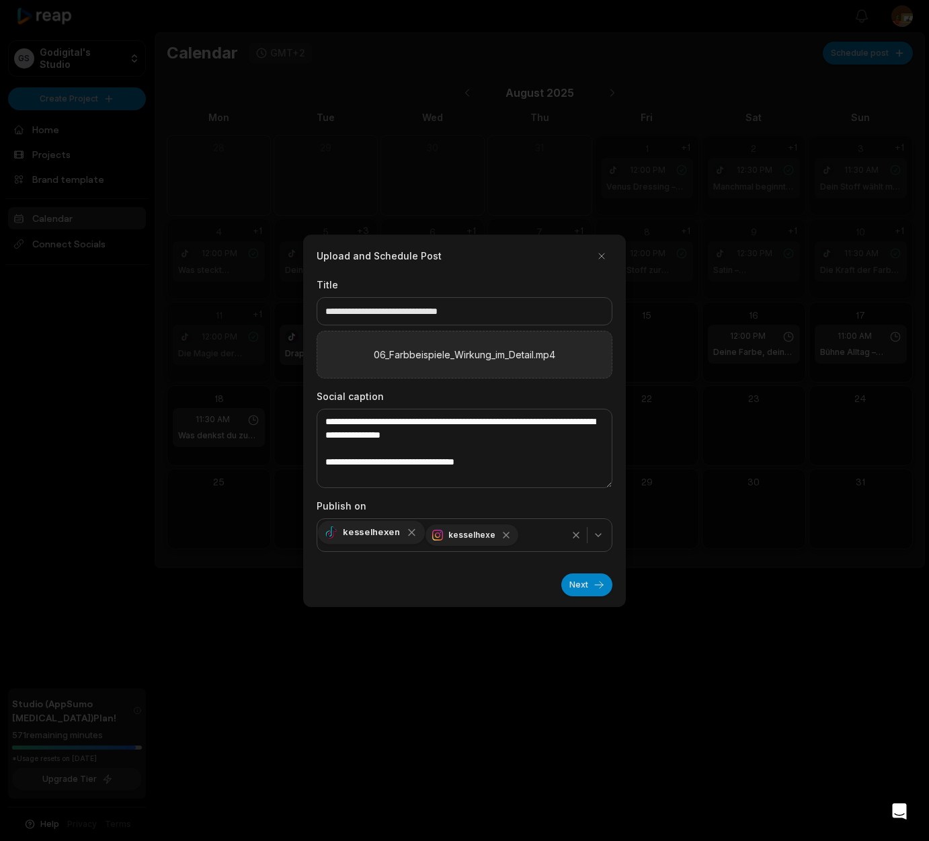
drag, startPoint x: 406, startPoint y: 534, endPoint x: 403, endPoint y: 546, distance: 12.4
click at [409, 534] on icon "button" at bounding box center [412, 532] width 6 height 6
click at [578, 588] on button "Next" at bounding box center [587, 585] width 51 height 23
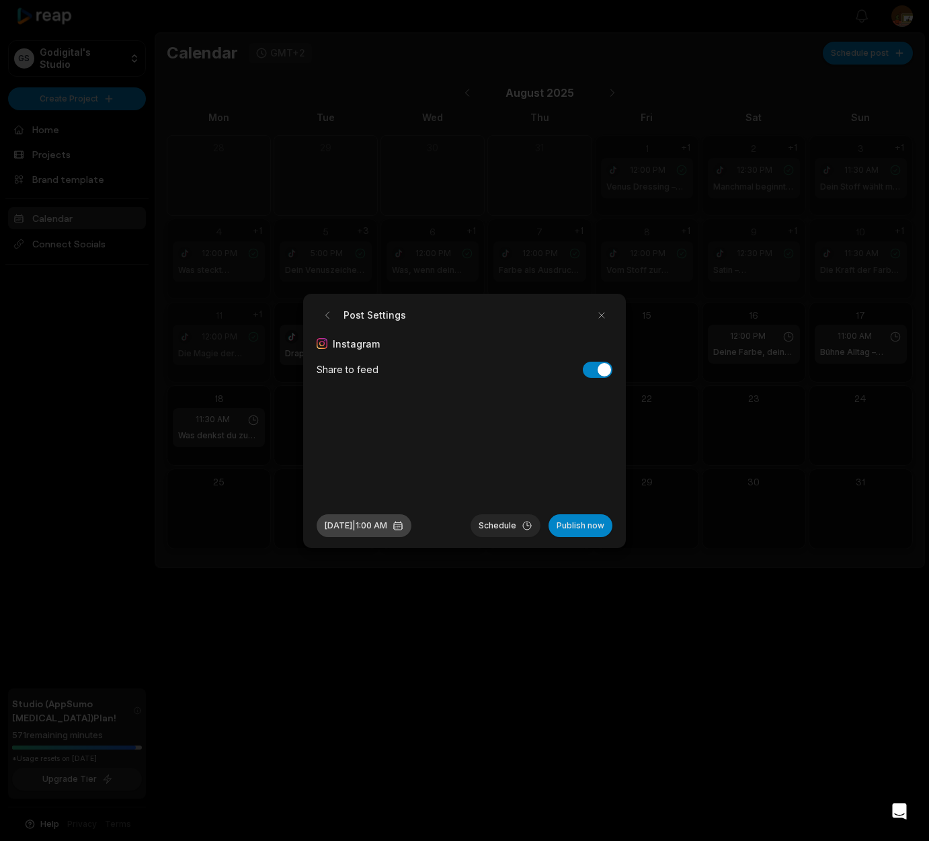
click at [388, 527] on button "Aug 19, 2025 | 1:00 AM" at bounding box center [364, 525] width 95 height 23
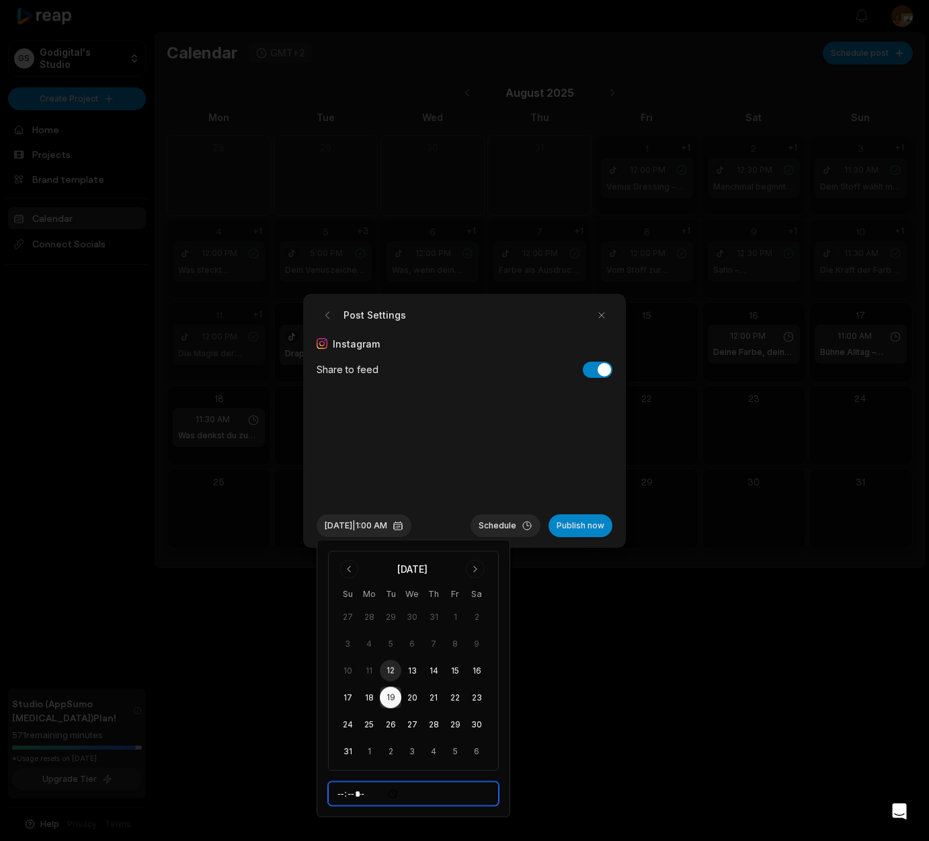
click at [344, 799] on input "*****" at bounding box center [413, 794] width 171 height 24
type input "*****"
drag, startPoint x: 492, startPoint y: 525, endPoint x: 567, endPoint y: 543, distance: 77.6
click at [492, 525] on button "Schedule" at bounding box center [506, 525] width 70 height 23
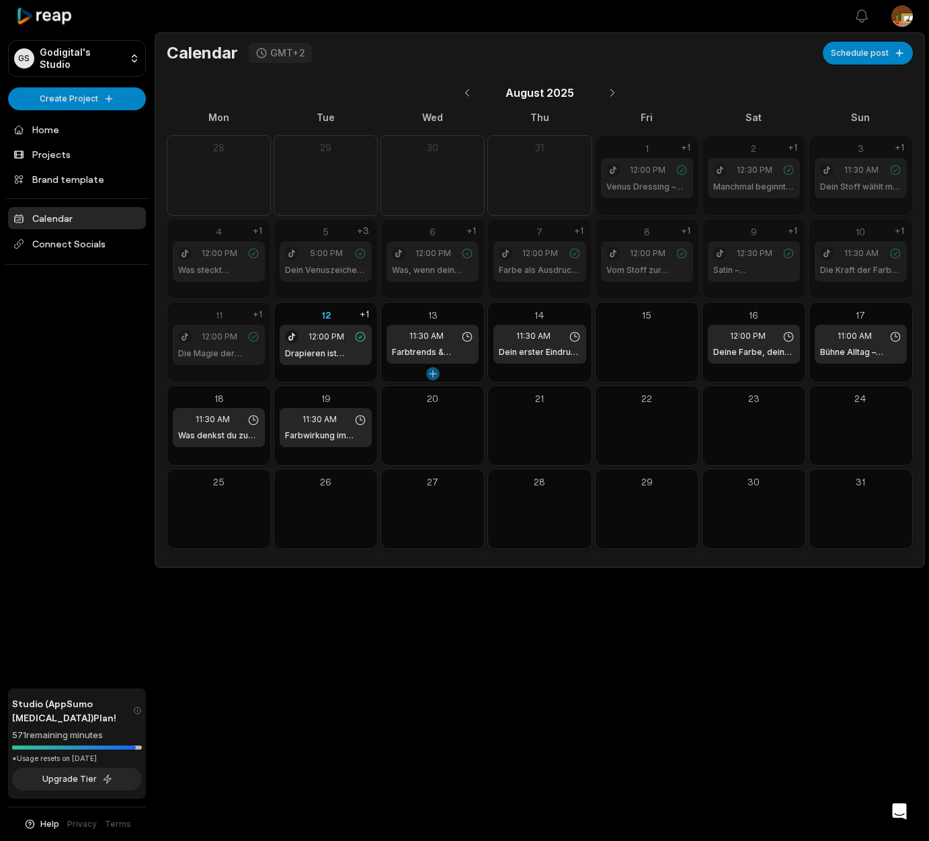
click at [434, 372] on button at bounding box center [432, 373] width 13 height 13
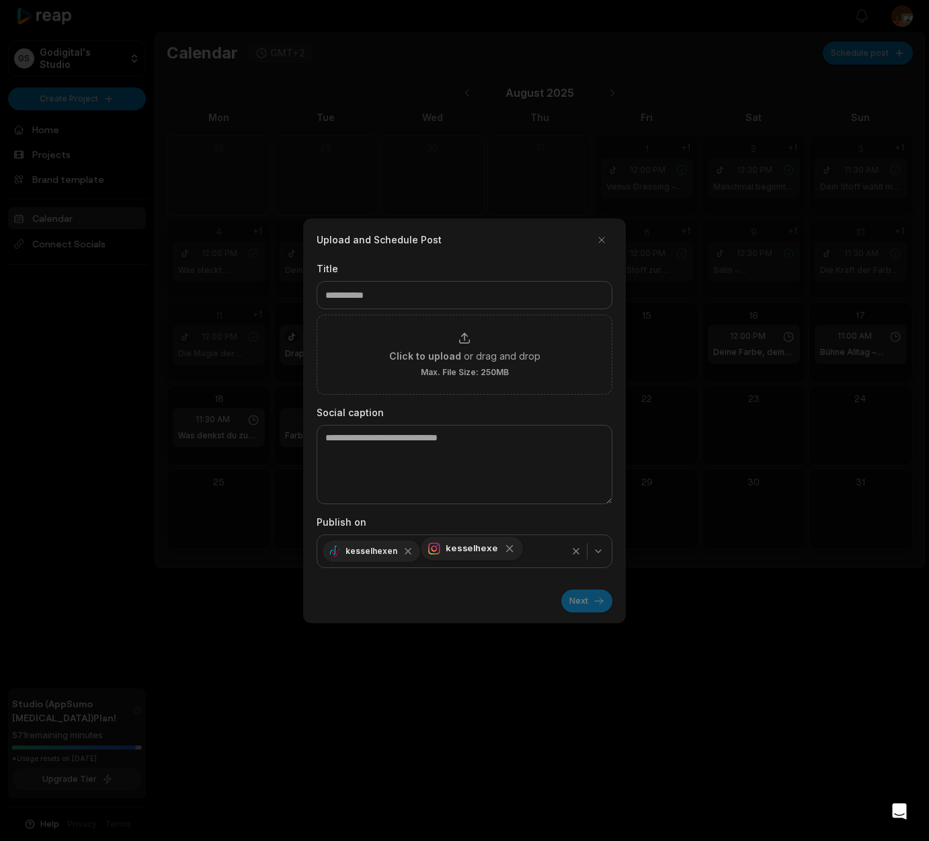
click at [500, 555] on div "kesselhexe" at bounding box center [472, 549] width 102 height 24
click at [502, 602] on div "Next" at bounding box center [465, 596] width 296 height 34
click at [504, 551] on icon "button" at bounding box center [510, 549] width 12 height 12
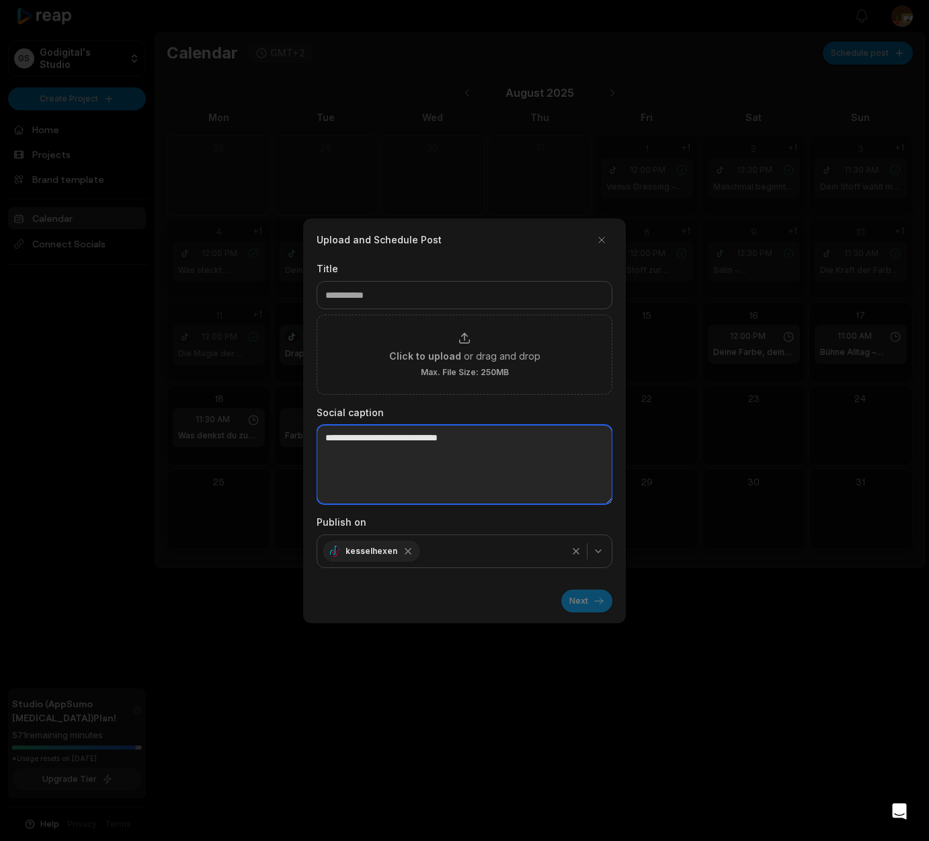
click at [411, 438] on textarea at bounding box center [465, 464] width 296 height 79
paste textarea "**********"
click at [326, 465] on textarea "**********" at bounding box center [465, 464] width 296 height 79
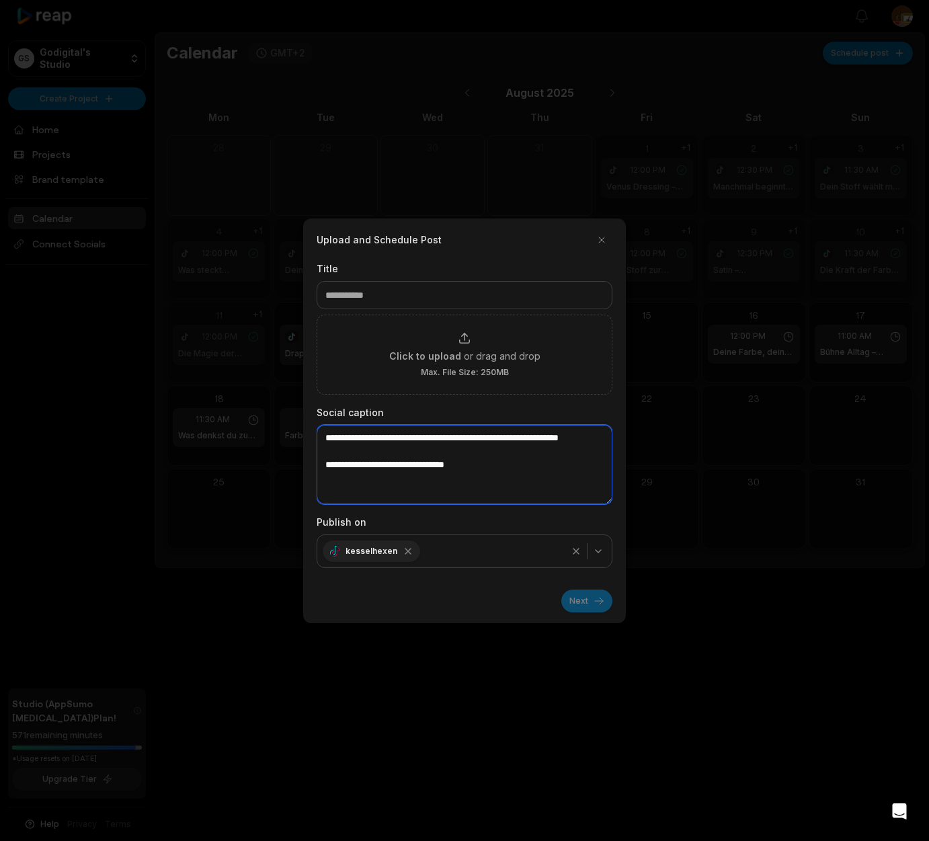
type textarea "**********"
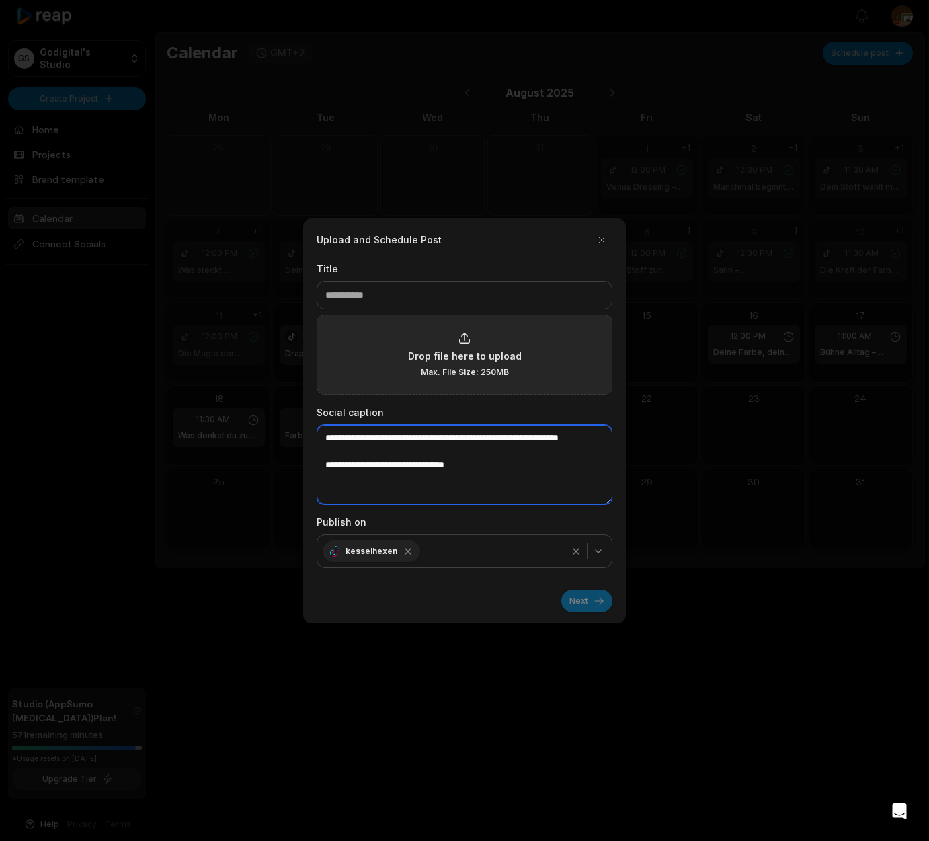
type input "**********"
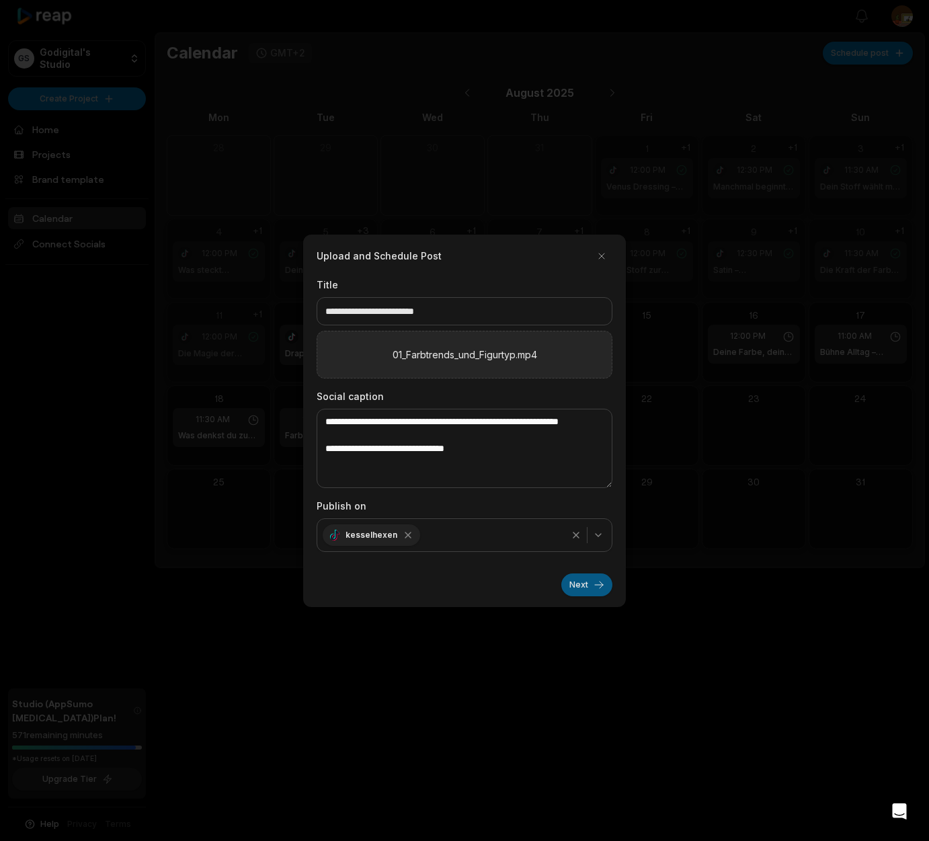
click at [579, 584] on button "Next" at bounding box center [587, 585] width 51 height 23
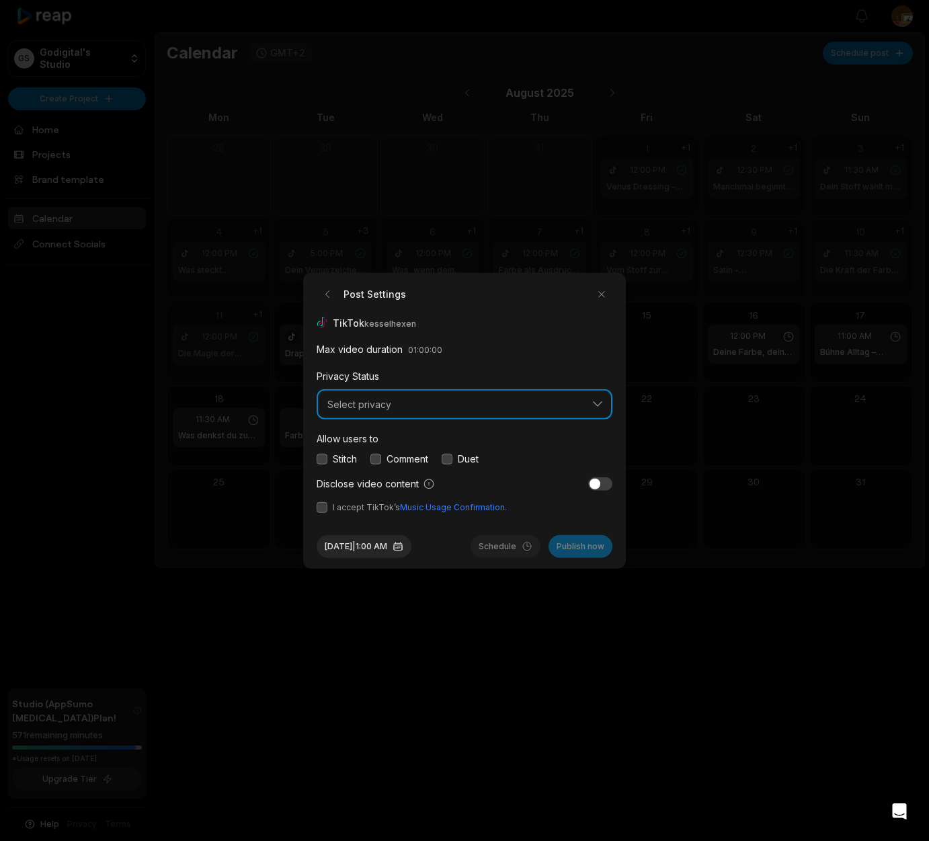
click at [444, 408] on span "Select privacy" at bounding box center [456, 404] width 256 height 12
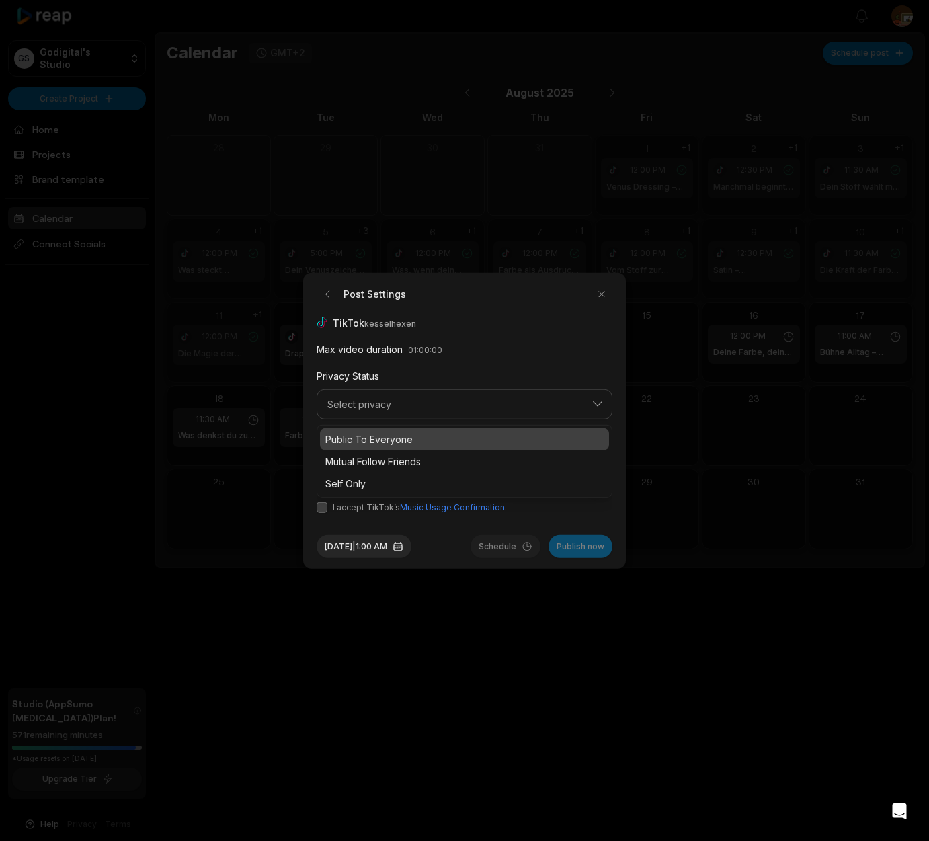
click at [397, 436] on p "Public To Everyone" at bounding box center [464, 439] width 278 height 14
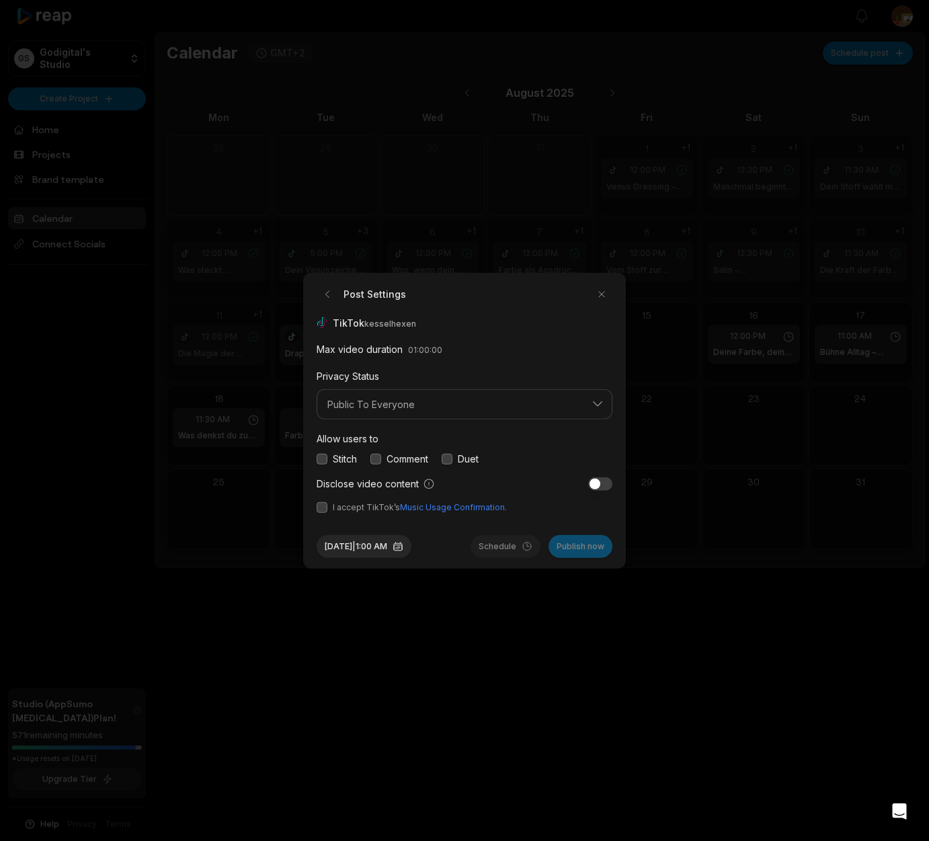
drag, startPoint x: 376, startPoint y: 457, endPoint x: 330, endPoint y: 490, distance: 56.8
click at [375, 457] on button "button" at bounding box center [376, 458] width 11 height 11
drag, startPoint x: 322, startPoint y: 508, endPoint x: 354, endPoint y: 549, distance: 51.8
click at [323, 508] on button "button" at bounding box center [322, 507] width 11 height 11
click at [369, 550] on button "Aug 13, 2025 | 1:00 AM" at bounding box center [364, 546] width 95 height 23
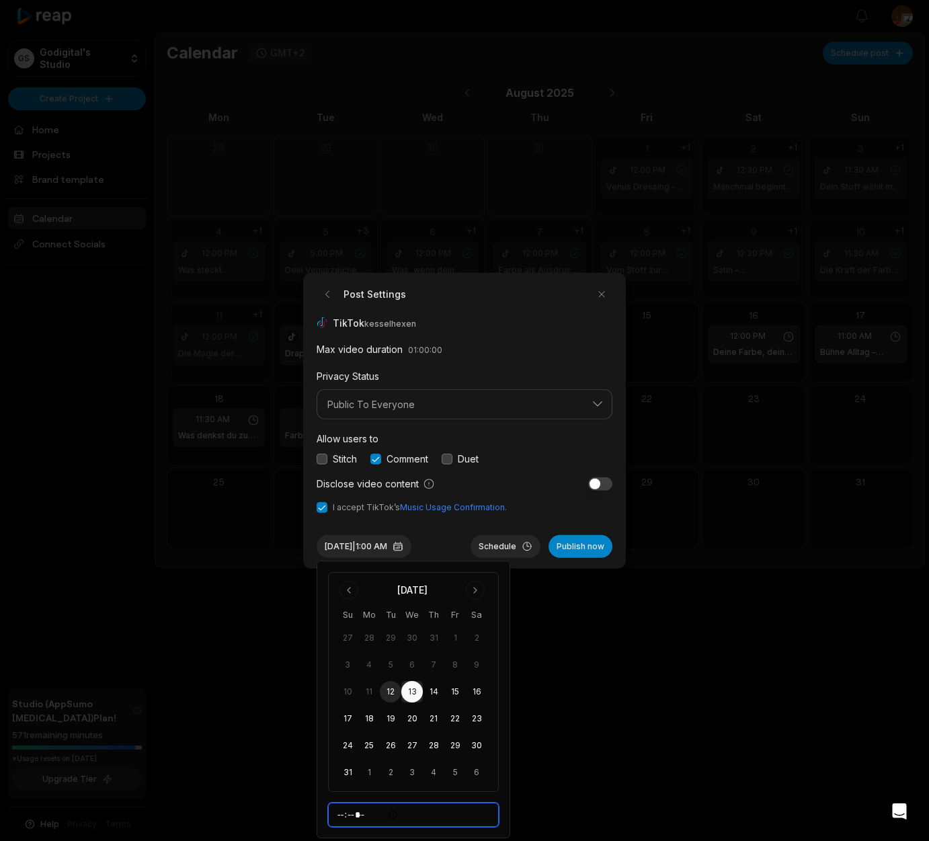
click at [340, 817] on input "*****" at bounding box center [413, 815] width 171 height 24
type input "*****"
click at [506, 550] on button "Schedule" at bounding box center [506, 546] width 70 height 23
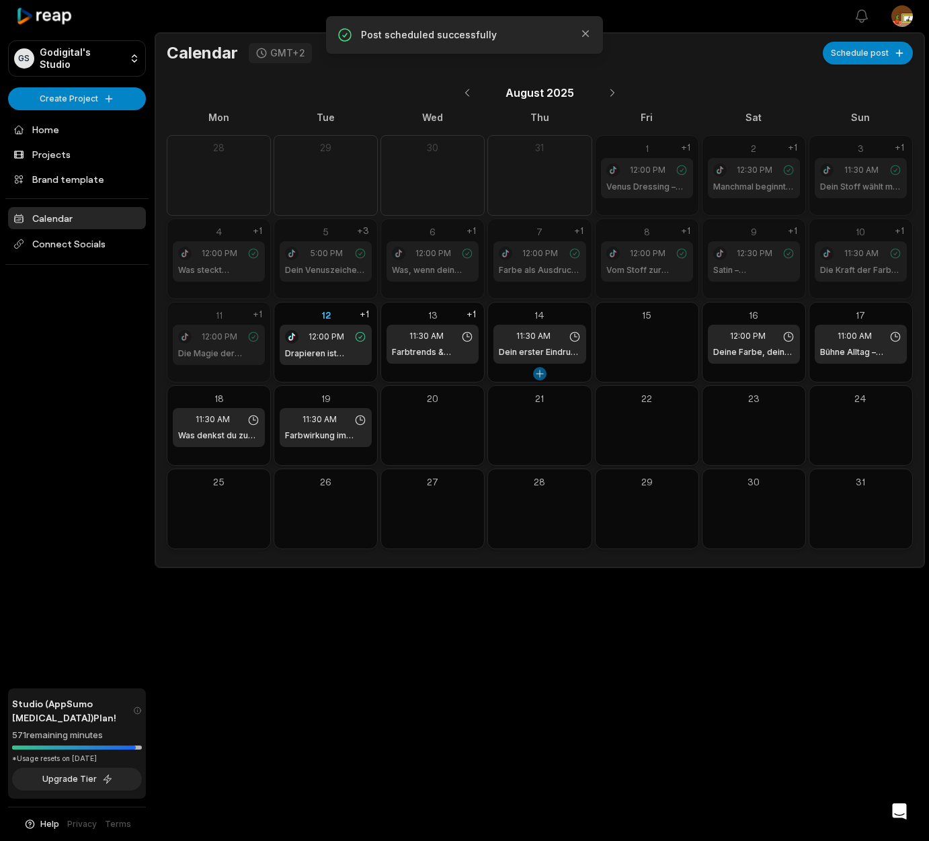
click at [543, 373] on button at bounding box center [539, 373] width 13 height 13
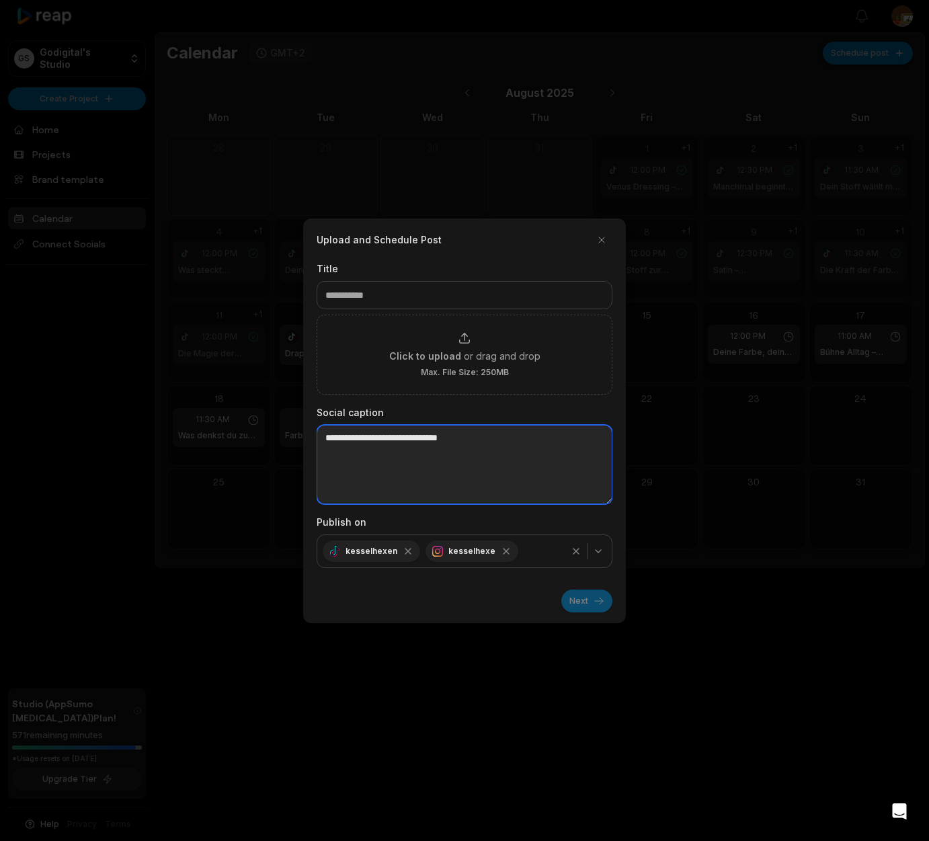
click at [401, 449] on textarea at bounding box center [465, 464] width 296 height 79
paste textarea "**********"
click at [327, 451] on textarea "**********" at bounding box center [465, 464] width 296 height 79
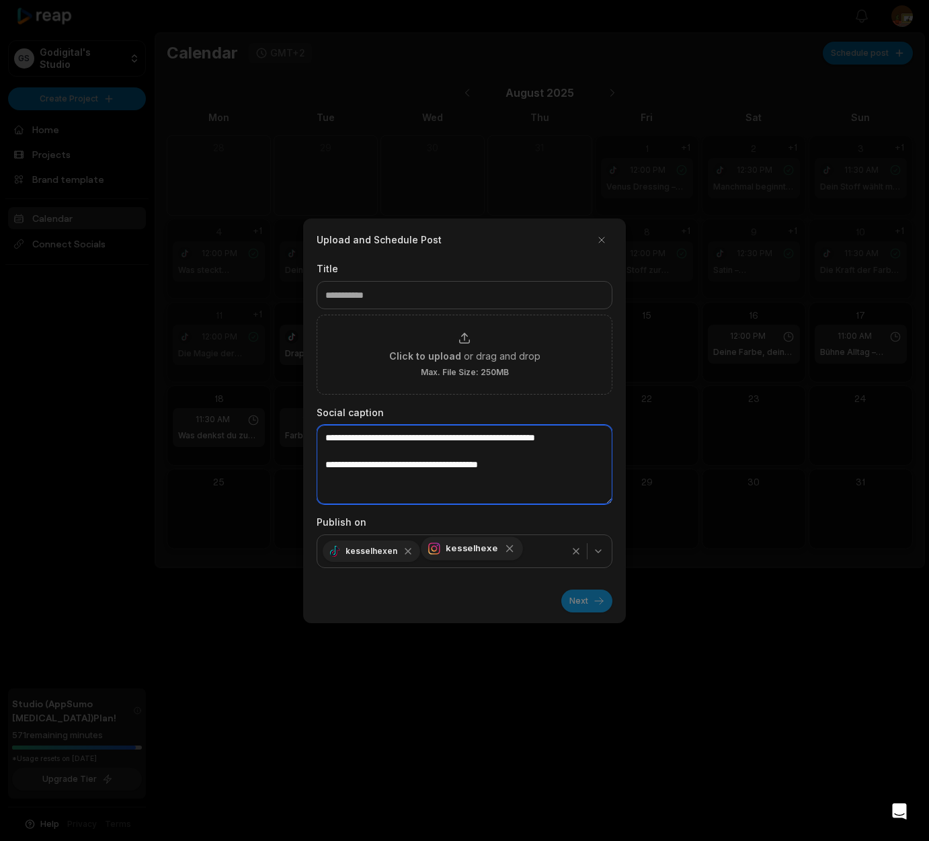
type textarea "**********"
drag, startPoint x: 500, startPoint y: 552, endPoint x: 511, endPoint y: 553, distance: 11.5
click at [501, 552] on icon "button" at bounding box center [506, 551] width 11 height 11
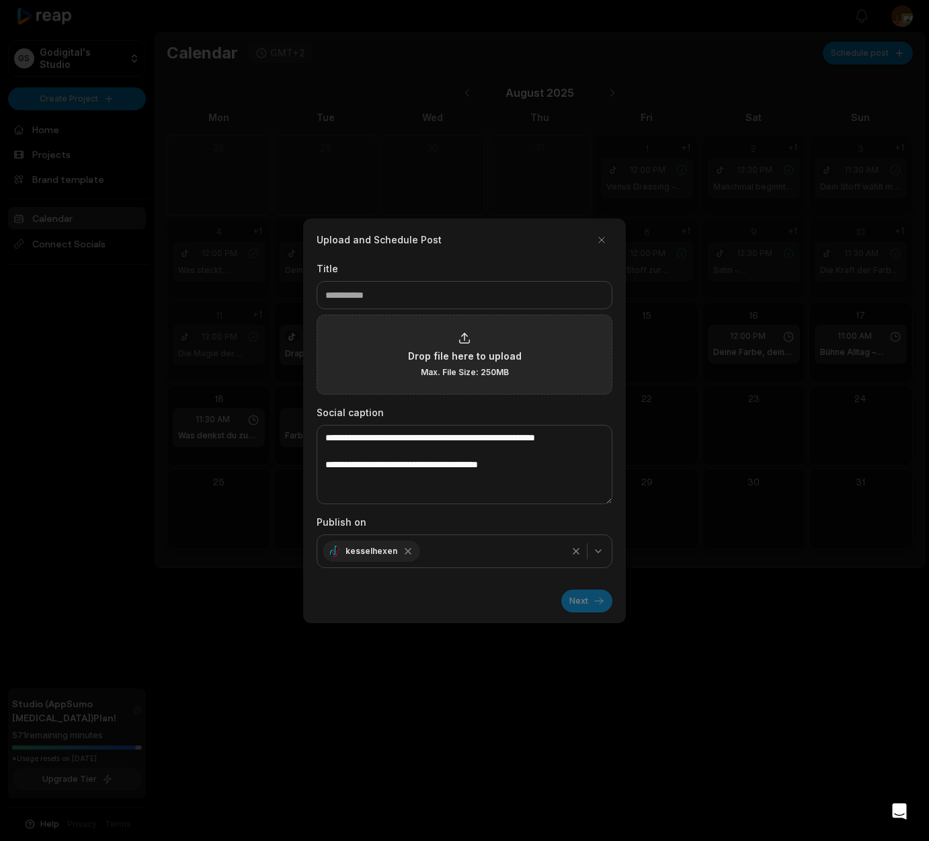
type input "**********"
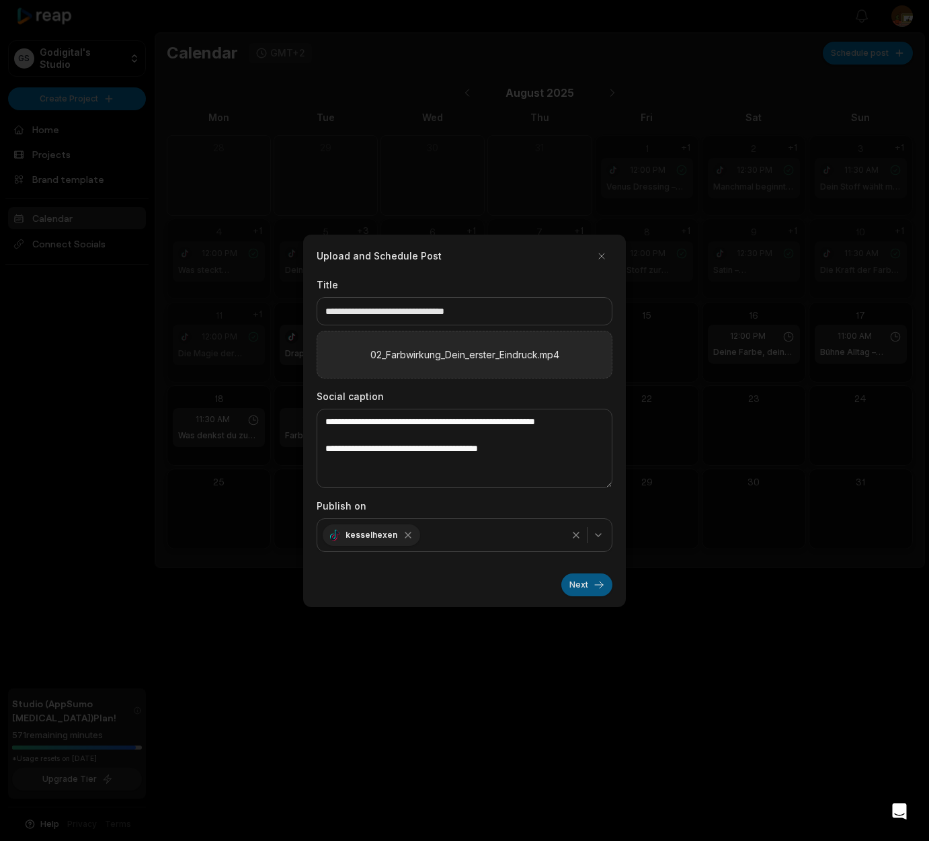
click at [580, 584] on button "Next" at bounding box center [587, 585] width 51 height 23
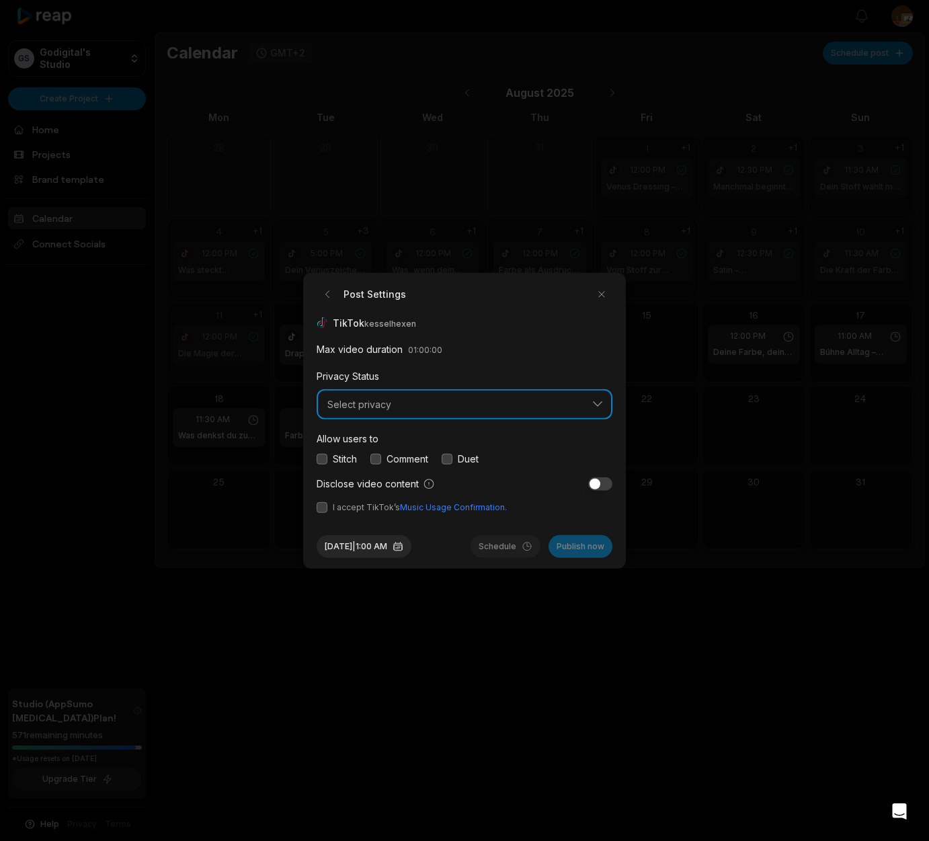
click at [597, 408] on button "Select privacy" at bounding box center [465, 404] width 296 height 31
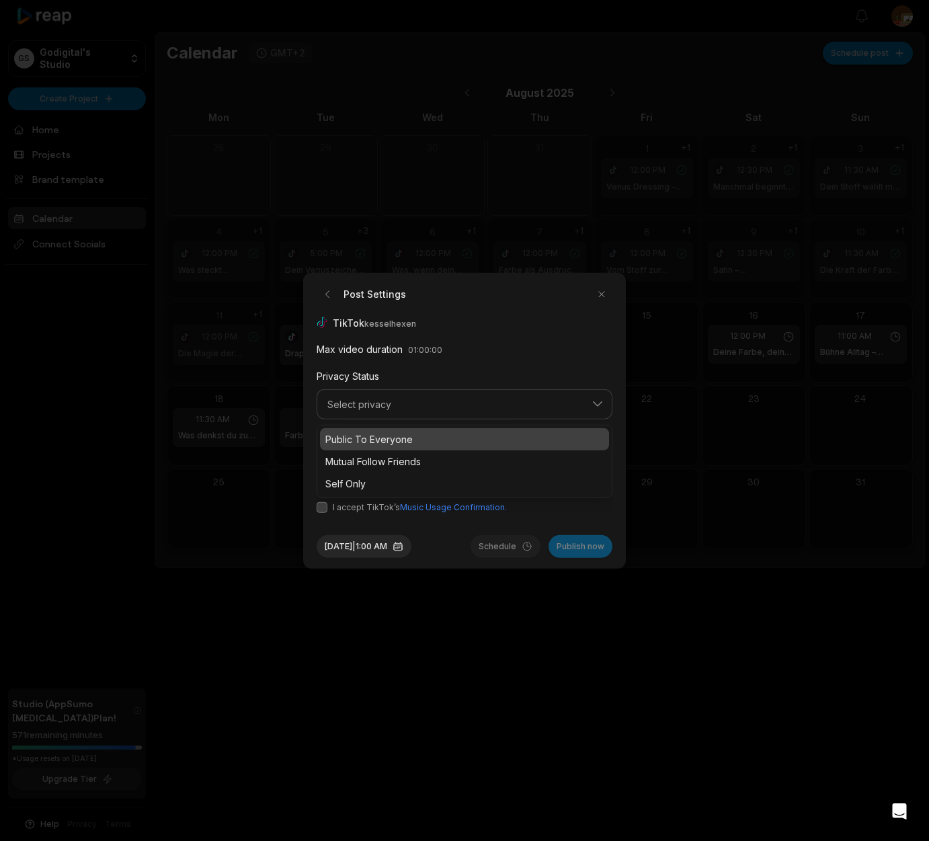
click at [401, 443] on p "Public To Everyone" at bounding box center [464, 439] width 278 height 14
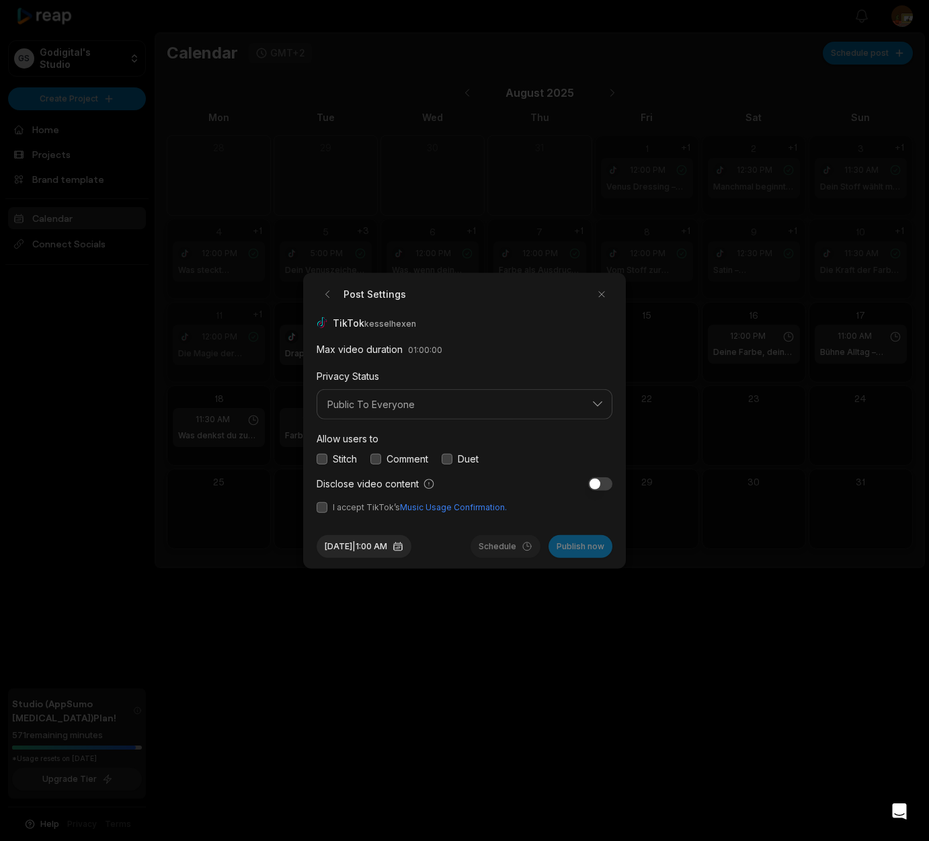
drag, startPoint x: 380, startPoint y: 460, endPoint x: 368, endPoint y: 489, distance: 31.3
click at [380, 460] on button "button" at bounding box center [376, 458] width 11 height 11
click at [323, 513] on span "I accept TikTok’s Music Usage Confirmation." at bounding box center [465, 508] width 296 height 12
drag, startPoint x: 324, startPoint y: 510, endPoint x: 330, endPoint y: 515, distance: 7.1
click at [325, 511] on button "button" at bounding box center [322, 507] width 11 height 11
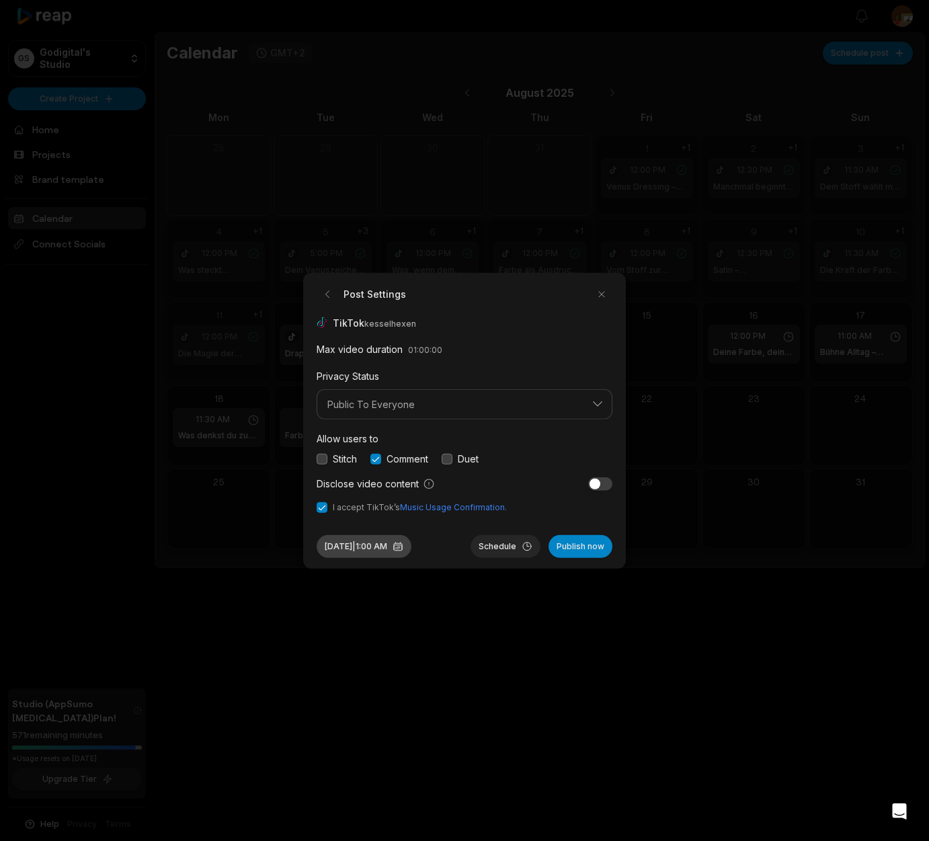
click at [373, 547] on button "Aug 14, 2025 | 1:00 AM" at bounding box center [364, 546] width 95 height 23
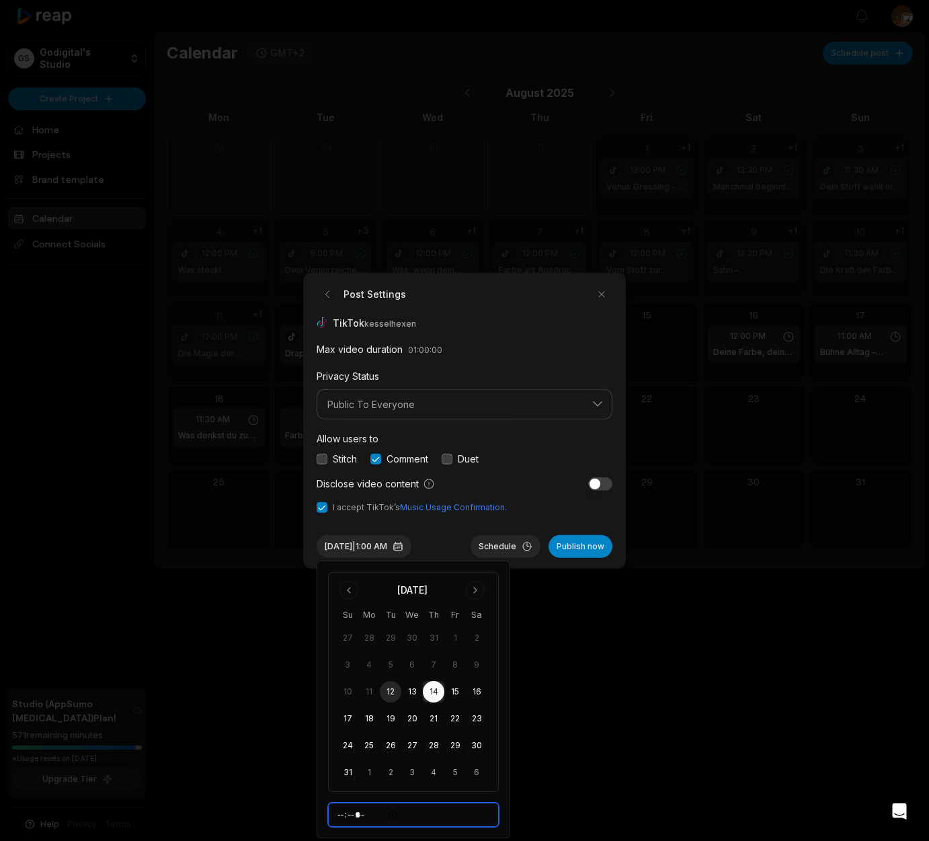
click at [344, 824] on input "*****" at bounding box center [413, 815] width 171 height 24
type input "*****"
click at [500, 547] on button "Schedule" at bounding box center [506, 546] width 70 height 23
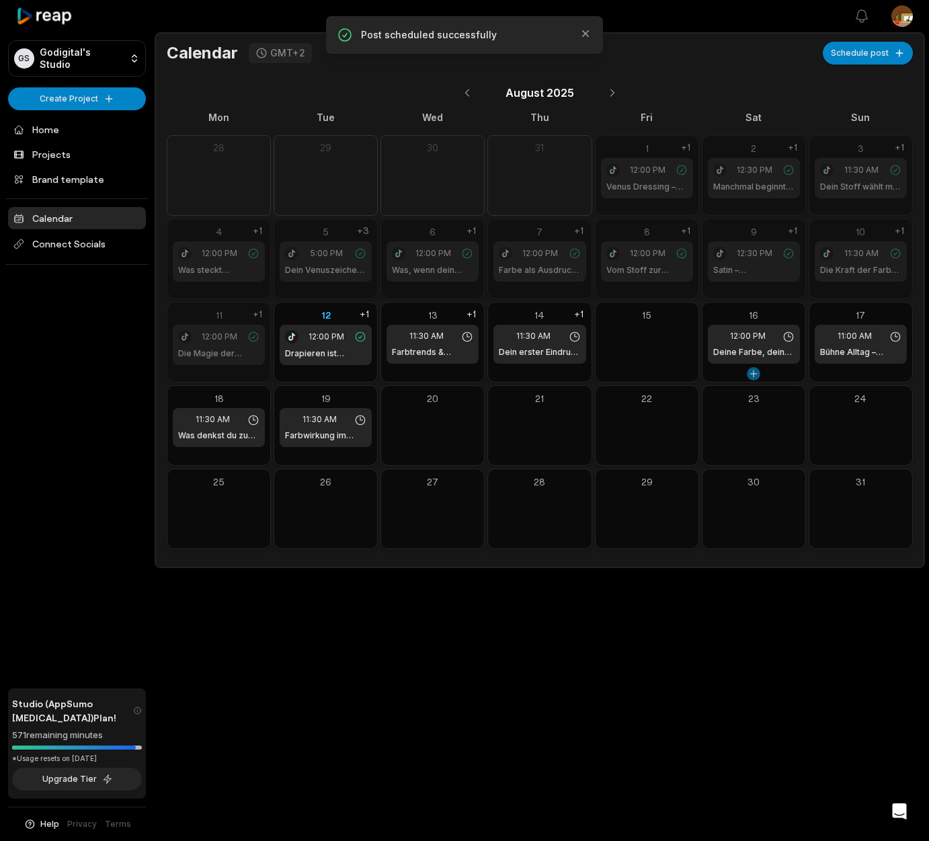
click at [755, 374] on button at bounding box center [753, 373] width 13 height 13
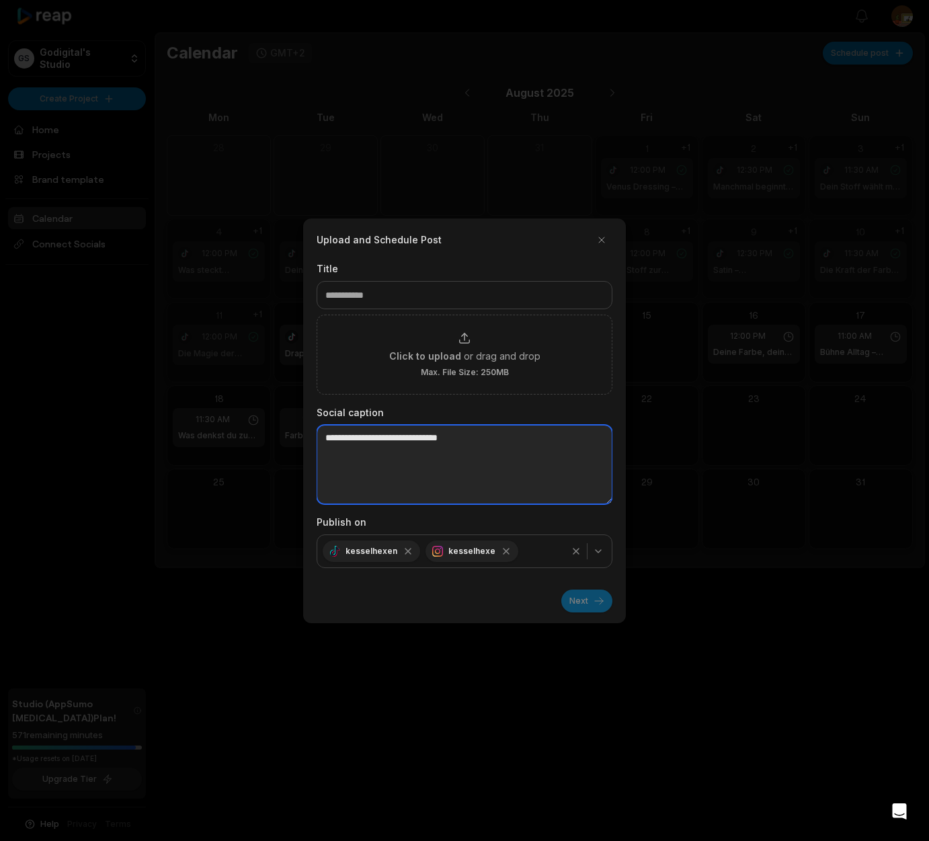
click at [330, 439] on textarea at bounding box center [465, 464] width 296 height 79
paste textarea "**********"
click at [327, 453] on textarea "**********" at bounding box center [465, 464] width 296 height 79
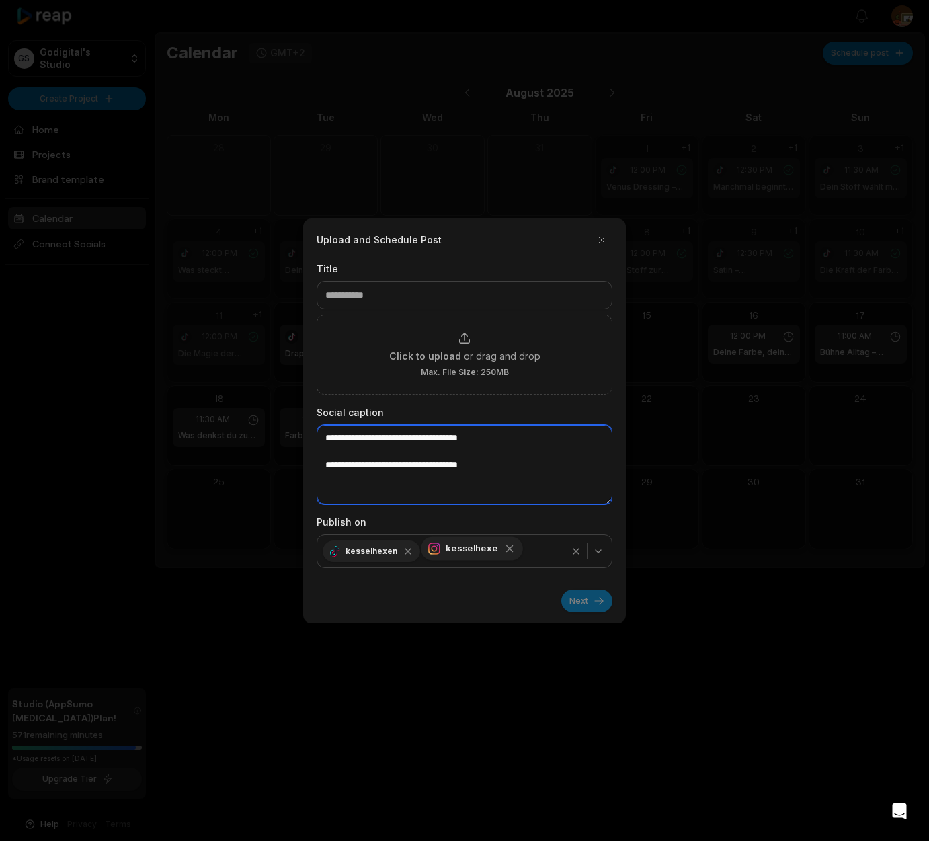
type textarea "**********"
click at [504, 551] on icon "button" at bounding box center [510, 549] width 12 height 12
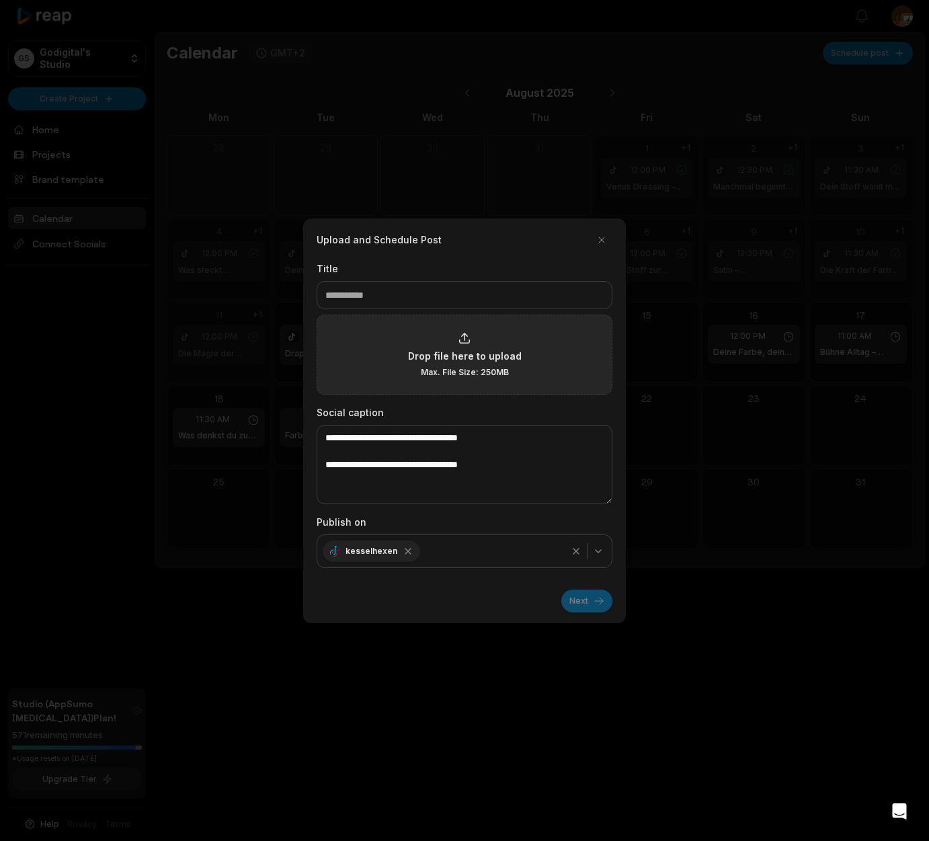
type input "**********"
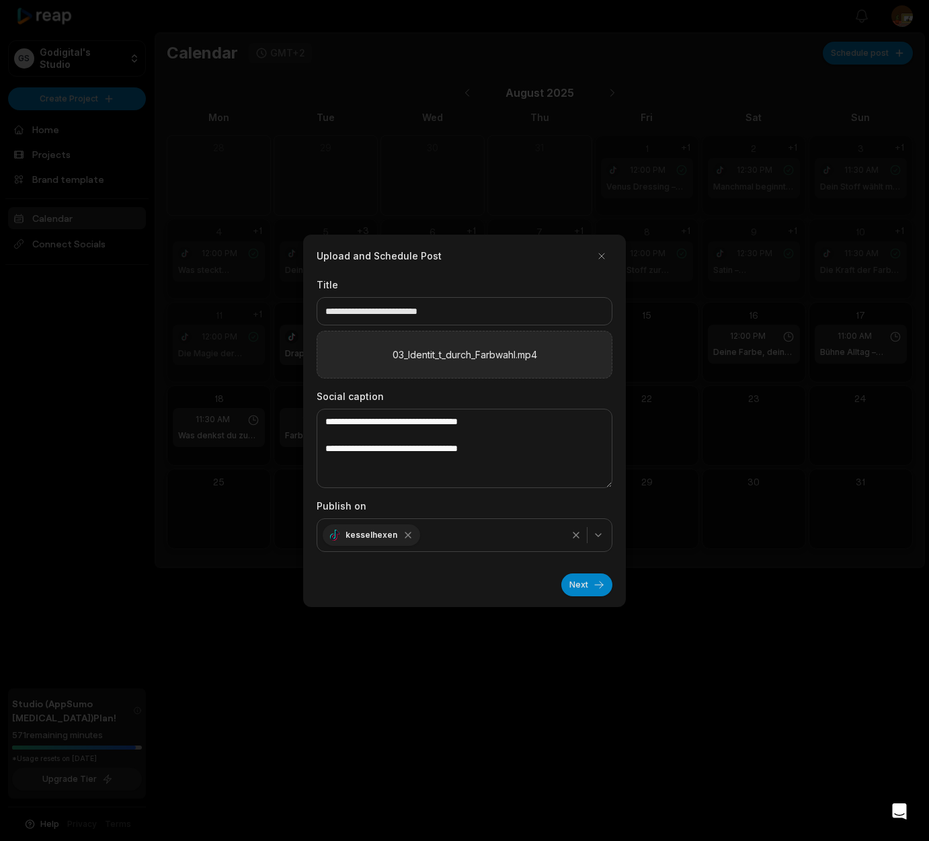
drag, startPoint x: 578, startPoint y: 583, endPoint x: 600, endPoint y: 662, distance: 81.6
click at [579, 584] on button "Next" at bounding box center [587, 585] width 51 height 23
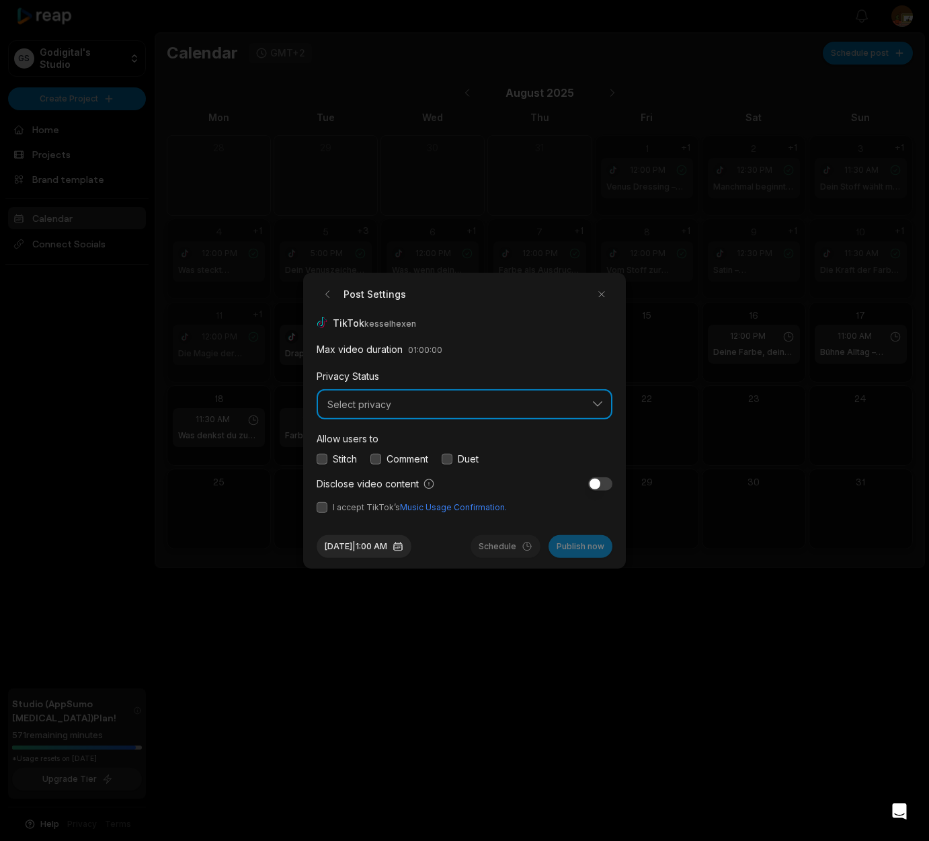
drag, startPoint x: 597, startPoint y: 405, endPoint x: 546, endPoint y: 403, distance: 51.1
click at [597, 405] on button "Select privacy" at bounding box center [465, 404] width 296 height 31
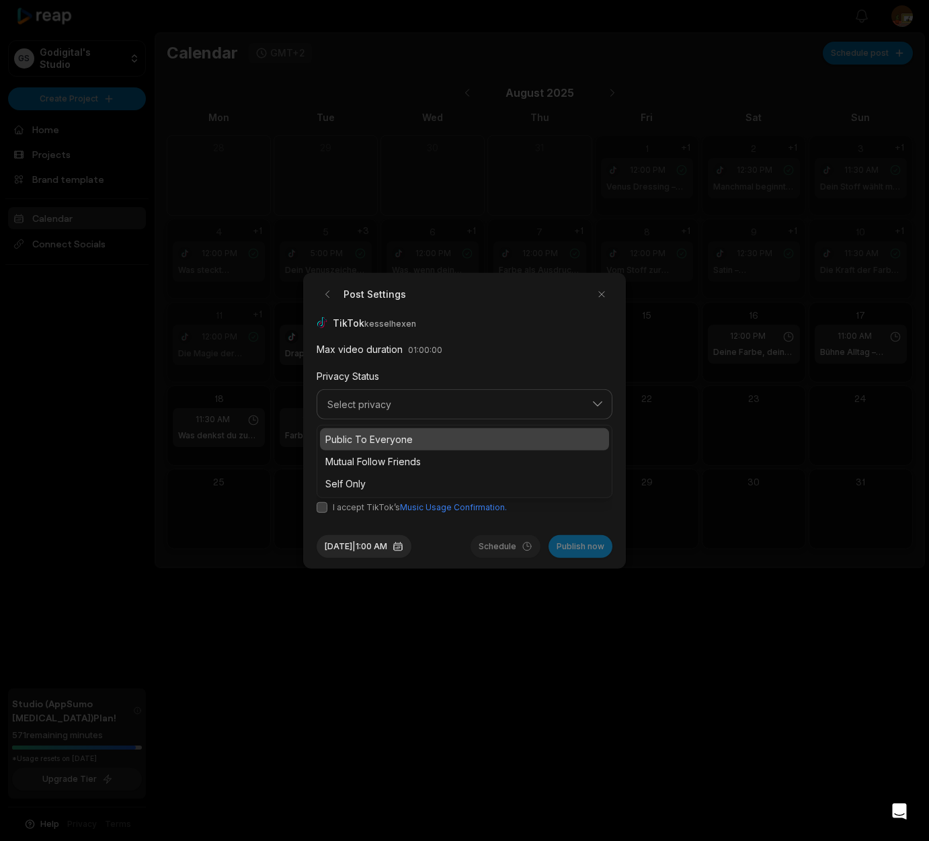
drag, startPoint x: 384, startPoint y: 438, endPoint x: 407, endPoint y: 435, distance: 23.1
click at [384, 438] on p "Public To Everyone" at bounding box center [464, 439] width 278 height 14
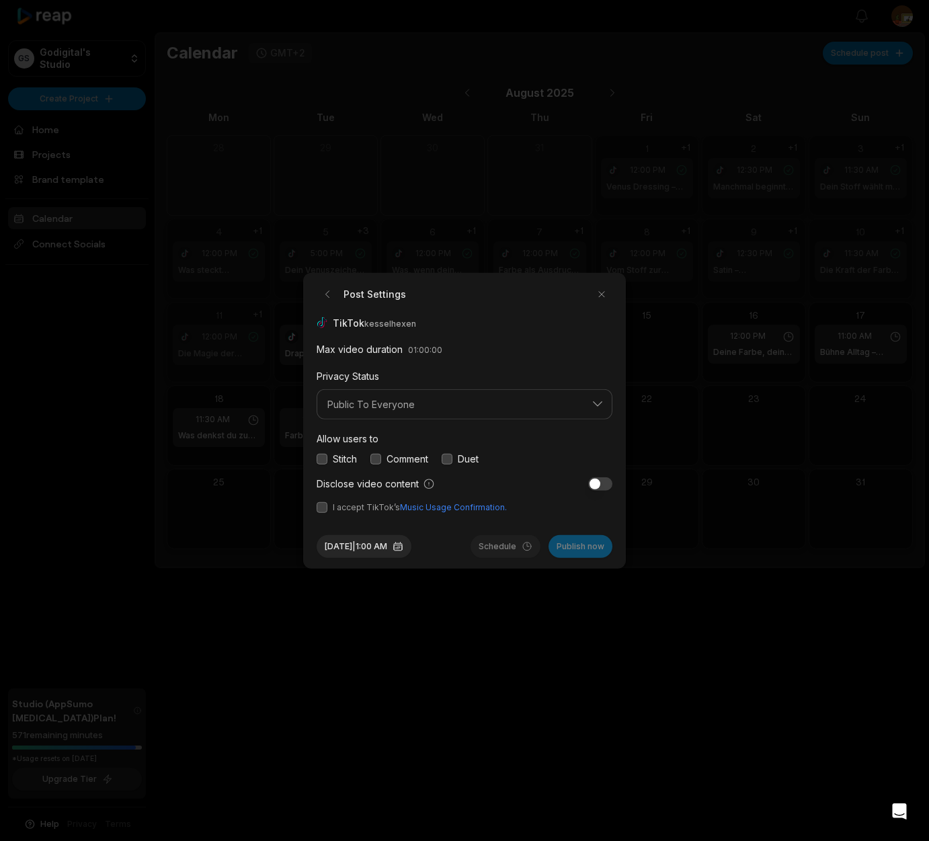
drag, startPoint x: 379, startPoint y: 459, endPoint x: 352, endPoint y: 484, distance: 36.2
click at [378, 461] on button "button" at bounding box center [376, 458] width 11 height 11
drag, startPoint x: 325, startPoint y: 509, endPoint x: 367, endPoint y: 529, distance: 46.3
click at [325, 510] on button "button" at bounding box center [322, 507] width 11 height 11
click at [356, 546] on button "Aug 16, 2025 | 1:00 AM" at bounding box center [364, 546] width 95 height 23
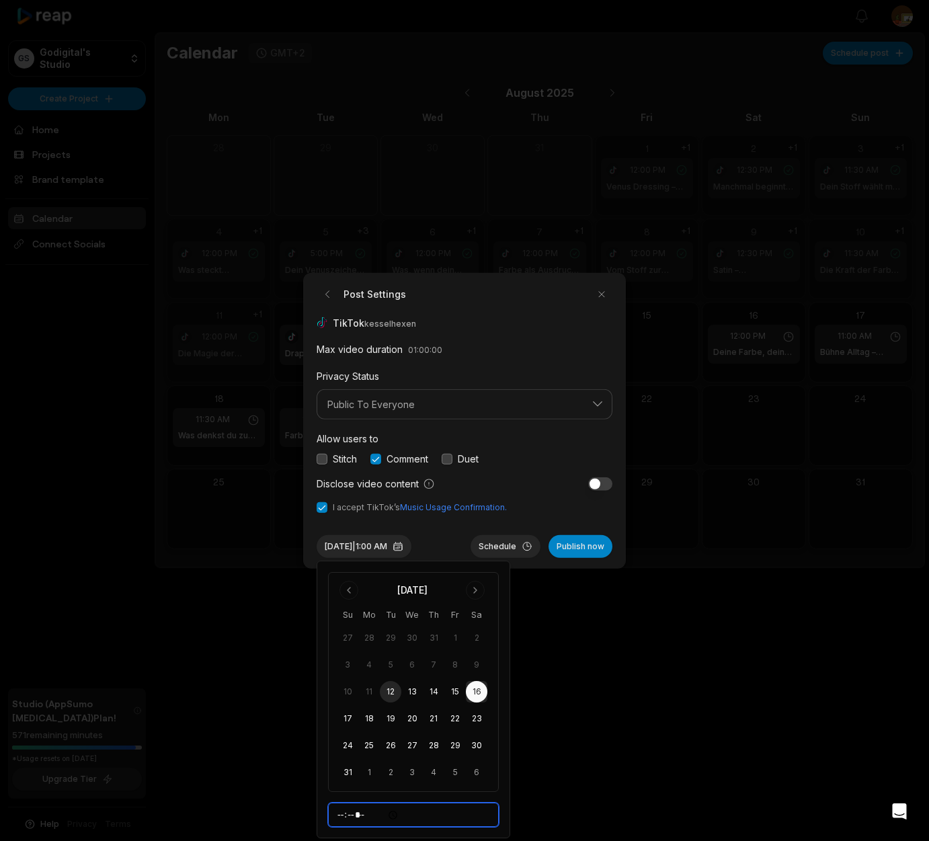
click at [343, 819] on input "*****" at bounding box center [413, 815] width 171 height 24
type input "*****"
click at [500, 549] on button "Schedule" at bounding box center [506, 546] width 70 height 23
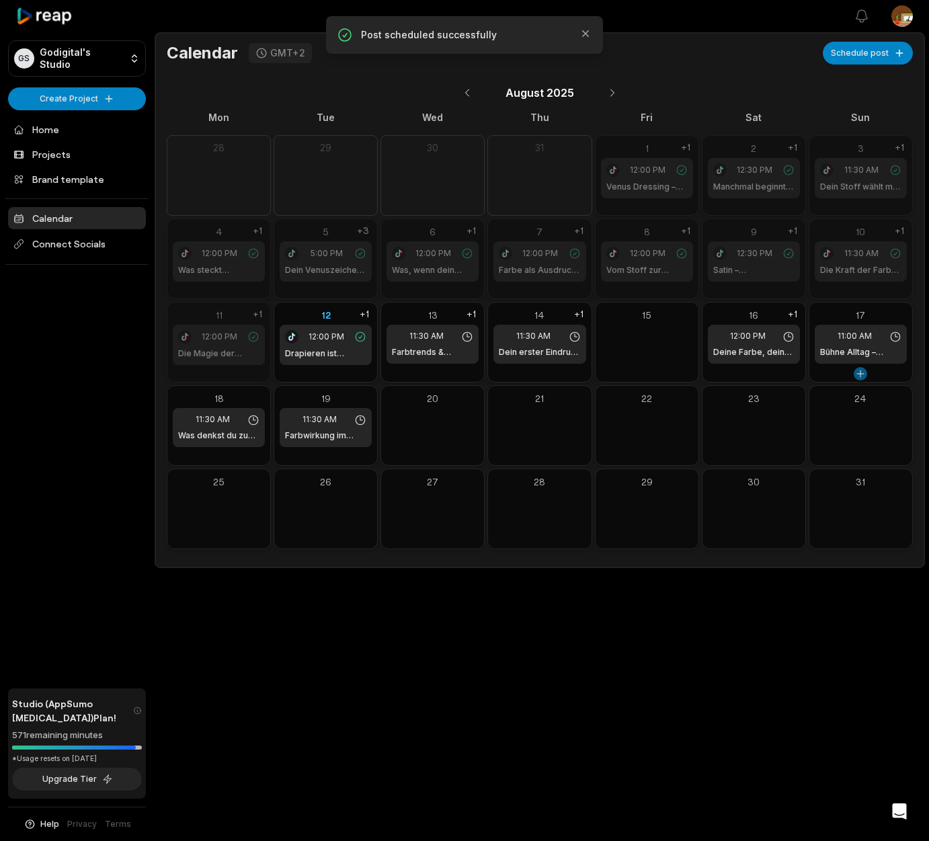
click at [865, 374] on button at bounding box center [860, 373] width 13 height 13
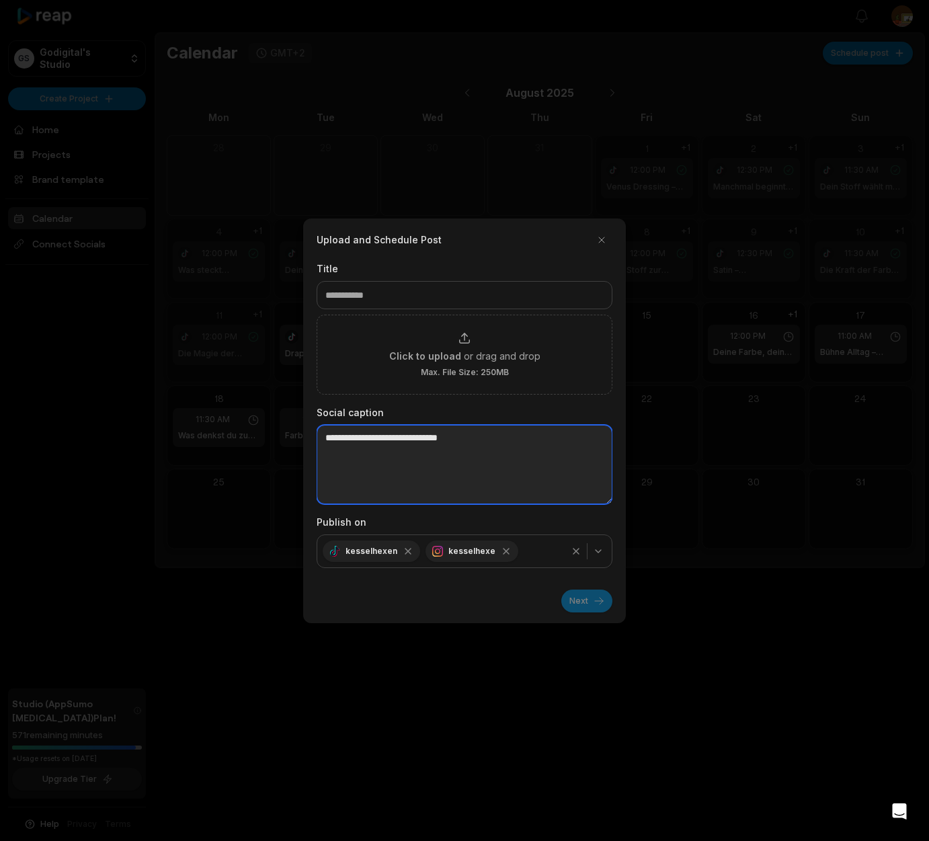
click at [341, 436] on textarea at bounding box center [465, 464] width 296 height 79
paste textarea "**********"
click at [326, 451] on textarea "**********" at bounding box center [465, 464] width 296 height 79
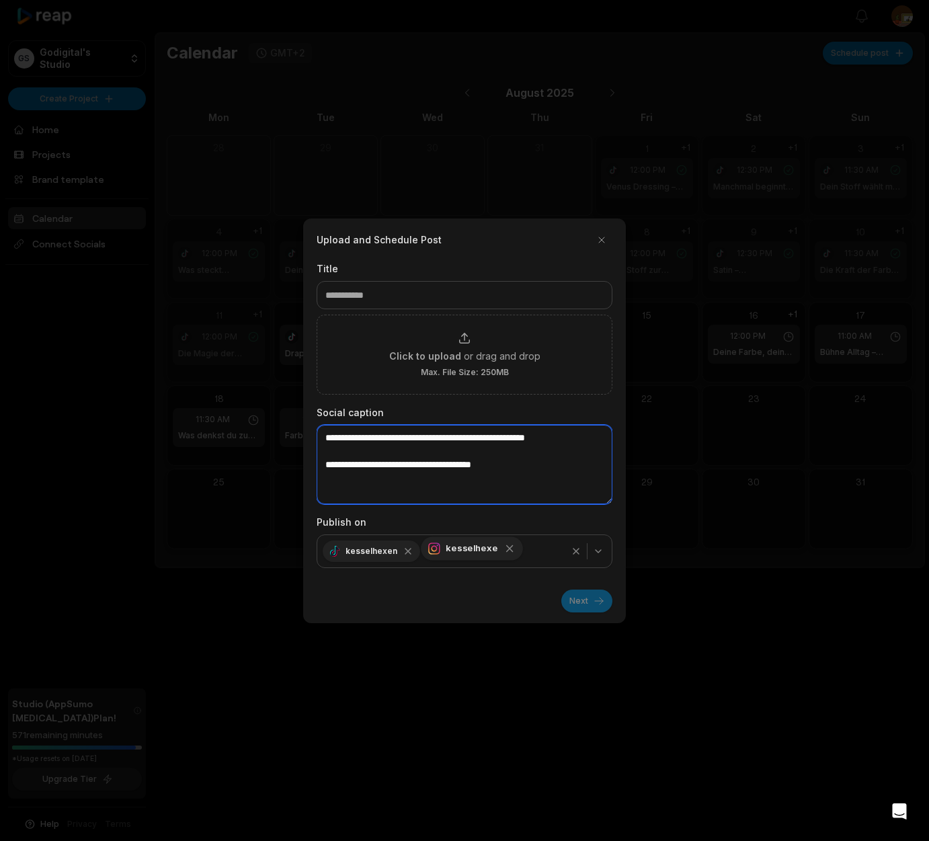
type textarea "**********"
drag, startPoint x: 500, startPoint y: 549, endPoint x: 500, endPoint y: 599, distance: 49.8
click at [501, 549] on icon "button" at bounding box center [506, 551] width 11 height 11
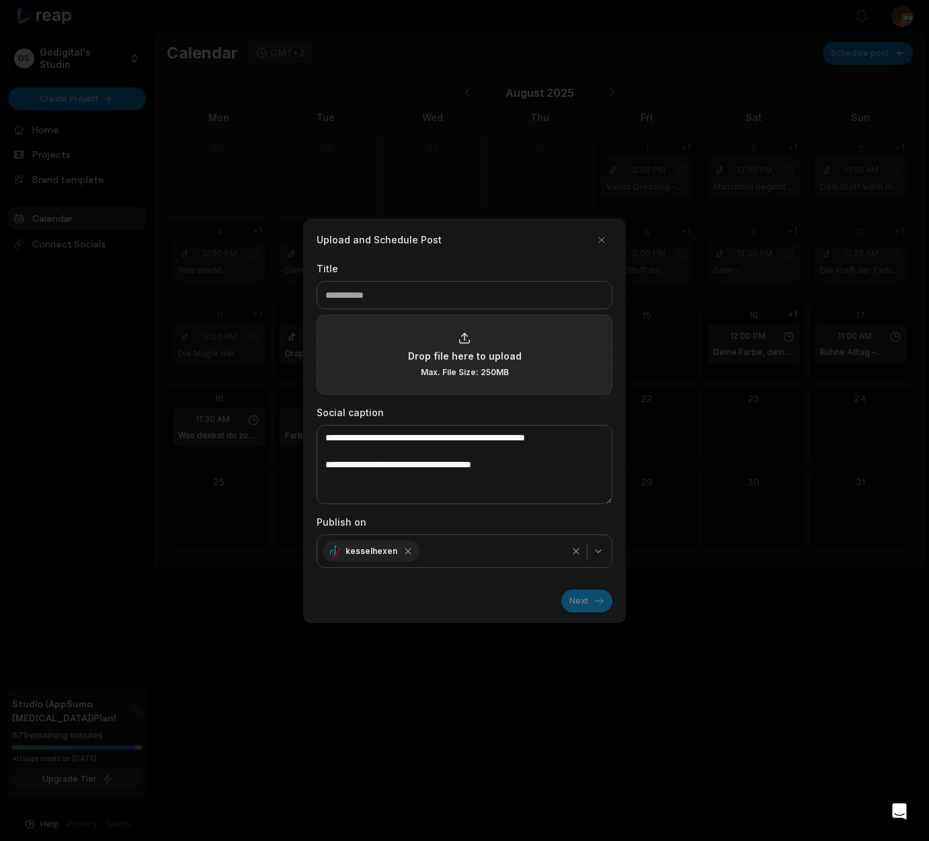
type input "**********"
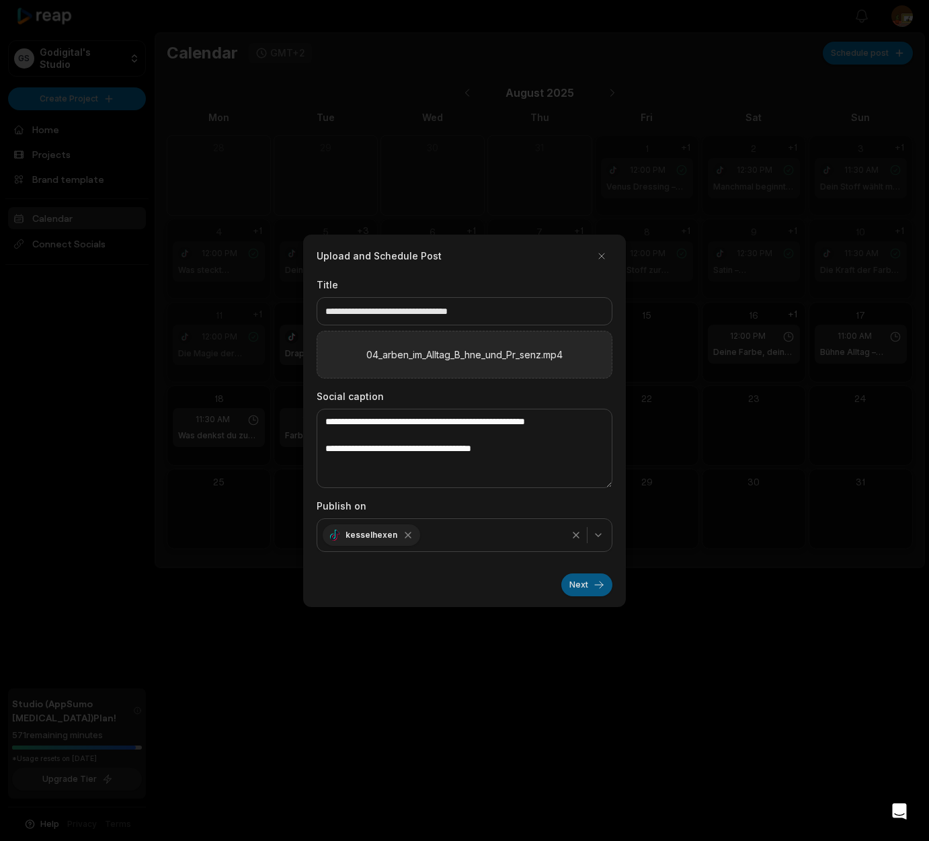
click at [578, 586] on button "Next" at bounding box center [587, 585] width 51 height 23
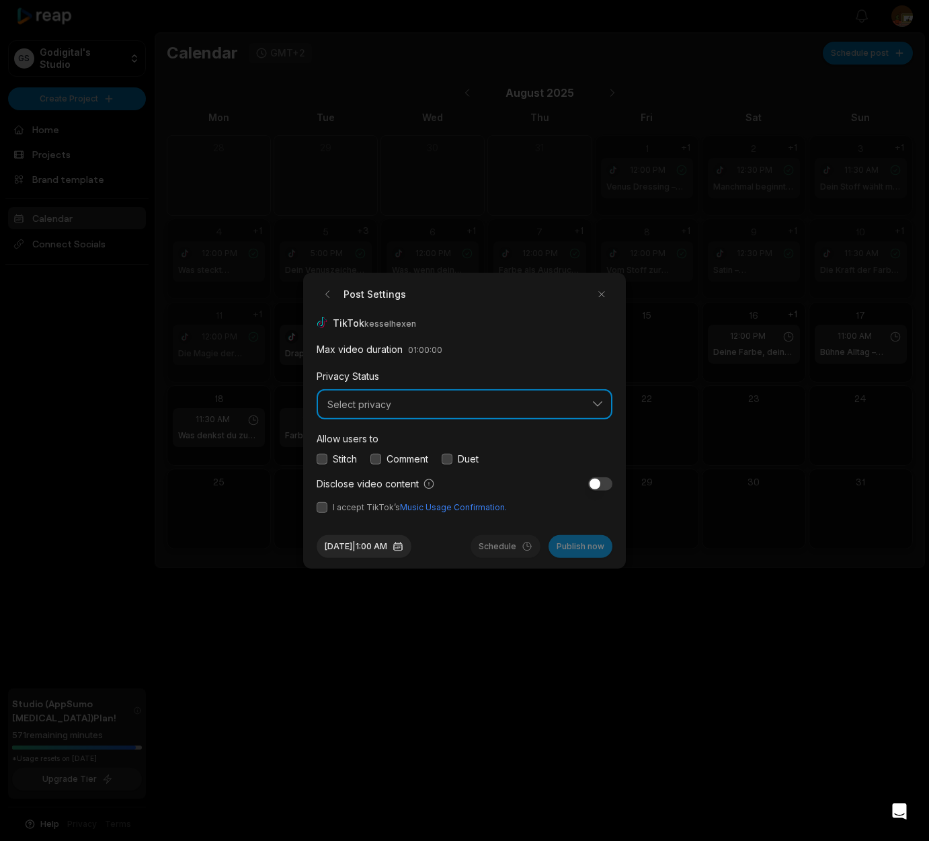
drag, startPoint x: 493, startPoint y: 401, endPoint x: 471, endPoint y: 409, distance: 23.0
click at [493, 401] on span "Select privacy" at bounding box center [456, 404] width 256 height 12
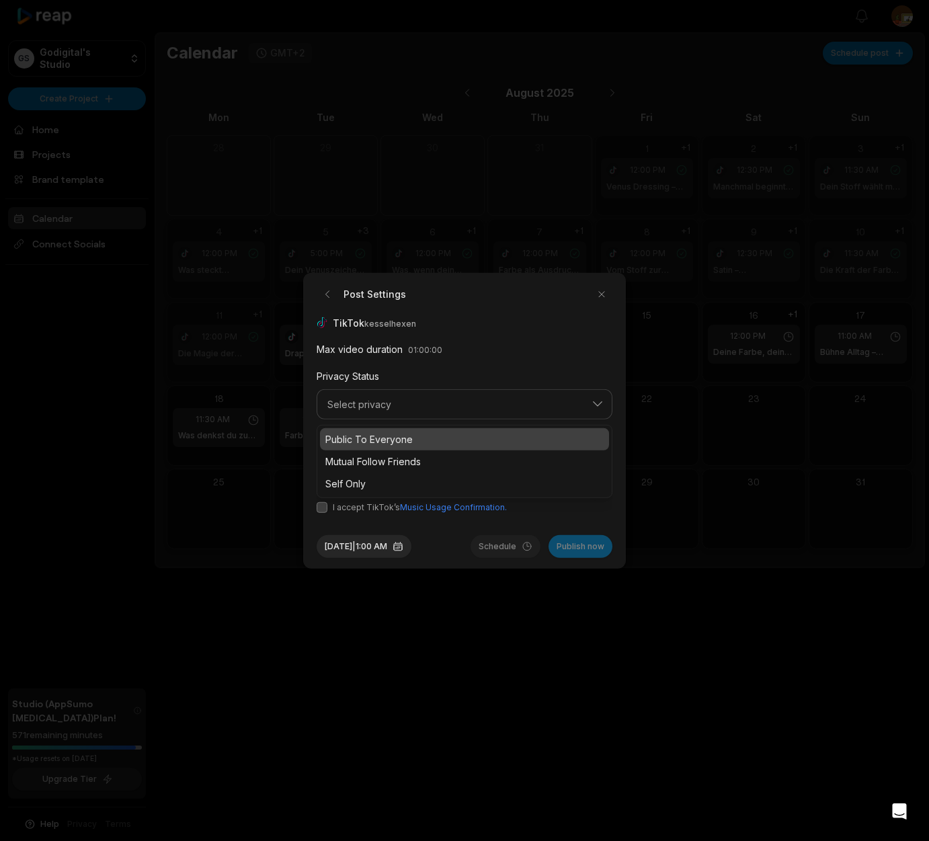
click at [397, 433] on p "Public To Everyone" at bounding box center [464, 439] width 278 height 14
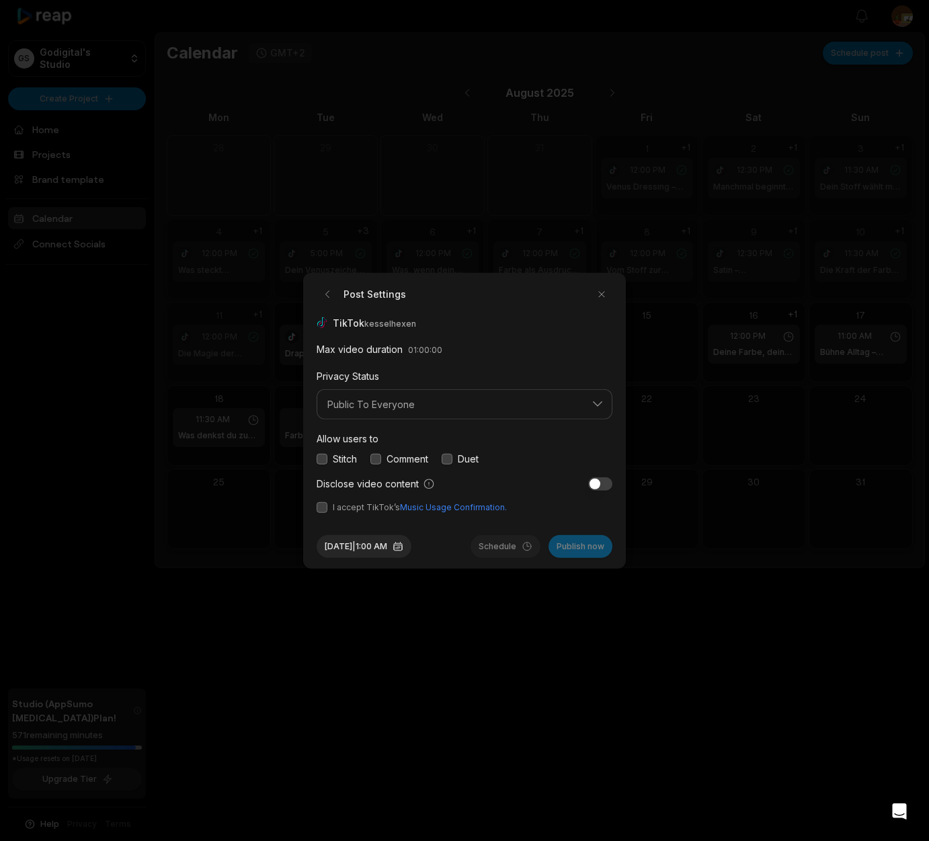
drag, startPoint x: 379, startPoint y: 457, endPoint x: 332, endPoint y: 502, distance: 64.7
click at [379, 459] on button "button" at bounding box center [376, 458] width 11 height 11
drag, startPoint x: 323, startPoint y: 509, endPoint x: 350, endPoint y: 544, distance: 44.1
click at [325, 509] on button "button" at bounding box center [322, 507] width 11 height 11
click at [360, 551] on button "Aug 17, 2025 | 1:00 AM" at bounding box center [364, 546] width 95 height 23
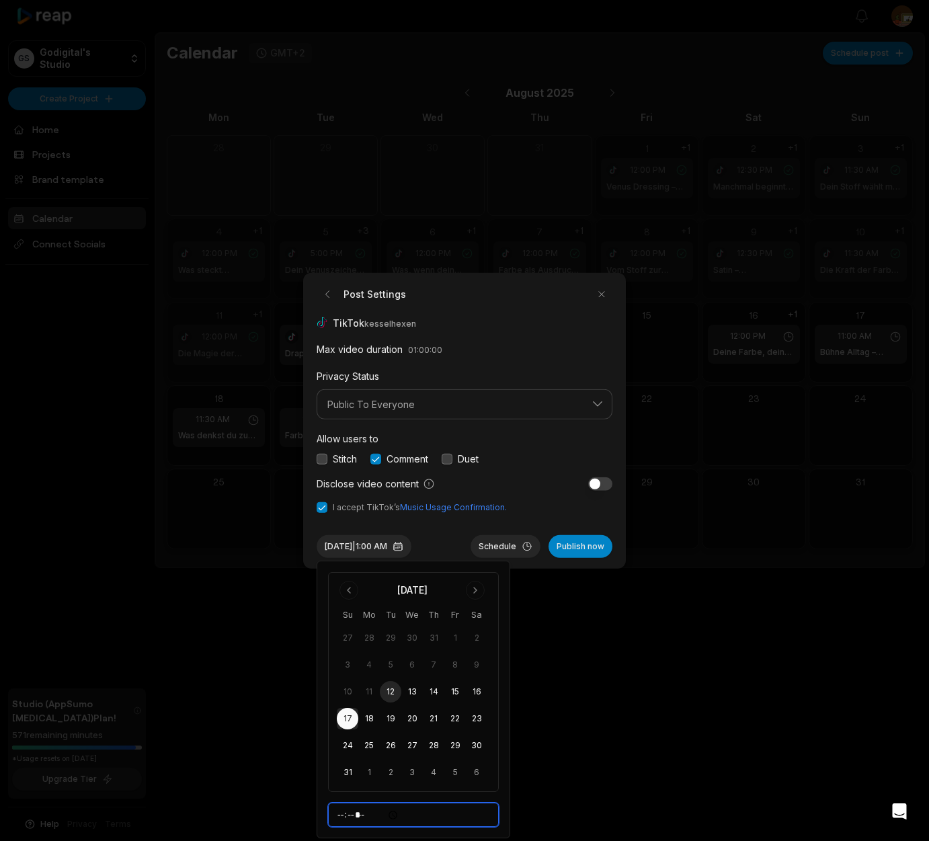
click at [342, 818] on input "*****" at bounding box center [413, 815] width 171 height 24
type input "*****"
click at [501, 544] on button "Schedule" at bounding box center [506, 546] width 70 height 23
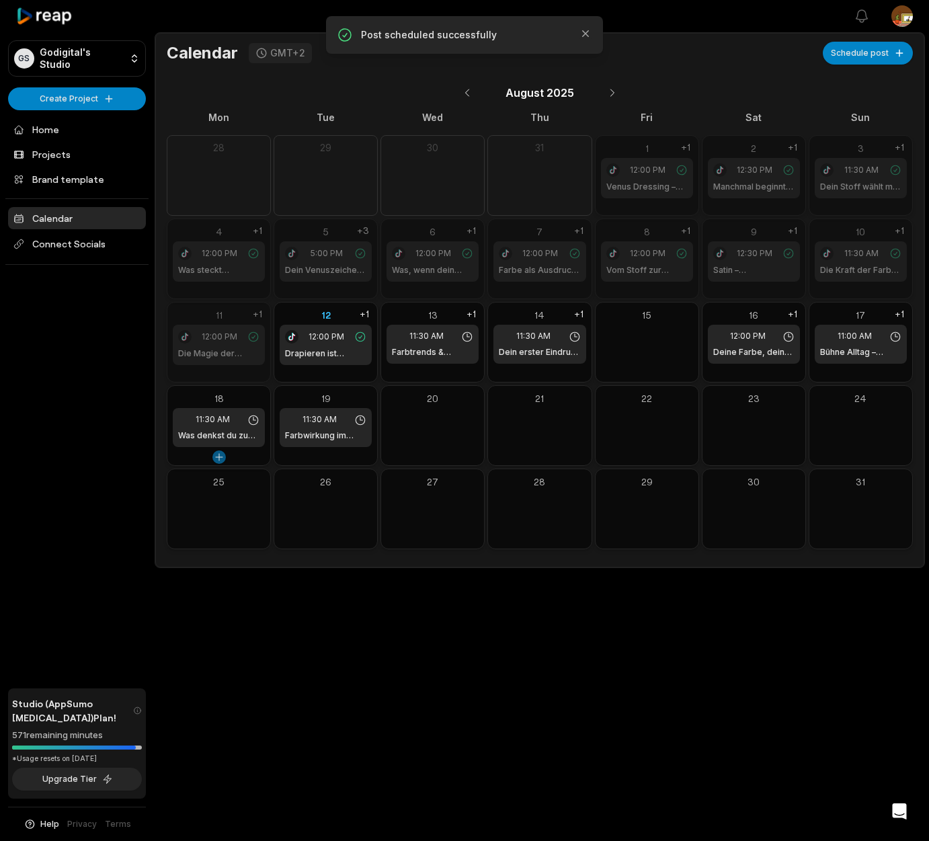
click at [222, 457] on button at bounding box center [219, 457] width 13 height 13
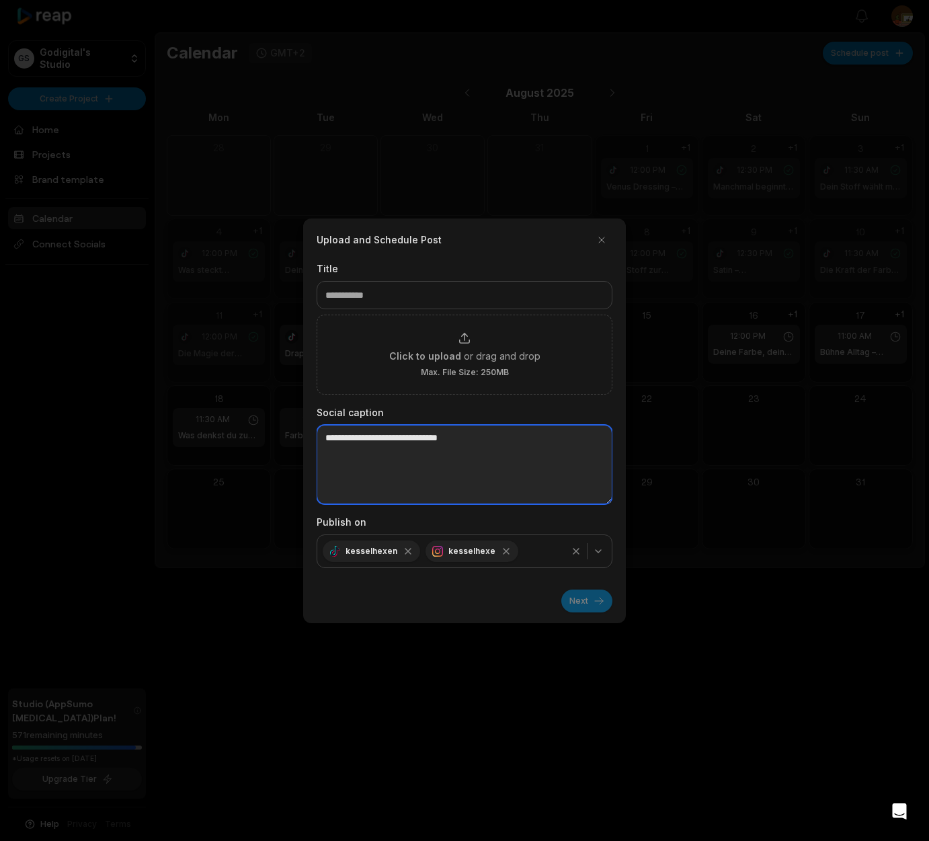
click at [333, 440] on textarea at bounding box center [465, 464] width 296 height 79
paste textarea "**********"
click at [326, 452] on textarea "**********" at bounding box center [465, 464] width 296 height 79
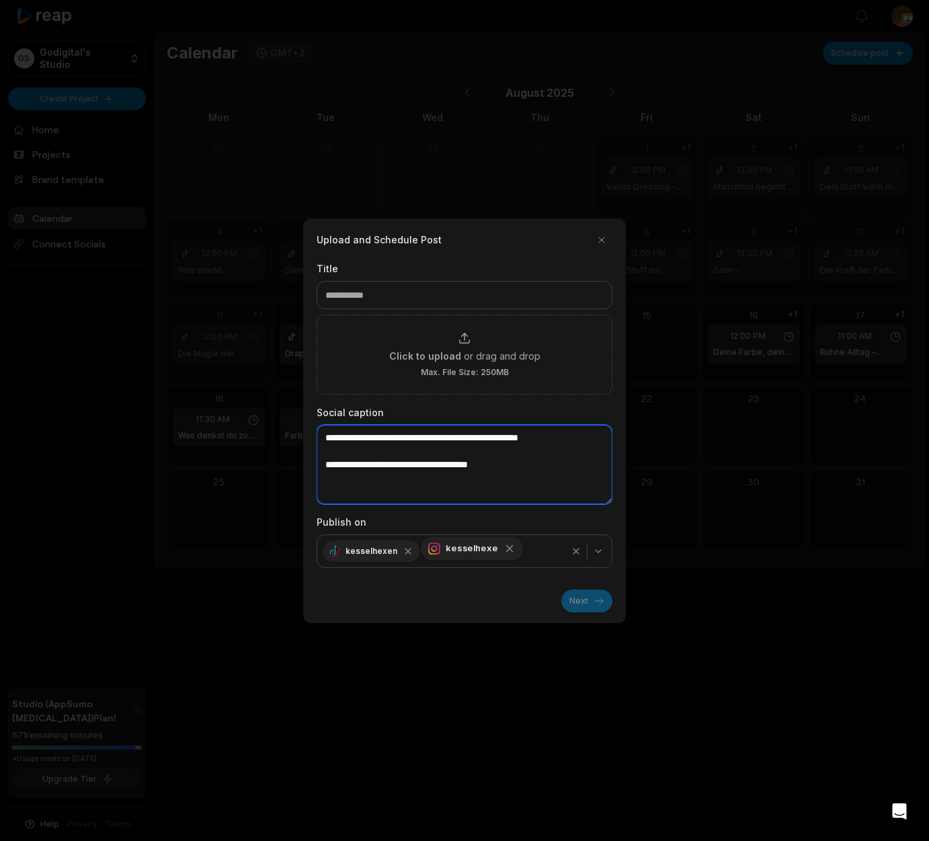
type textarea "**********"
click at [504, 549] on icon "button" at bounding box center [510, 549] width 12 height 12
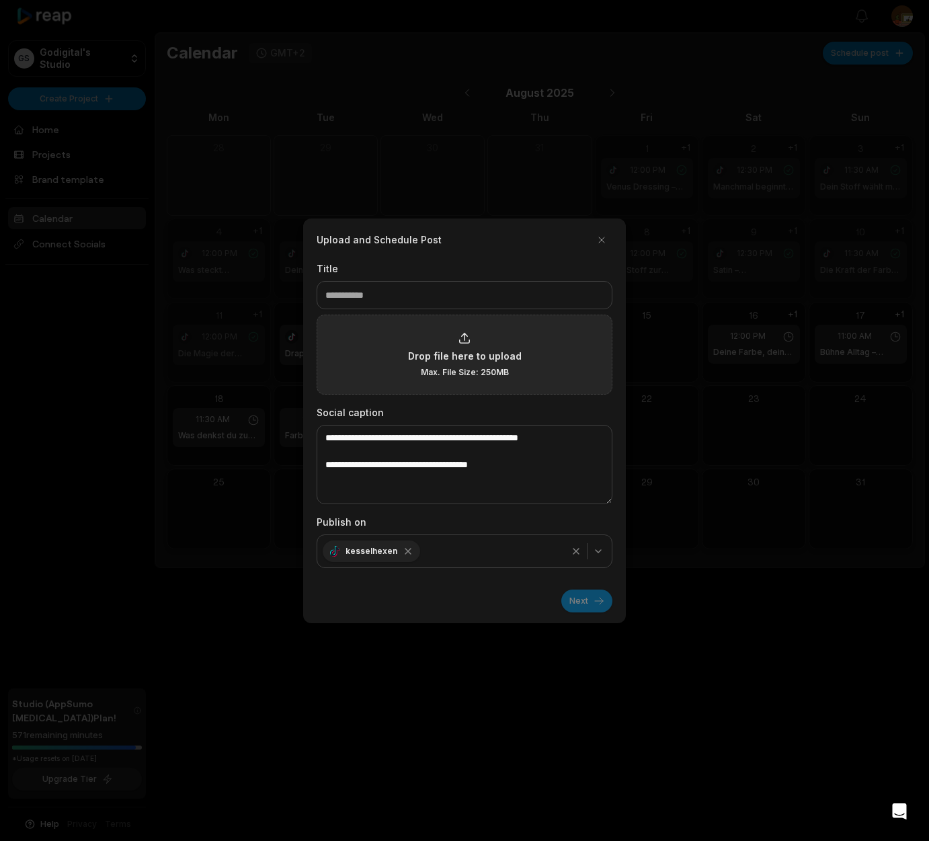
type input "**********"
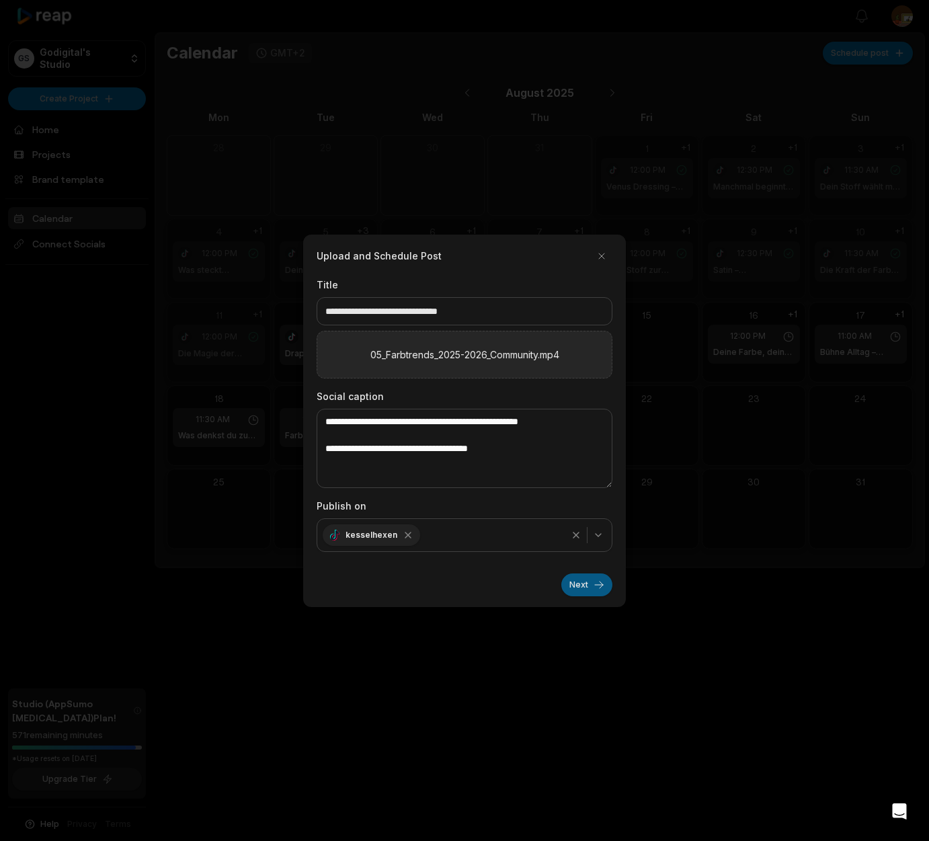
click at [577, 586] on button "Next" at bounding box center [587, 585] width 51 height 23
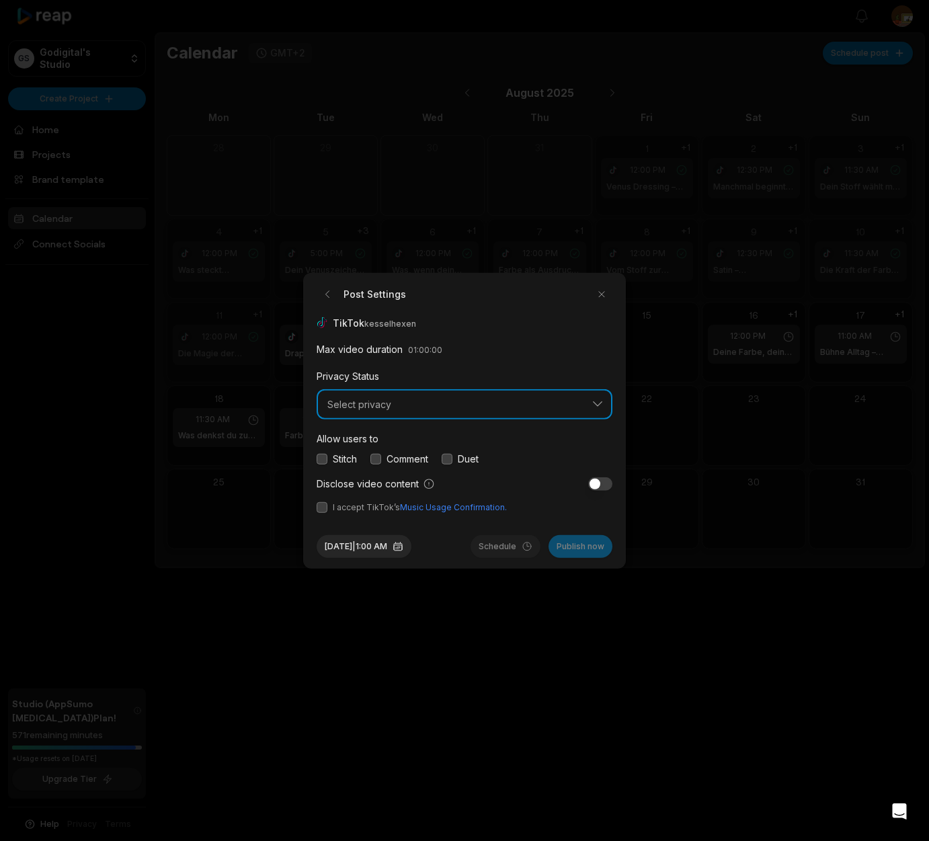
click at [601, 402] on button "Select privacy" at bounding box center [465, 404] width 296 height 31
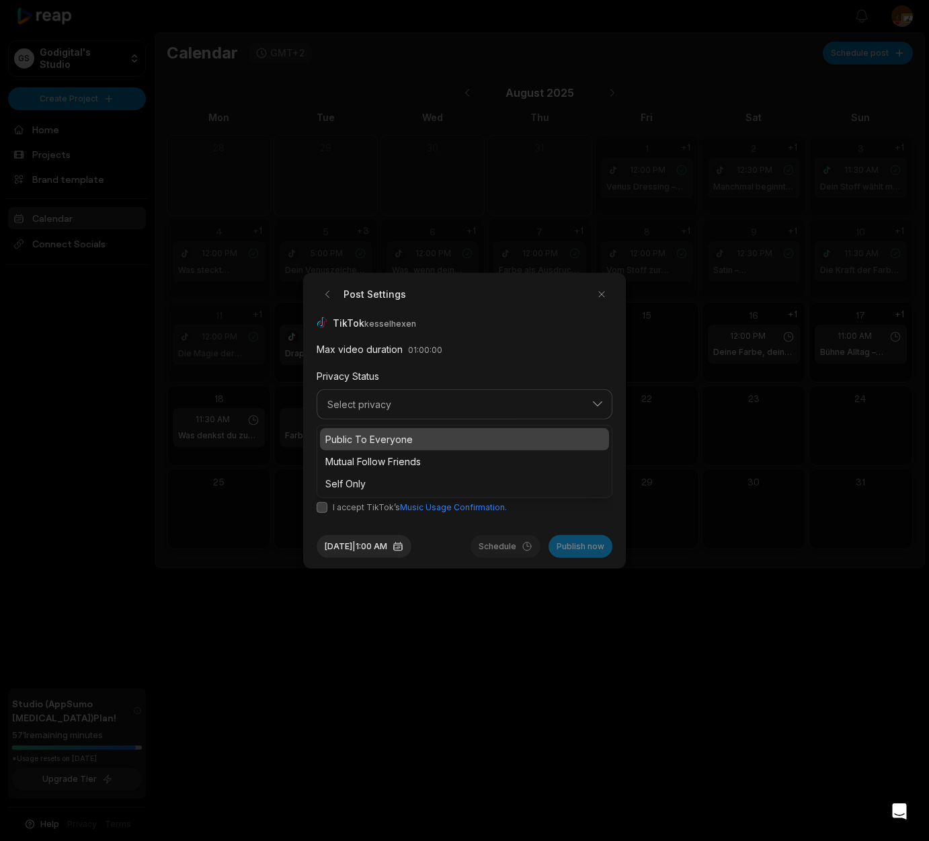
drag, startPoint x: 391, startPoint y: 438, endPoint x: 402, endPoint y: 451, distance: 17.1
click at [391, 438] on p "Public To Everyone" at bounding box center [464, 439] width 278 height 14
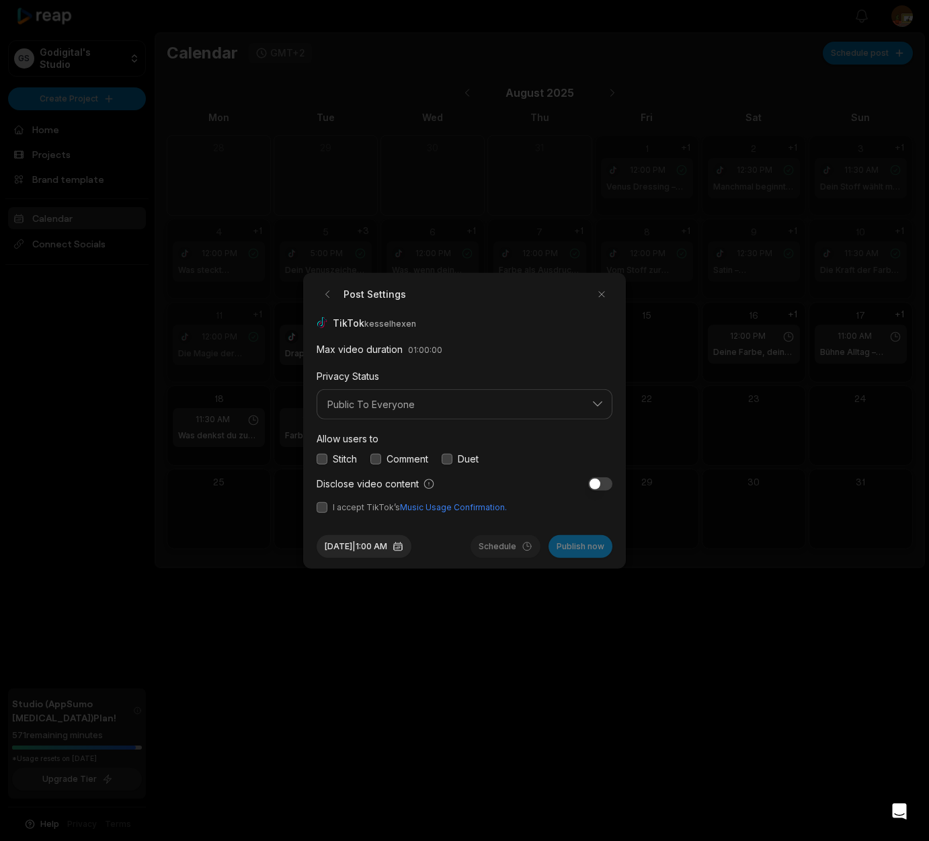
drag, startPoint x: 377, startPoint y: 457, endPoint x: 357, endPoint y: 481, distance: 31.0
click at [377, 458] on button "button" at bounding box center [376, 458] width 11 height 11
drag, startPoint x: 322, startPoint y: 509, endPoint x: 345, endPoint y: 531, distance: 31.4
click at [323, 510] on button "button" at bounding box center [322, 507] width 11 height 11
click at [357, 547] on button "Aug 18, 2025 | 1:00 AM" at bounding box center [364, 546] width 95 height 23
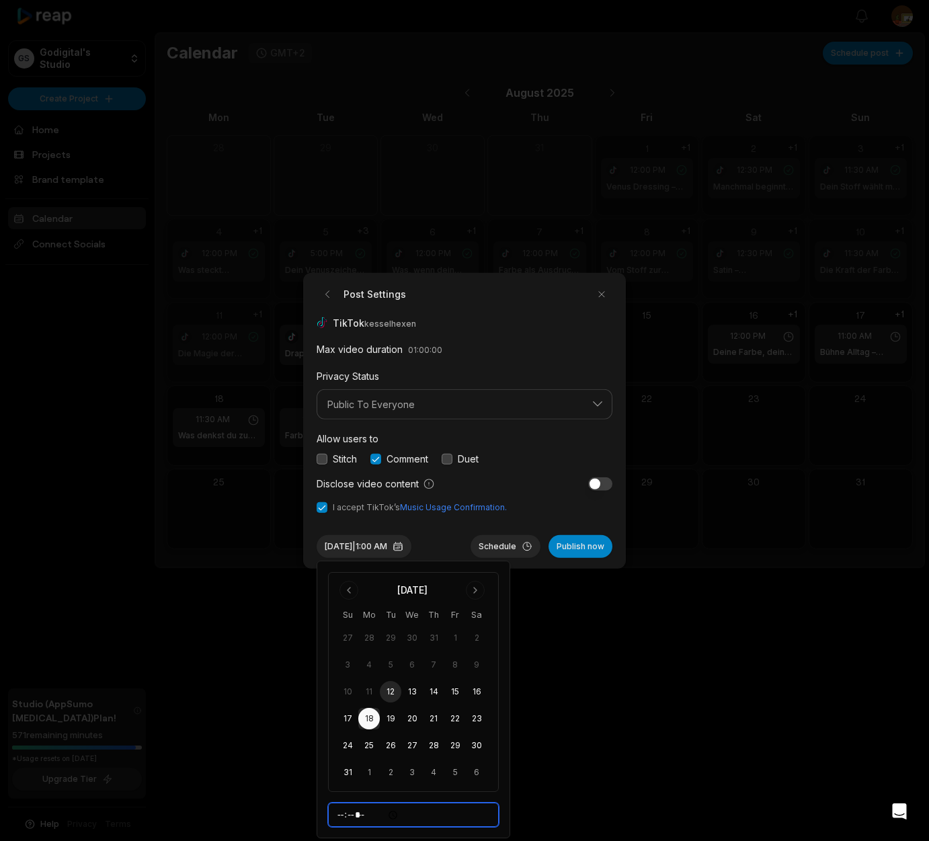
click at [344, 817] on input "*****" at bounding box center [413, 815] width 171 height 24
type input "*****"
click at [511, 546] on button "Schedule" at bounding box center [506, 546] width 70 height 23
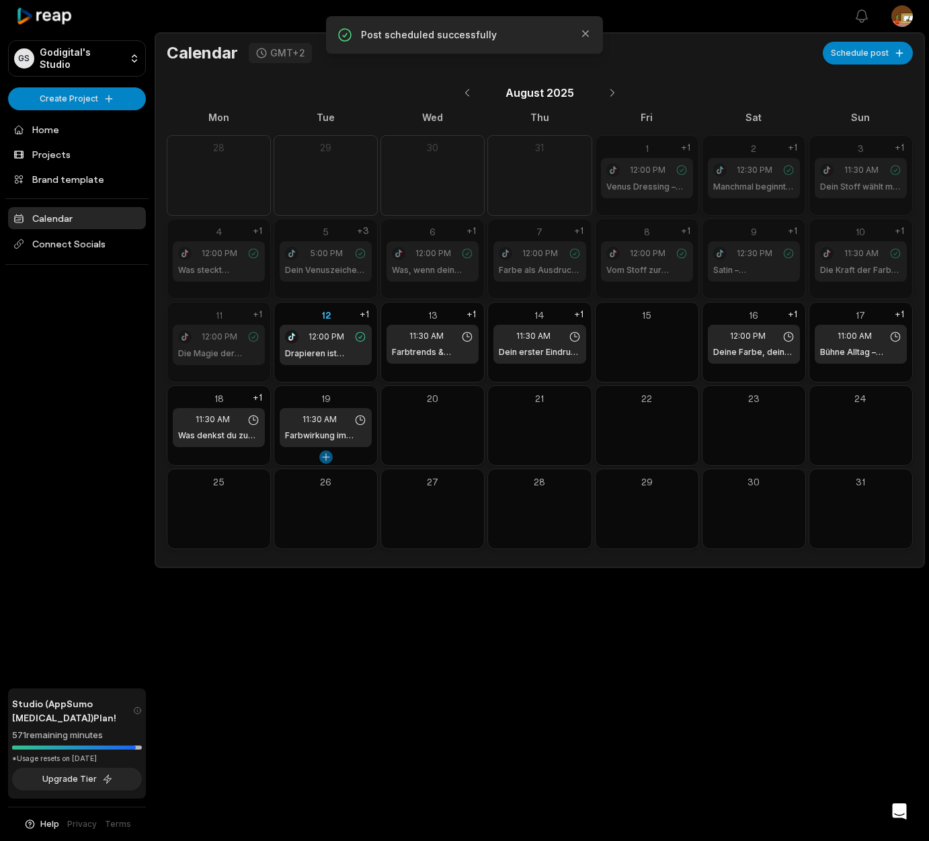
click at [326, 458] on button at bounding box center [325, 457] width 13 height 13
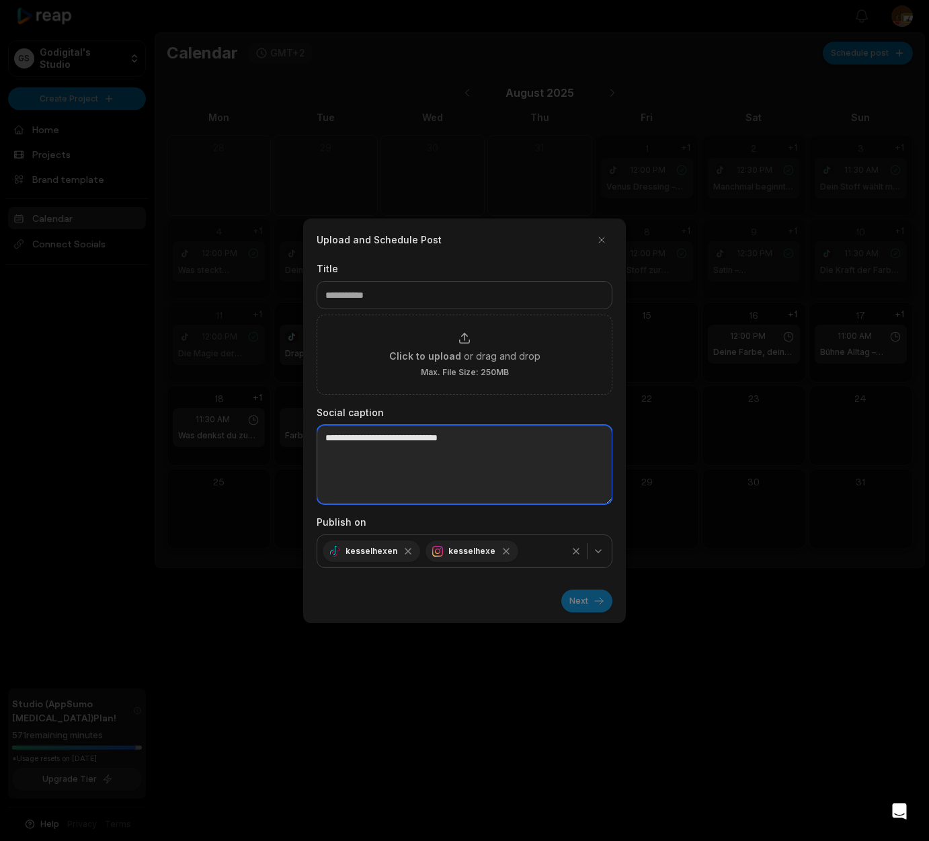
click at [332, 436] on textarea at bounding box center [465, 464] width 296 height 79
paste textarea "**********"
click at [538, 438] on textarea "**********" at bounding box center [465, 464] width 296 height 79
click at [326, 467] on textarea "**********" at bounding box center [465, 464] width 296 height 79
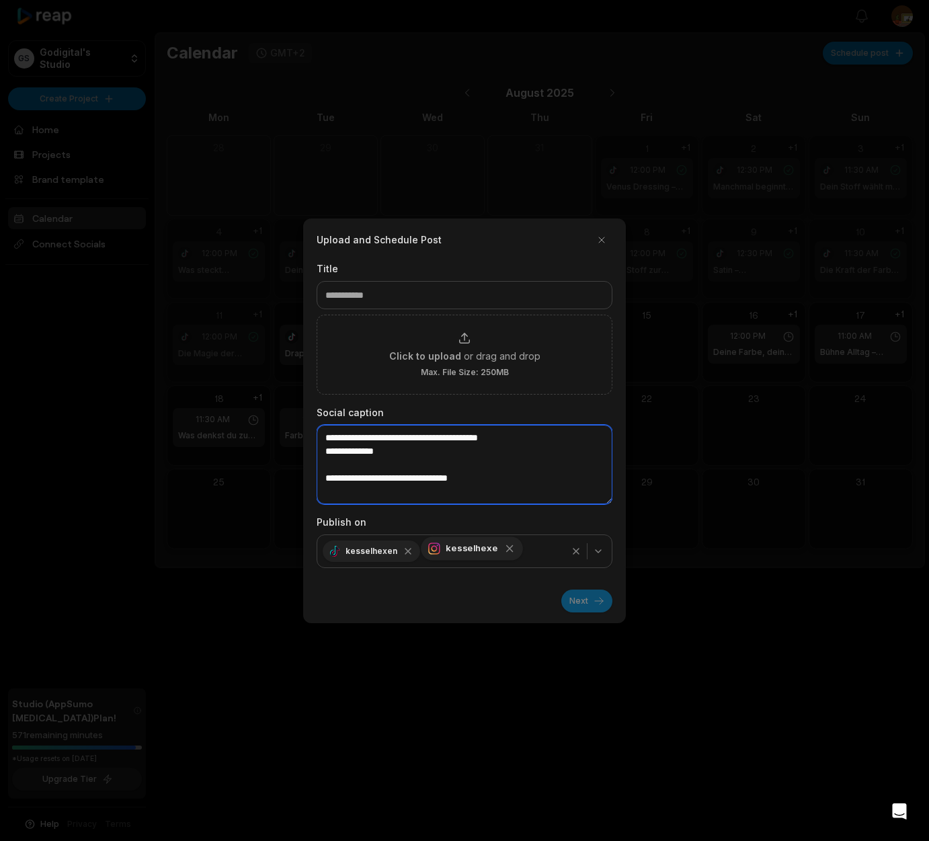
type textarea "**********"
click at [504, 553] on icon "button" at bounding box center [510, 549] width 12 height 12
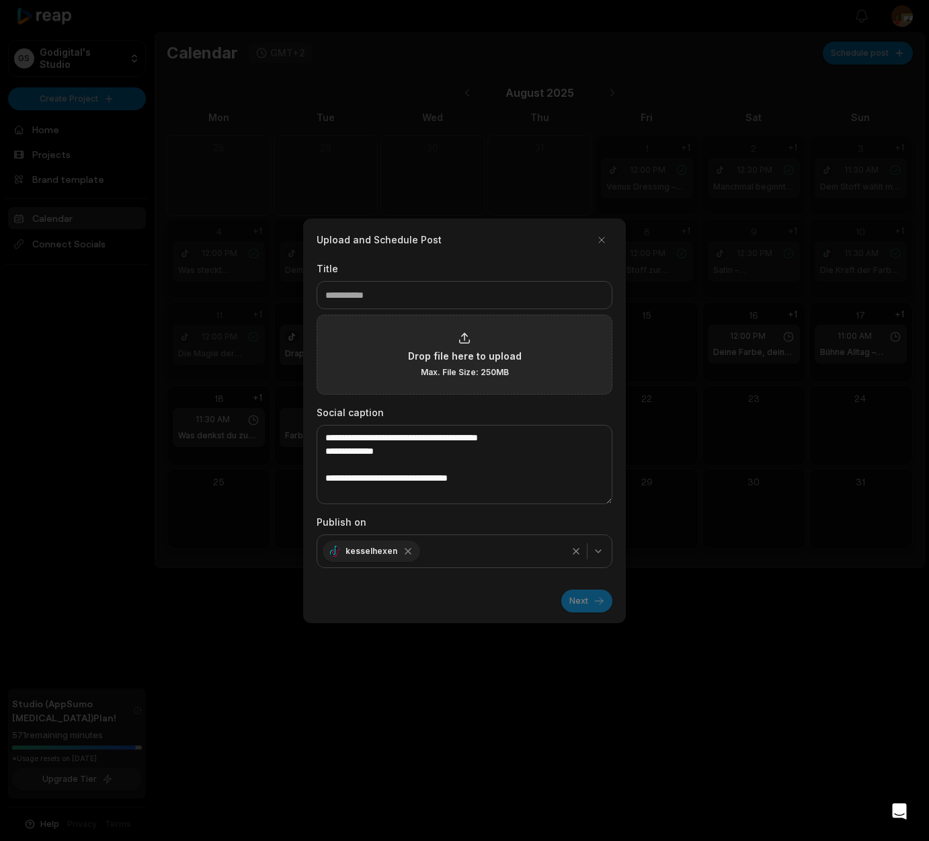
type input "**********"
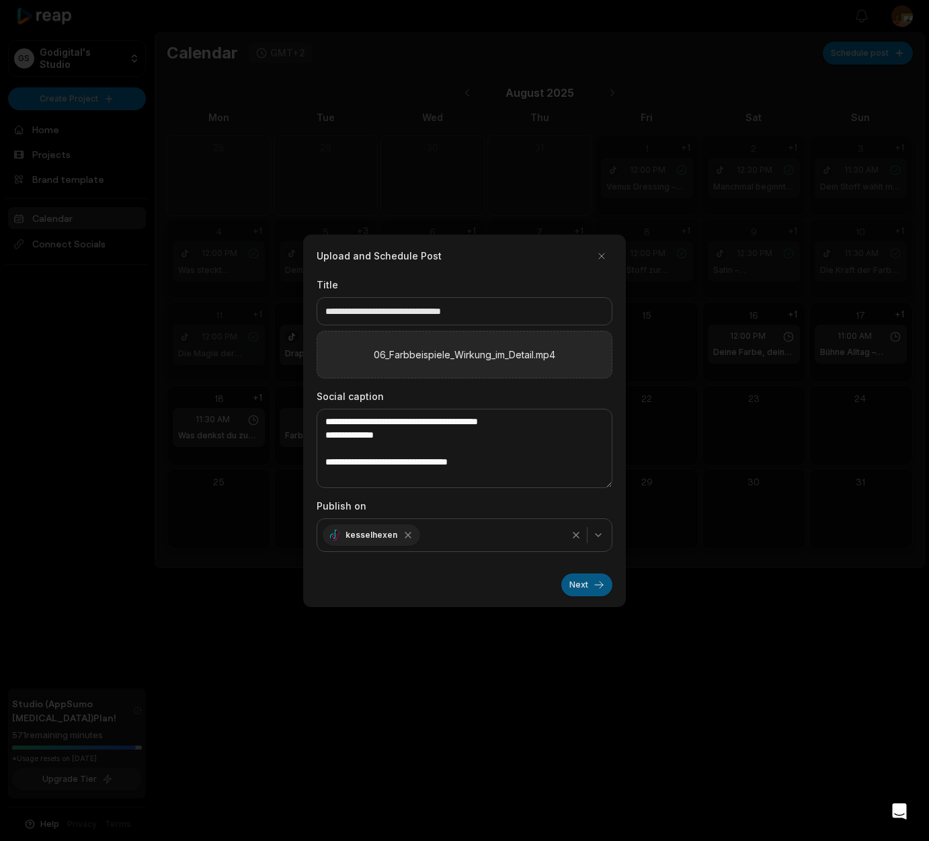
click at [585, 588] on button "Next" at bounding box center [587, 585] width 51 height 23
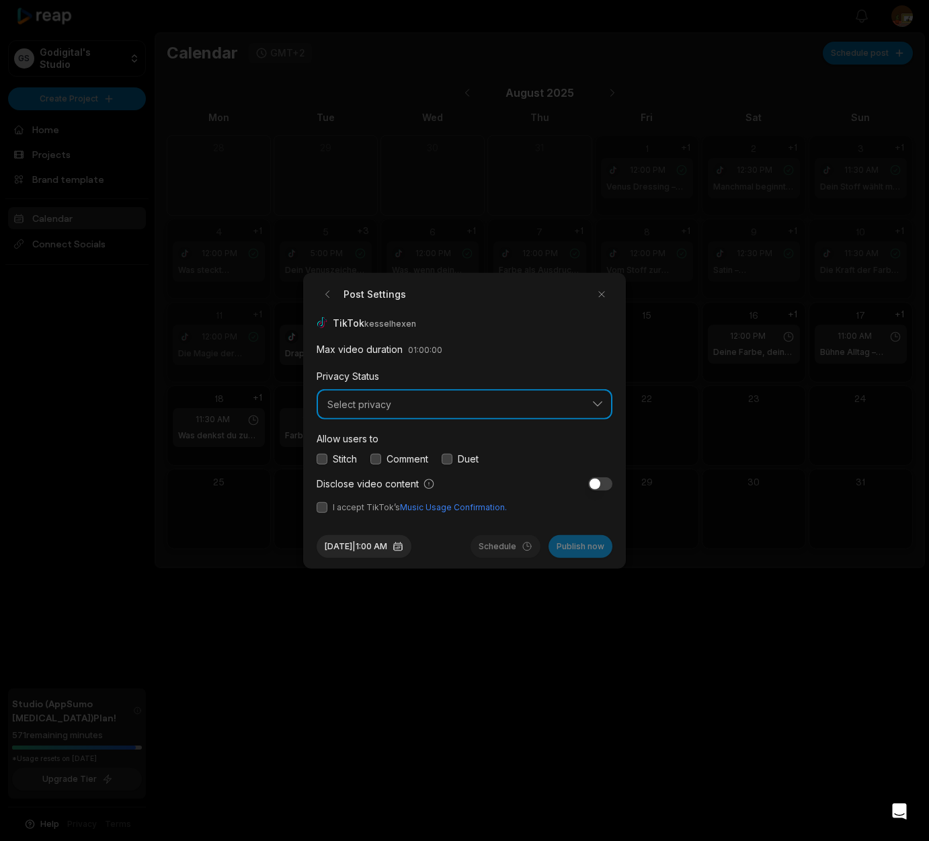
click at [592, 404] on button "Select privacy" at bounding box center [465, 404] width 296 height 31
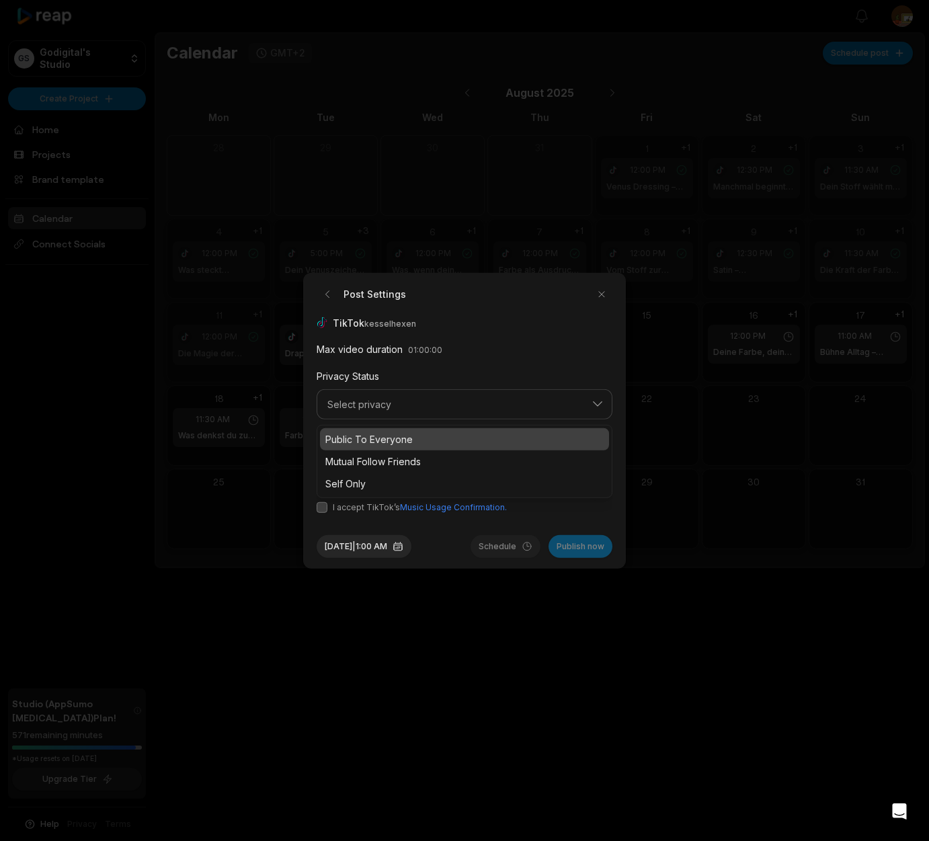
drag, startPoint x: 366, startPoint y: 432, endPoint x: 397, endPoint y: 428, distance: 32.0
click at [366, 432] on p "Public To Everyone" at bounding box center [464, 439] width 278 height 14
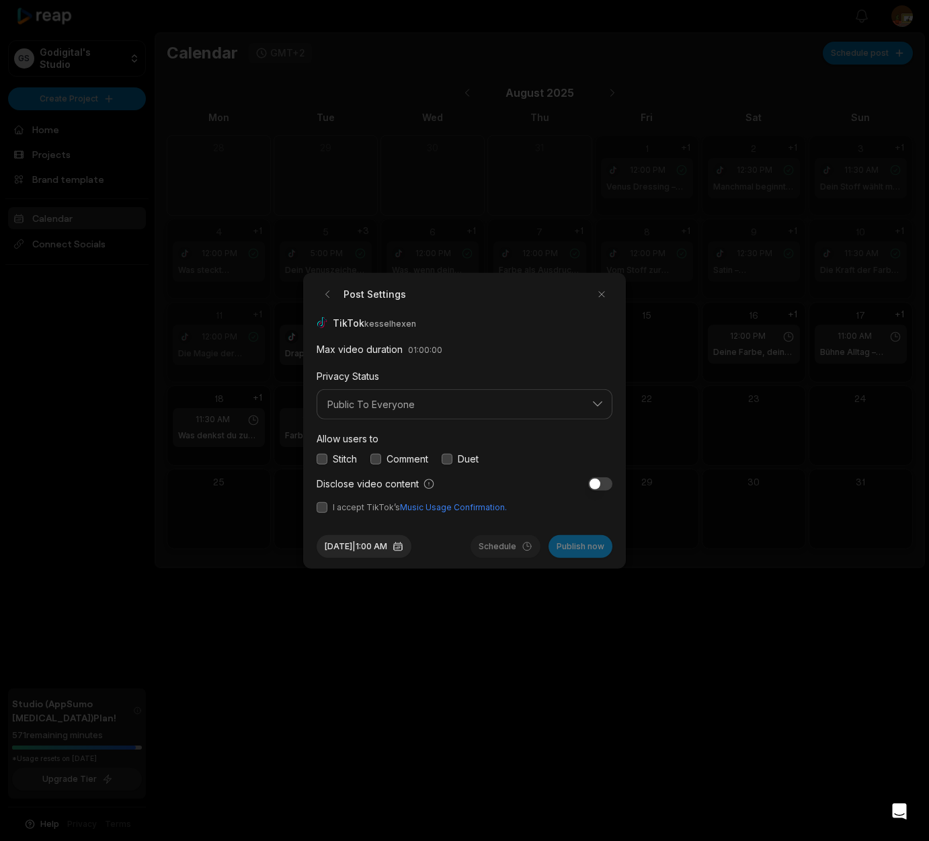
drag, startPoint x: 377, startPoint y: 457, endPoint x: 368, endPoint y: 481, distance: 25.4
click at [377, 459] on button "button" at bounding box center [376, 458] width 11 height 11
click at [324, 514] on form "Post Settings TikTok kesselhexen Max video duration 01:00:00 Privacy Status Pub…" at bounding box center [465, 420] width 296 height 275
click at [324, 510] on button "button" at bounding box center [322, 507] width 11 height 11
click at [371, 548] on button "Aug 19, 2025 | 1:00 AM" at bounding box center [364, 546] width 95 height 23
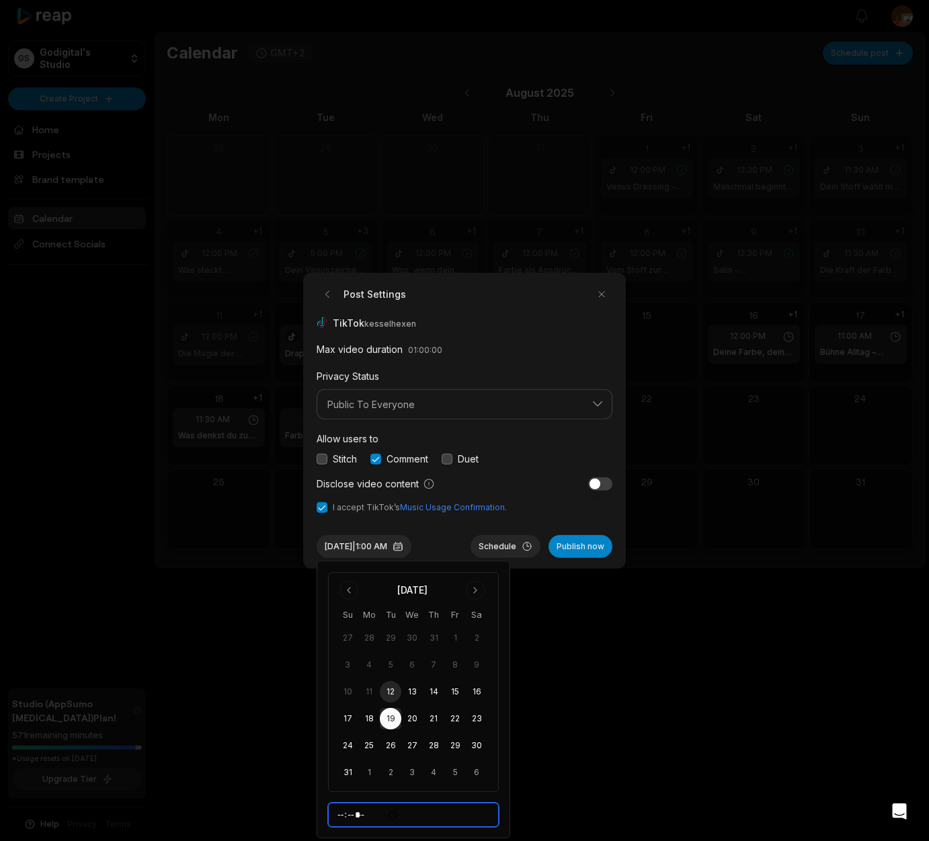
click at [346, 818] on input "*****" at bounding box center [413, 815] width 171 height 24
type input "*****"
click at [498, 547] on button "Schedule" at bounding box center [506, 546] width 70 height 23
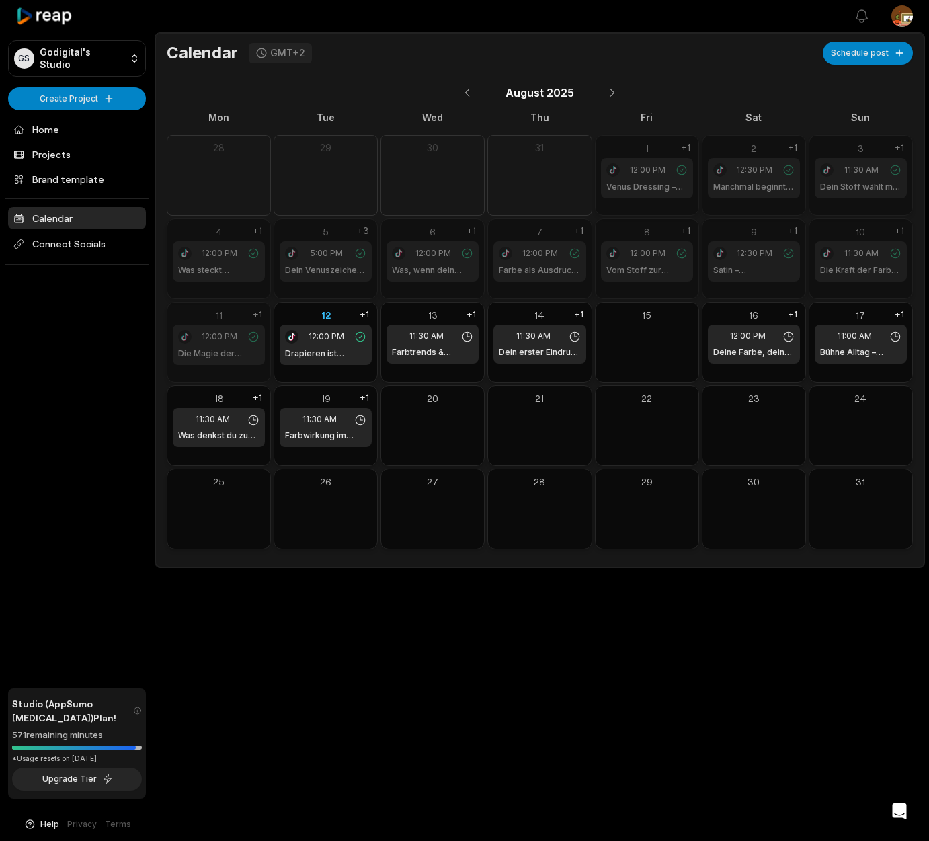
click at [61, 19] on icon at bounding box center [44, 16] width 57 height 18
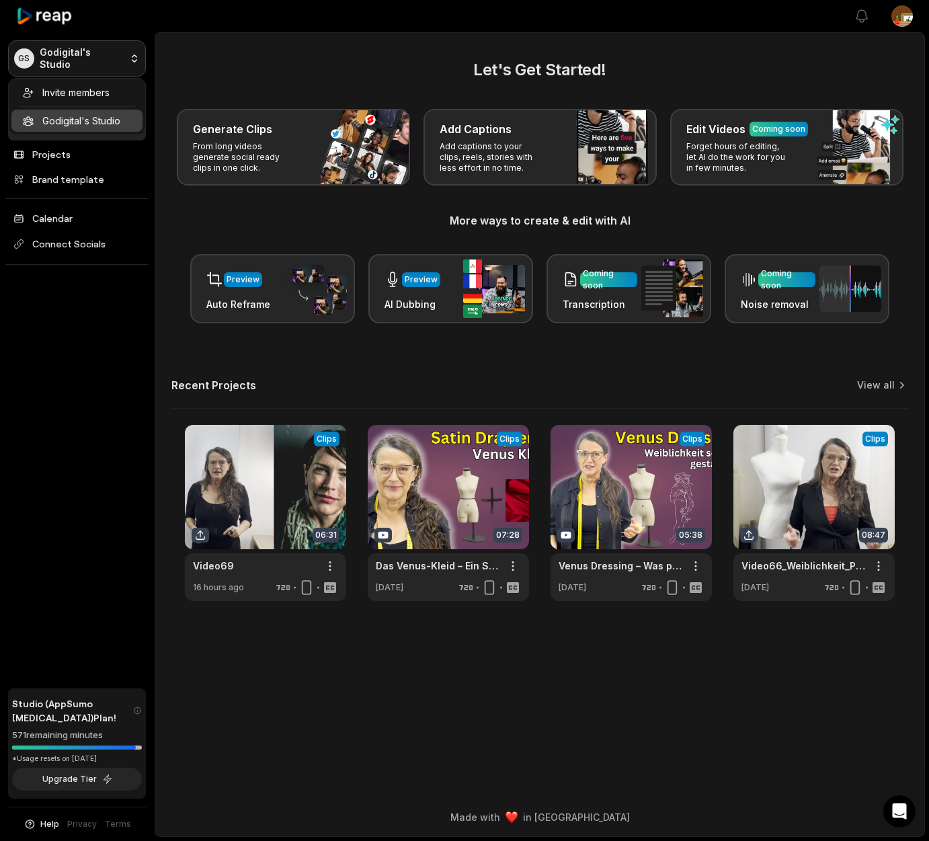
click at [66, 54] on html "GS Godigital's Studio Create Project Home Projects Brand template Calendar Conn…" at bounding box center [464, 420] width 929 height 841
drag, startPoint x: 105, startPoint y: 311, endPoint x: 106, endPoint y: 270, distance: 41.7
click at [105, 309] on html "GS Godigital's Studio Create Project Home Projects Brand template Calendar Conn…" at bounding box center [464, 420] width 929 height 841
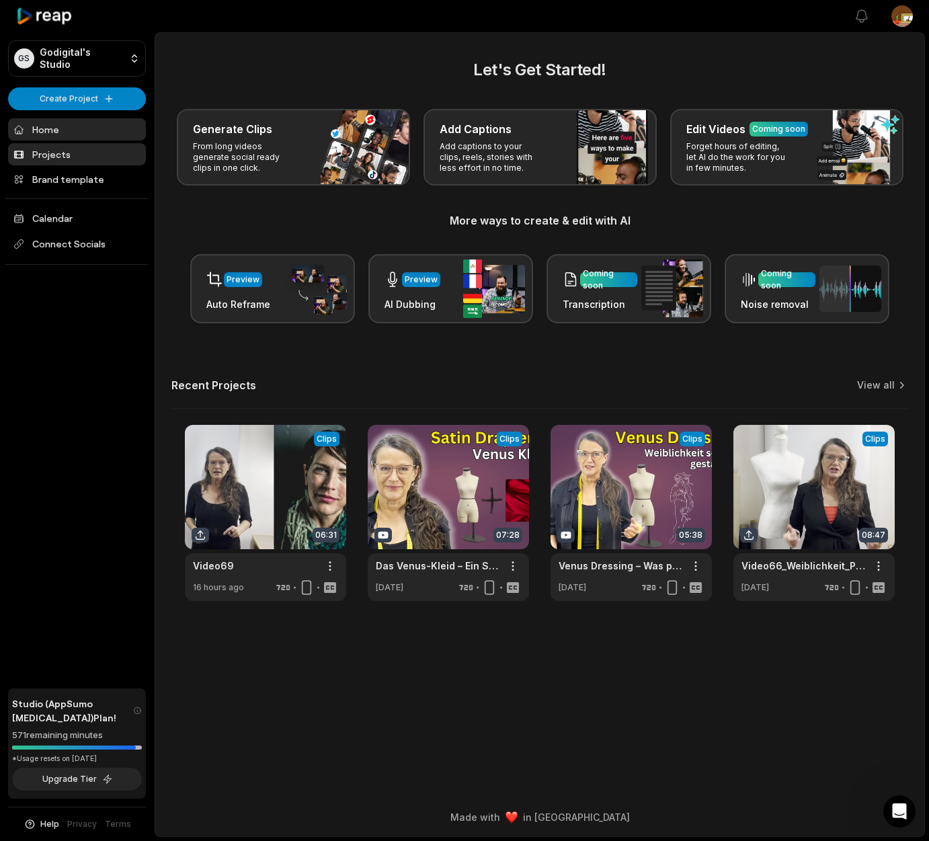
click at [59, 153] on link "Projects" at bounding box center [77, 154] width 138 height 22
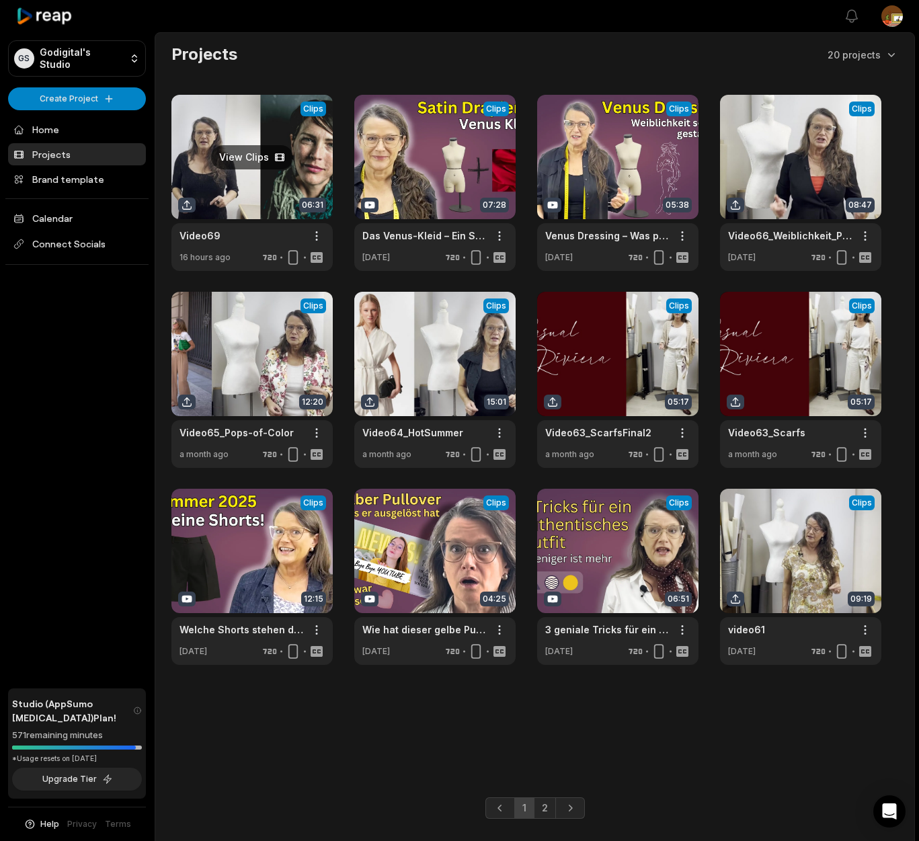
click at [274, 184] on link at bounding box center [251, 183] width 161 height 176
